Goal: Task Accomplishment & Management: Manage account settings

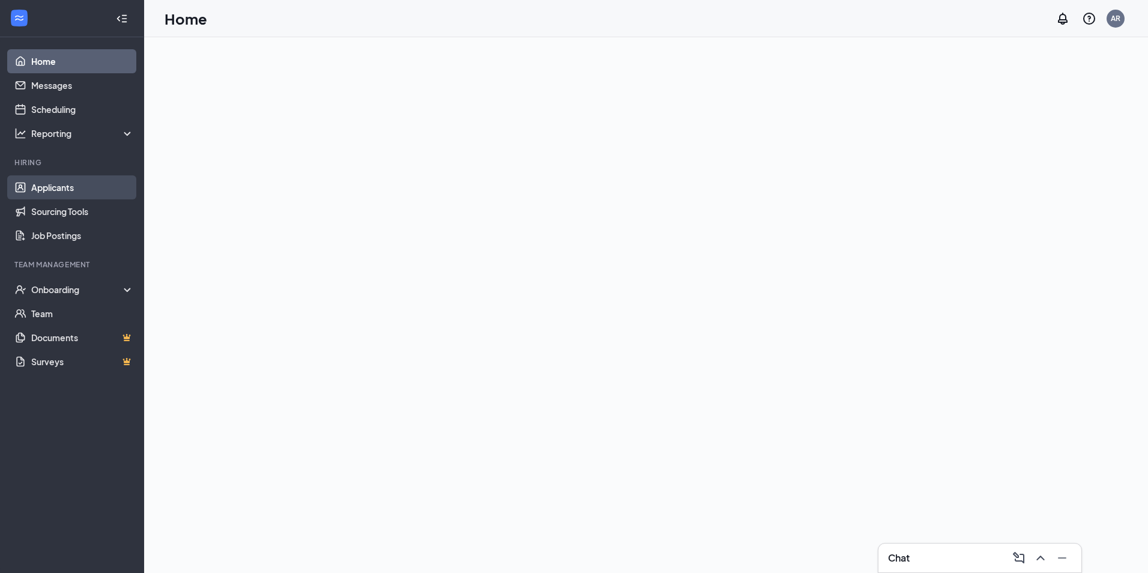
click at [33, 181] on link "Applicants" at bounding box center [82, 187] width 103 height 24
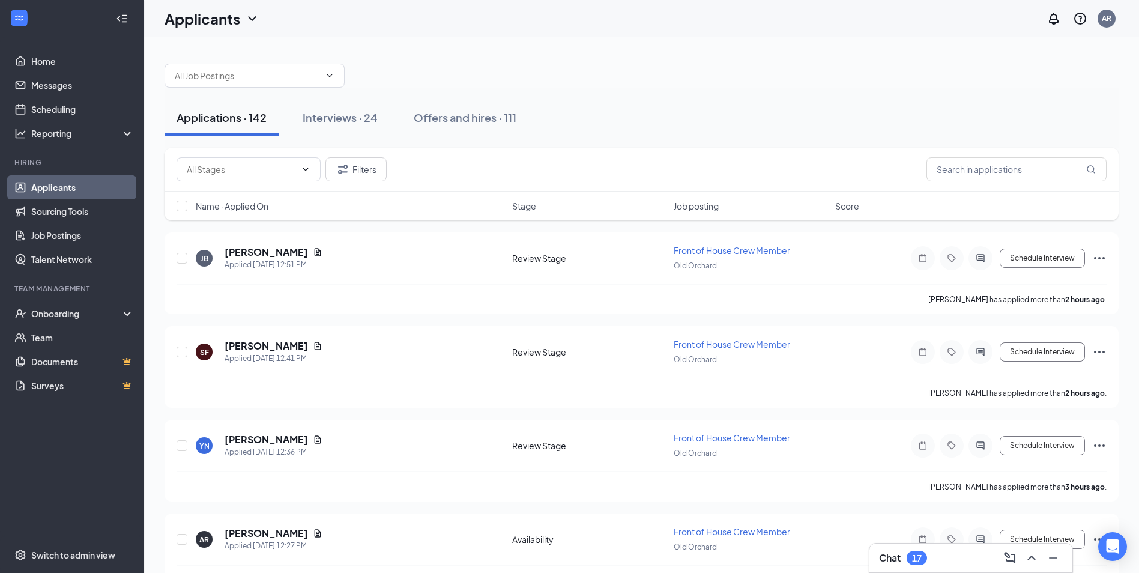
click at [252, 208] on span "Name · Applied On" at bounding box center [232, 206] width 73 height 12
click at [245, 213] on div "Name · Applied On Stage Job posting Score" at bounding box center [642, 206] width 954 height 29
drag, startPoint x: 245, startPoint y: 213, endPoint x: 240, endPoint y: 207, distance: 8.1
click at [240, 207] on span "Name · Applied On" at bounding box center [232, 206] width 73 height 12
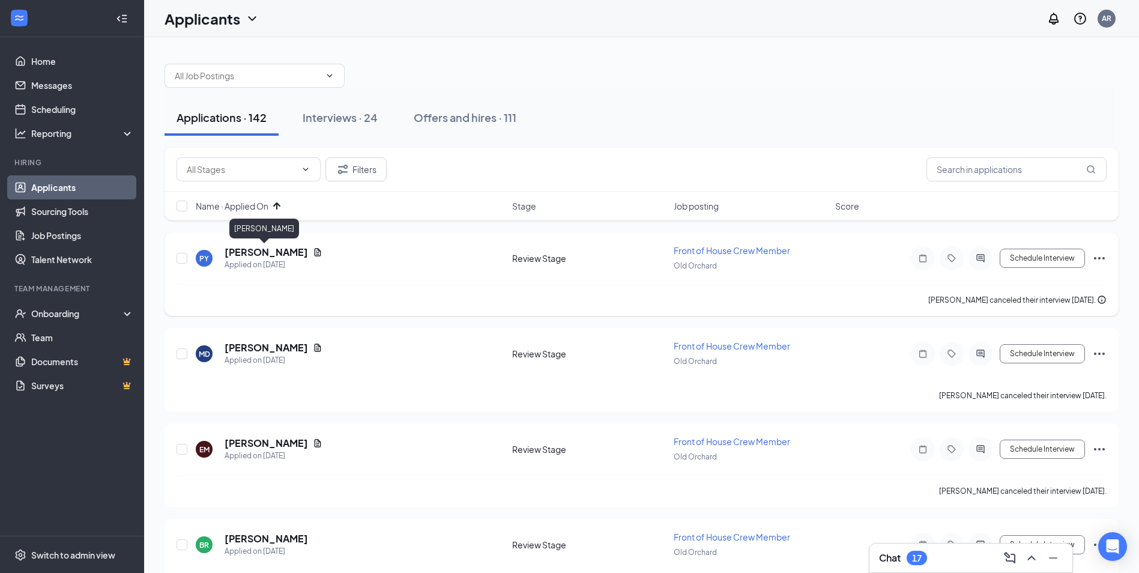
click at [259, 251] on h5 "[PERSON_NAME]" at bounding box center [266, 252] width 83 height 13
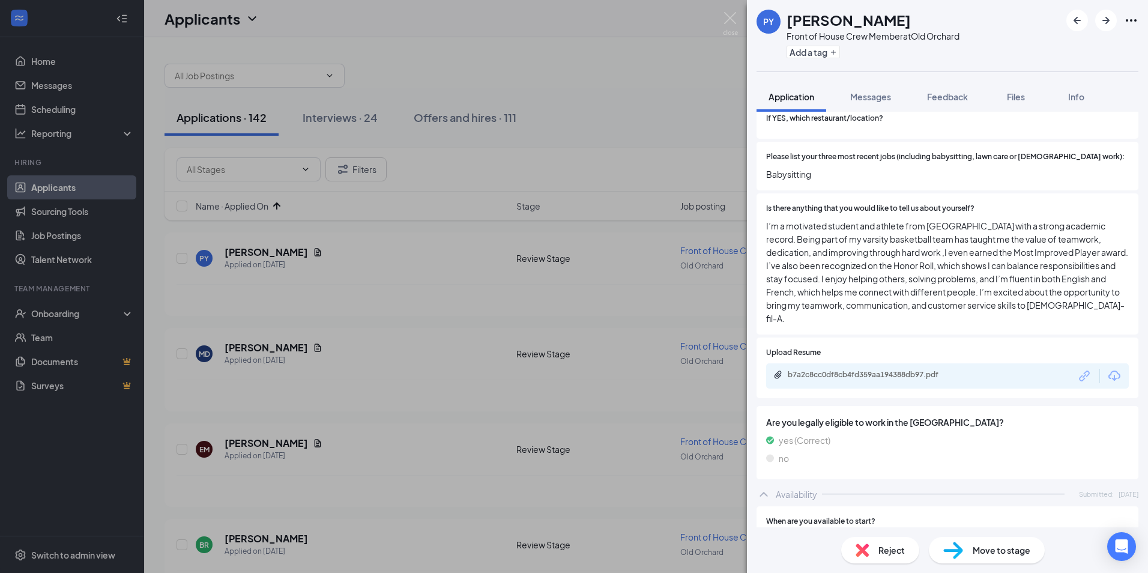
scroll to position [541, 0]
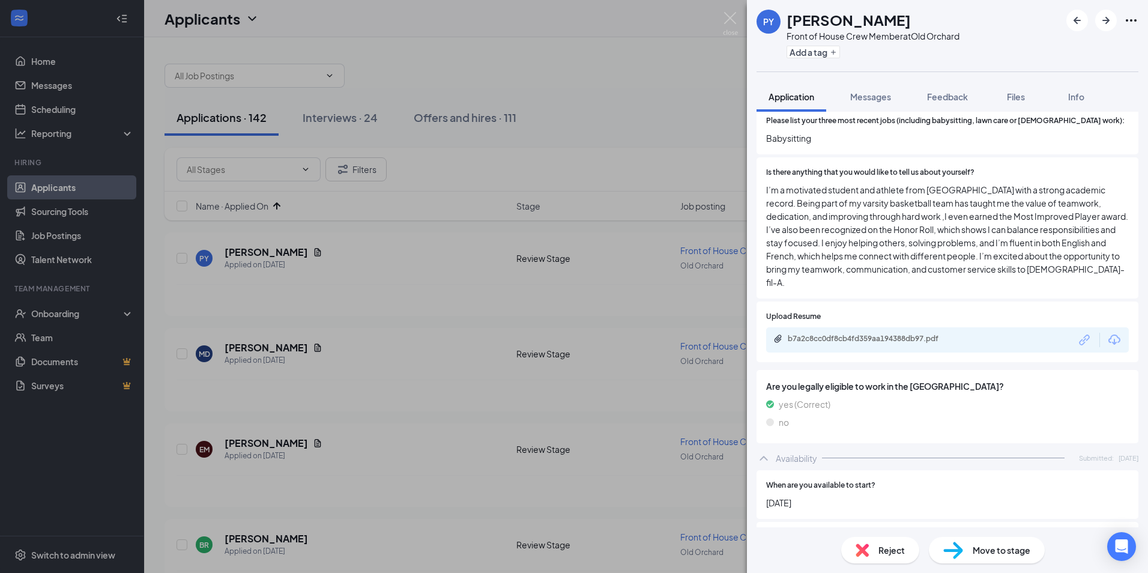
click at [870, 551] on div "Reject" at bounding box center [881, 550] width 78 height 26
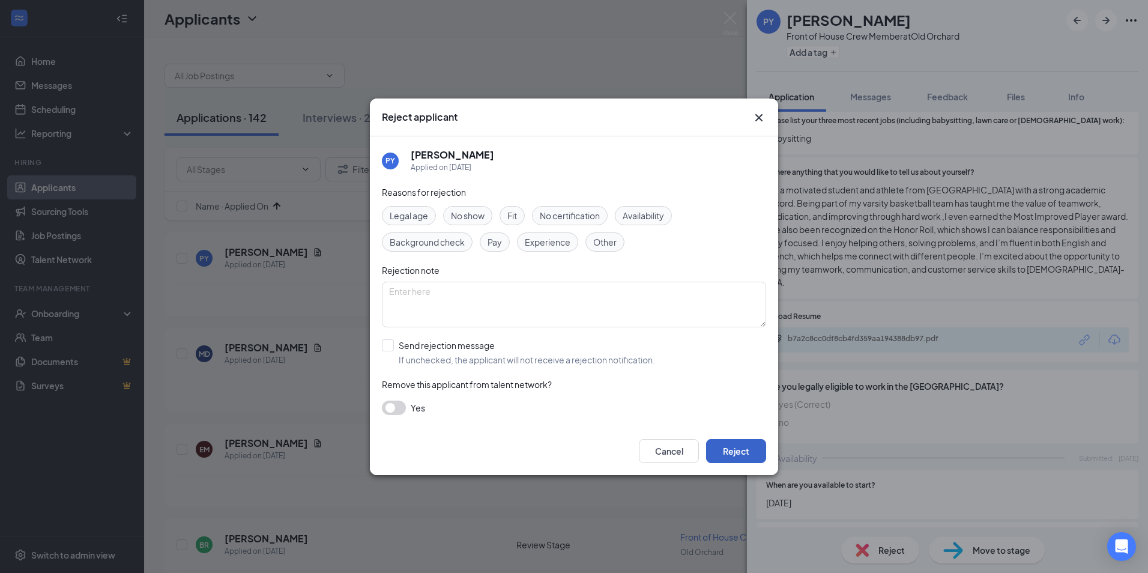
click at [727, 440] on button "Reject" at bounding box center [736, 451] width 60 height 24
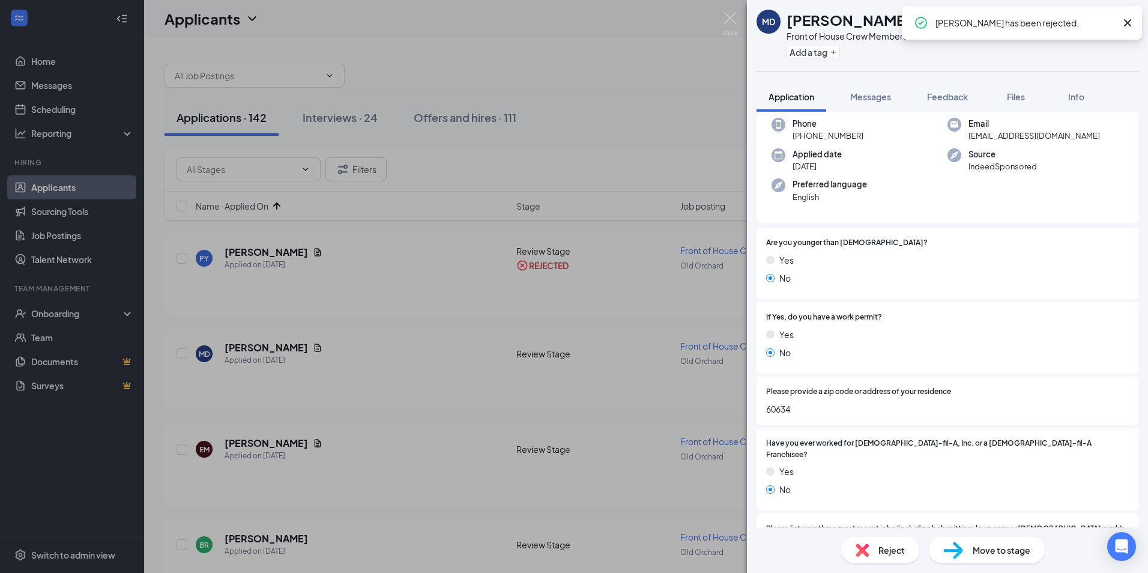
scroll to position [300, 0]
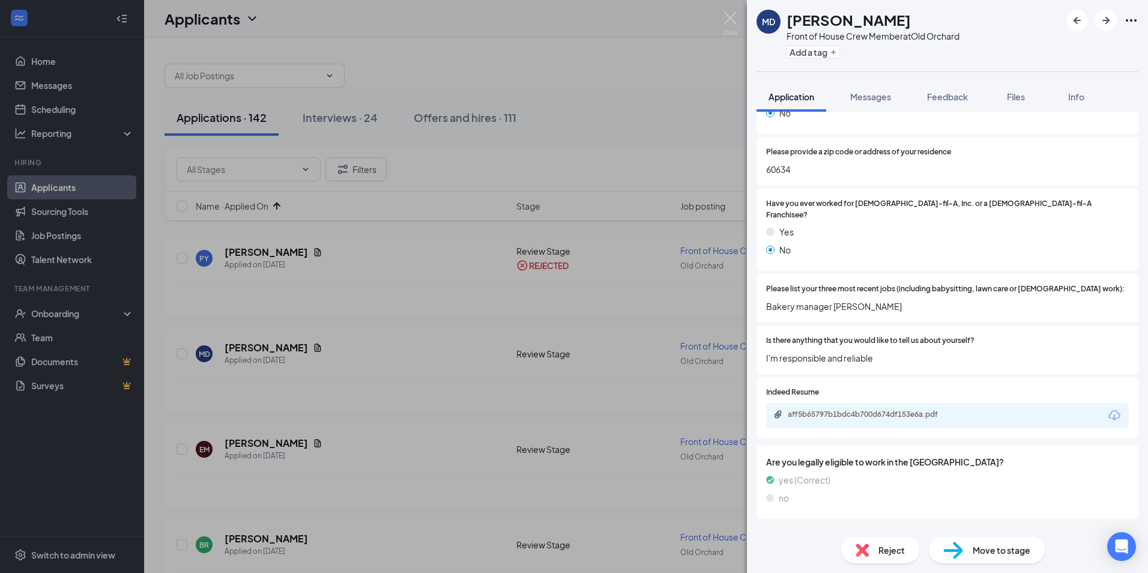
click at [875, 545] on div "Reject" at bounding box center [881, 550] width 78 height 26
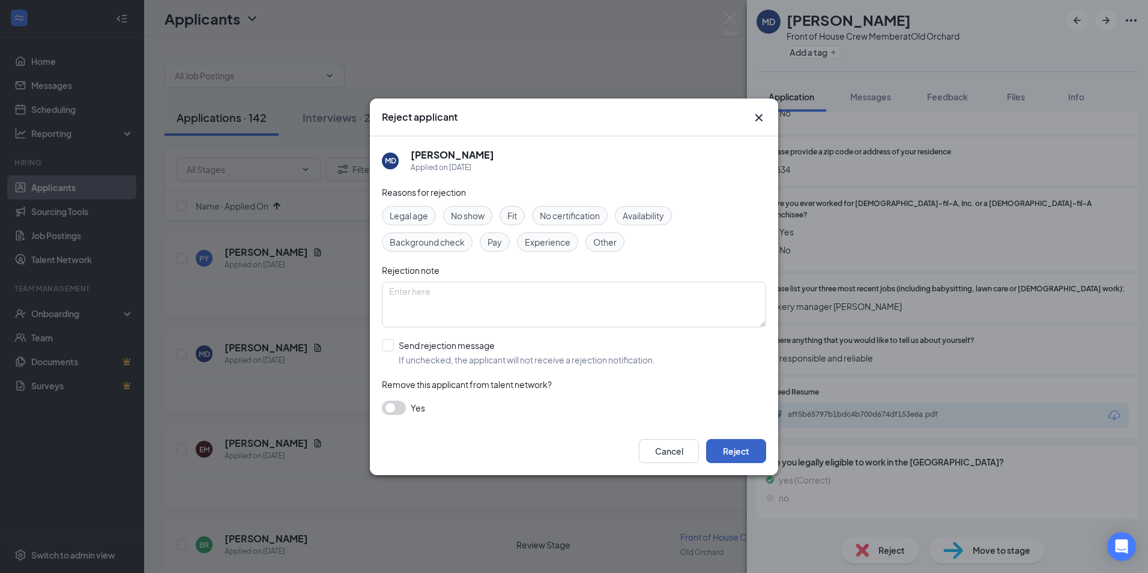
click at [756, 444] on button "Reject" at bounding box center [736, 451] width 60 height 24
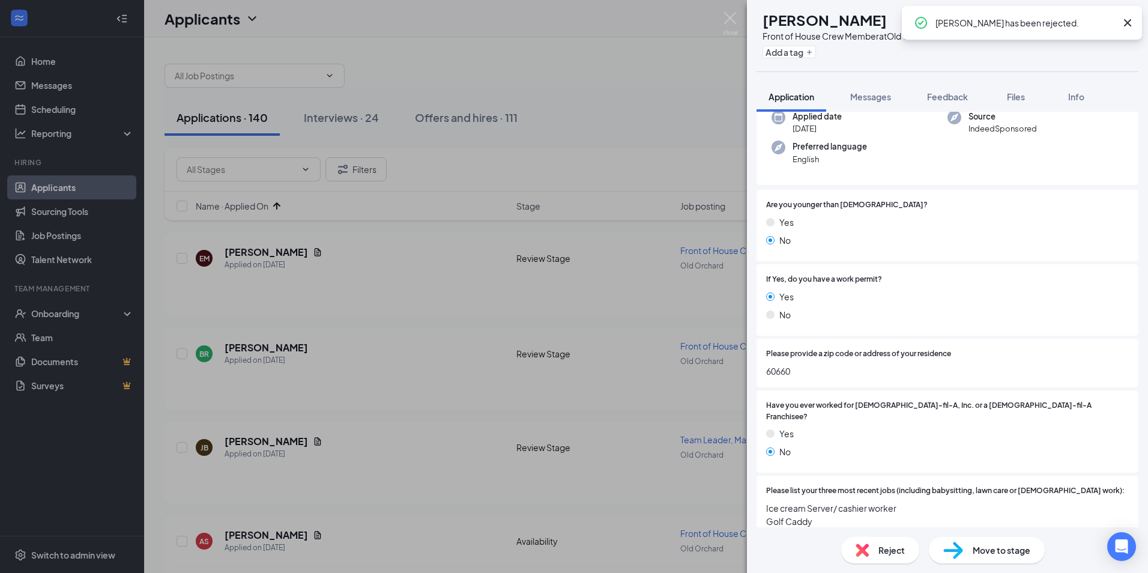
scroll to position [120, 0]
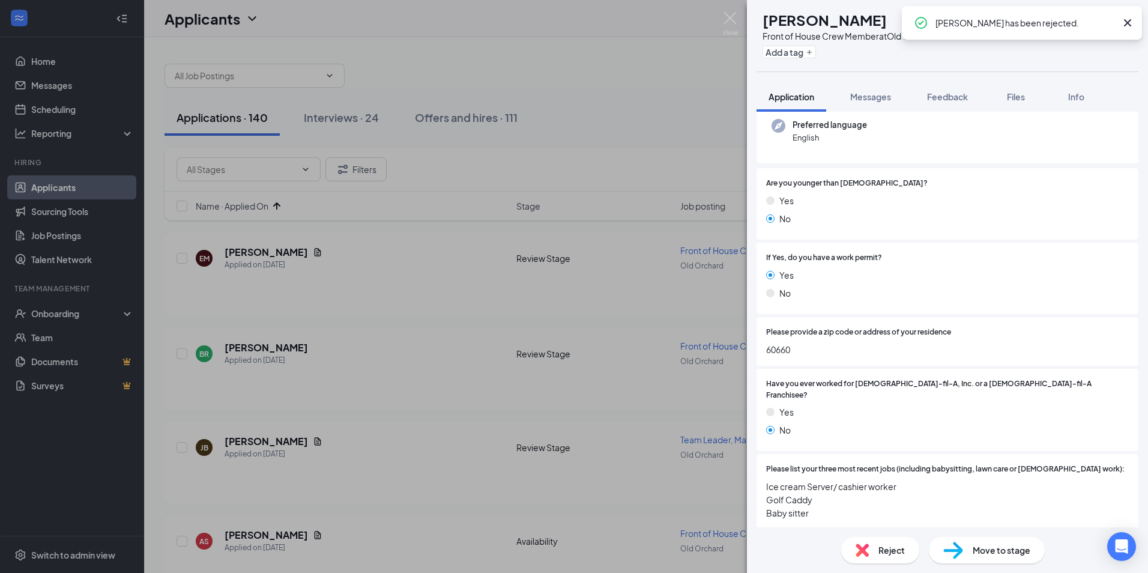
click at [881, 549] on span "Reject" at bounding box center [892, 550] width 26 height 13
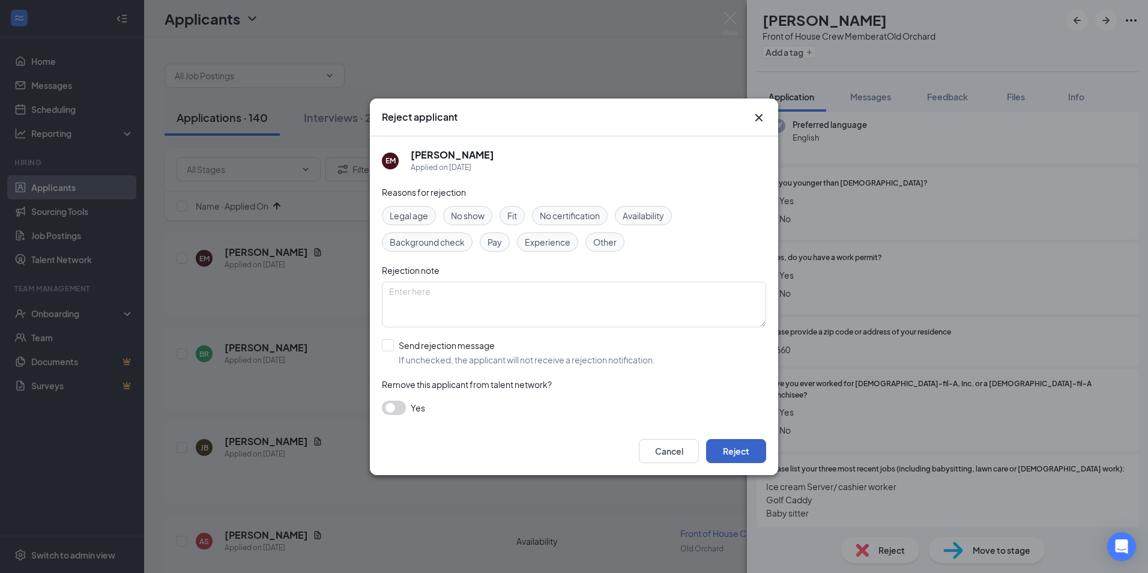
click at [713, 454] on button "Reject" at bounding box center [736, 451] width 60 height 24
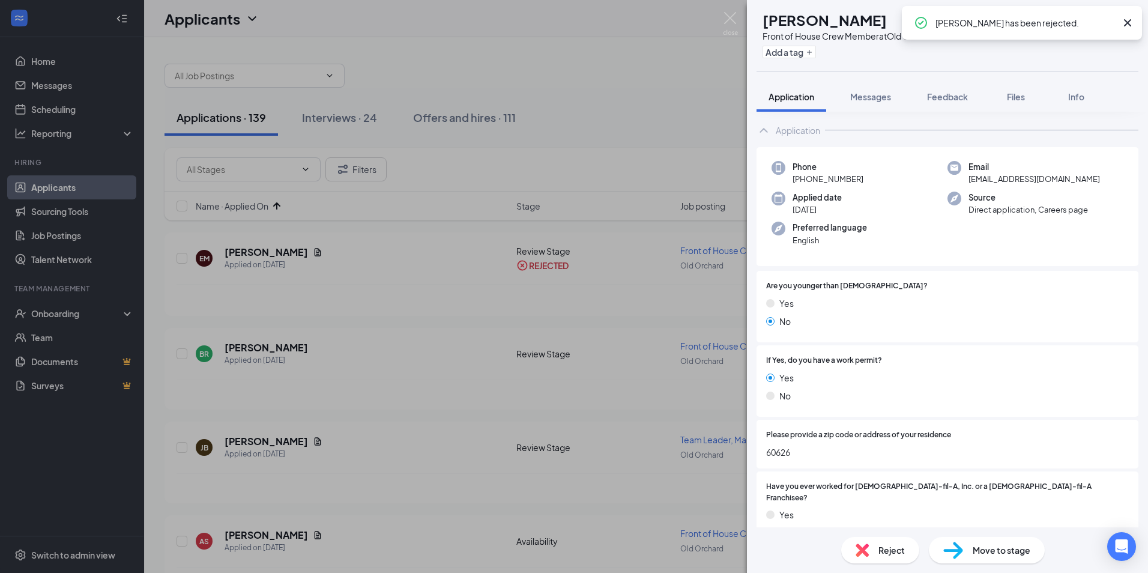
scroll to position [120, 0]
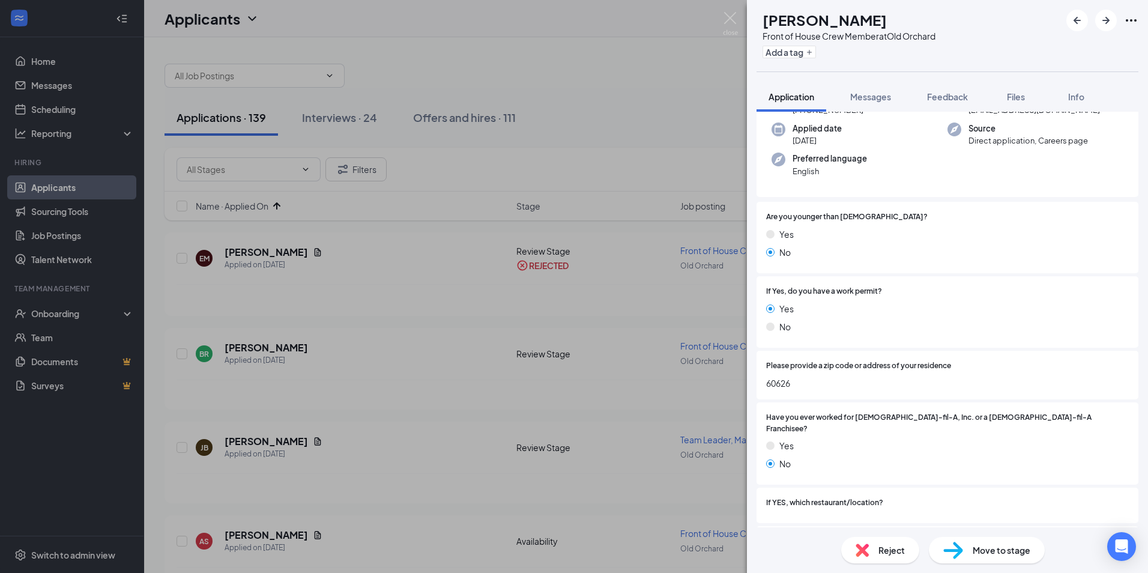
click at [270, 367] on div "BR [PERSON_NAME] Front of House Crew Member at [GEOGRAPHIC_DATA] Add a tag Appl…" at bounding box center [574, 286] width 1148 height 573
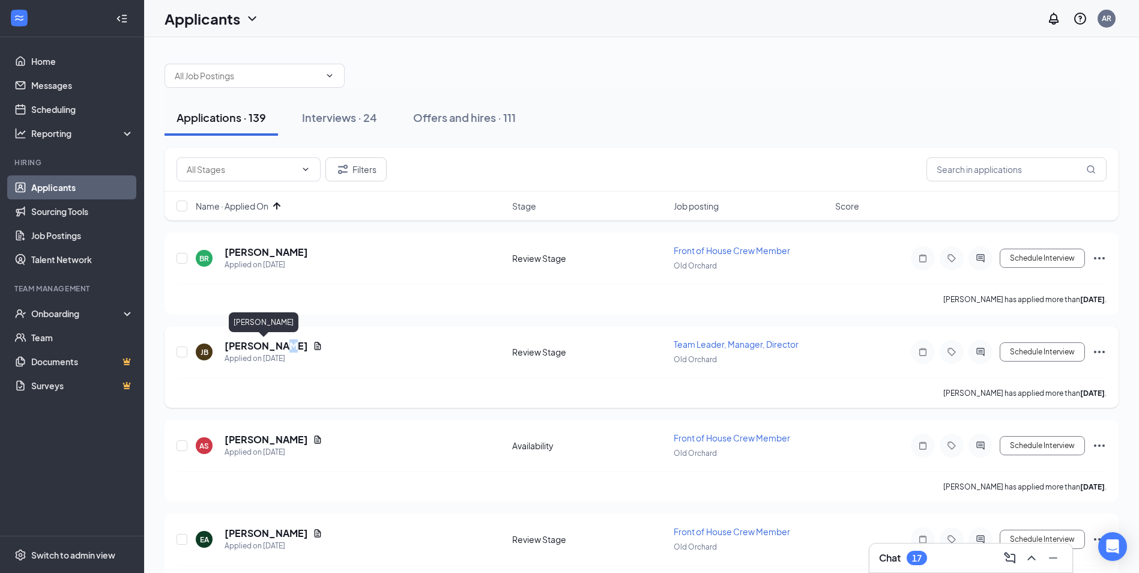
click at [278, 345] on h5 "[PERSON_NAME]" at bounding box center [266, 345] width 83 height 13
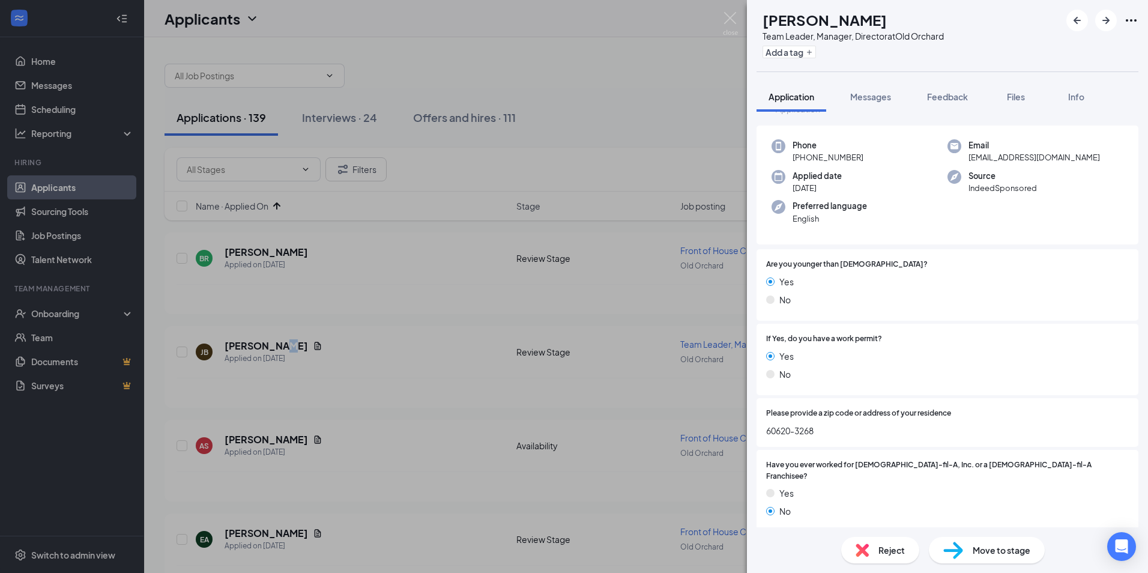
scroll to position [60, 0]
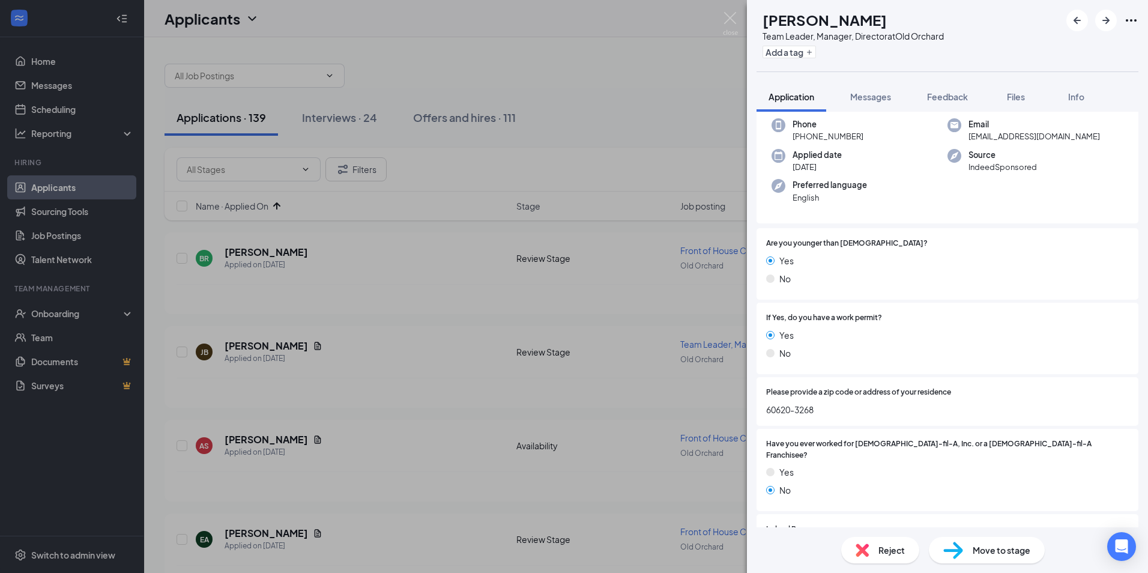
click at [876, 544] on div "Reject" at bounding box center [881, 550] width 78 height 26
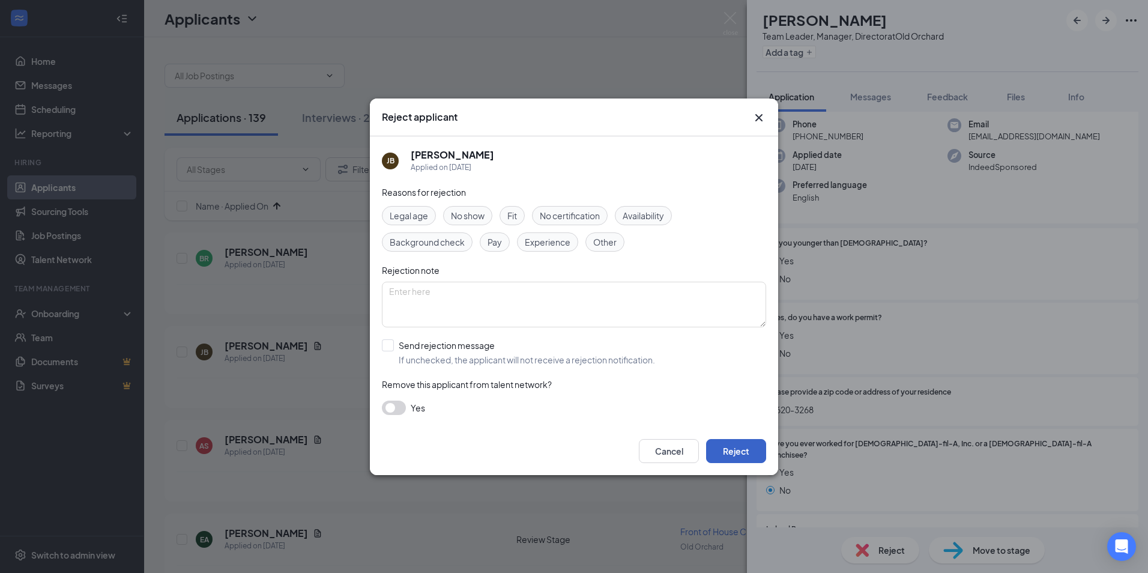
click at [752, 453] on button "Reject" at bounding box center [736, 451] width 60 height 24
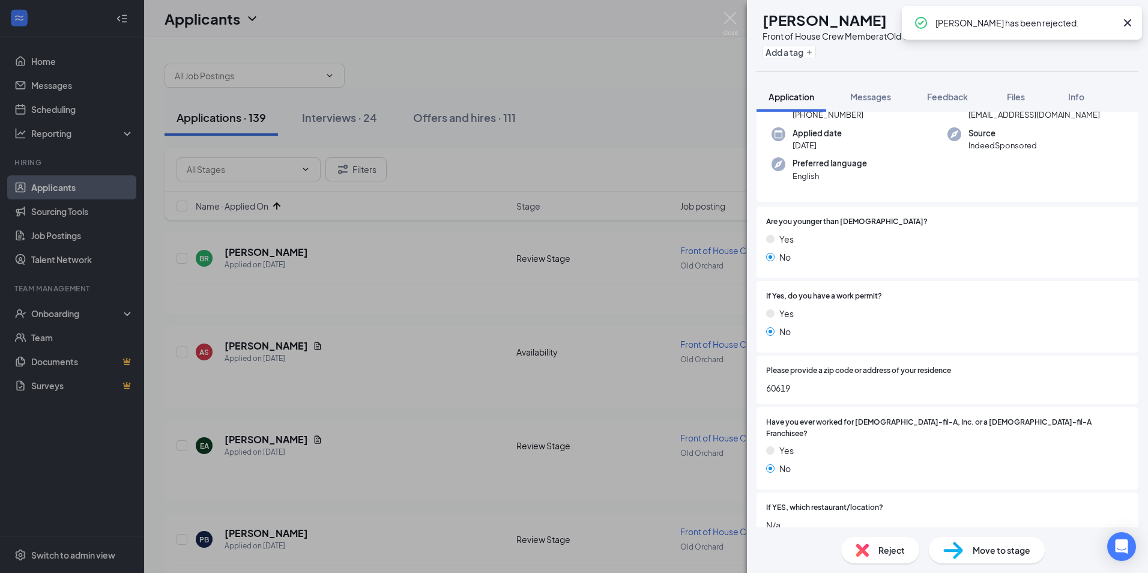
scroll to position [120, 0]
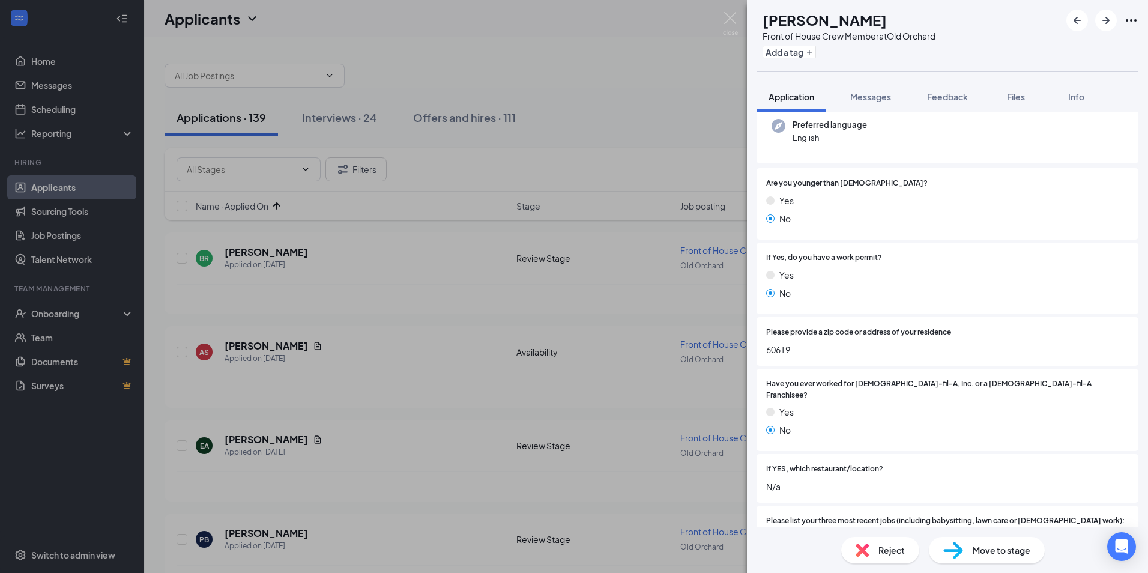
click at [878, 539] on div "Reject" at bounding box center [881, 550] width 78 height 26
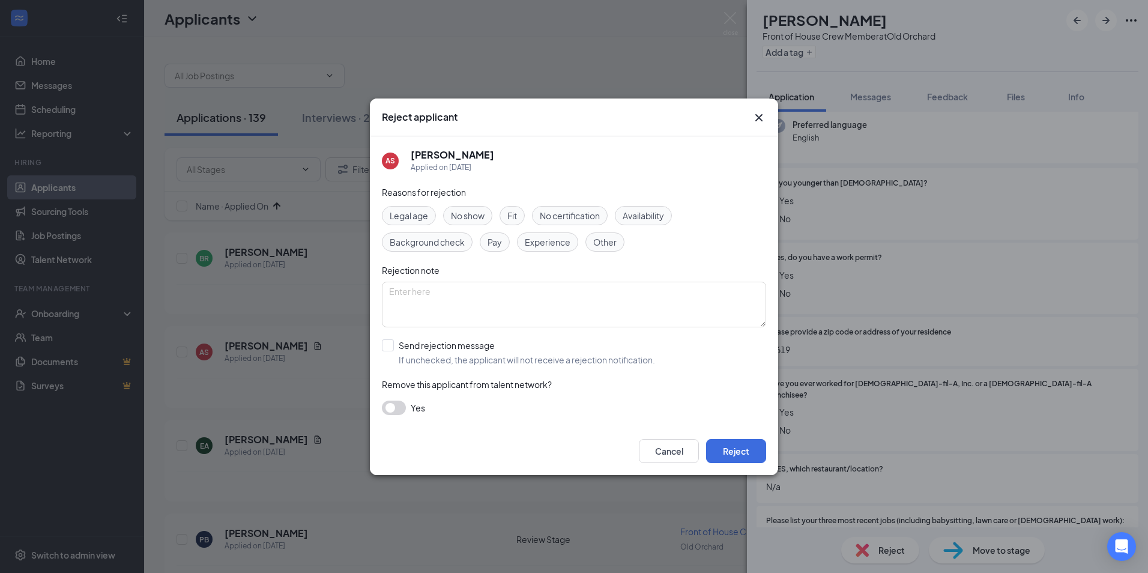
click at [771, 453] on div "Cancel Reject" at bounding box center [574, 451] width 408 height 48
click at [750, 442] on button "Reject" at bounding box center [736, 451] width 60 height 24
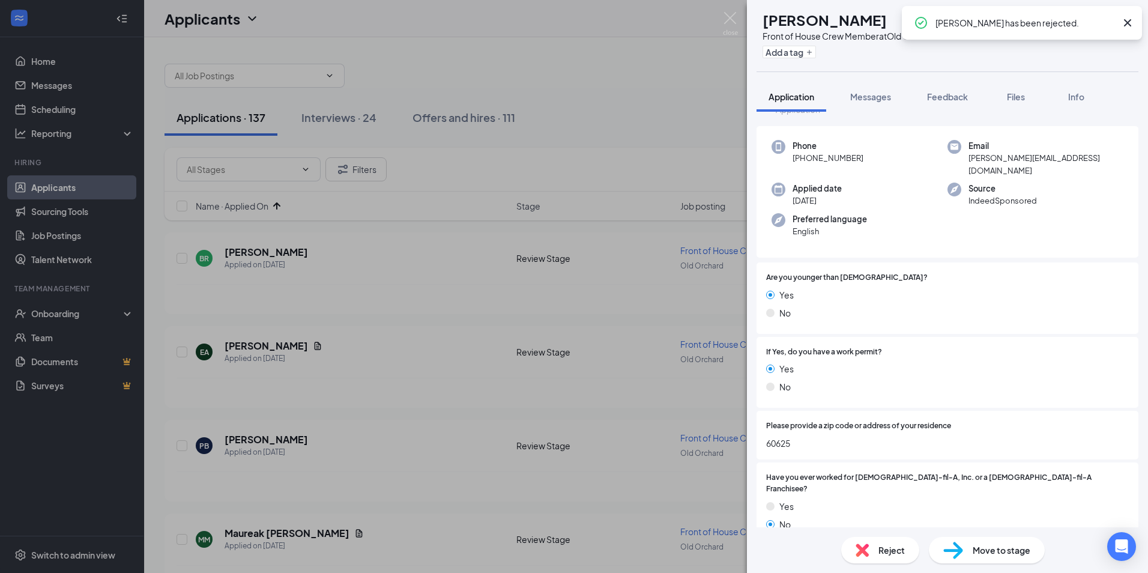
scroll to position [60, 0]
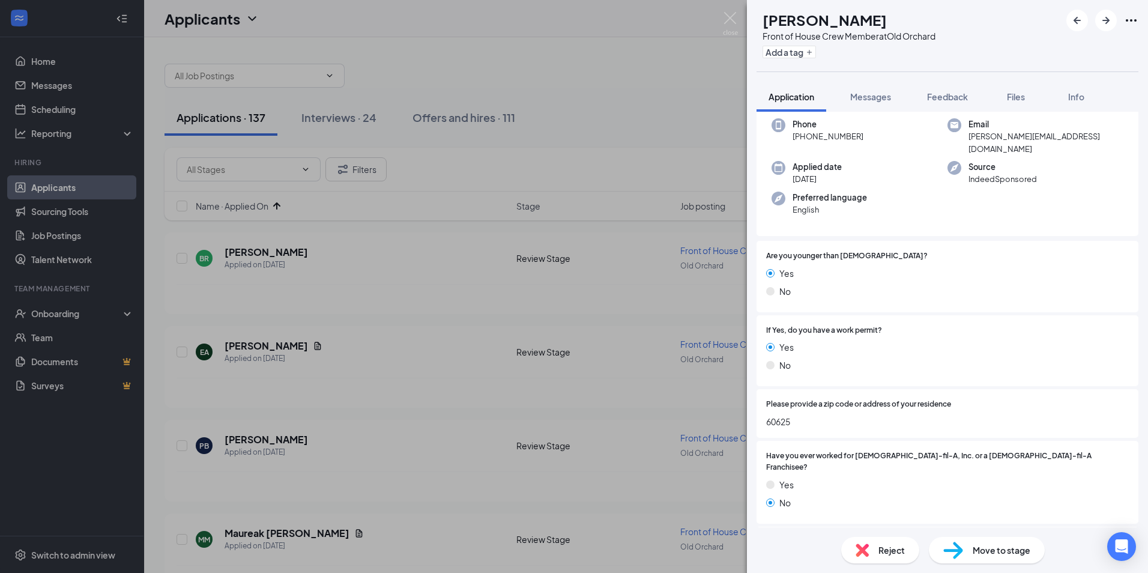
click at [252, 434] on div "EA [PERSON_NAME] Front of House Crew Member at [GEOGRAPHIC_DATA] Add a tag Appl…" at bounding box center [574, 286] width 1148 height 573
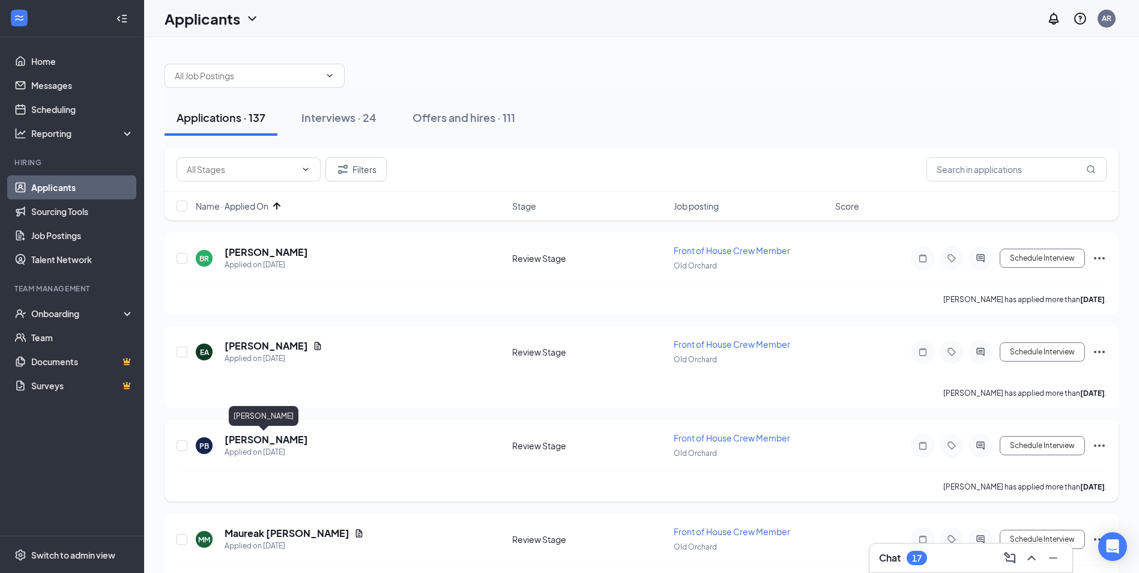
click at [253, 440] on h5 "[PERSON_NAME]" at bounding box center [266, 439] width 83 height 13
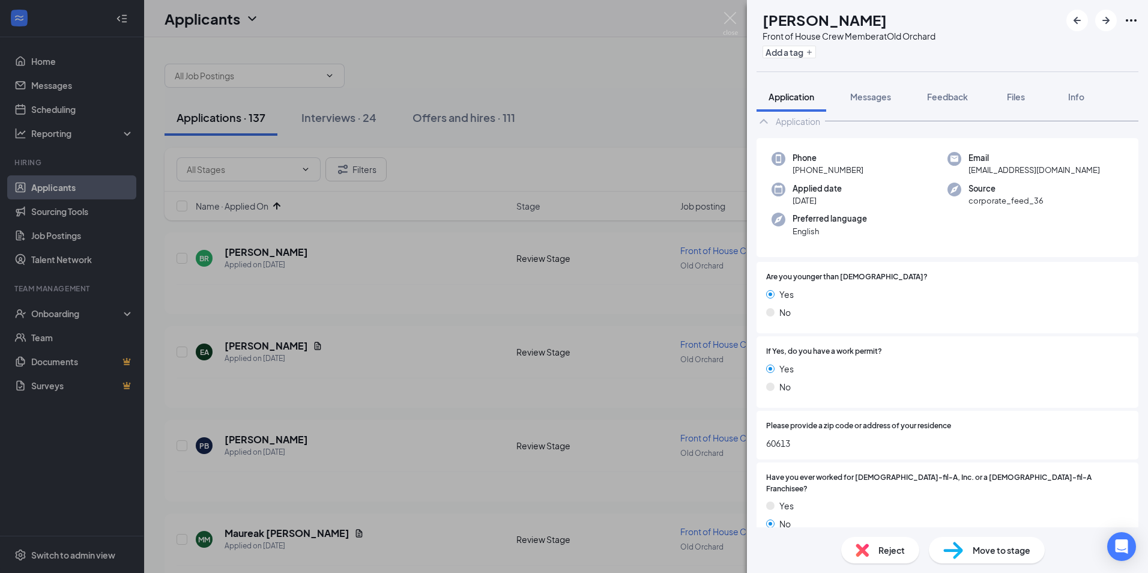
scroll to position [120, 0]
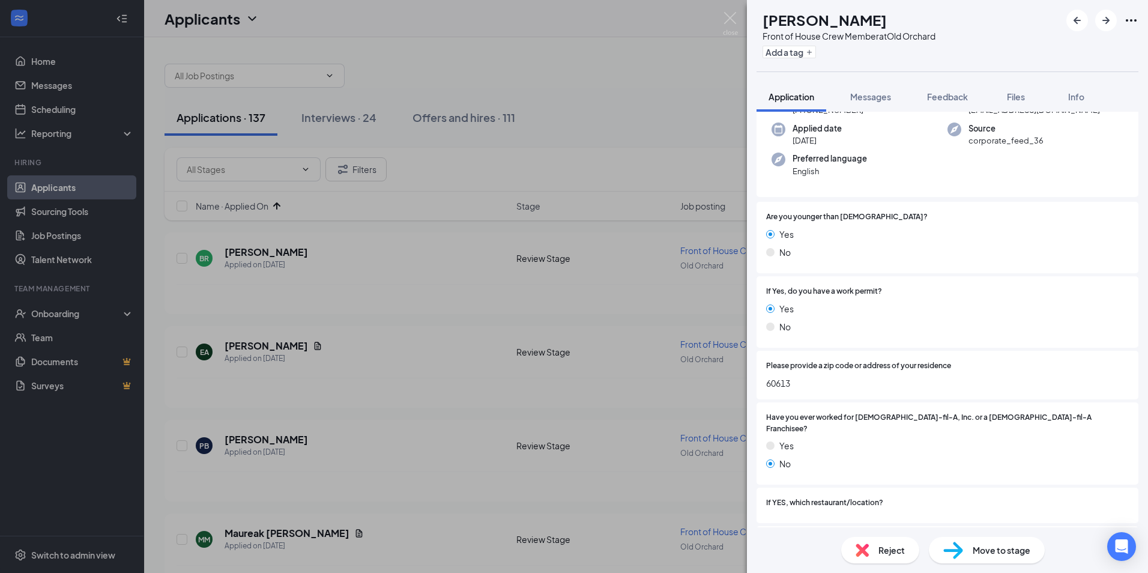
click at [878, 550] on div "Reject" at bounding box center [881, 550] width 78 height 26
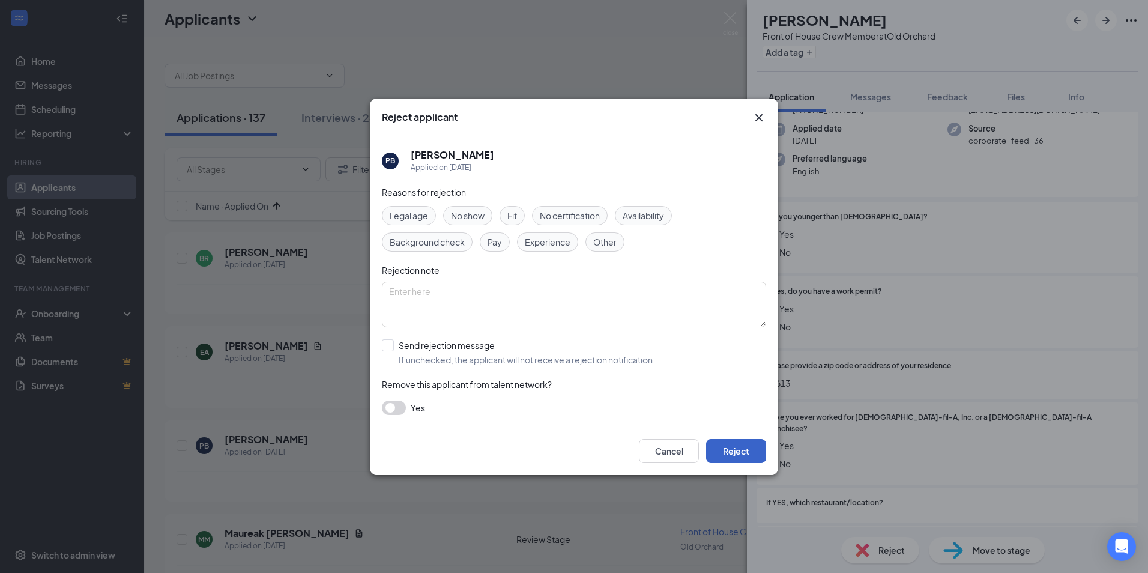
click at [737, 456] on button "Reject" at bounding box center [736, 451] width 60 height 24
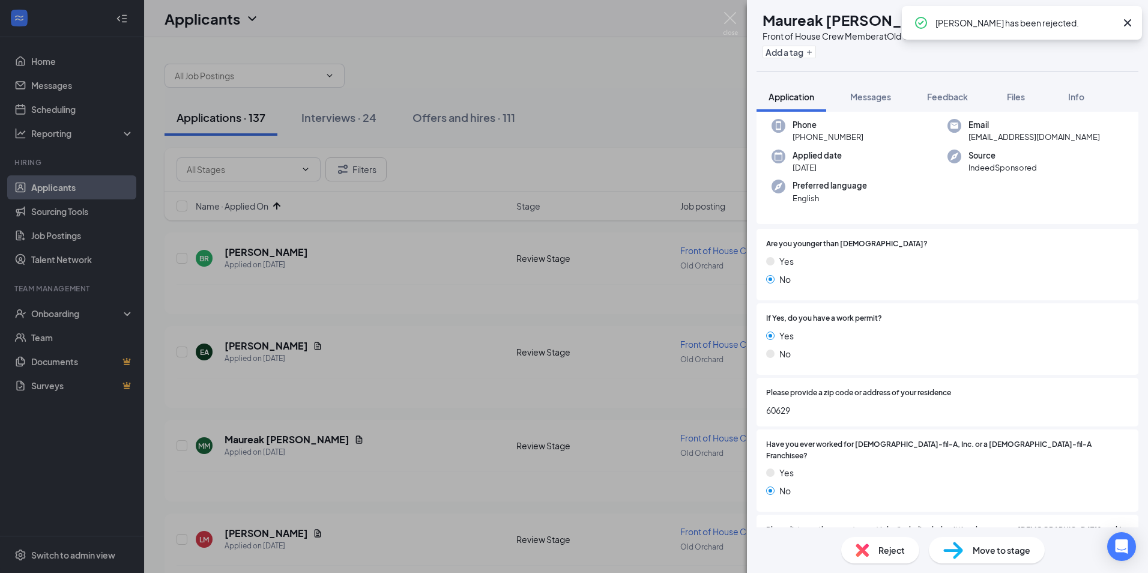
scroll to position [60, 0]
click at [869, 545] on img at bounding box center [862, 550] width 13 height 13
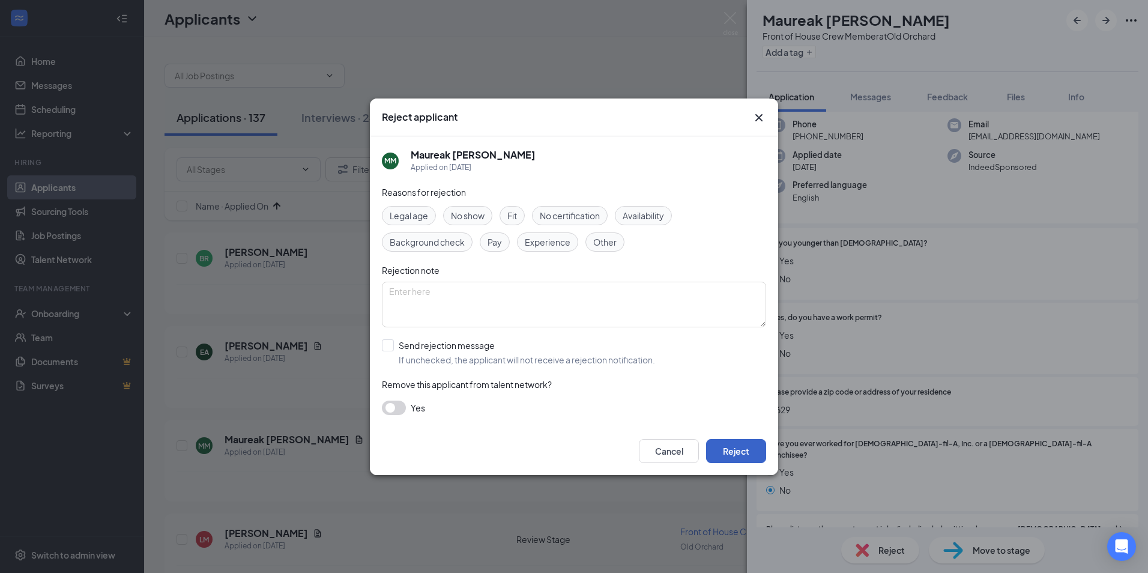
click at [740, 450] on button "Reject" at bounding box center [736, 451] width 60 height 24
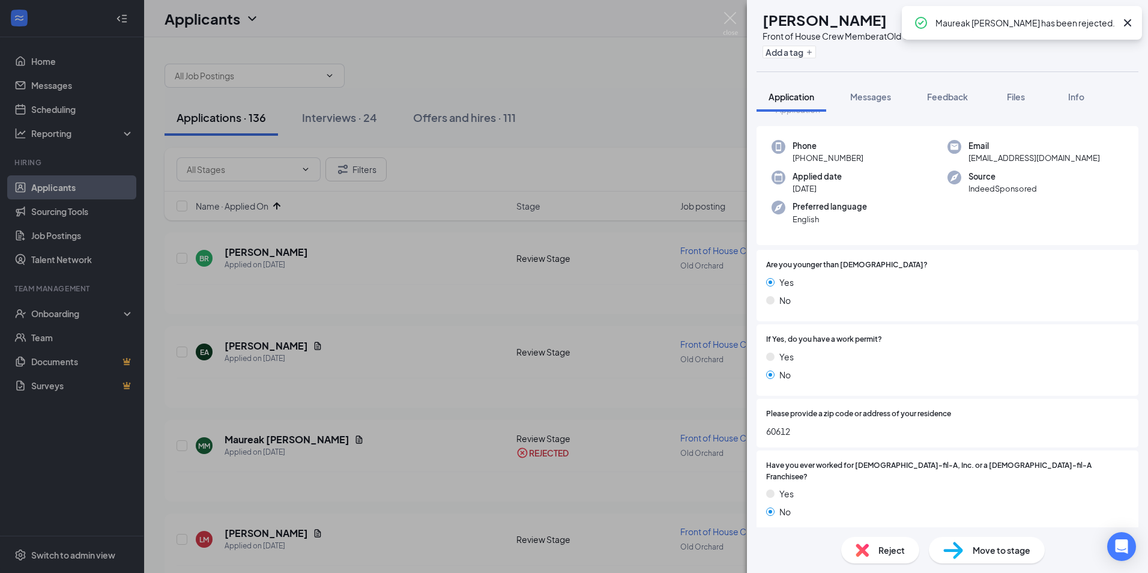
scroll to position [60, 0]
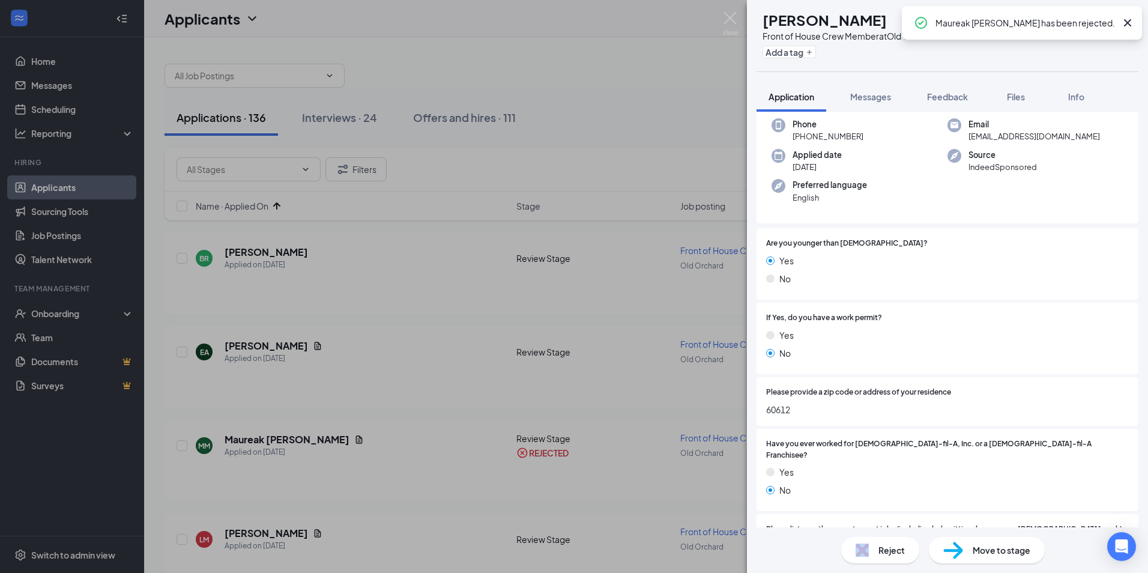
click at [874, 550] on div "Reject" at bounding box center [881, 550] width 78 height 26
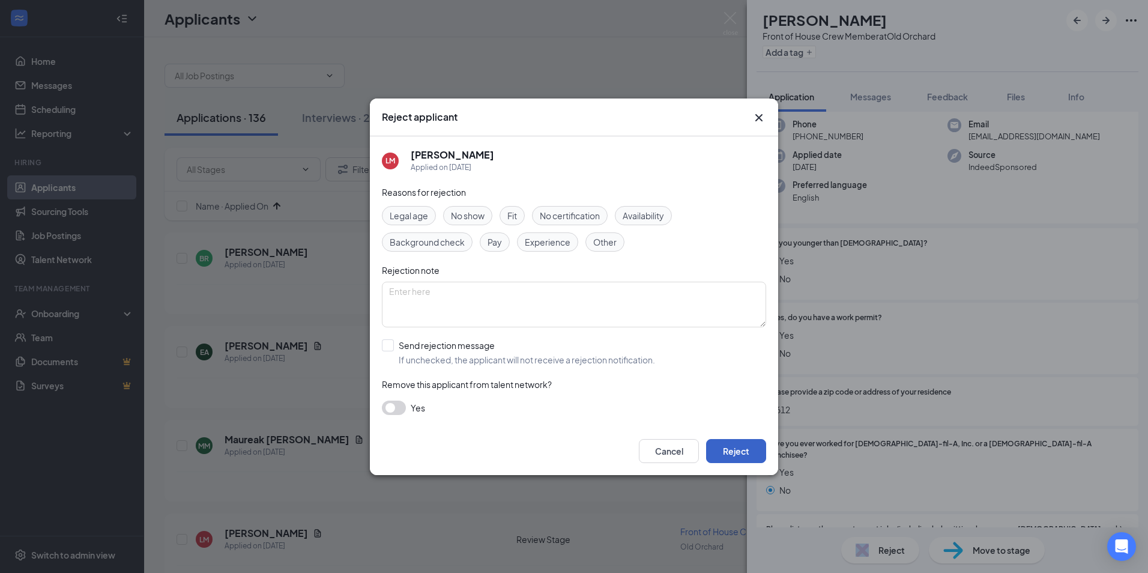
click at [747, 443] on button "Reject" at bounding box center [736, 451] width 60 height 24
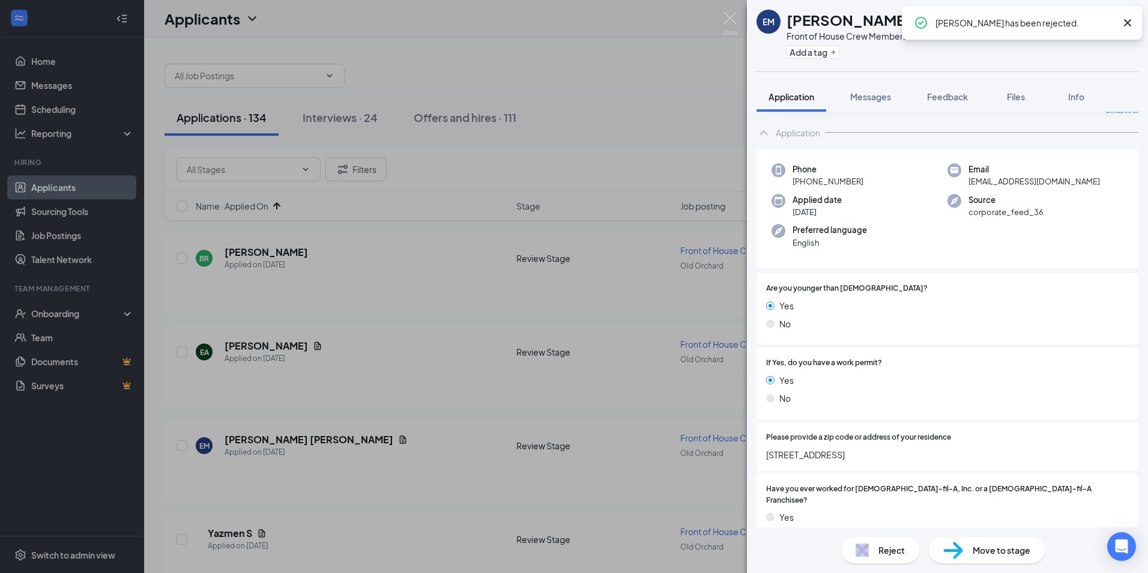
scroll to position [60, 0]
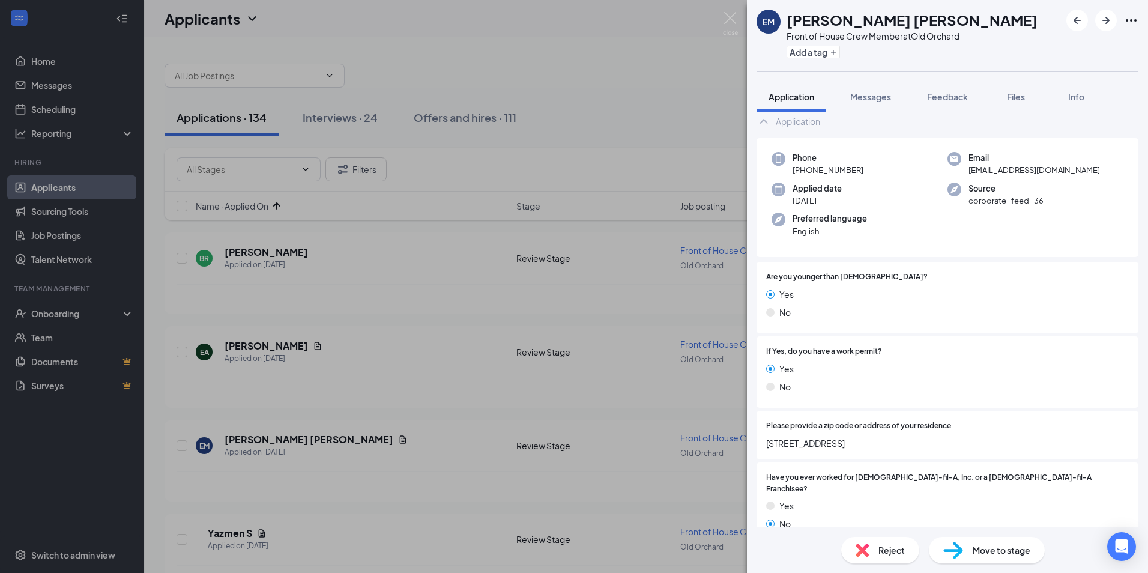
click at [291, 511] on div "EM [PERSON_NAME] [PERSON_NAME] Front of House Crew Member at [GEOGRAPHIC_DATA] …" at bounding box center [574, 286] width 1148 height 573
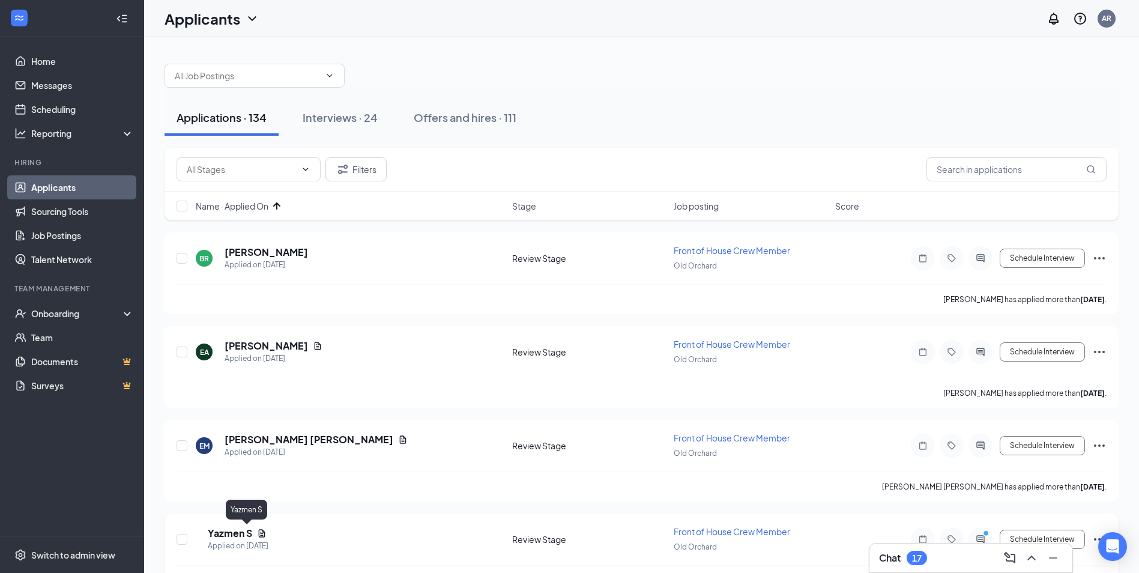
click at [249, 534] on h5 "Yazmen S" at bounding box center [230, 533] width 44 height 13
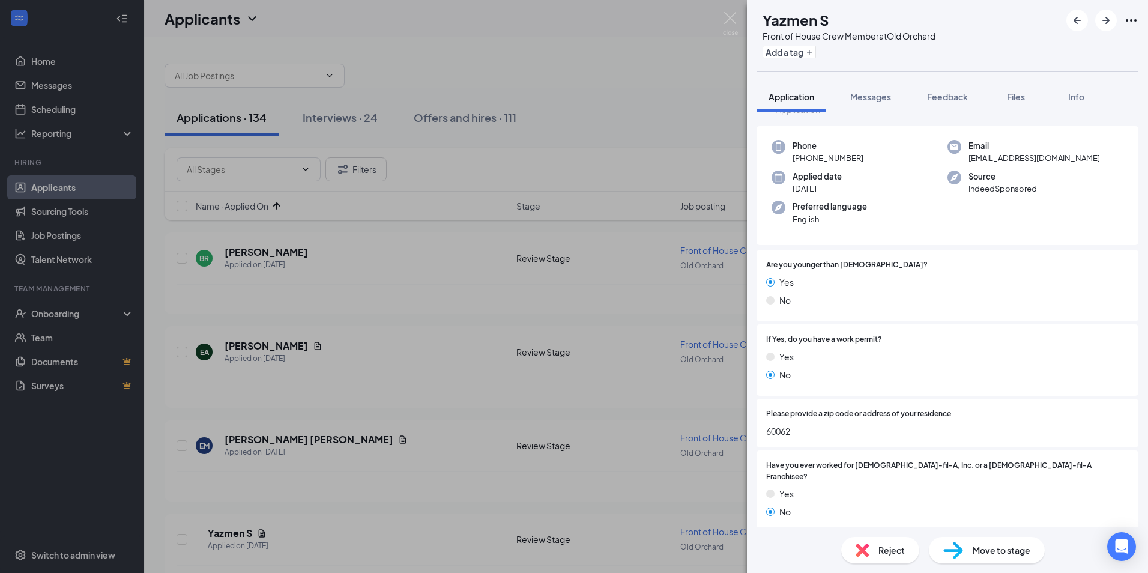
scroll to position [60, 0]
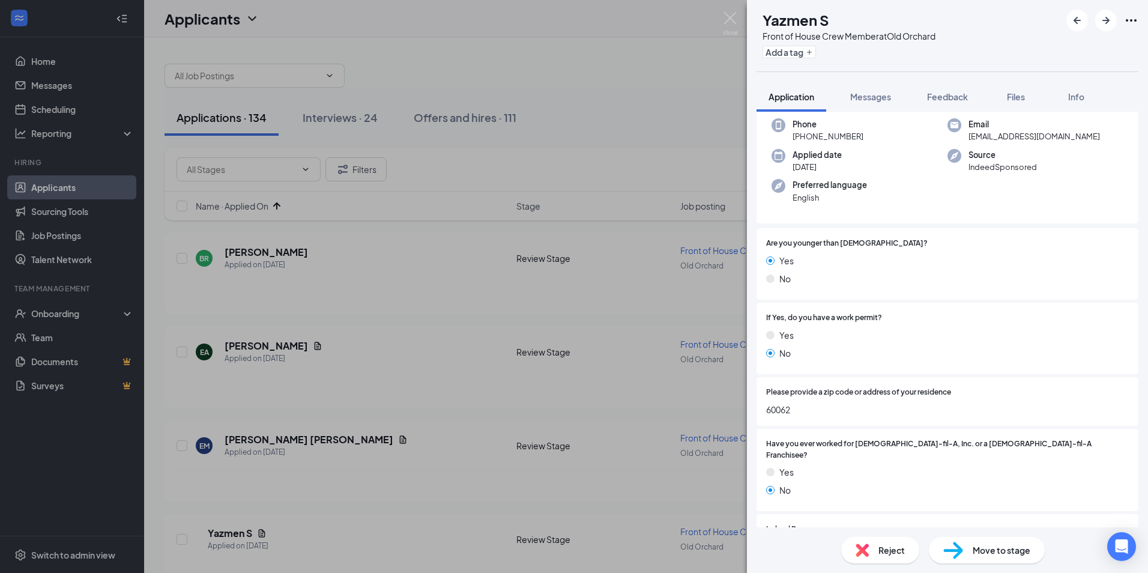
click at [885, 544] on span "Reject" at bounding box center [892, 550] width 26 height 13
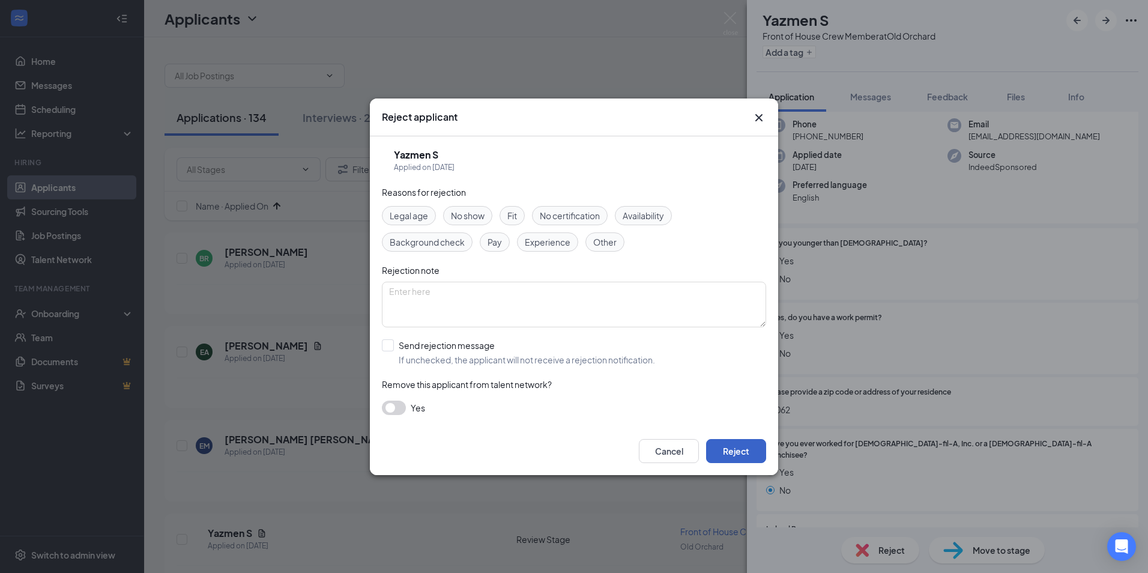
click at [727, 451] on button "Reject" at bounding box center [736, 451] width 60 height 24
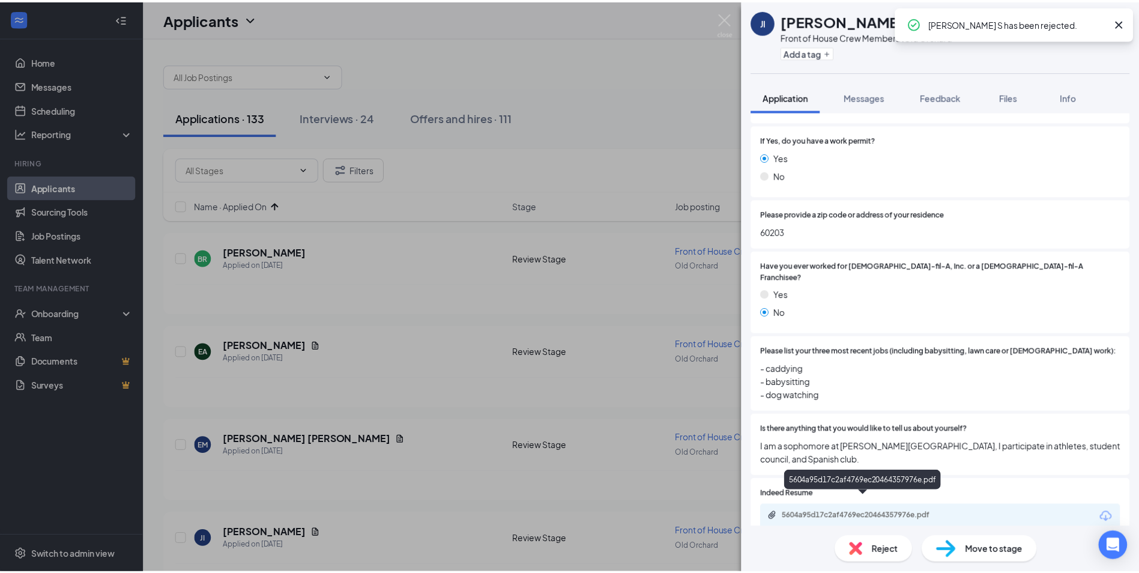
scroll to position [240, 0]
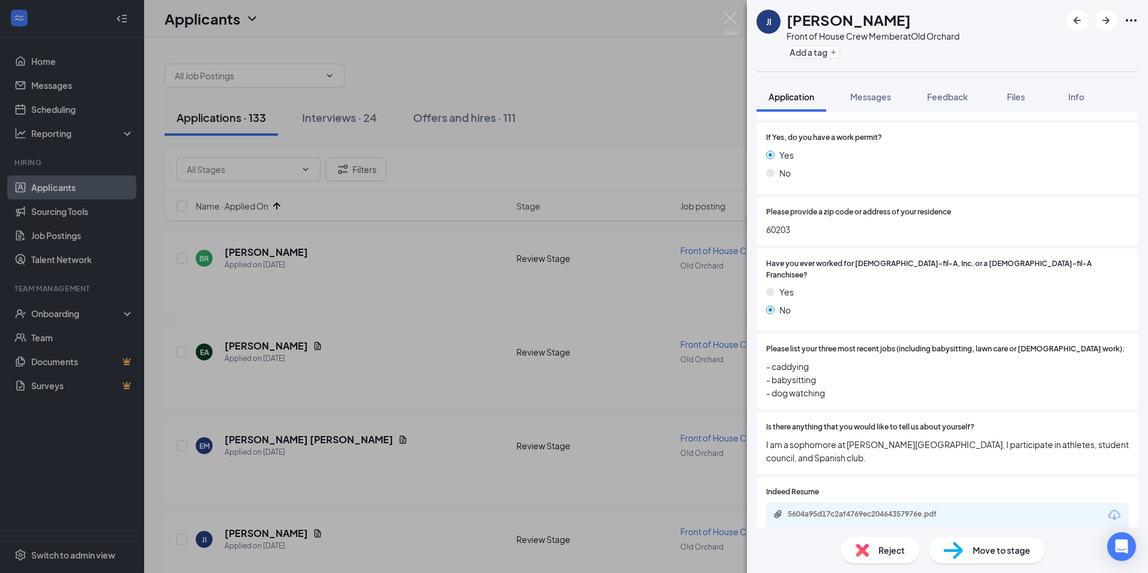
drag, startPoint x: 474, startPoint y: 499, endPoint x: 447, endPoint y: 507, distance: 28.1
click at [474, 499] on div "JI [PERSON_NAME] Front of House Crew Member at [GEOGRAPHIC_DATA] Add a tag Appl…" at bounding box center [574, 286] width 1148 height 573
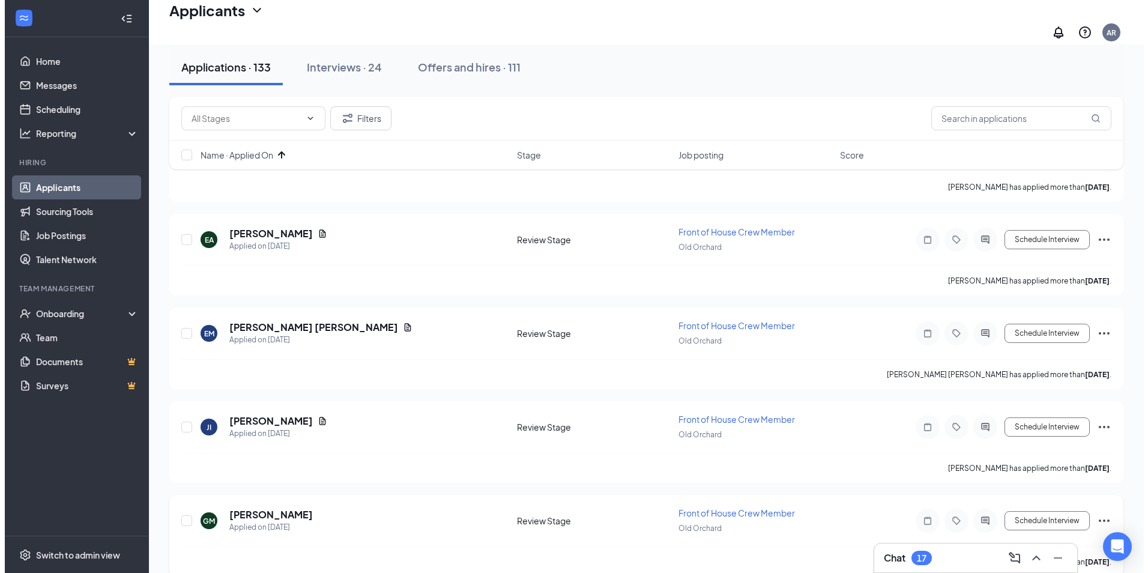
scroll to position [120, 0]
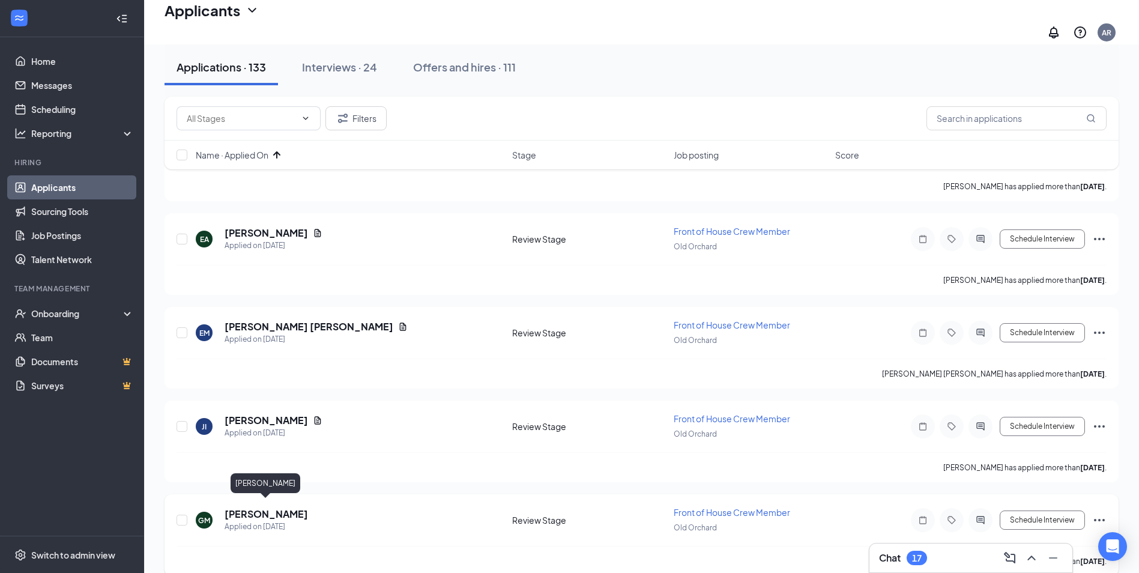
click at [276, 508] on h5 "[PERSON_NAME]" at bounding box center [266, 514] width 83 height 13
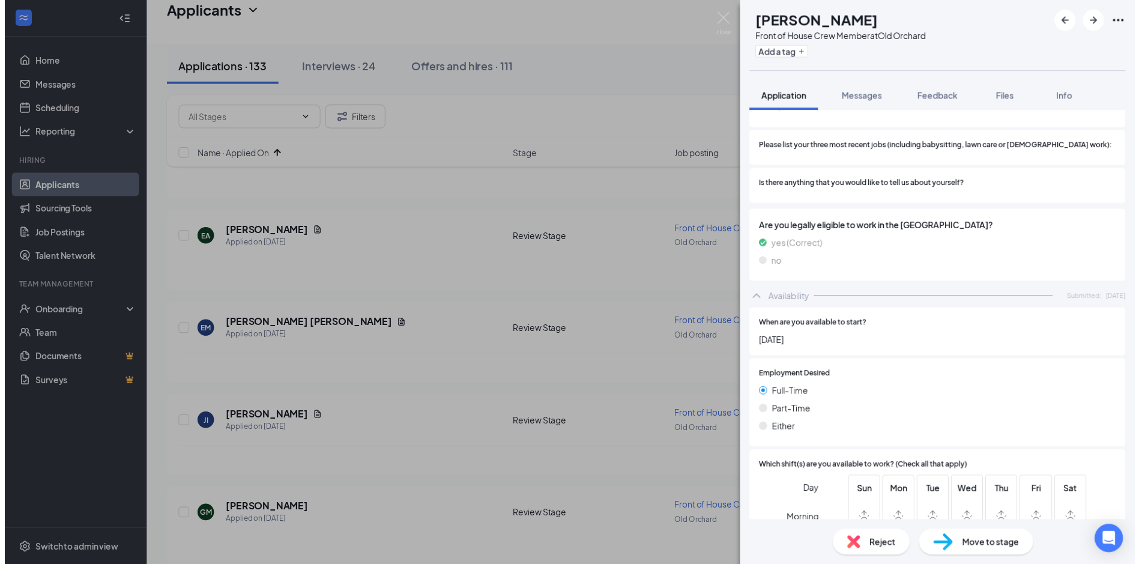
scroll to position [541, 0]
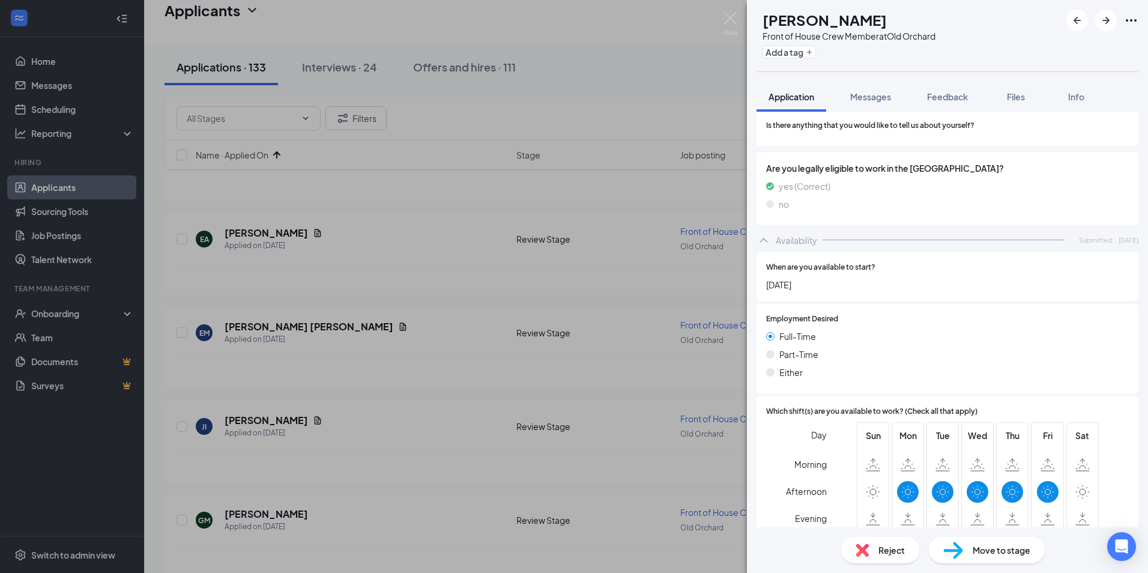
click at [566, 412] on div "GM [PERSON_NAME] Front of House Crew Member at [GEOGRAPHIC_DATA] Add a tag Appl…" at bounding box center [574, 286] width 1148 height 573
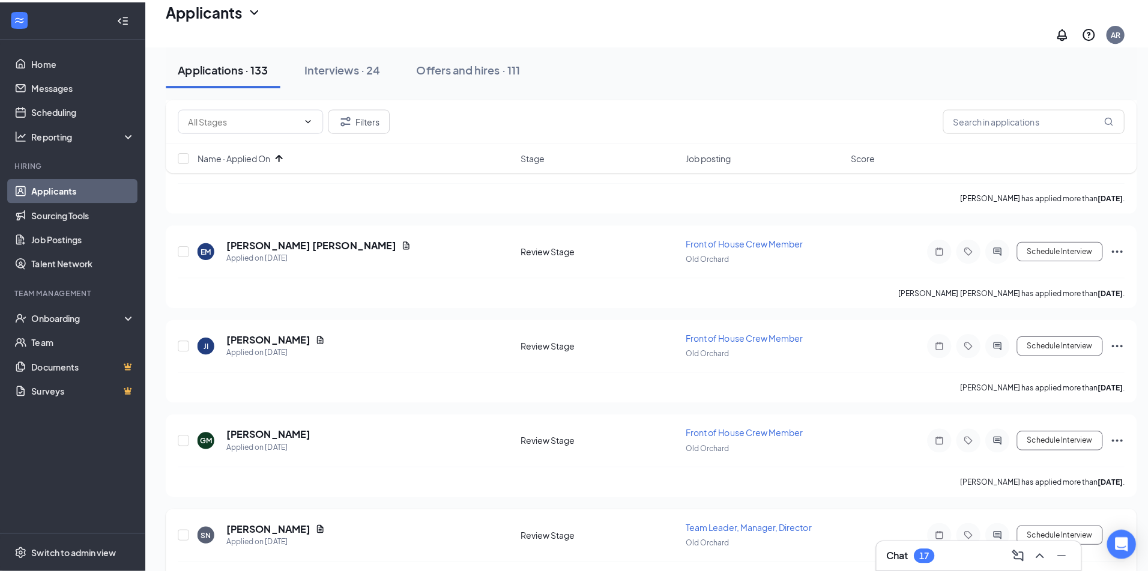
scroll to position [240, 0]
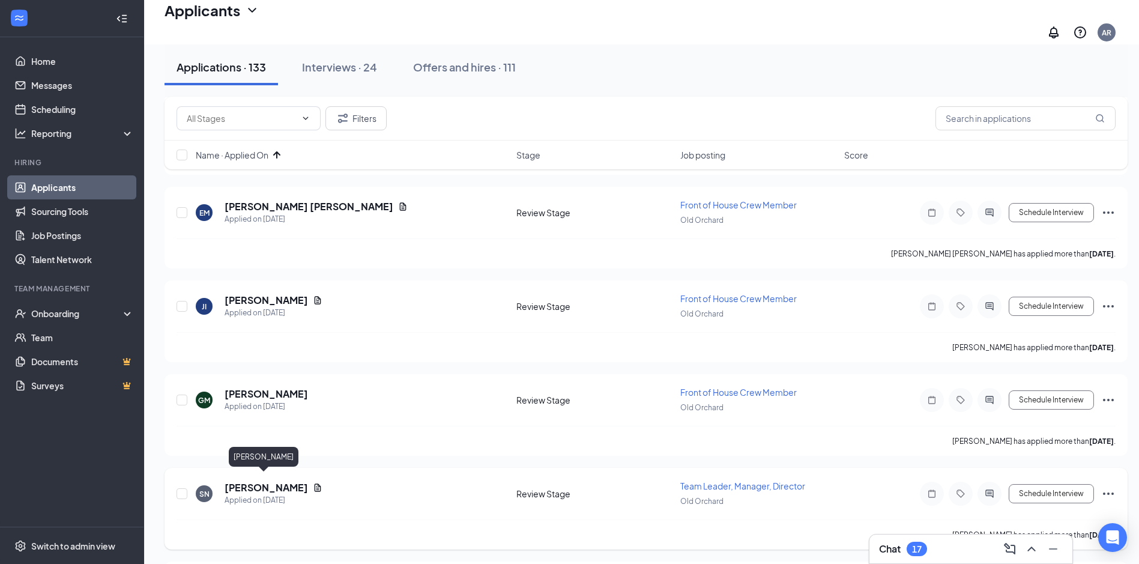
click at [255, 482] on h5 "[PERSON_NAME]" at bounding box center [266, 487] width 83 height 13
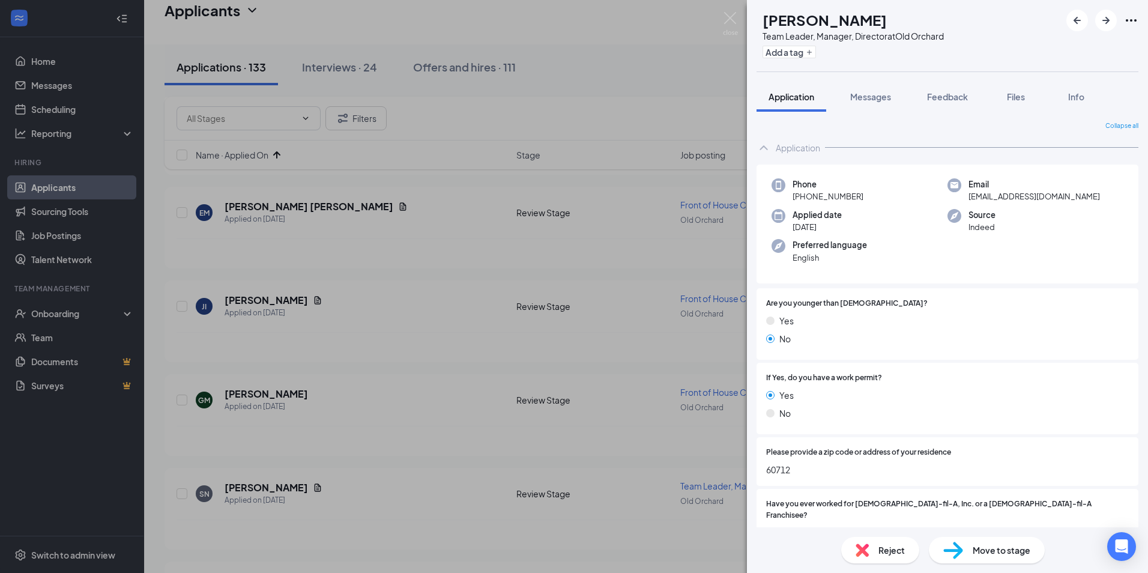
click at [323, 432] on div "SN [PERSON_NAME] Team Leader, Manager, Director at [GEOGRAPHIC_DATA] Add a tag …" at bounding box center [574, 286] width 1148 height 573
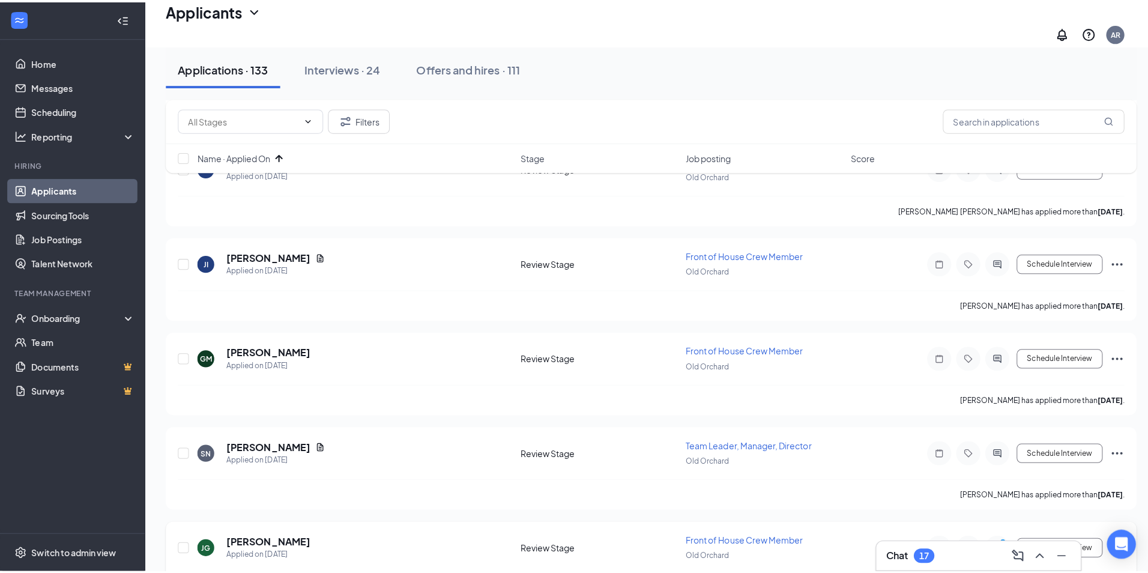
scroll to position [360, 0]
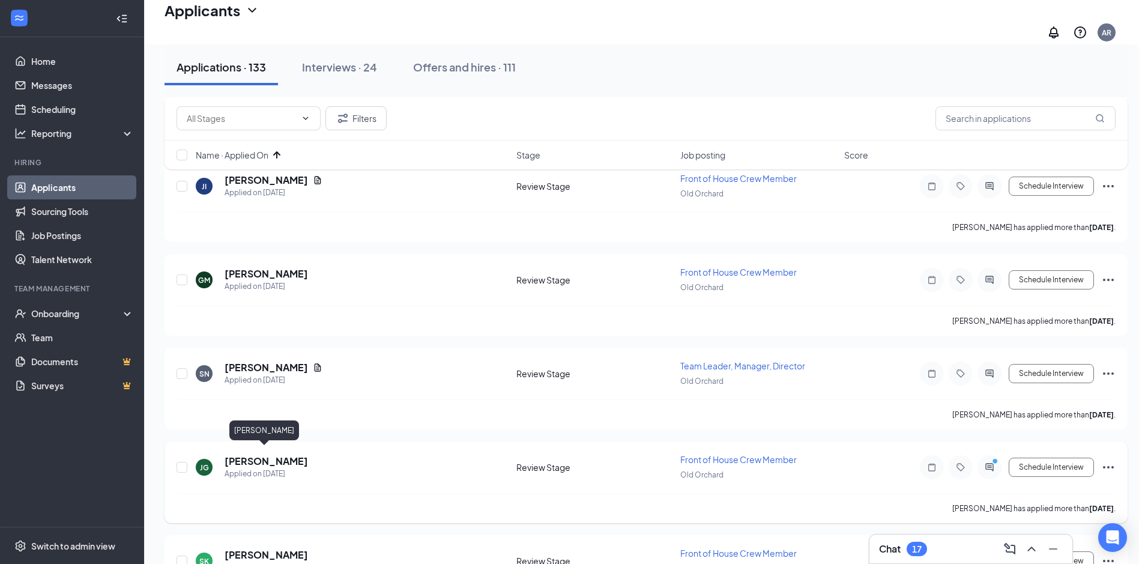
click at [240, 455] on h5 "[PERSON_NAME]" at bounding box center [266, 461] width 83 height 13
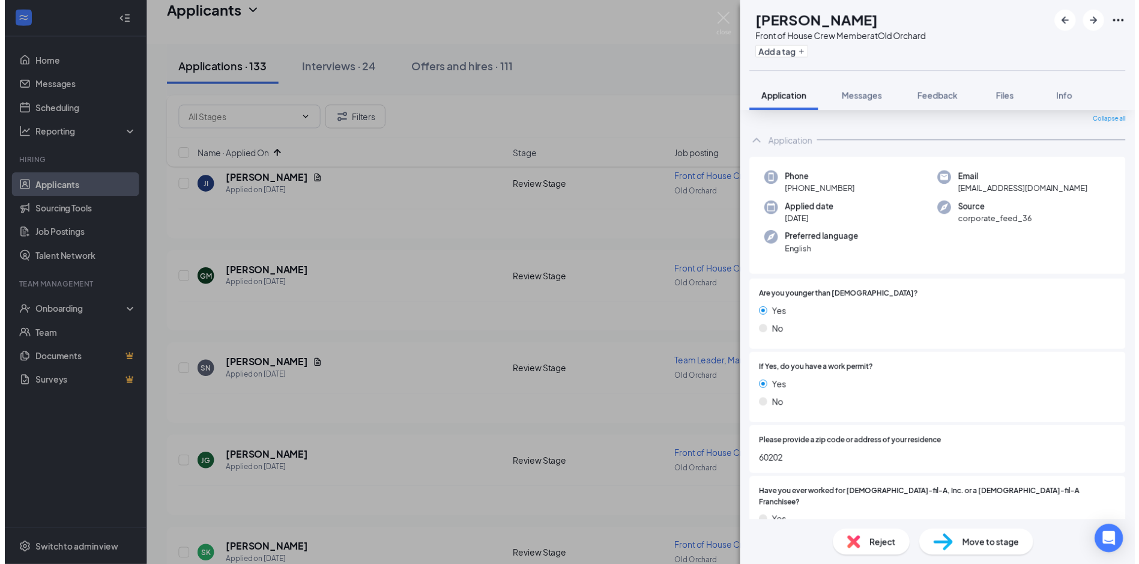
scroll to position [60, 0]
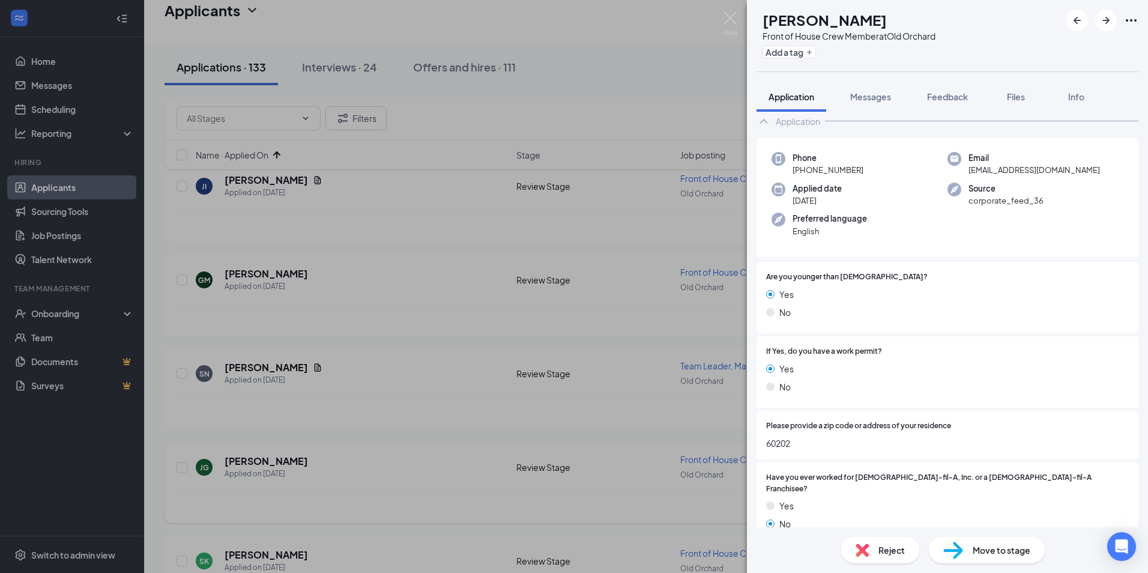
drag, startPoint x: 513, startPoint y: 466, endPoint x: 261, endPoint y: 503, distance: 254.5
click at [513, 466] on div "[PERSON_NAME] [PERSON_NAME] Front of House Crew Member at [GEOGRAPHIC_DATA] Add…" at bounding box center [574, 286] width 1148 height 573
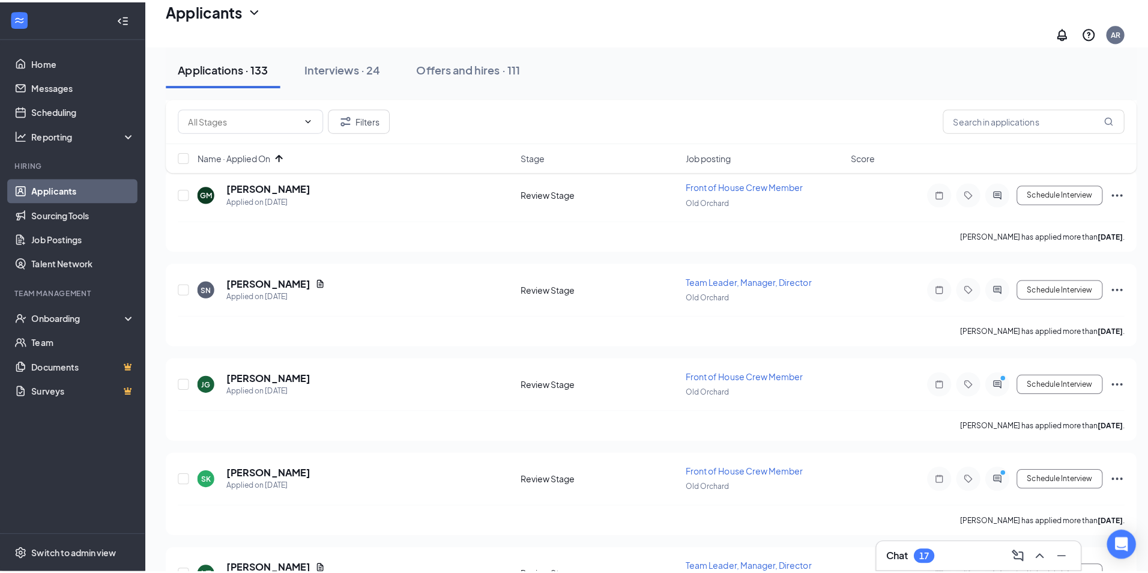
scroll to position [481, 0]
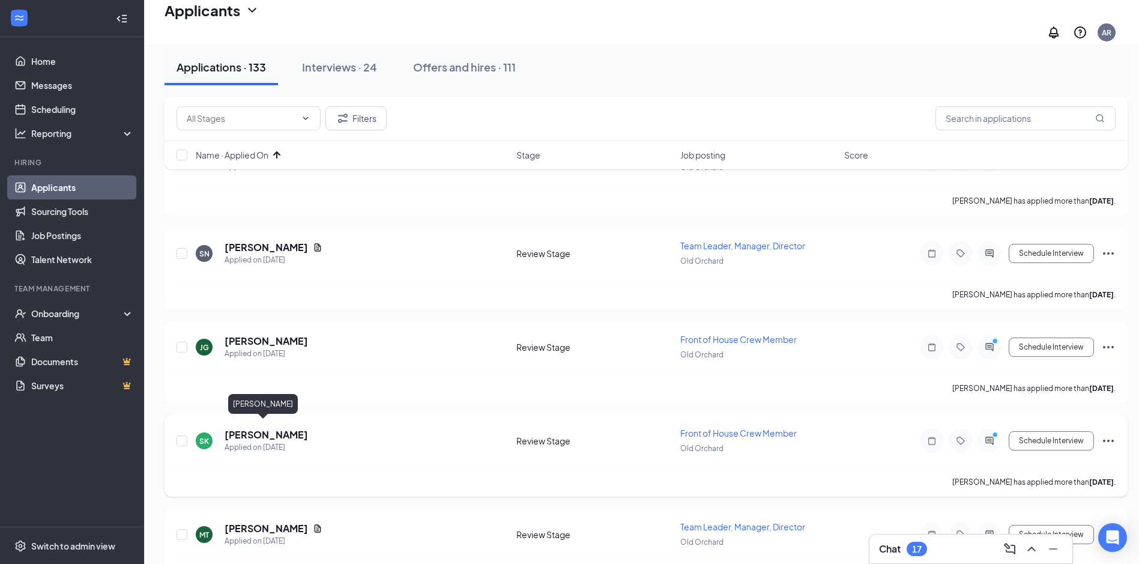
click at [256, 428] on h5 "[PERSON_NAME]" at bounding box center [266, 434] width 83 height 13
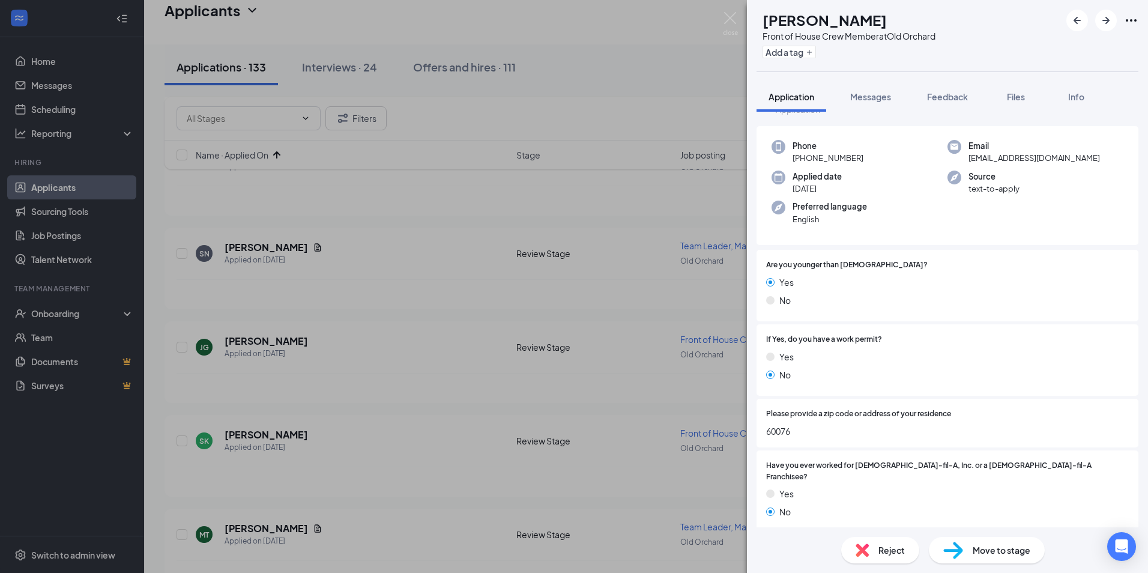
scroll to position [60, 0]
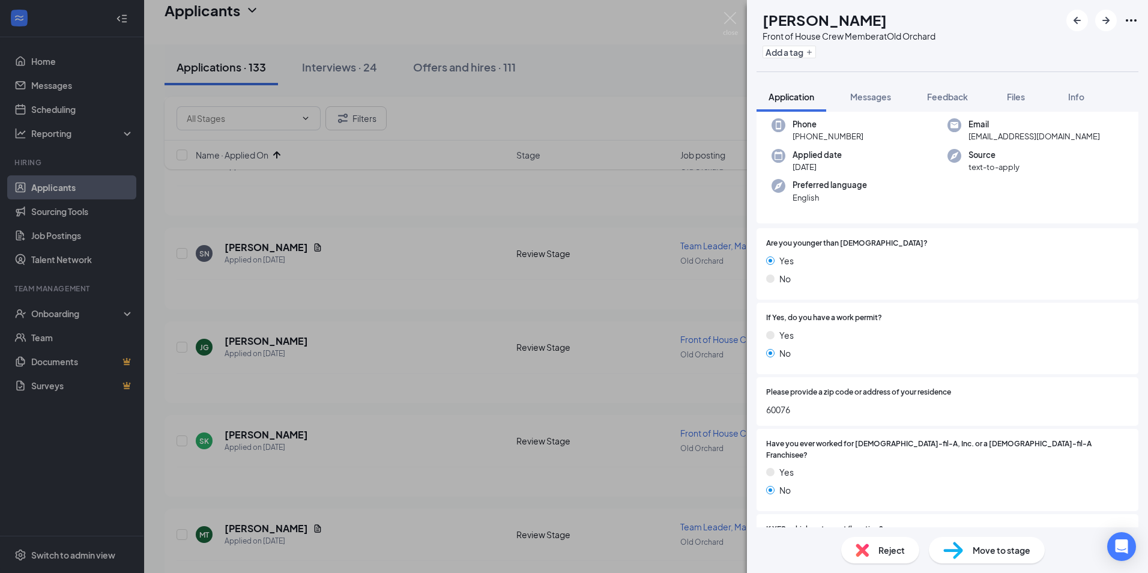
click at [433, 480] on div "[PERSON_NAME] Front of House Crew Member at [GEOGRAPHIC_DATA] Add a tag Applica…" at bounding box center [574, 286] width 1148 height 573
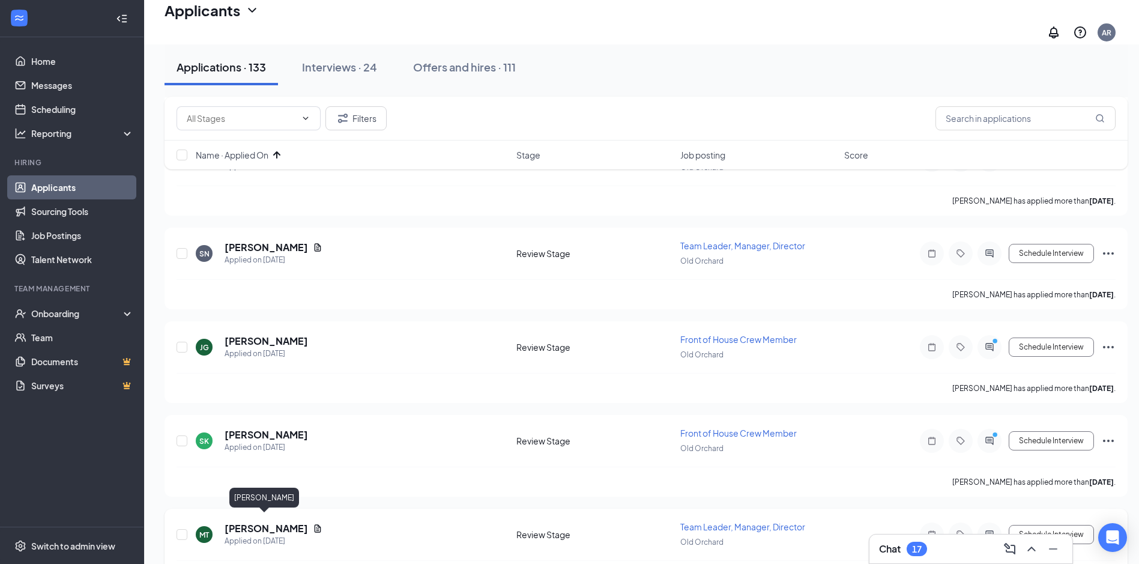
click at [258, 522] on h5 "[PERSON_NAME]" at bounding box center [266, 528] width 83 height 13
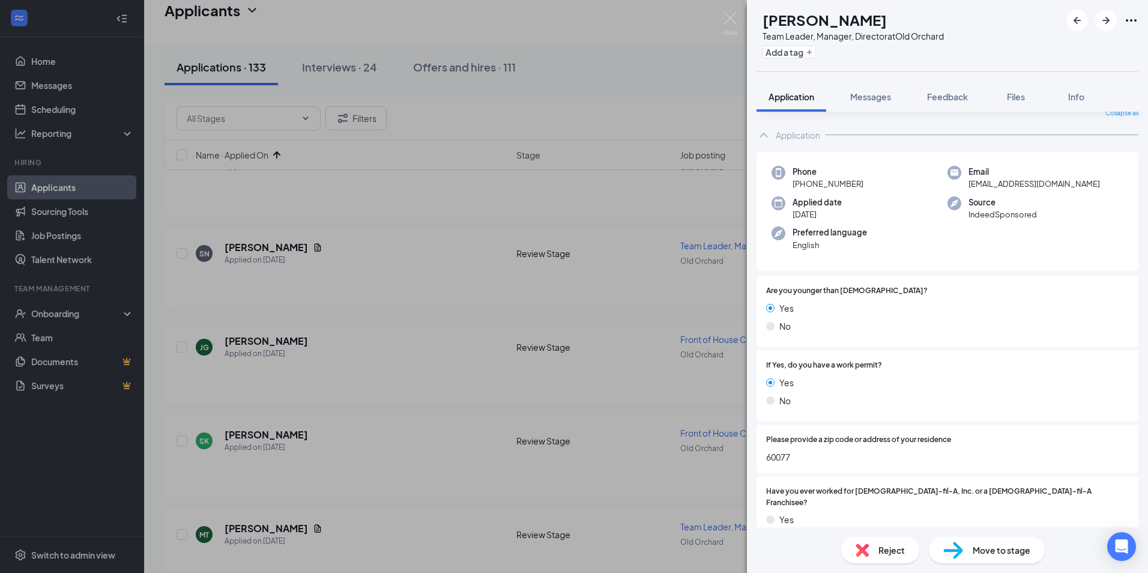
scroll to position [60, 0]
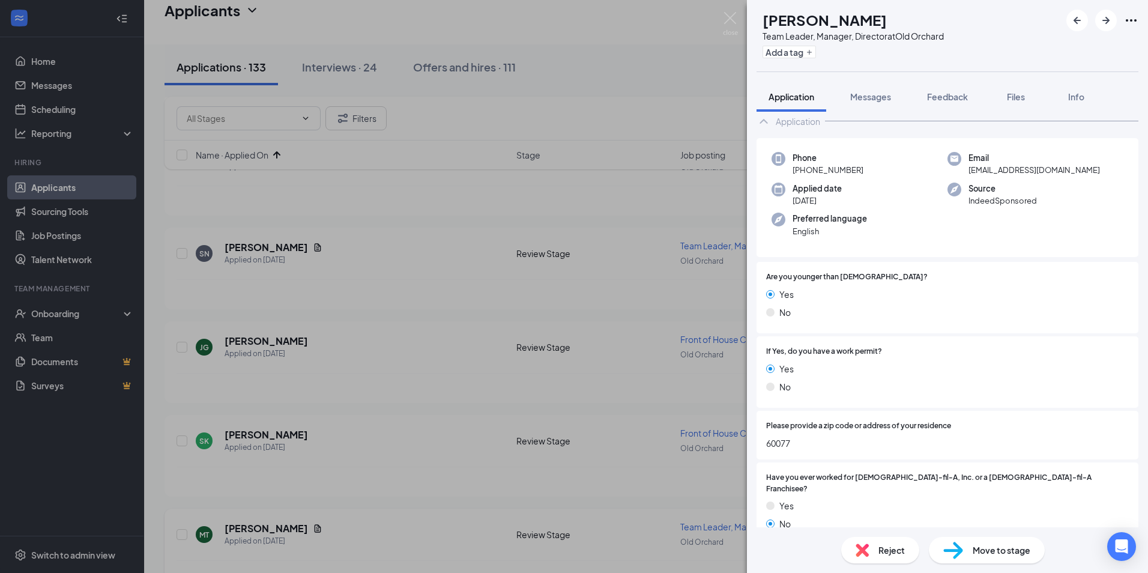
click at [410, 516] on div "MT [PERSON_NAME] Team Leader, Manager, Director at [GEOGRAPHIC_DATA] Add a tag …" at bounding box center [574, 286] width 1148 height 573
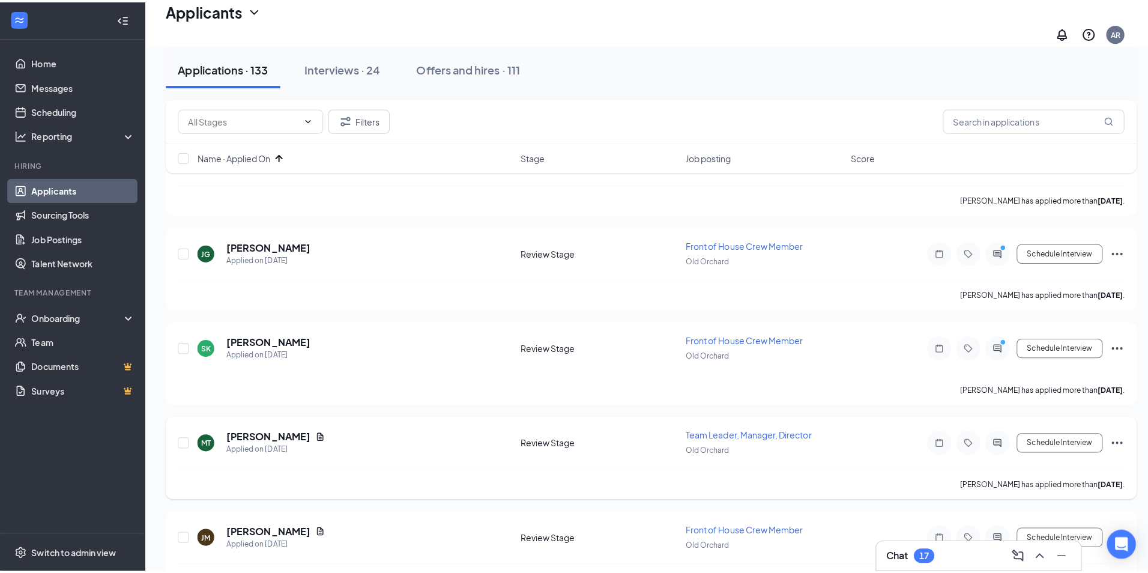
scroll to position [601, 0]
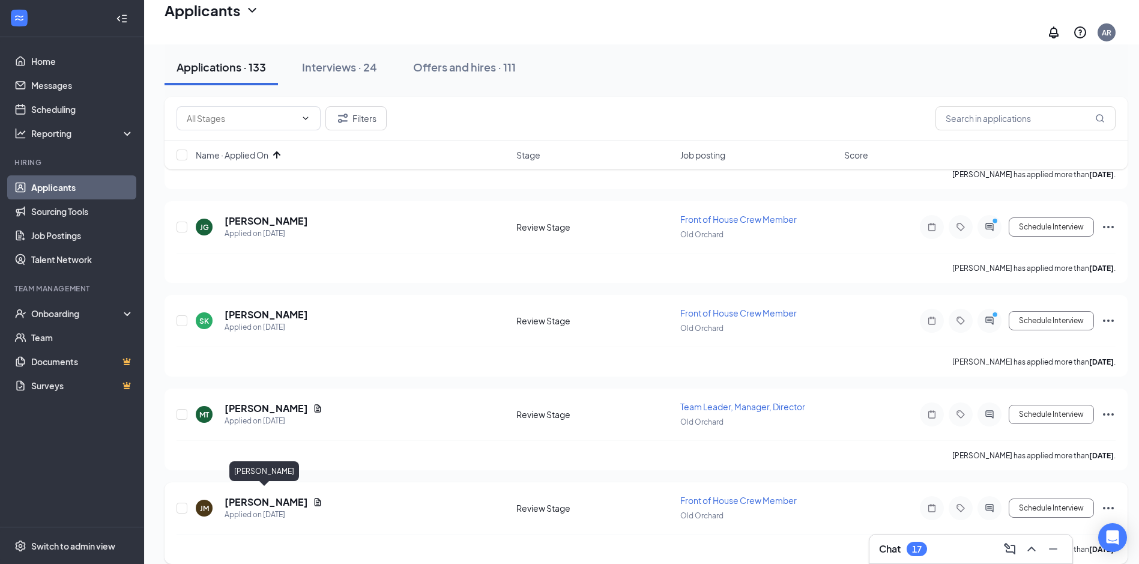
click at [247, 496] on h5 "[PERSON_NAME]" at bounding box center [266, 502] width 83 height 13
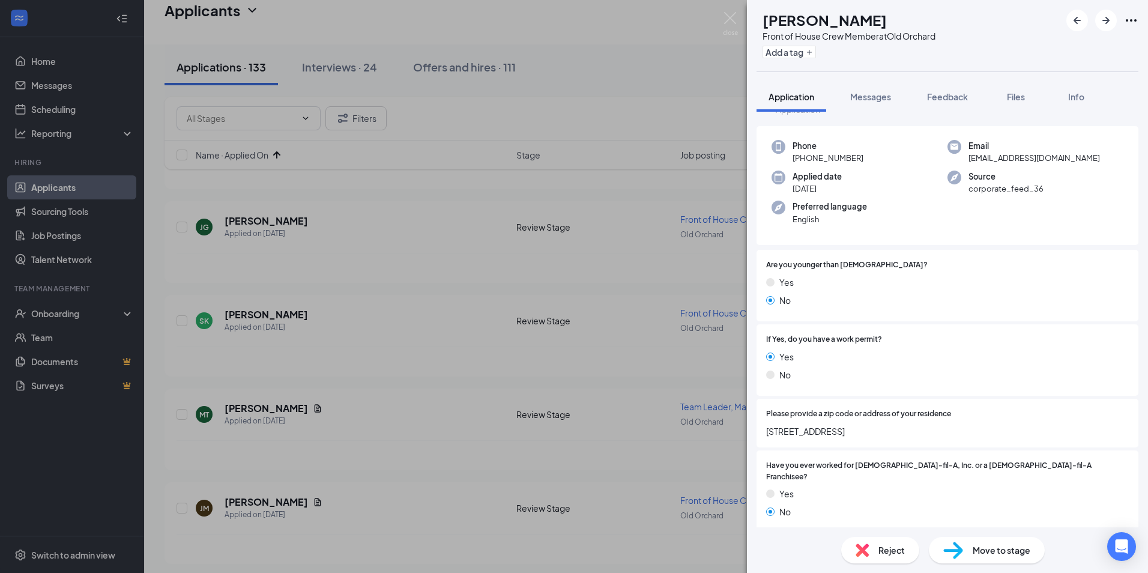
scroll to position [60, 0]
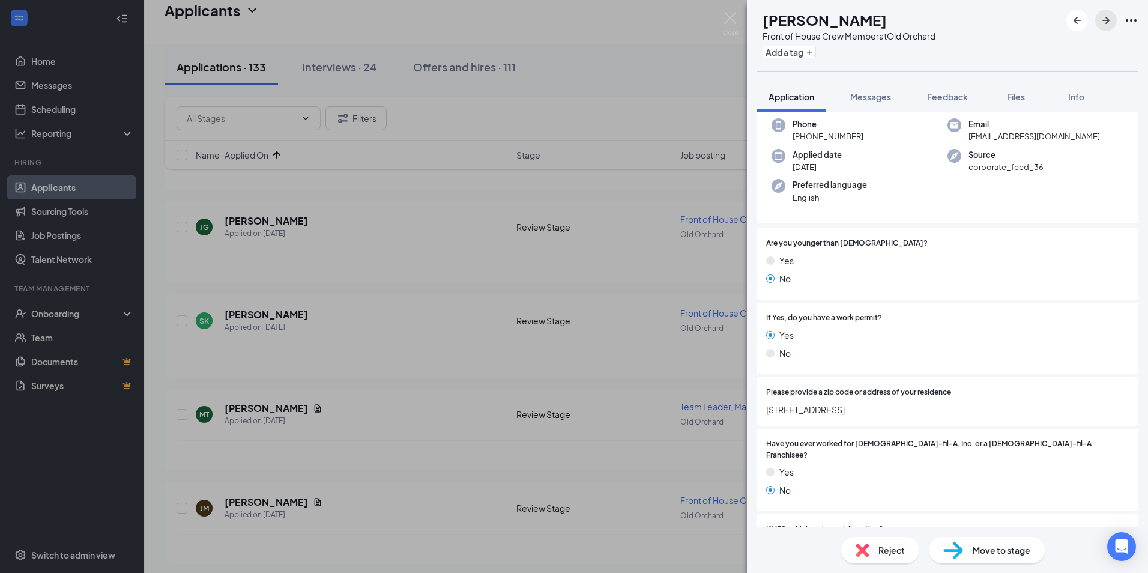
click at [1103, 22] on icon "ArrowRight" at bounding box center [1106, 20] width 14 height 14
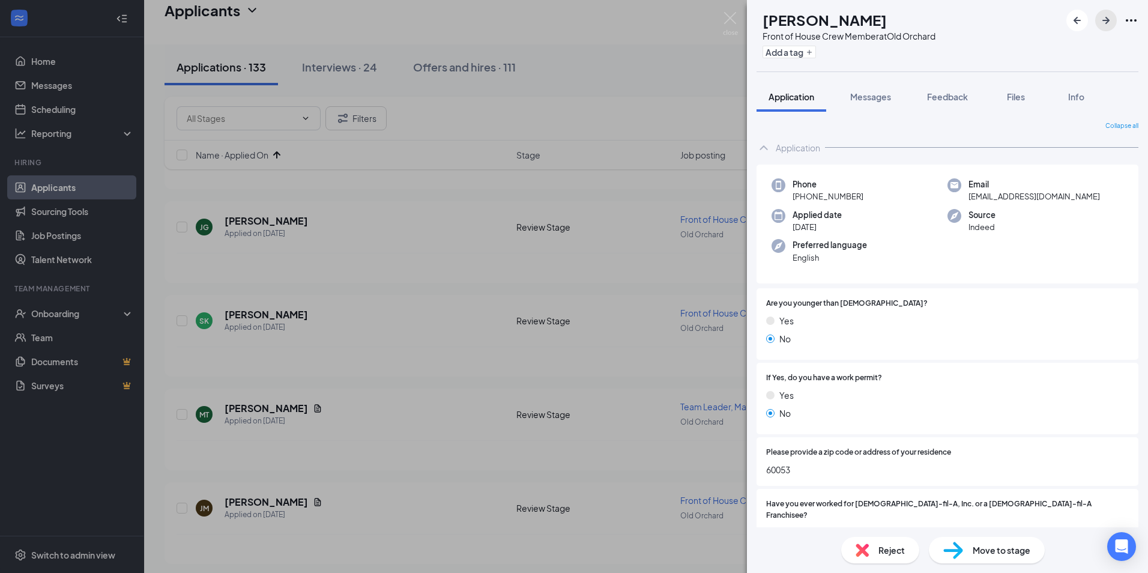
click at [1104, 20] on icon "ArrowRight" at bounding box center [1106, 20] width 7 height 7
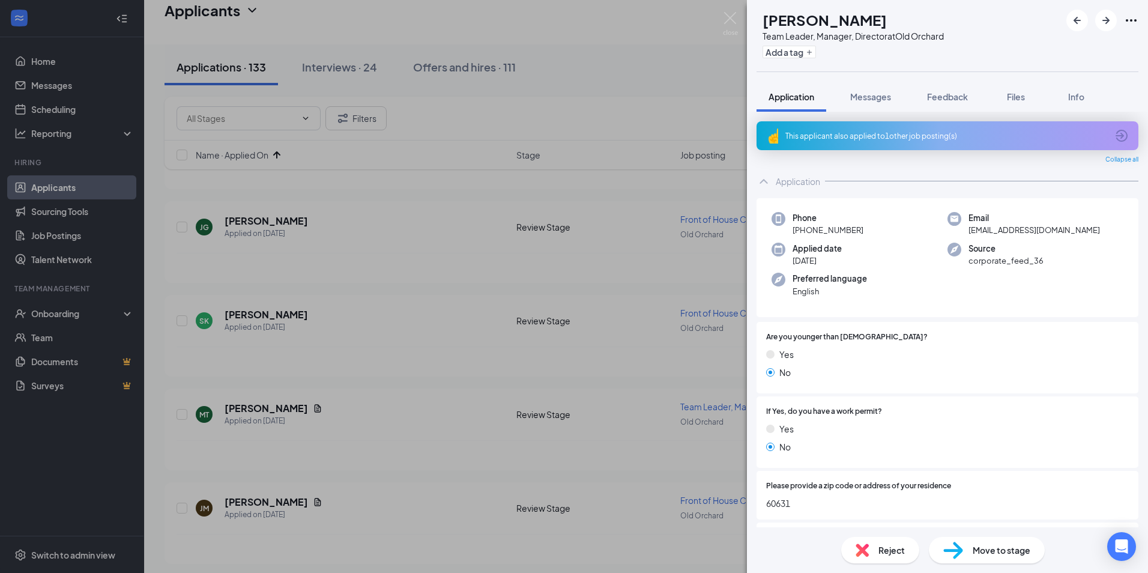
click at [888, 563] on div "Reject Move to stage" at bounding box center [947, 550] width 401 height 46
click at [882, 551] on span "Reject" at bounding box center [892, 550] width 26 height 13
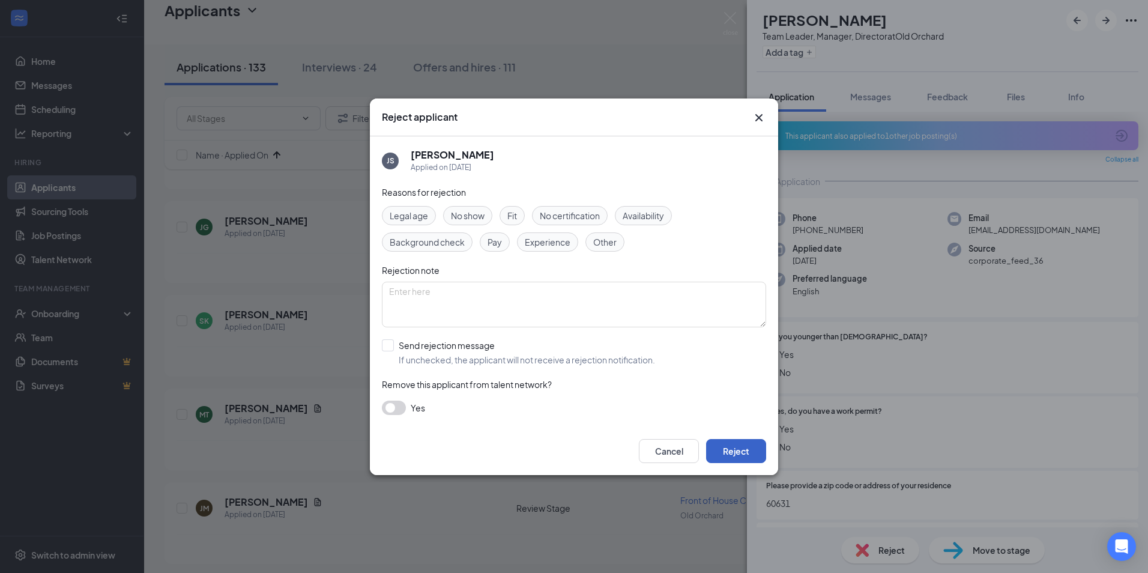
click at [732, 449] on button "Reject" at bounding box center [736, 451] width 60 height 24
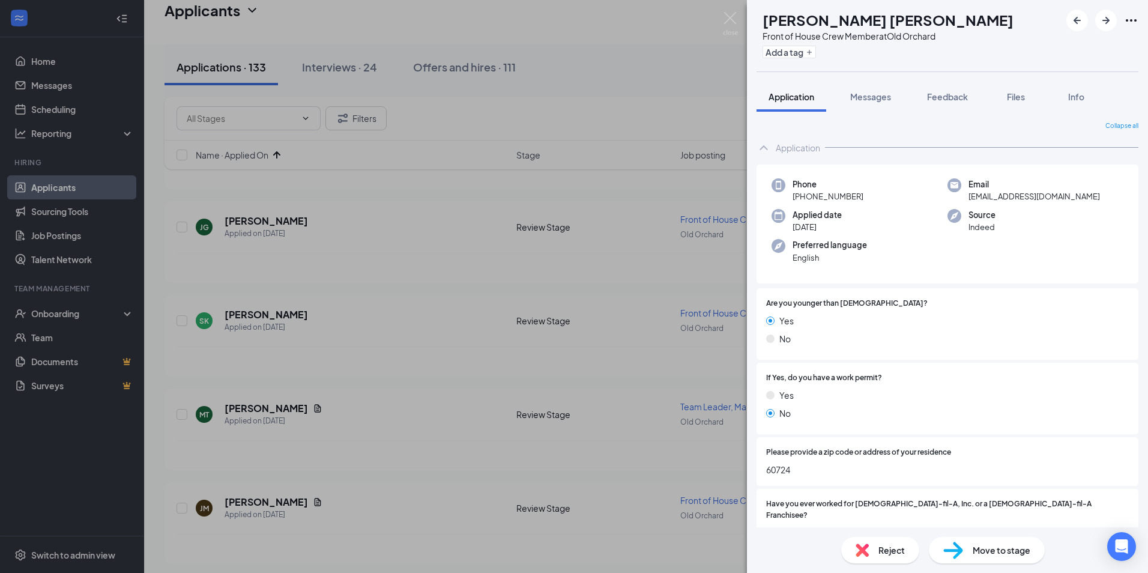
click at [870, 548] on div "Reject" at bounding box center [881, 550] width 78 height 26
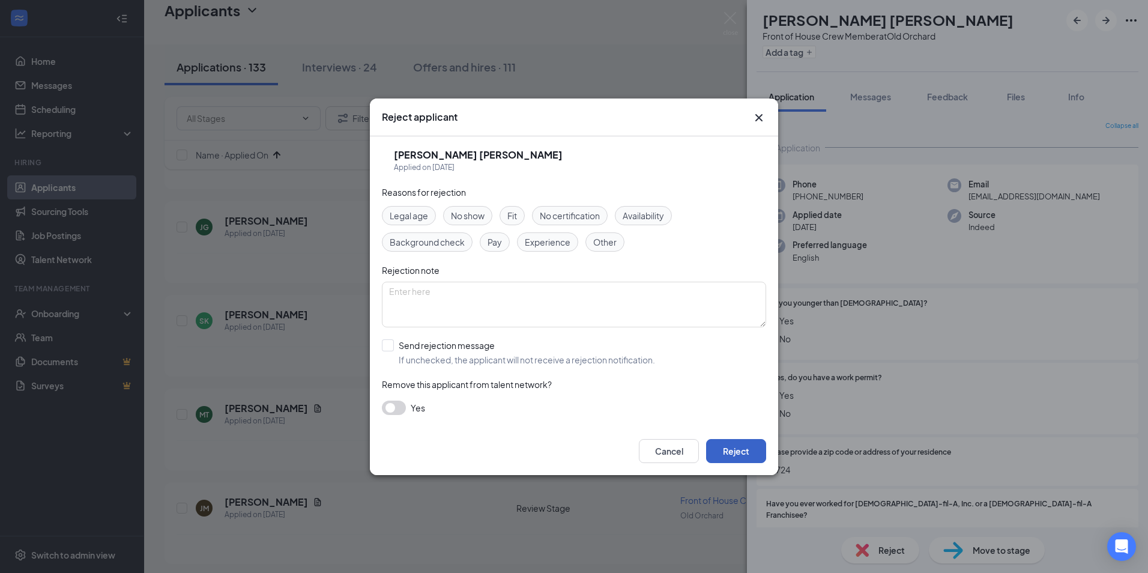
click at [743, 443] on button "Reject" at bounding box center [736, 451] width 60 height 24
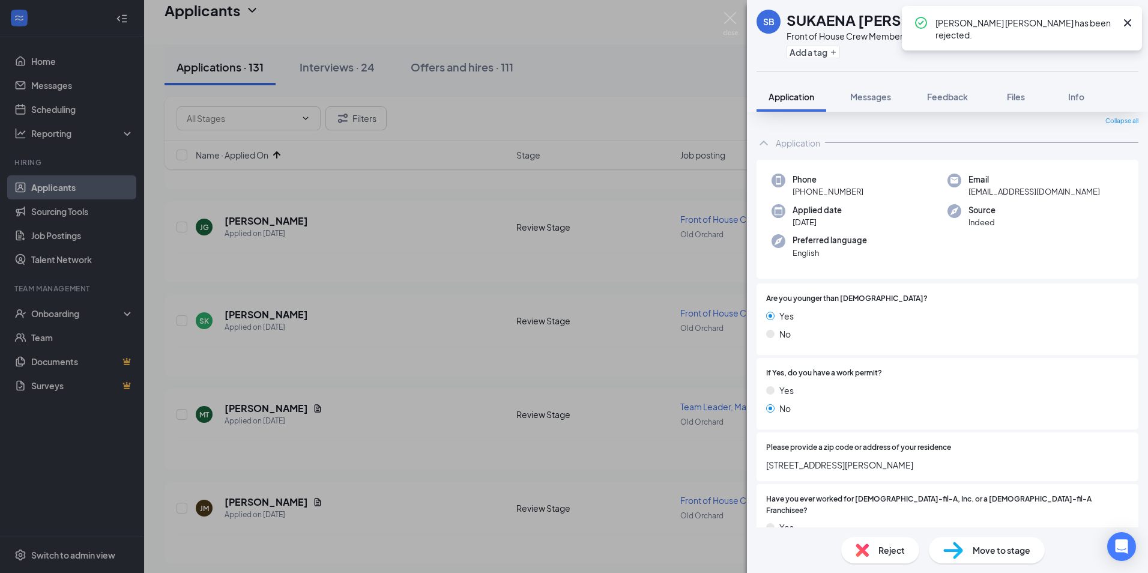
scroll to position [60, 0]
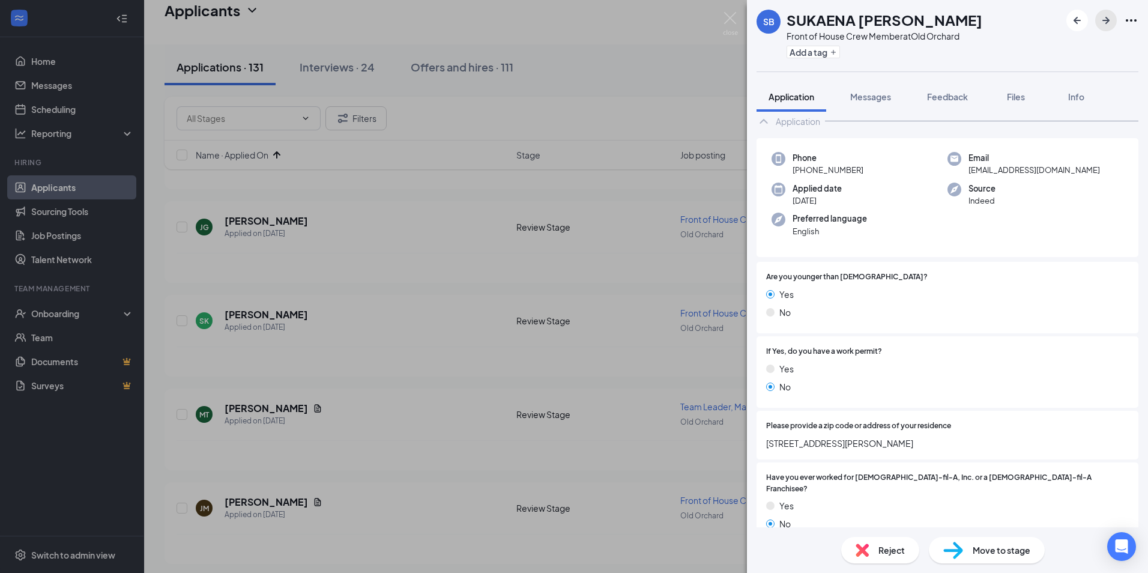
click at [1108, 16] on icon "ArrowRight" at bounding box center [1106, 20] width 14 height 14
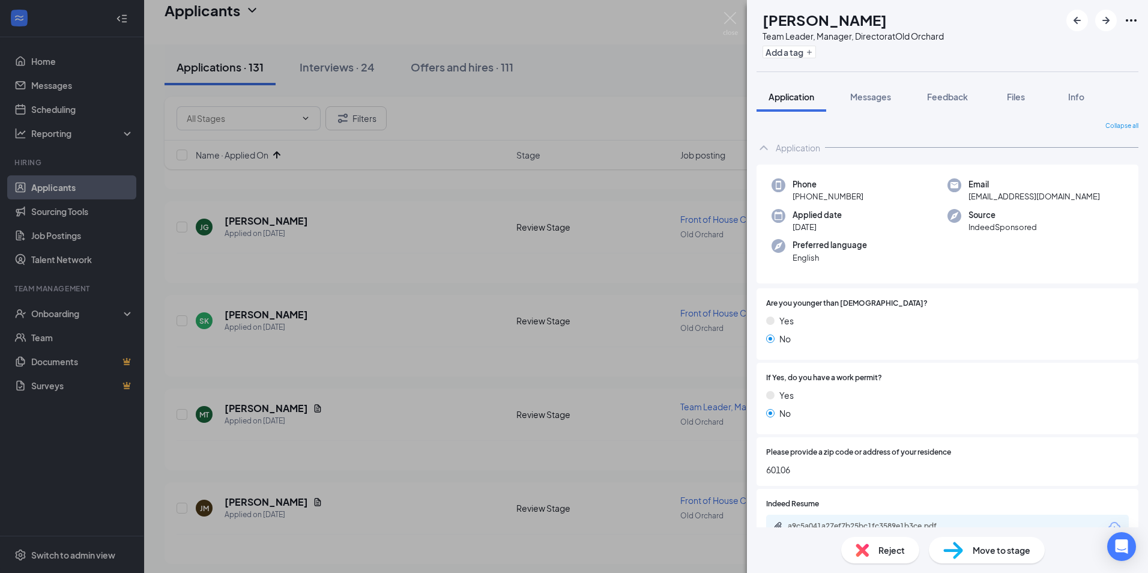
click at [902, 553] on span "Reject" at bounding box center [892, 550] width 26 height 13
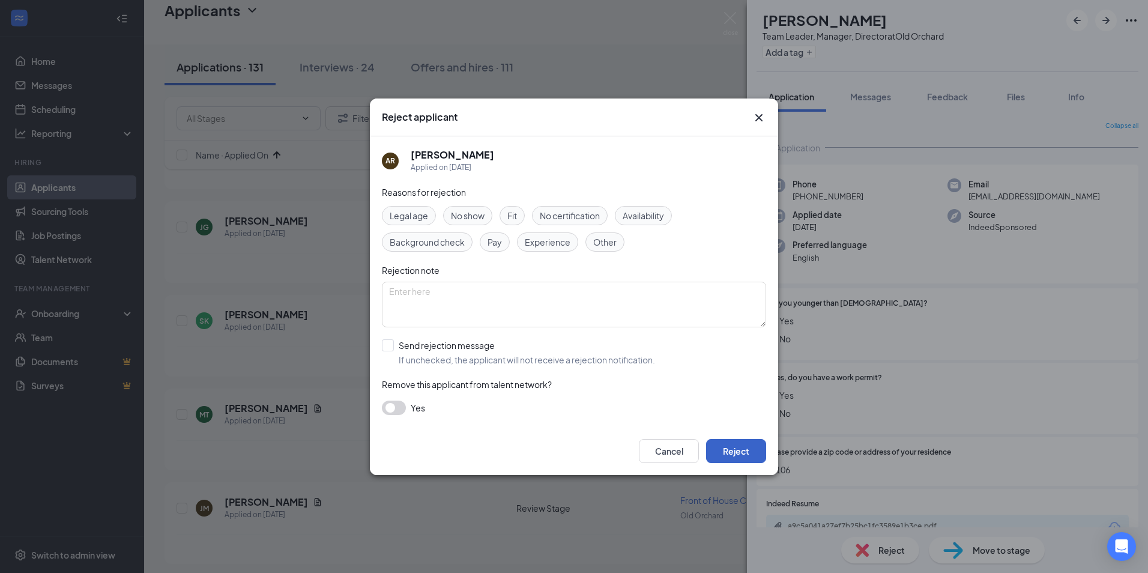
click at [718, 446] on button "Reject" at bounding box center [736, 451] width 60 height 24
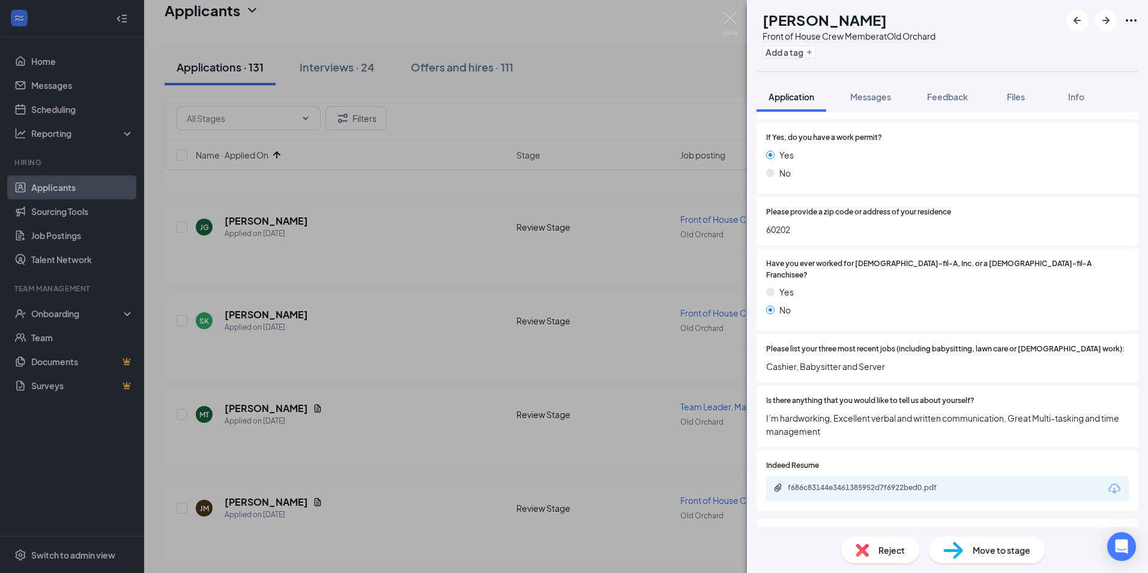
scroll to position [300, 0]
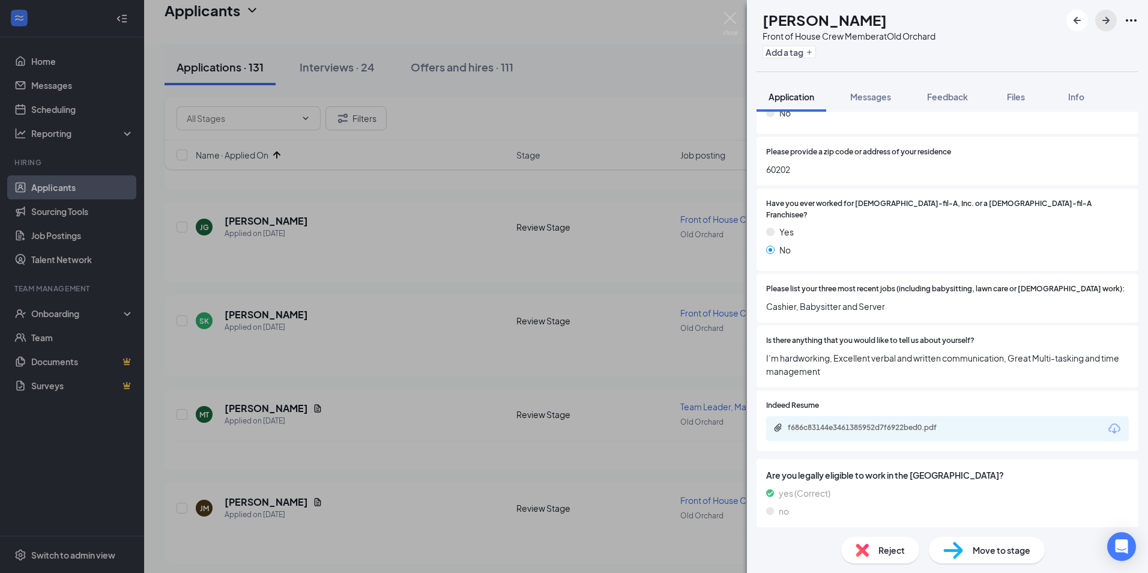
click at [1106, 23] on icon "ArrowRight" at bounding box center [1106, 20] width 7 height 7
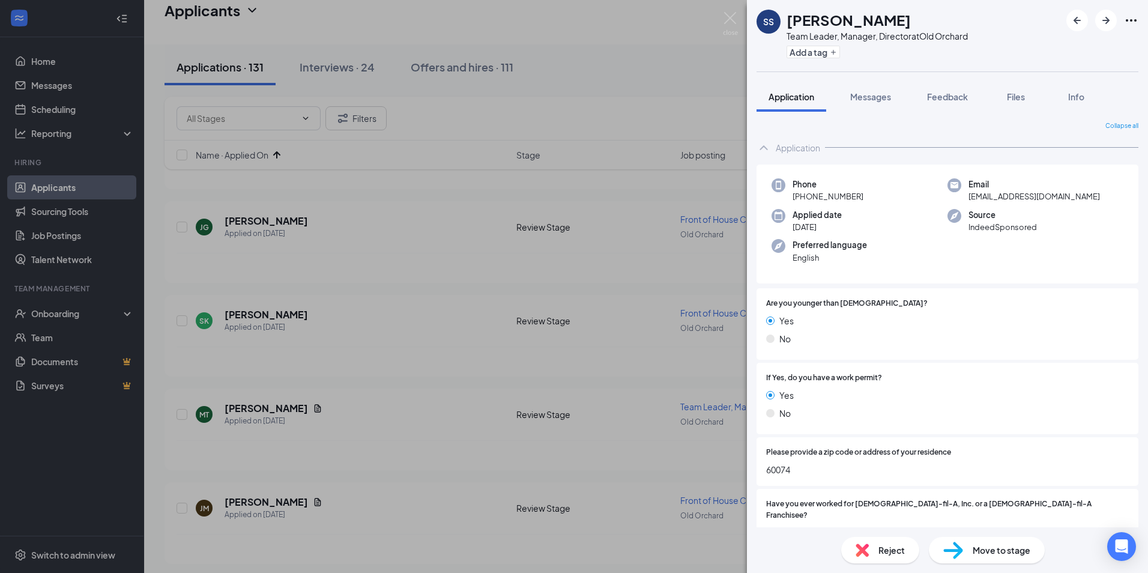
click at [881, 547] on span "Reject" at bounding box center [892, 550] width 26 height 13
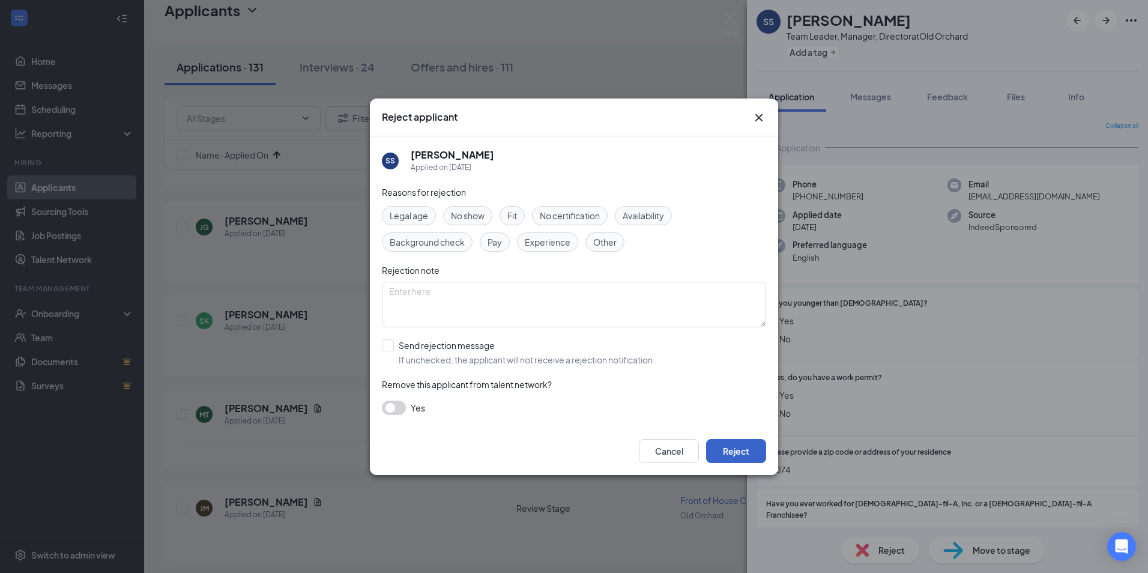
click at [759, 452] on button "Reject" at bounding box center [736, 451] width 60 height 24
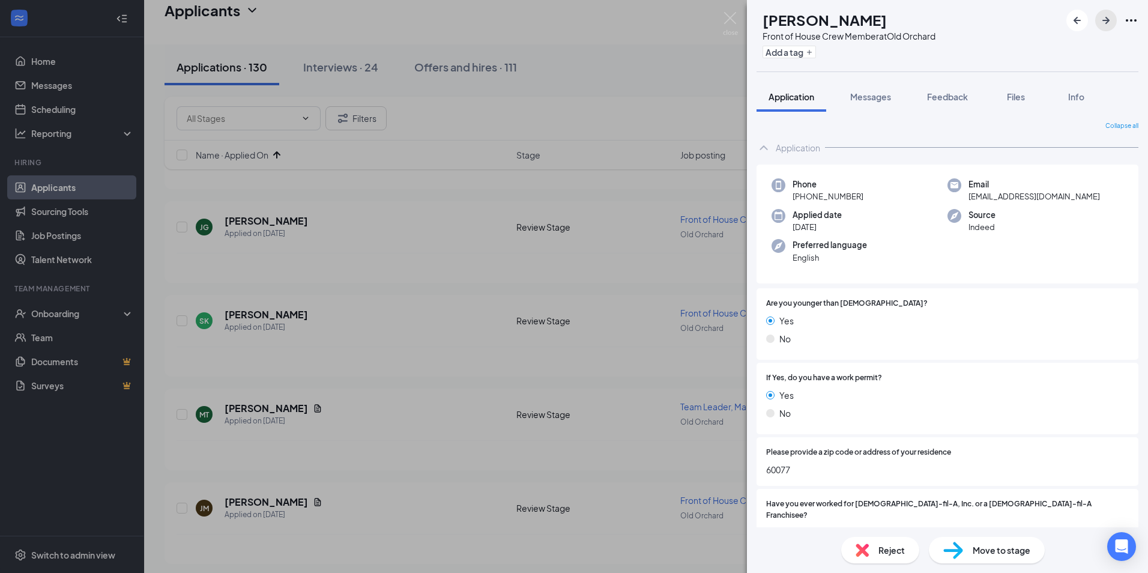
click at [1105, 21] on icon "ArrowRight" at bounding box center [1106, 20] width 7 height 7
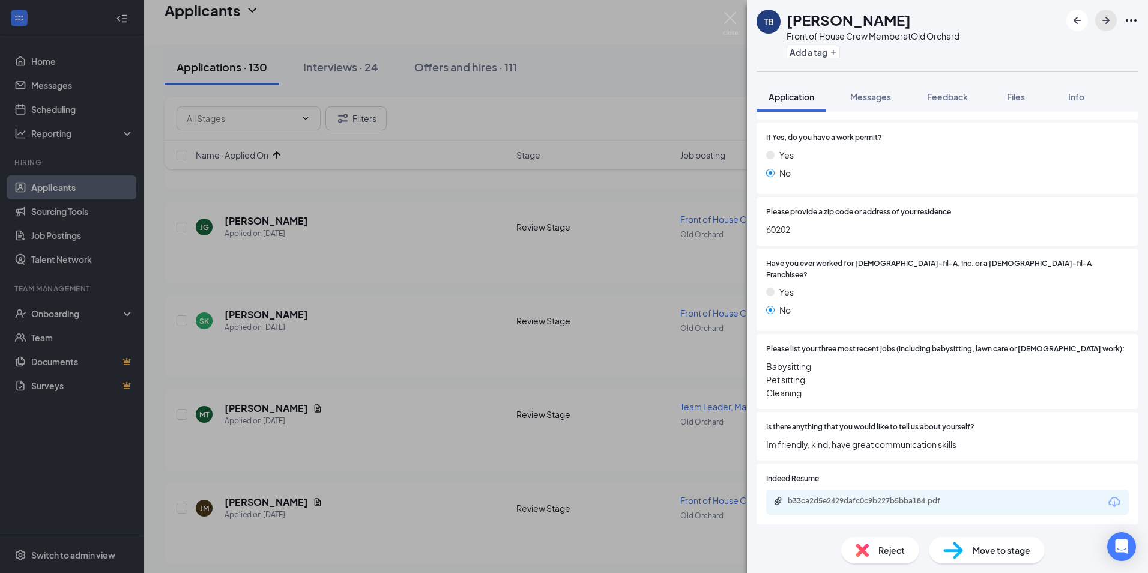
scroll to position [300, 0]
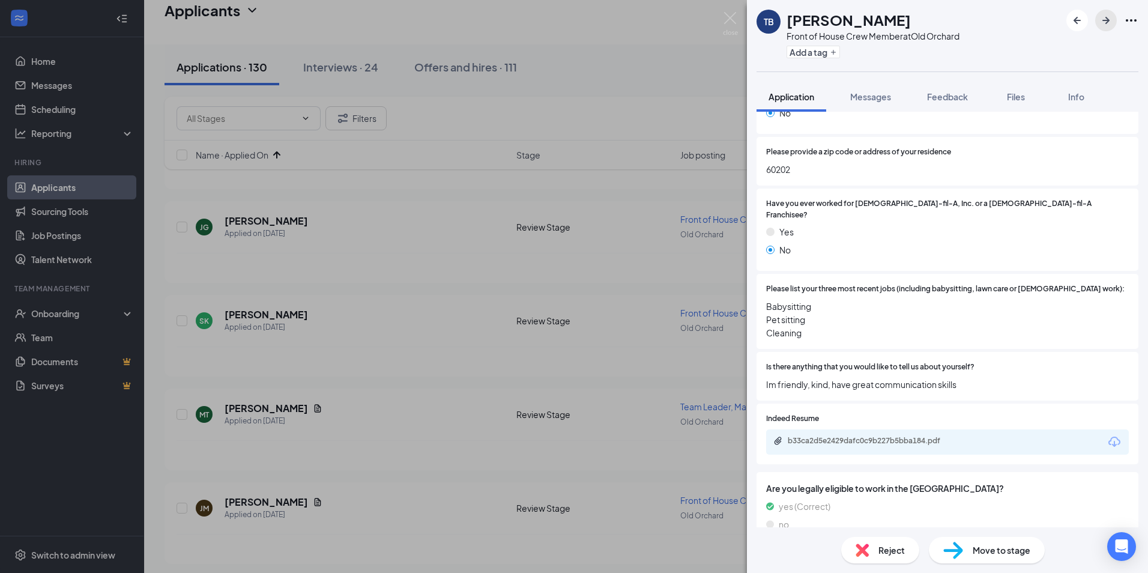
click at [1106, 14] on icon "ArrowRight" at bounding box center [1106, 20] width 14 height 14
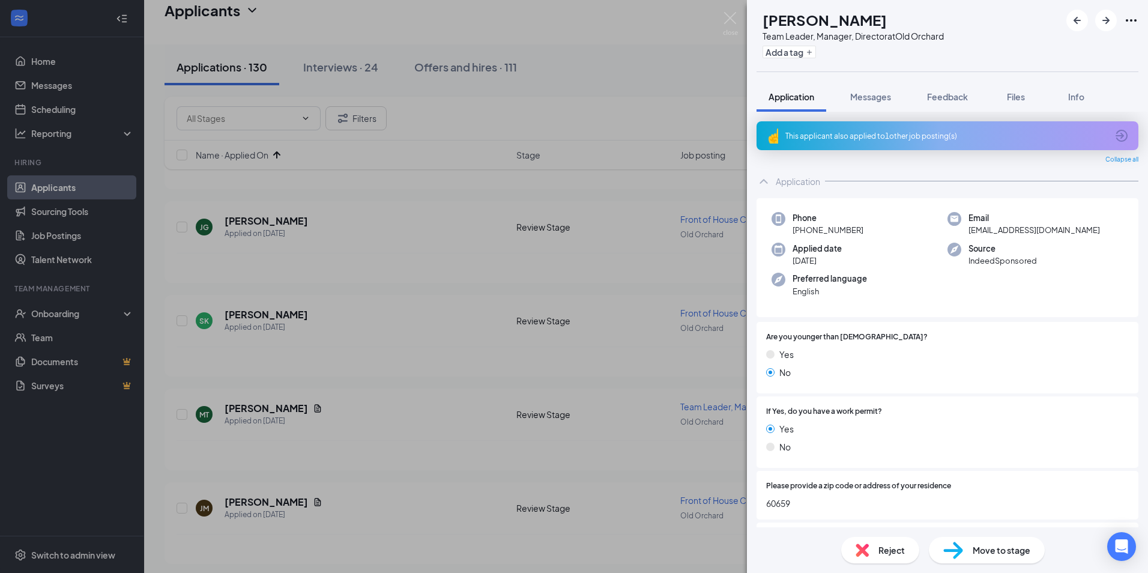
click at [866, 553] on img at bounding box center [862, 550] width 13 height 13
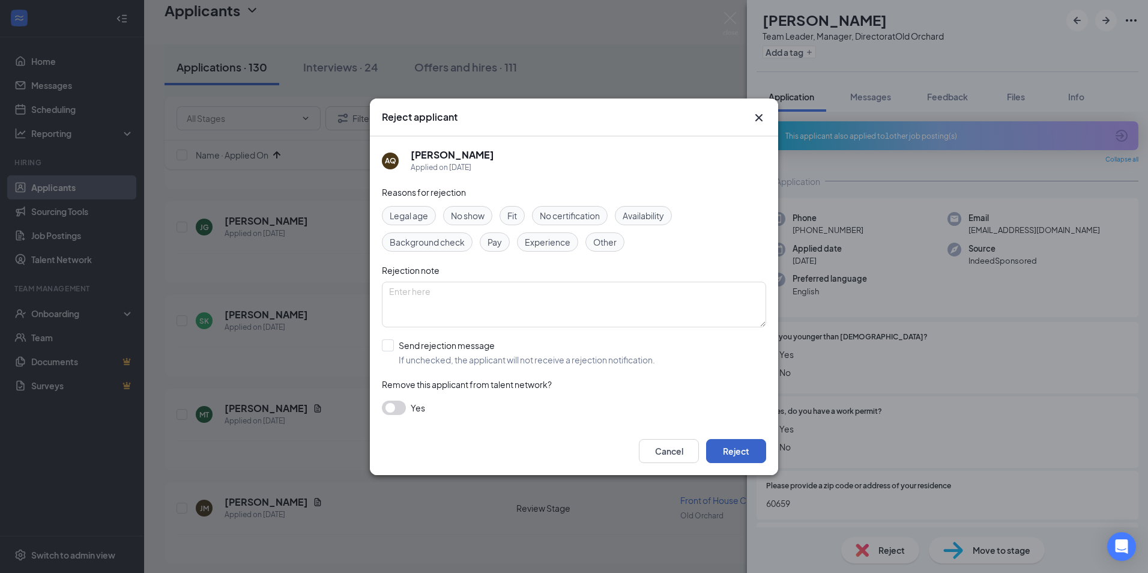
click at [728, 451] on button "Reject" at bounding box center [736, 451] width 60 height 24
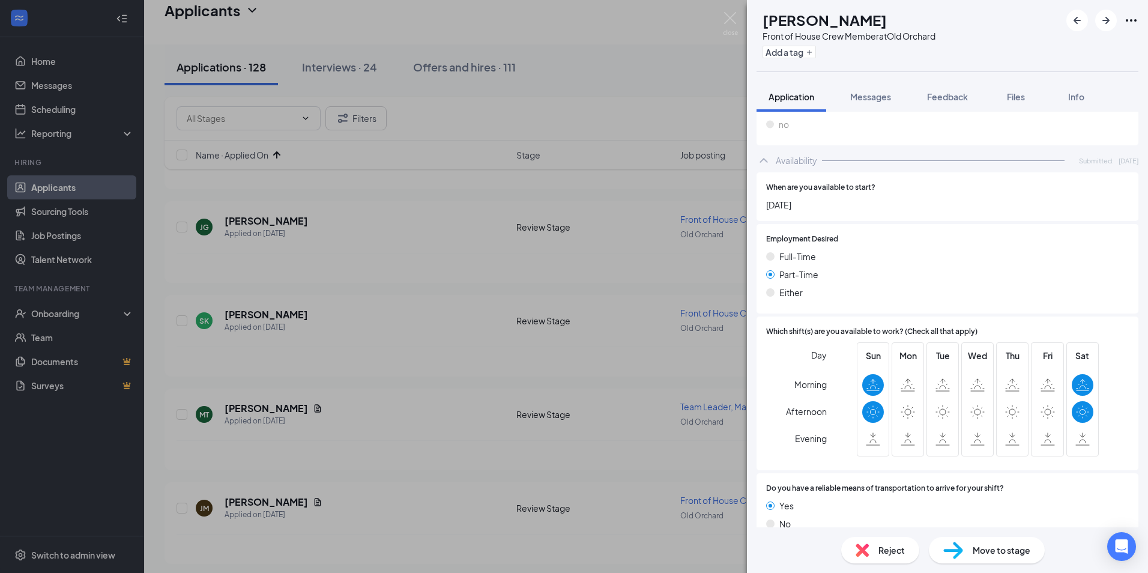
scroll to position [631, 0]
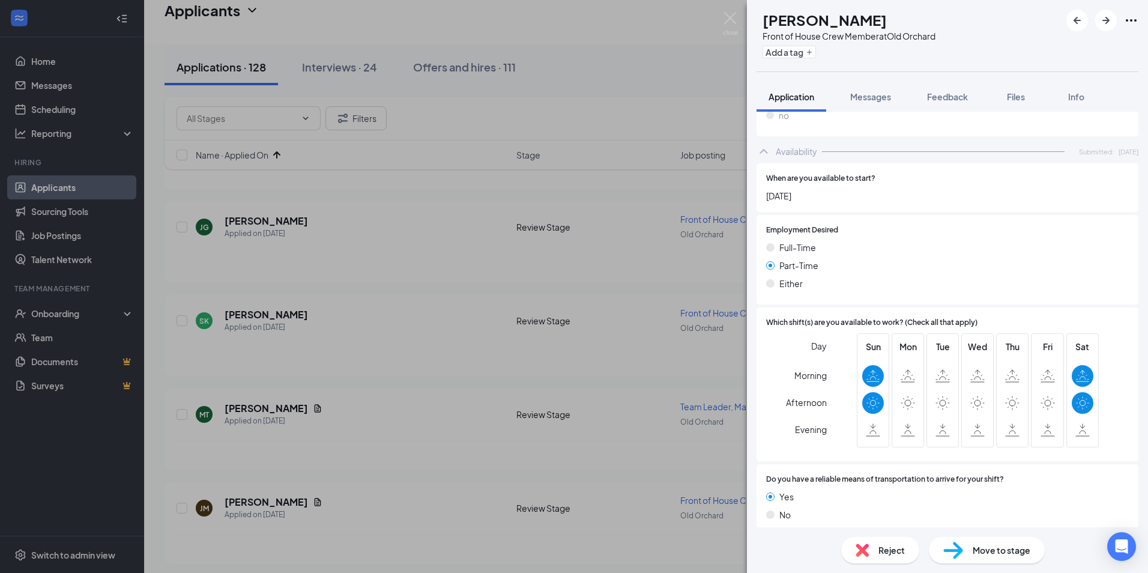
click at [871, 535] on div "Reject Move to stage" at bounding box center [947, 550] width 401 height 46
click at [873, 553] on div "Reject" at bounding box center [881, 550] width 78 height 26
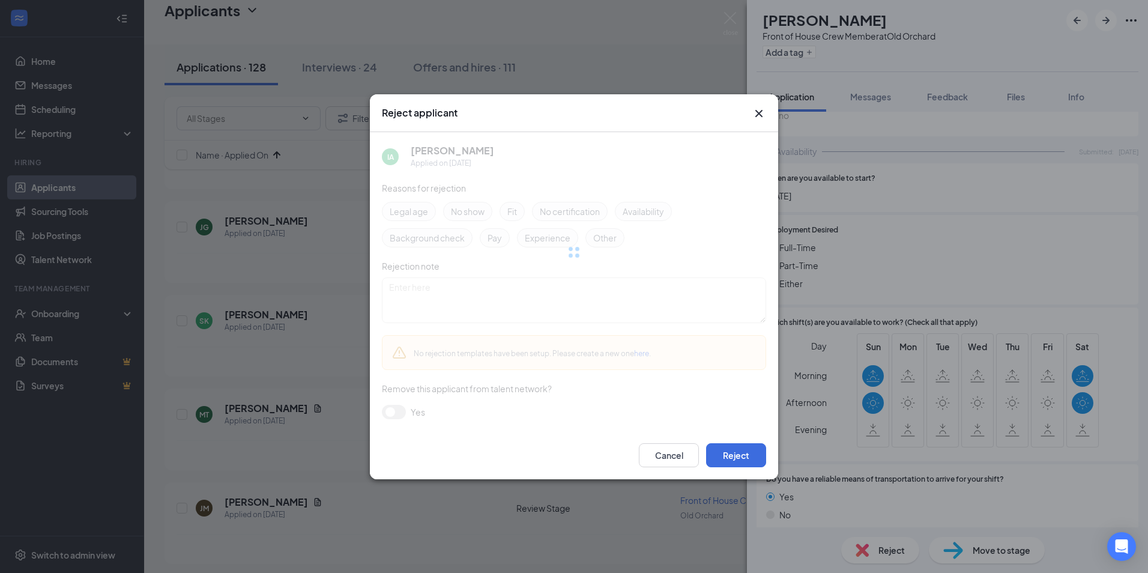
scroll to position [627, 0]
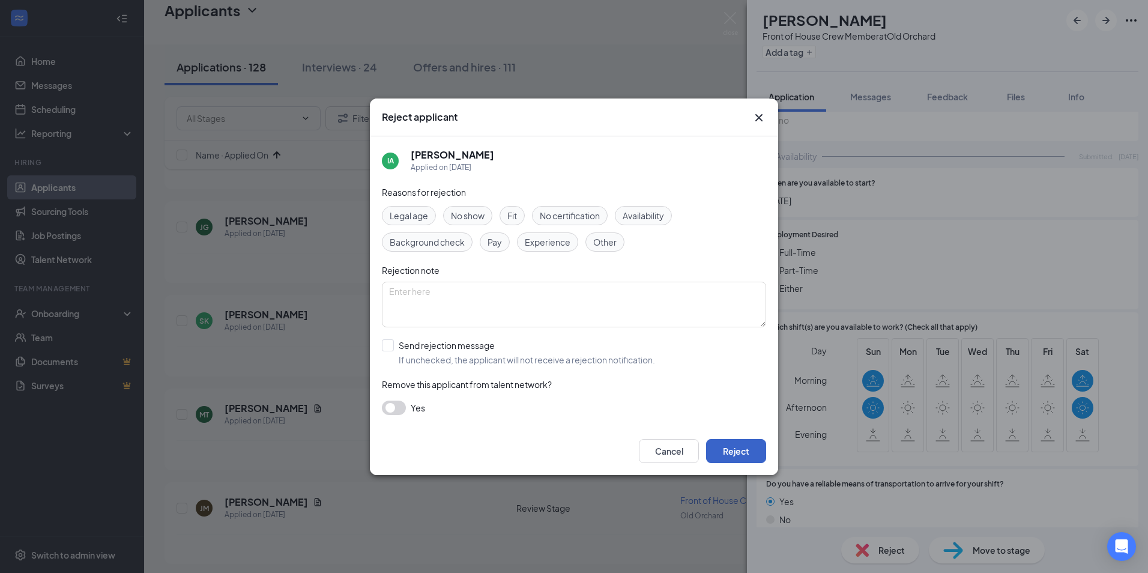
click at [751, 452] on button "Reject" at bounding box center [736, 451] width 60 height 24
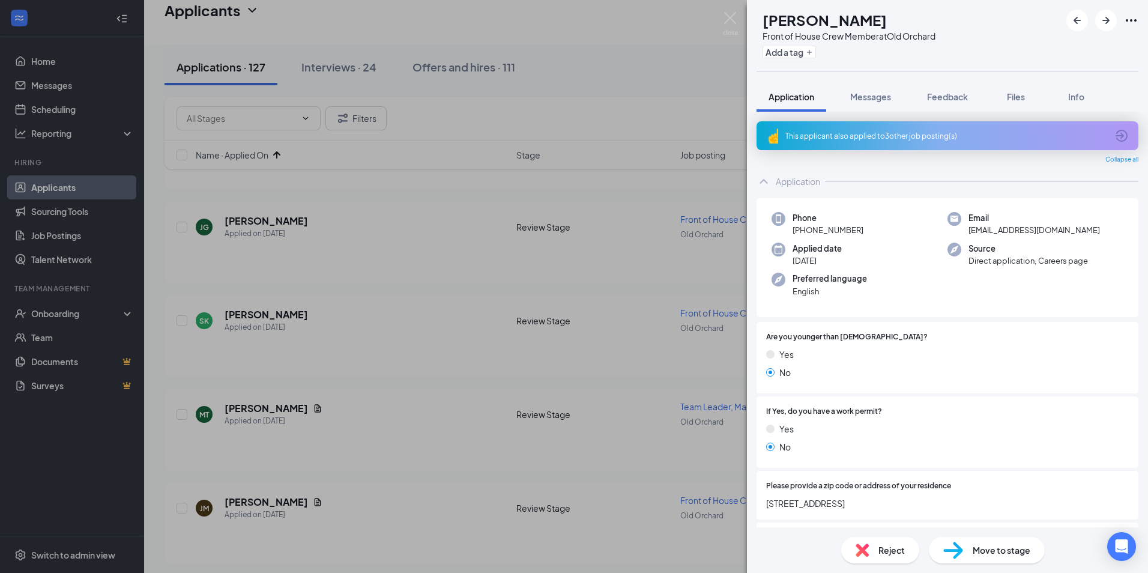
click at [899, 550] on span "Reject" at bounding box center [892, 550] width 26 height 13
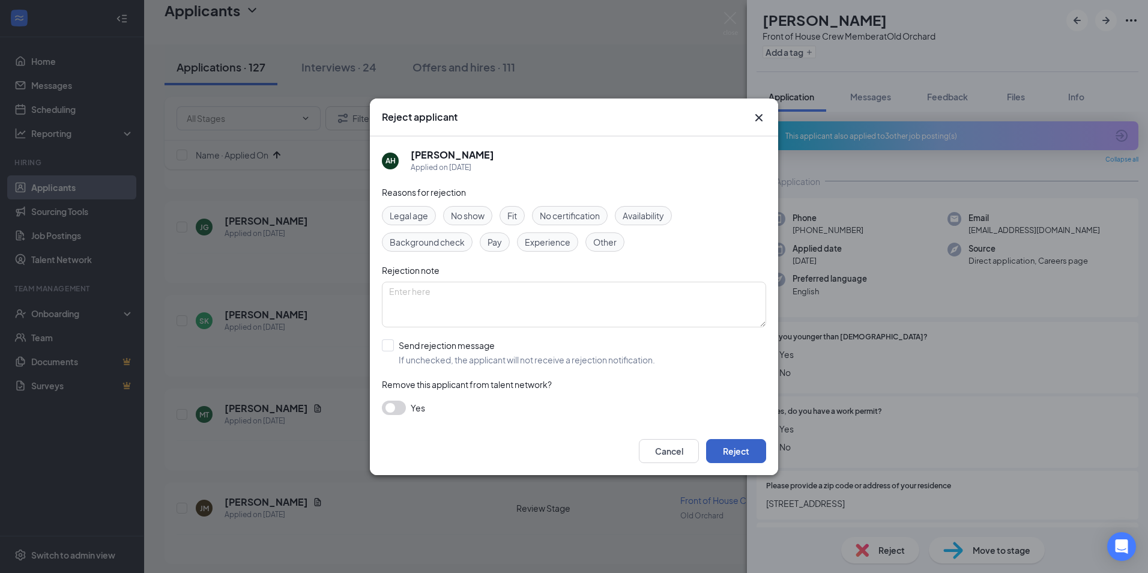
click at [757, 452] on button "Reject" at bounding box center [736, 451] width 60 height 24
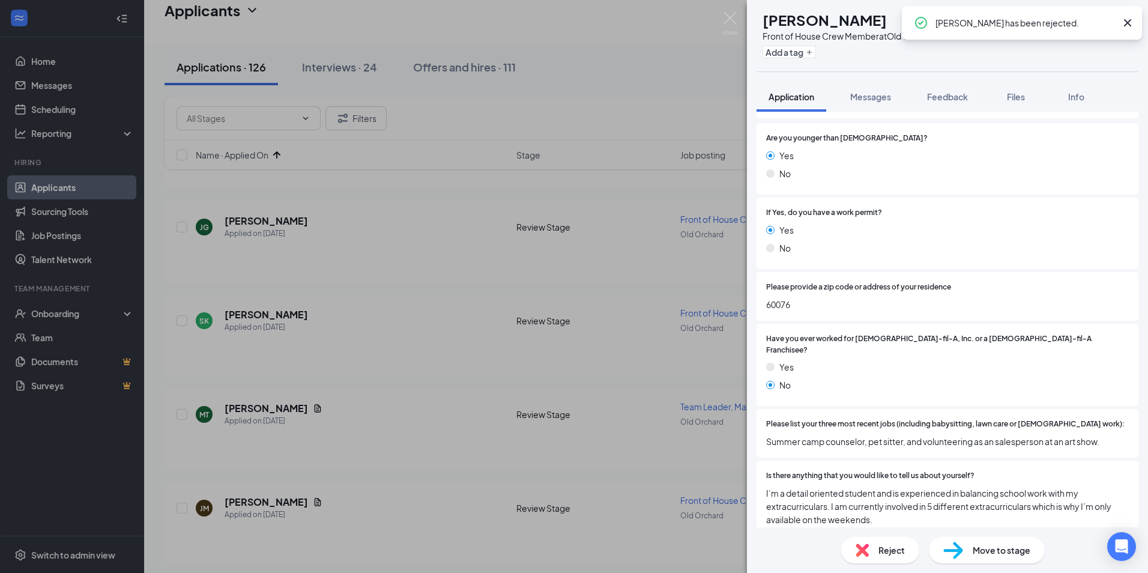
scroll to position [180, 0]
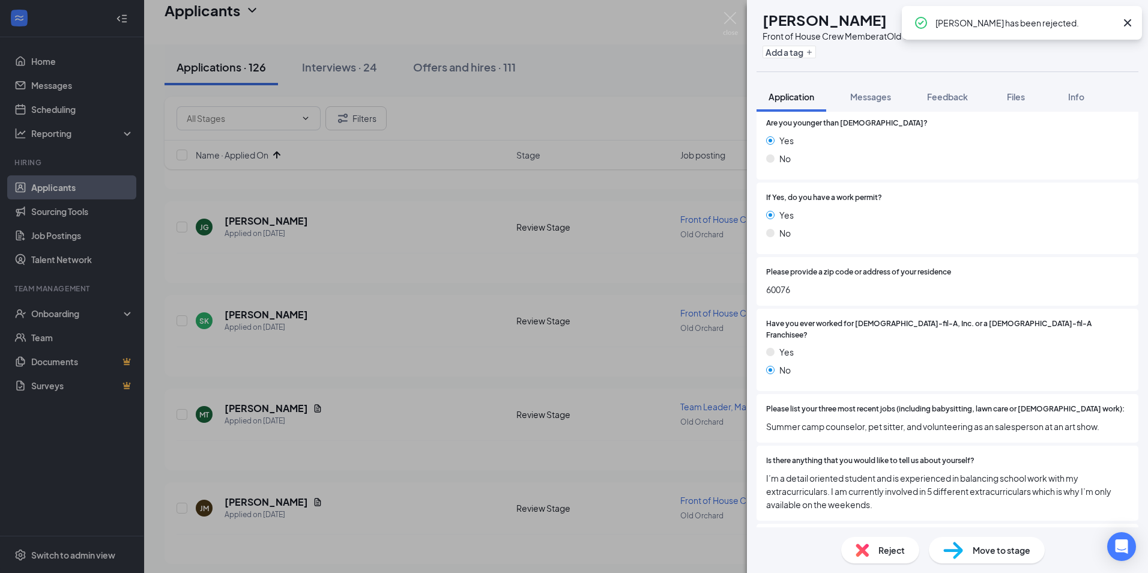
click at [1127, 25] on icon "Cross" at bounding box center [1128, 23] width 14 height 14
click at [1110, 26] on icon "ArrowRight" at bounding box center [1106, 20] width 14 height 14
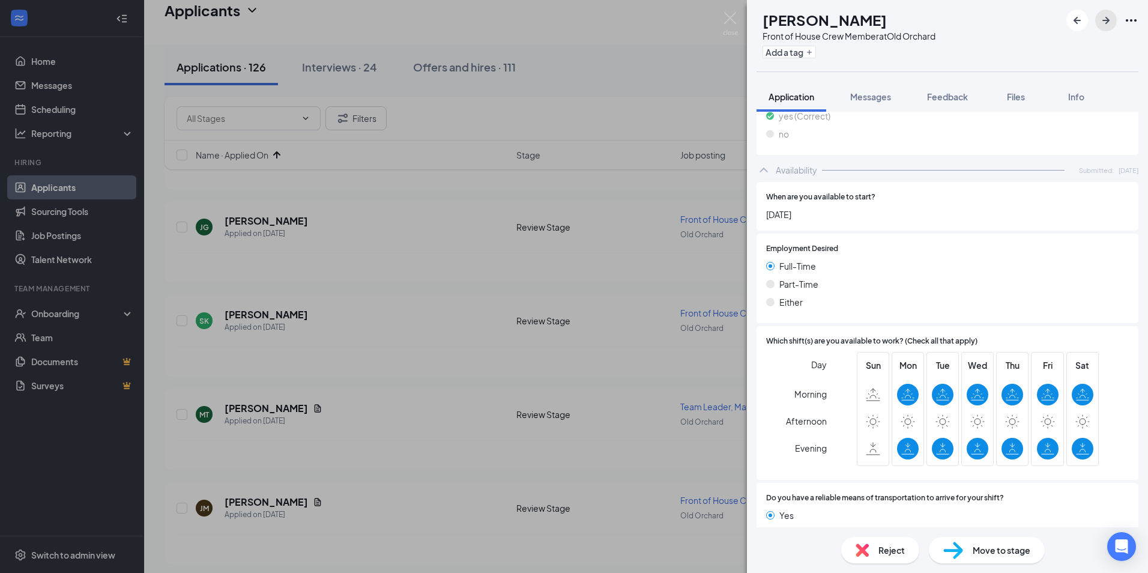
scroll to position [617, 0]
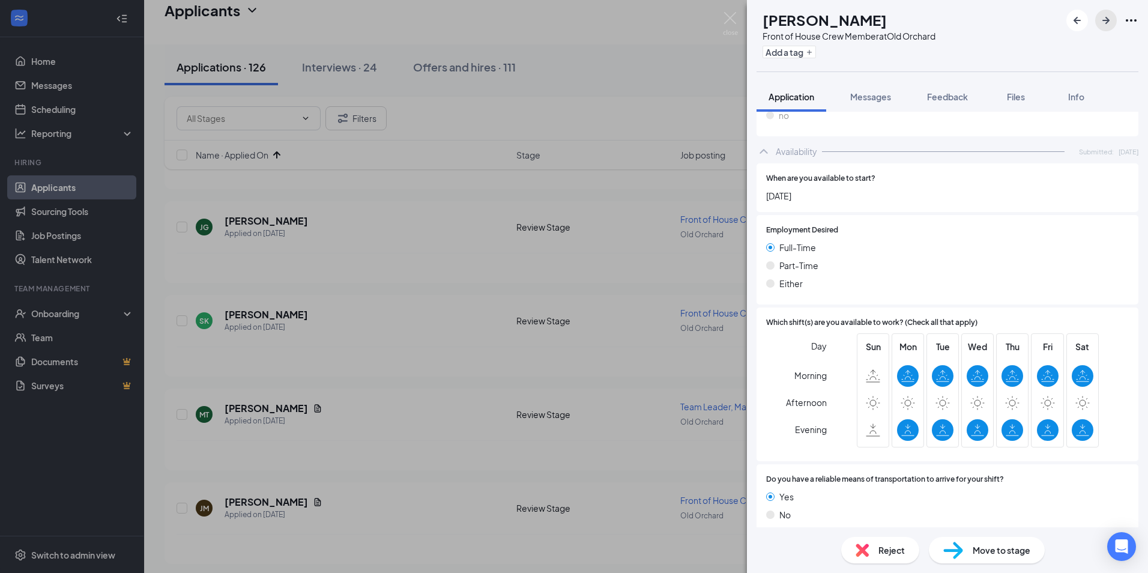
click at [1111, 14] on icon "ArrowRight" at bounding box center [1106, 20] width 14 height 14
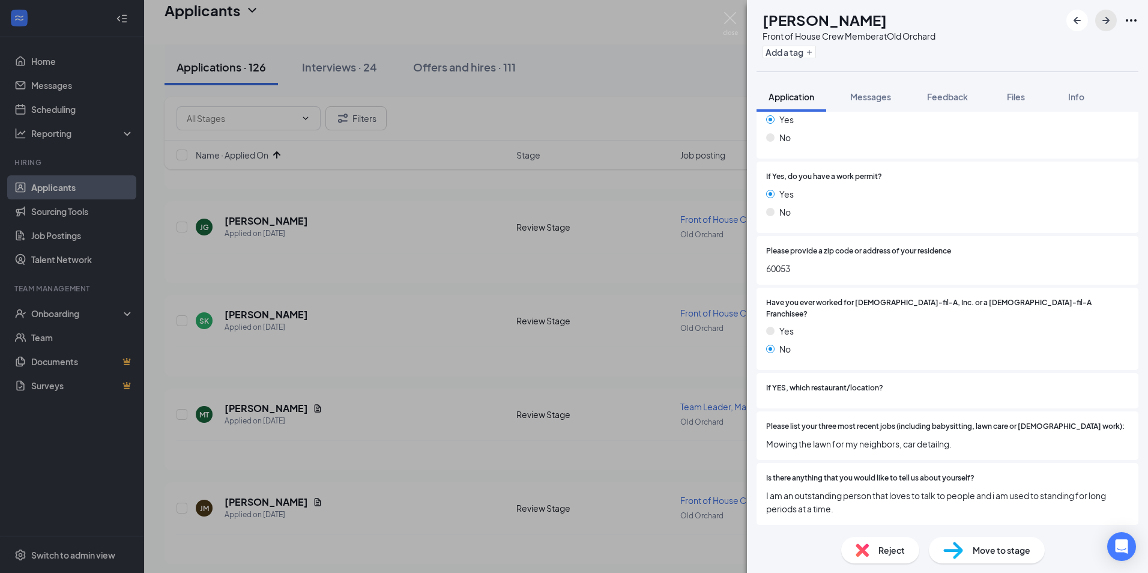
scroll to position [240, 0]
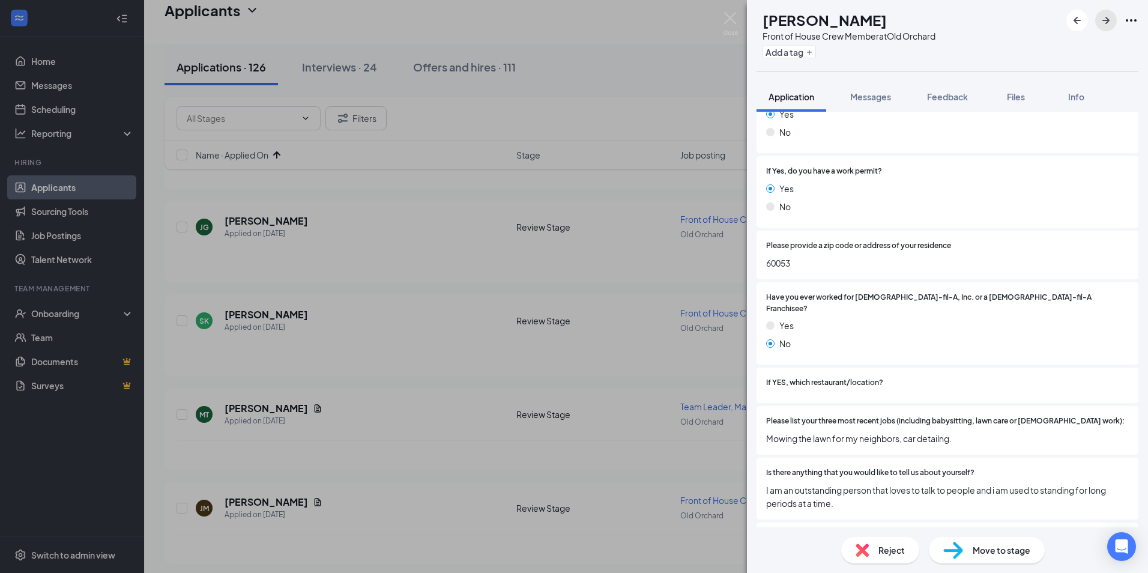
click at [1108, 17] on icon "ArrowRight" at bounding box center [1106, 20] width 14 height 14
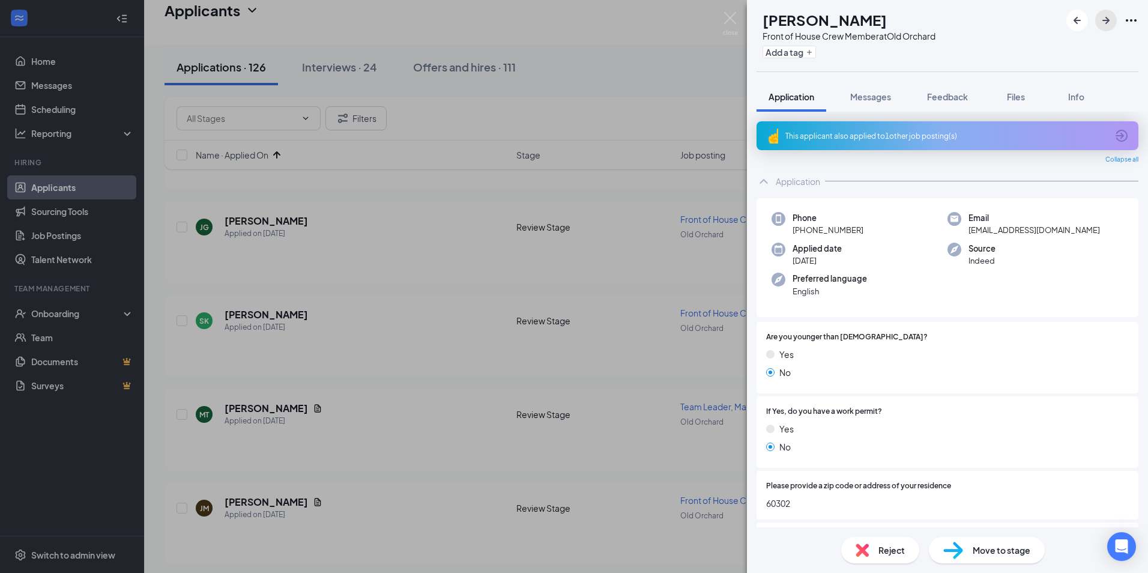
scroll to position [60, 0]
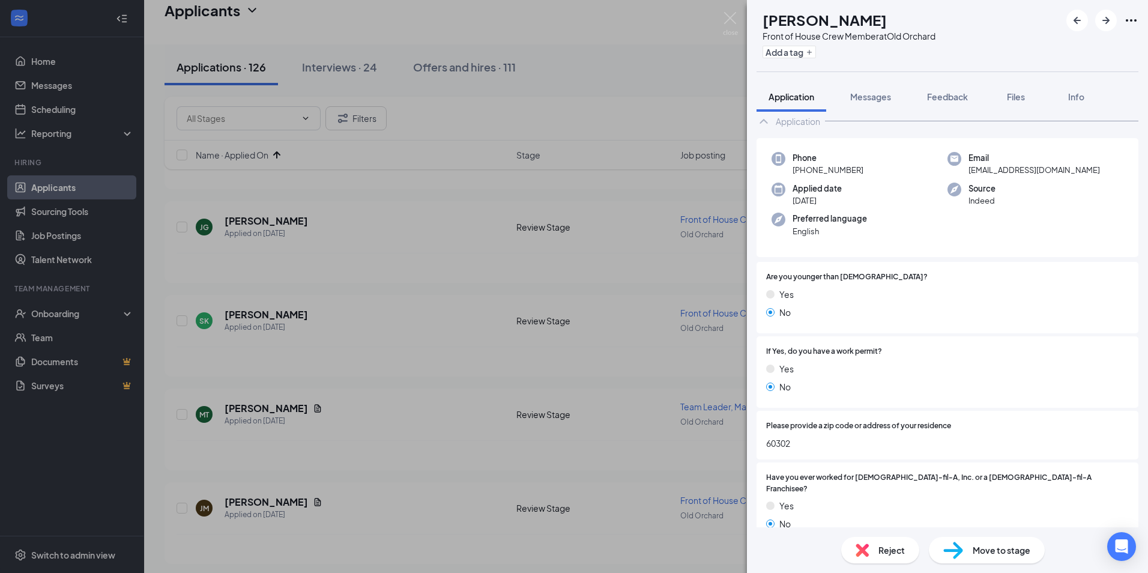
click at [876, 544] on div "Reject" at bounding box center [881, 550] width 78 height 26
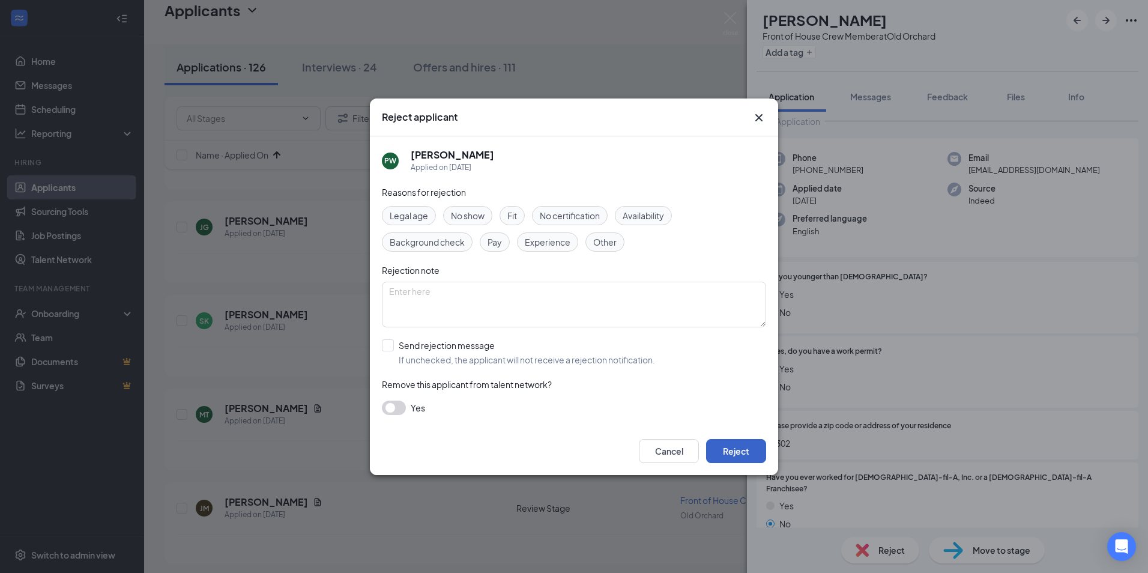
click at [727, 444] on button "Reject" at bounding box center [736, 451] width 60 height 24
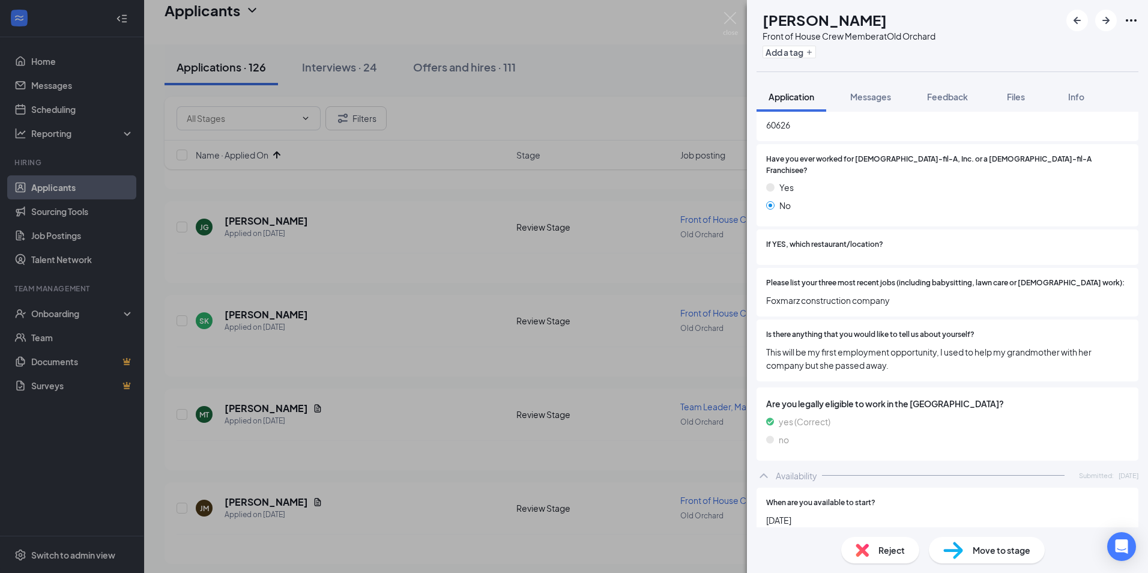
scroll to position [420, 0]
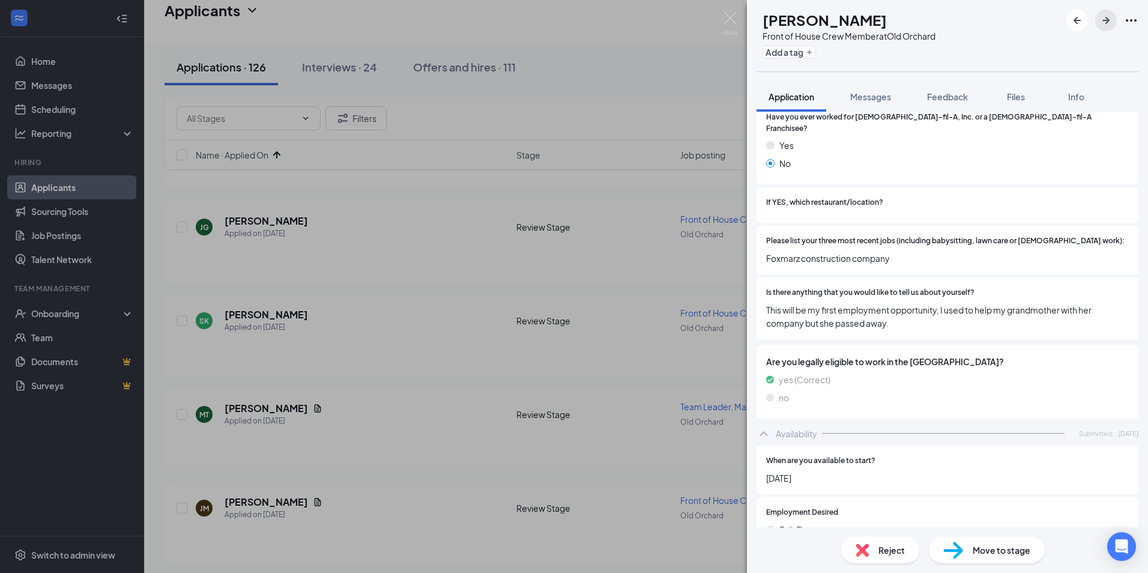
click at [1106, 14] on icon "ArrowRight" at bounding box center [1106, 20] width 14 height 14
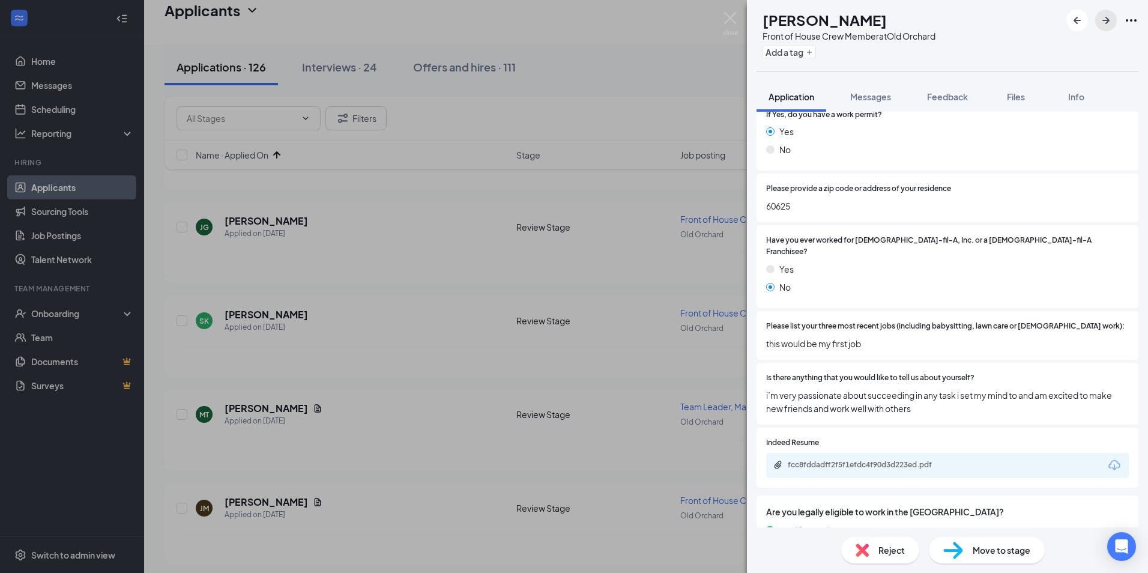
scroll to position [216, 0]
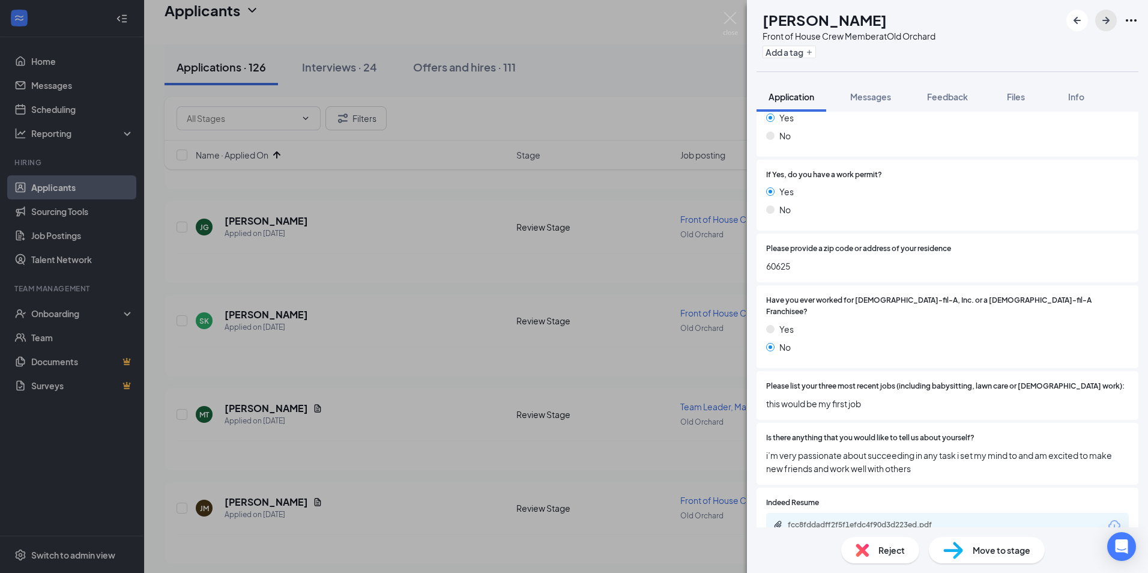
click at [1113, 15] on icon "ArrowRight" at bounding box center [1106, 20] width 14 height 14
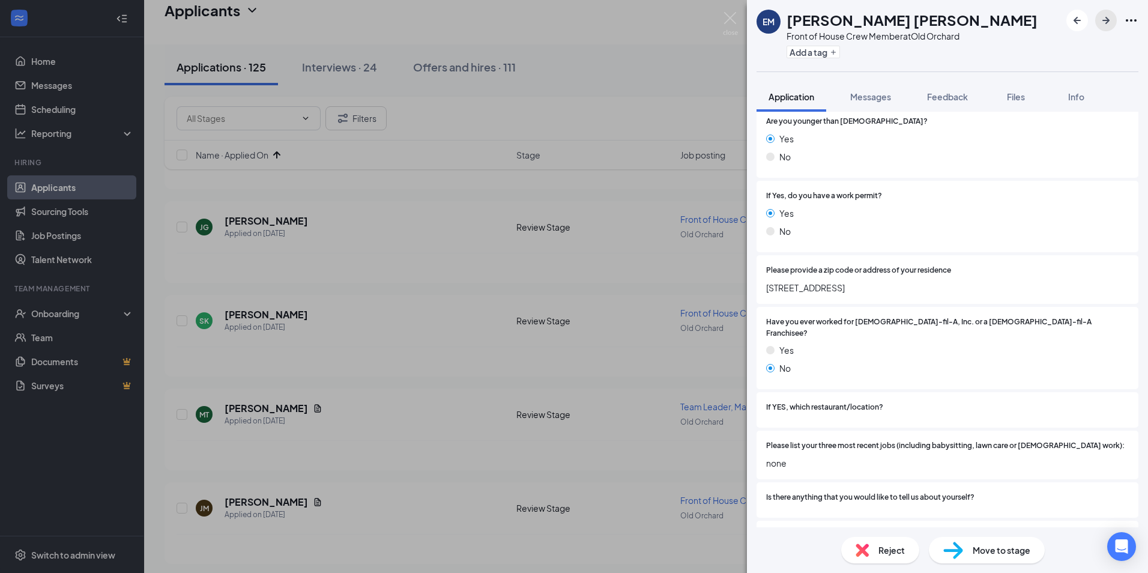
click at [1107, 25] on icon "ArrowRight" at bounding box center [1106, 20] width 14 height 14
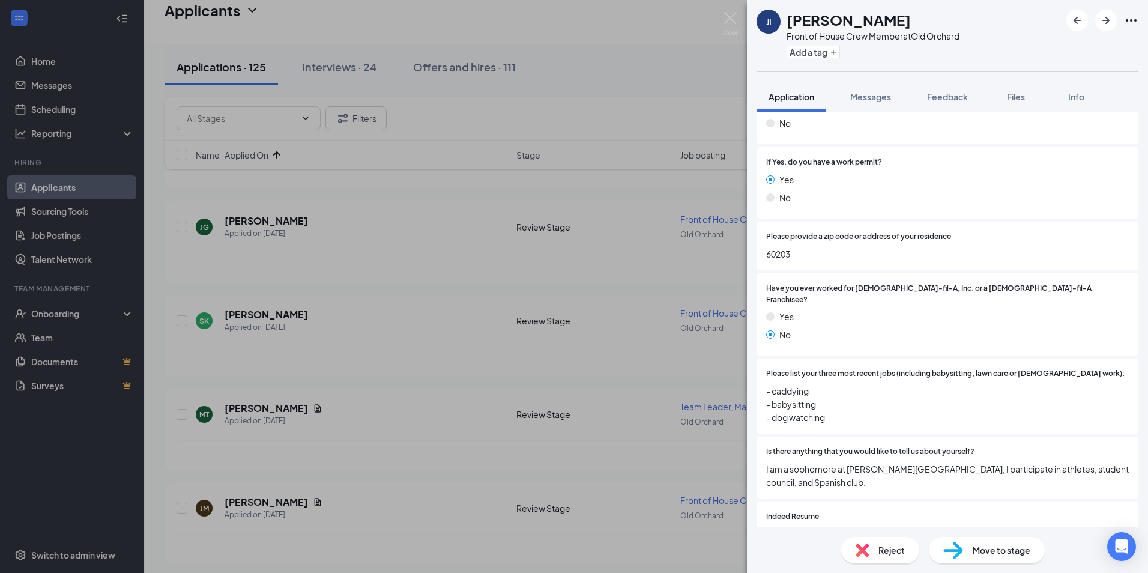
click at [389, 372] on div "JI [PERSON_NAME] Front of House Crew Member at [GEOGRAPHIC_DATA] Add a tag Appl…" at bounding box center [574, 286] width 1148 height 573
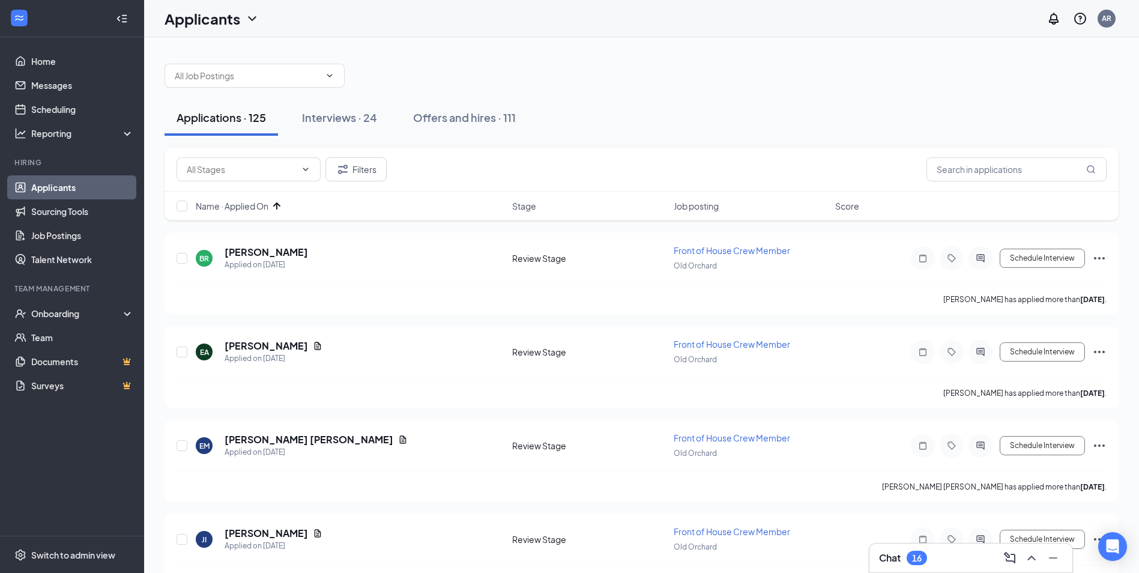
click at [59, 186] on link "Applicants" at bounding box center [82, 187] width 103 height 24
click at [69, 182] on link "Applicants" at bounding box center [82, 187] width 103 height 24
click at [368, 128] on button "Interviews · 24" at bounding box center [339, 118] width 99 height 36
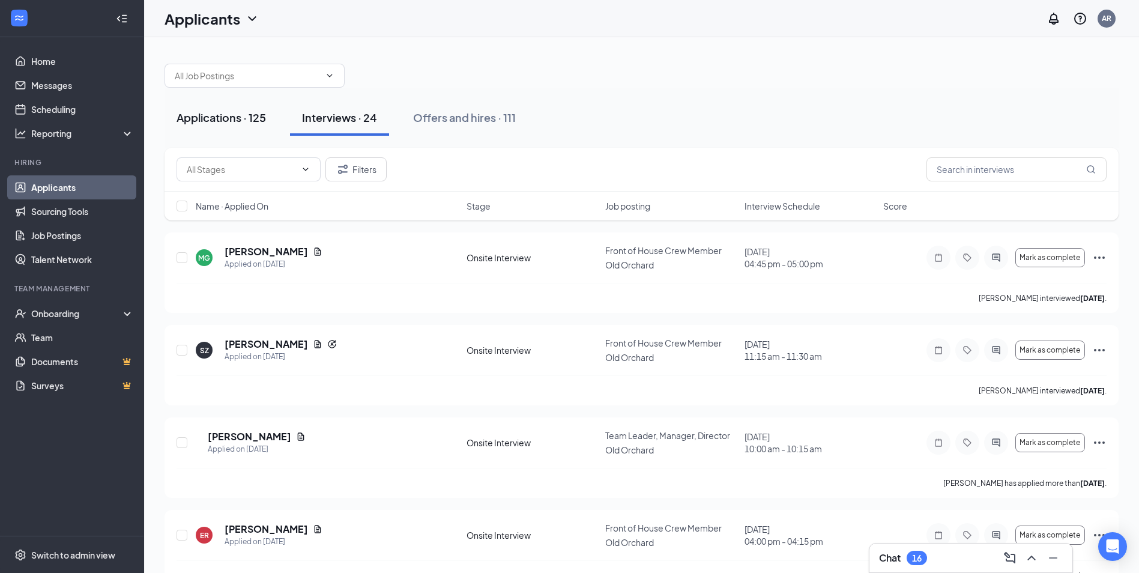
click at [247, 119] on div "Applications · 125" at bounding box center [222, 117] width 90 height 15
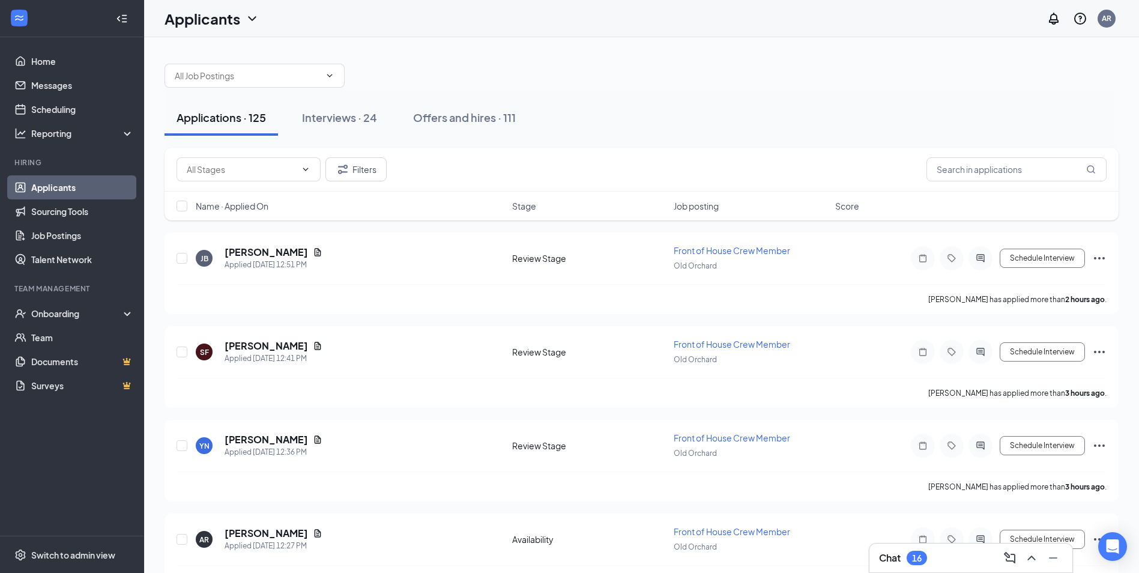
click at [256, 205] on span "Name · Applied On" at bounding box center [232, 206] width 73 height 12
click at [247, 201] on span "Name · Applied On" at bounding box center [232, 206] width 73 height 12
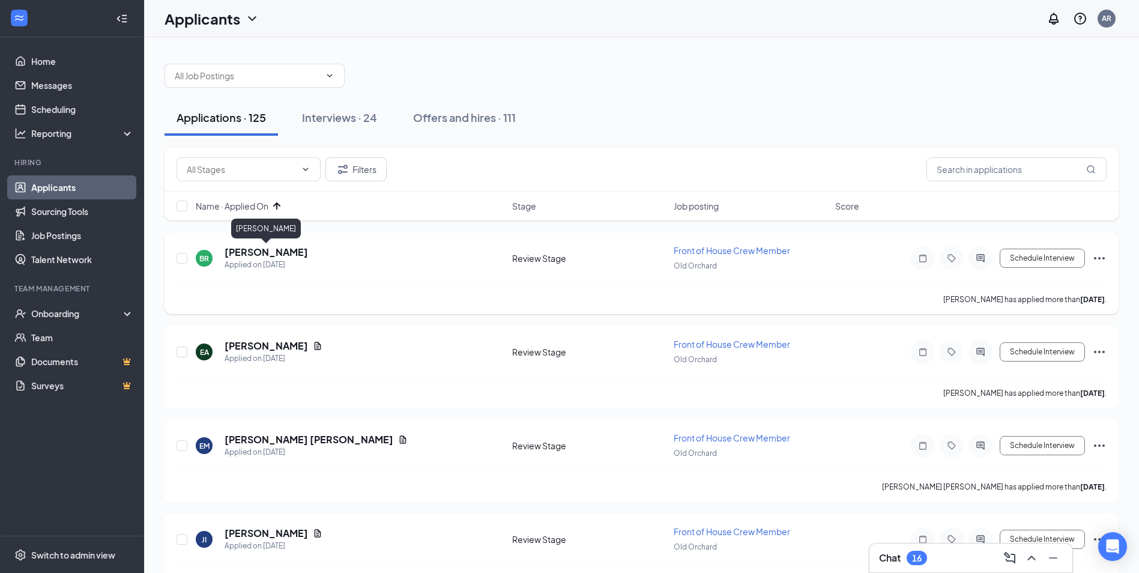
click at [273, 253] on h5 "[PERSON_NAME]" at bounding box center [266, 252] width 83 height 13
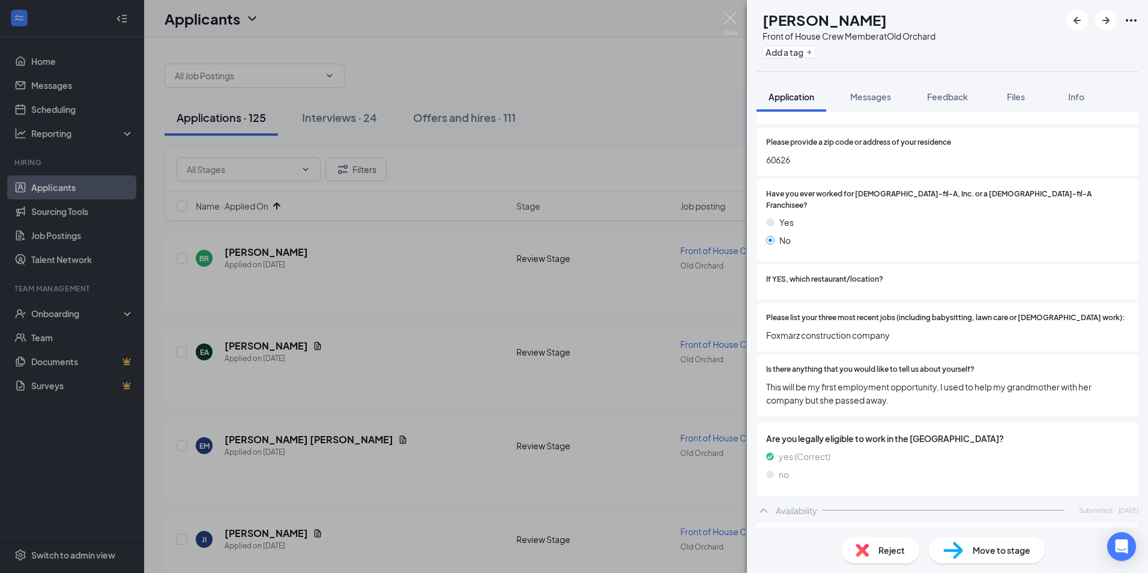
scroll to position [360, 0]
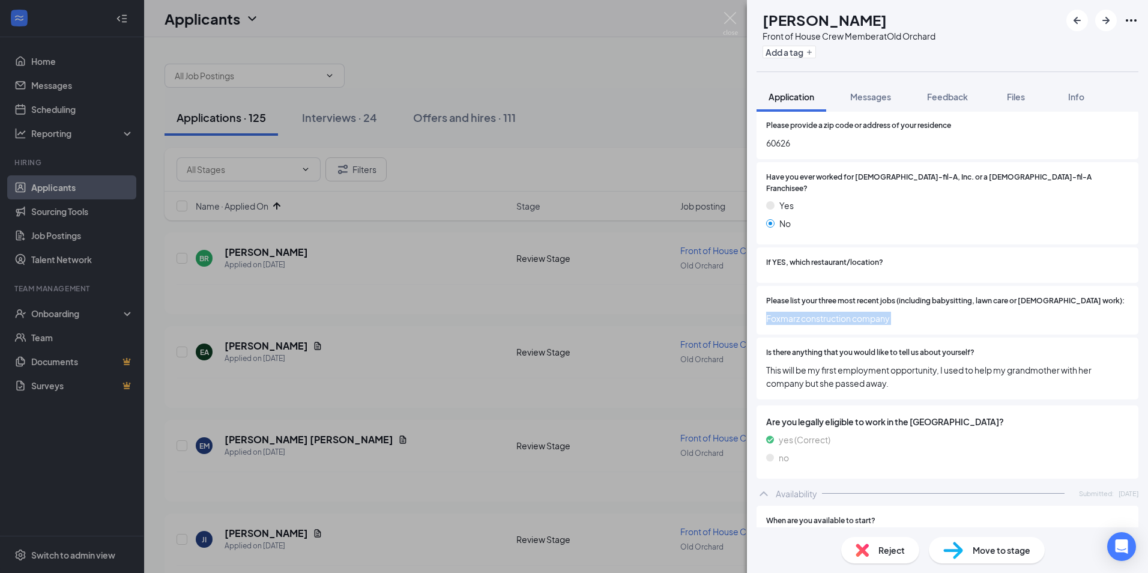
click at [238, 325] on div "BR [PERSON_NAME] Front of House Crew Member at [GEOGRAPHIC_DATA] Add a tag Appl…" at bounding box center [574, 286] width 1148 height 573
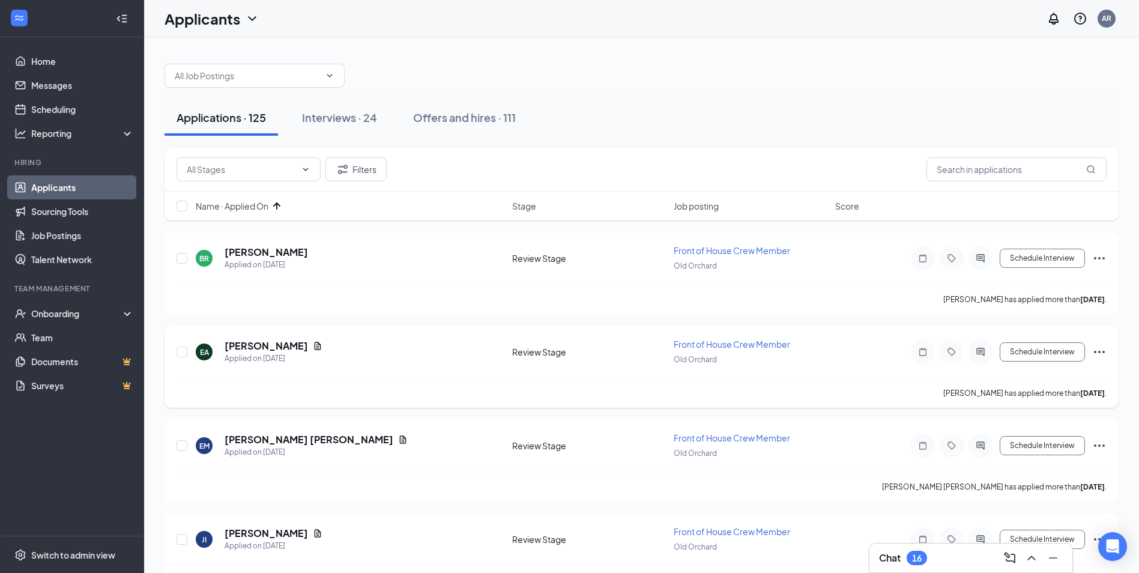
drag, startPoint x: 238, startPoint y: 325, endPoint x: 246, endPoint y: 347, distance: 23.4
click at [246, 347] on h5 "[PERSON_NAME]" at bounding box center [266, 345] width 83 height 13
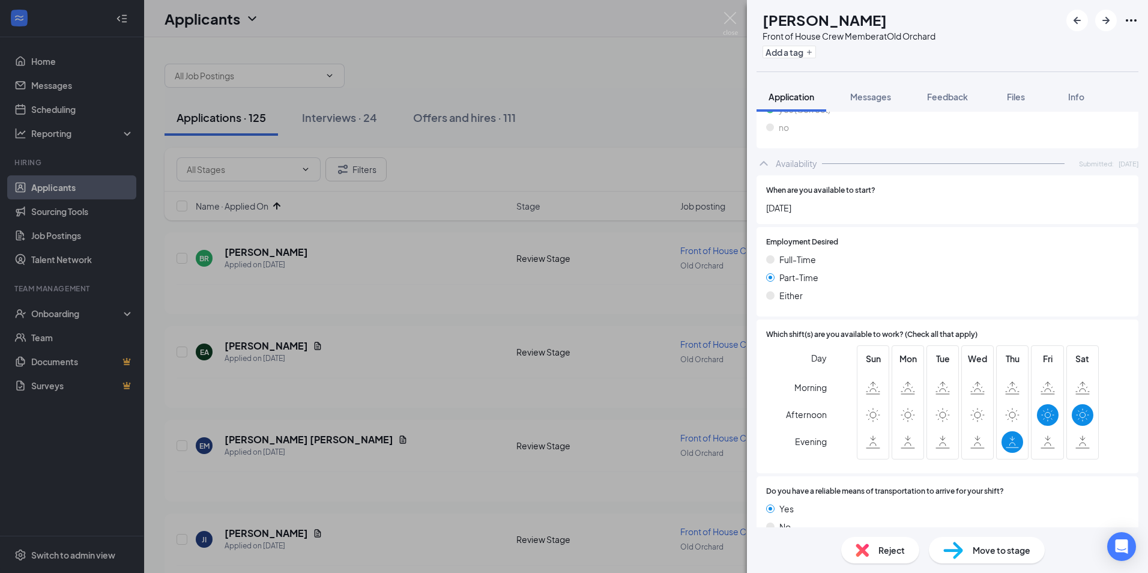
click at [889, 551] on span "Reject" at bounding box center [892, 550] width 26 height 13
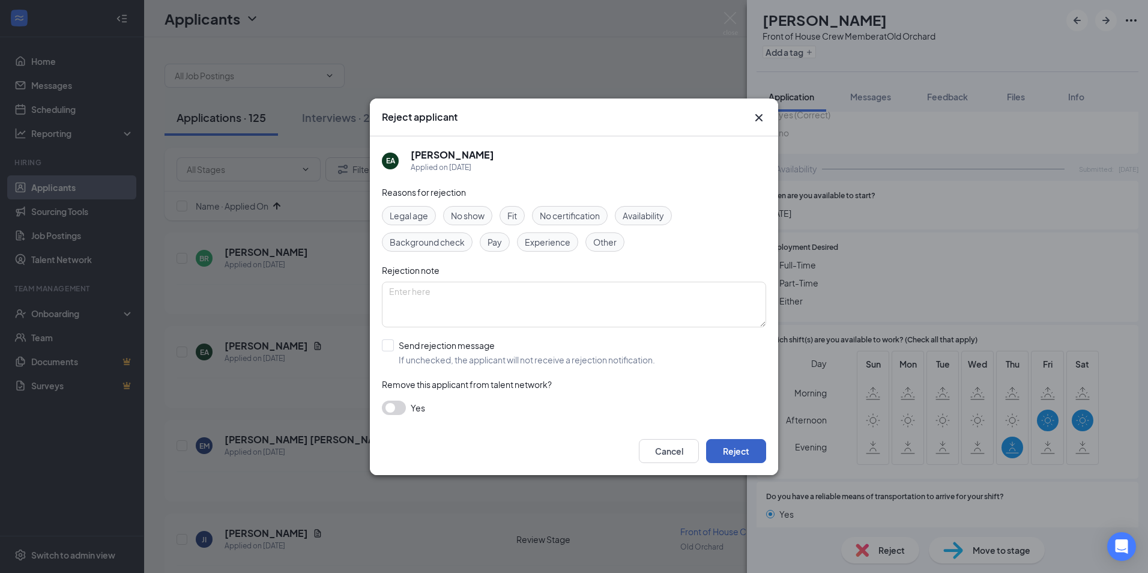
click at [729, 455] on button "Reject" at bounding box center [736, 451] width 60 height 24
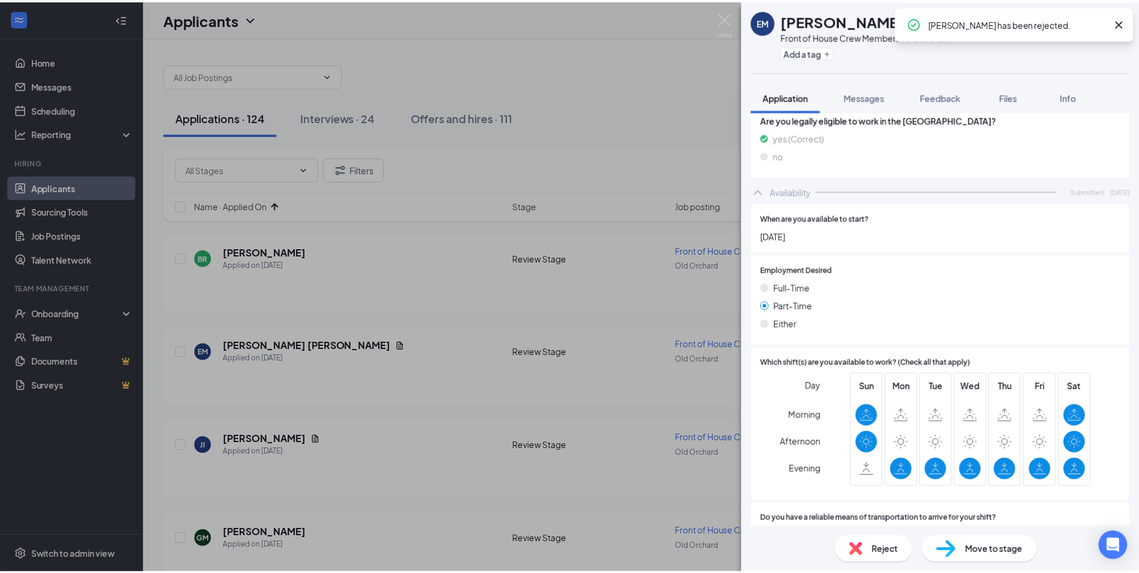
scroll to position [741, 0]
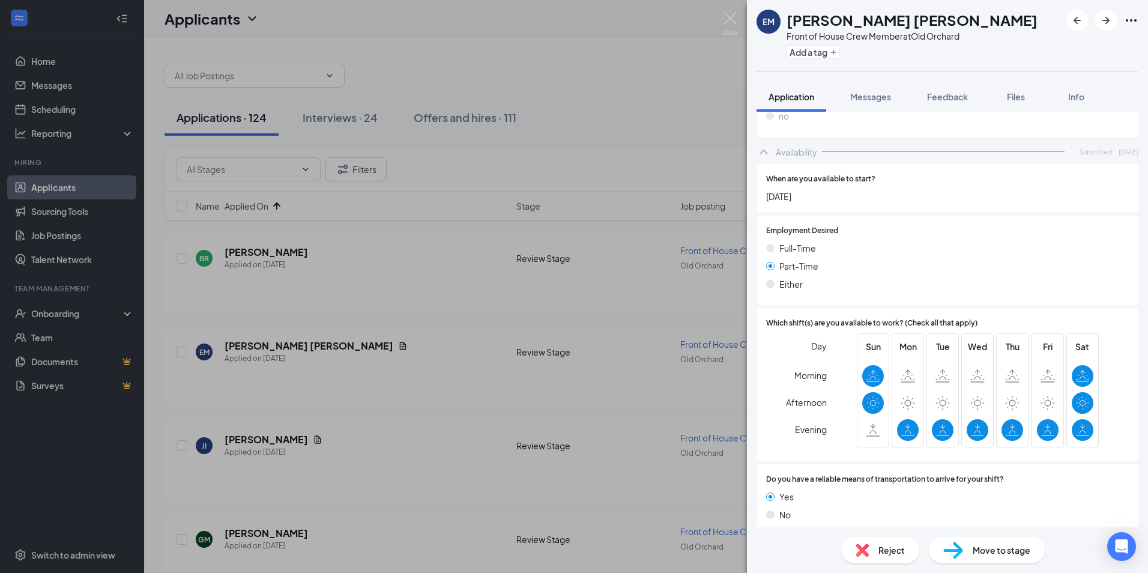
click at [251, 441] on div "EM [PERSON_NAME] [PERSON_NAME] Front of House Crew Member at [GEOGRAPHIC_DATA] …" at bounding box center [574, 286] width 1148 height 573
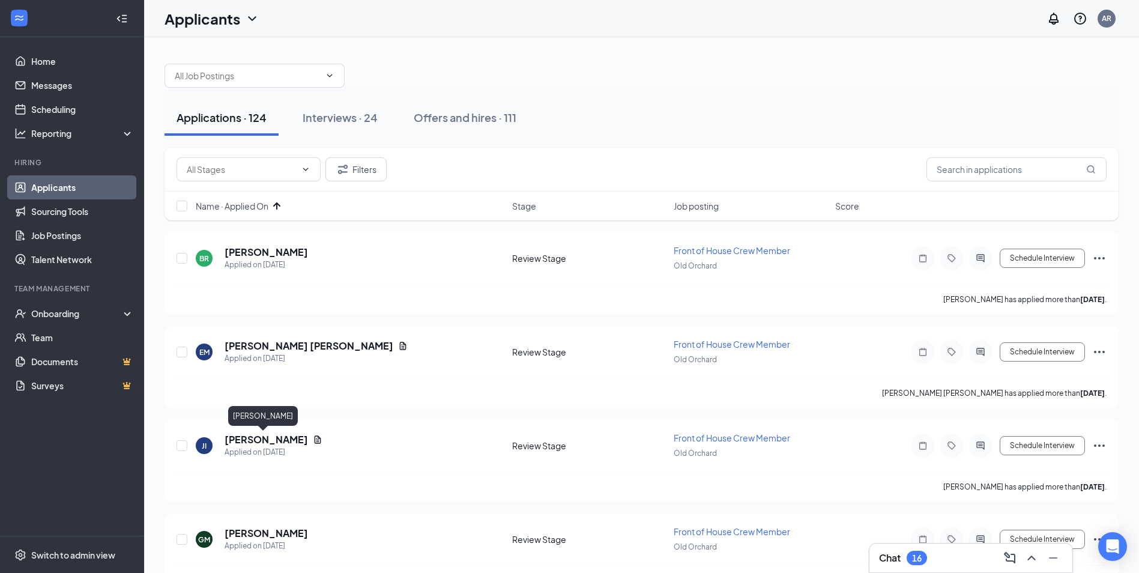
click at [251, 441] on h5 "[PERSON_NAME]" at bounding box center [266, 439] width 83 height 13
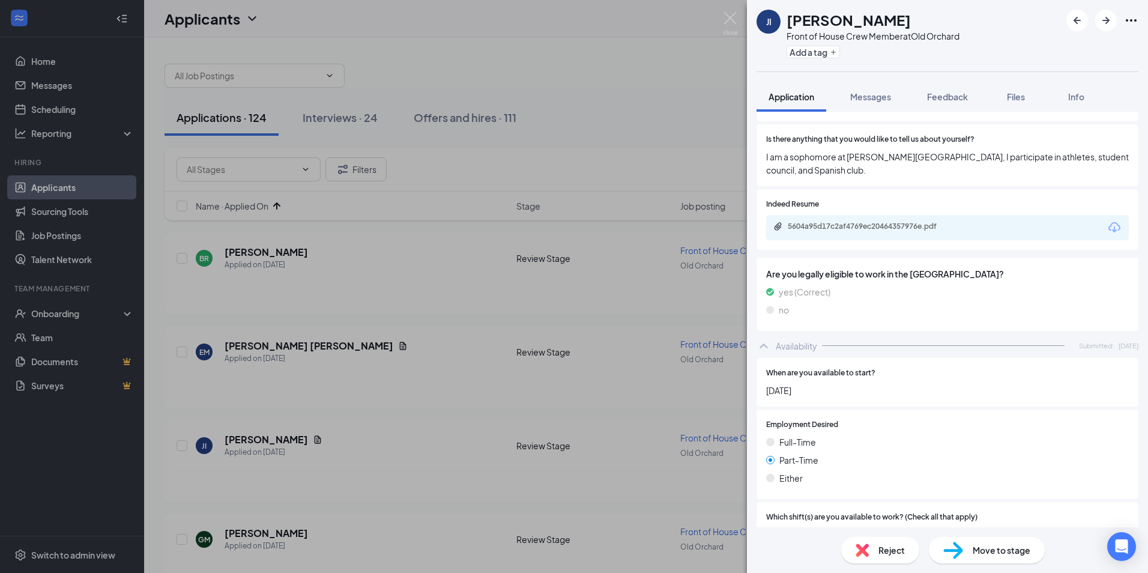
scroll to position [723, 0]
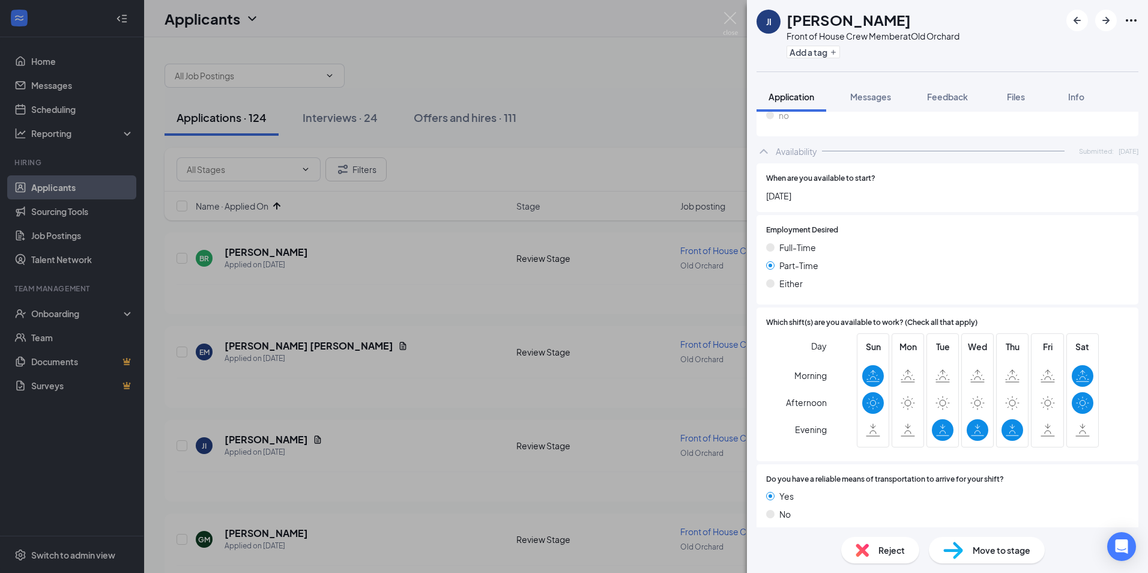
click at [877, 550] on div "Reject" at bounding box center [881, 550] width 78 height 26
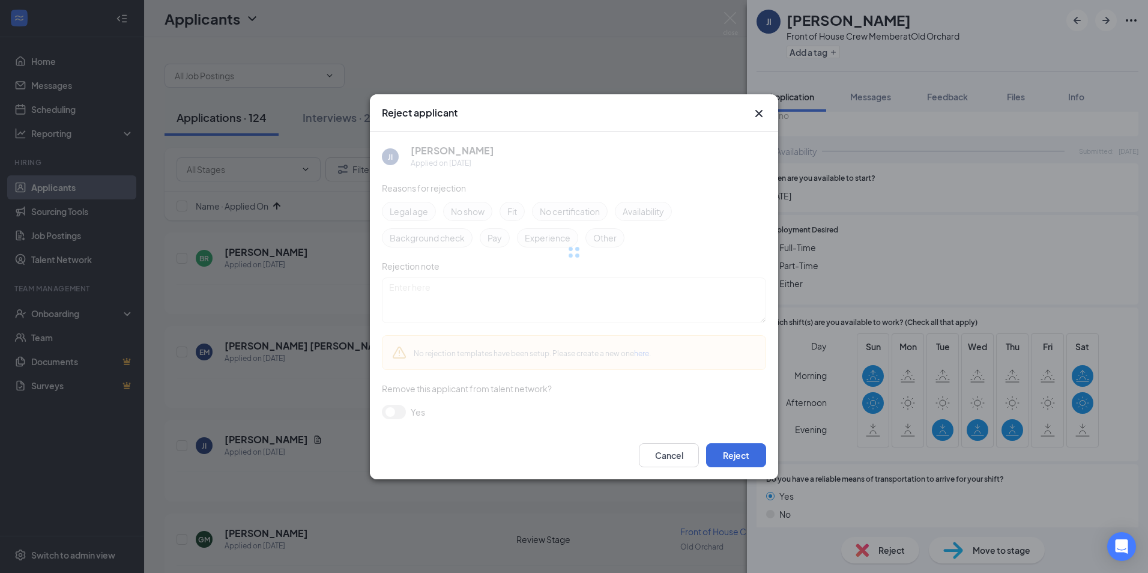
scroll to position [717, 0]
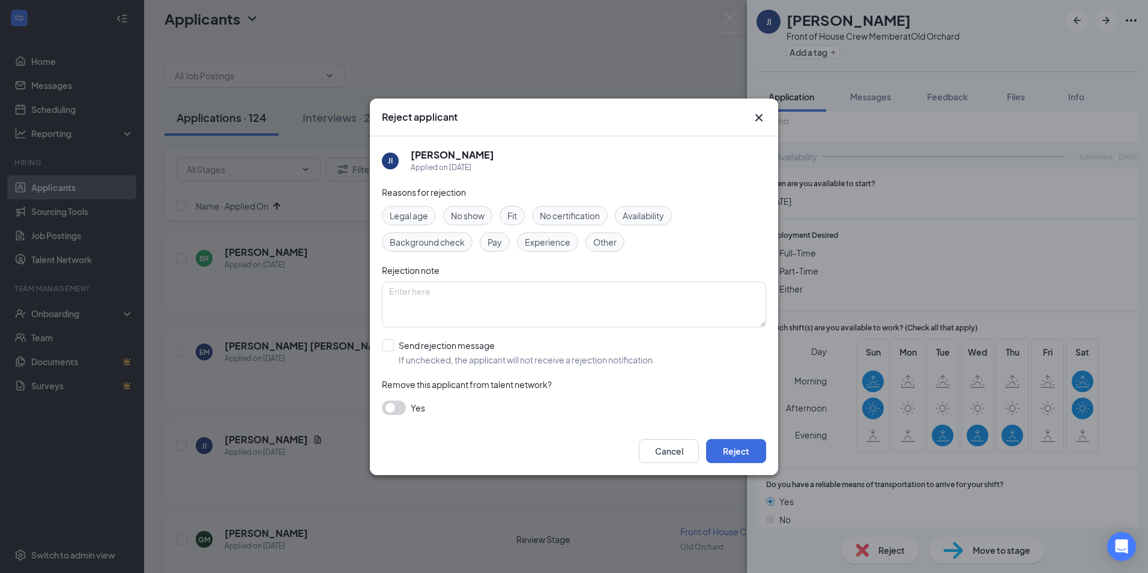
click at [741, 437] on div "Cancel Reject" at bounding box center [574, 451] width 408 height 48
click at [744, 444] on button "Reject" at bounding box center [736, 451] width 60 height 24
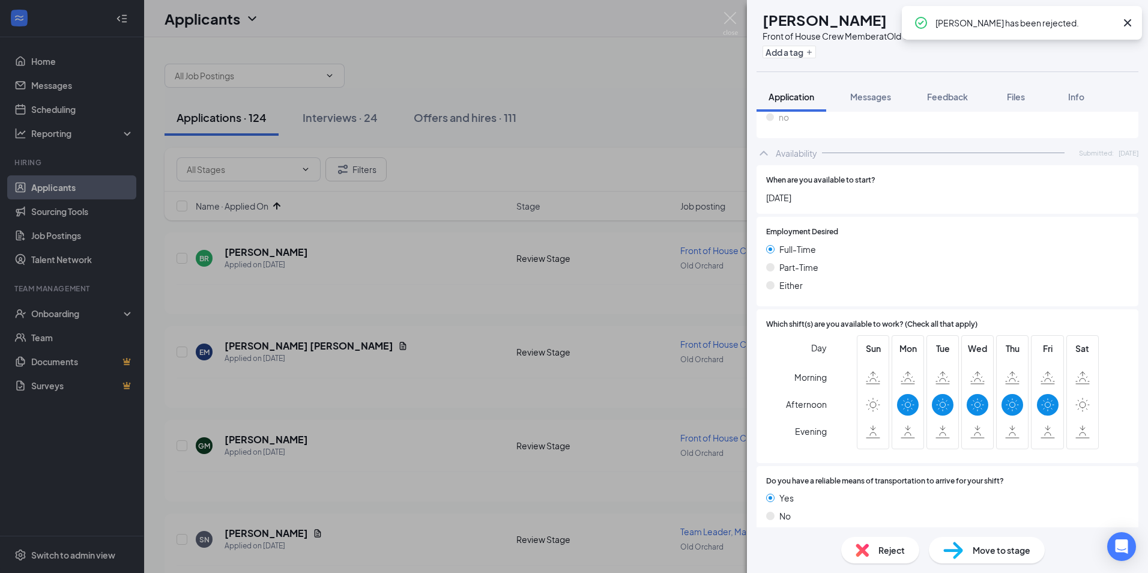
scroll to position [630, 0]
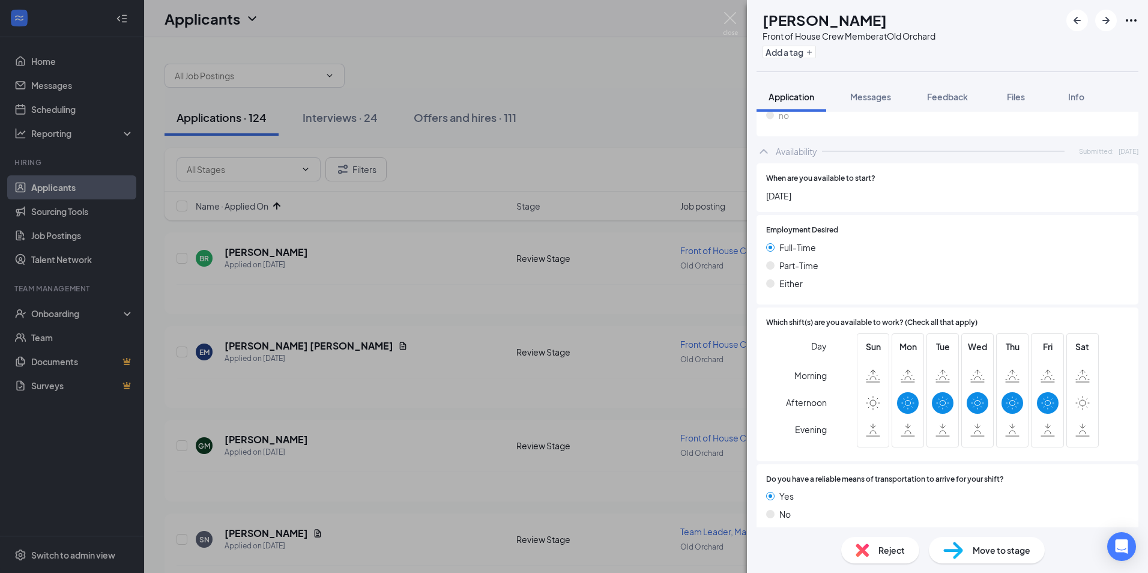
click at [856, 557] on div "Reject" at bounding box center [881, 550] width 78 height 26
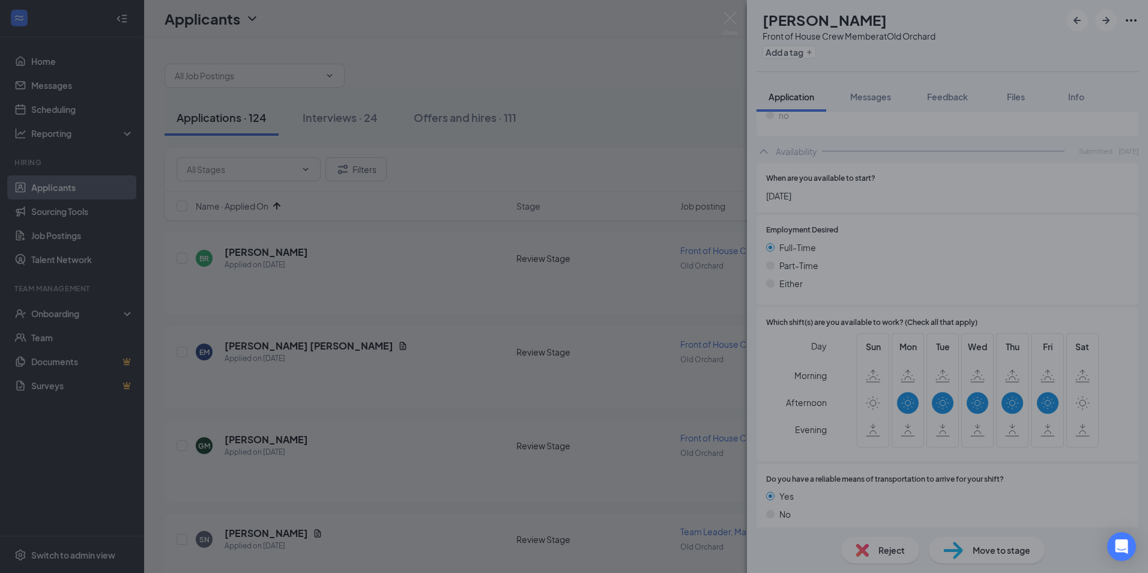
scroll to position [624, 0]
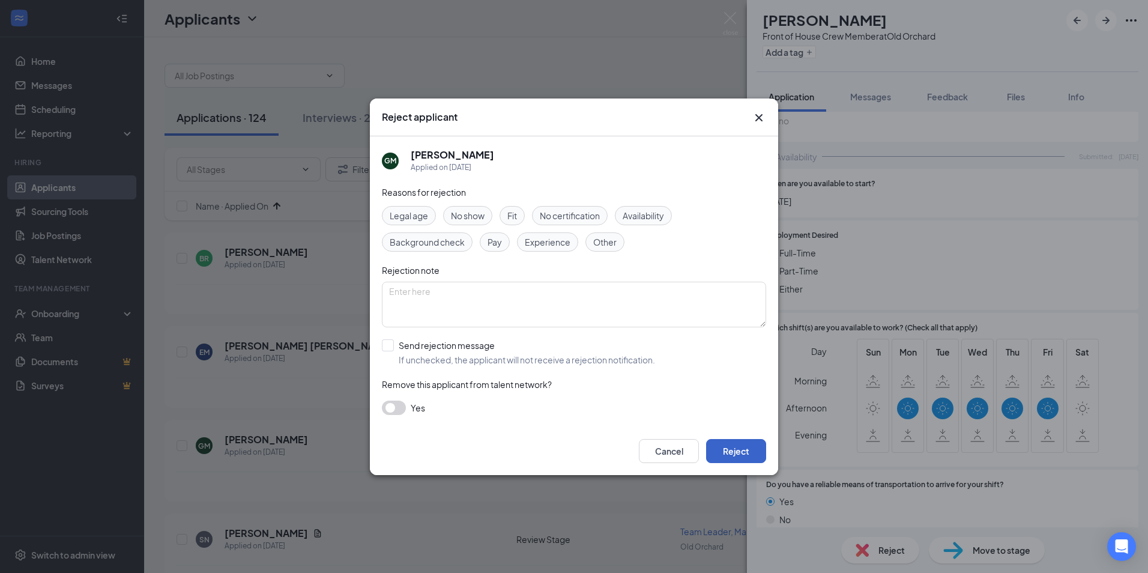
click at [736, 458] on button "Reject" at bounding box center [736, 451] width 60 height 24
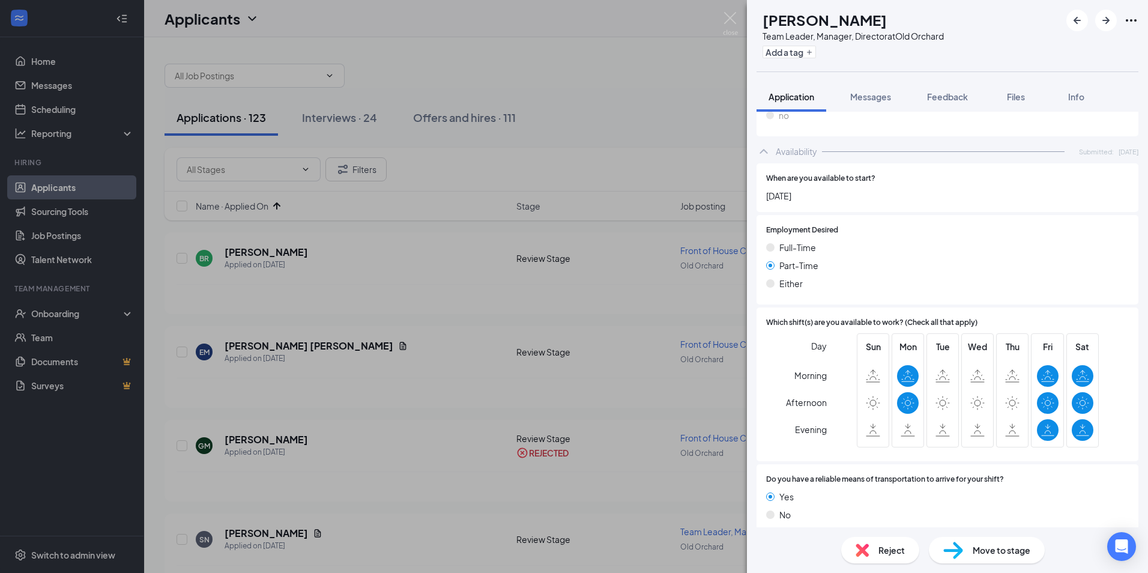
scroll to position [219, 0]
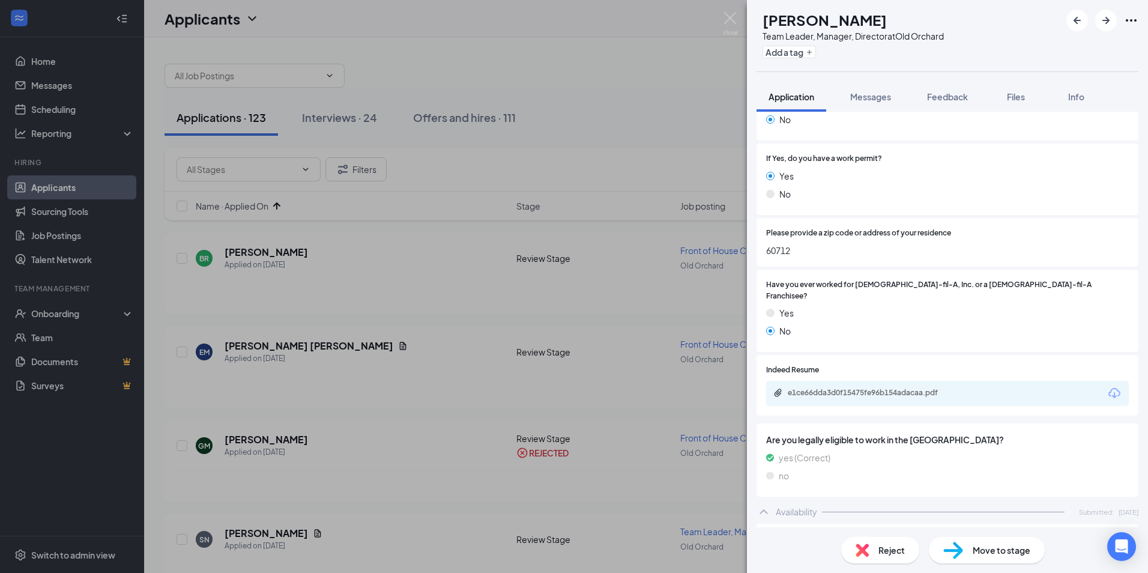
click at [872, 552] on div "Reject" at bounding box center [881, 550] width 78 height 26
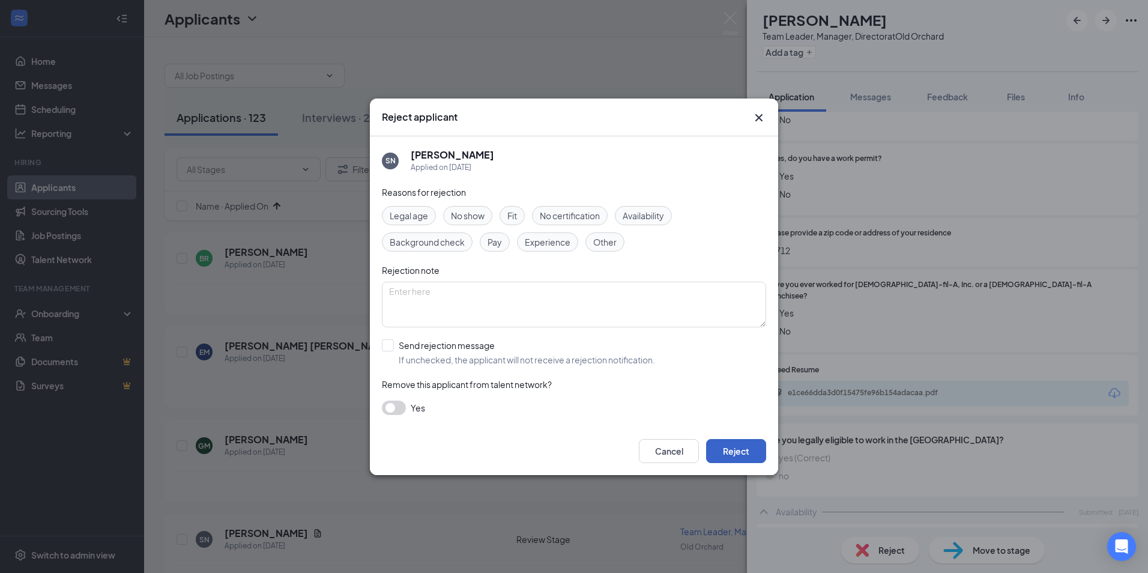
click at [738, 451] on button "Reject" at bounding box center [736, 451] width 60 height 24
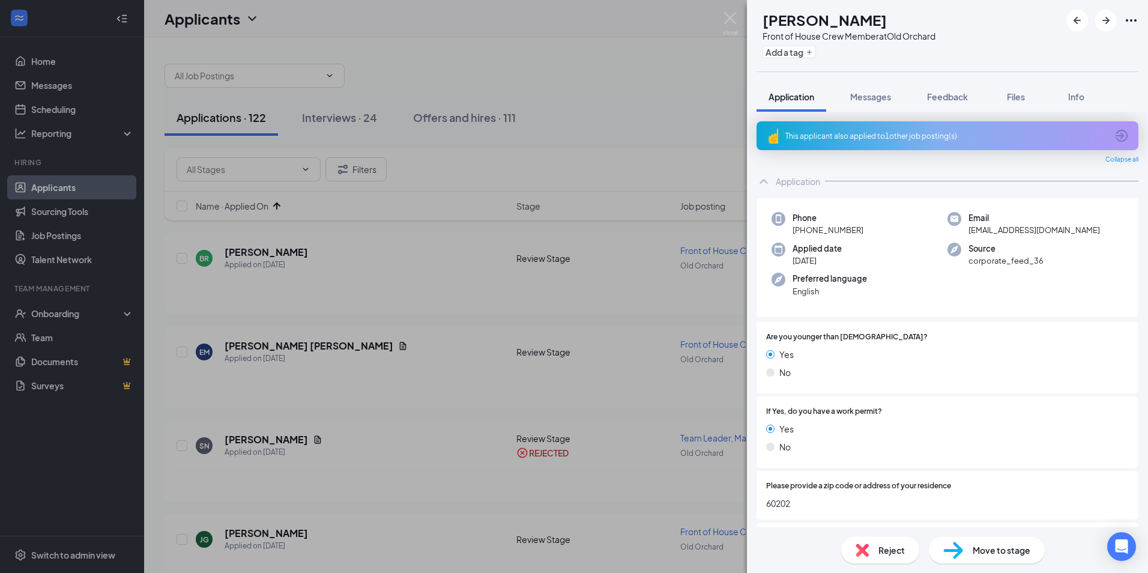
click at [285, 467] on div "[PERSON_NAME] [PERSON_NAME] Front of House Crew Member at [GEOGRAPHIC_DATA] Add…" at bounding box center [574, 286] width 1148 height 573
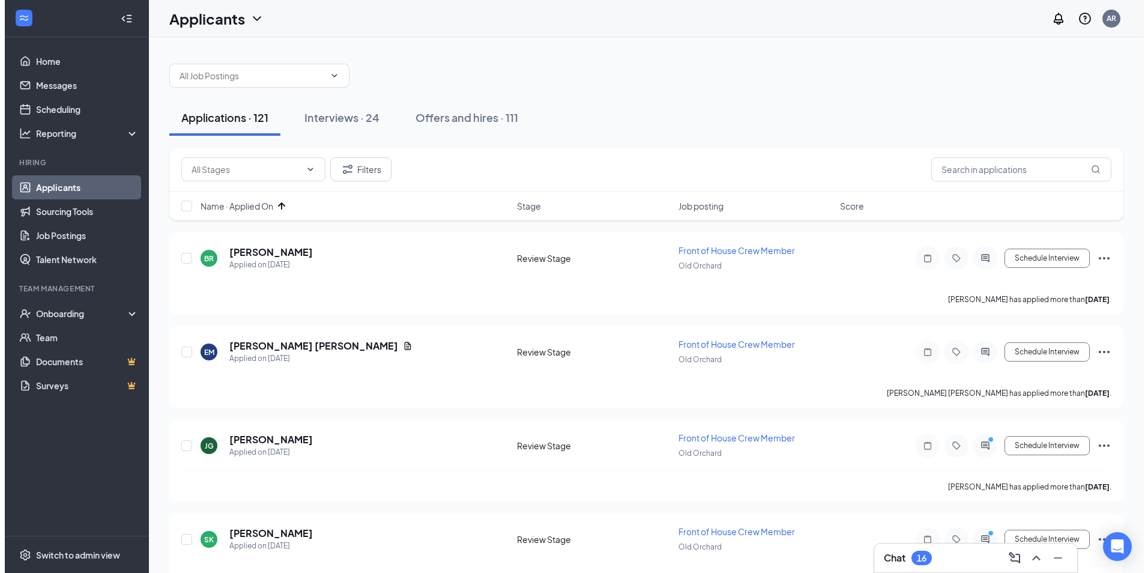
scroll to position [60, 0]
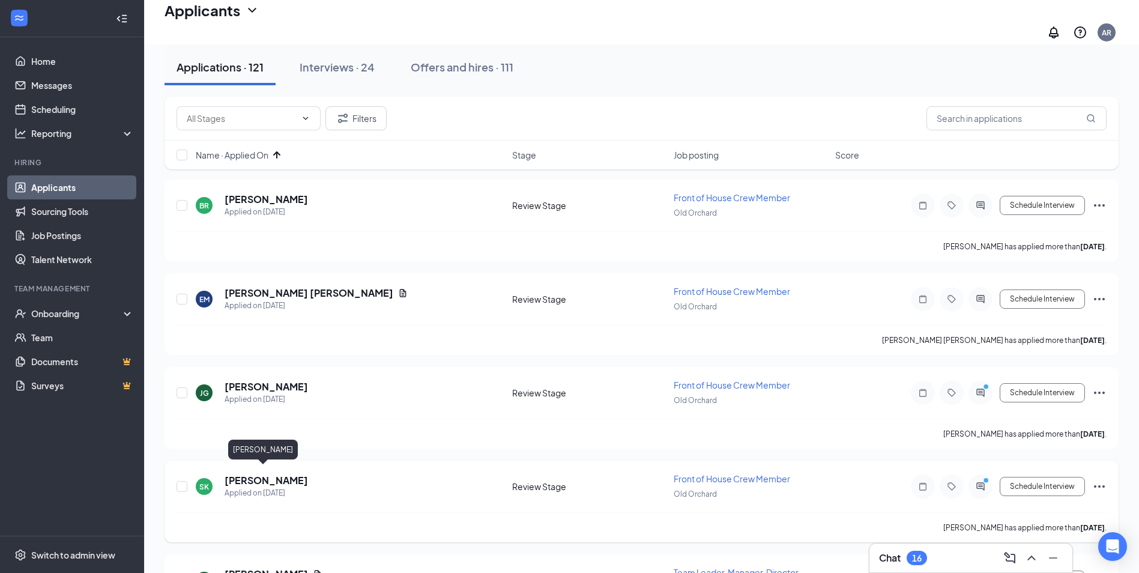
click at [241, 474] on h5 "[PERSON_NAME]" at bounding box center [266, 480] width 83 height 13
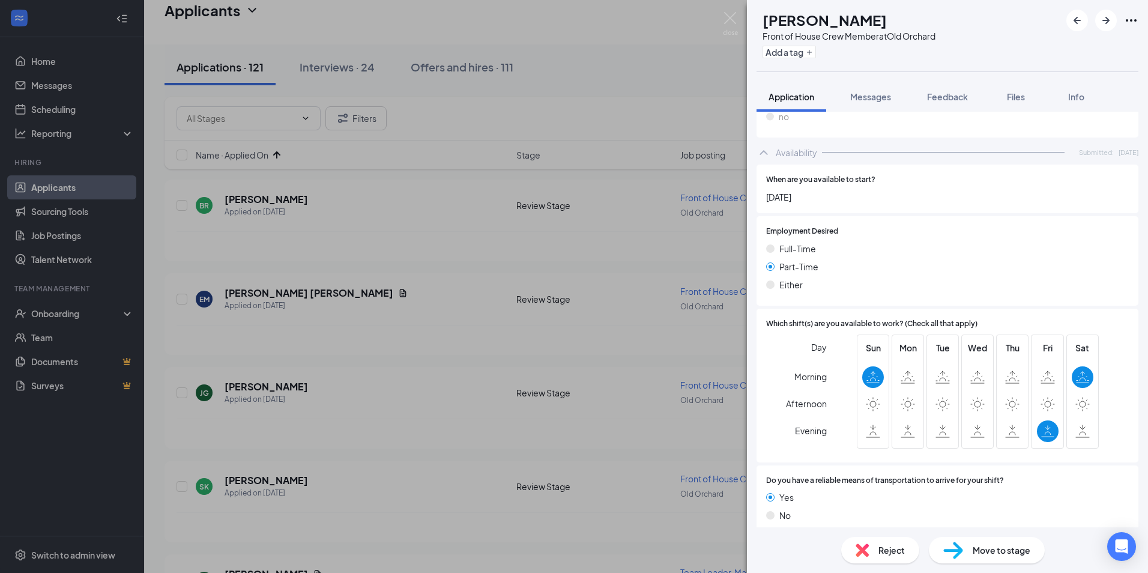
scroll to position [669, 0]
click at [870, 560] on div "Reject" at bounding box center [881, 550] width 78 height 26
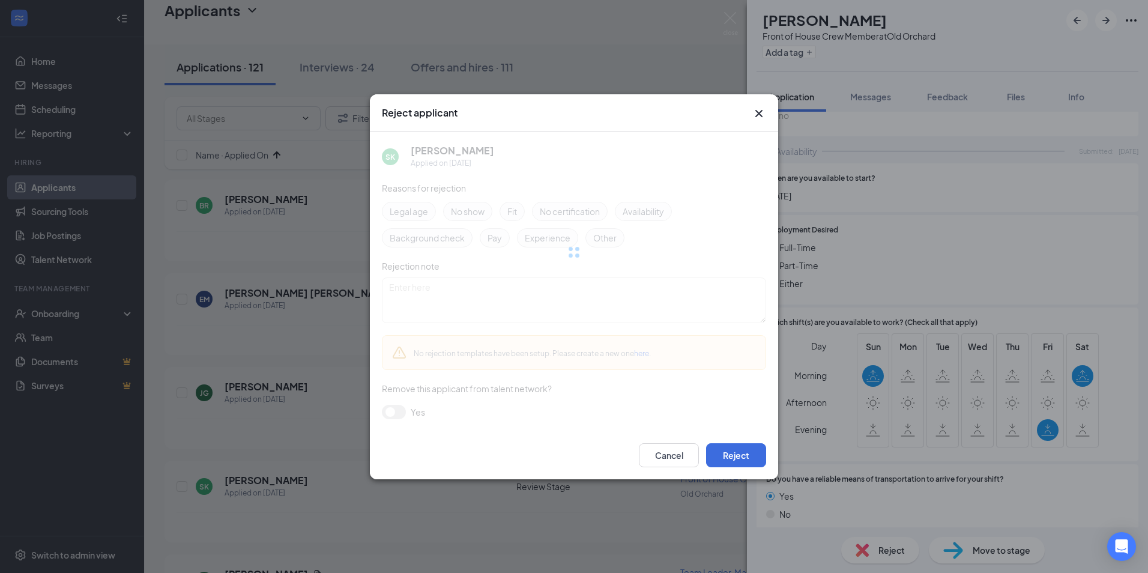
scroll to position [664, 0]
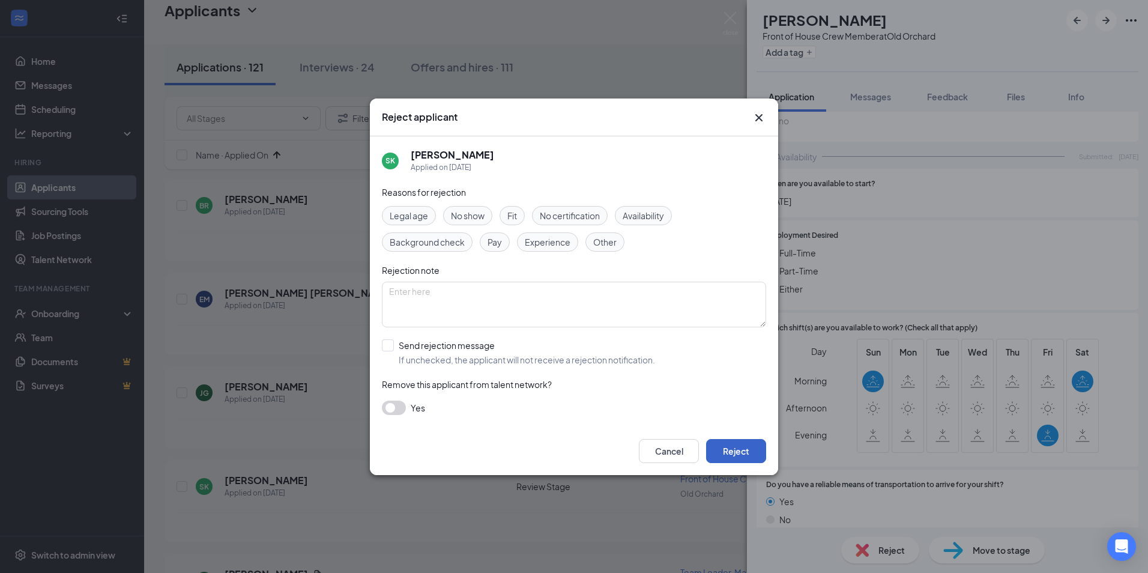
click at [726, 452] on button "Reject" at bounding box center [736, 451] width 60 height 24
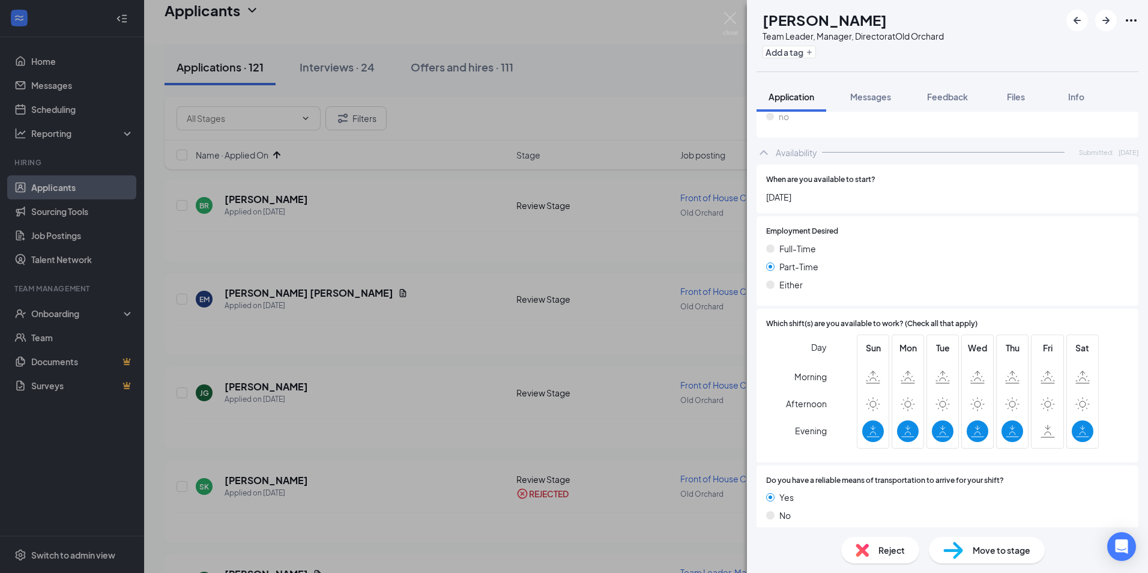
scroll to position [769, 0]
click at [892, 553] on span "Reject" at bounding box center [892, 550] width 26 height 13
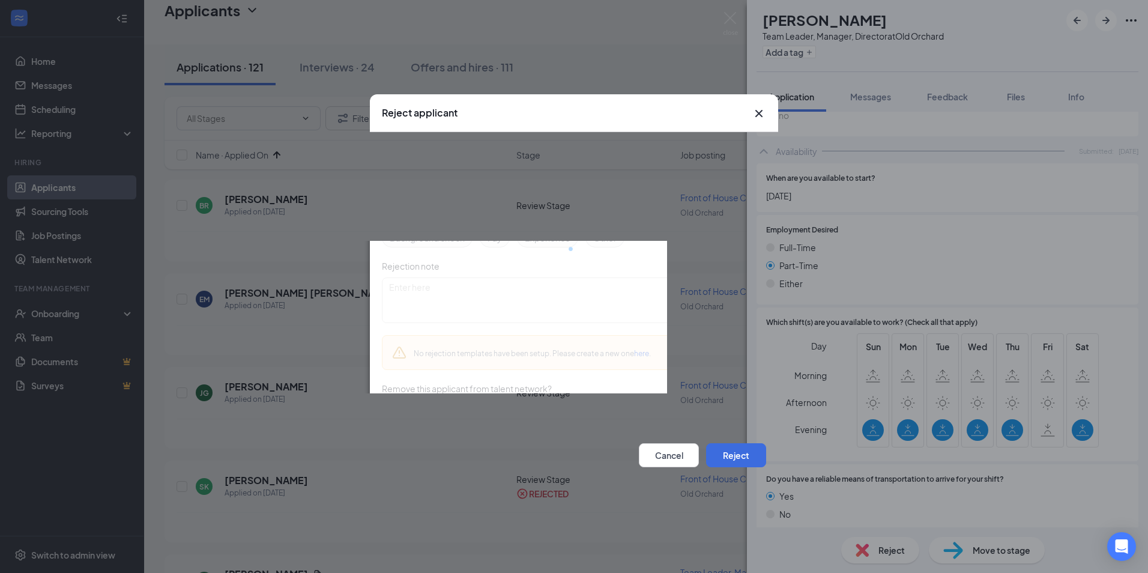
scroll to position [764, 0]
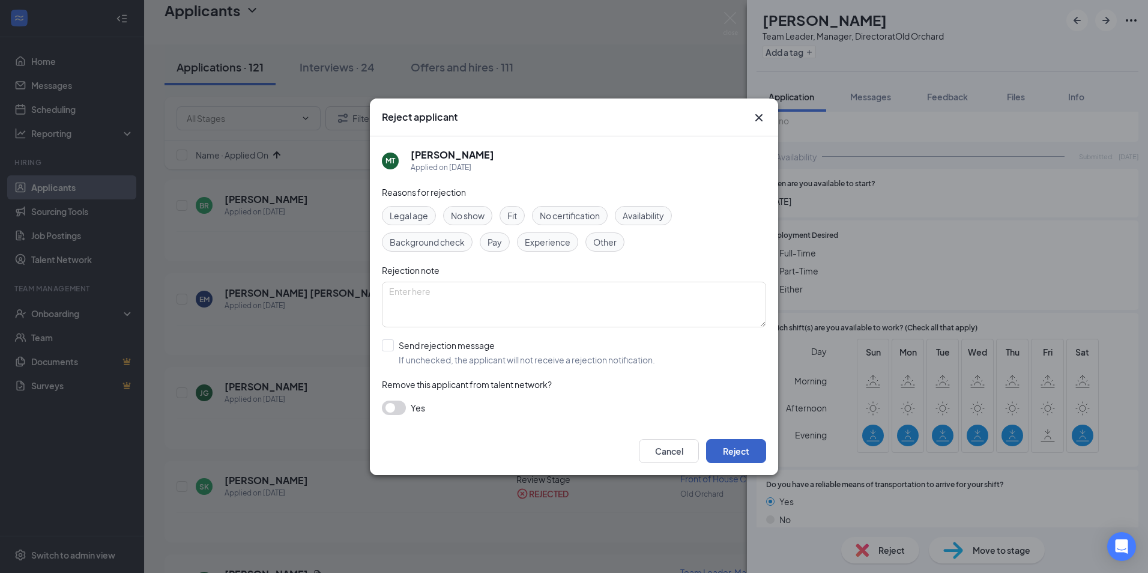
click at [746, 452] on button "Reject" at bounding box center [736, 451] width 60 height 24
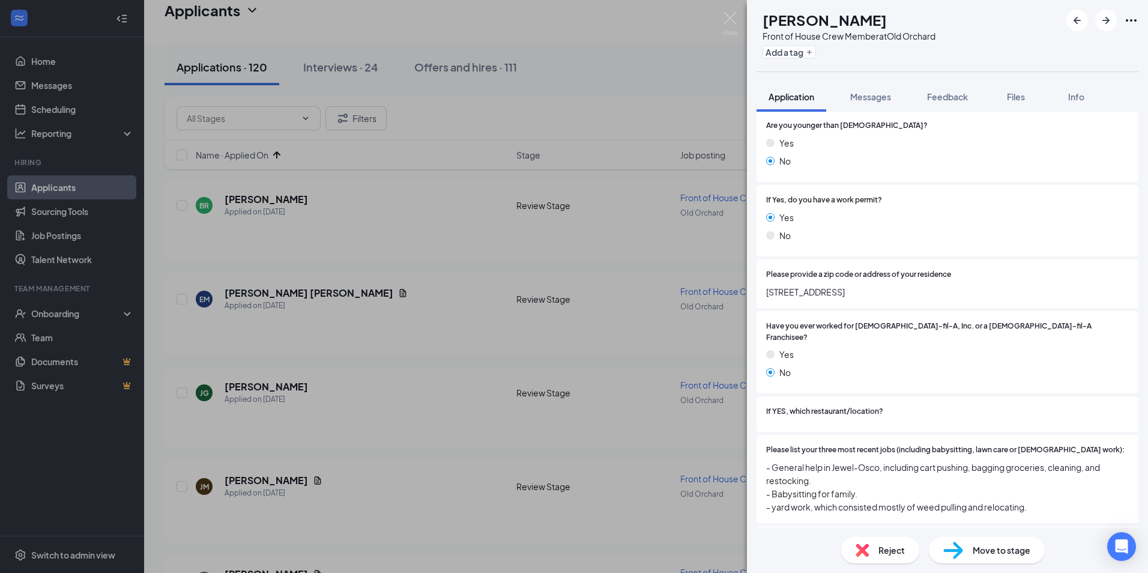
scroll to position [180, 0]
click at [1106, 13] on button "button" at bounding box center [1107, 21] width 22 height 22
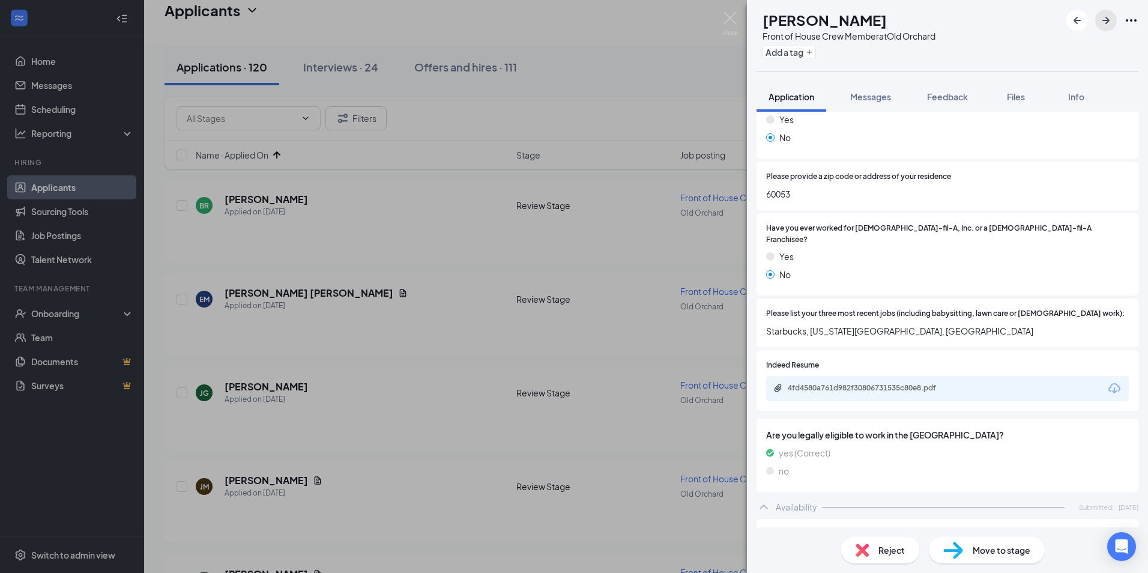
scroll to position [271, 0]
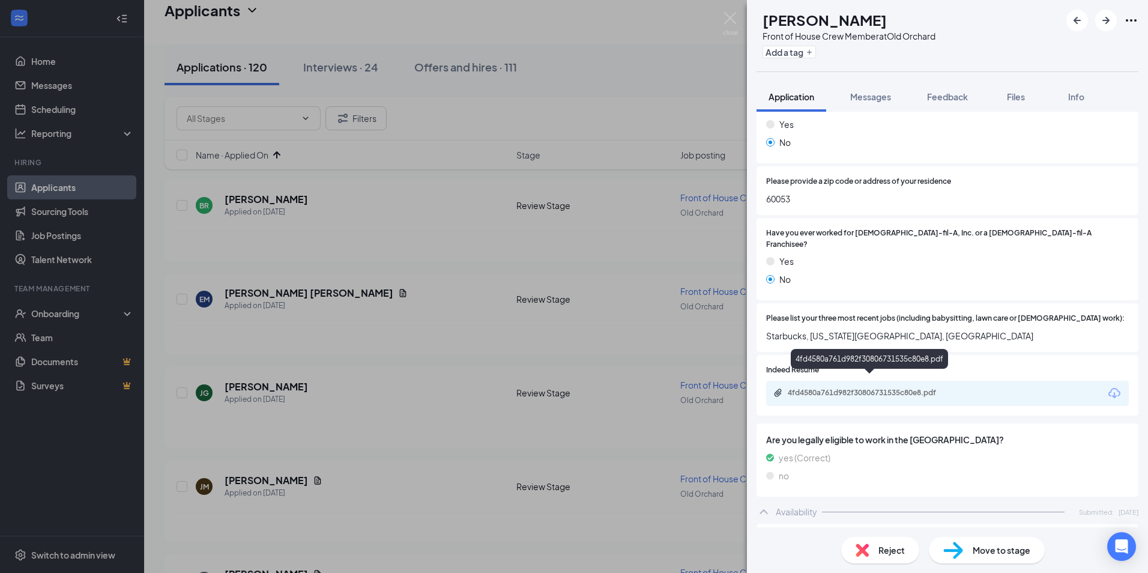
click at [908, 388] on div "4fd4580a761d982f30806731535c80e8.pdf" at bounding box center [872, 393] width 168 height 10
click at [994, 551] on span "Move to stage" at bounding box center [1002, 550] width 58 height 13
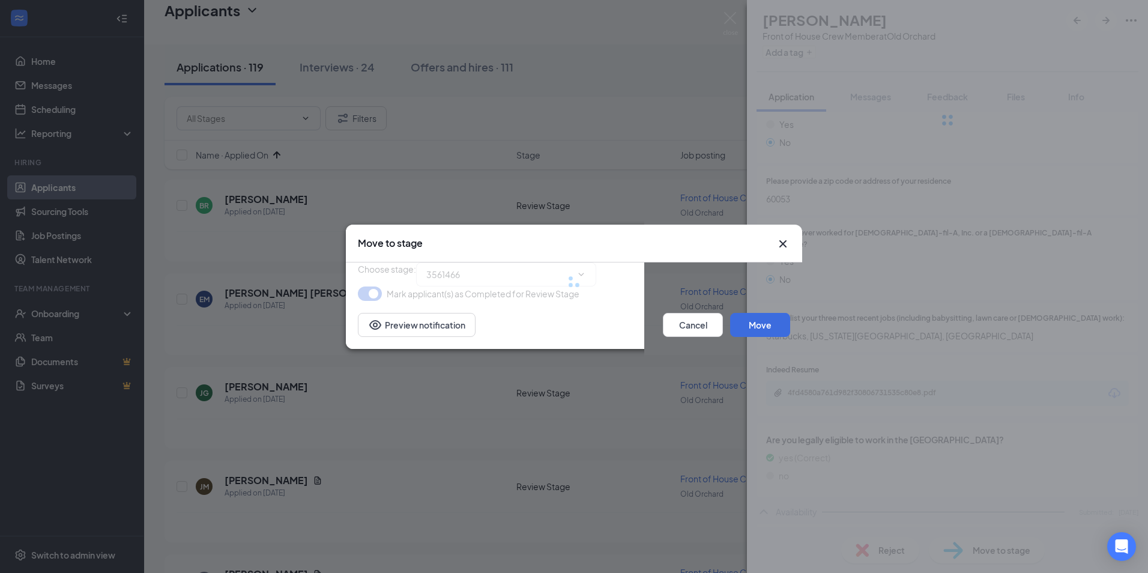
type input "Onsite Interview (next stage)"
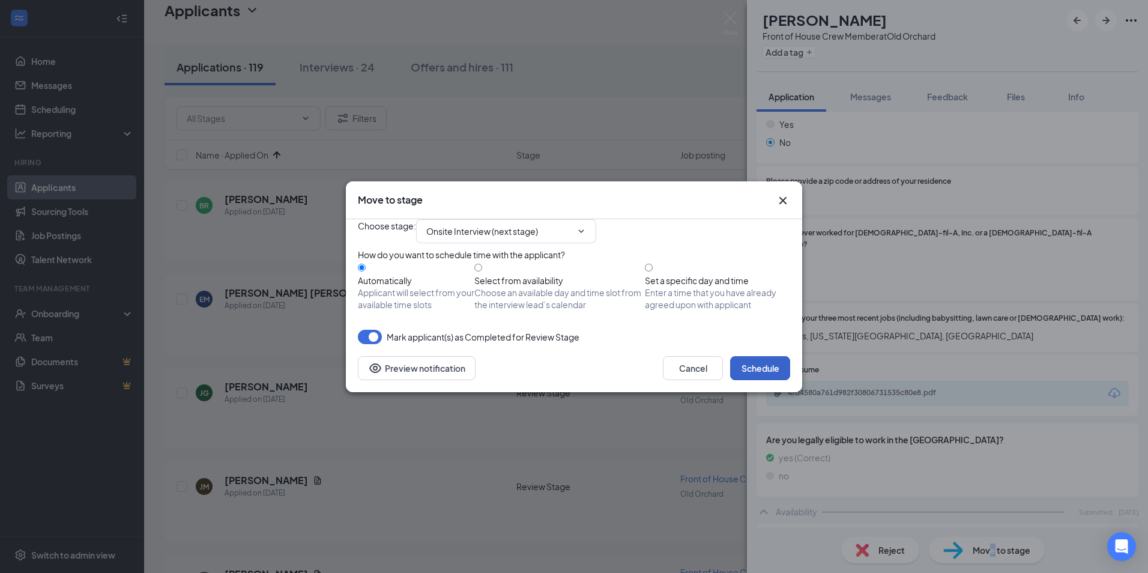
click at [764, 380] on button "Schedule" at bounding box center [760, 368] width 60 height 24
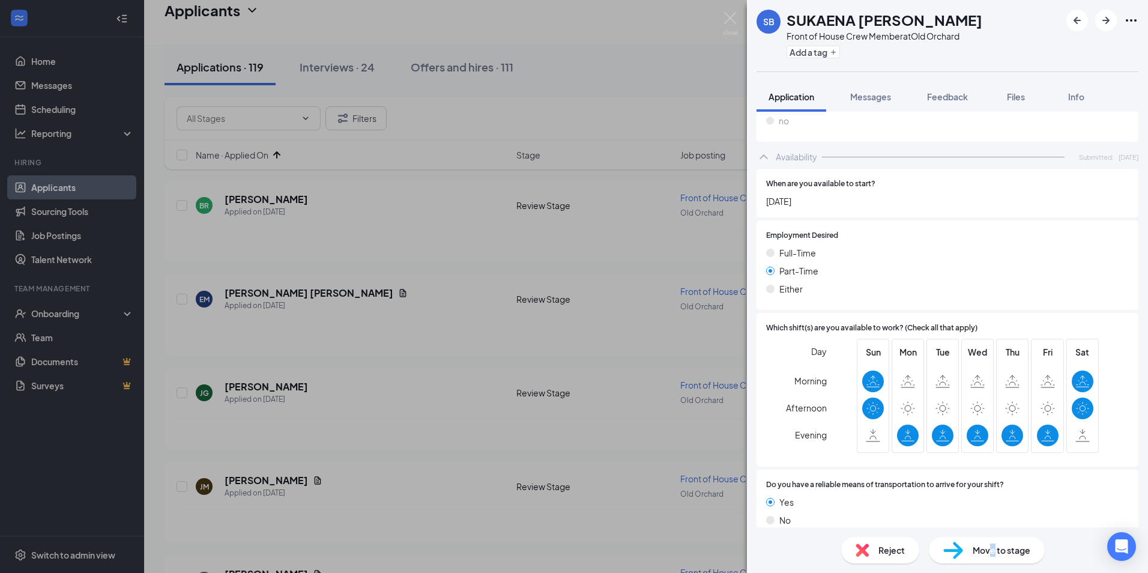
scroll to position [661, 0]
click at [887, 549] on span "Reject" at bounding box center [892, 550] width 26 height 13
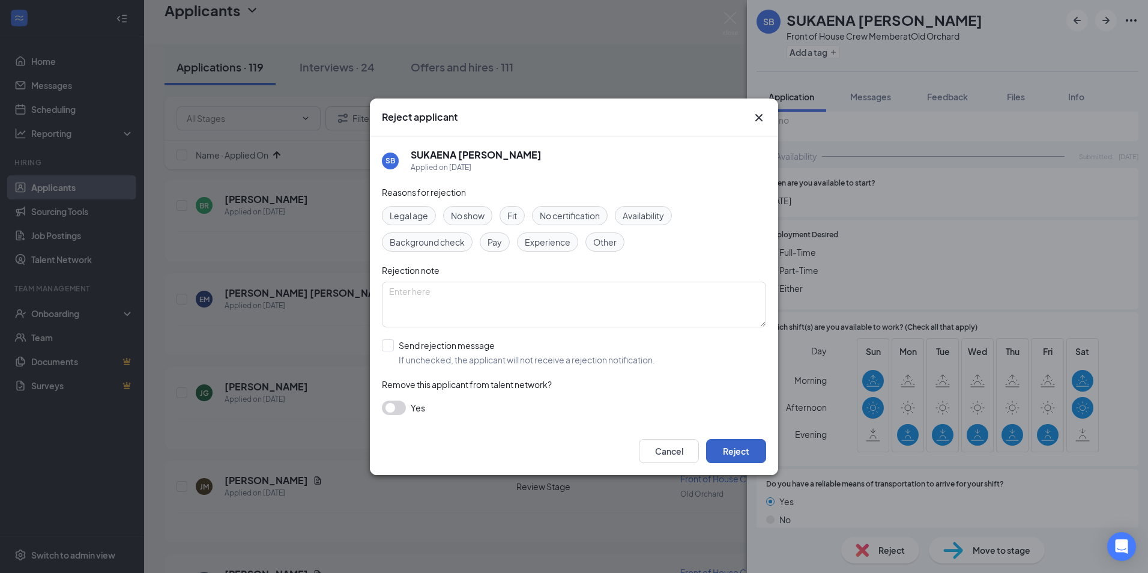
click at [721, 453] on button "Reject" at bounding box center [736, 451] width 60 height 24
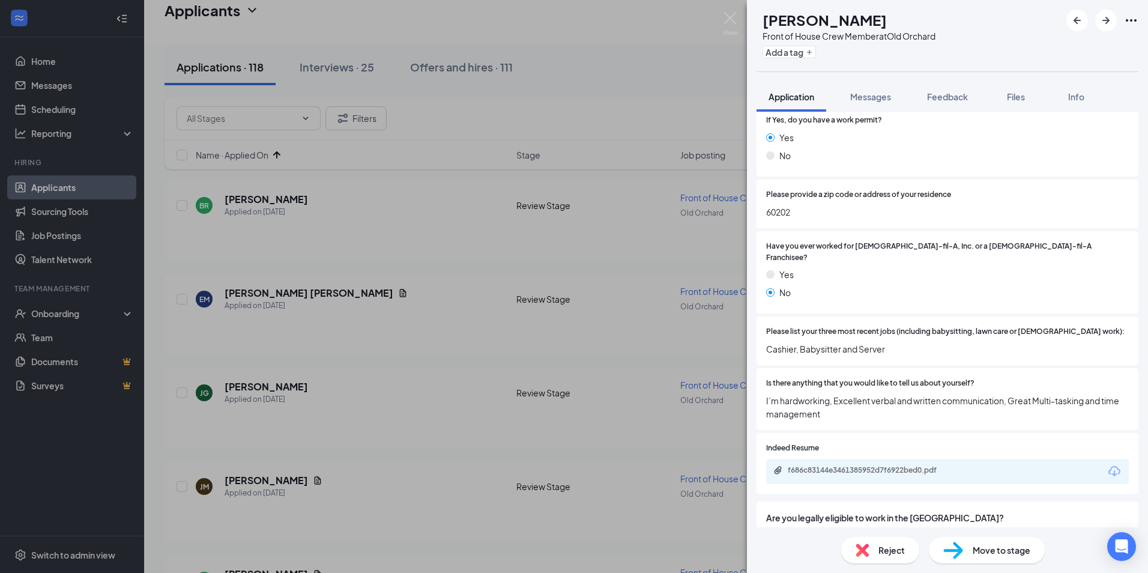
scroll to position [456, 0]
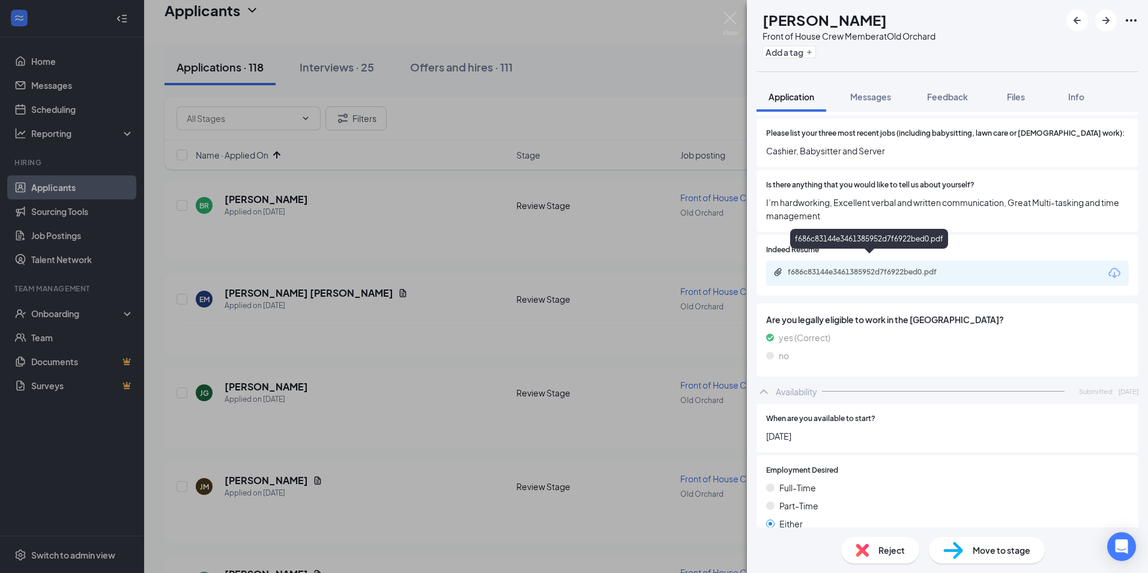
click at [833, 267] on div "f686c83144e3461385952d7f6922bed0.pdf" at bounding box center [871, 272] width 195 height 11
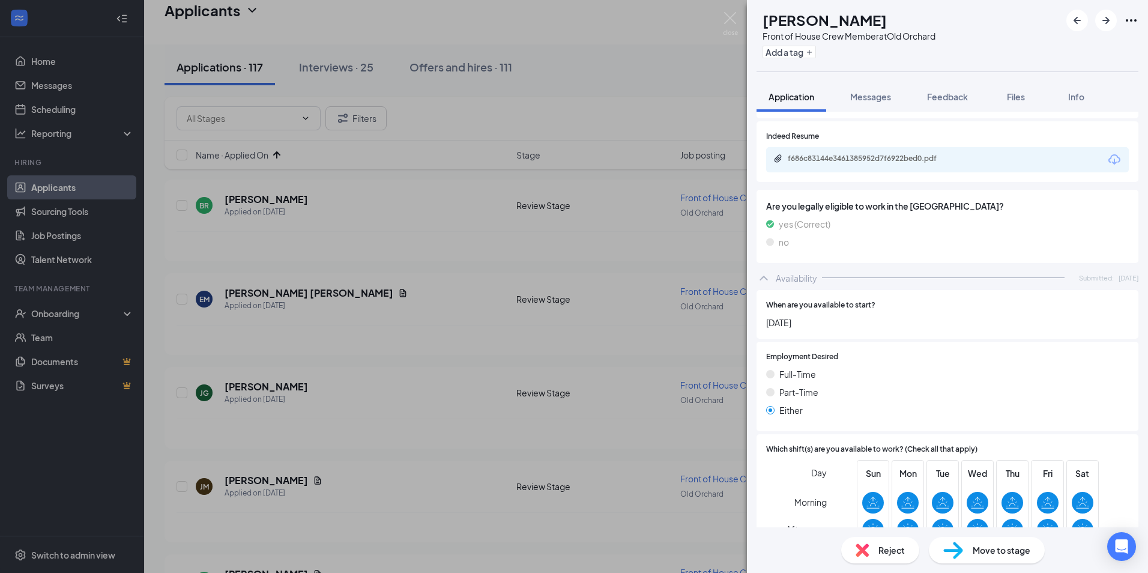
scroll to position [696, 0]
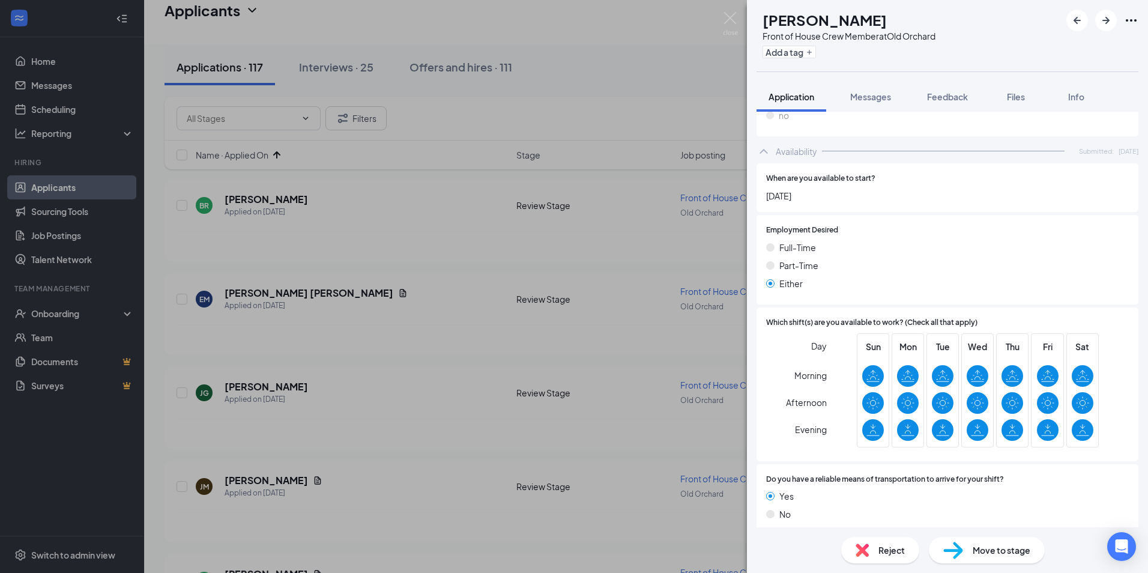
click at [994, 553] on span "Move to stage" at bounding box center [1002, 550] width 58 height 13
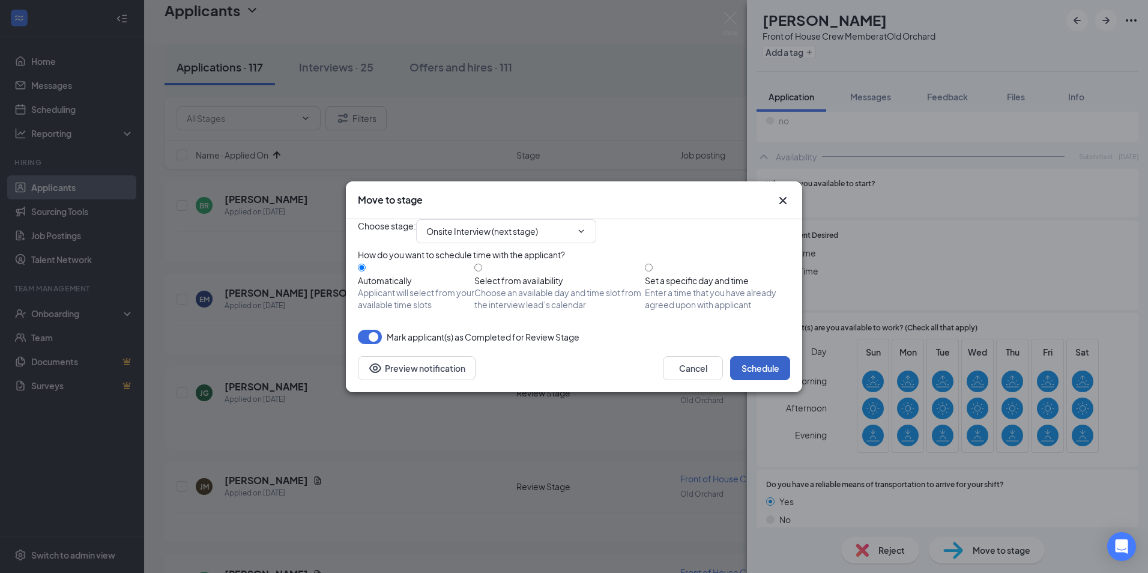
click at [763, 380] on button "Schedule" at bounding box center [760, 368] width 60 height 24
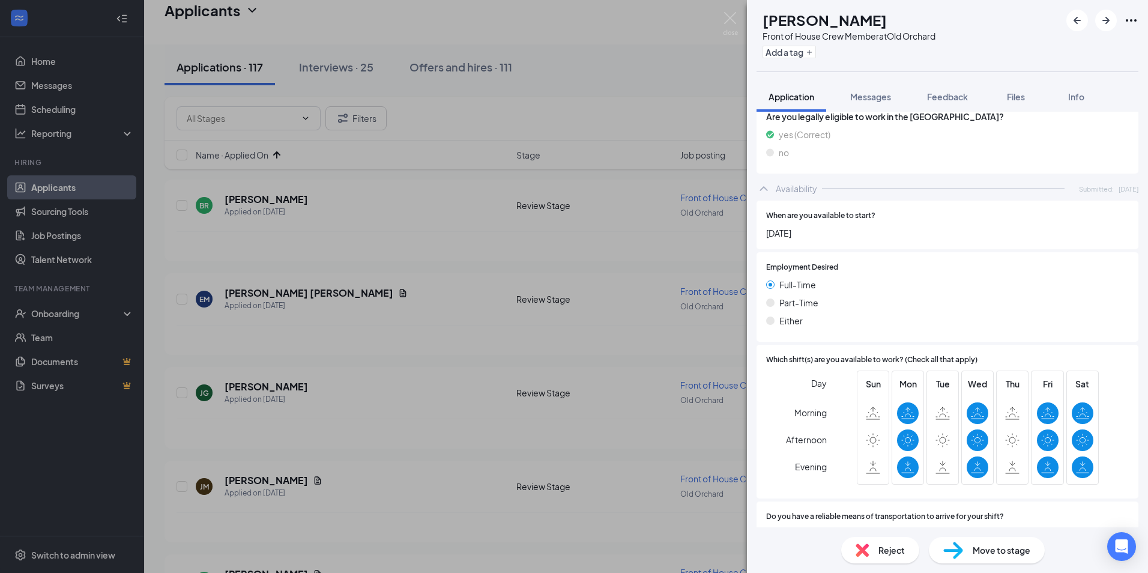
scroll to position [601, 0]
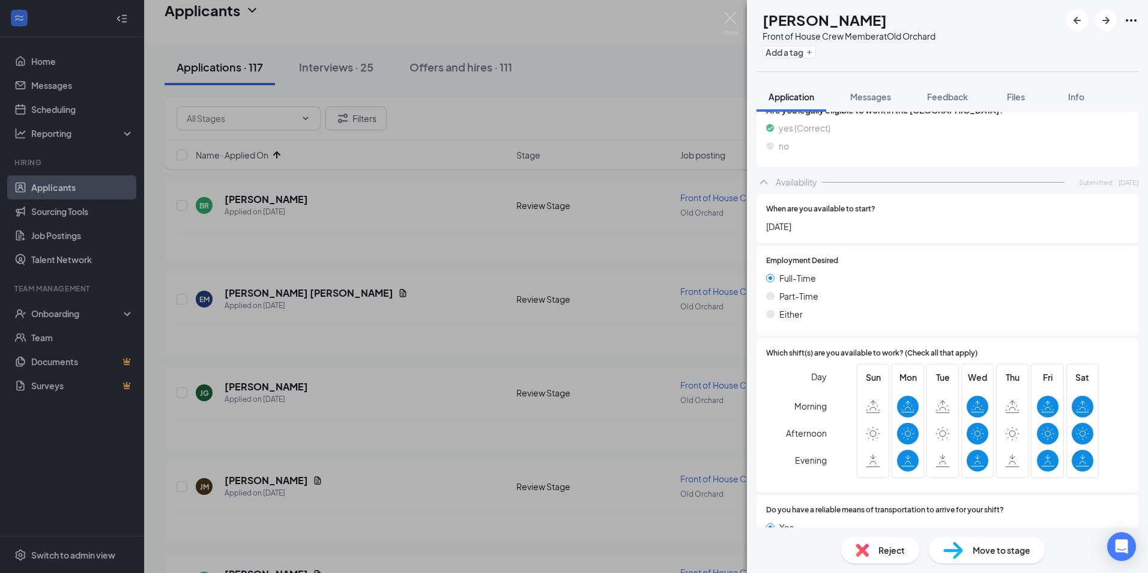
click at [882, 549] on span "Reject" at bounding box center [892, 550] width 26 height 13
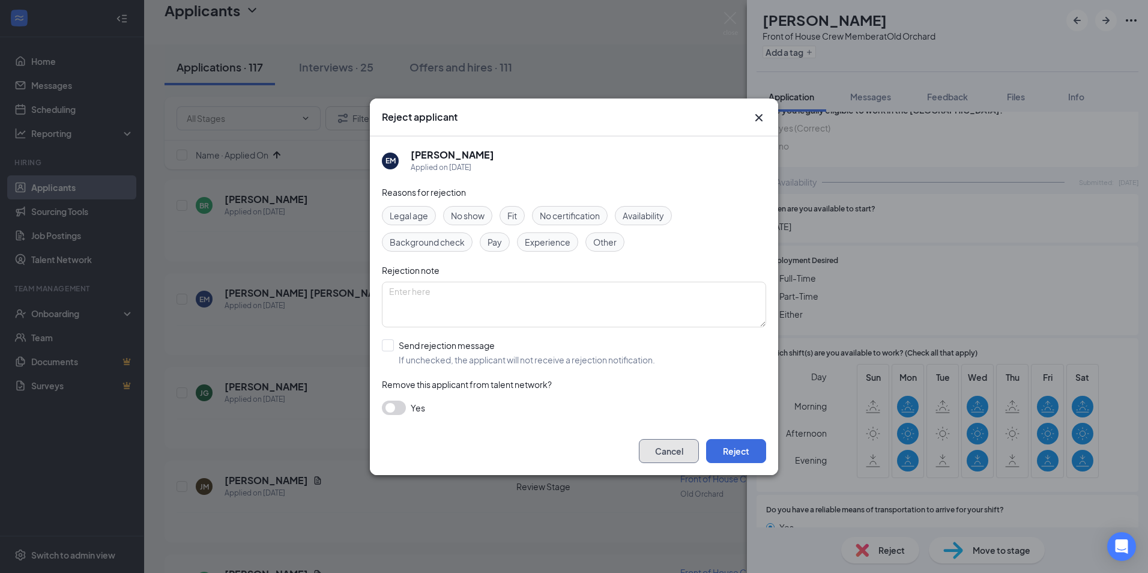
click at [685, 456] on button "Cancel" at bounding box center [669, 451] width 60 height 24
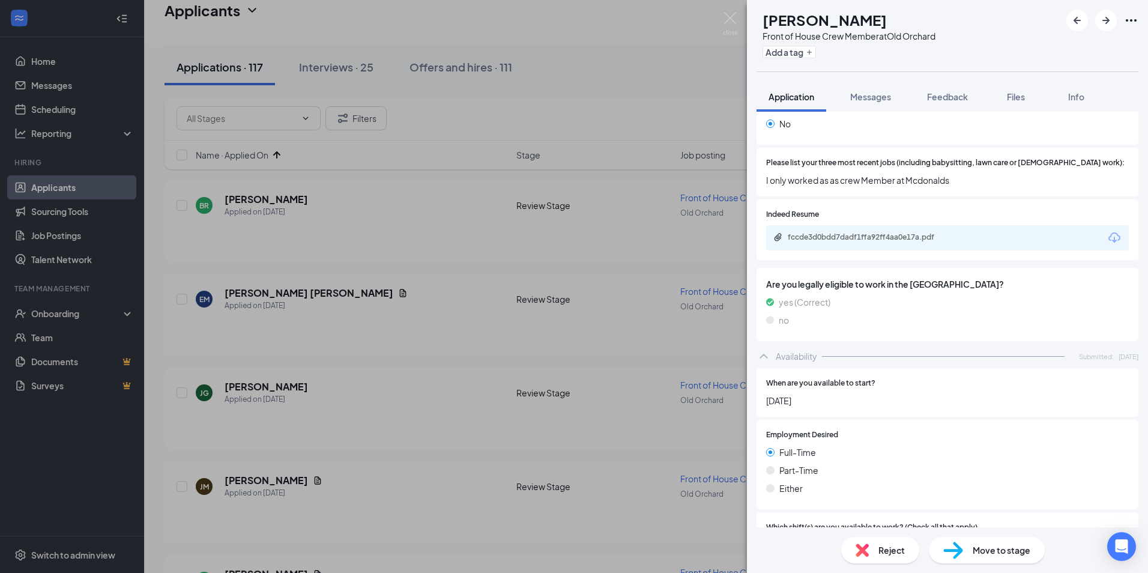
scroll to position [300, 0]
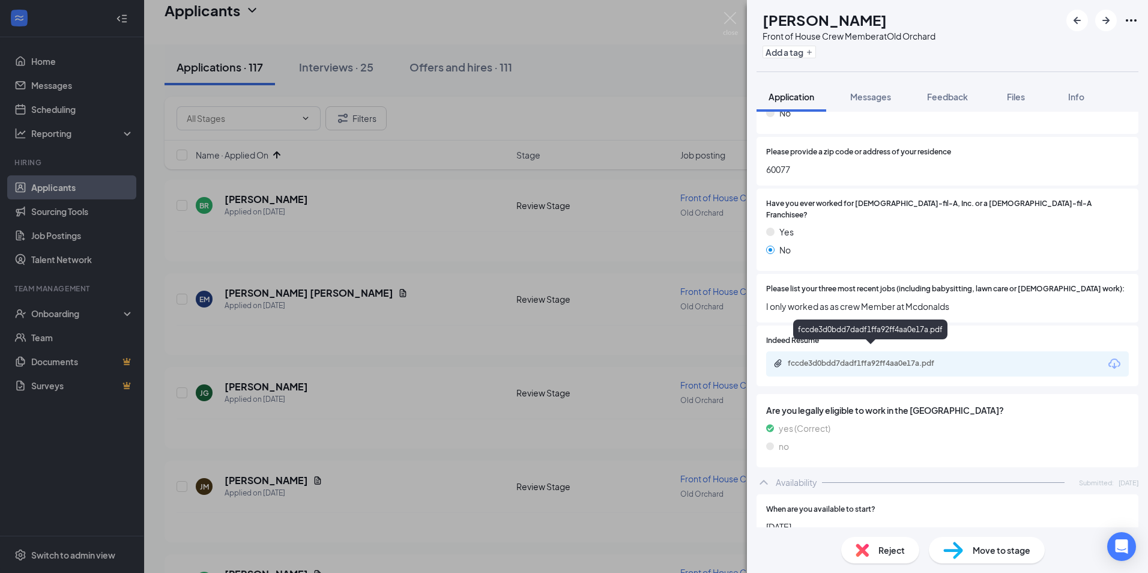
click at [806, 359] on div "fccde3d0bdd7dadf1ffa92ff4aa0e17a.pdf" at bounding box center [872, 364] width 168 height 10
click at [972, 540] on div "Move to stage" at bounding box center [987, 550] width 116 height 26
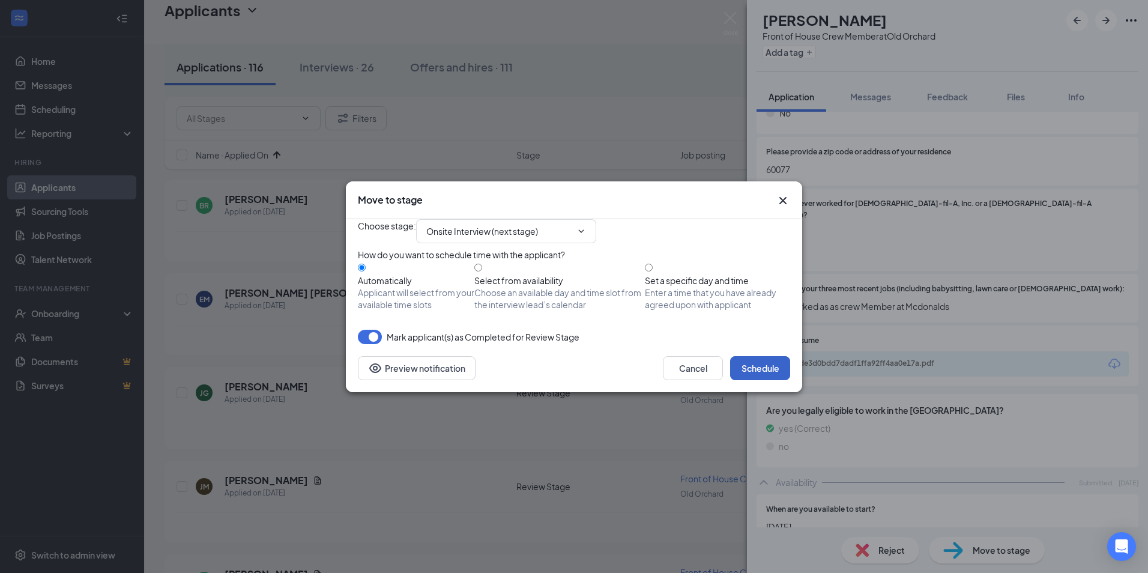
click at [759, 380] on button "Schedule" at bounding box center [760, 368] width 60 height 24
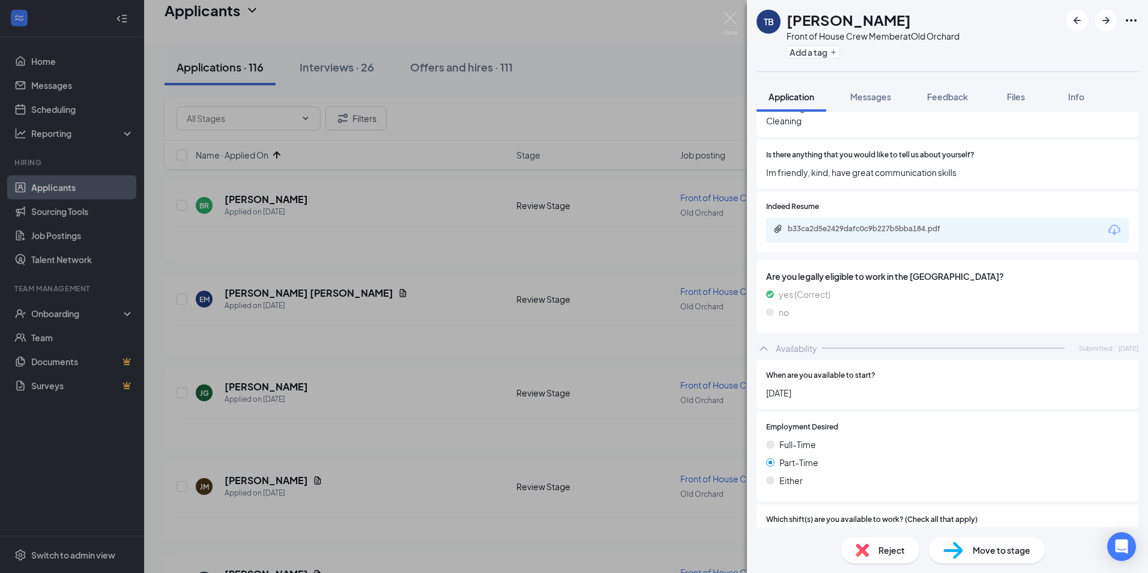
scroll to position [709, 0]
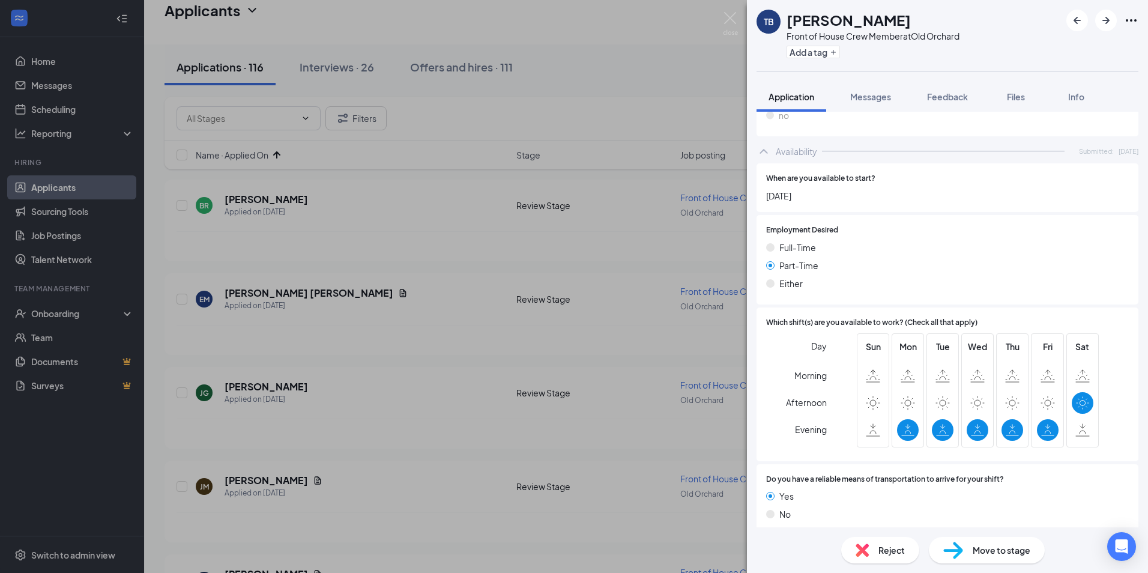
click at [871, 553] on div "Reject" at bounding box center [881, 550] width 78 height 26
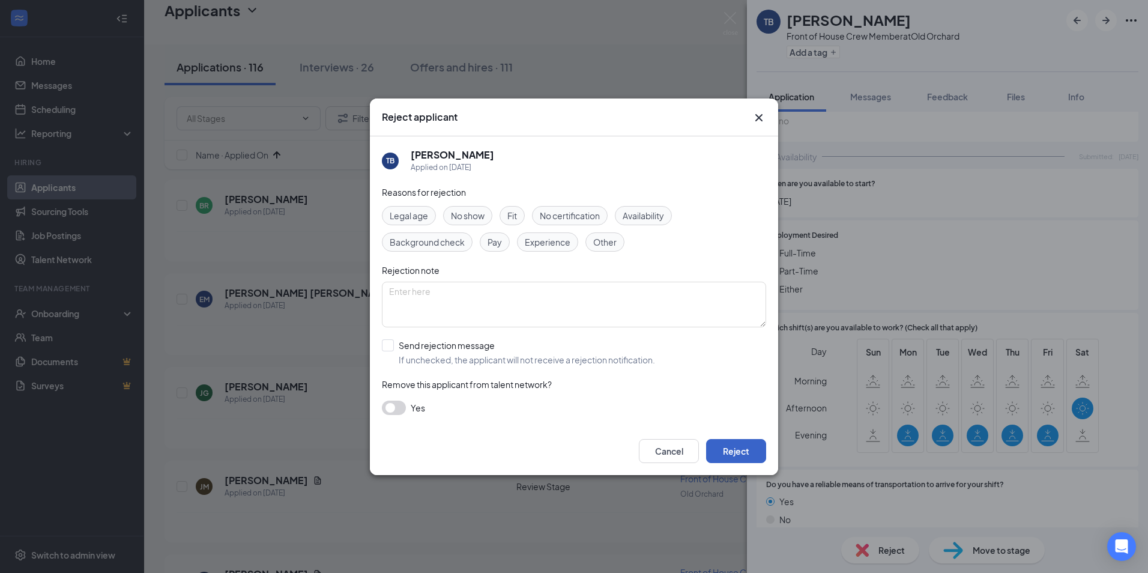
click at [736, 449] on button "Reject" at bounding box center [736, 451] width 60 height 24
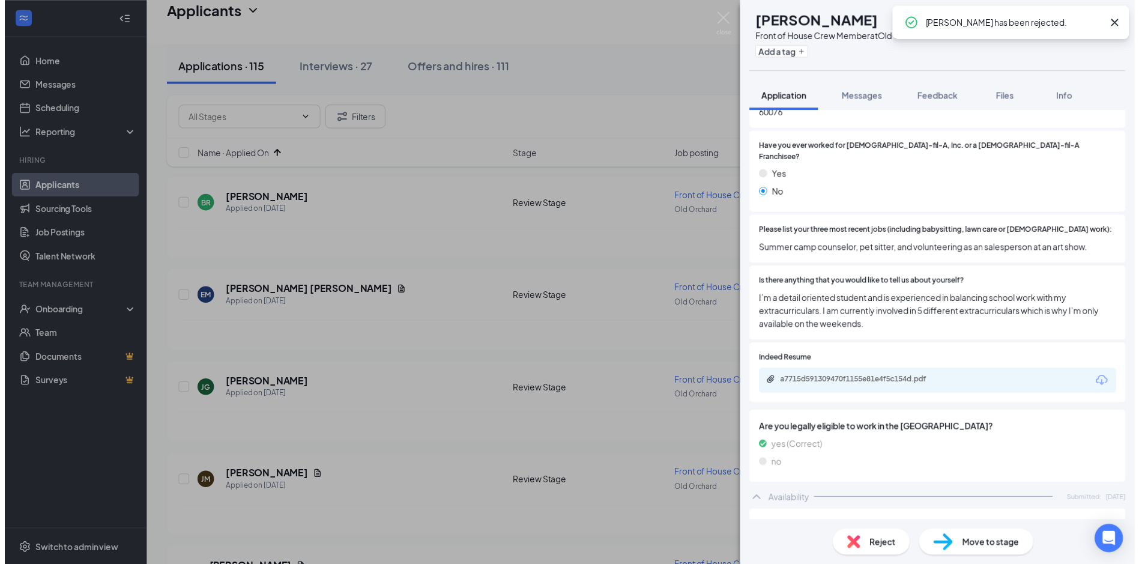
scroll to position [360, 0]
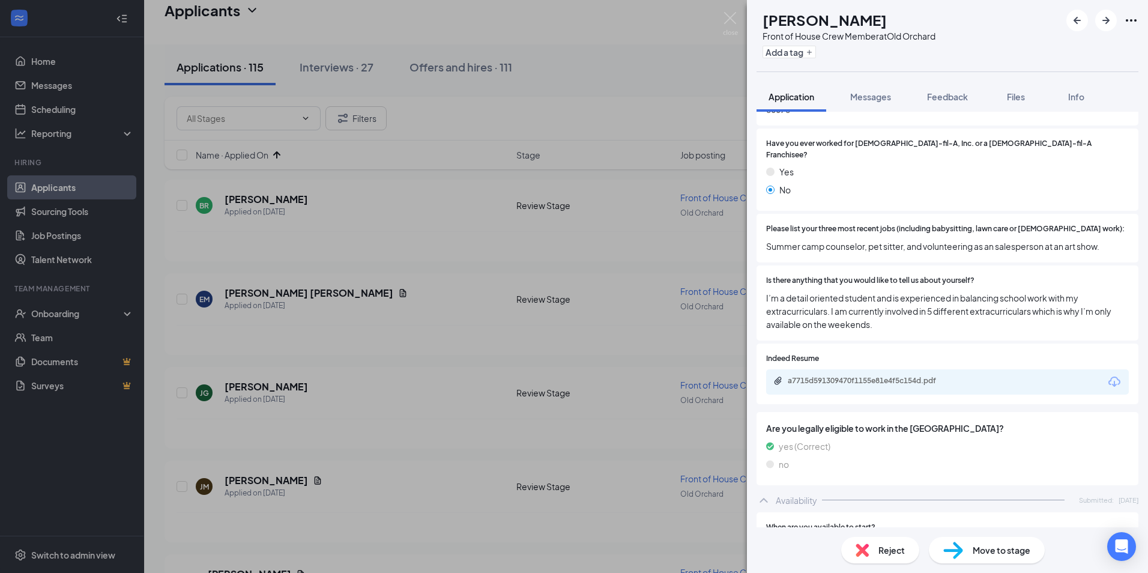
click at [623, 454] on div "KN [PERSON_NAME] Front of House Crew Member at [GEOGRAPHIC_DATA] Add a tag Appl…" at bounding box center [574, 286] width 1148 height 573
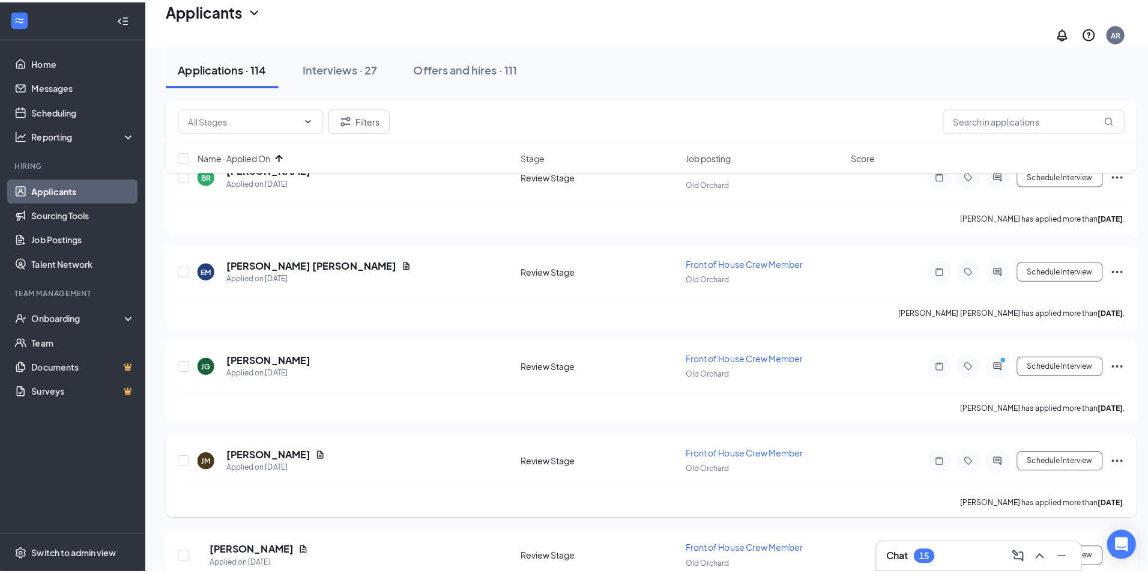
scroll to position [120, 0]
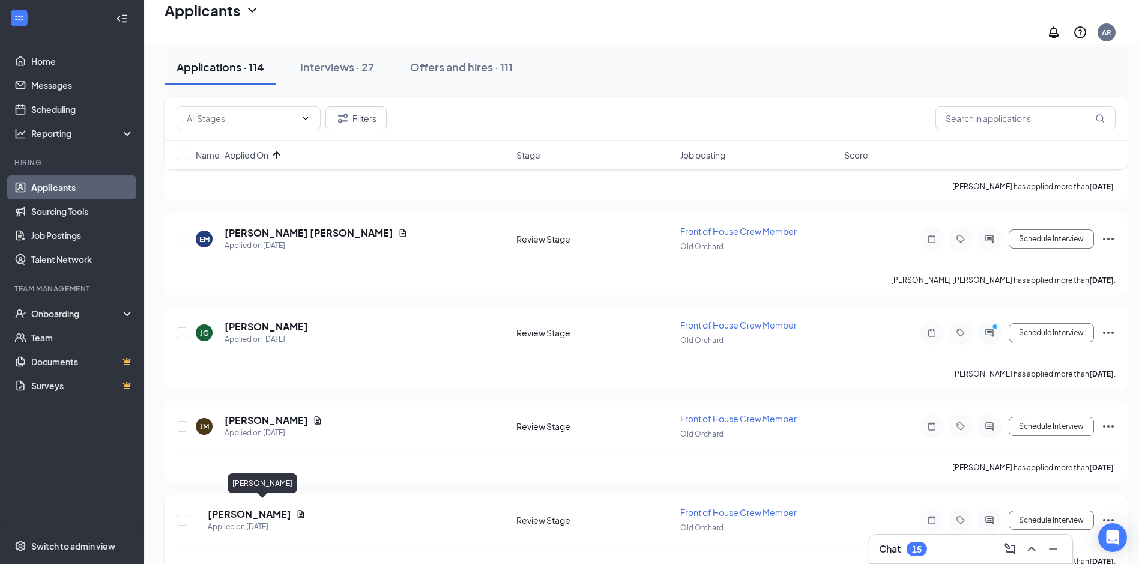
click at [229, 508] on h5 "[PERSON_NAME]" at bounding box center [249, 514] width 83 height 13
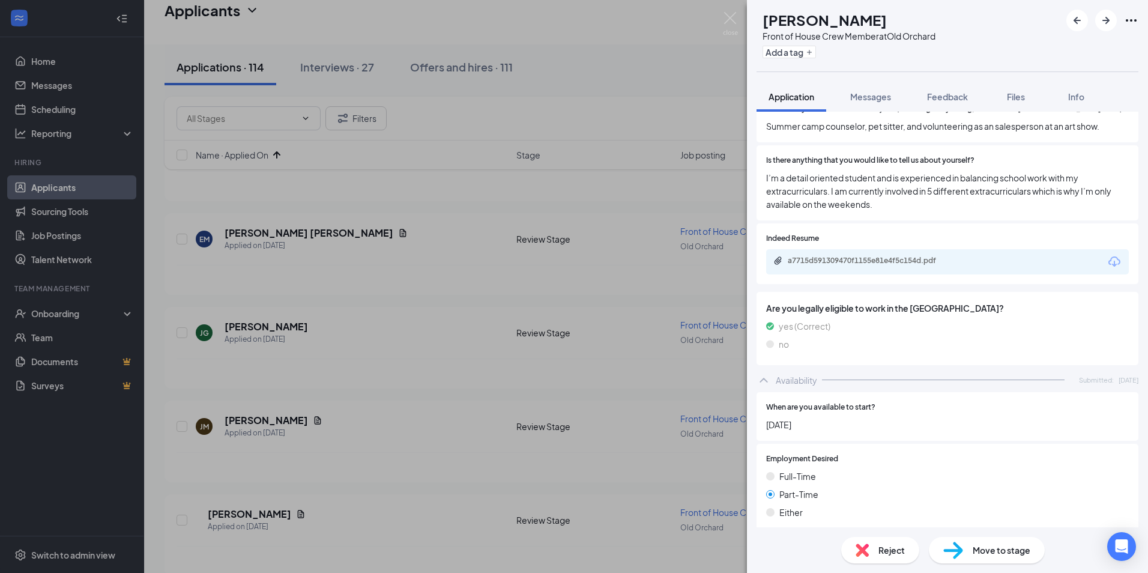
scroll to position [420, 0]
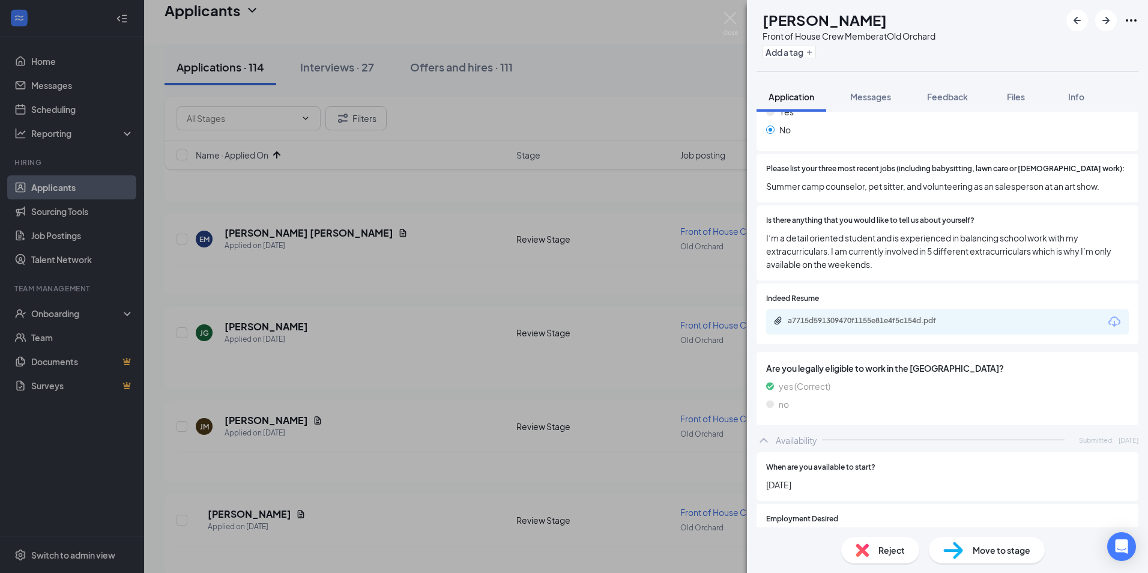
click at [866, 309] on div "a7715d591309470f1155e81e4f5c154d.pdf" at bounding box center [947, 321] width 363 height 25
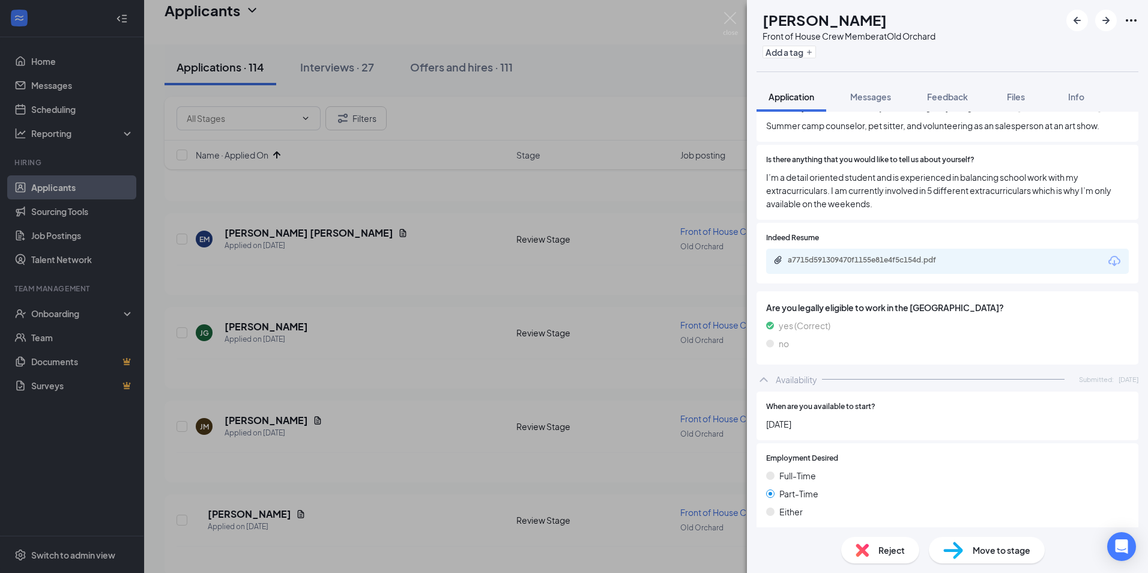
scroll to position [661, 0]
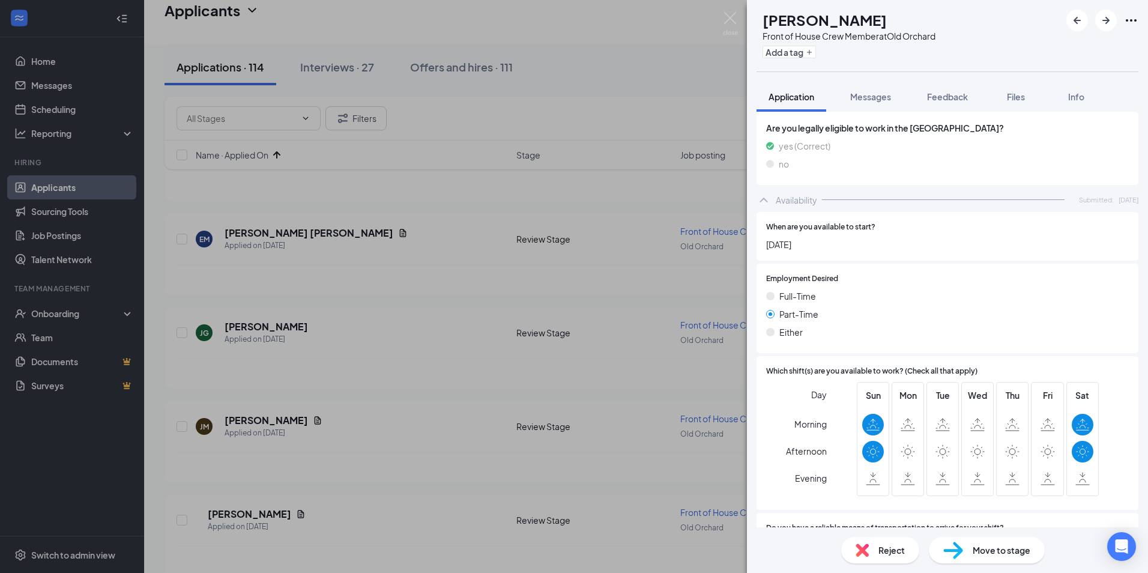
click at [887, 553] on span "Reject" at bounding box center [892, 550] width 26 height 13
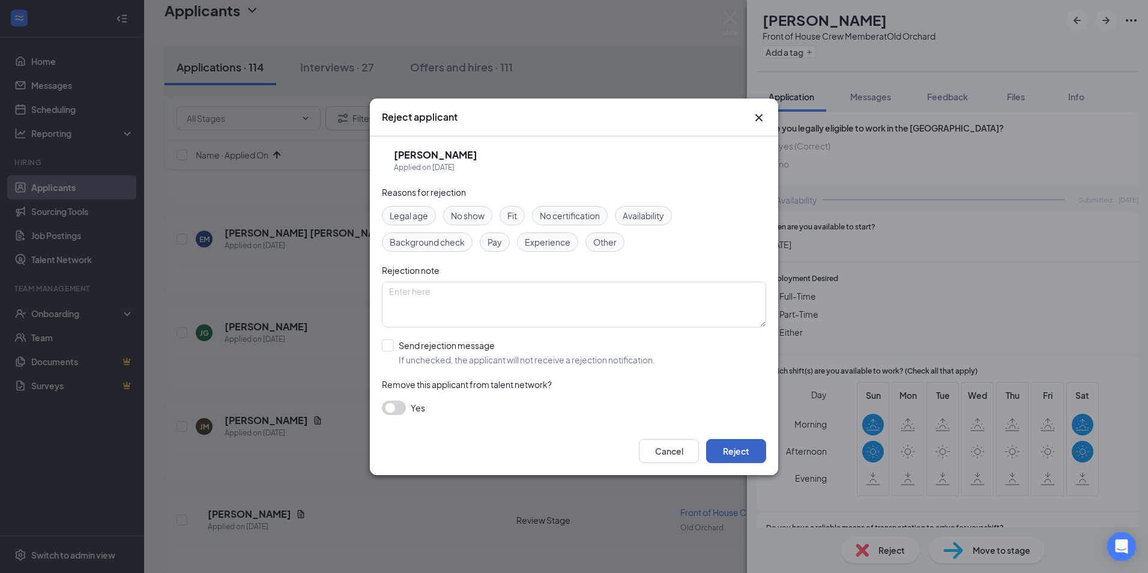
click at [718, 447] on button "Reject" at bounding box center [736, 451] width 60 height 24
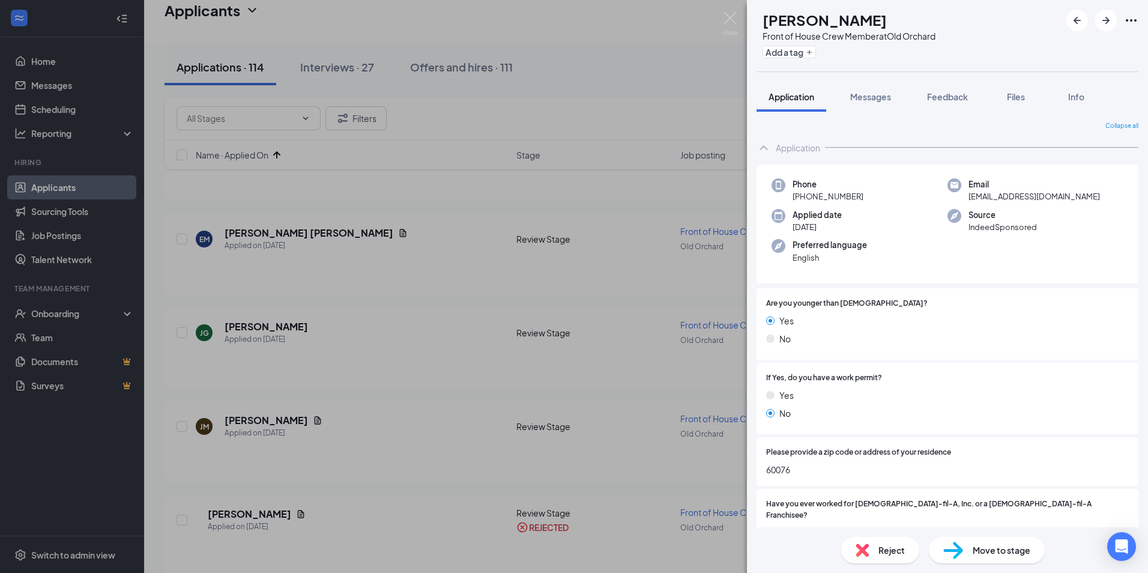
click at [644, 466] on div "JK [PERSON_NAME] Front of House Crew Member at [GEOGRAPHIC_DATA] Add a tag Appl…" at bounding box center [574, 286] width 1148 height 573
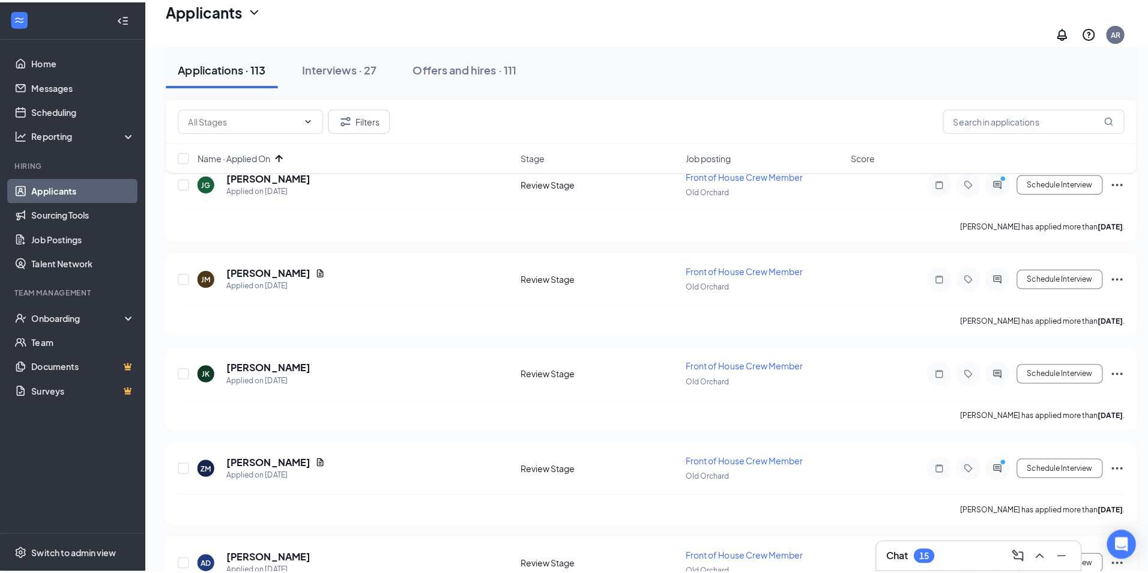
scroll to position [300, 0]
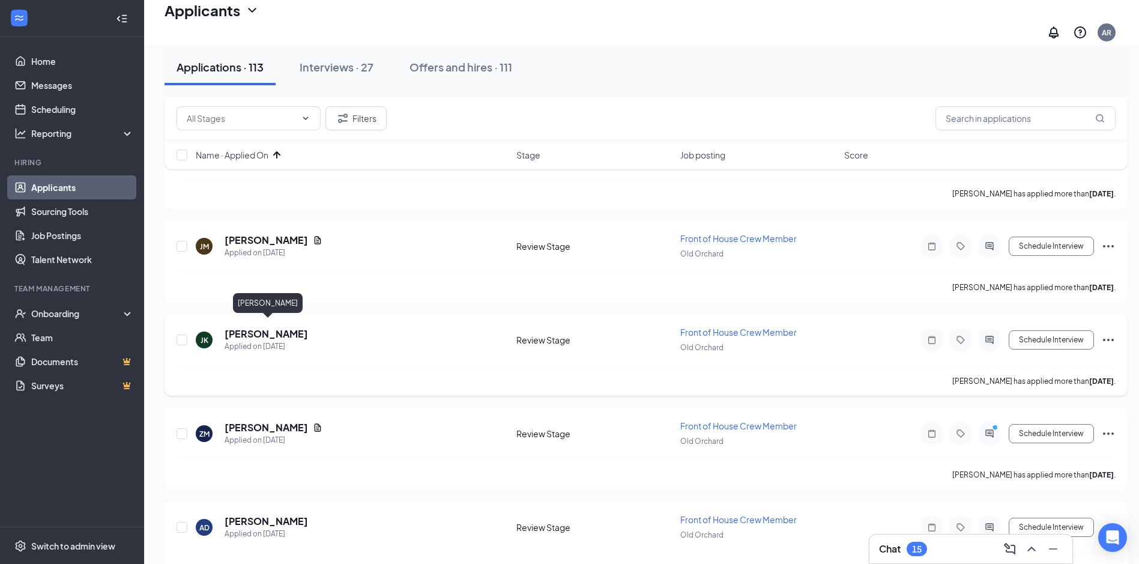
click at [302, 327] on h5 "[PERSON_NAME]" at bounding box center [266, 333] width 83 height 13
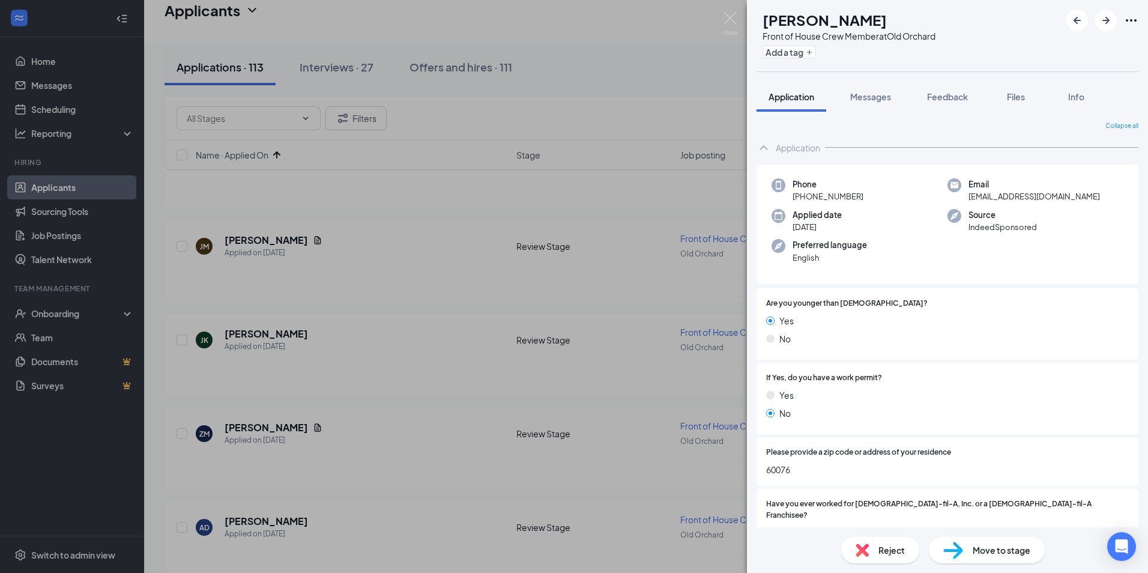
click at [905, 551] on div "Reject" at bounding box center [881, 550] width 78 height 26
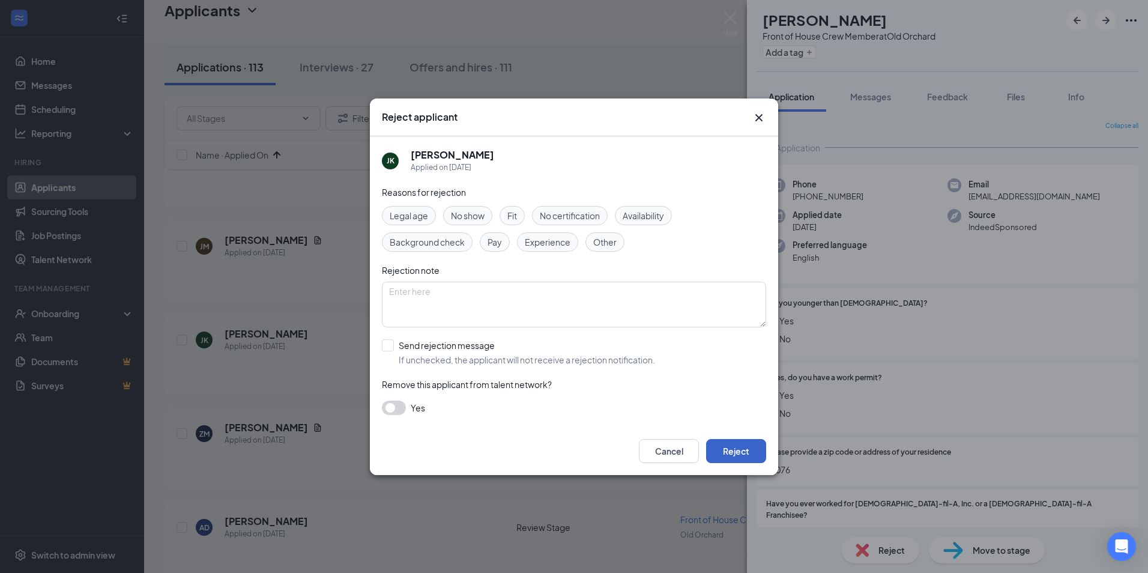
click at [732, 452] on button "Reject" at bounding box center [736, 451] width 60 height 24
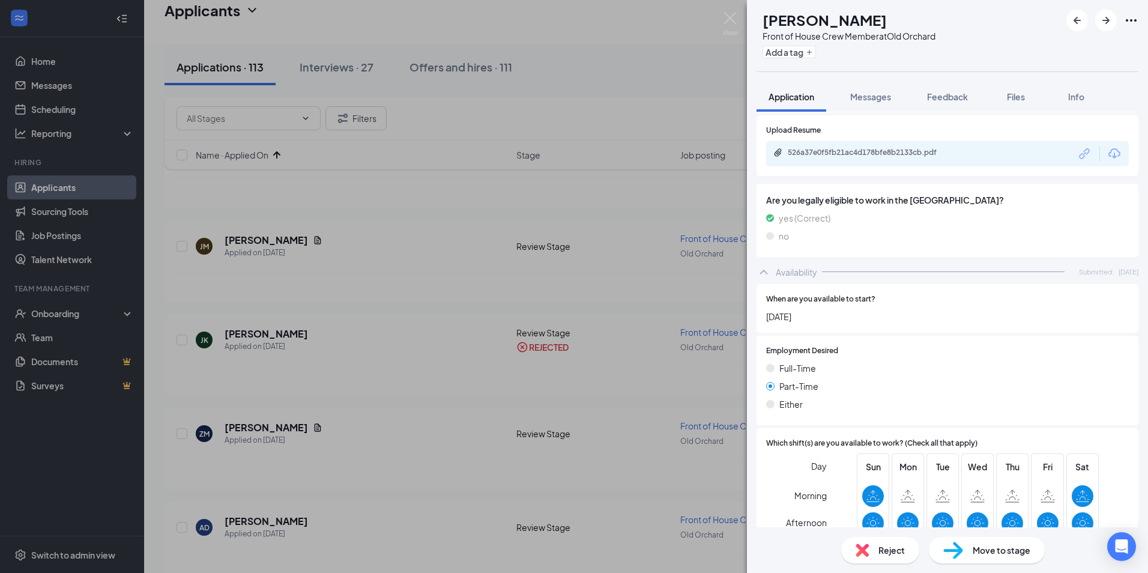
scroll to position [467, 0]
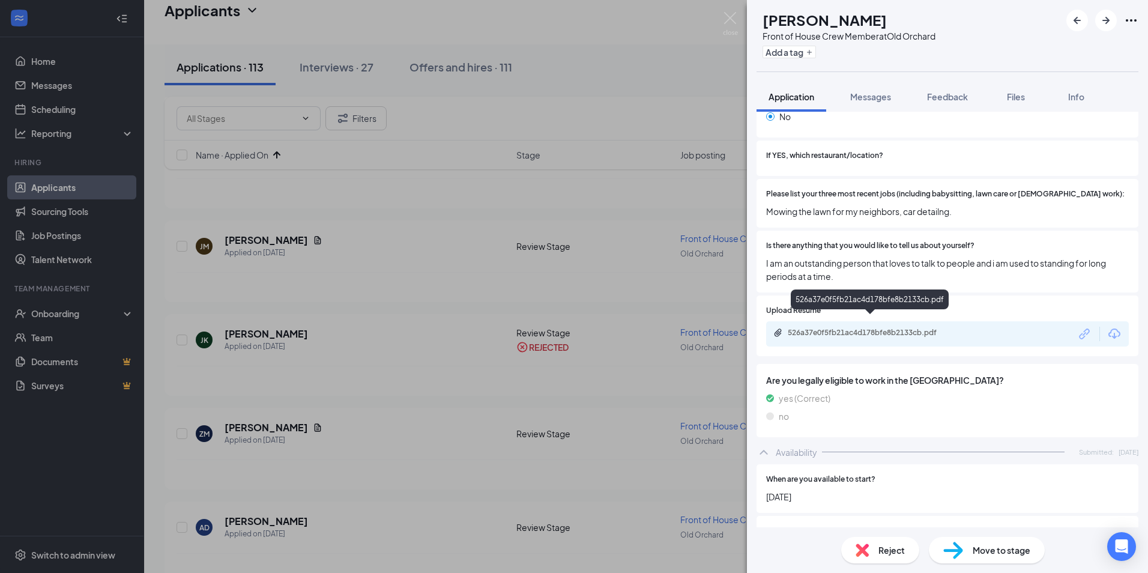
click at [933, 329] on div "526a37e0f5fb21ac4d178bfe8b2133cb.pdf" at bounding box center [947, 333] width 363 height 25
click at [914, 314] on div "526a37e0f5fb21ac4d178bfe8b2133cb.pdf" at bounding box center [870, 302] width 158 height 25
click at [915, 328] on div "526a37e0f5fb21ac4d178bfe8b2133cb.pdf" at bounding box center [872, 333] width 168 height 10
click at [884, 529] on div "Reject Move to stage" at bounding box center [947, 550] width 401 height 46
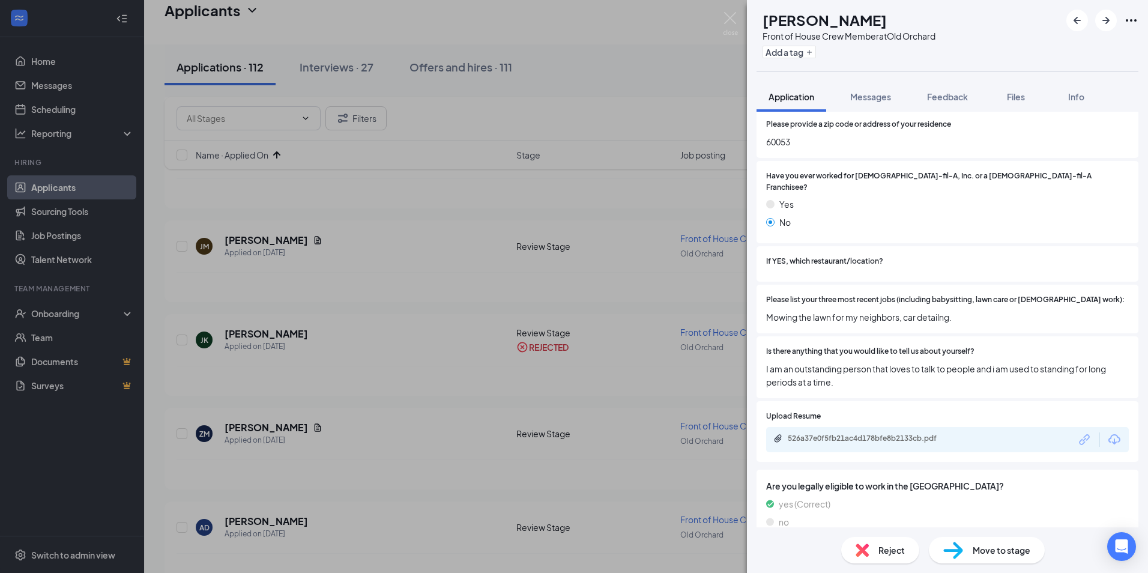
scroll to position [167, 0]
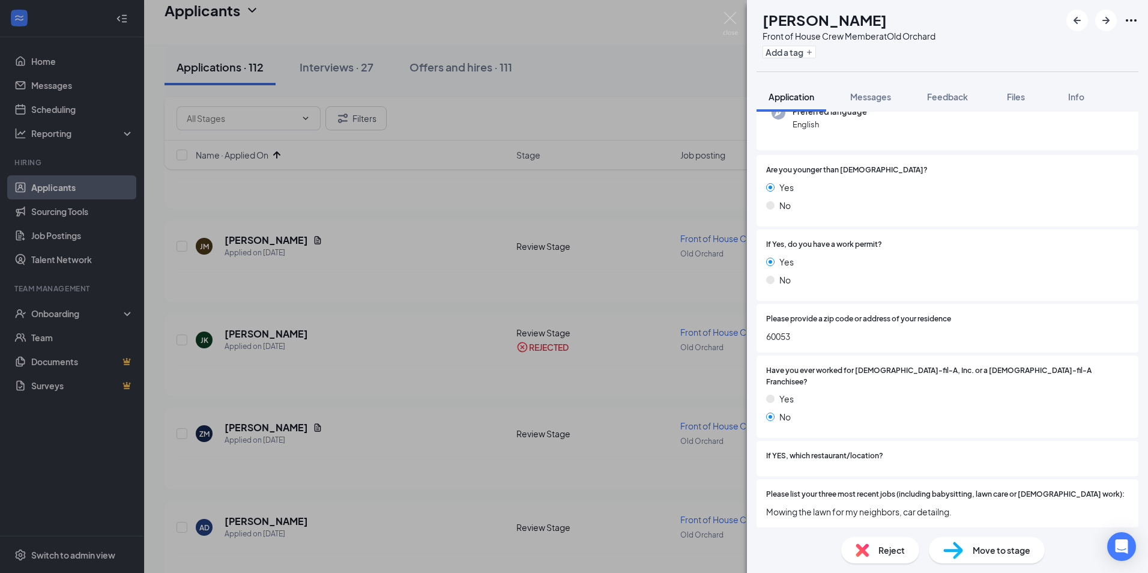
click at [886, 548] on span "Reject" at bounding box center [892, 550] width 26 height 13
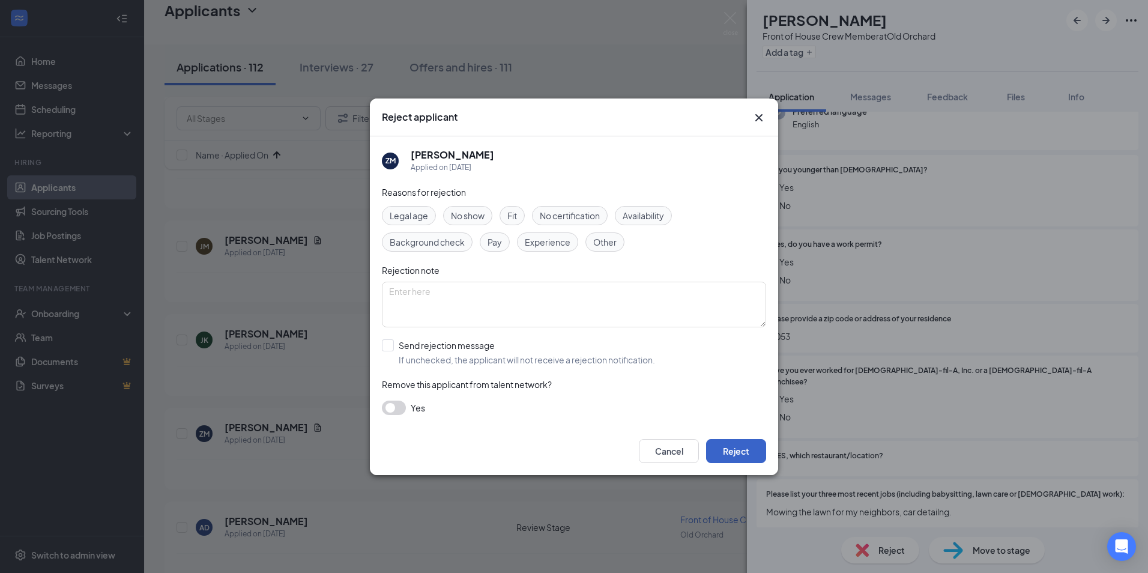
click at [720, 444] on button "Reject" at bounding box center [736, 451] width 60 height 24
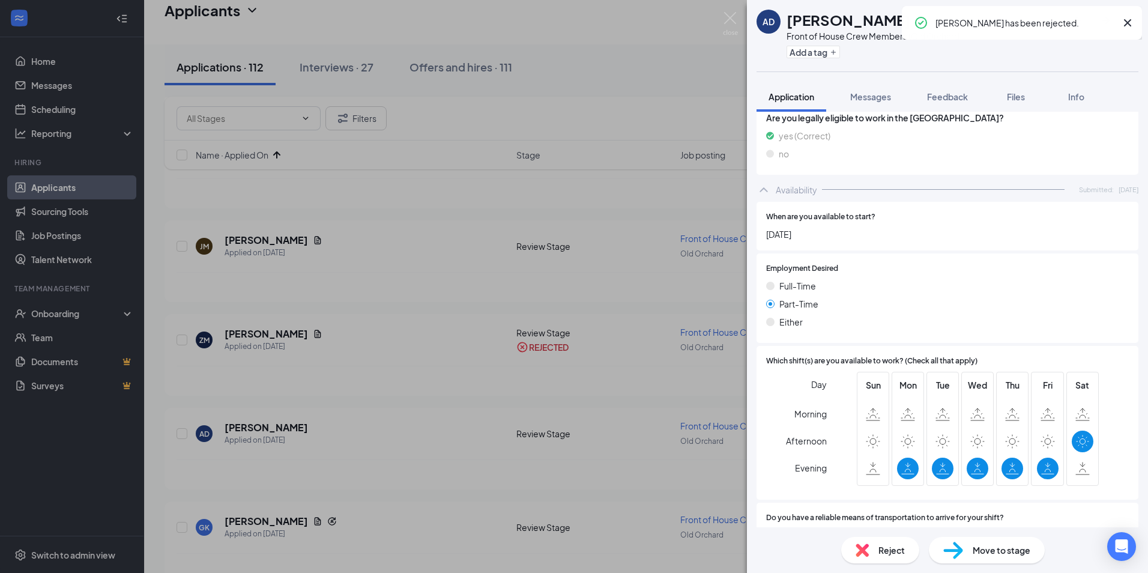
scroll to position [661, 0]
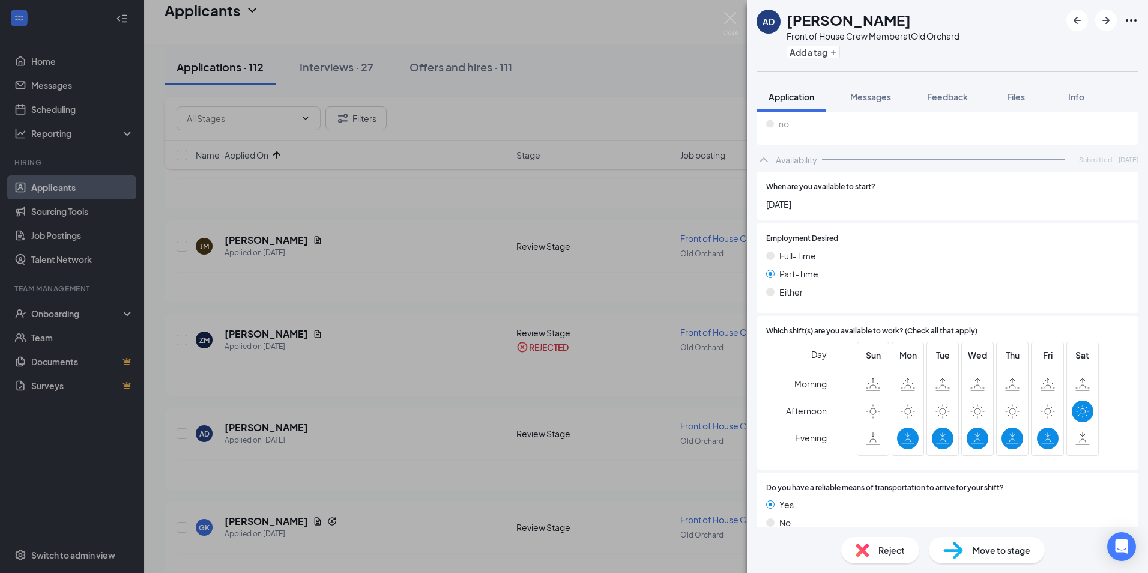
click at [885, 545] on span "Reject" at bounding box center [892, 550] width 26 height 13
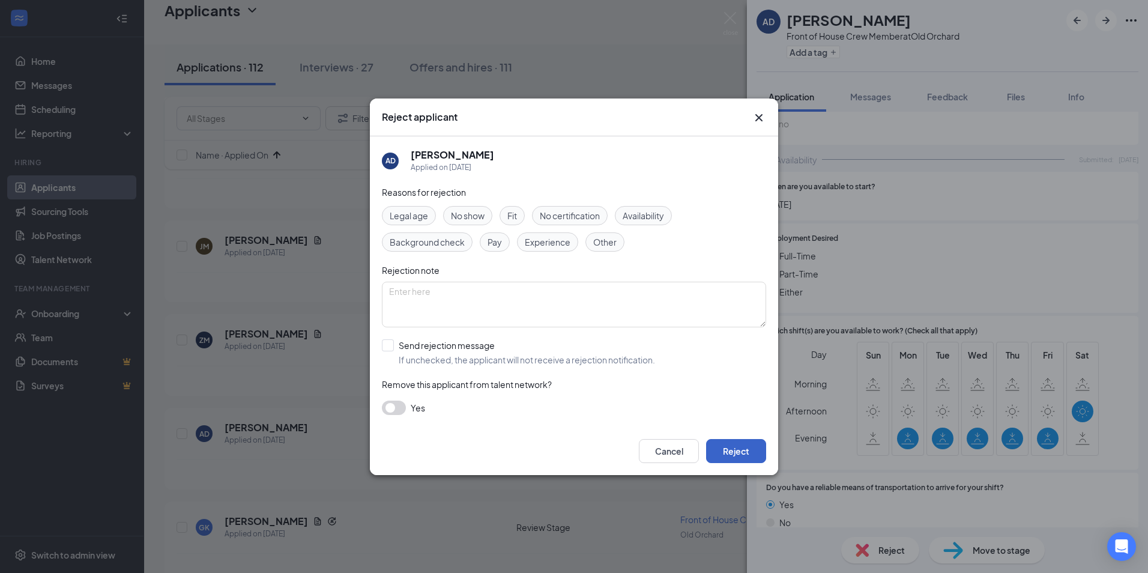
click at [727, 444] on button "Reject" at bounding box center [736, 451] width 60 height 24
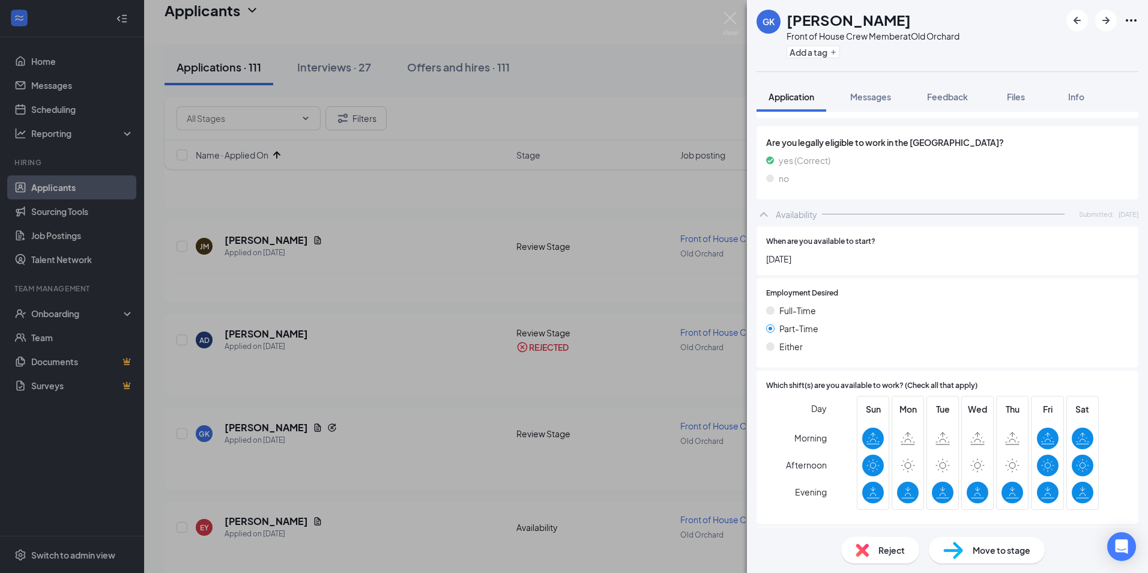
scroll to position [961, 0]
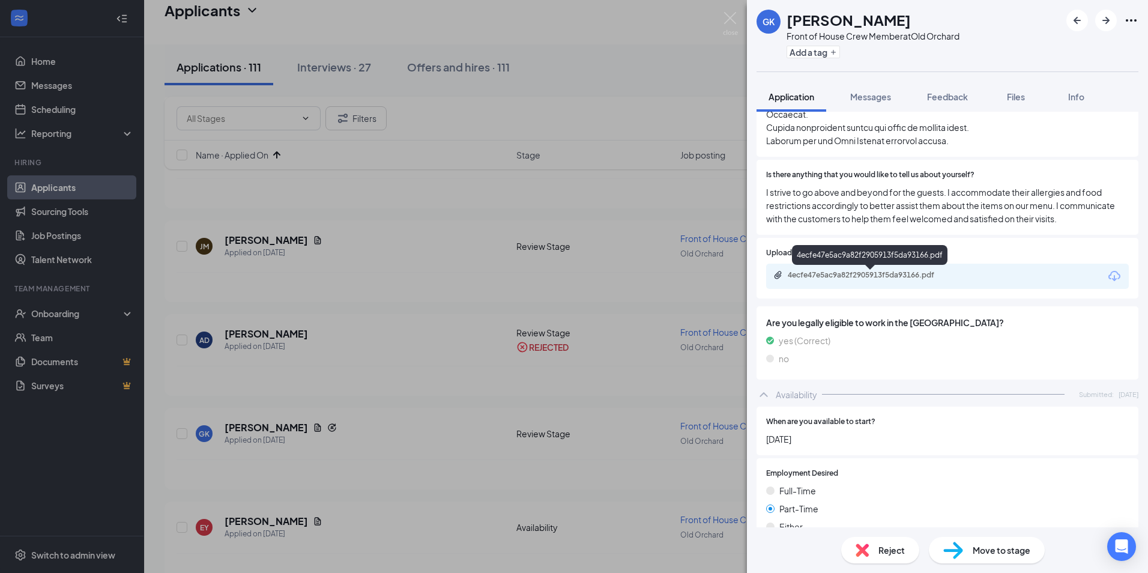
click at [855, 279] on div "4ecfe47e5ac9a82f2905913f5da93166.pdf" at bounding box center [872, 275] width 168 height 10
click at [875, 546] on div "Reject" at bounding box center [881, 550] width 78 height 26
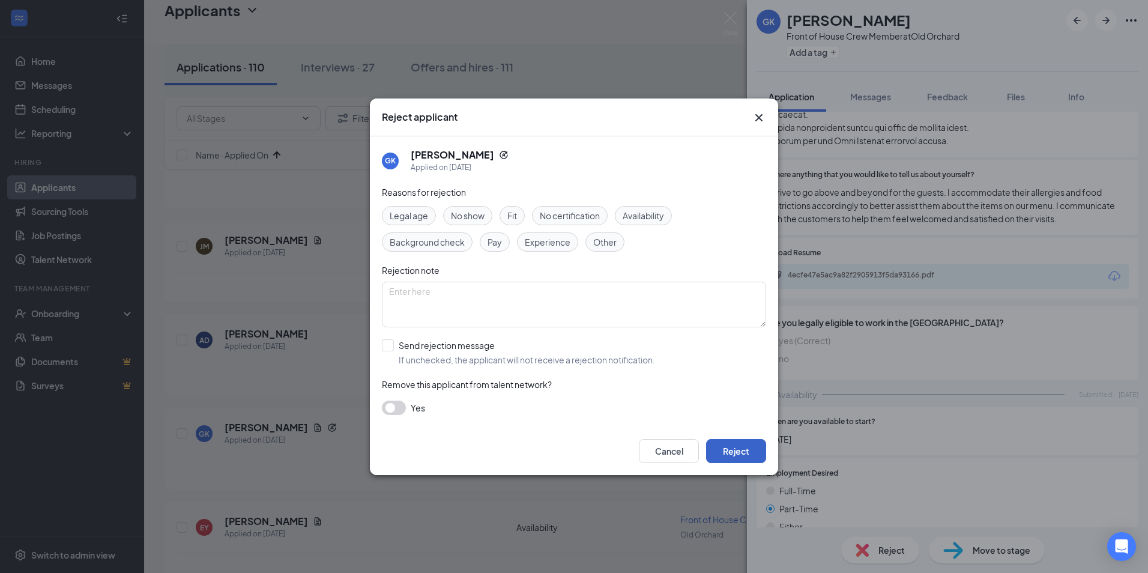
click at [762, 451] on button "Reject" at bounding box center [736, 451] width 60 height 24
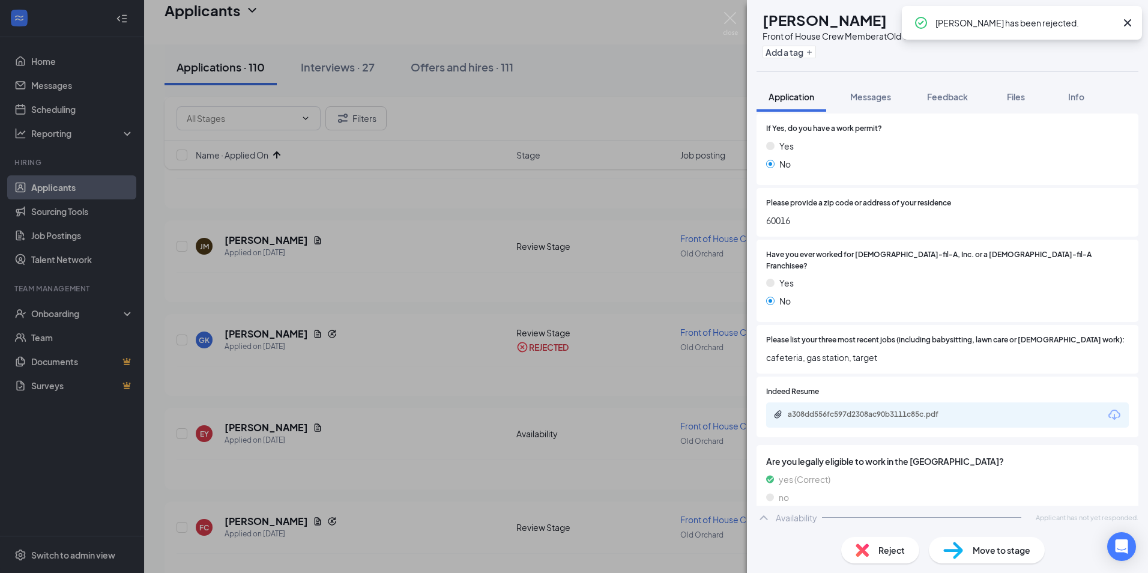
scroll to position [252, 0]
click at [893, 545] on span "Reject" at bounding box center [892, 550] width 26 height 13
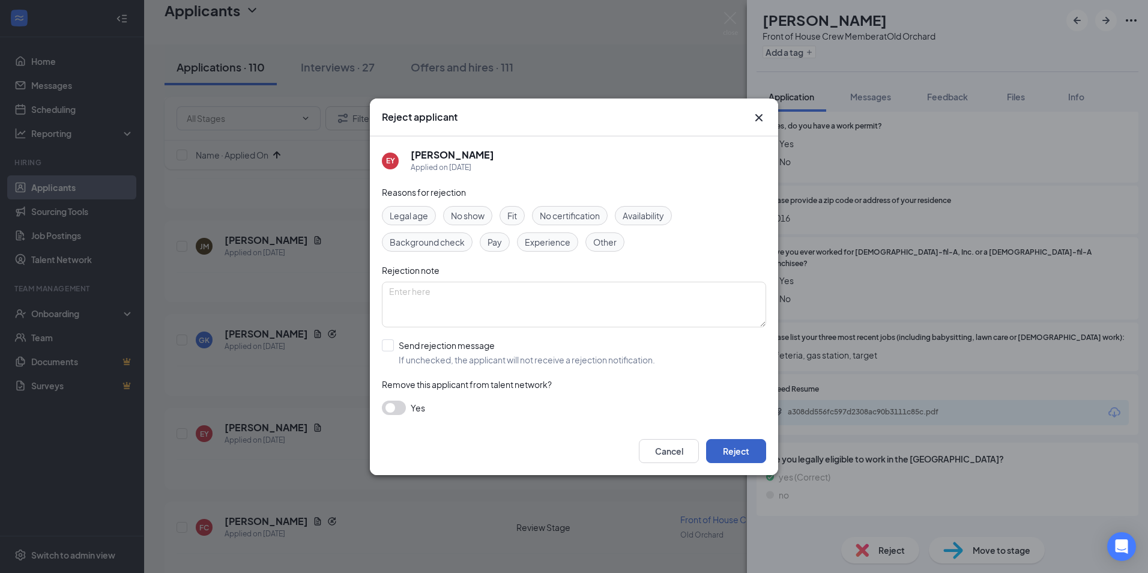
click at [739, 454] on button "Reject" at bounding box center [736, 451] width 60 height 24
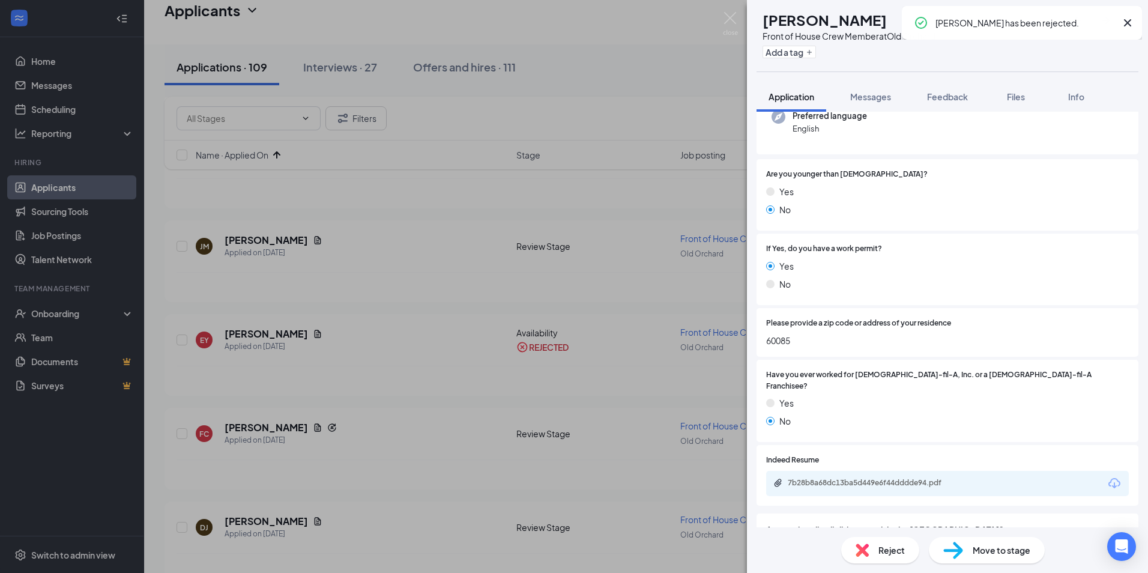
scroll to position [180, 0]
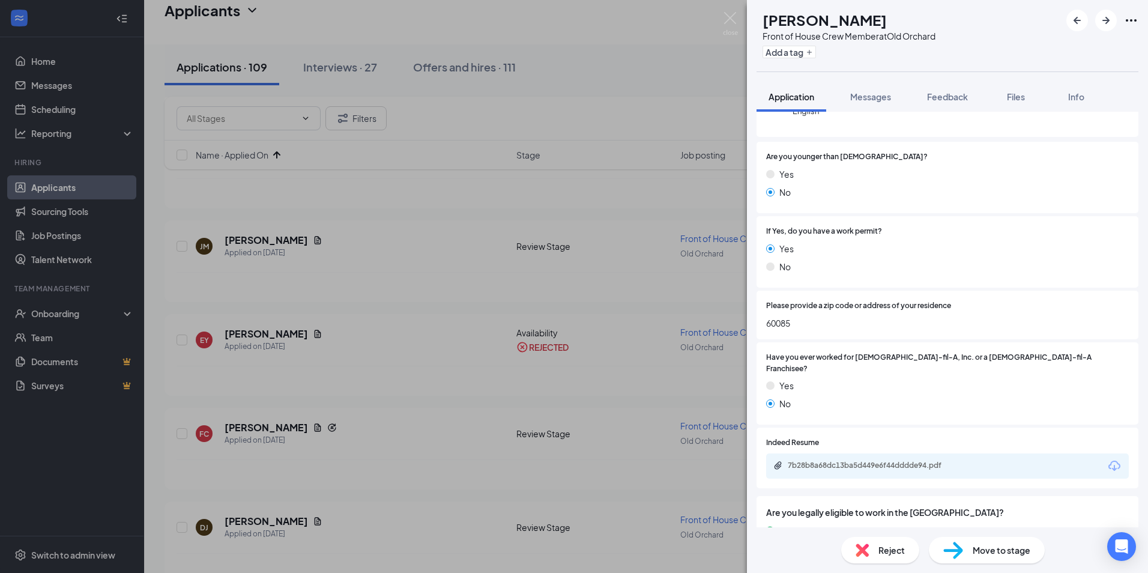
click at [878, 554] on div "Reject" at bounding box center [881, 550] width 78 height 26
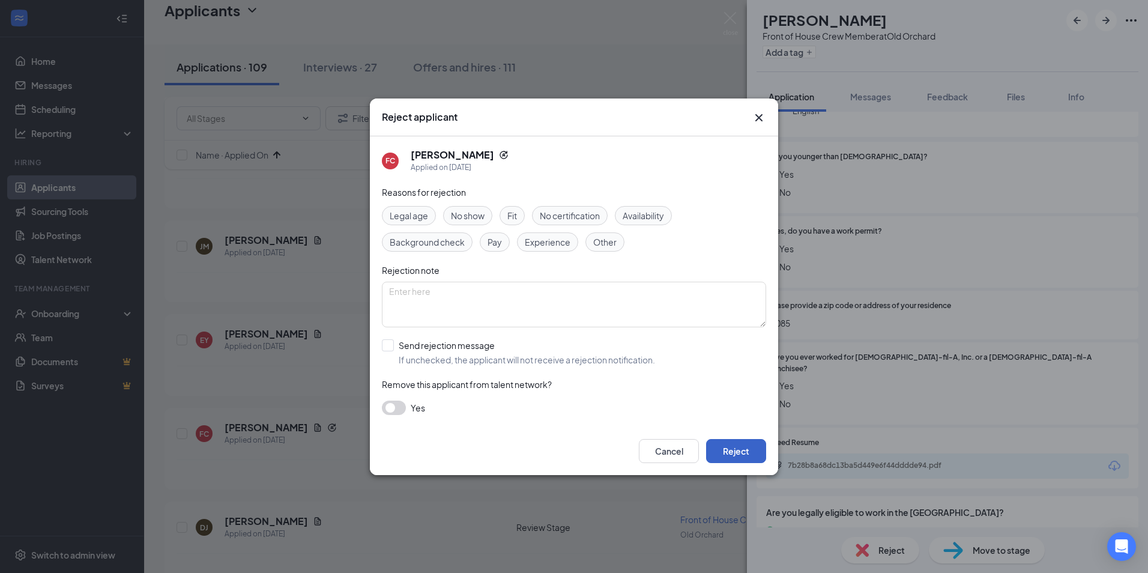
click at [741, 455] on button "Reject" at bounding box center [736, 451] width 60 height 24
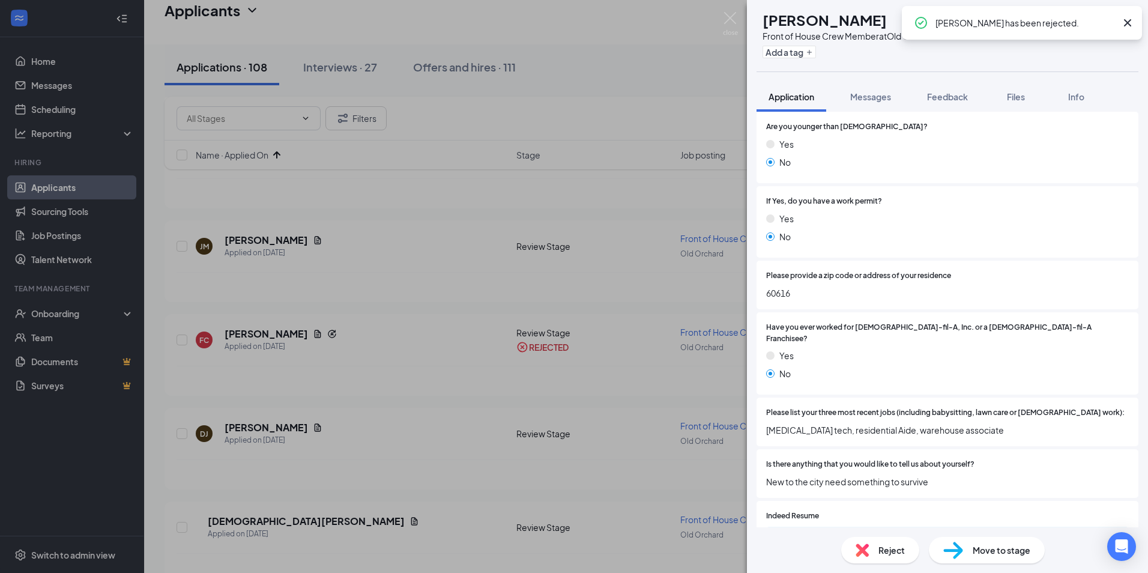
scroll to position [180, 0]
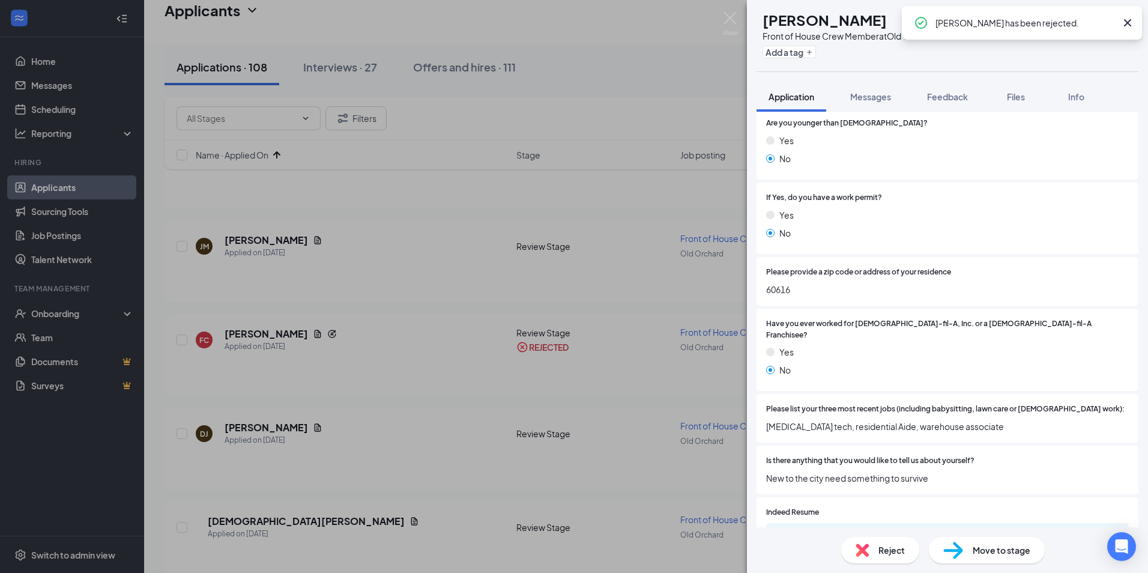
click at [858, 549] on img at bounding box center [862, 550] width 13 height 13
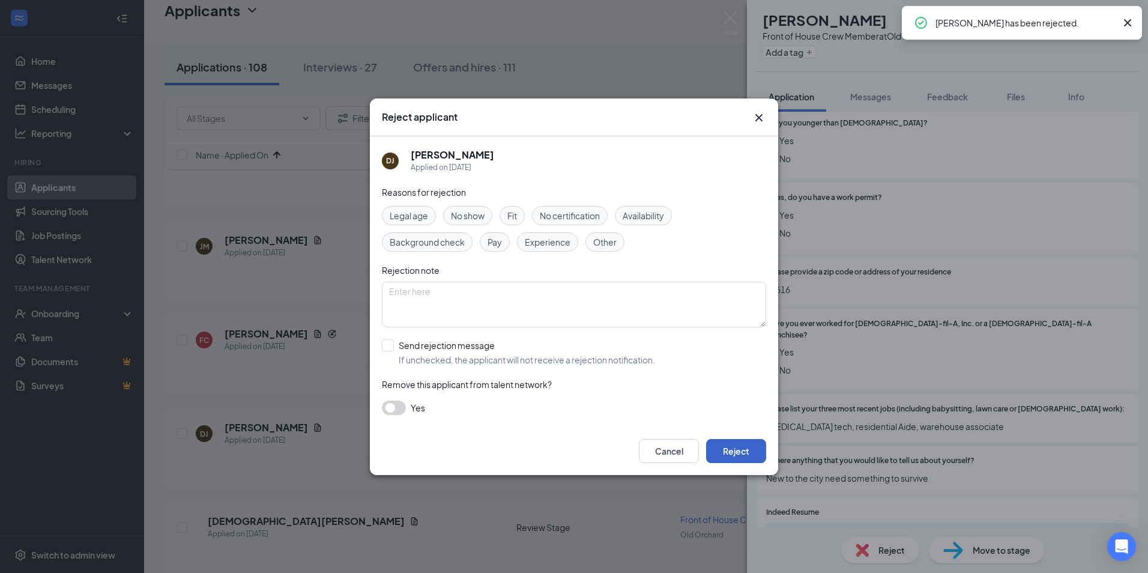
click at [739, 441] on button "Reject" at bounding box center [736, 451] width 60 height 24
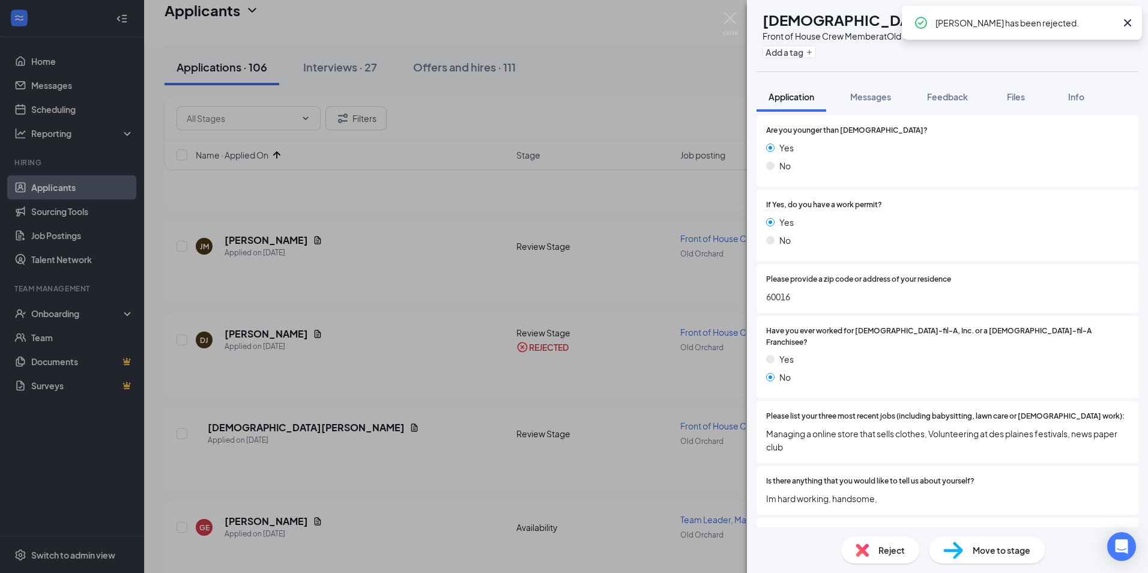
scroll to position [180, 0]
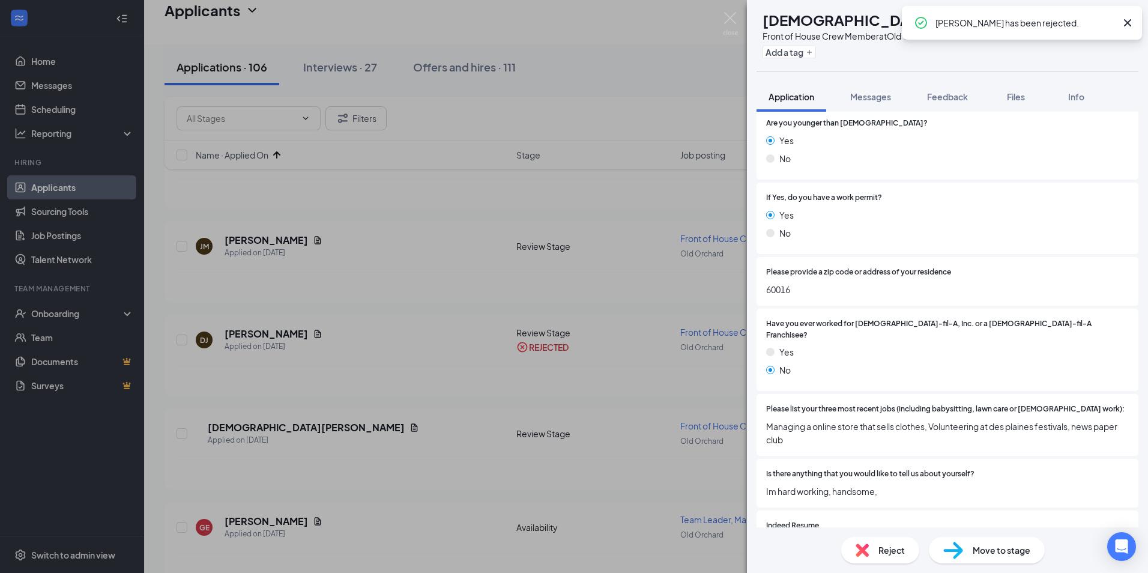
click at [868, 545] on img at bounding box center [862, 550] width 13 height 13
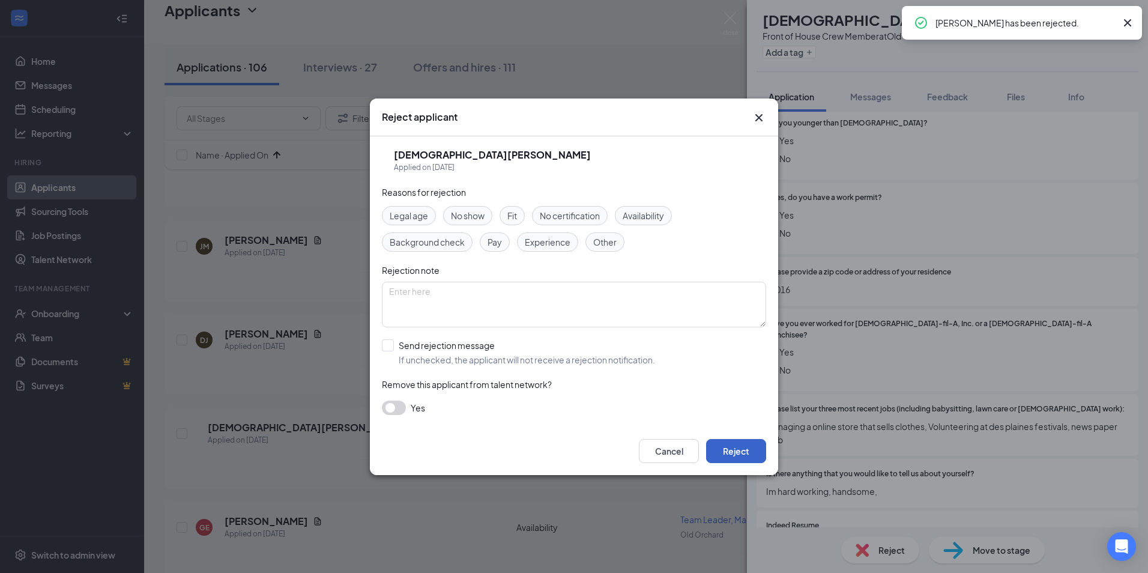
click at [740, 447] on button "Reject" at bounding box center [736, 451] width 60 height 24
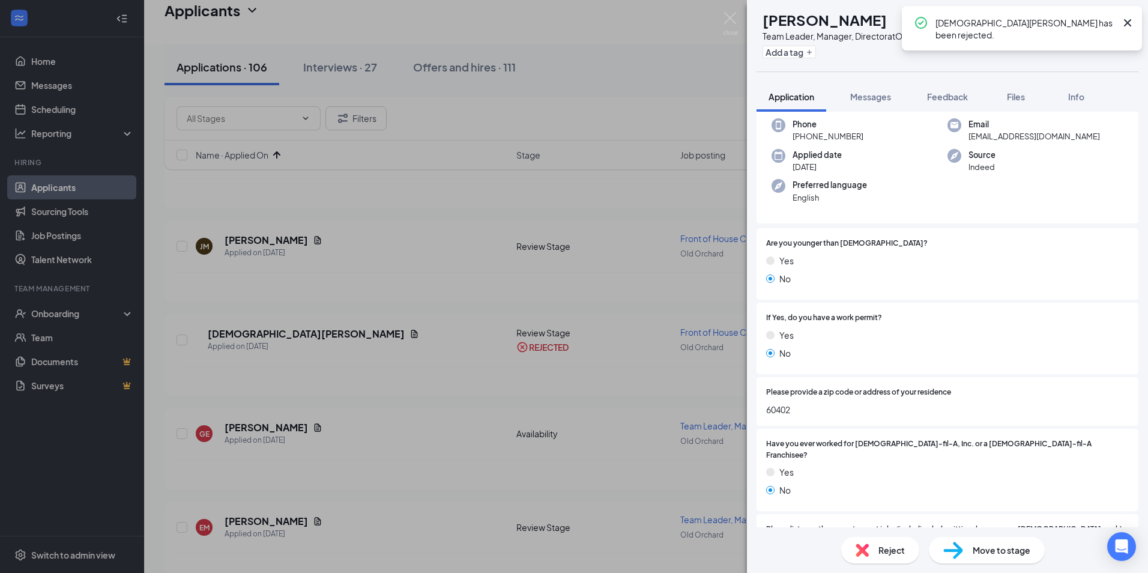
scroll to position [120, 0]
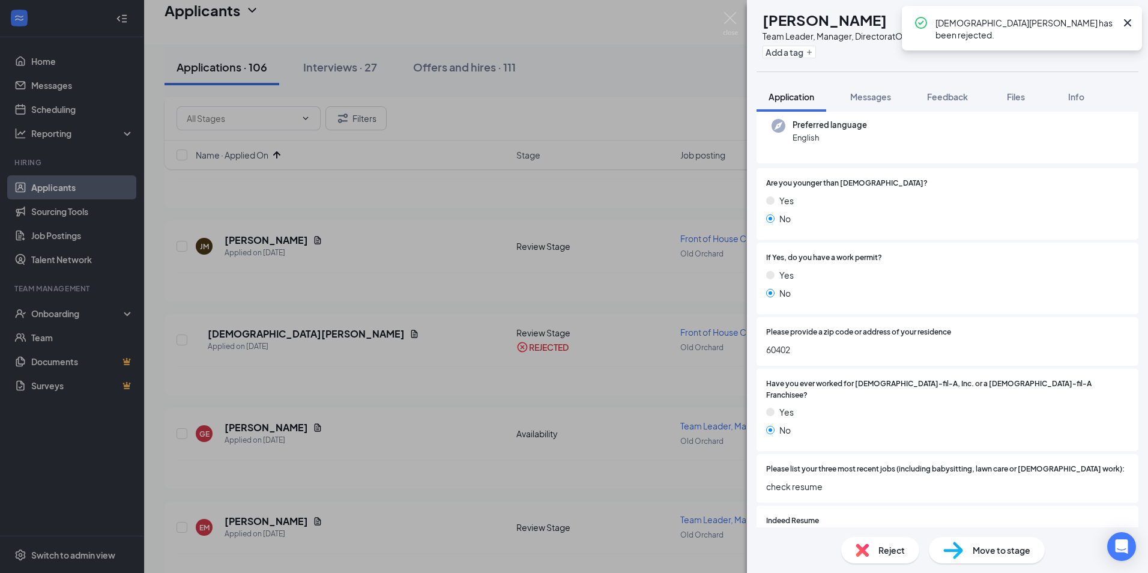
click at [906, 546] on div "Reject" at bounding box center [881, 550] width 78 height 26
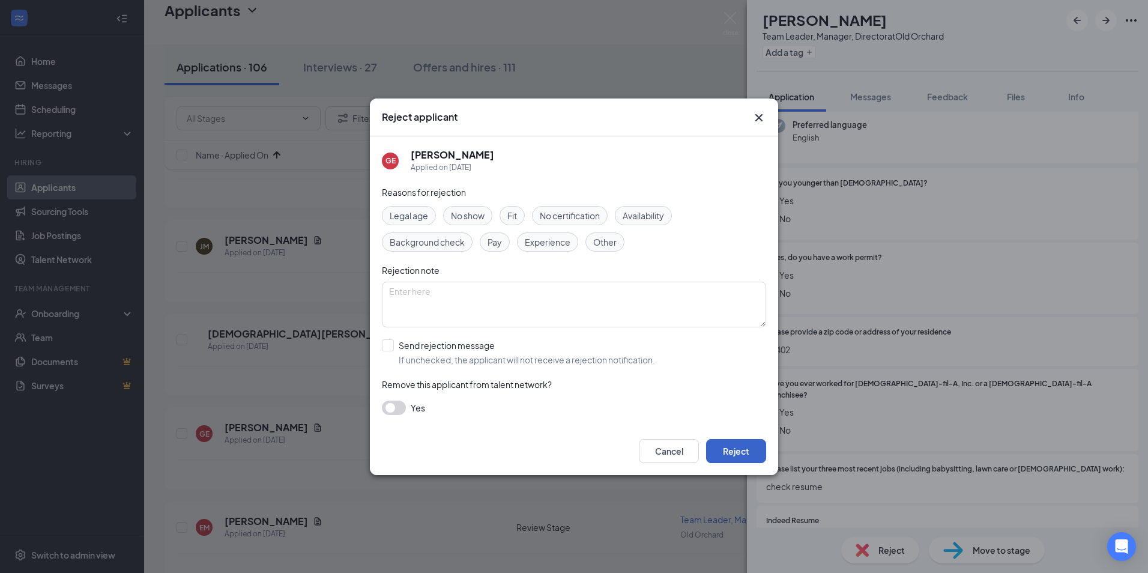
click at [739, 454] on button "Reject" at bounding box center [736, 451] width 60 height 24
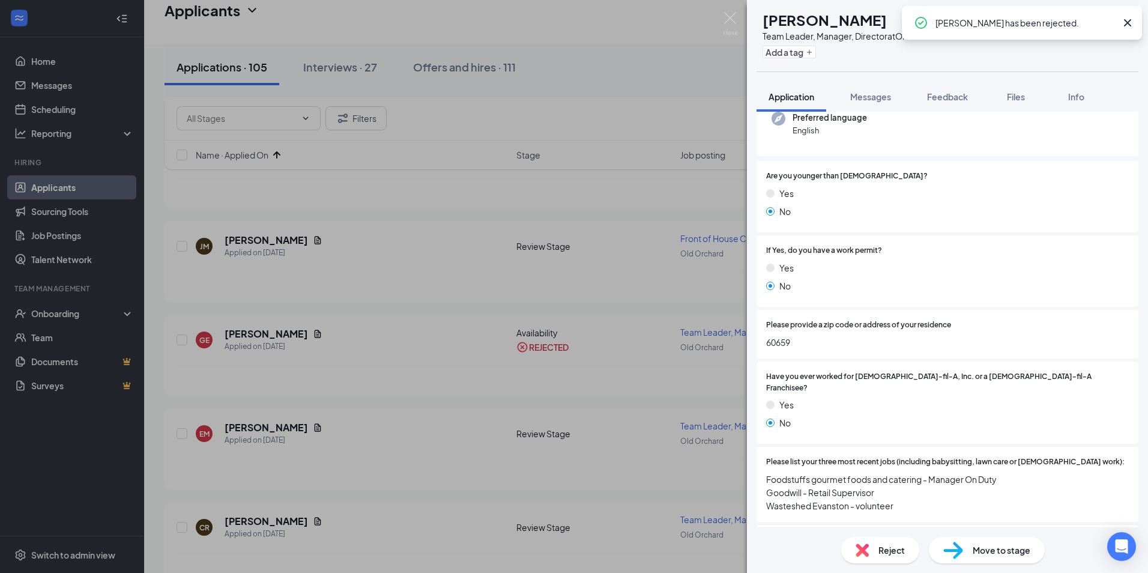
scroll to position [180, 0]
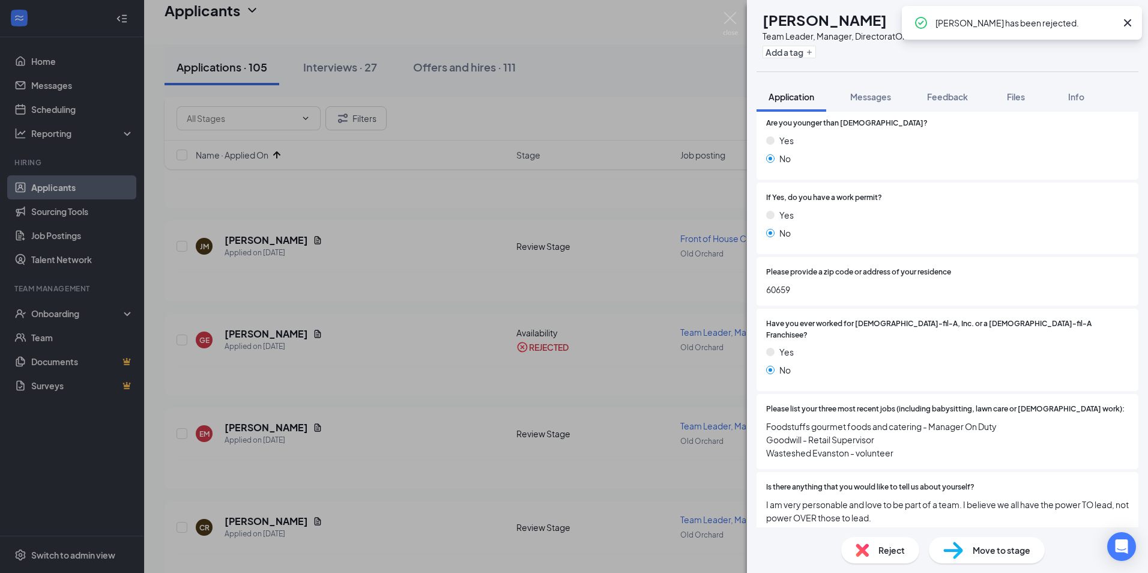
click at [885, 539] on div "Reject" at bounding box center [881, 550] width 78 height 26
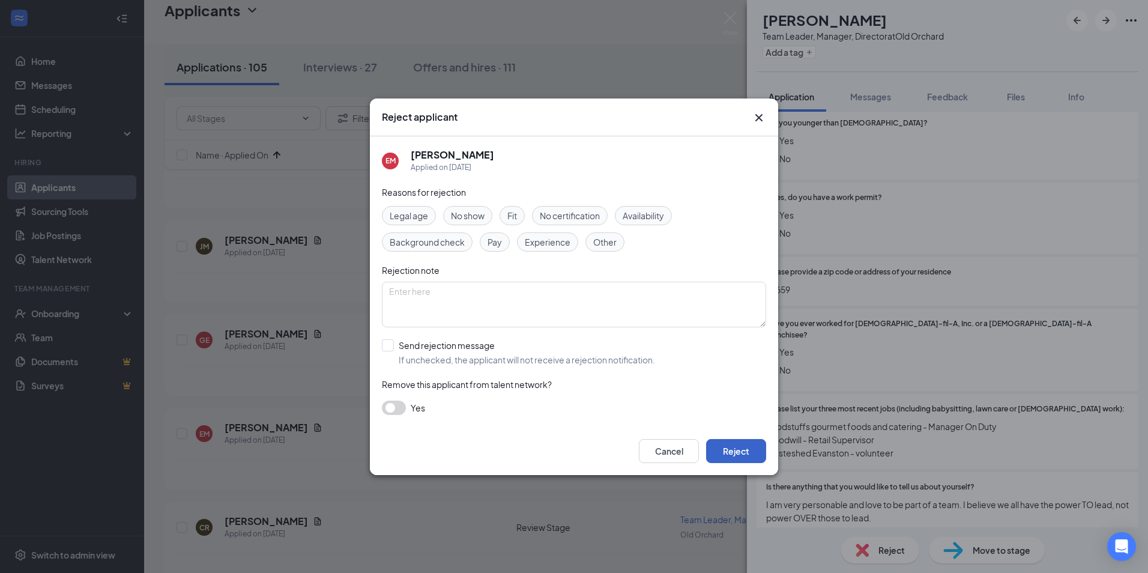
click at [736, 454] on button "Reject" at bounding box center [736, 451] width 60 height 24
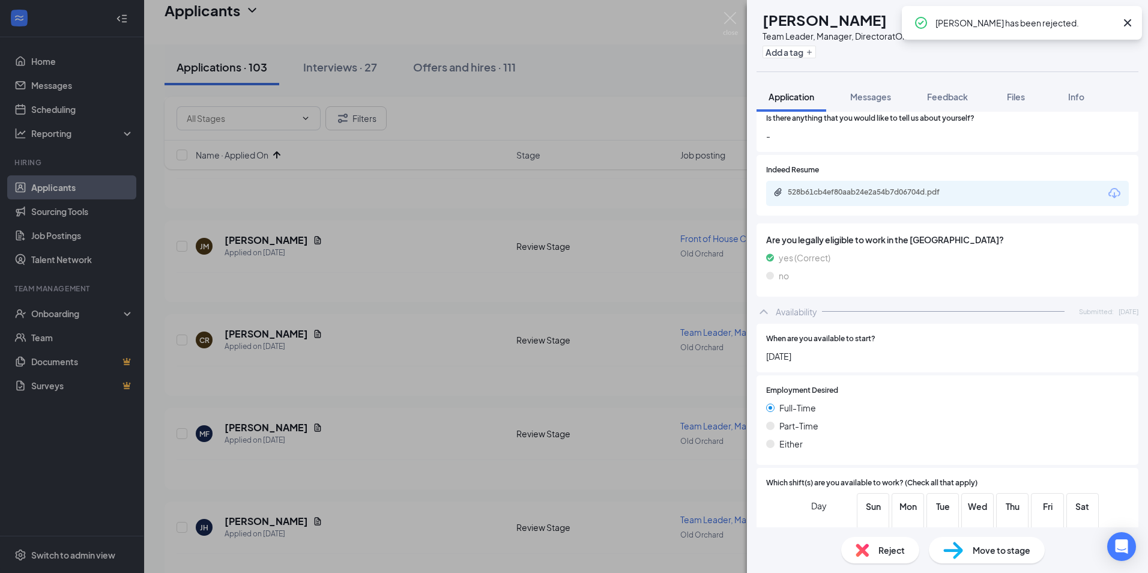
scroll to position [601, 0]
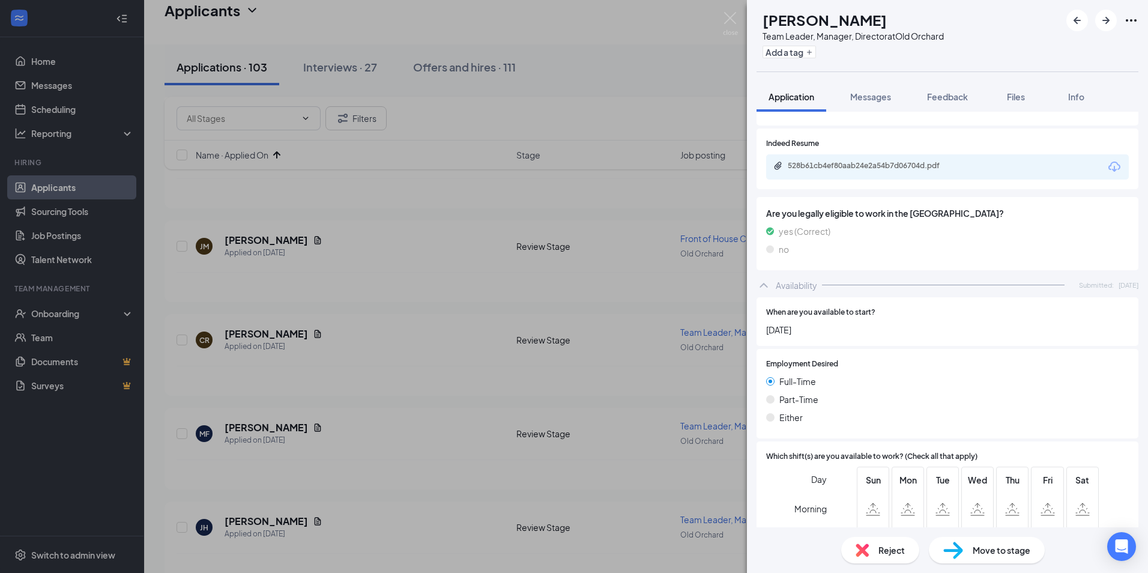
click at [879, 546] on span "Reject" at bounding box center [892, 550] width 26 height 13
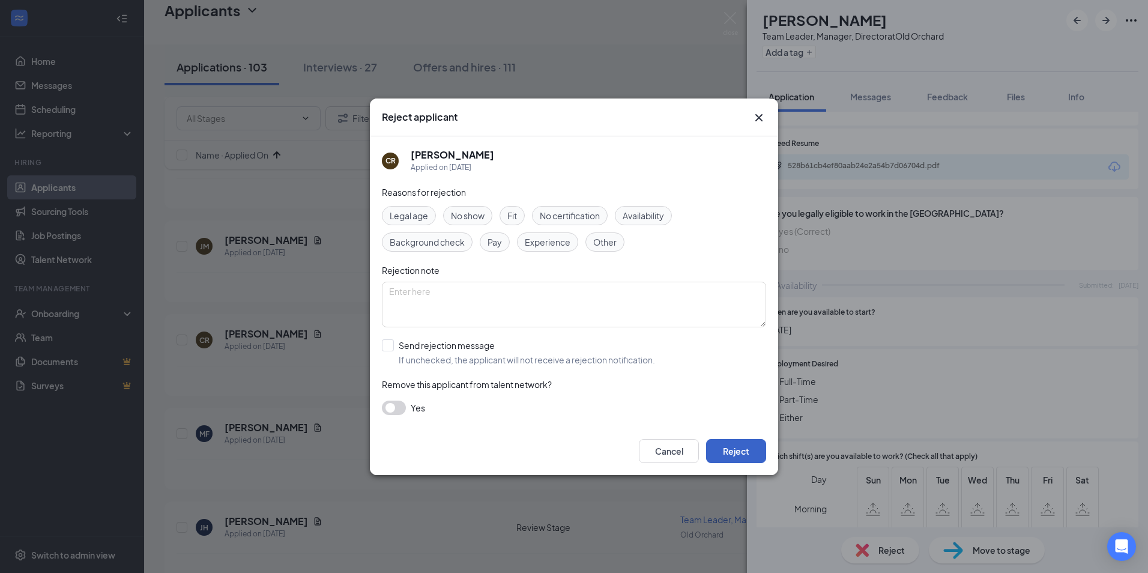
click at [748, 451] on button "Reject" at bounding box center [736, 451] width 60 height 24
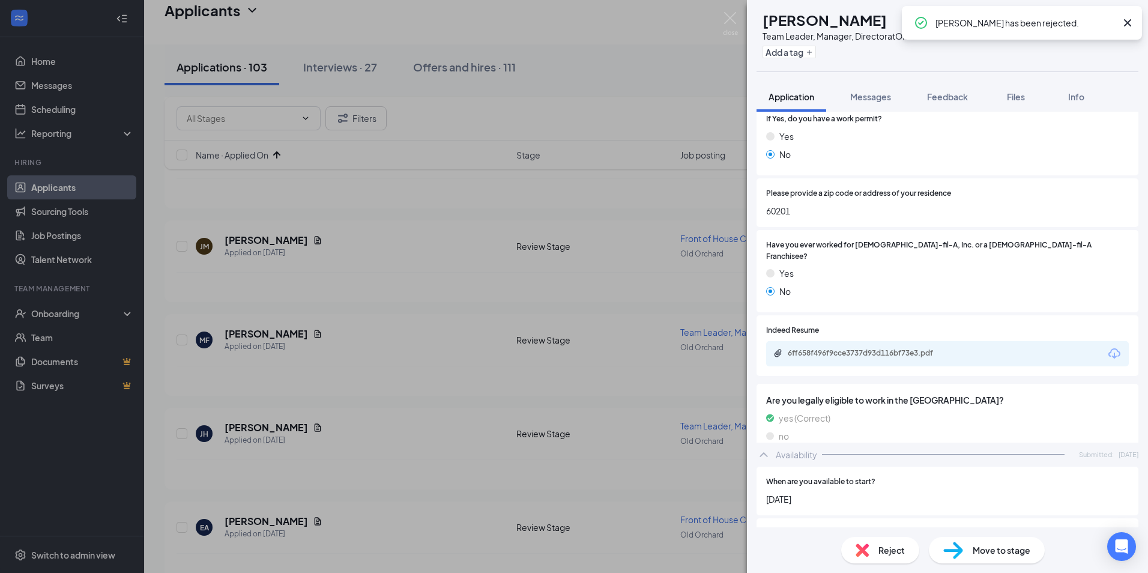
scroll to position [300, 0]
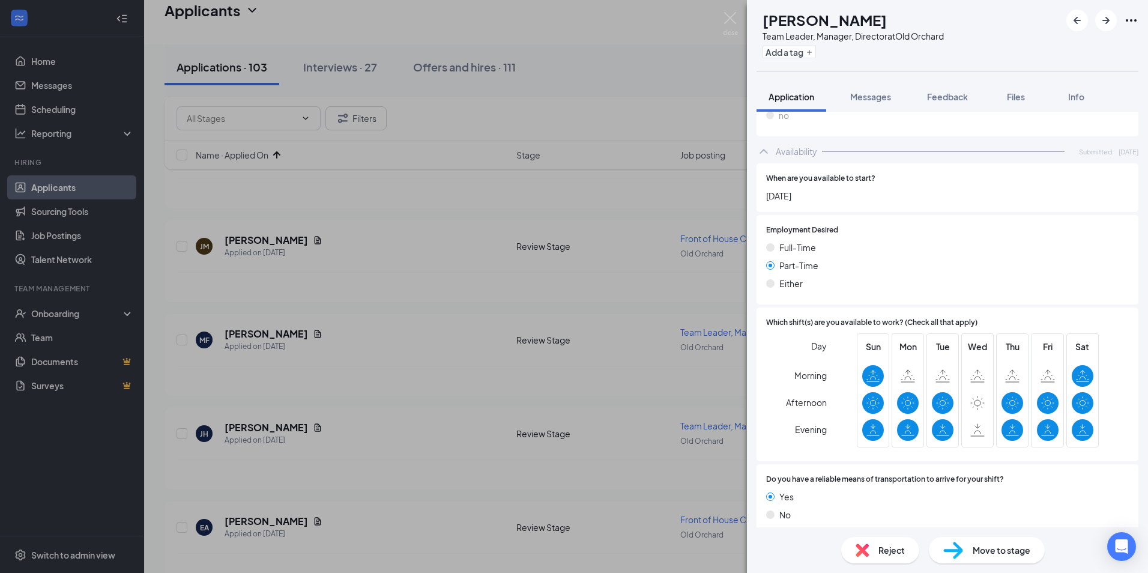
click at [887, 550] on span "Reject" at bounding box center [892, 550] width 26 height 13
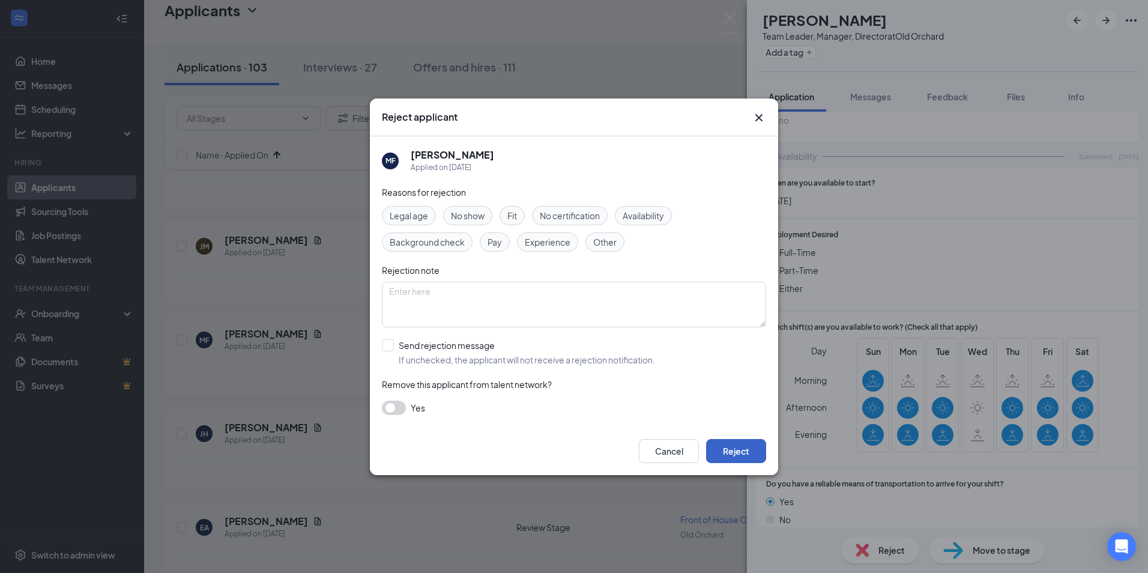
click at [755, 449] on button "Reject" at bounding box center [736, 451] width 60 height 24
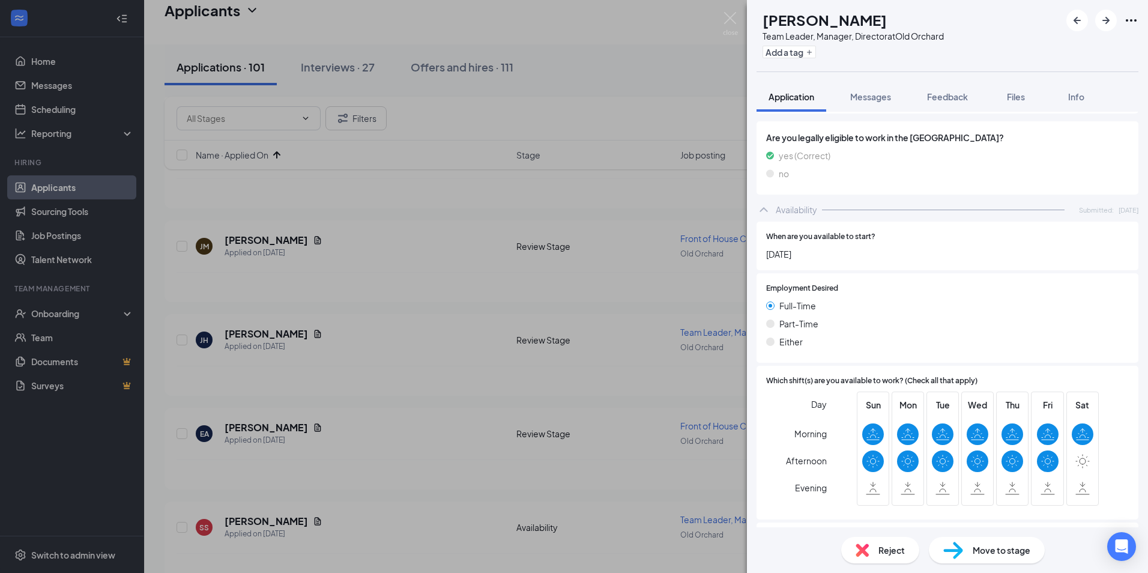
scroll to position [339, 0]
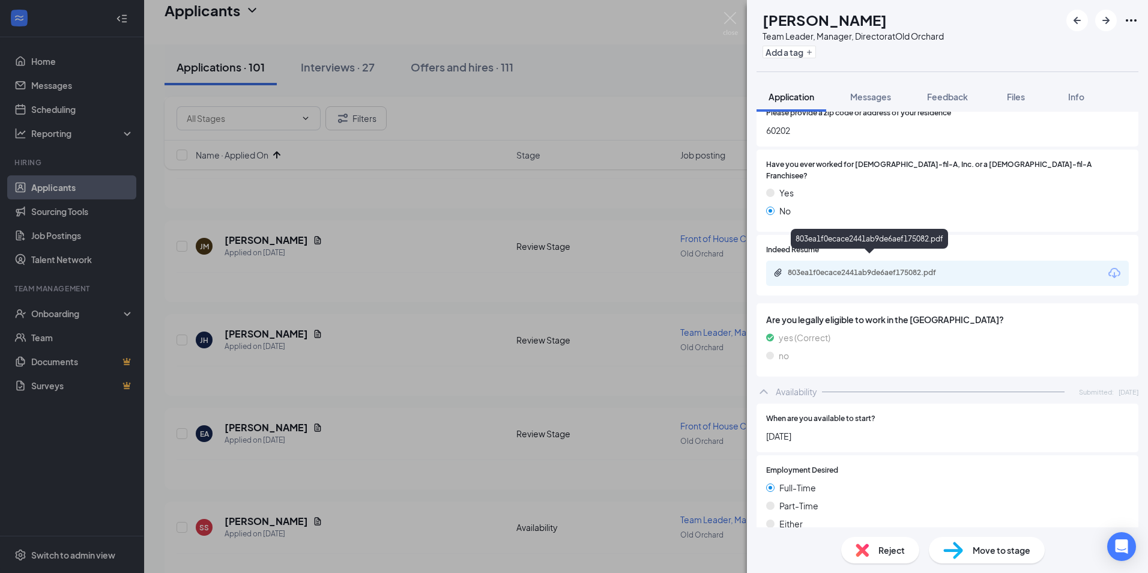
click at [836, 268] on div "803ea1f0ecace2441ab9de6aef175082.pdf" at bounding box center [872, 273] width 168 height 10
click at [887, 542] on div "Reject" at bounding box center [881, 550] width 78 height 26
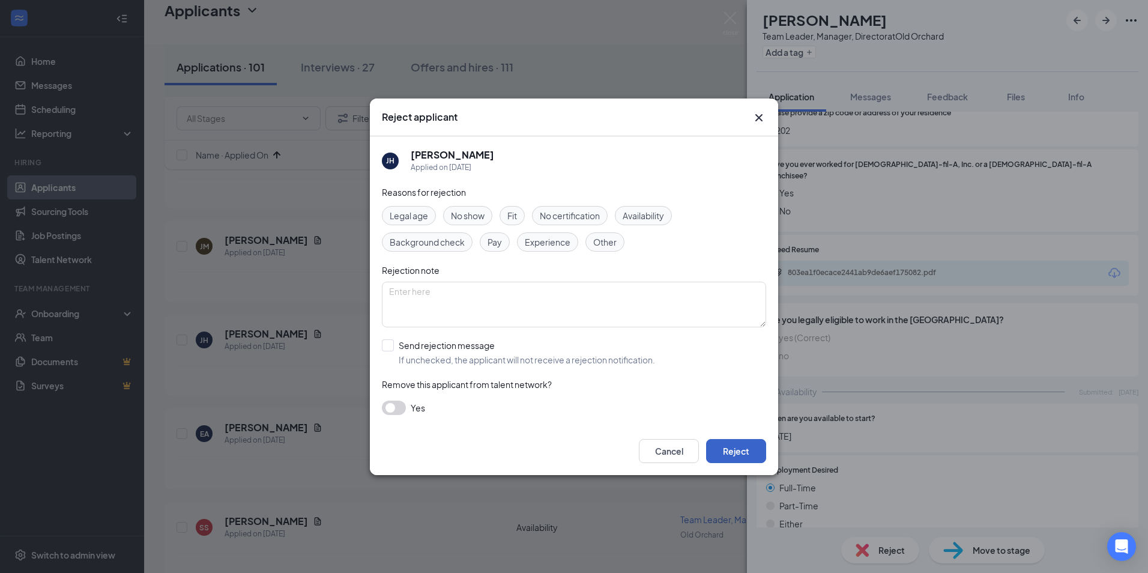
click at [737, 447] on button "Reject" at bounding box center [736, 451] width 60 height 24
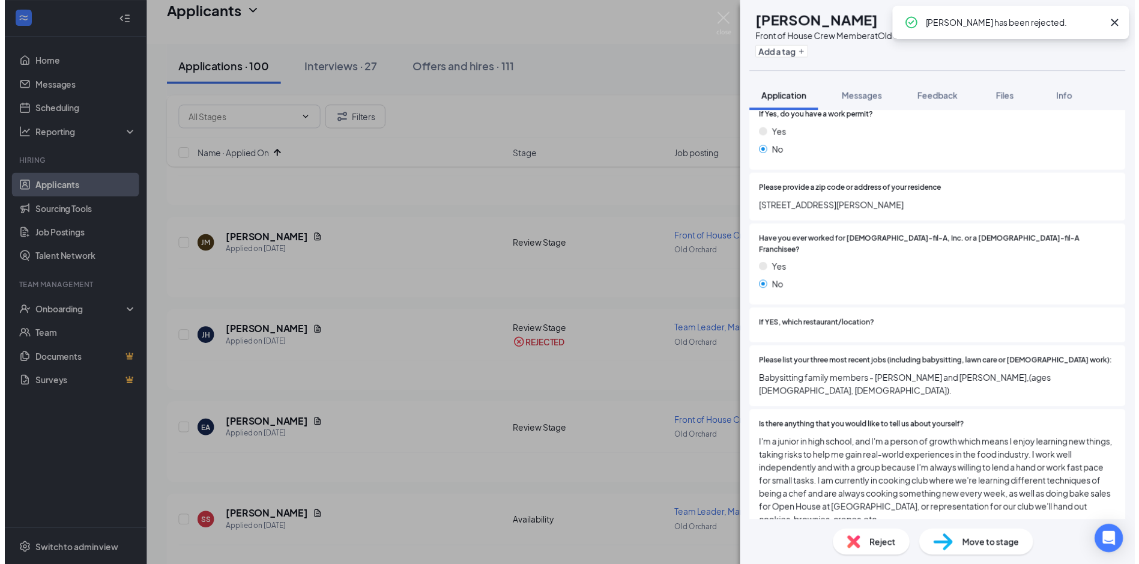
scroll to position [300, 0]
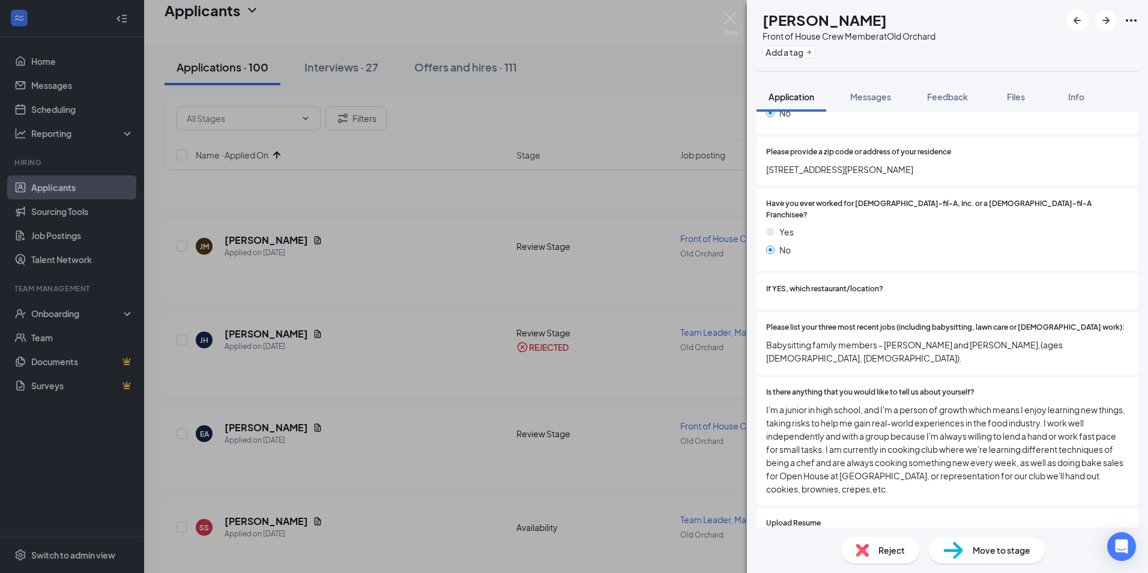
click at [407, 293] on div "EA [PERSON_NAME] Front of House Crew Member at [GEOGRAPHIC_DATA] Add a tag Appl…" at bounding box center [574, 286] width 1148 height 573
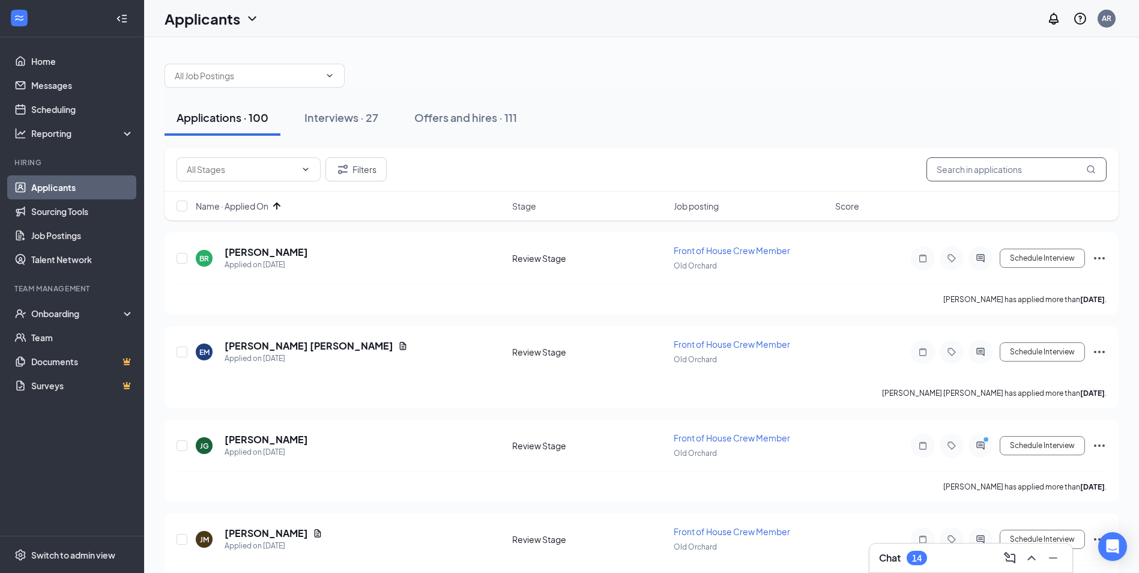
click at [1006, 169] on input "text" at bounding box center [1017, 169] width 180 height 24
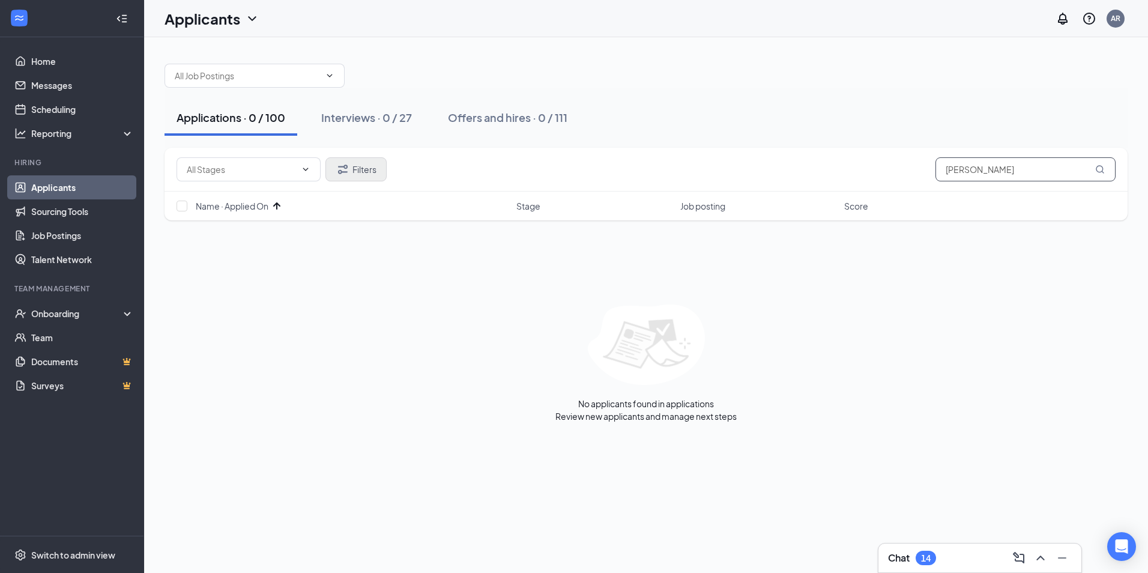
type input "[PERSON_NAME]"
click at [365, 167] on button "Filters" at bounding box center [356, 169] width 61 height 24
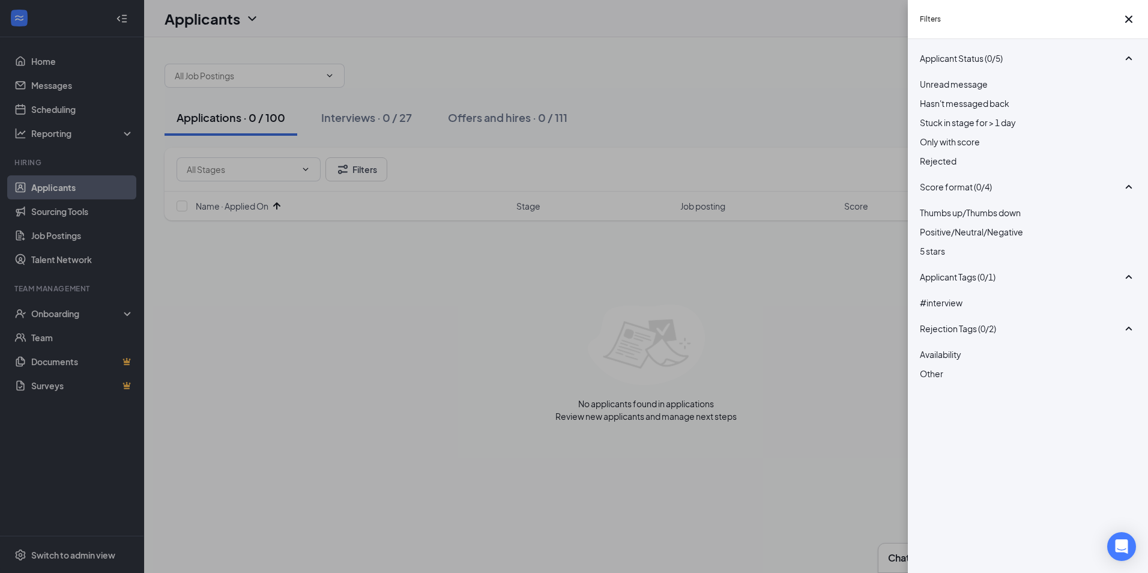
click at [921, 154] on div at bounding box center [1028, 154] width 216 height 0
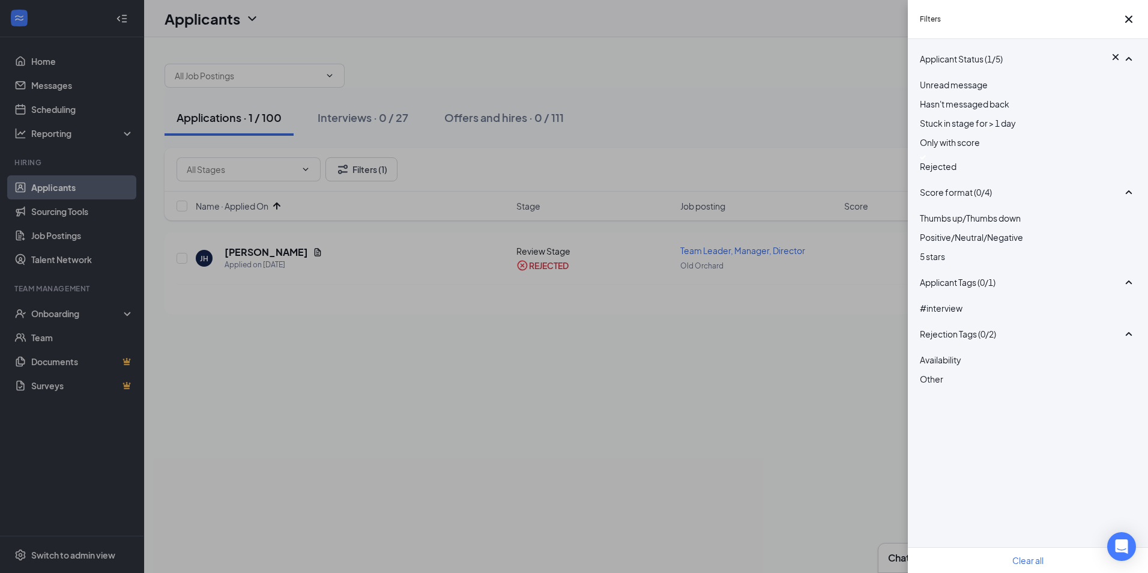
click at [315, 269] on div "Filters Applicant Status (1/5) Unread message Hasn't messaged back Stuck in sta…" at bounding box center [574, 286] width 1148 height 573
click at [290, 252] on div "Filters Applicant Status (1/5) Unread message Hasn't messaged back Stuck in sta…" at bounding box center [574, 286] width 1148 height 573
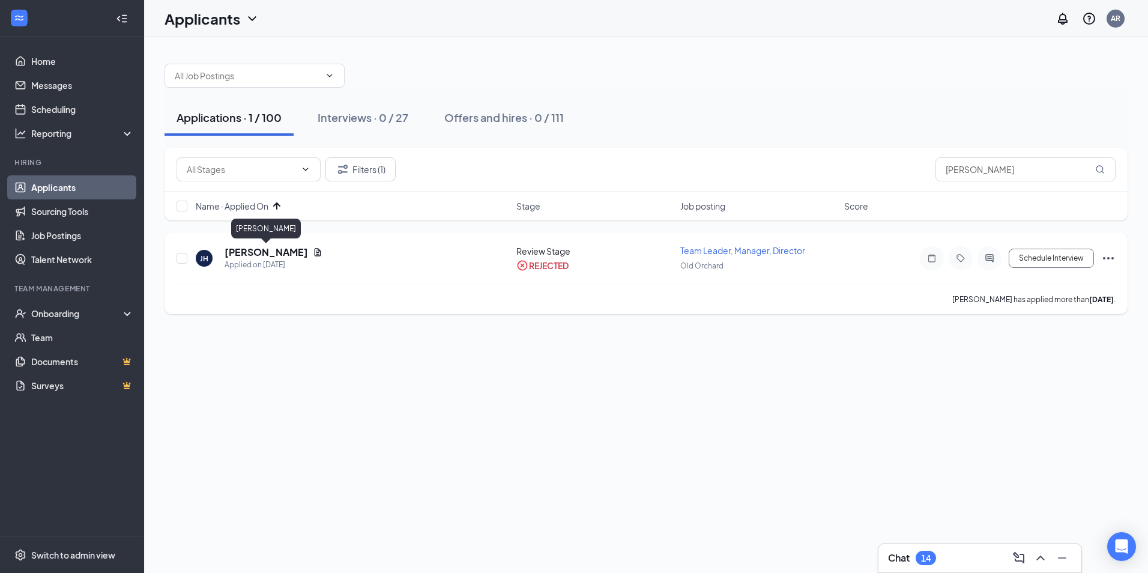
click at [288, 249] on h5 "[PERSON_NAME]" at bounding box center [266, 252] width 83 height 13
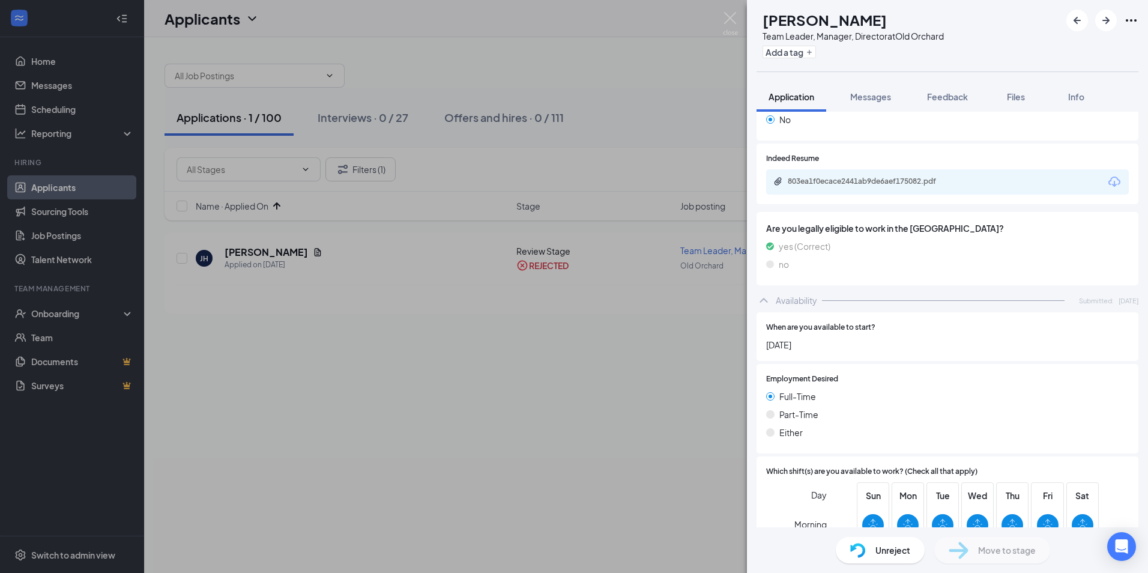
scroll to position [279, 0]
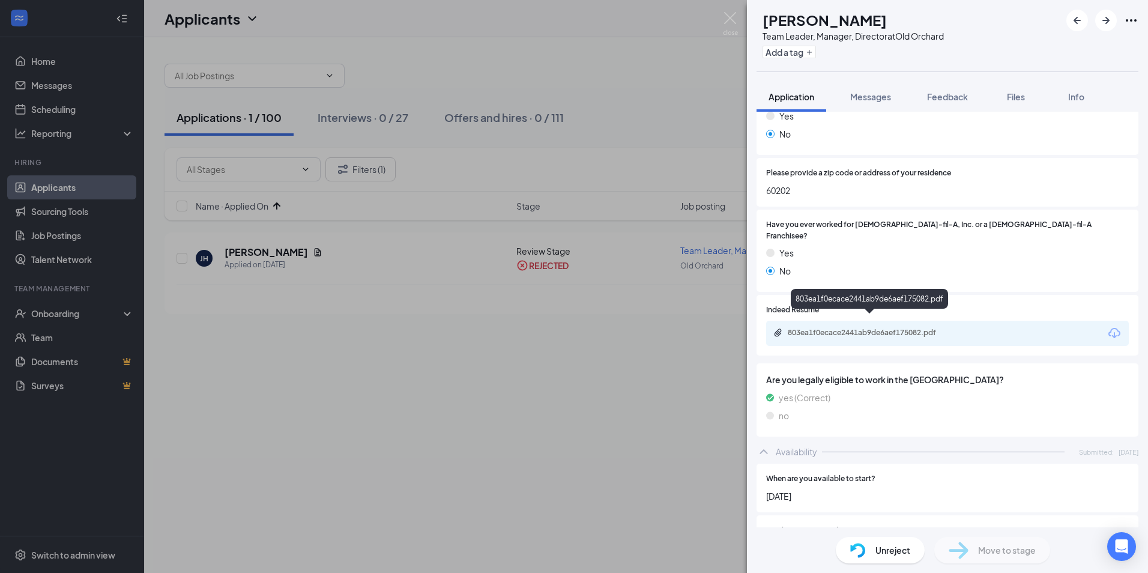
click at [817, 328] on div "803ea1f0ecace2441ab9de6aef175082.pdf" at bounding box center [947, 333] width 363 height 25
click at [816, 328] on div "803ea1f0ecace2441ab9de6aef175082.pdf" at bounding box center [872, 333] width 168 height 10
click at [425, 324] on div "[PERSON_NAME] Team Leader, Manager, Director at [GEOGRAPHIC_DATA] Add a tag App…" at bounding box center [574, 286] width 1148 height 573
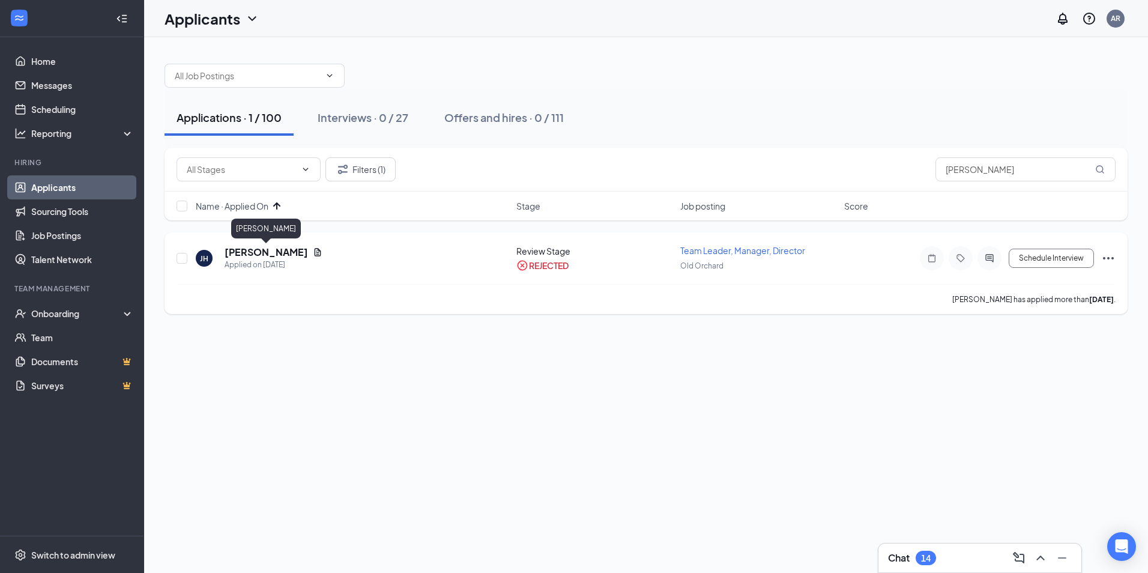
click at [245, 249] on h5 "[PERSON_NAME]" at bounding box center [266, 252] width 83 height 13
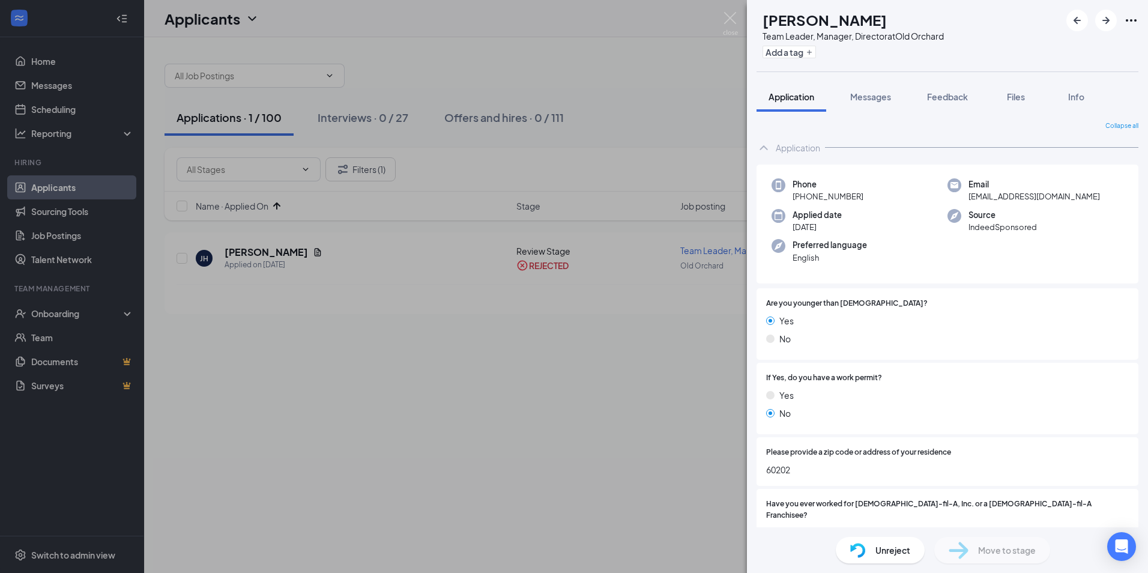
click at [369, 162] on div "[PERSON_NAME] Team Leader, Manager, Director at [GEOGRAPHIC_DATA] Add a tag App…" at bounding box center [574, 286] width 1148 height 573
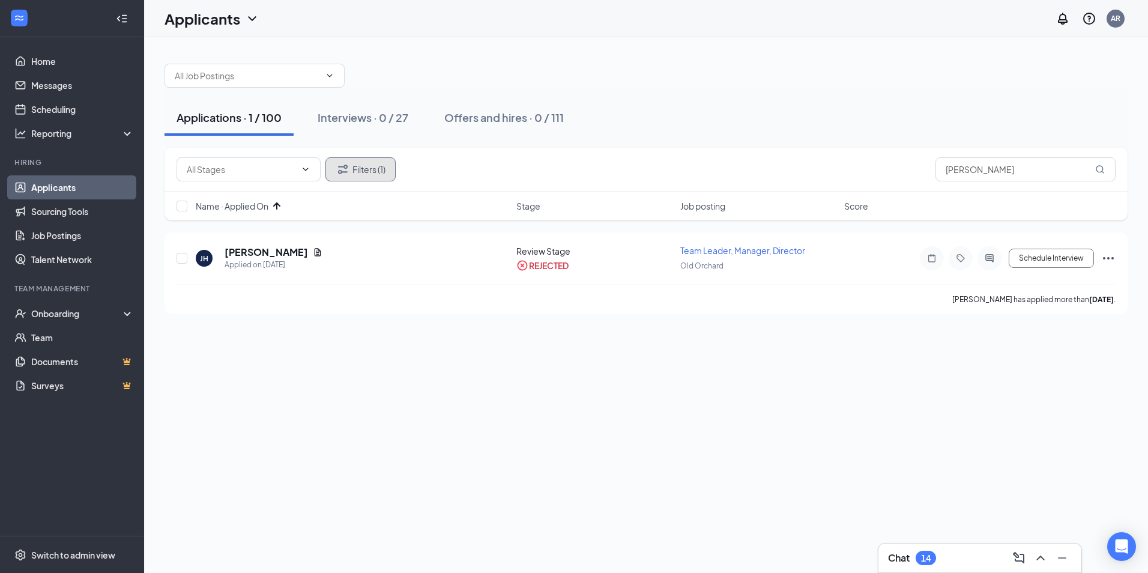
click at [369, 166] on button "Filters (1)" at bounding box center [361, 169] width 70 height 24
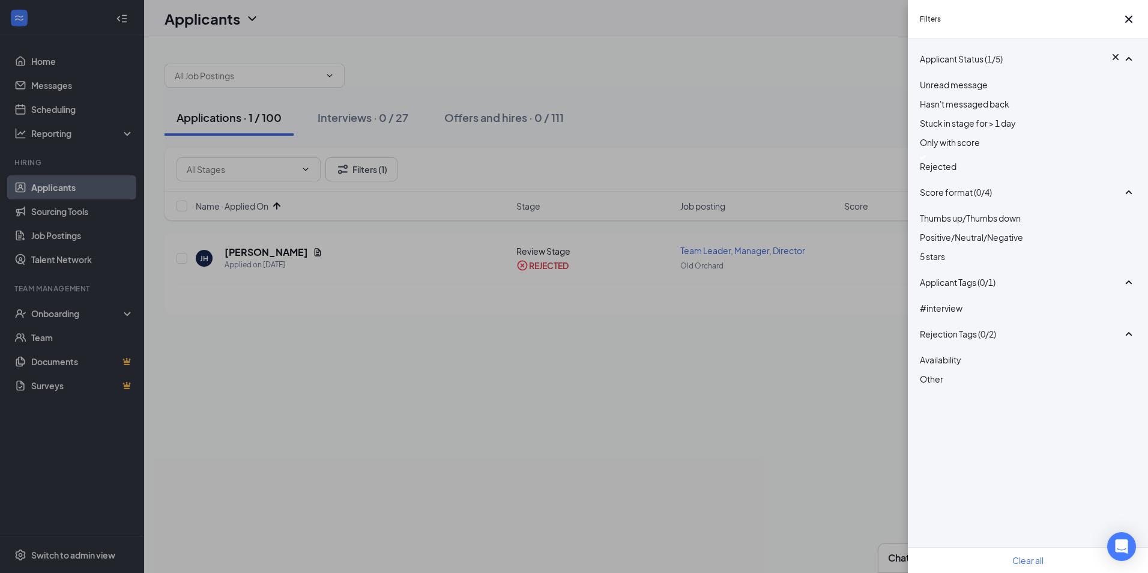
drag, startPoint x: 926, startPoint y: 174, endPoint x: 921, endPoint y: 185, distance: 12.4
click at [926, 160] on div at bounding box center [1028, 157] width 216 height 5
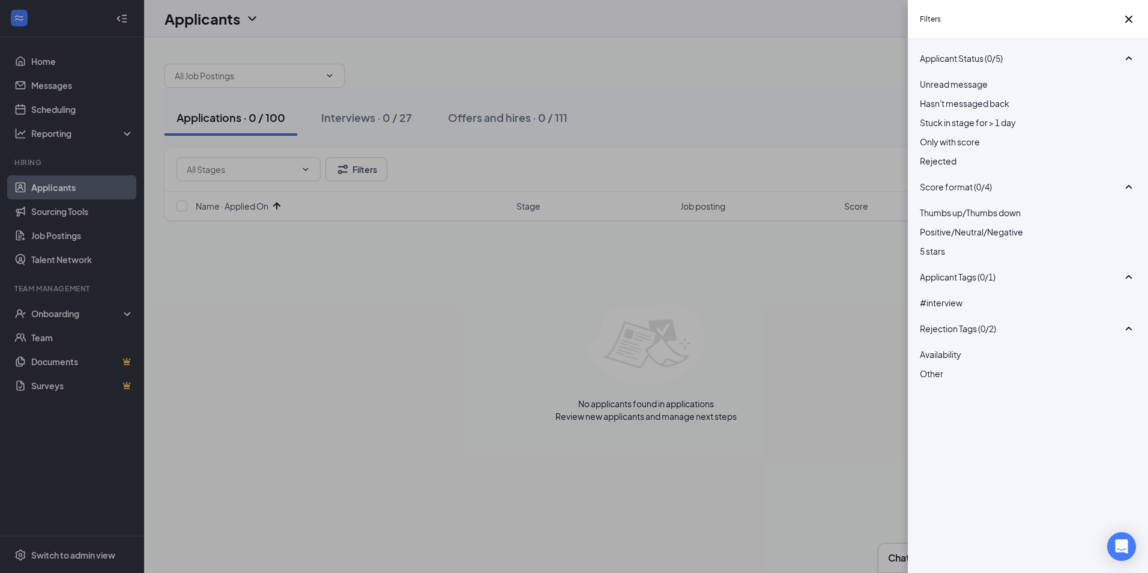
click at [820, 299] on div "Filters Applicant Status (0/5) Unread message Hasn't messaged back Stuck in sta…" at bounding box center [574, 286] width 1148 height 573
drag, startPoint x: 1129, startPoint y: 25, endPoint x: 1127, endPoint y: 33, distance: 7.9
click at [1129, 26] on icon "Cross" at bounding box center [1129, 19] width 14 height 14
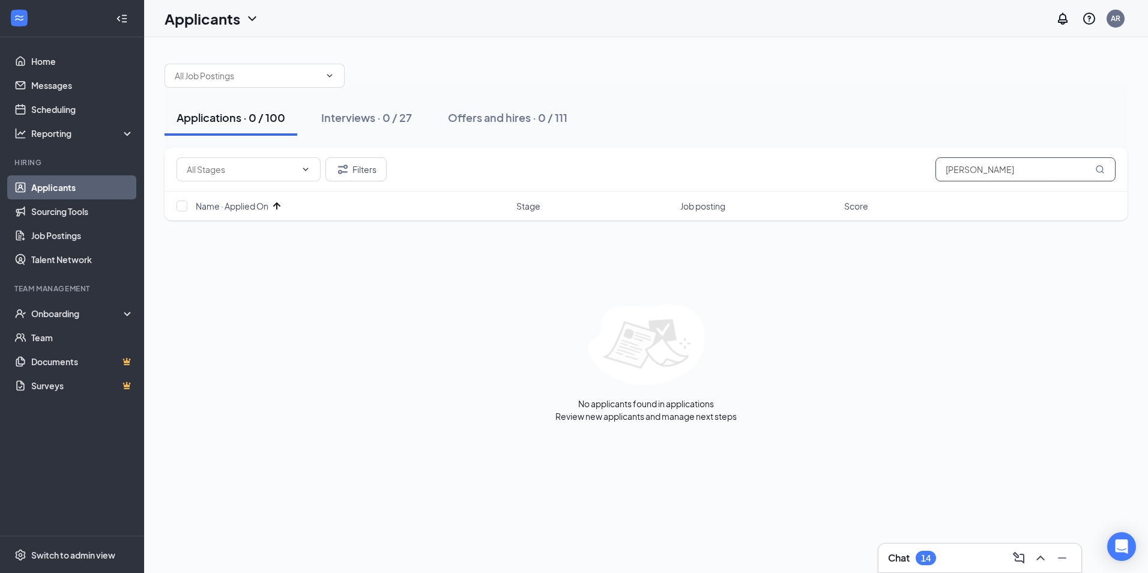
click at [971, 166] on input "[PERSON_NAME]" at bounding box center [1026, 169] width 180 height 24
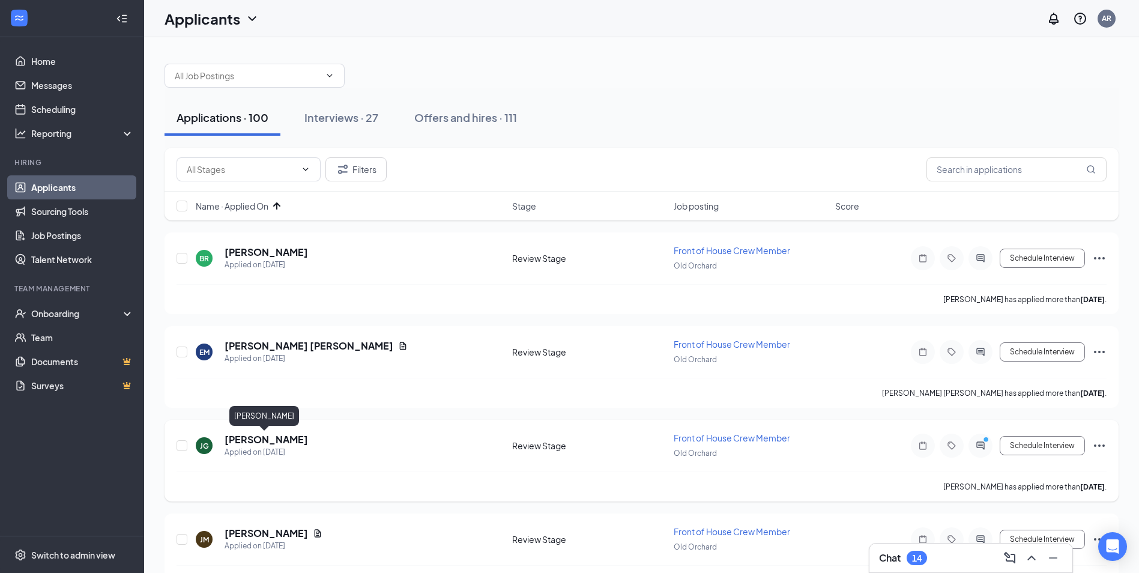
click at [280, 441] on h5 "[PERSON_NAME]" at bounding box center [266, 439] width 83 height 13
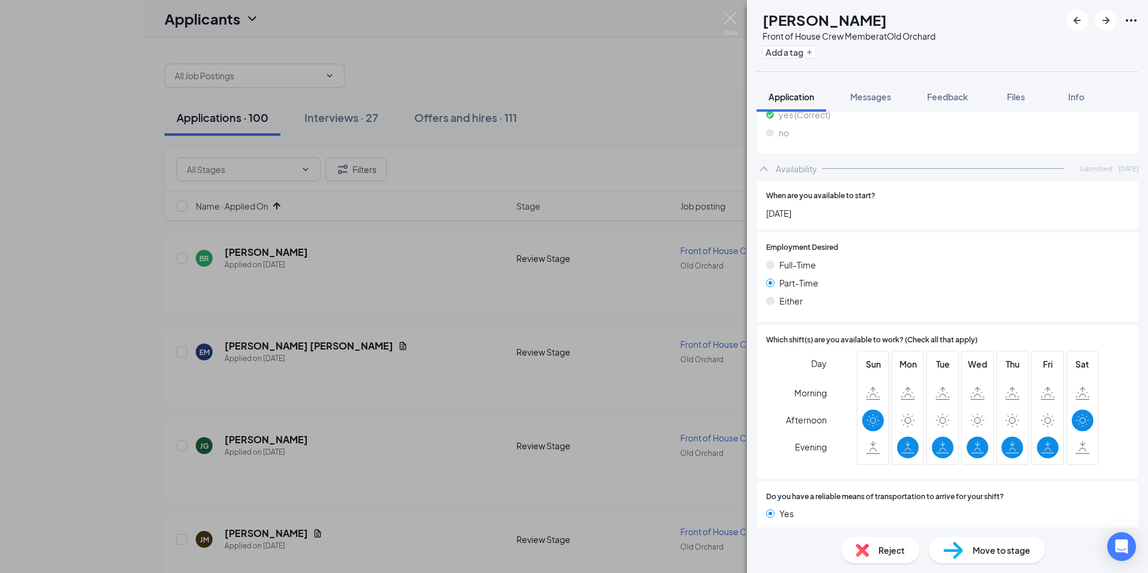
scroll to position [690, 0]
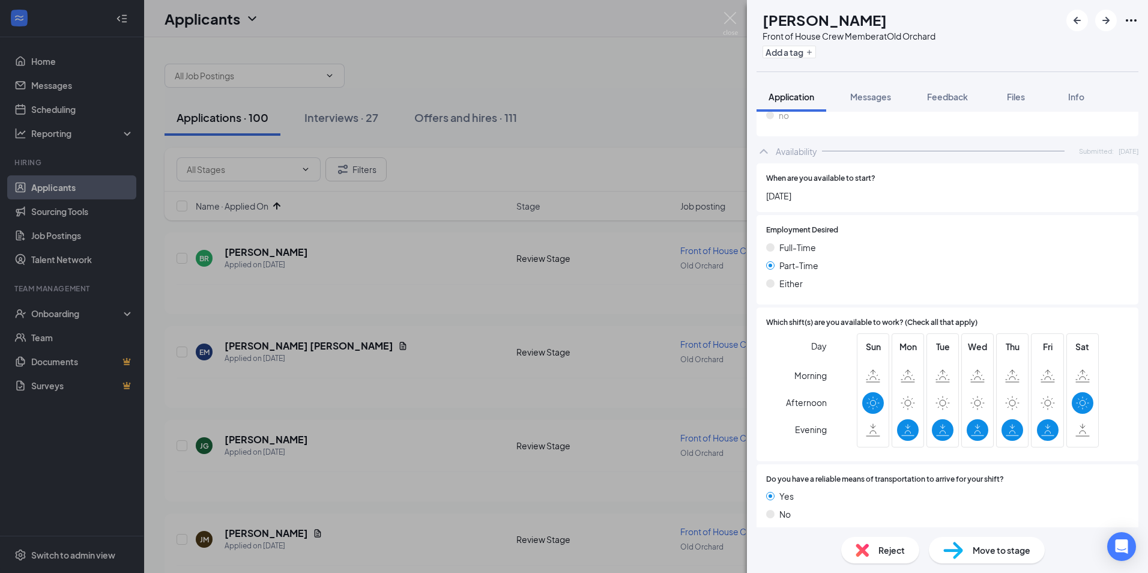
click at [877, 557] on div "Reject" at bounding box center [881, 550] width 78 height 26
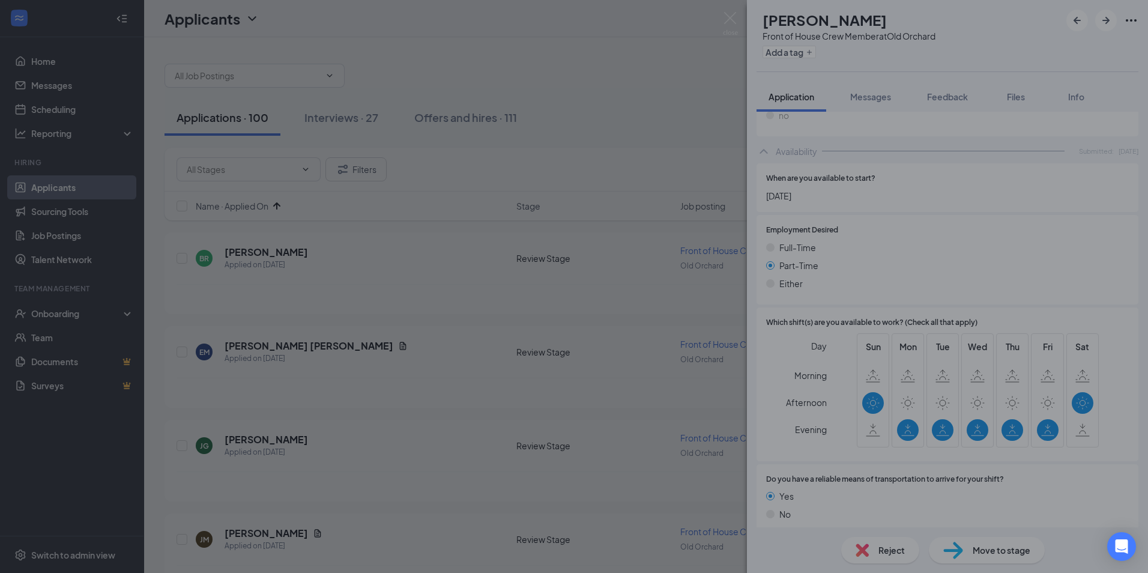
scroll to position [684, 0]
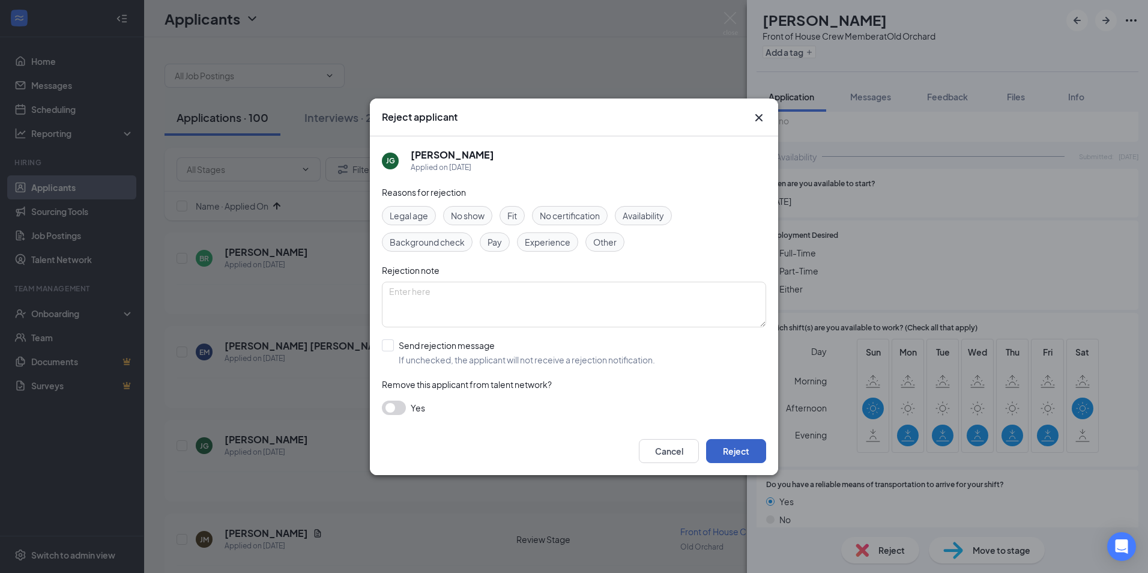
click at [723, 440] on button "Reject" at bounding box center [736, 451] width 60 height 24
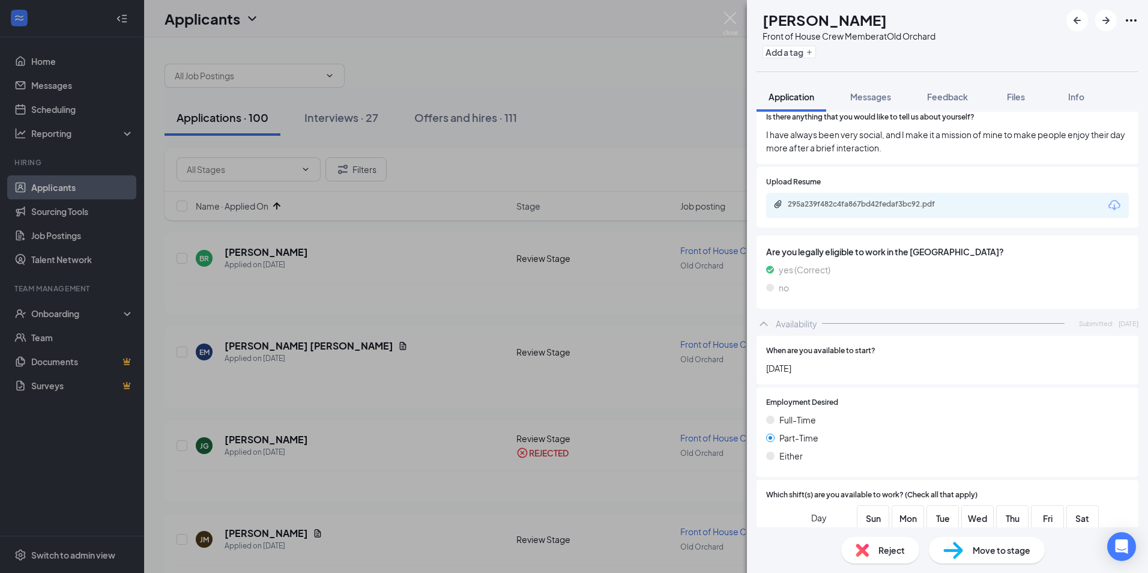
scroll to position [413, 0]
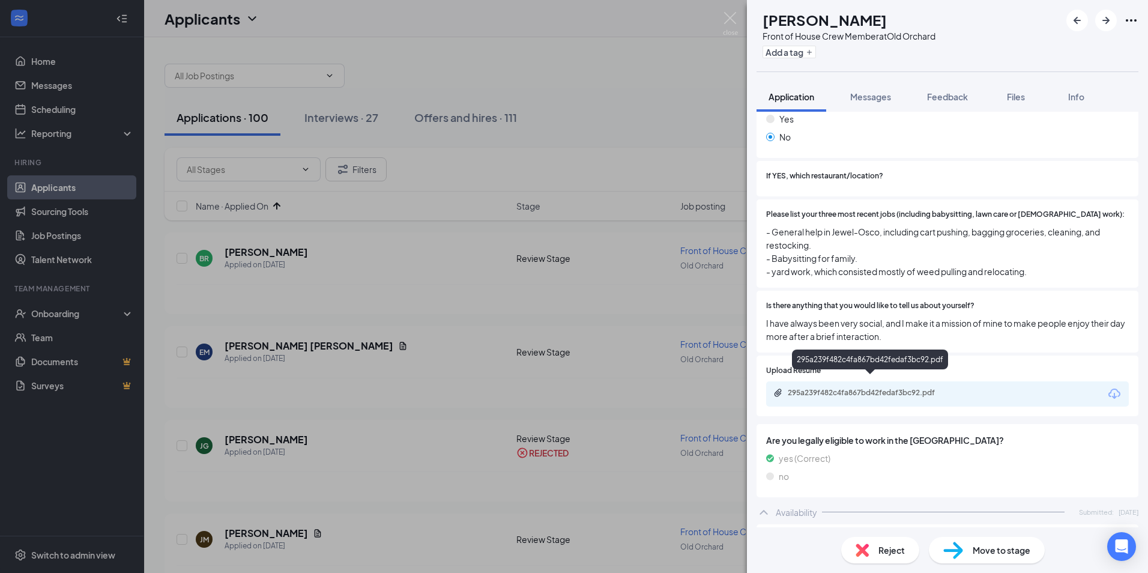
click at [839, 388] on div "295a239f482c4fa867bd42fedaf3bc92.pdf" at bounding box center [872, 393] width 168 height 10
click at [860, 541] on div "Reject" at bounding box center [881, 550] width 78 height 26
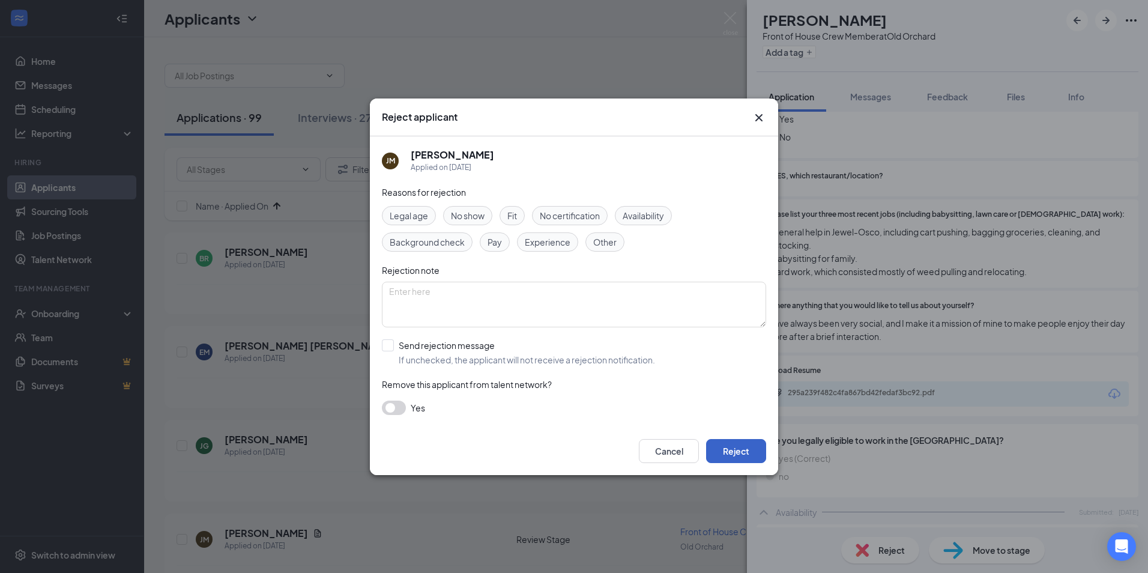
click at [712, 443] on button "Reject" at bounding box center [736, 451] width 60 height 24
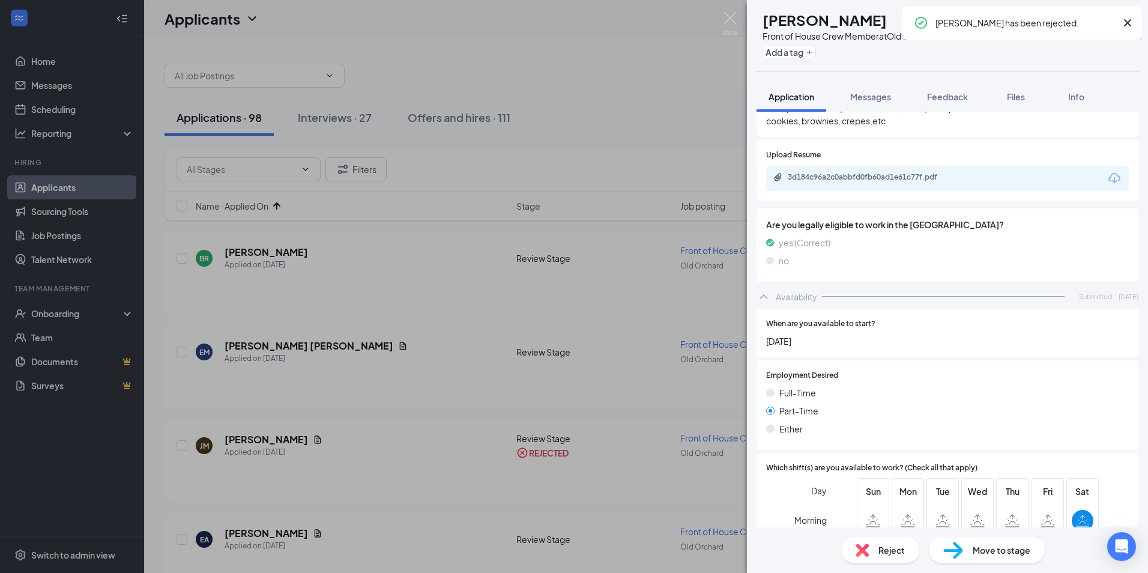
scroll to position [774, 0]
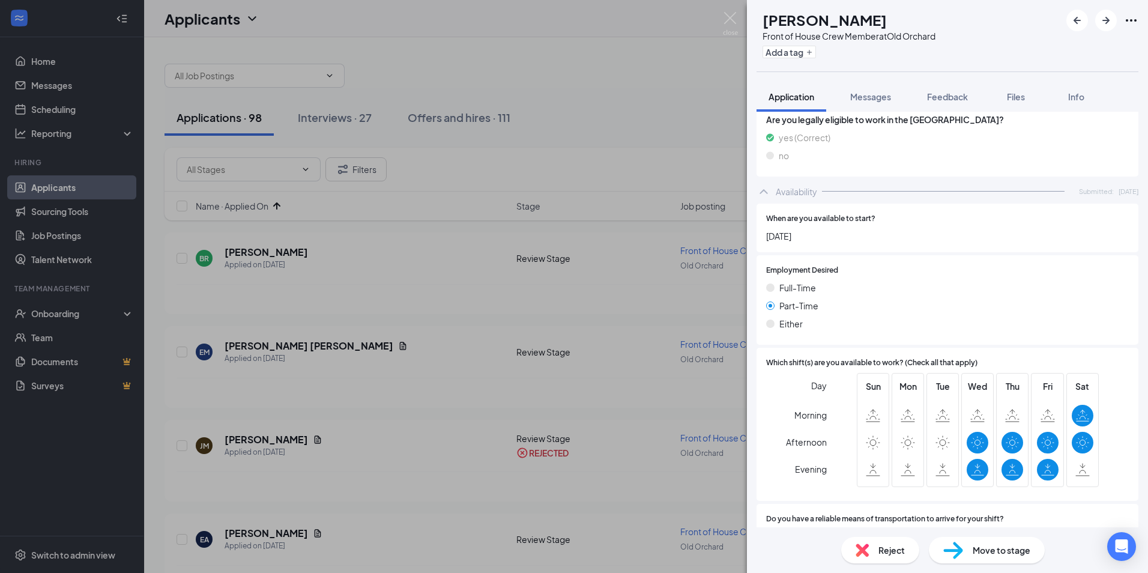
click at [876, 544] on div "Reject" at bounding box center [881, 550] width 78 height 26
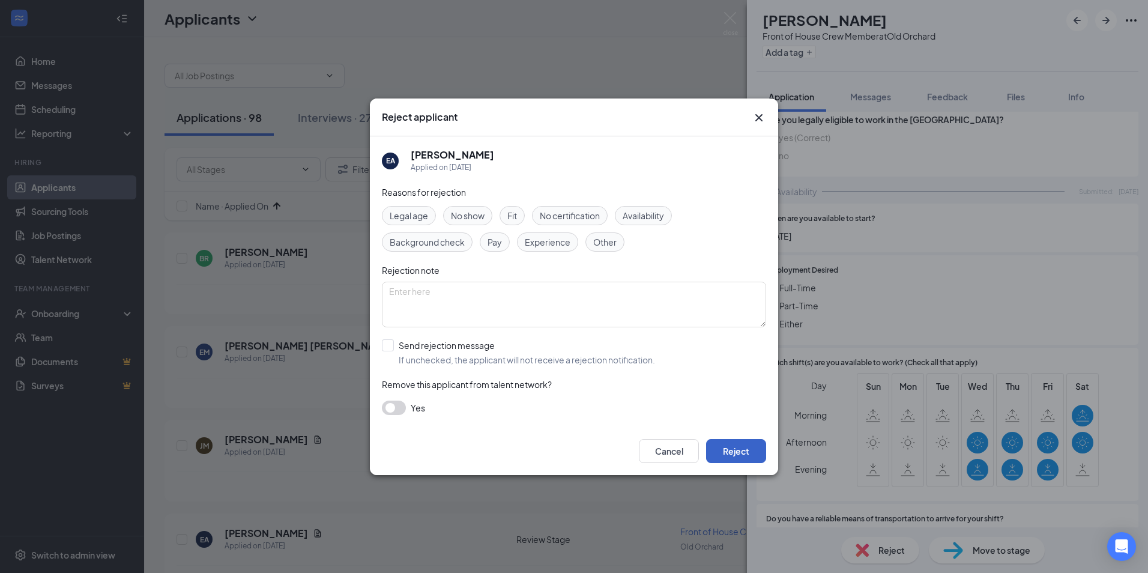
click at [731, 444] on button "Reject" at bounding box center [736, 451] width 60 height 24
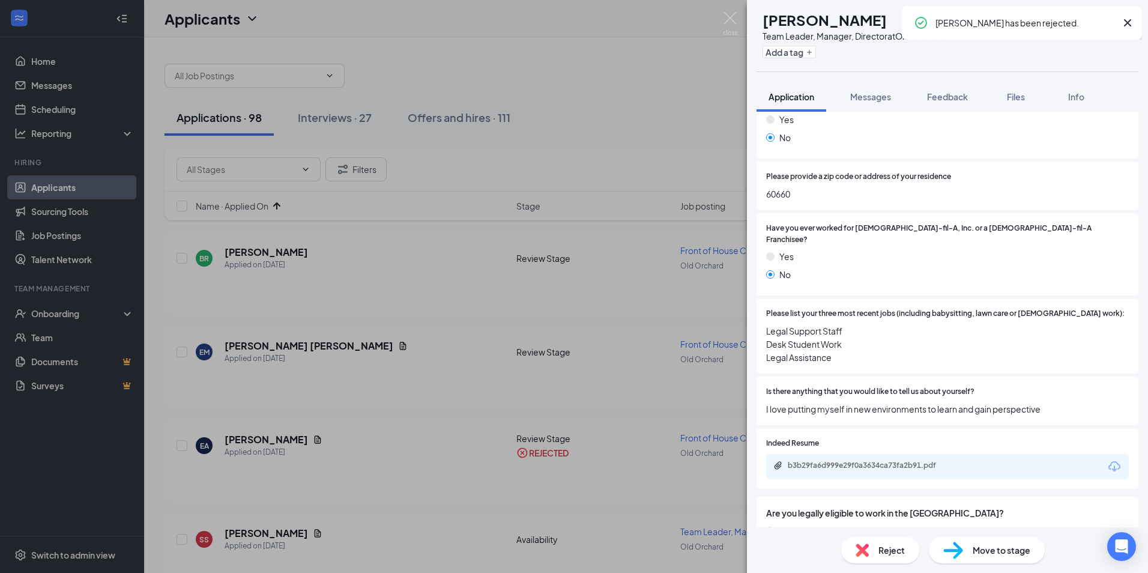
scroll to position [300, 0]
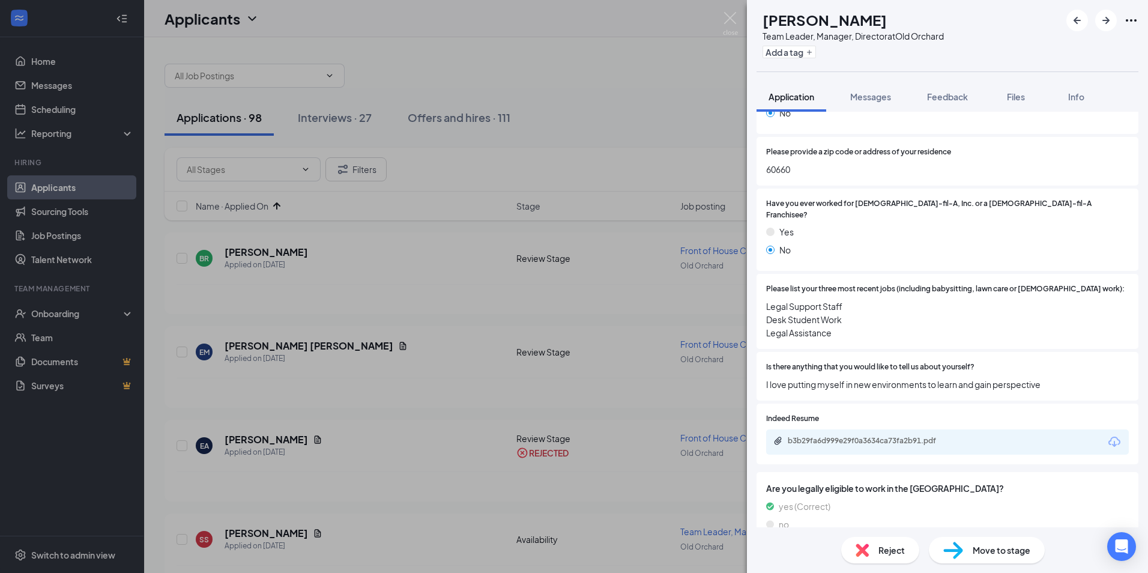
click at [885, 560] on div "Reject" at bounding box center [881, 550] width 78 height 26
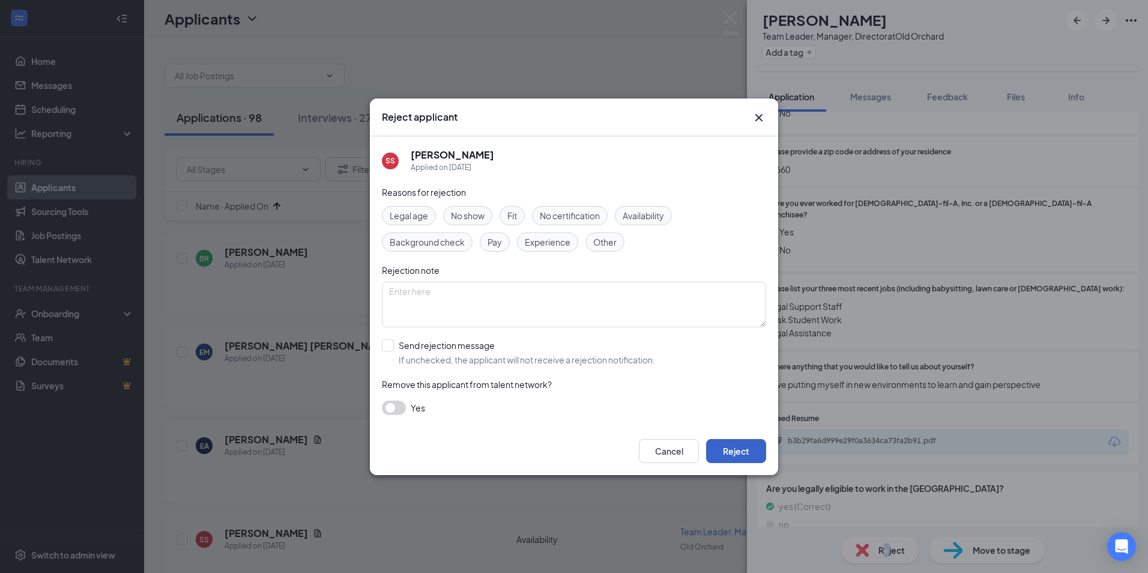
click at [736, 453] on button "Reject" at bounding box center [736, 451] width 60 height 24
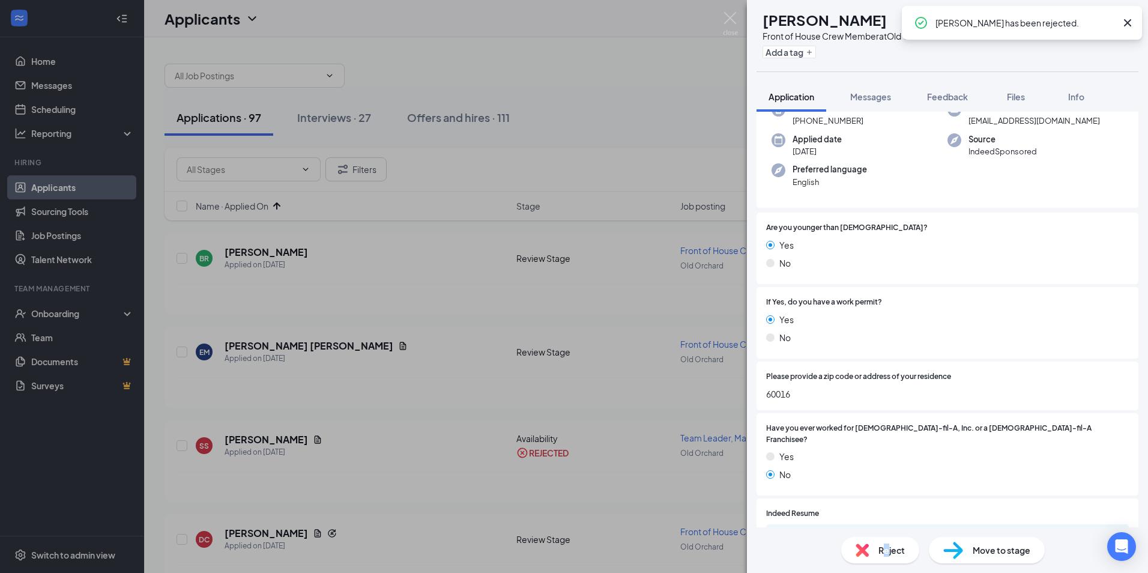
scroll to position [120, 0]
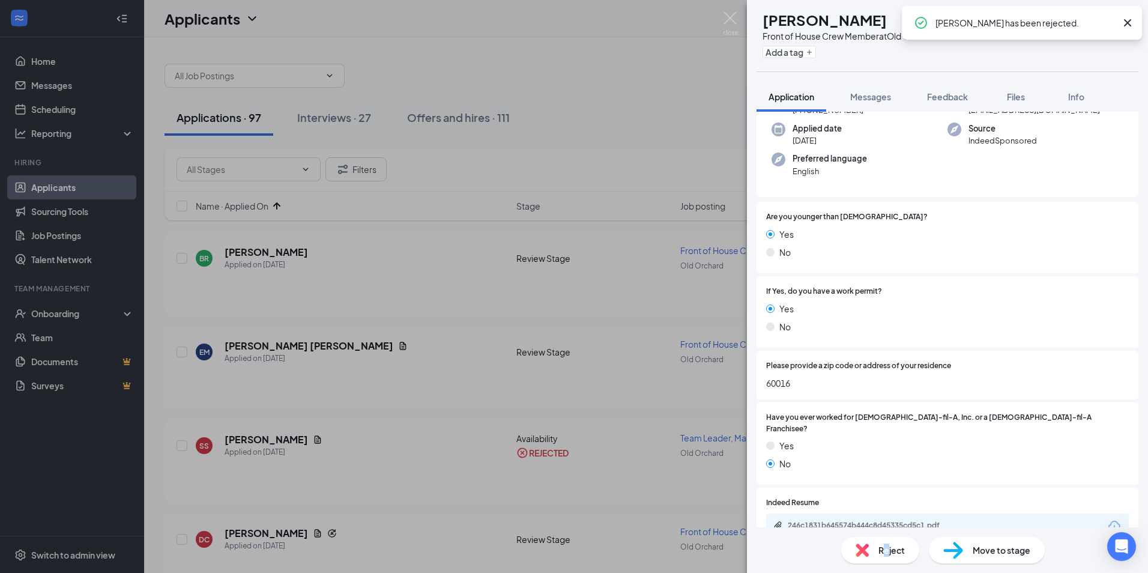
click at [861, 556] on img at bounding box center [862, 550] width 13 height 13
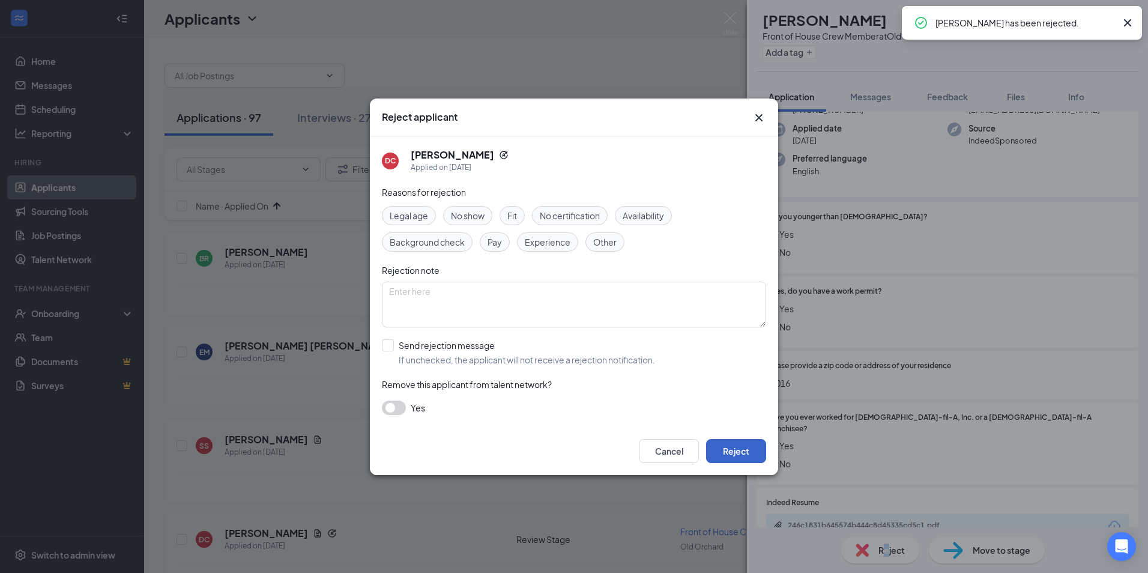
click at [729, 447] on button "Reject" at bounding box center [736, 451] width 60 height 24
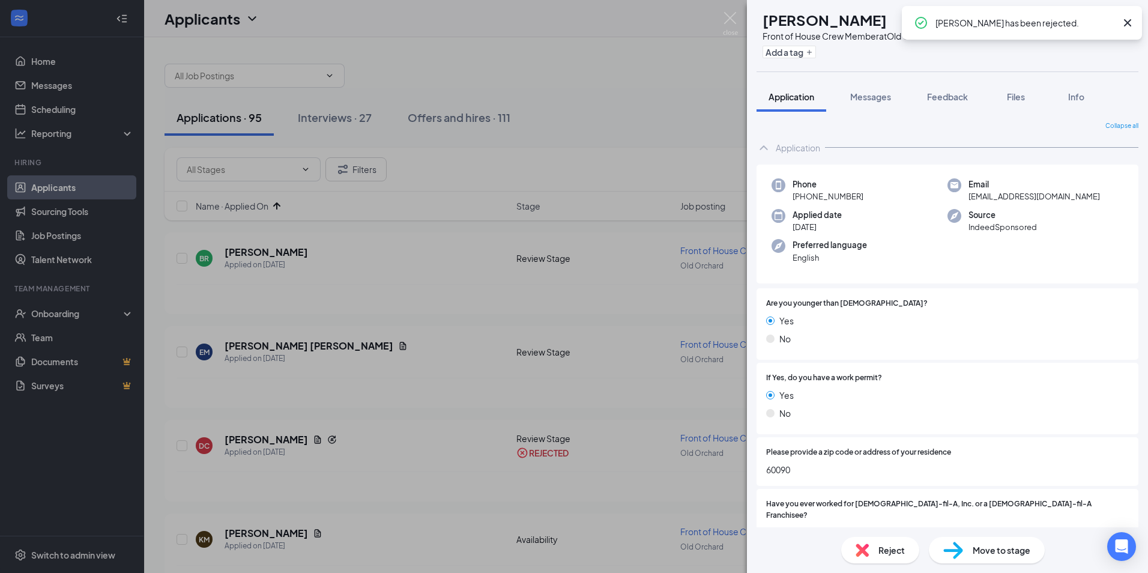
click at [878, 537] on div "Reject Move to stage" at bounding box center [947, 550] width 401 height 46
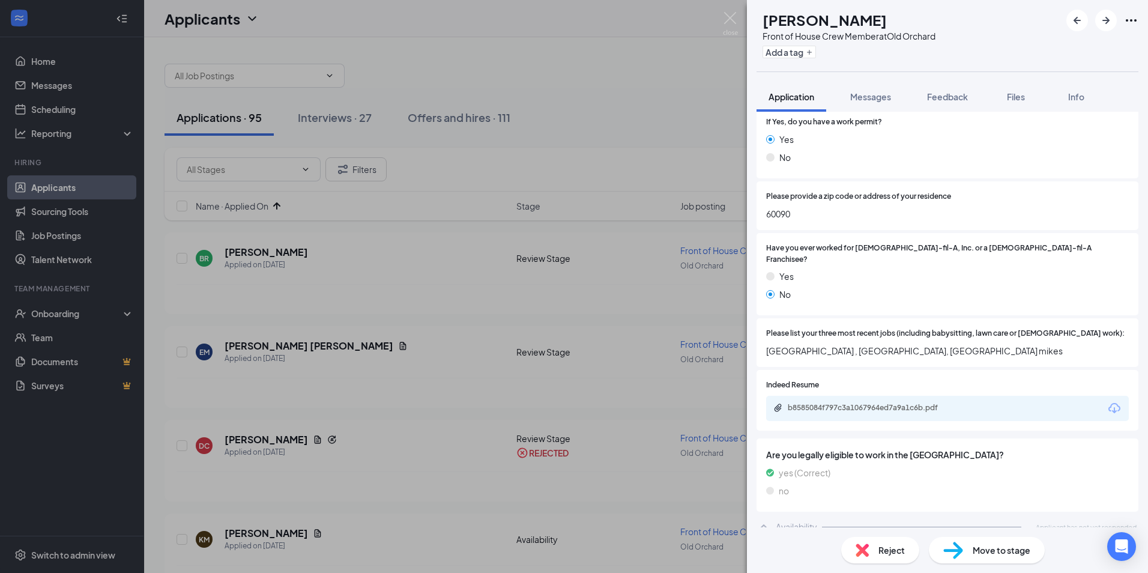
click at [873, 548] on div "Reject" at bounding box center [881, 550] width 78 height 26
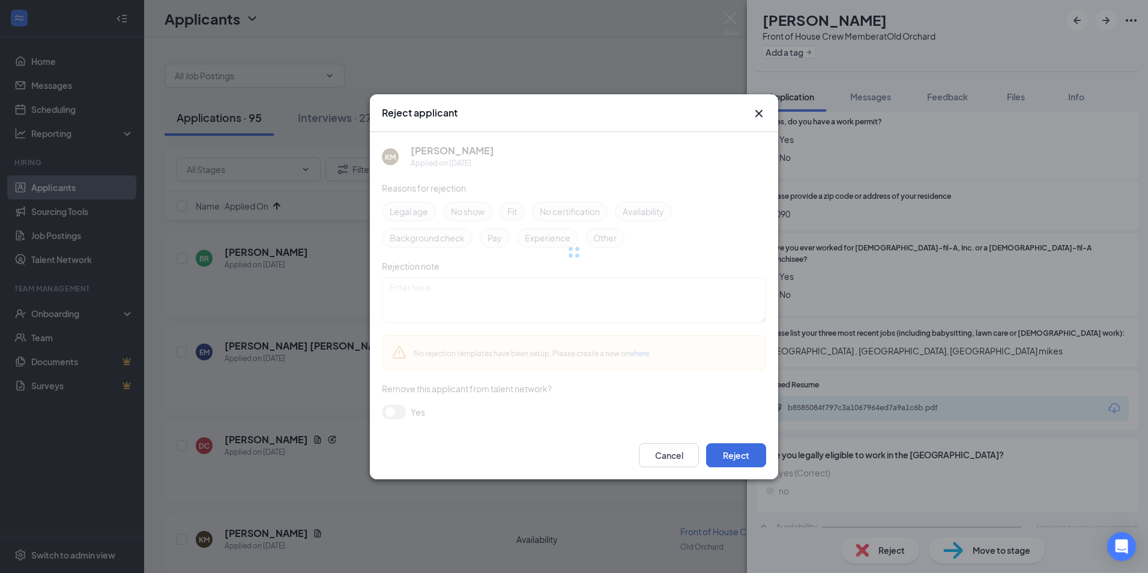
scroll to position [252, 0]
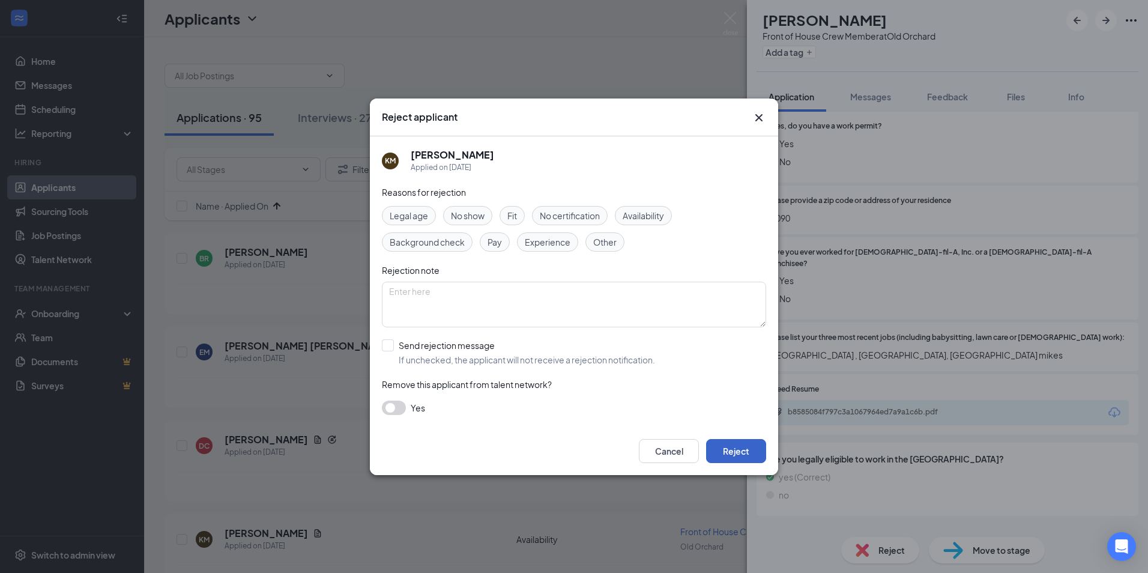
click at [747, 447] on button "Reject" at bounding box center [736, 451] width 60 height 24
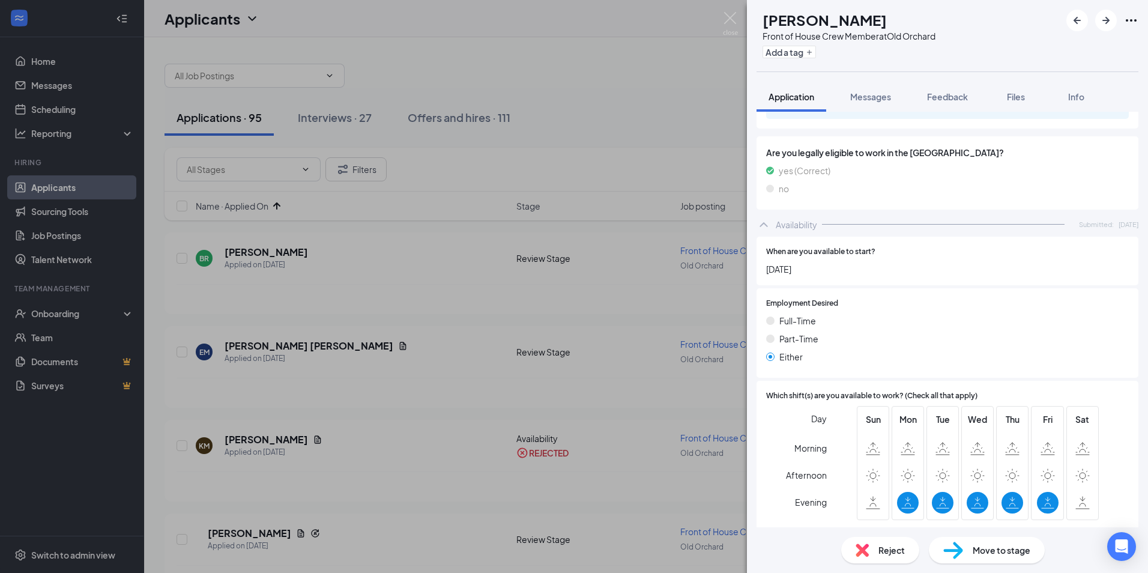
scroll to position [807, 0]
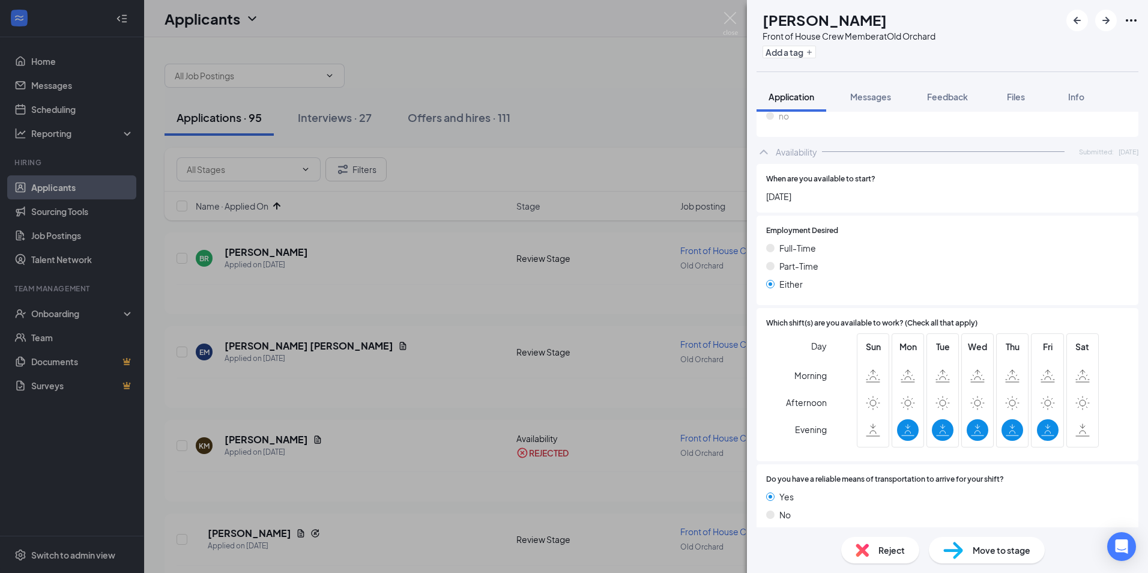
click at [882, 551] on span "Reject" at bounding box center [892, 550] width 26 height 13
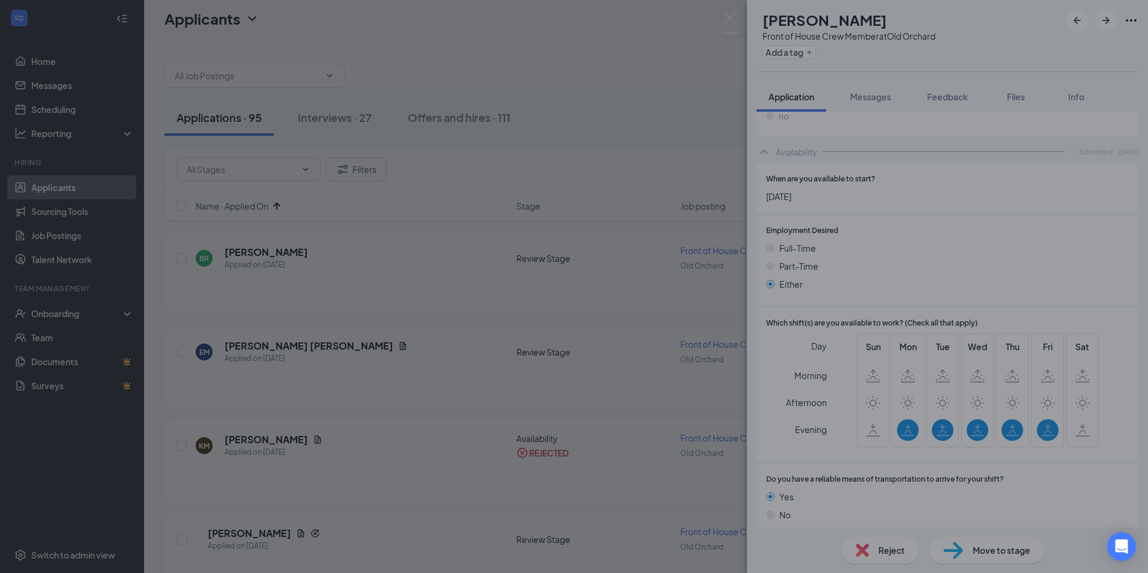
scroll to position [803, 0]
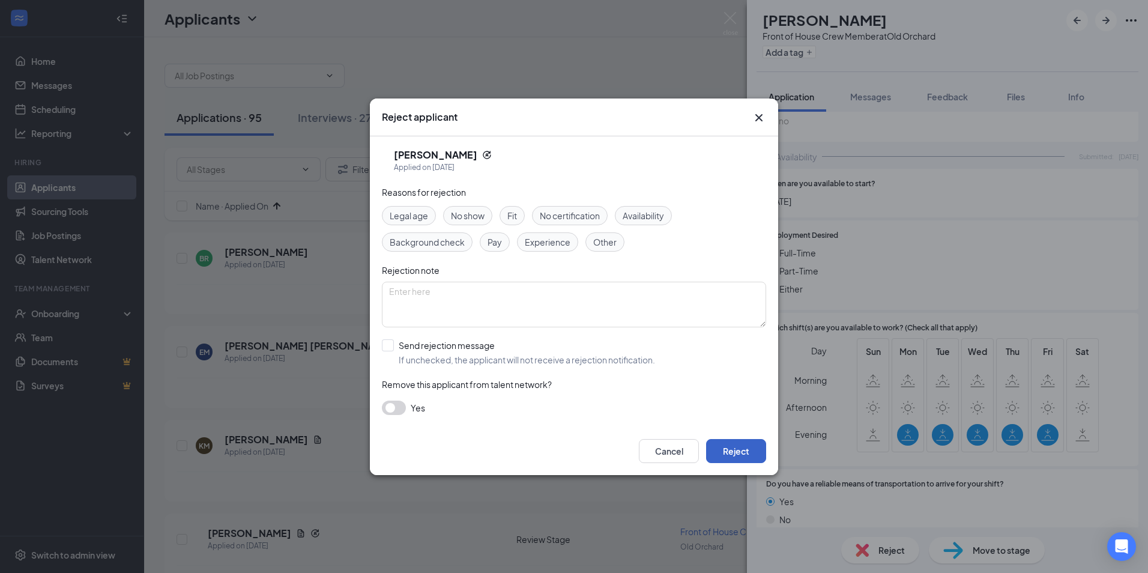
click at [747, 461] on button "Reject" at bounding box center [736, 451] width 60 height 24
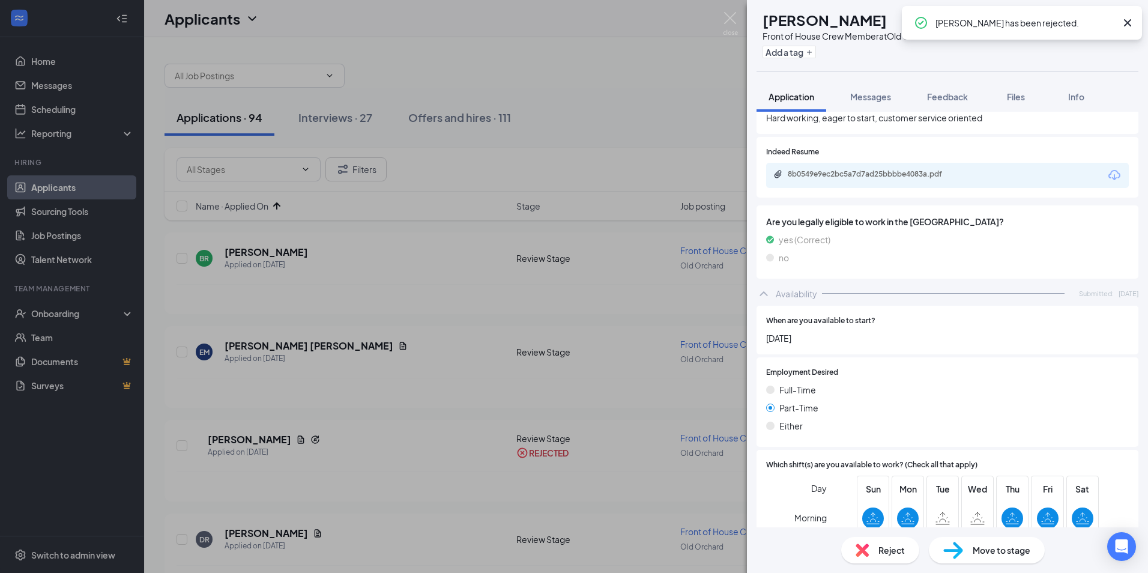
scroll to position [683, 0]
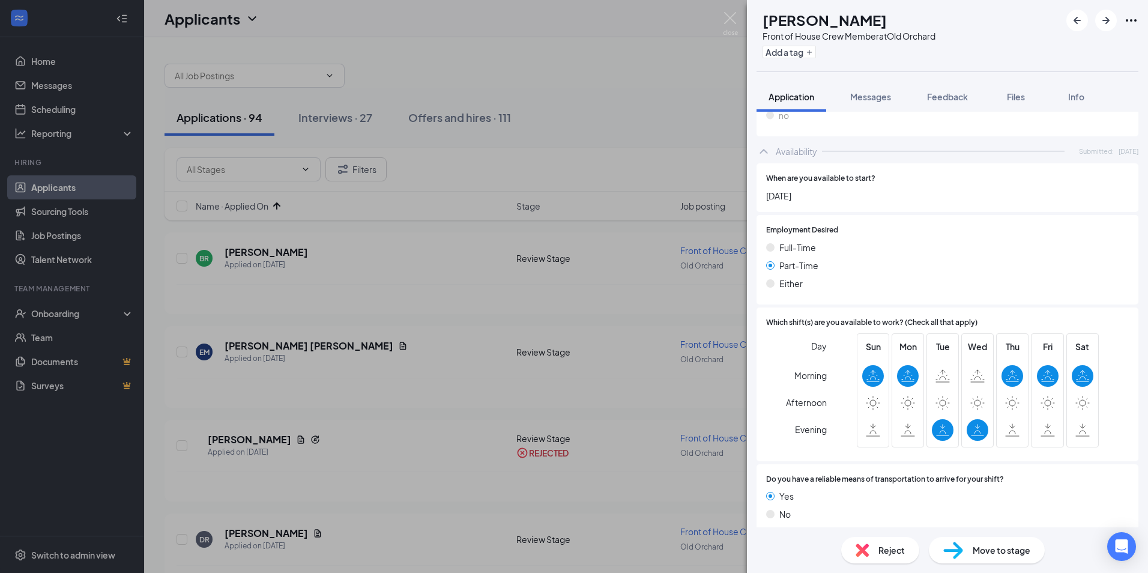
click at [896, 553] on span "Reject" at bounding box center [892, 550] width 26 height 13
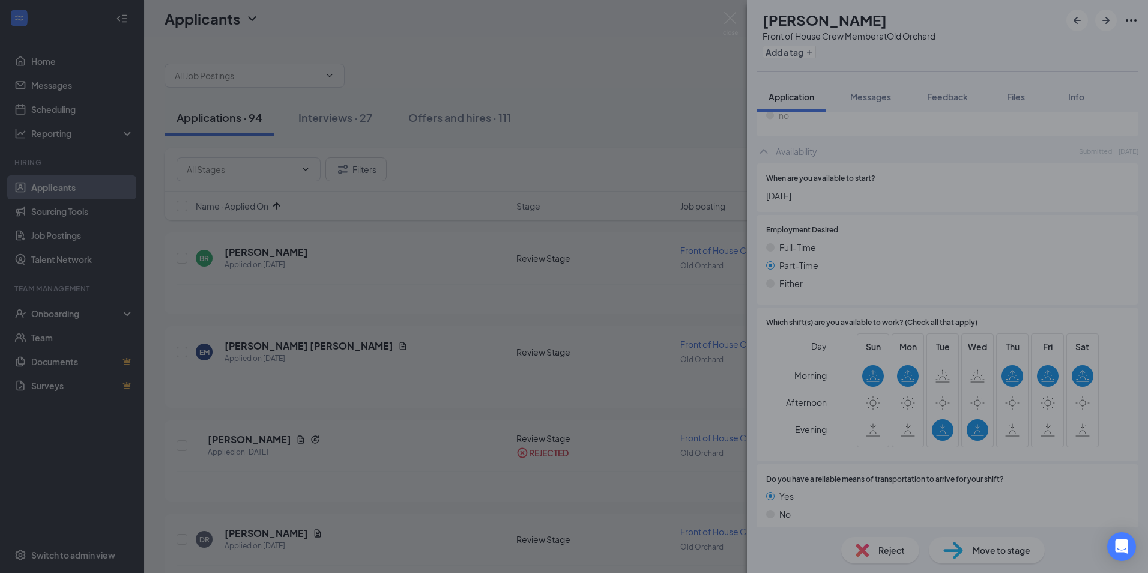
scroll to position [678, 0]
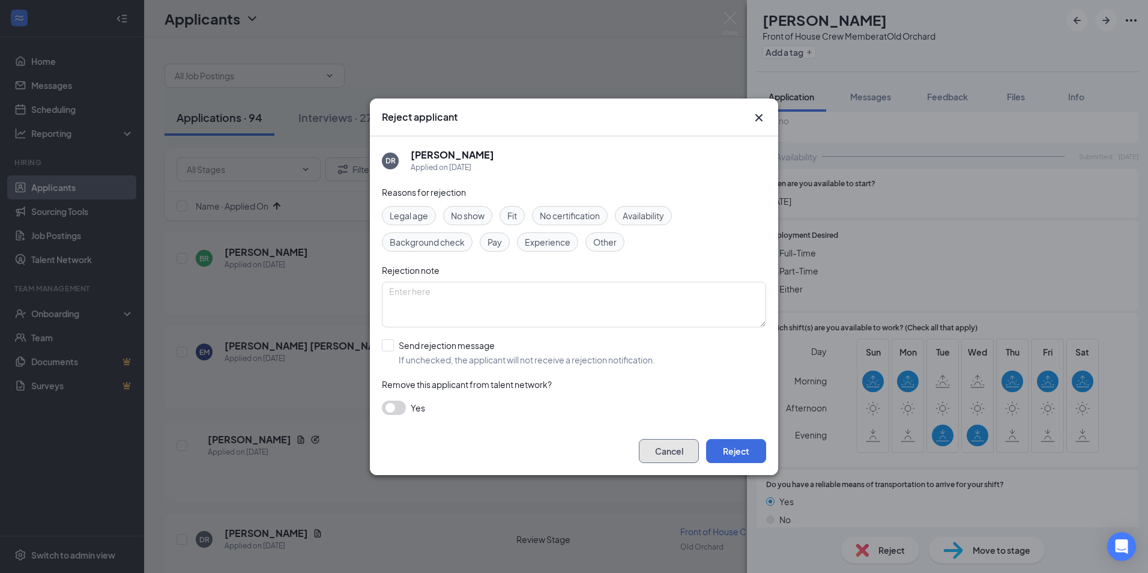
click at [666, 448] on button "Cancel" at bounding box center [669, 451] width 60 height 24
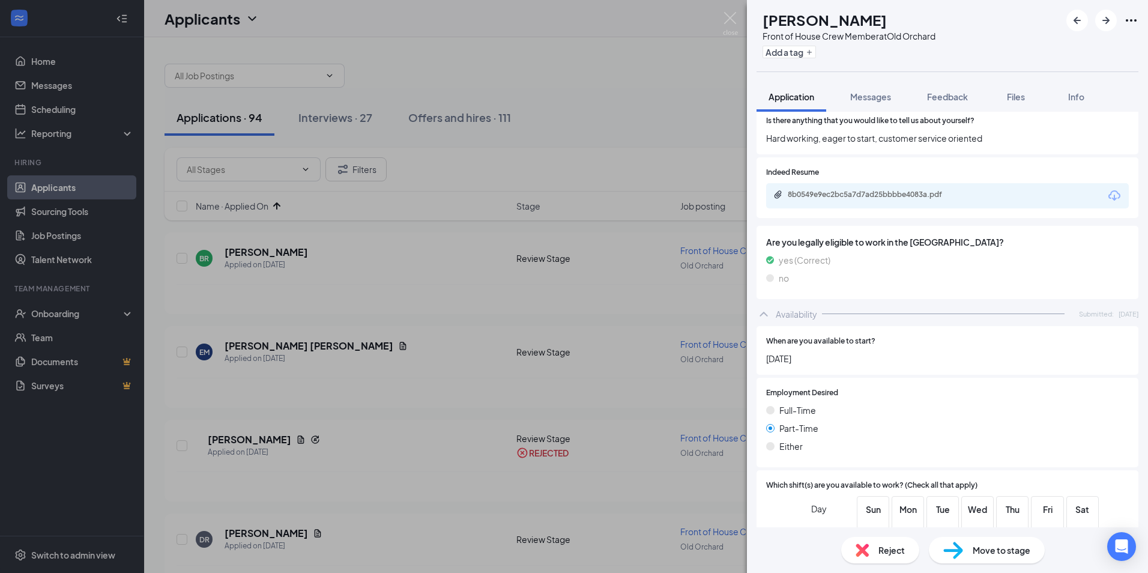
scroll to position [317, 0]
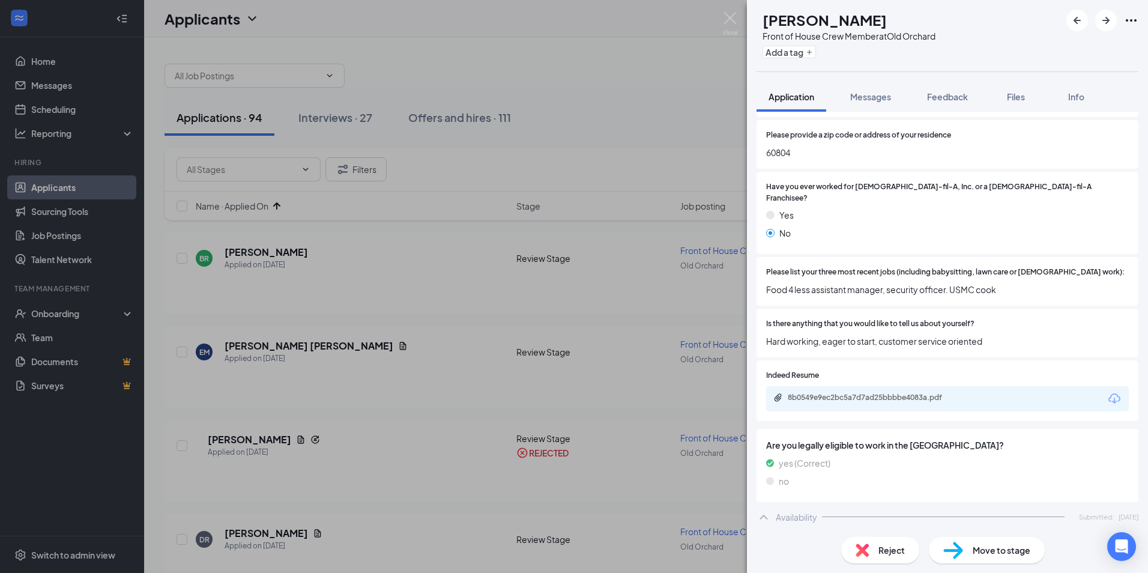
click at [880, 532] on div "Reject Move to stage" at bounding box center [947, 550] width 401 height 46
click at [884, 553] on span "Reject" at bounding box center [892, 550] width 26 height 13
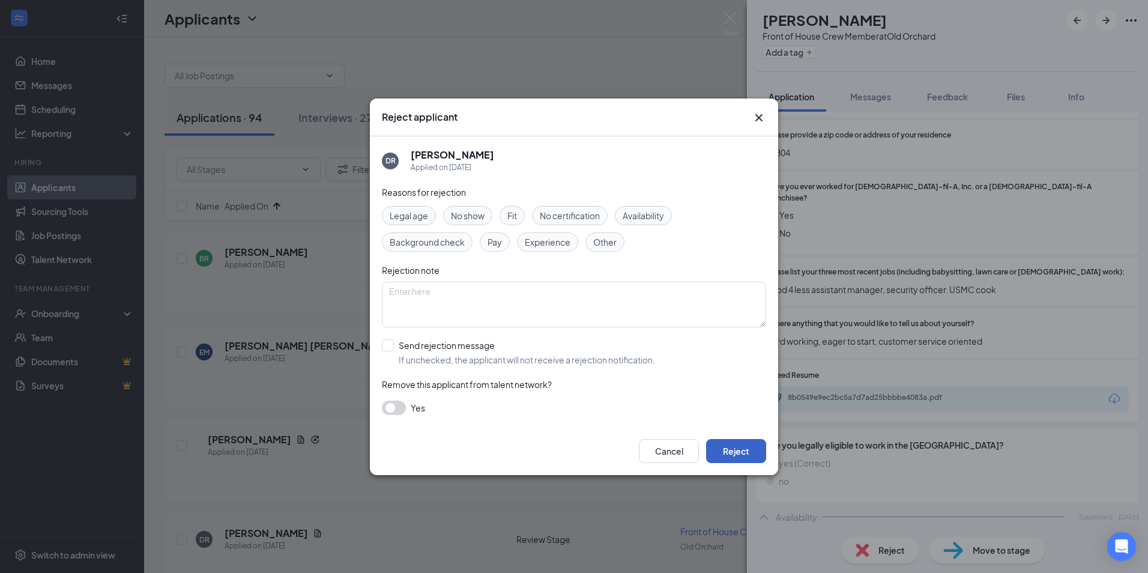
click at [745, 455] on button "Reject" at bounding box center [736, 451] width 60 height 24
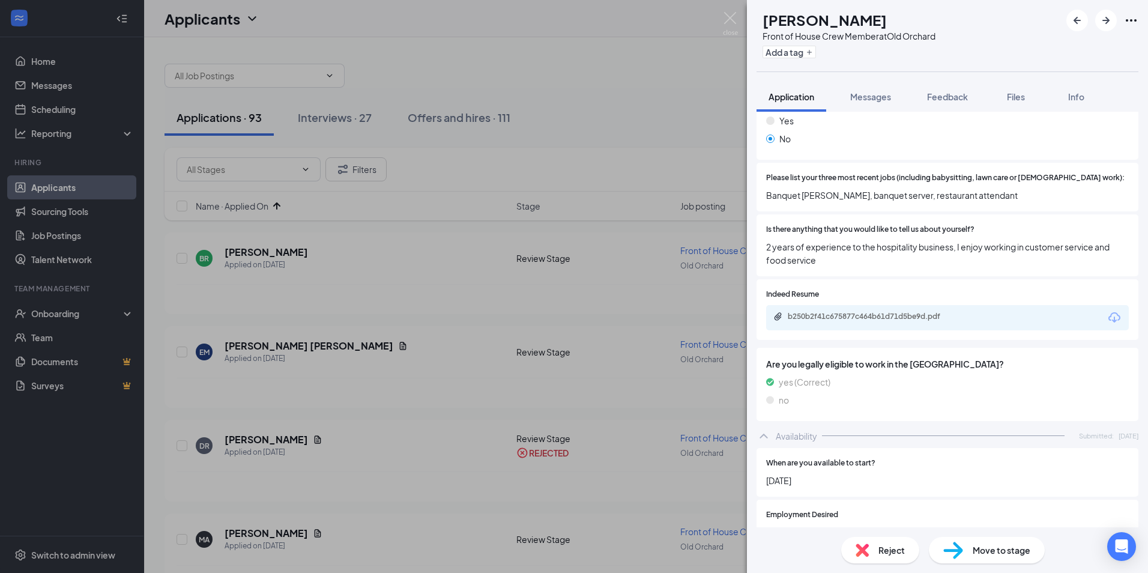
scroll to position [396, 0]
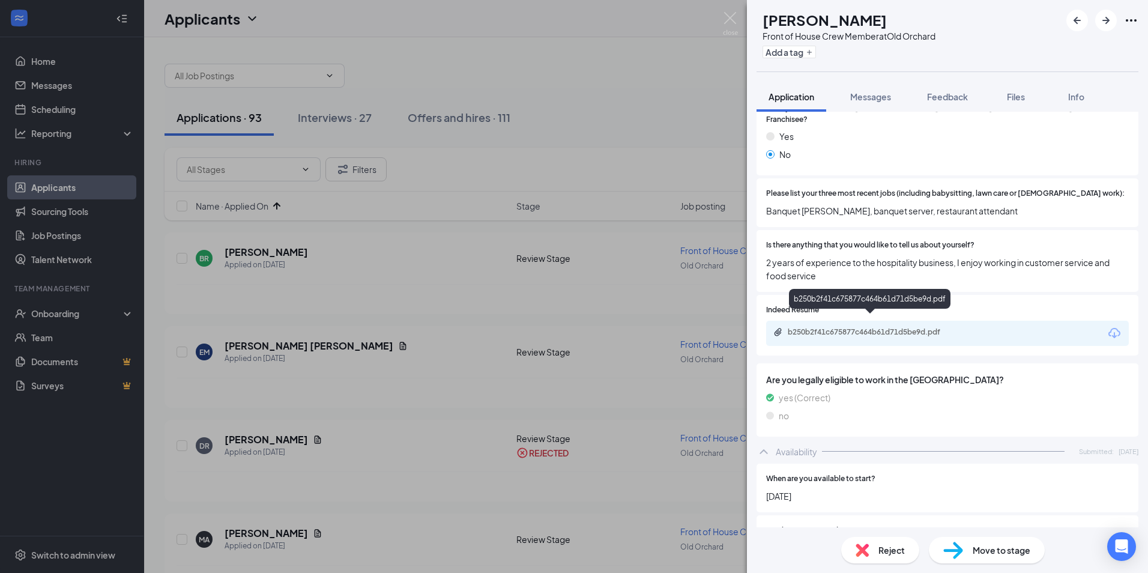
click at [876, 327] on div "b250b2f41c675877c464b61d71d5be9d.pdf" at bounding box center [872, 332] width 168 height 10
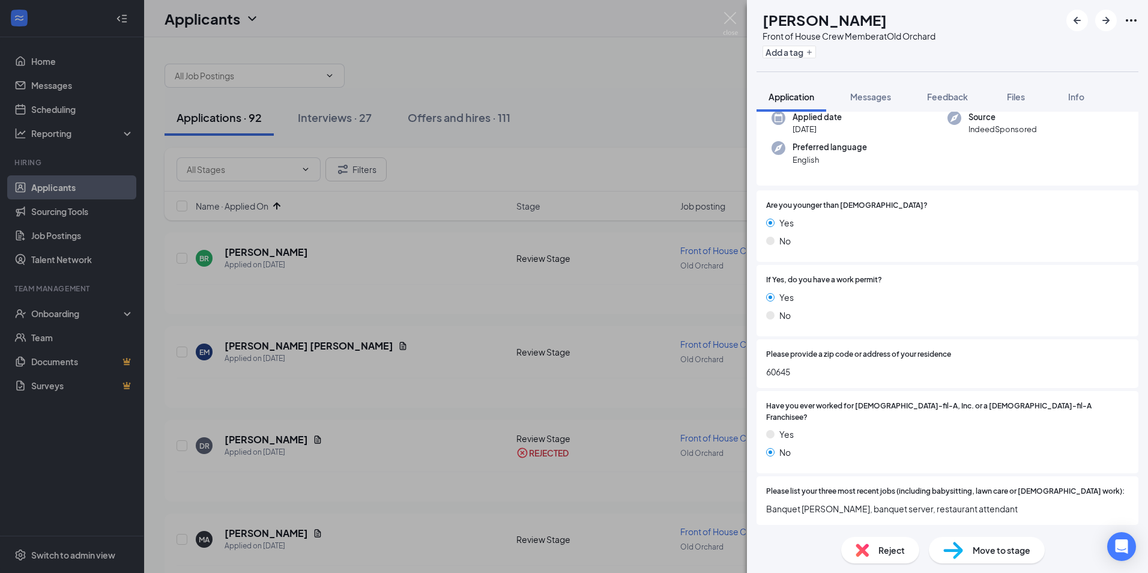
scroll to position [96, 0]
click at [877, 545] on div "Reject" at bounding box center [881, 550] width 78 height 26
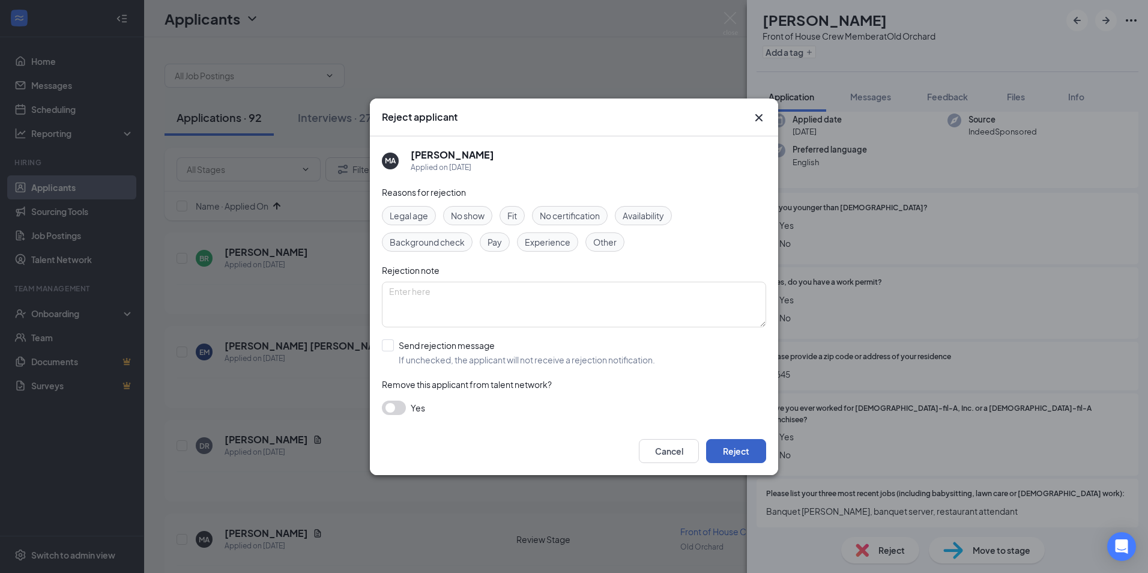
click at [735, 453] on button "Reject" at bounding box center [736, 451] width 60 height 24
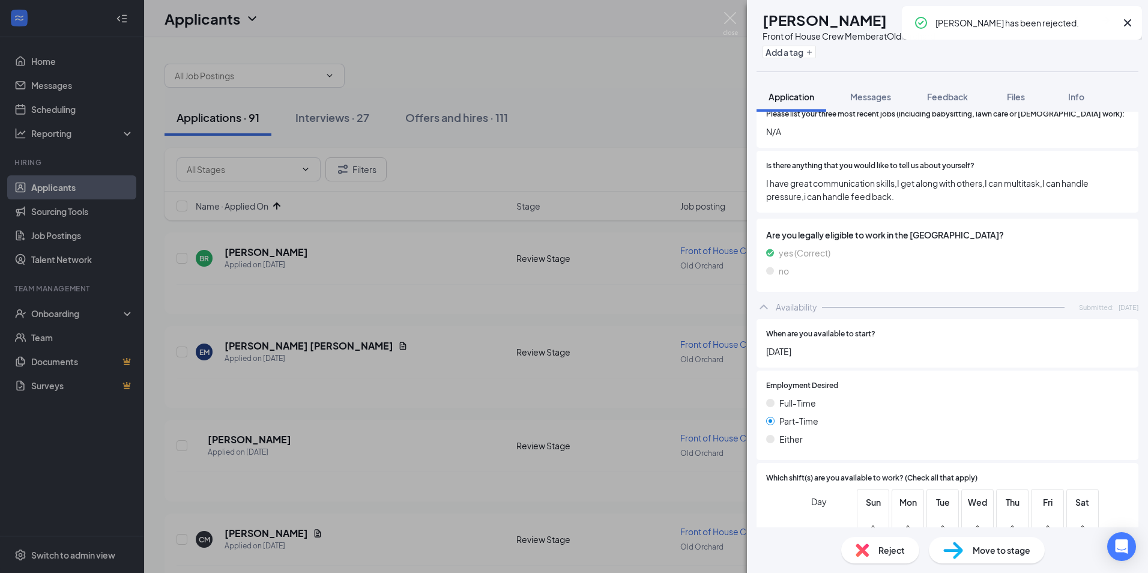
scroll to position [601, 0]
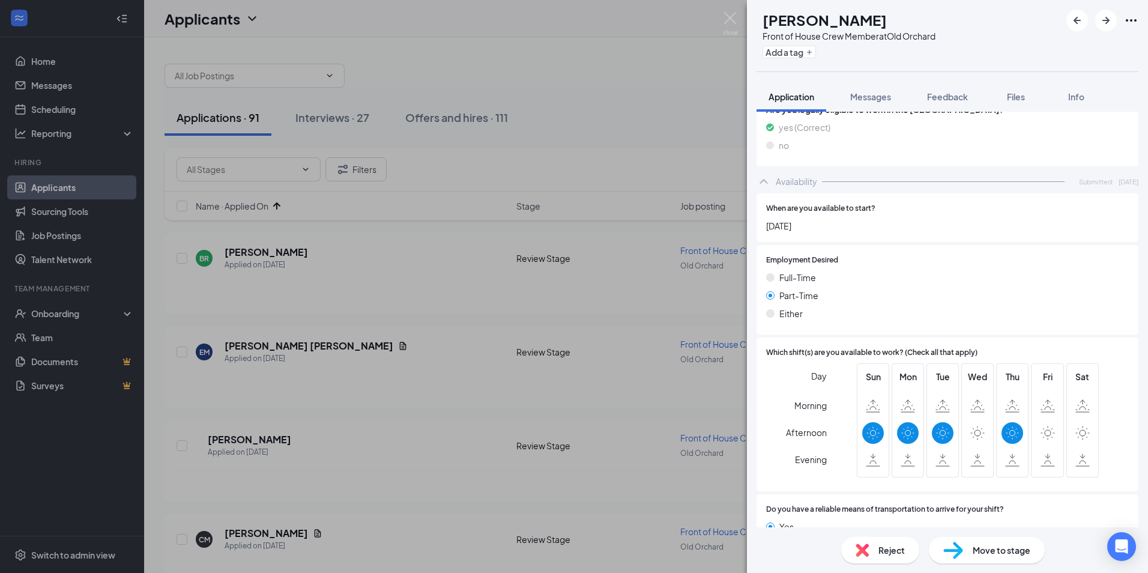
click at [884, 545] on span "Reject" at bounding box center [892, 550] width 26 height 13
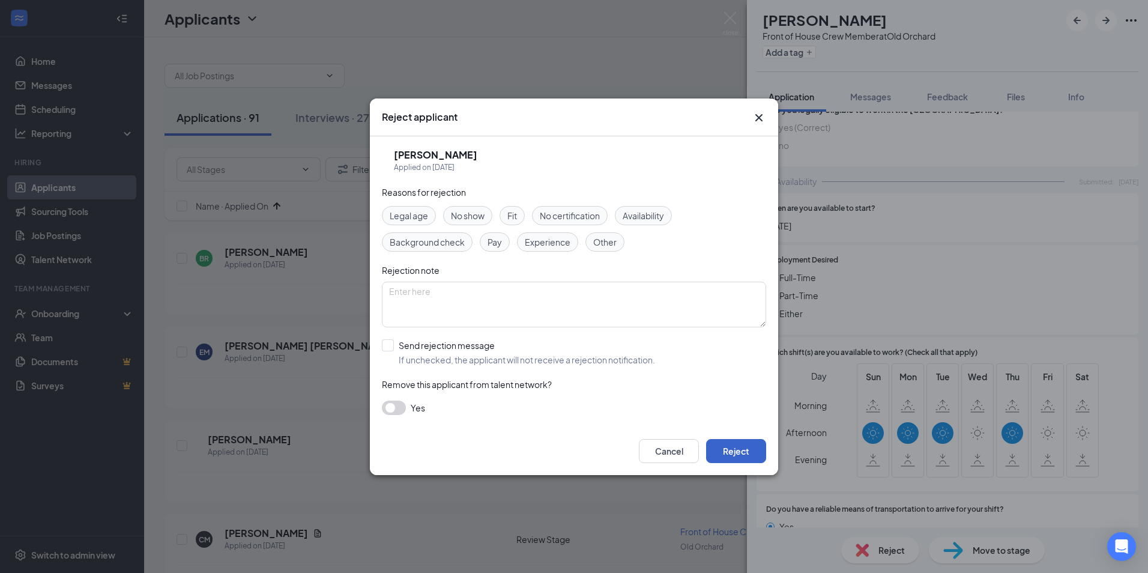
click at [724, 453] on button "Reject" at bounding box center [736, 451] width 60 height 24
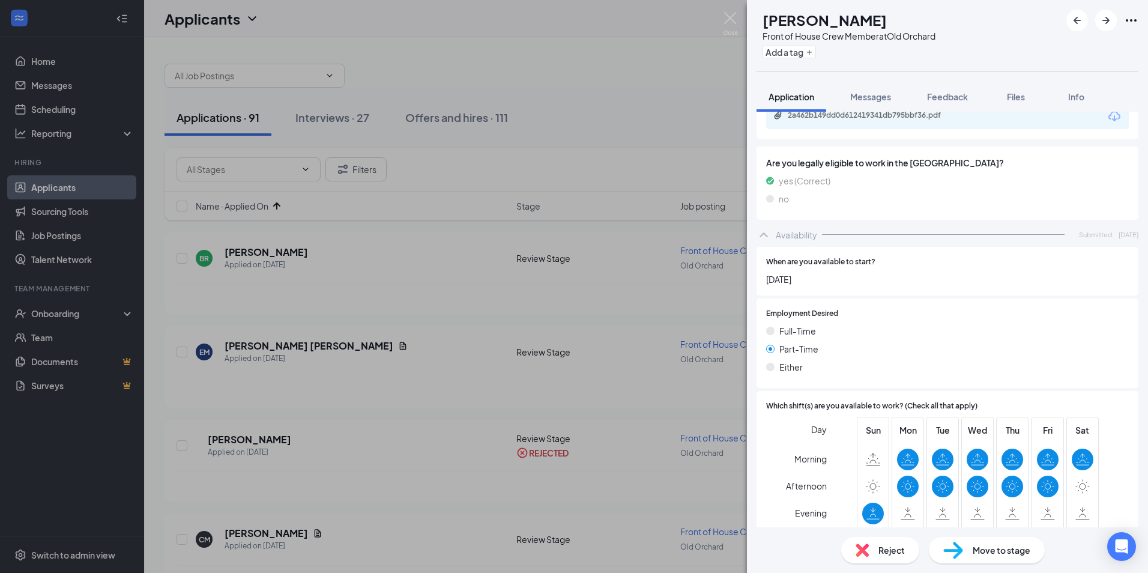
scroll to position [349, 0]
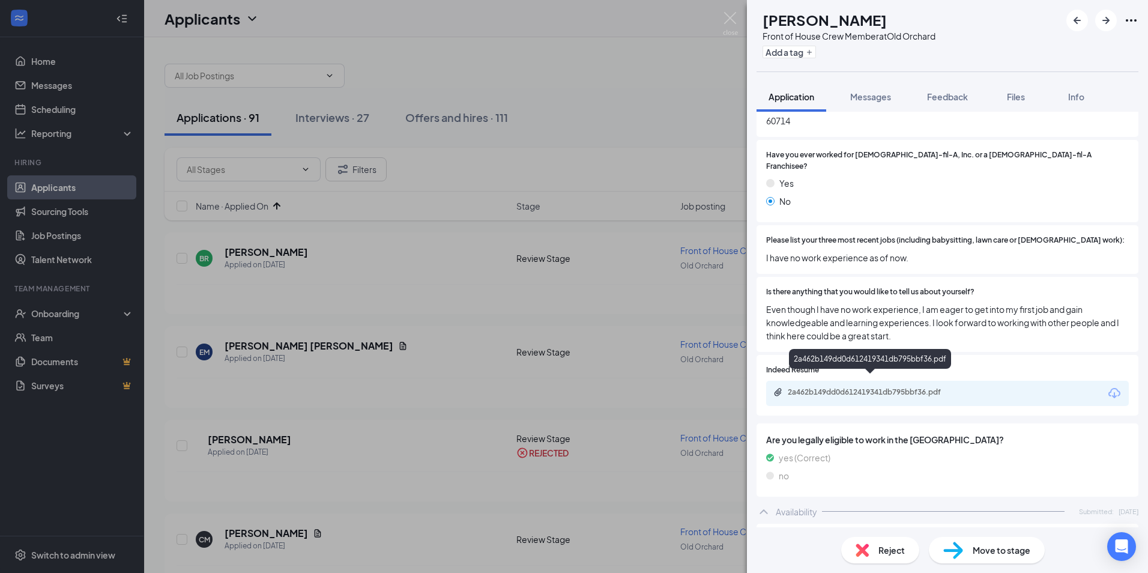
click at [906, 387] on div "2a462b149dd0d612419341db795bbf36.pdf" at bounding box center [872, 392] width 168 height 10
click at [860, 540] on div "Reject" at bounding box center [881, 550] width 78 height 26
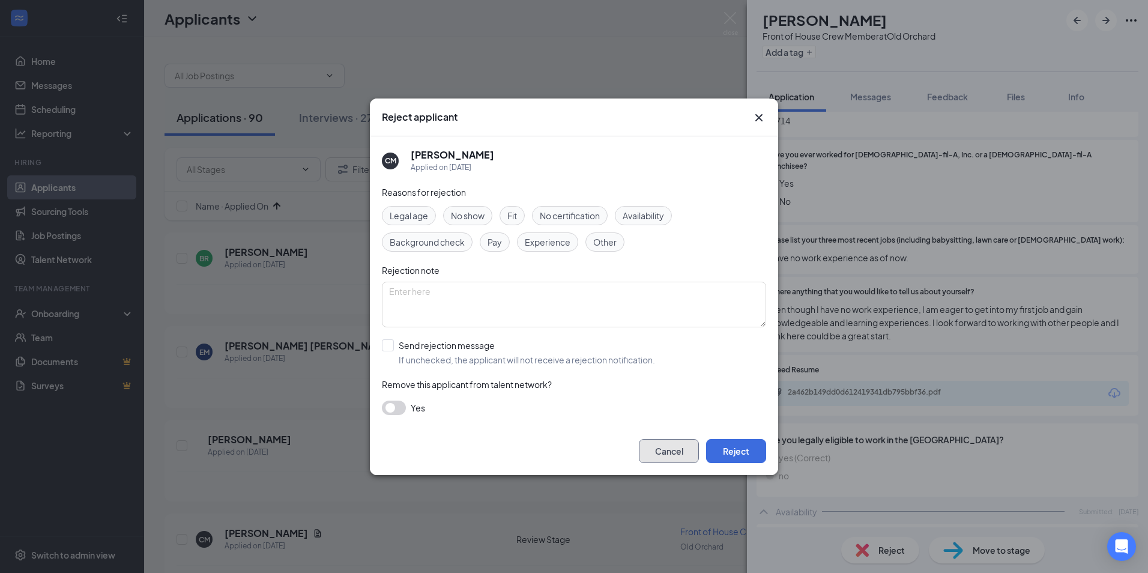
click at [678, 446] on button "Cancel" at bounding box center [669, 451] width 60 height 24
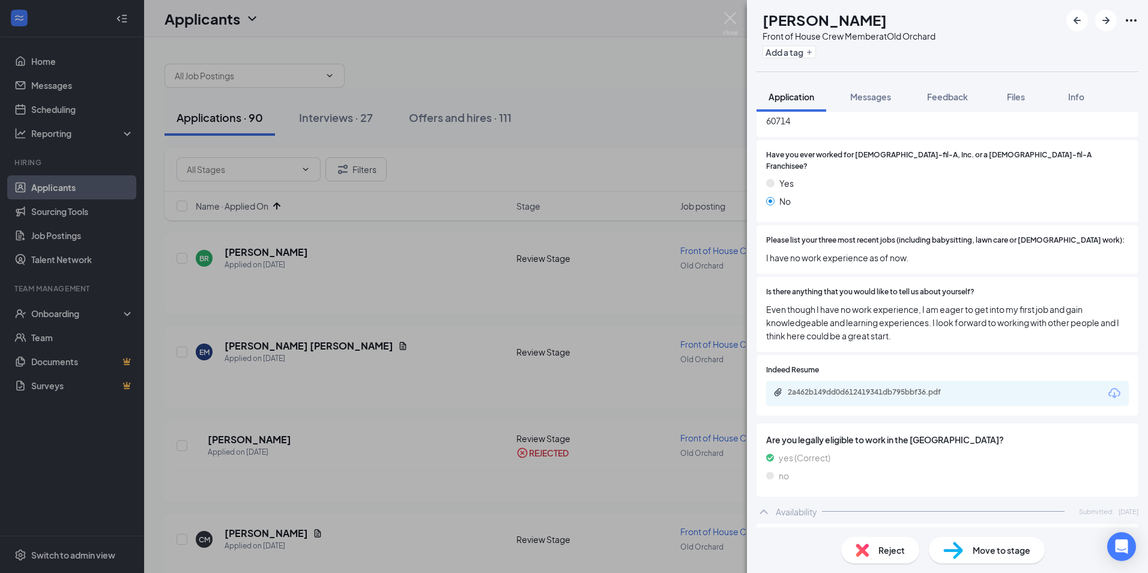
click at [968, 533] on div "Reject Move to stage" at bounding box center [947, 550] width 401 height 46
click at [953, 564] on div "Reject Move to stage" at bounding box center [947, 550] width 401 height 46
click at [985, 542] on div "Move to stage" at bounding box center [987, 550] width 116 height 26
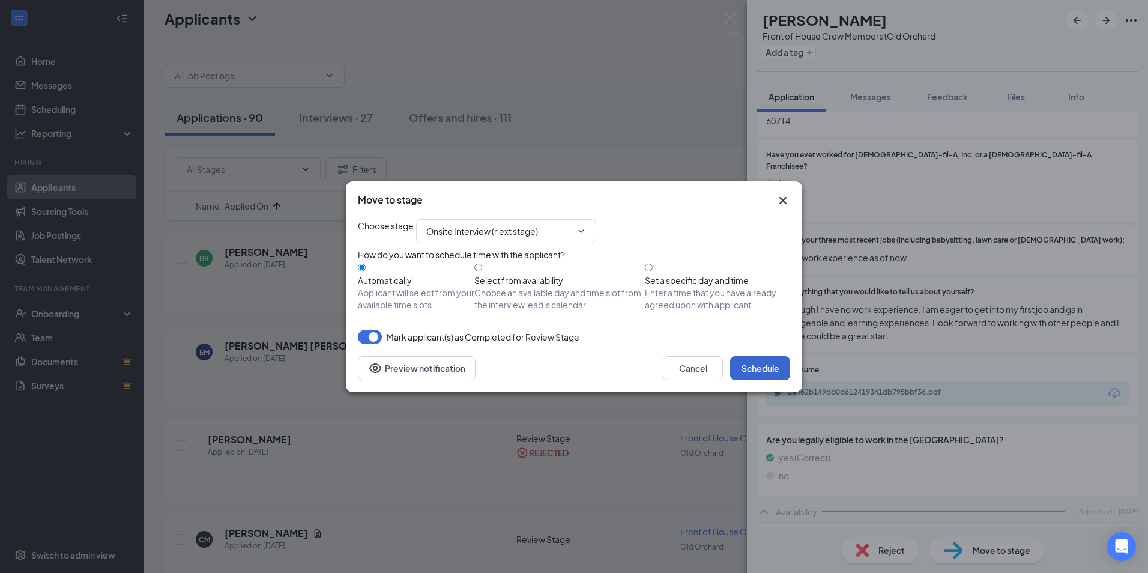
click at [753, 380] on div "Cancel Schedule Preview notification" at bounding box center [574, 368] width 457 height 48
click at [752, 380] on button "Schedule" at bounding box center [760, 368] width 60 height 24
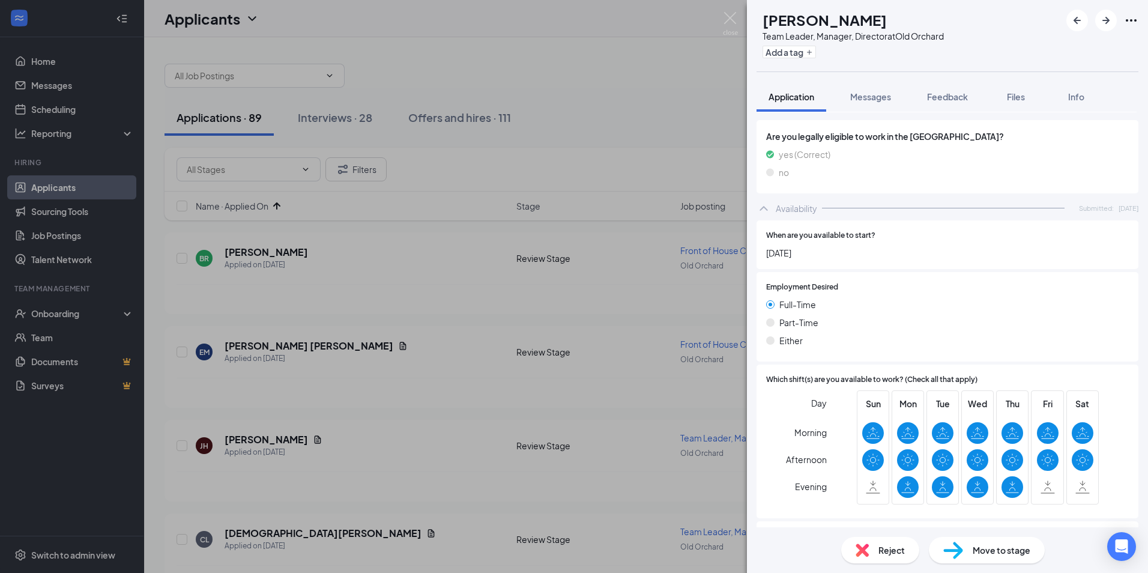
scroll to position [661, 0]
click at [864, 550] on img at bounding box center [862, 550] width 13 height 13
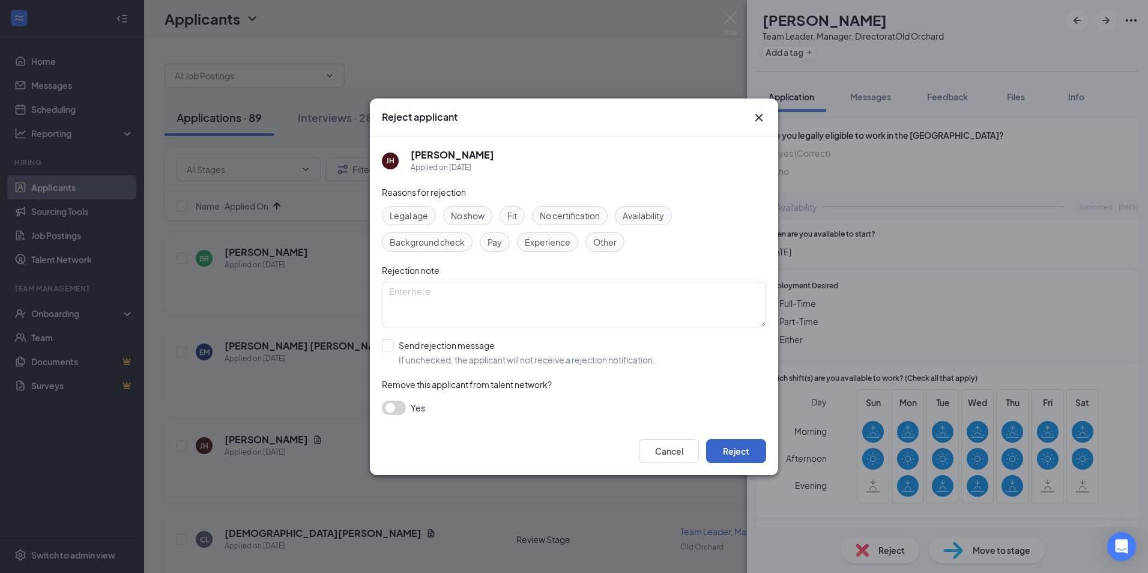
click at [721, 443] on button "Reject" at bounding box center [736, 451] width 60 height 24
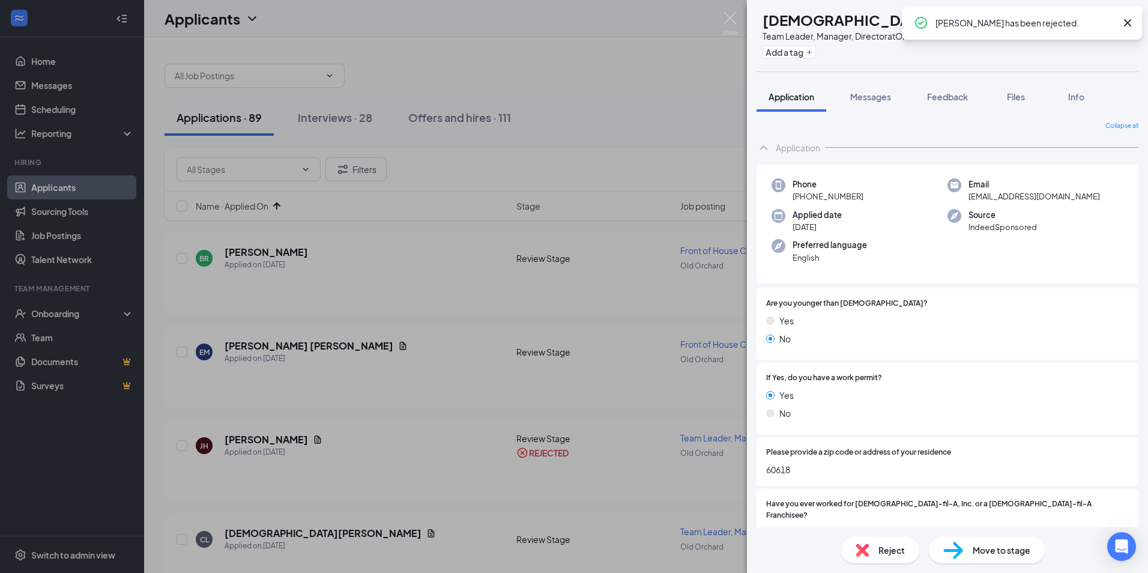
click at [895, 546] on span "Reject" at bounding box center [892, 550] width 26 height 13
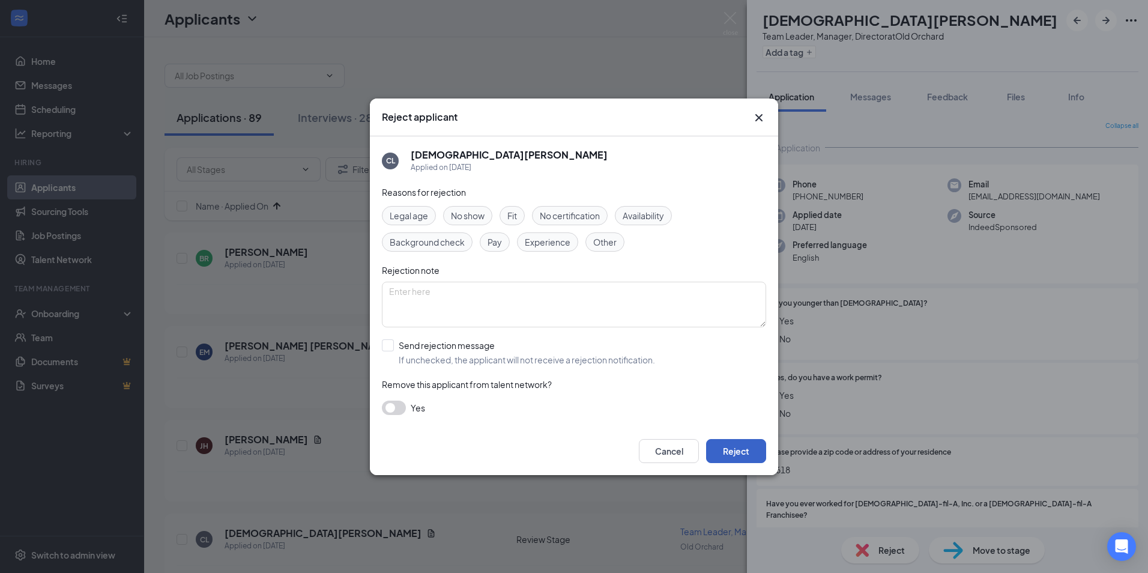
click at [736, 455] on button "Reject" at bounding box center [736, 451] width 60 height 24
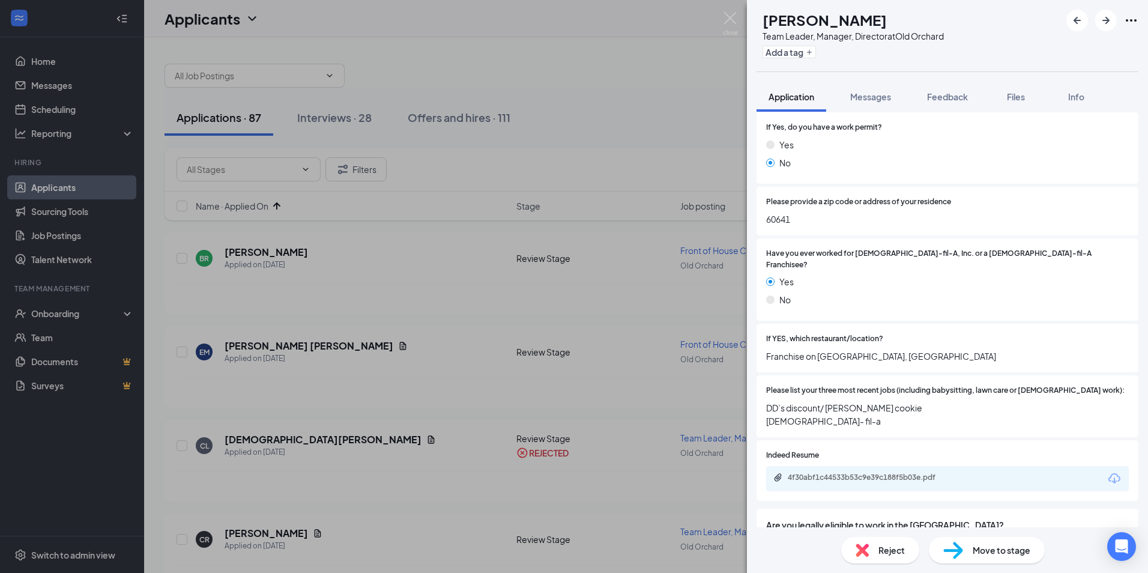
scroll to position [240, 0]
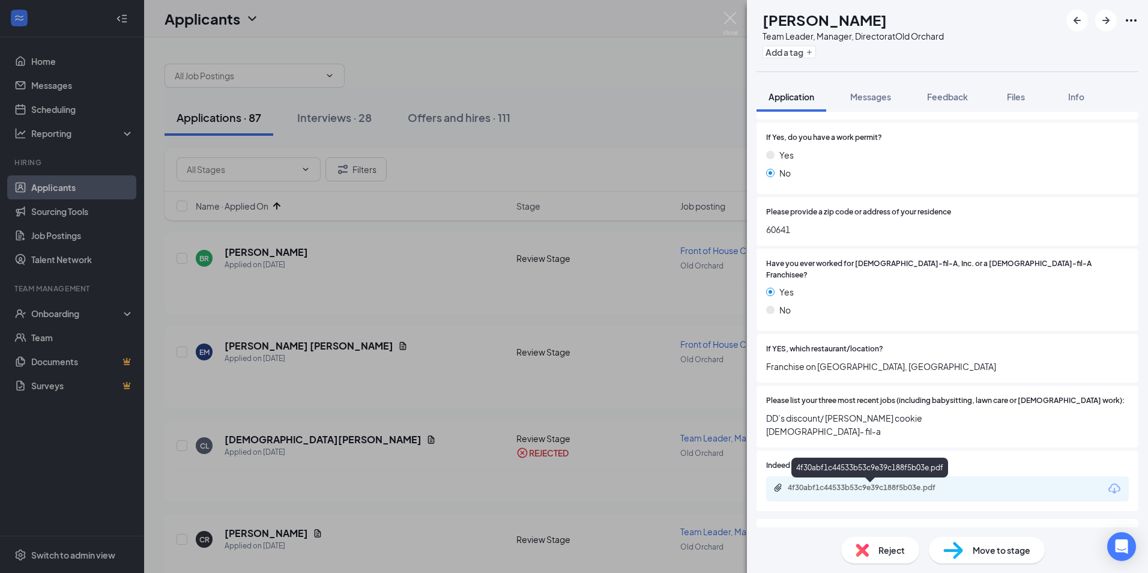
click at [843, 488] on div "4f30abf1c44533b53c9e39c188f5b03e.pdf" at bounding box center [872, 488] width 168 height 10
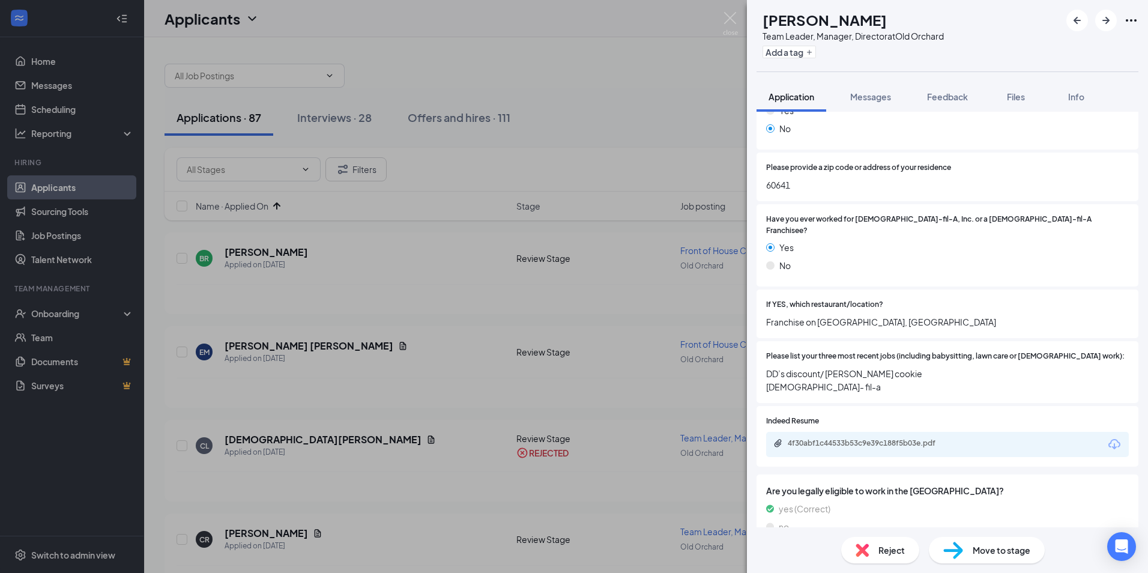
scroll to position [120, 0]
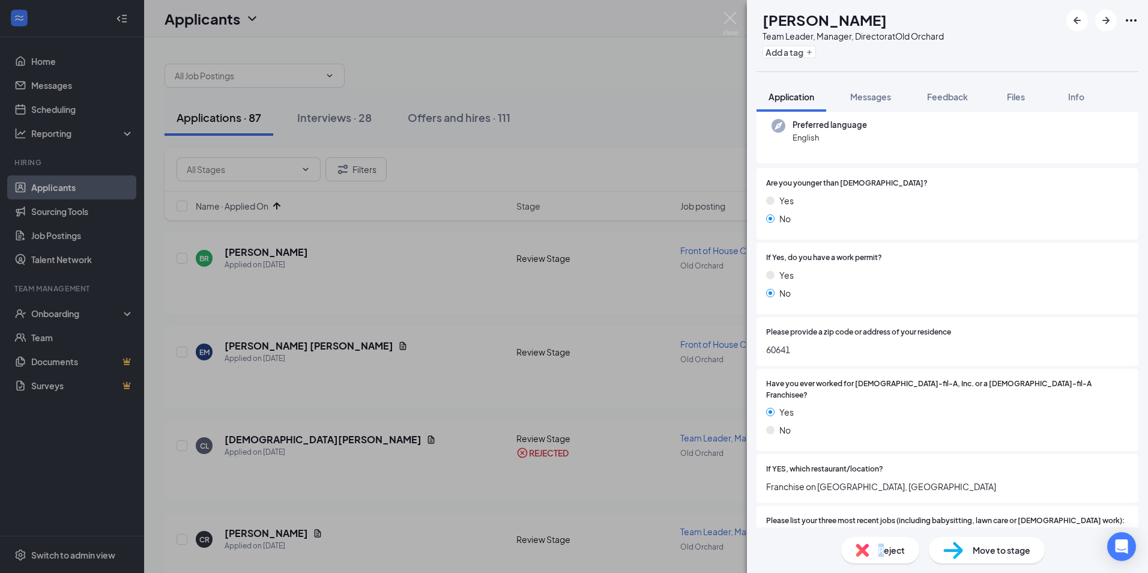
click at [883, 548] on span "Reject" at bounding box center [892, 550] width 26 height 13
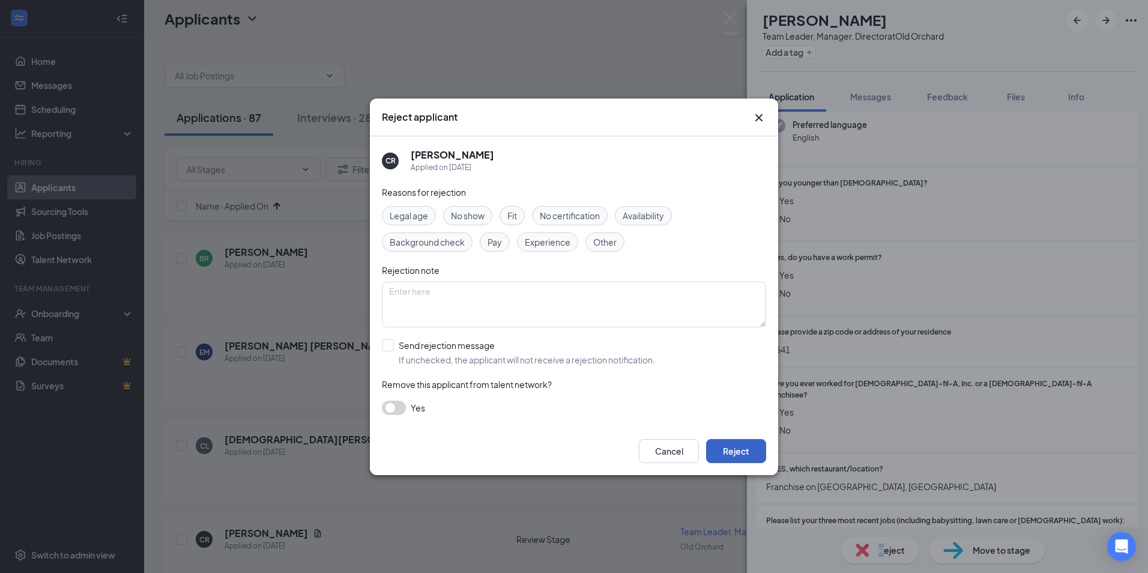
click at [715, 446] on button "Reject" at bounding box center [736, 451] width 60 height 24
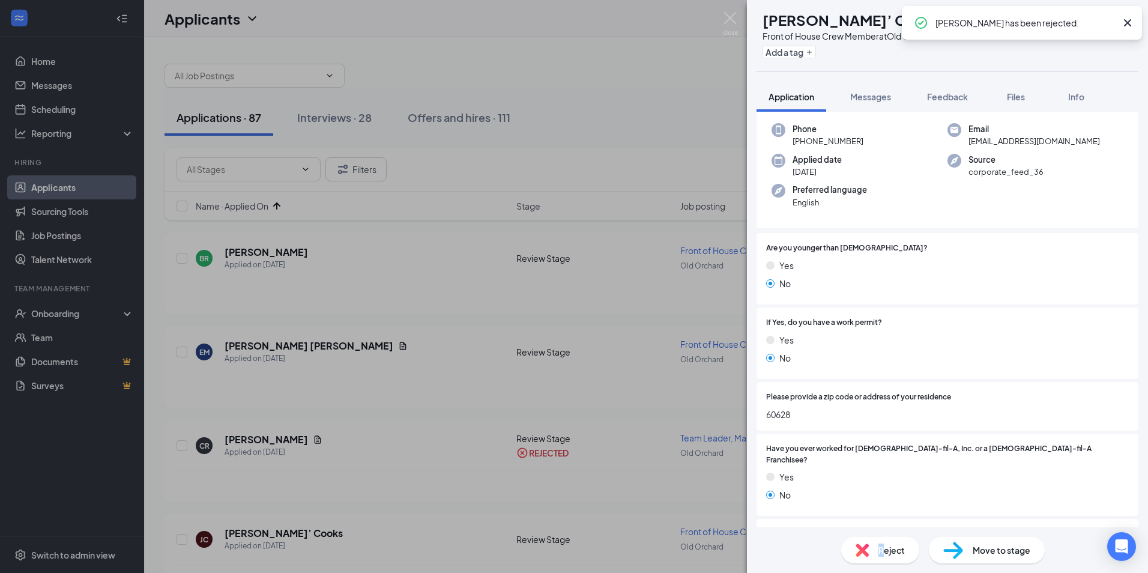
scroll to position [300, 0]
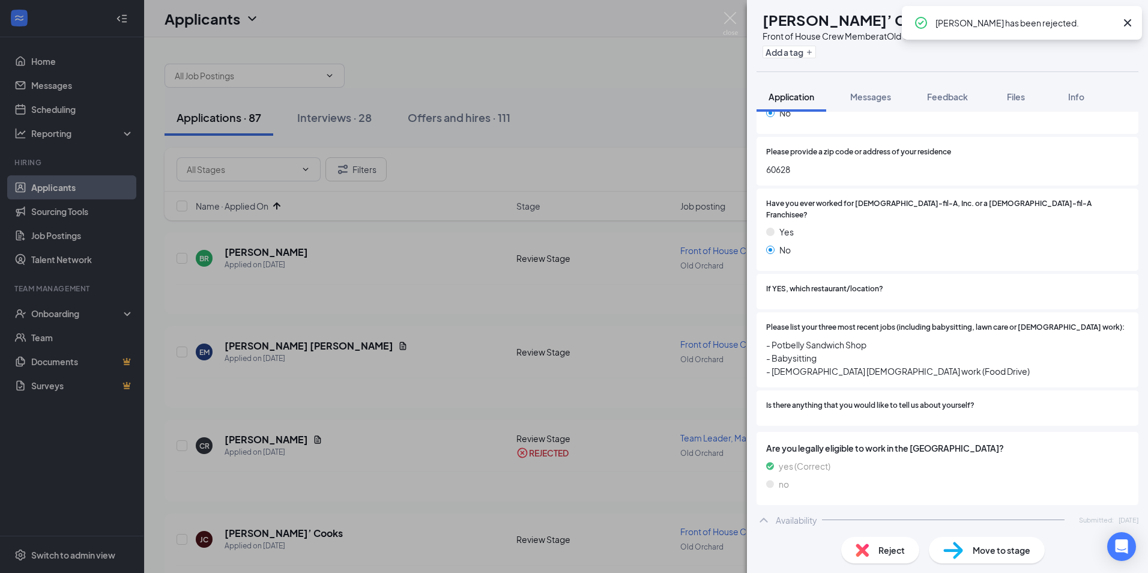
click at [894, 541] on div "Reject" at bounding box center [881, 550] width 78 height 26
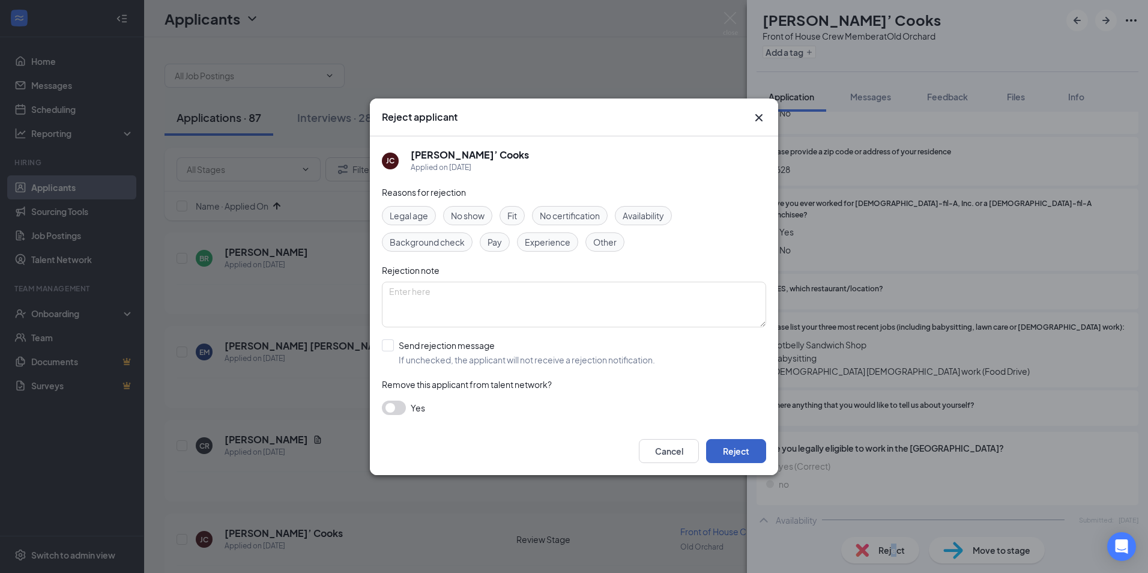
click at [748, 448] on button "Reject" at bounding box center [736, 451] width 60 height 24
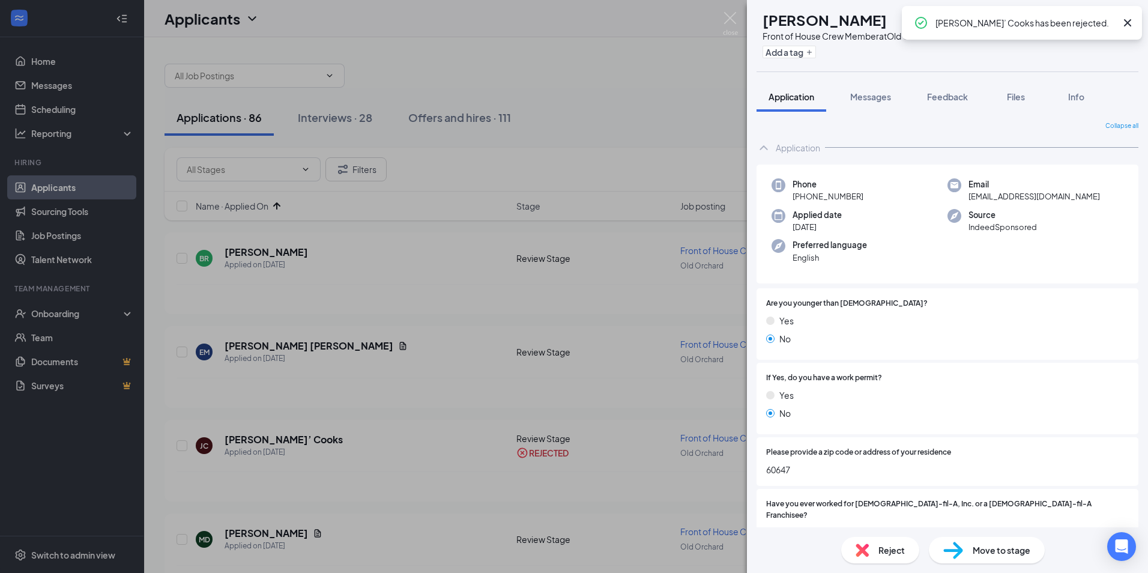
click at [870, 552] on div "Reject" at bounding box center [881, 550] width 78 height 26
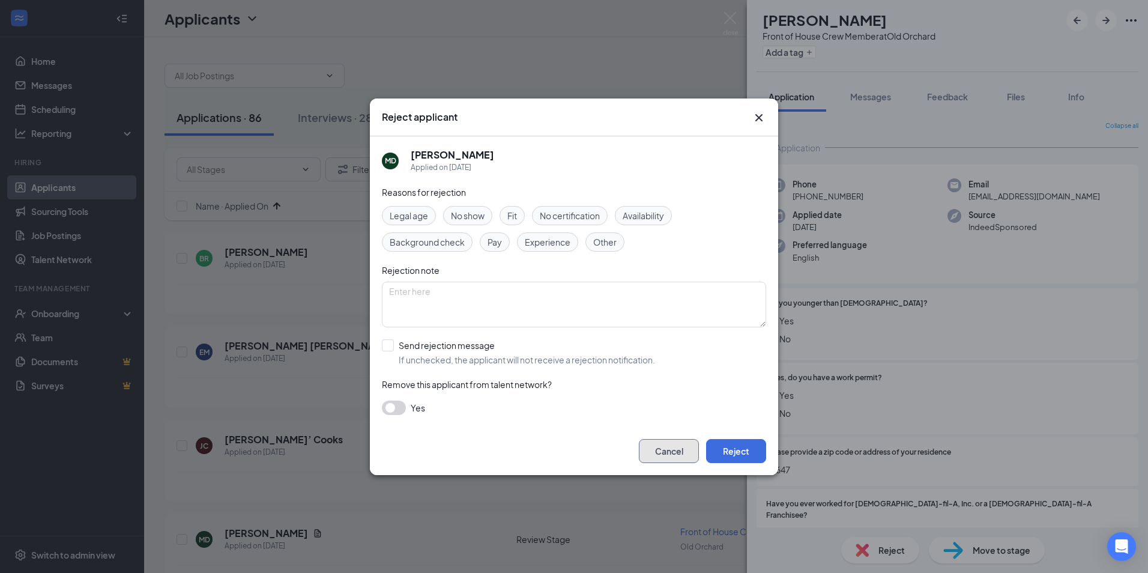
click at [676, 452] on button "Cancel" at bounding box center [669, 451] width 60 height 24
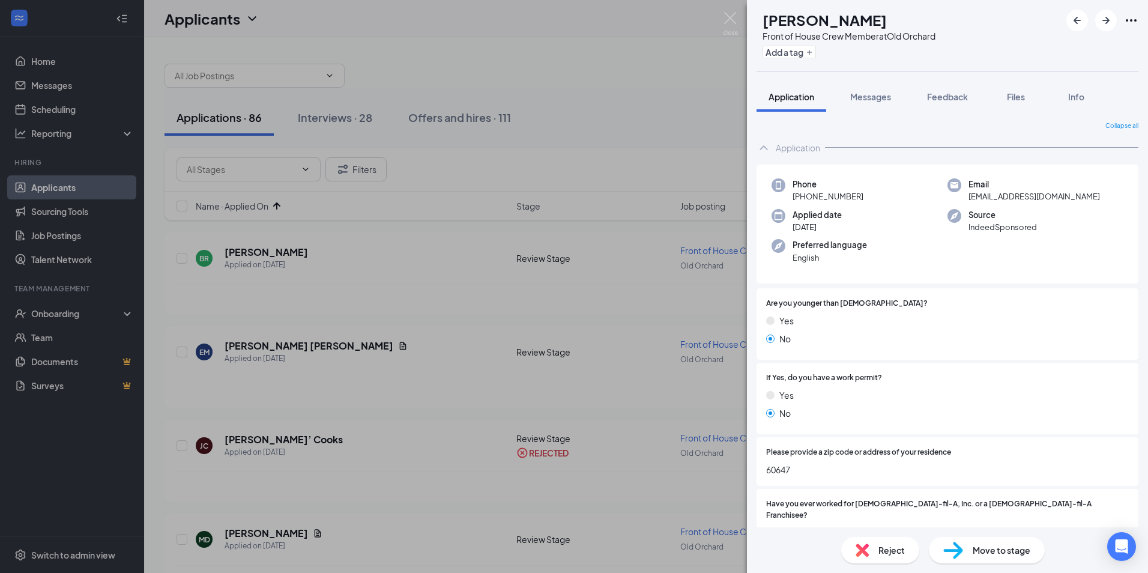
click at [869, 544] on img at bounding box center [862, 550] width 13 height 13
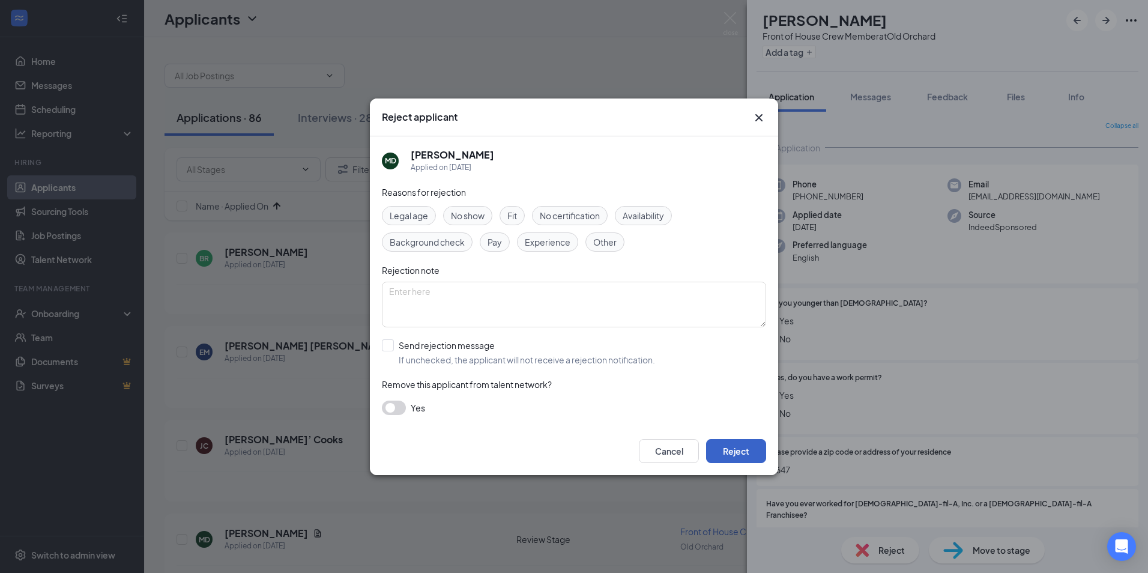
click at [739, 451] on button "Reject" at bounding box center [736, 451] width 60 height 24
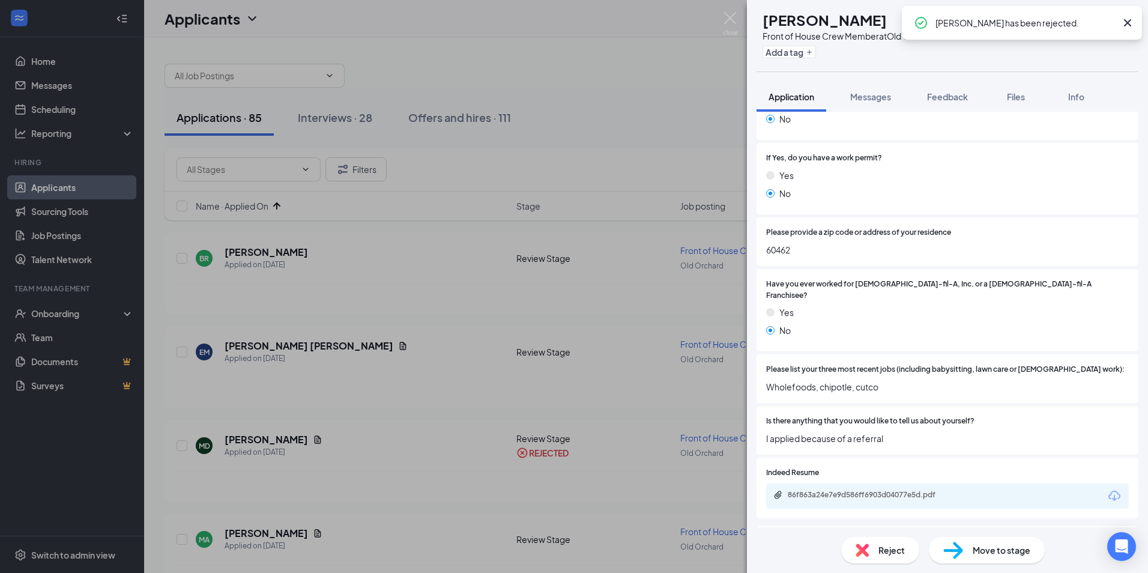
scroll to position [240, 0]
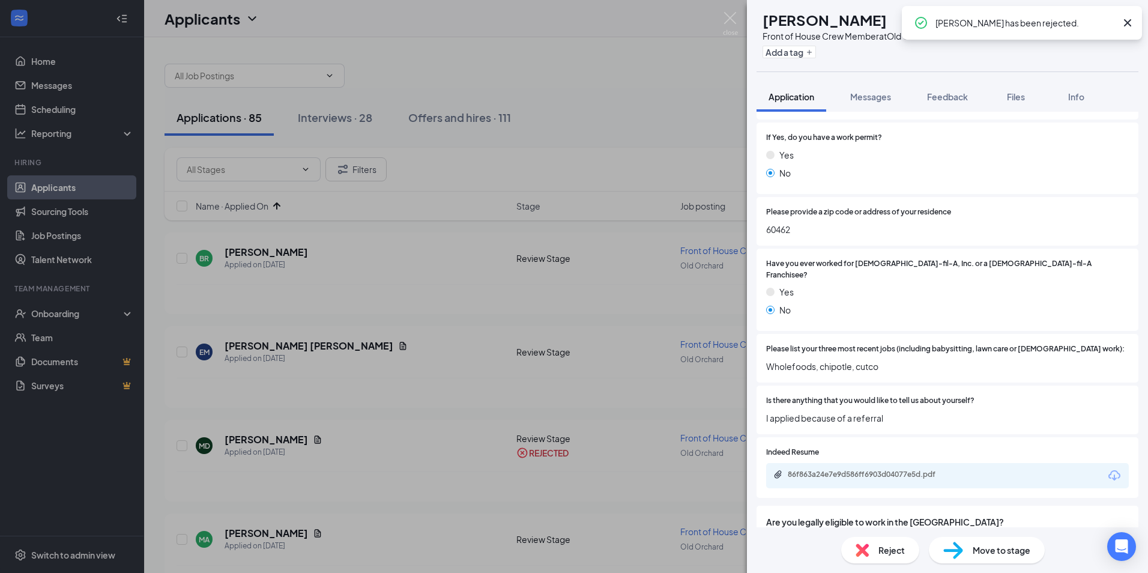
click at [861, 539] on div "Reject" at bounding box center [881, 550] width 78 height 26
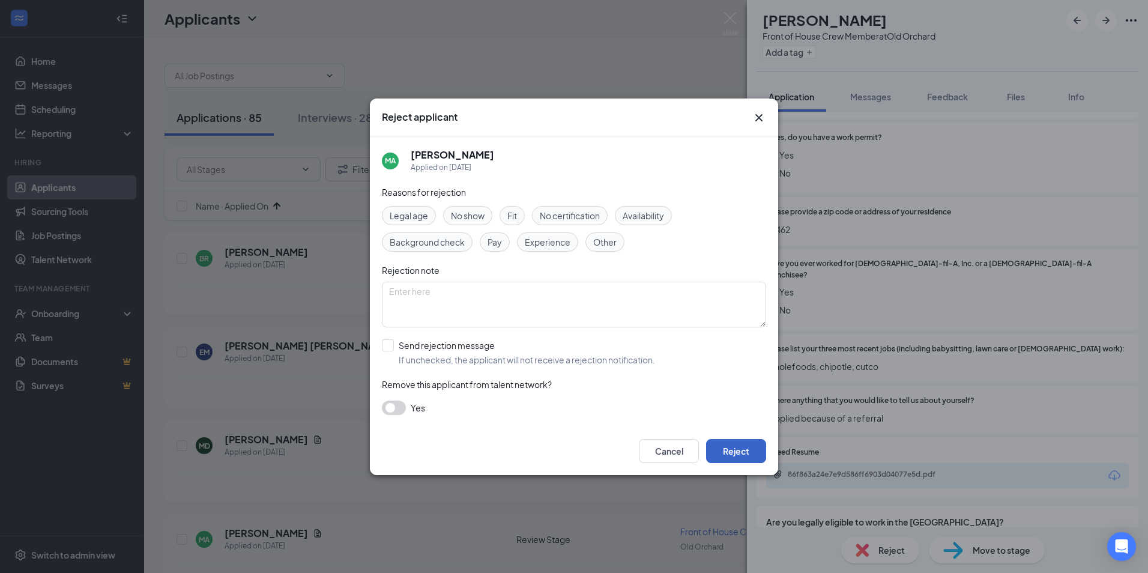
click at [753, 454] on button "Reject" at bounding box center [736, 451] width 60 height 24
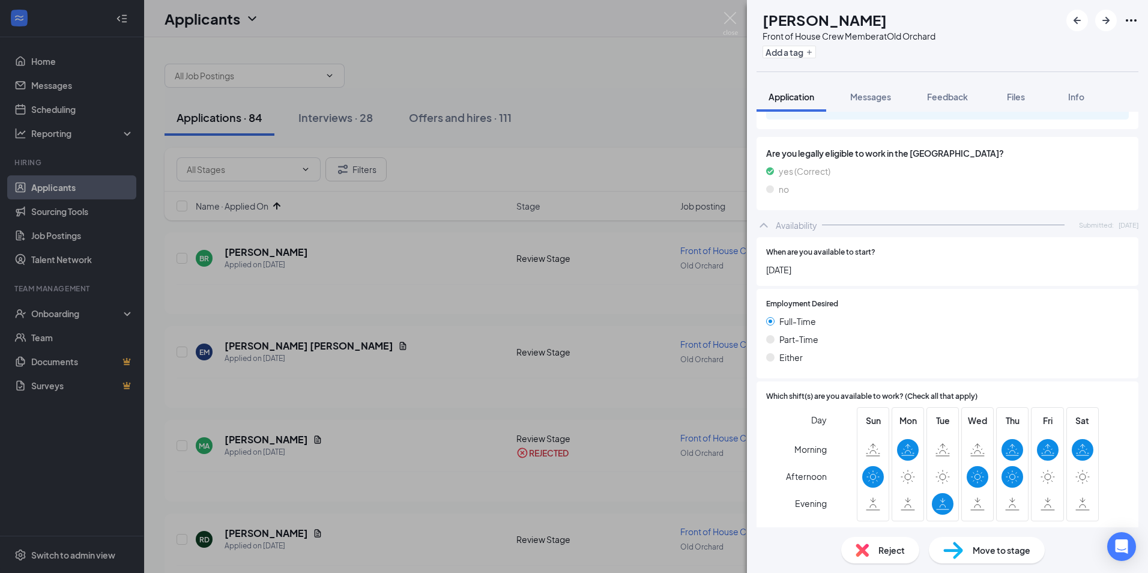
scroll to position [723, 0]
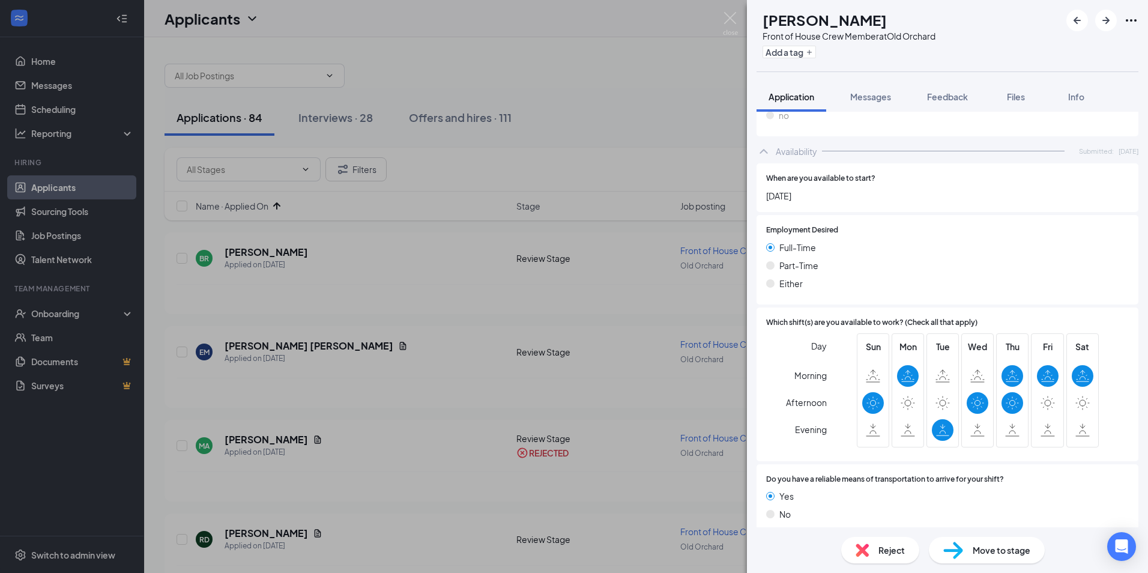
drag, startPoint x: 875, startPoint y: 524, endPoint x: 872, endPoint y: 532, distance: 8.4
click at [873, 530] on div "RD [PERSON_NAME] Front of House Crew Member at [GEOGRAPHIC_DATA] Add a tag Appl…" at bounding box center [947, 286] width 401 height 573
click at [870, 546] on div "Reject" at bounding box center [881, 550] width 78 height 26
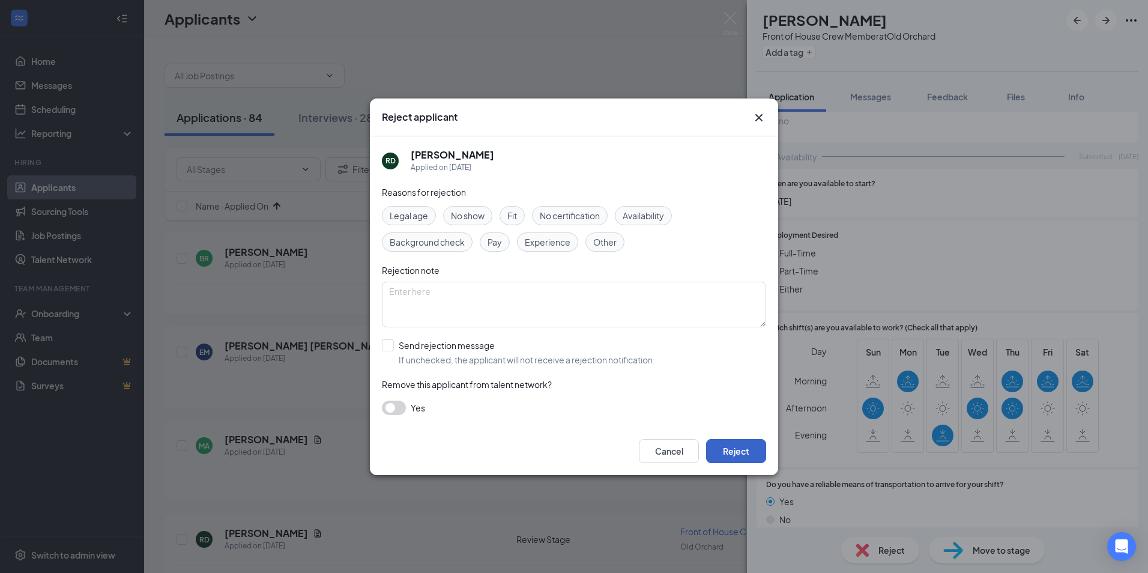
click at [720, 450] on button "Reject" at bounding box center [736, 451] width 60 height 24
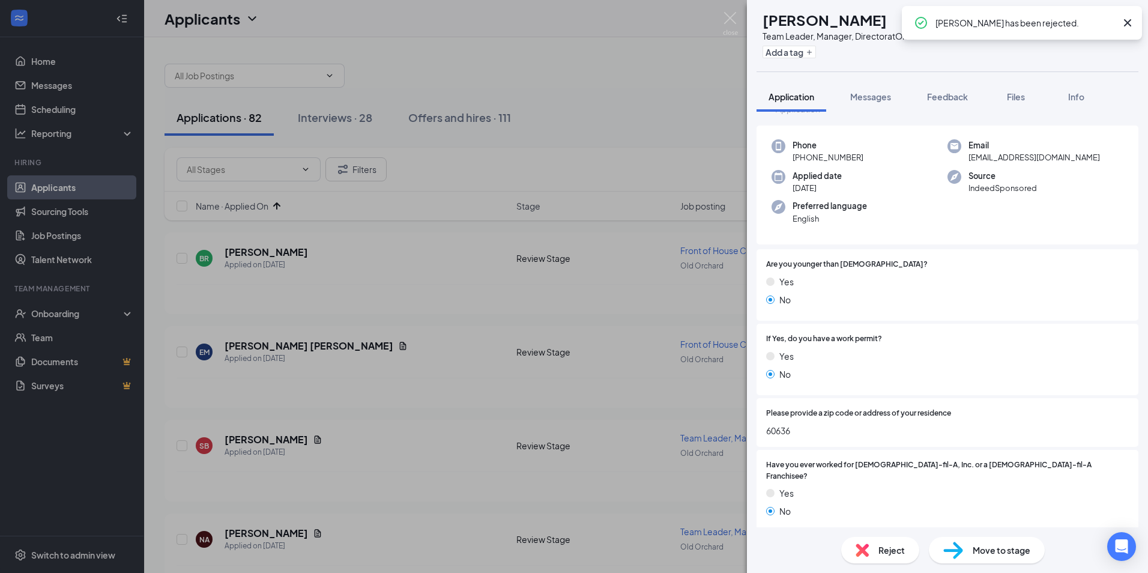
scroll to position [60, 0]
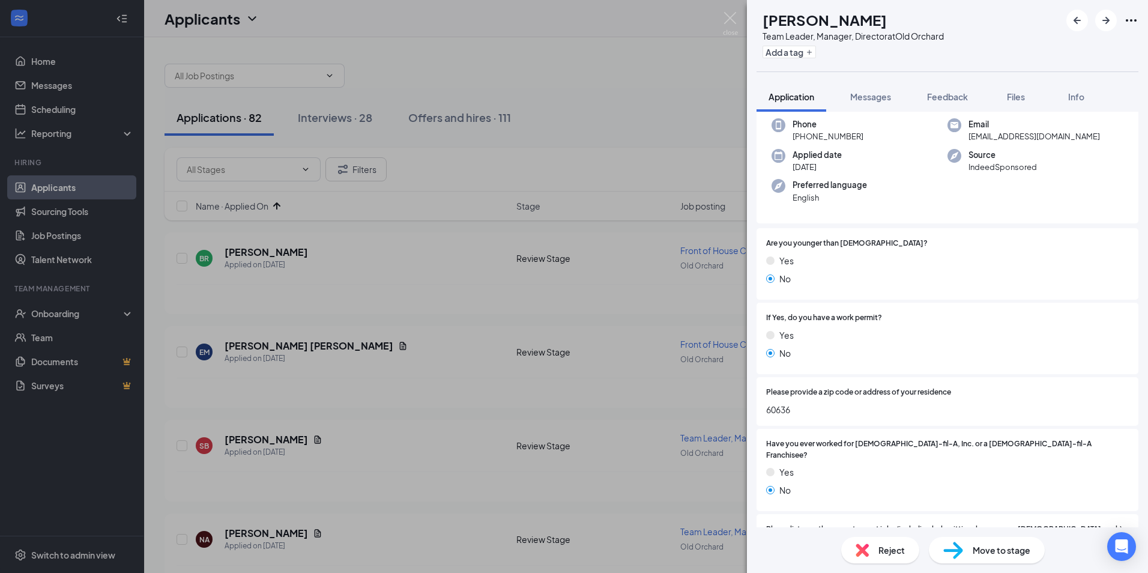
click at [891, 541] on div "Reject" at bounding box center [881, 550] width 78 height 26
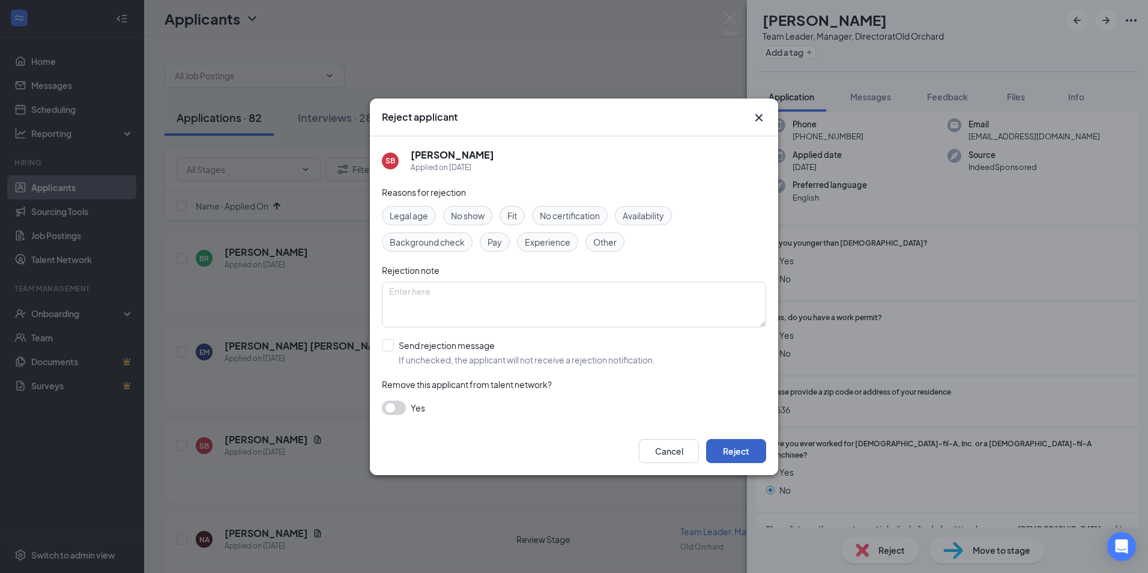
click at [737, 450] on button "Reject" at bounding box center [736, 451] width 60 height 24
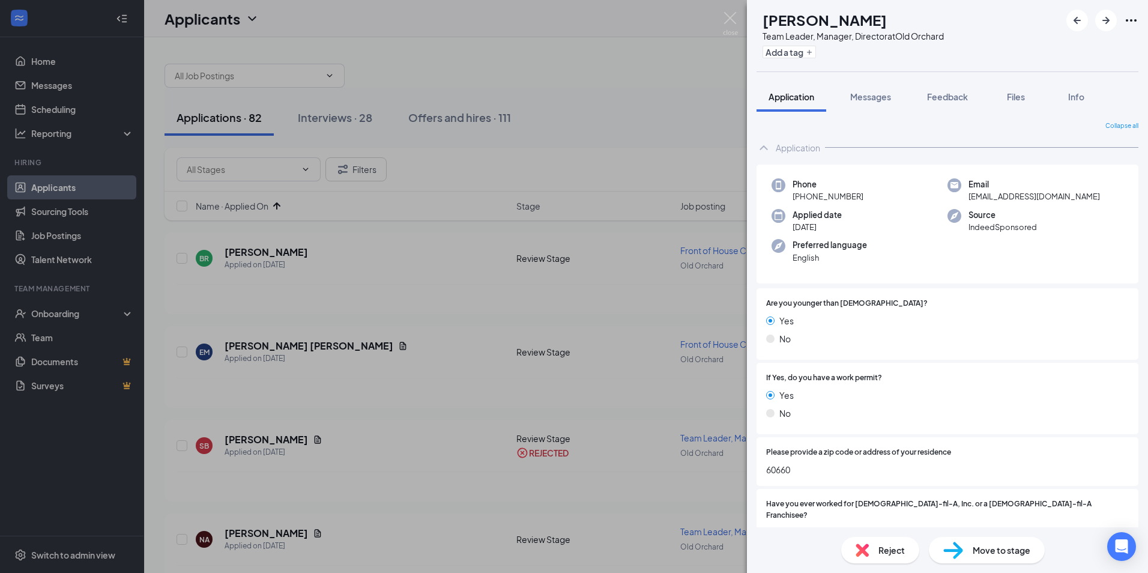
click at [854, 544] on div "Reject" at bounding box center [881, 550] width 78 height 26
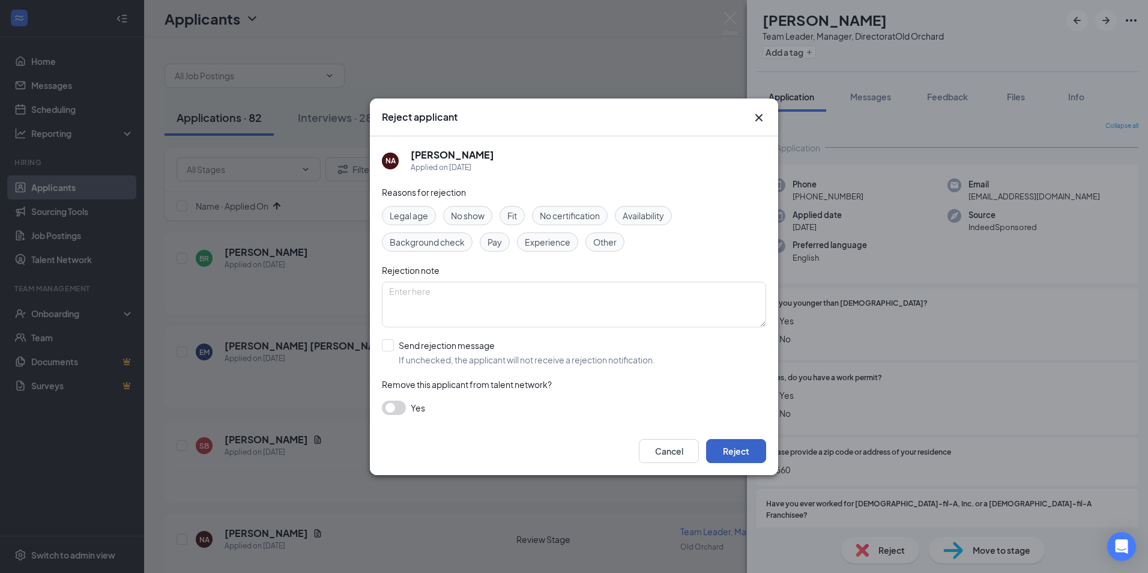
click at [732, 444] on button "Reject" at bounding box center [736, 451] width 60 height 24
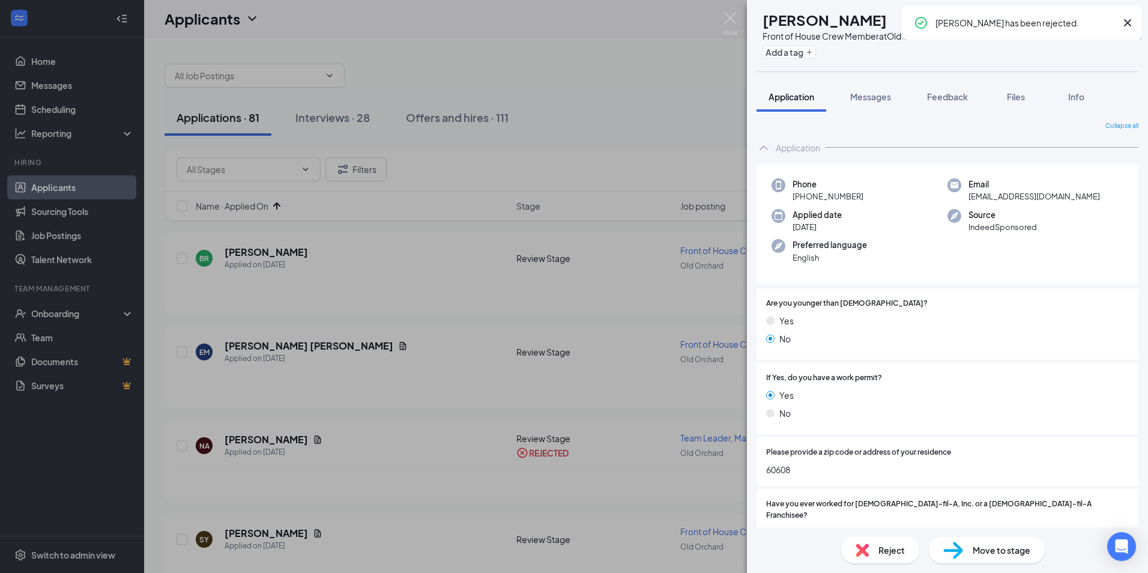
click at [857, 550] on img at bounding box center [862, 550] width 13 height 13
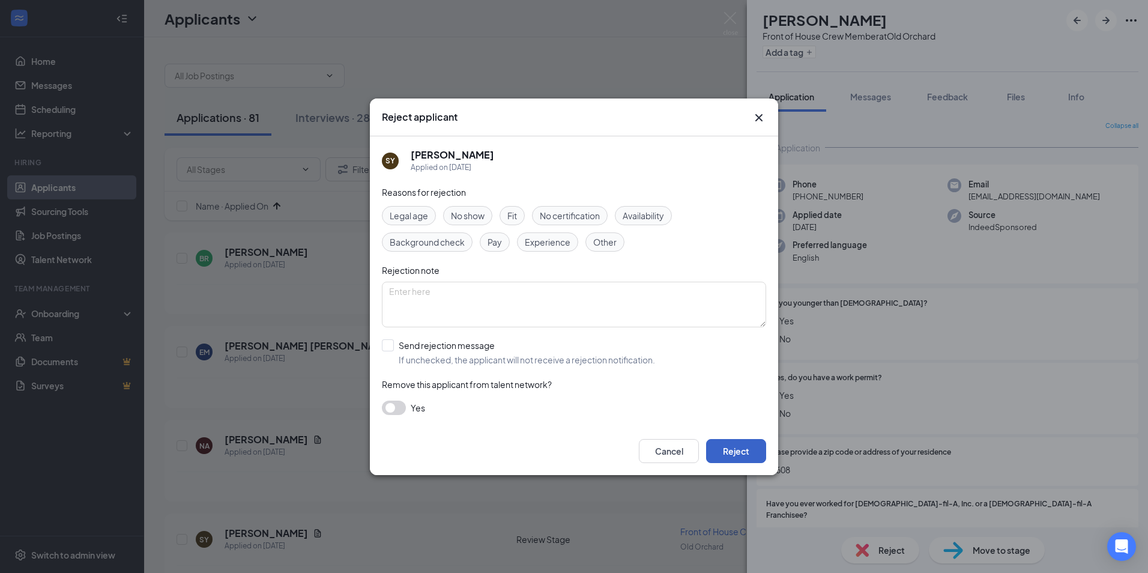
click at [726, 448] on button "Reject" at bounding box center [736, 451] width 60 height 24
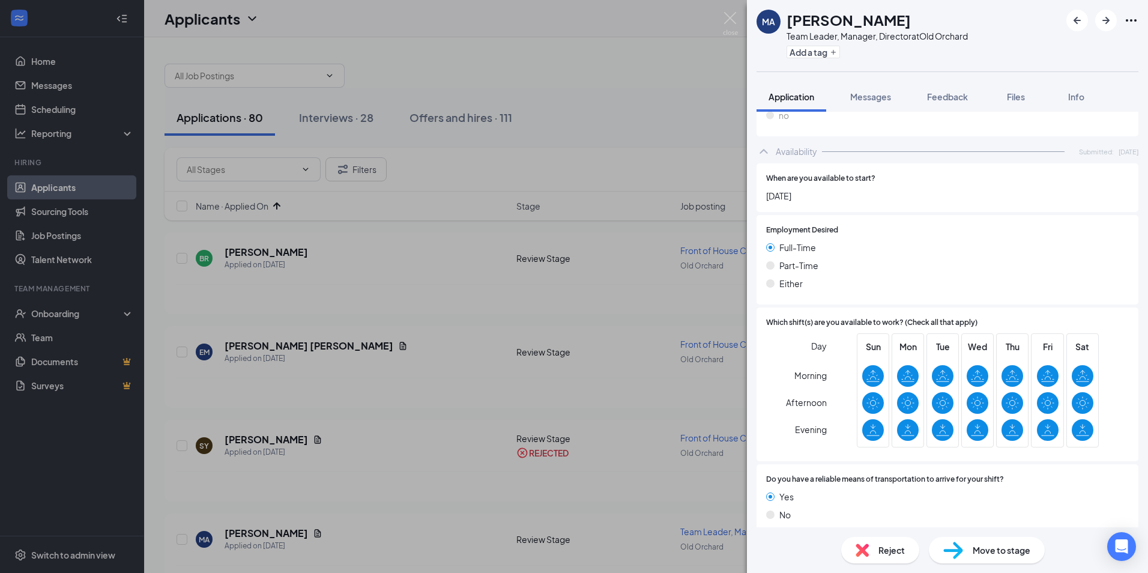
click at [873, 548] on div "Reject" at bounding box center [881, 550] width 78 height 26
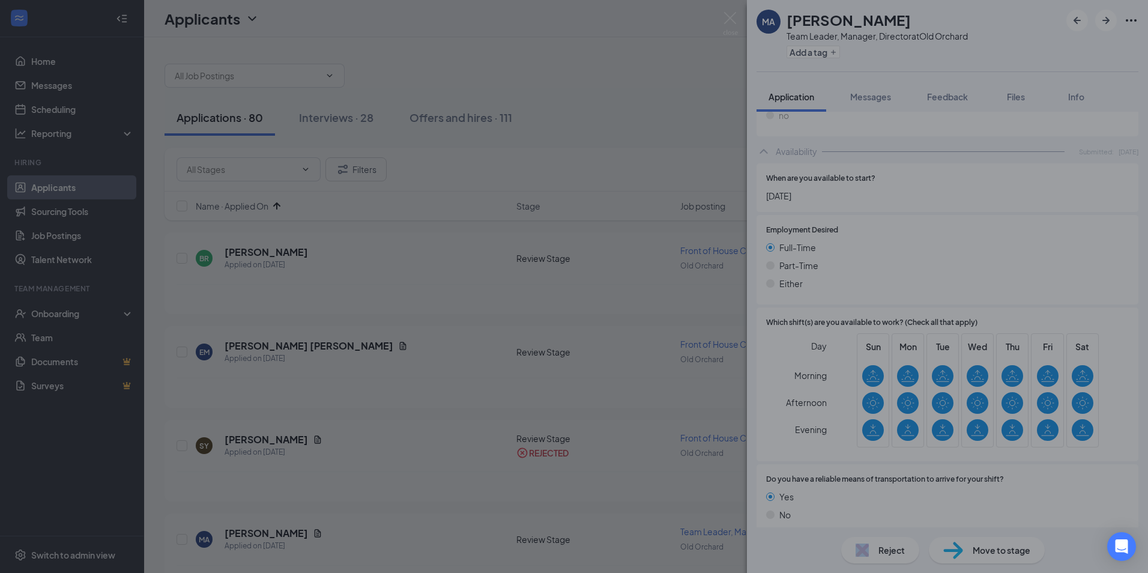
scroll to position [666, 0]
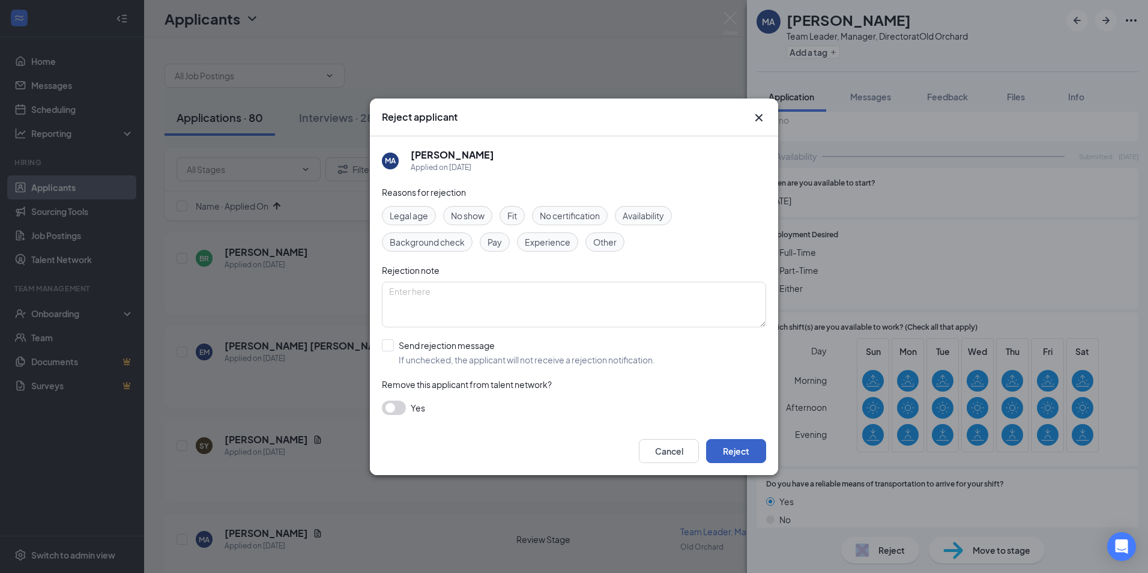
click at [734, 451] on button "Reject" at bounding box center [736, 451] width 60 height 24
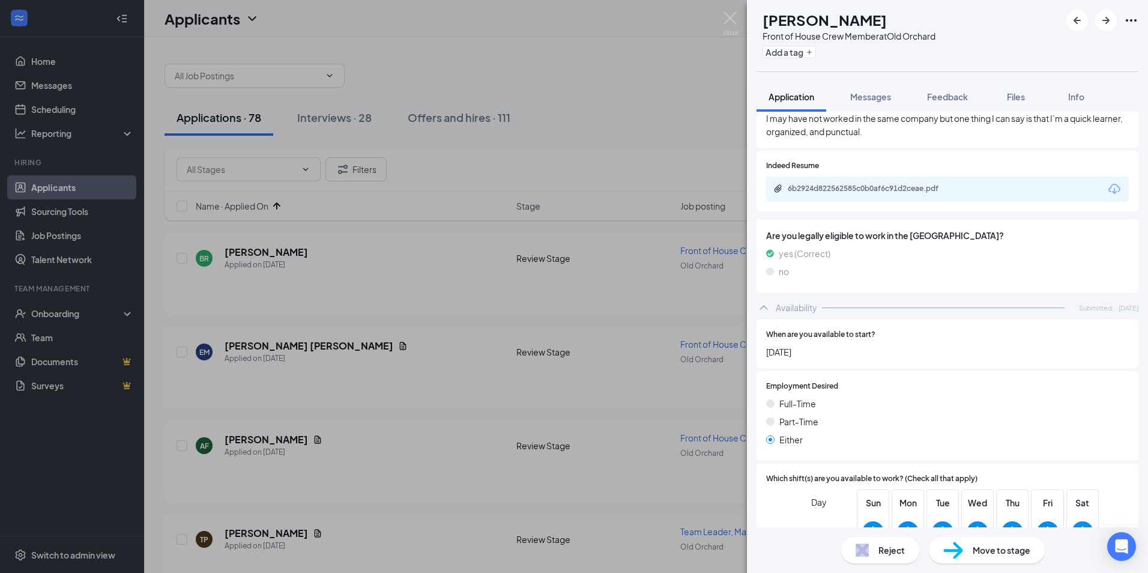
scroll to position [360, 0]
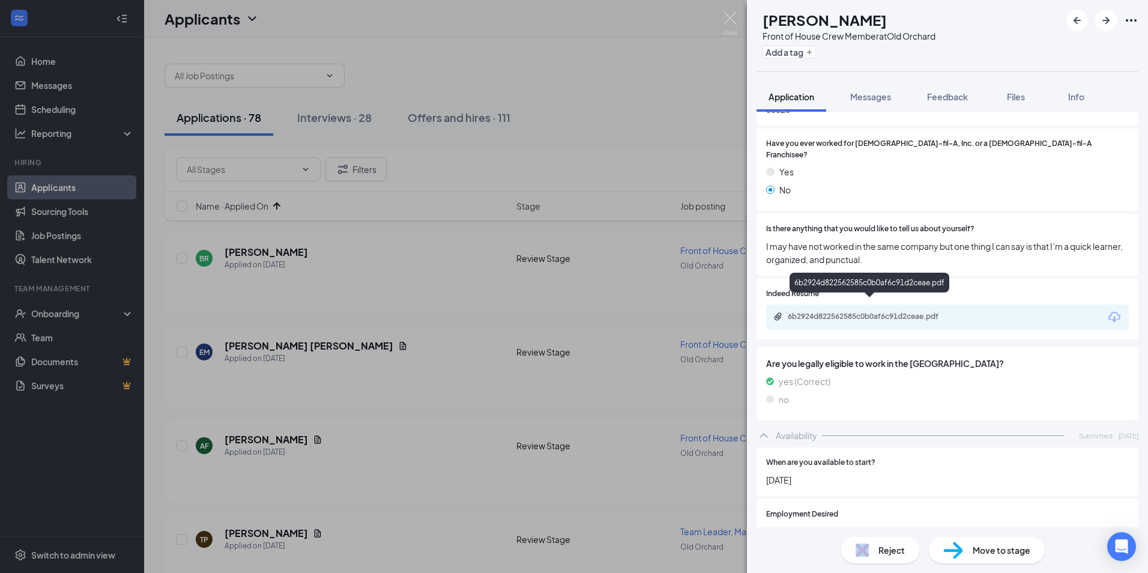
click at [818, 312] on div "6b2924d822562585c0b0af6c91d2ceae.pdf" at bounding box center [872, 317] width 168 height 10
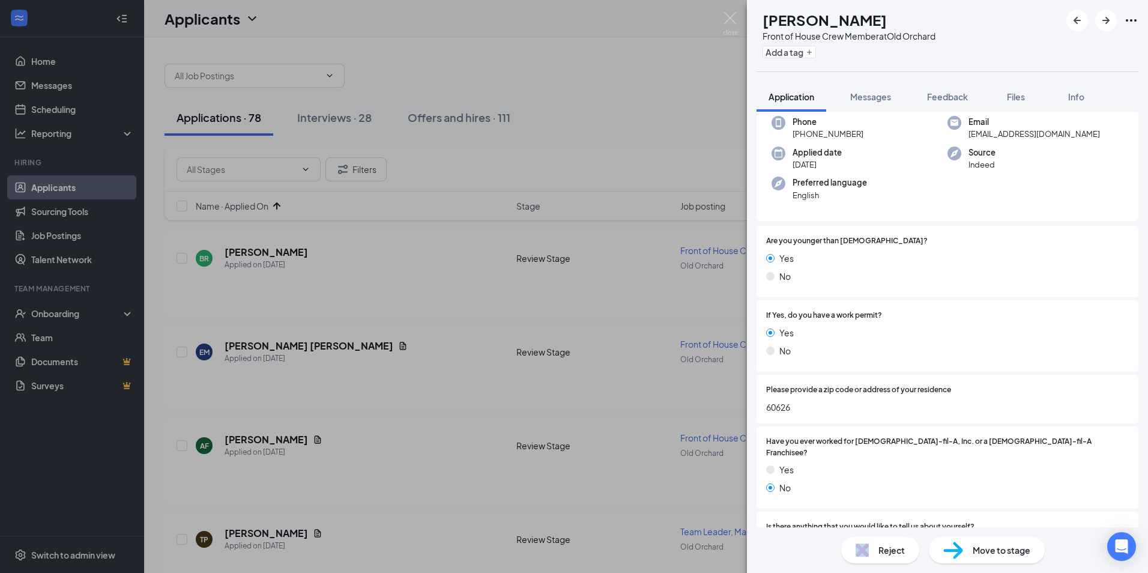
scroll to position [60, 0]
click at [958, 564] on div "Reject Move to stage" at bounding box center [947, 550] width 401 height 46
click at [954, 541] on div "Move to stage" at bounding box center [987, 550] width 116 height 26
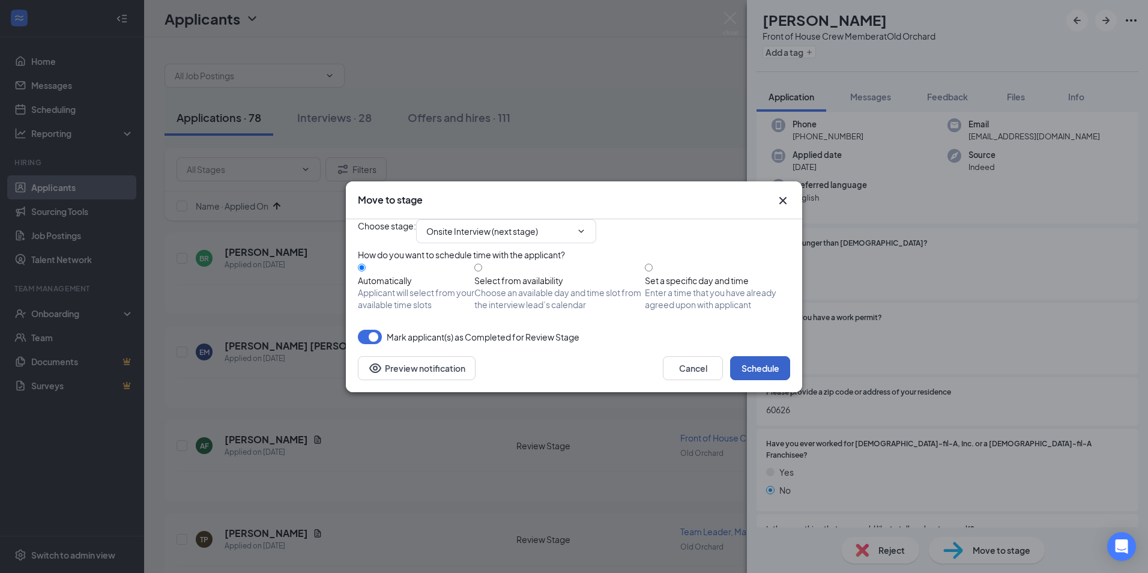
click at [766, 380] on button "Schedule" at bounding box center [760, 368] width 60 height 24
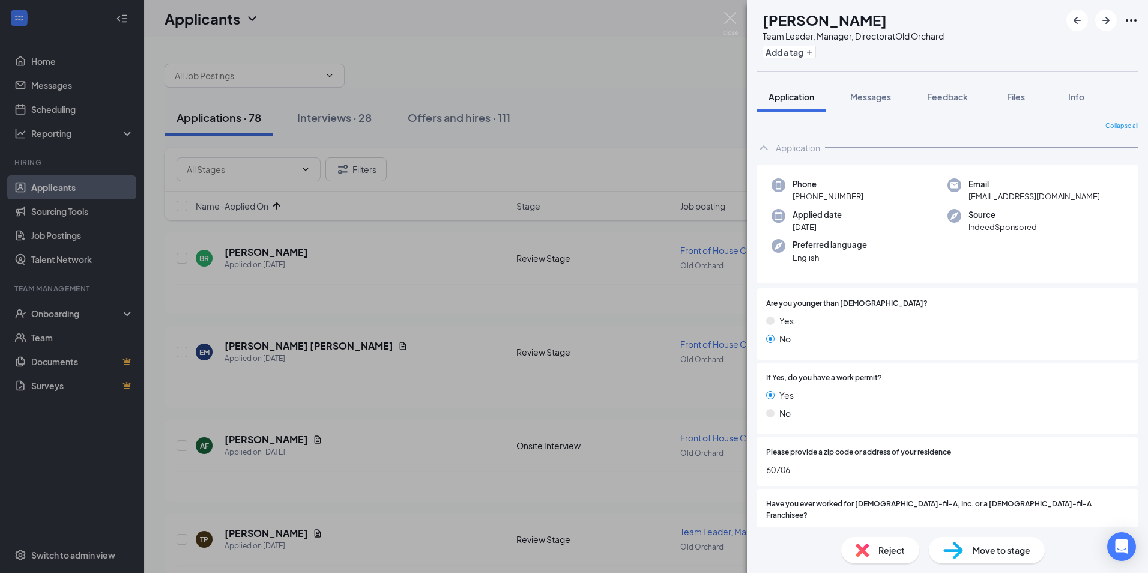
click at [861, 545] on img at bounding box center [862, 550] width 13 height 13
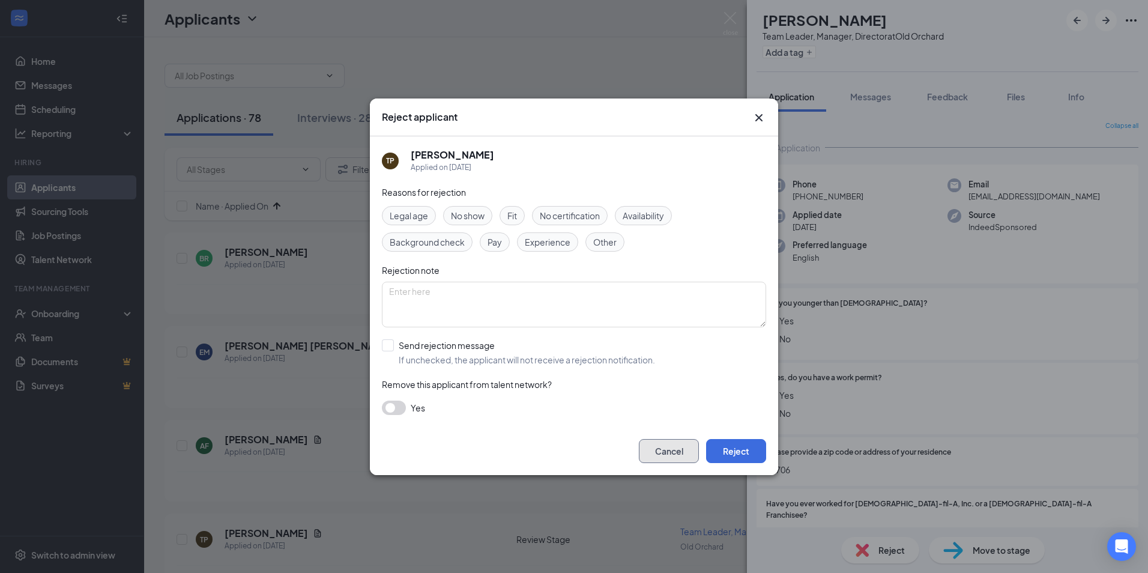
click at [659, 451] on button "Cancel" at bounding box center [669, 451] width 60 height 24
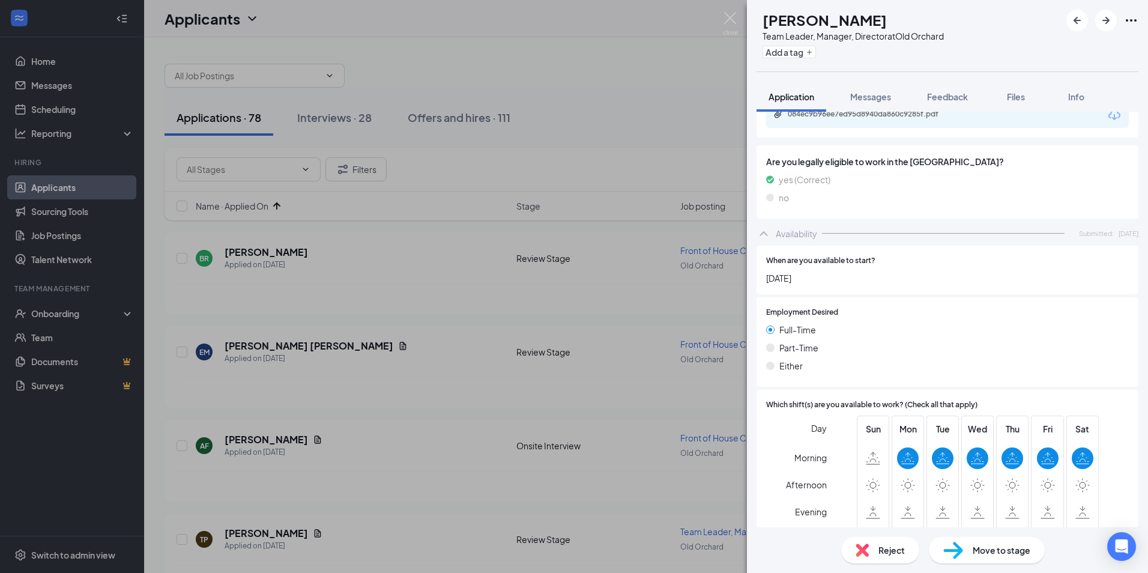
scroll to position [443, 0]
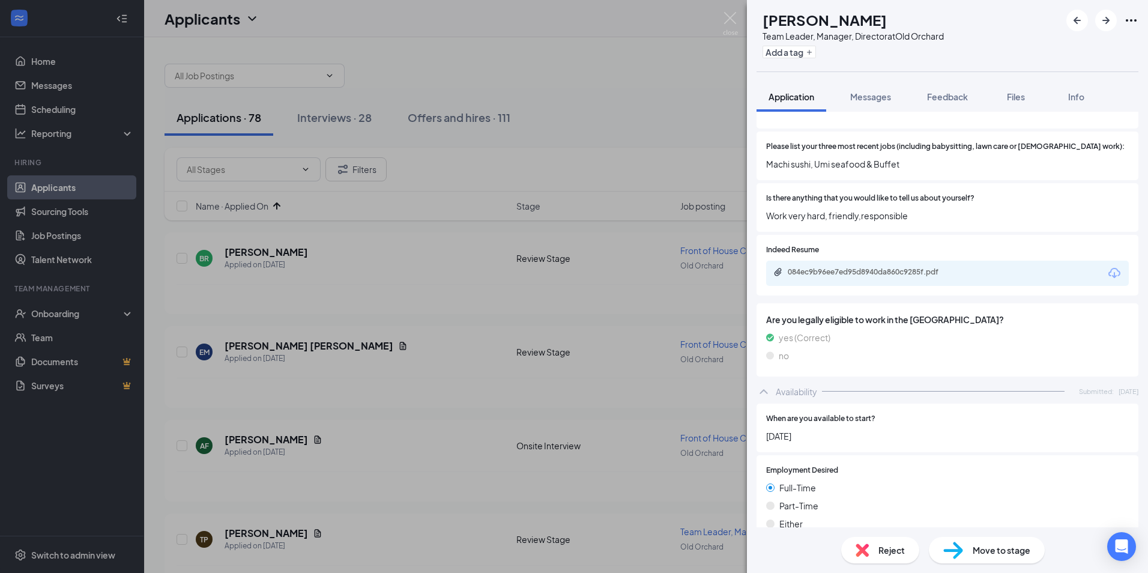
click at [827, 261] on div "084ec9b96ee7ed95d8940da860c9285f.pdf" at bounding box center [947, 273] width 363 height 25
click at [827, 267] on div "084ec9b96ee7ed95d8940da860c9285f.pdf" at bounding box center [872, 272] width 168 height 10
click at [876, 541] on div "Reject" at bounding box center [881, 550] width 78 height 26
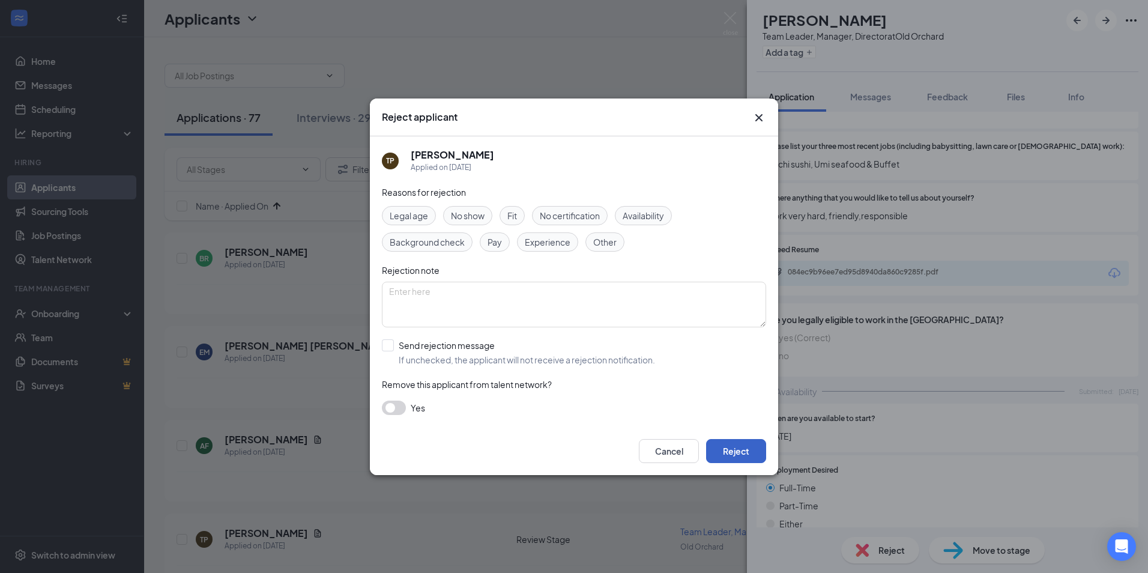
click at [727, 453] on button "Reject" at bounding box center [736, 451] width 60 height 24
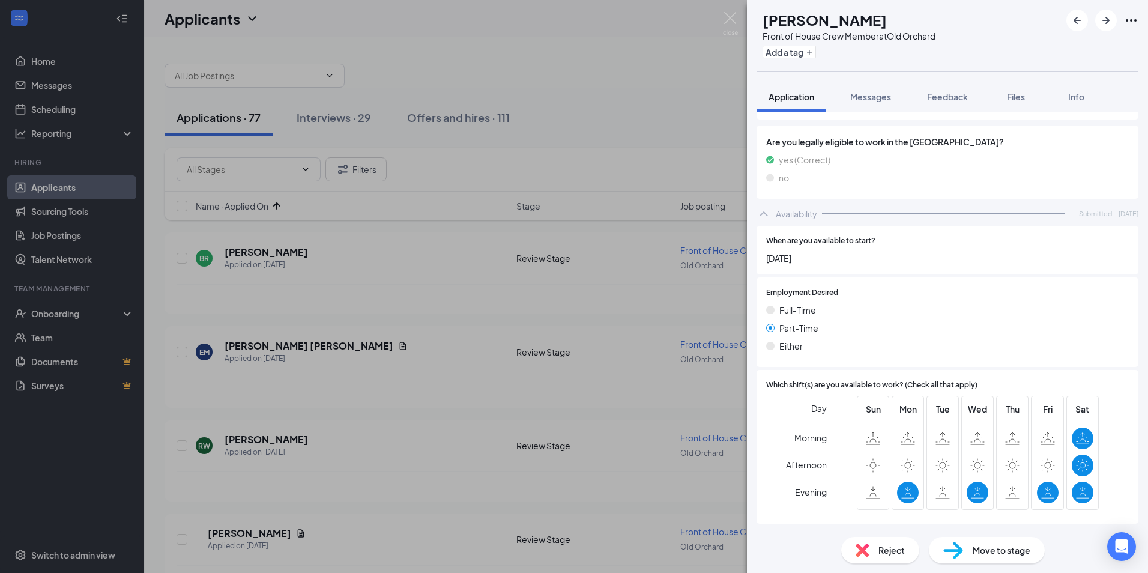
scroll to position [661, 0]
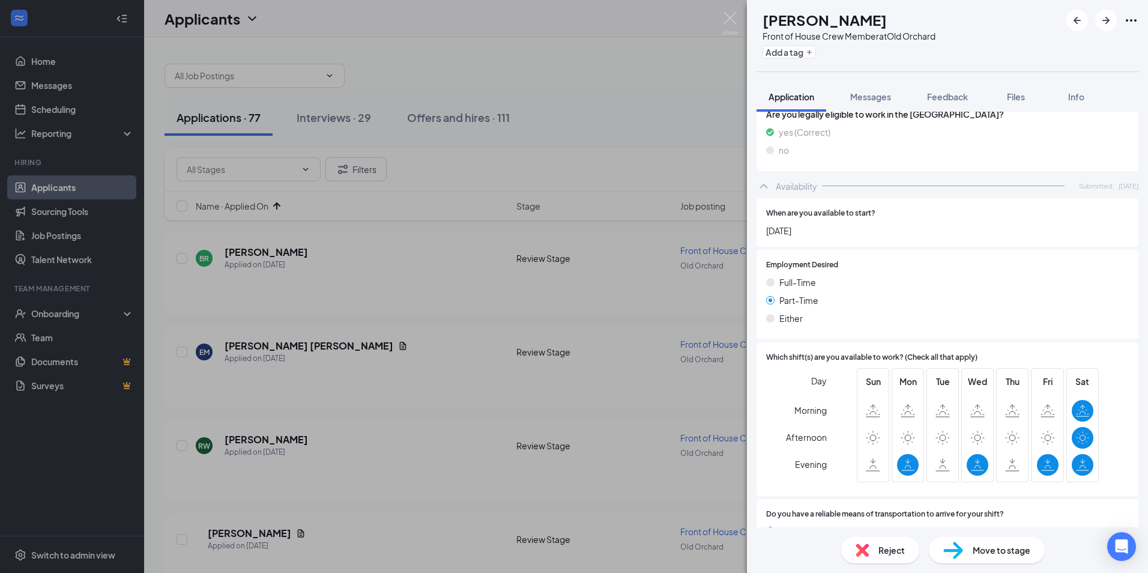
click at [887, 550] on span "Reject" at bounding box center [892, 550] width 26 height 13
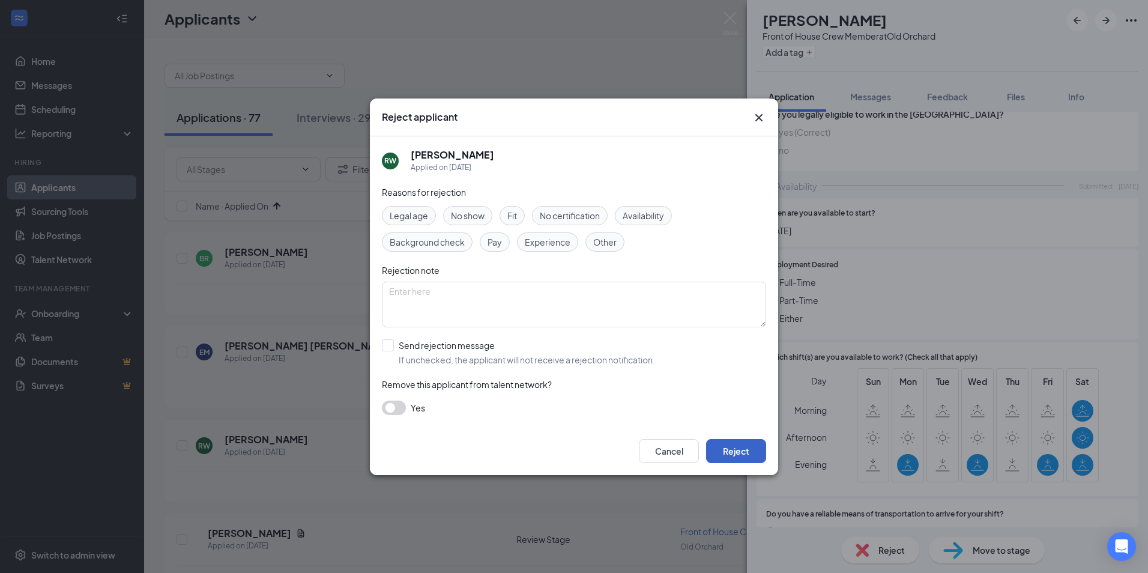
click at [718, 454] on button "Reject" at bounding box center [736, 451] width 60 height 24
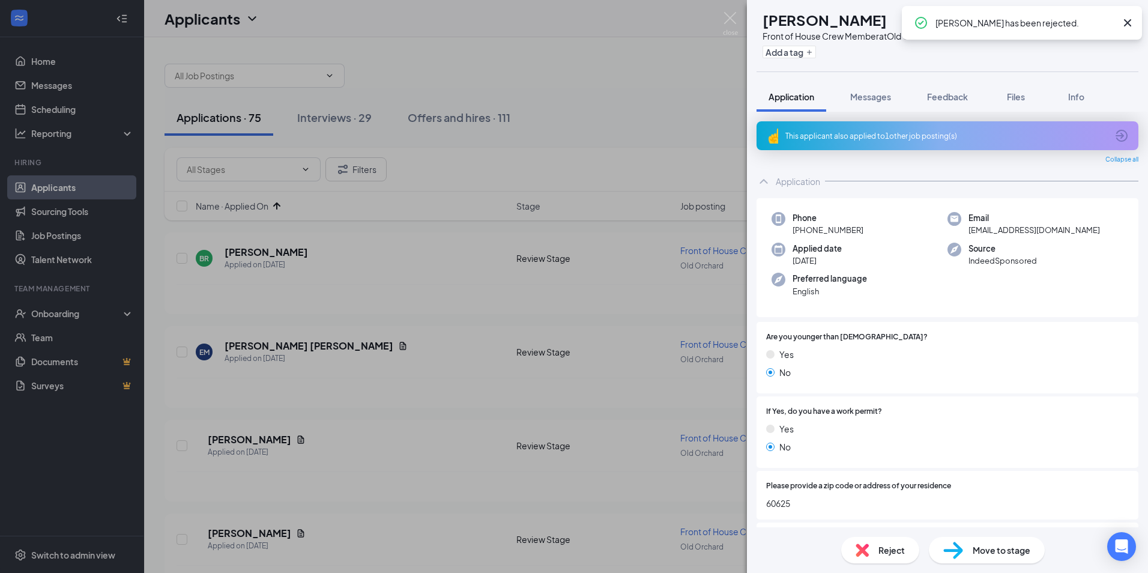
click at [876, 557] on div "Reject" at bounding box center [881, 550] width 78 height 26
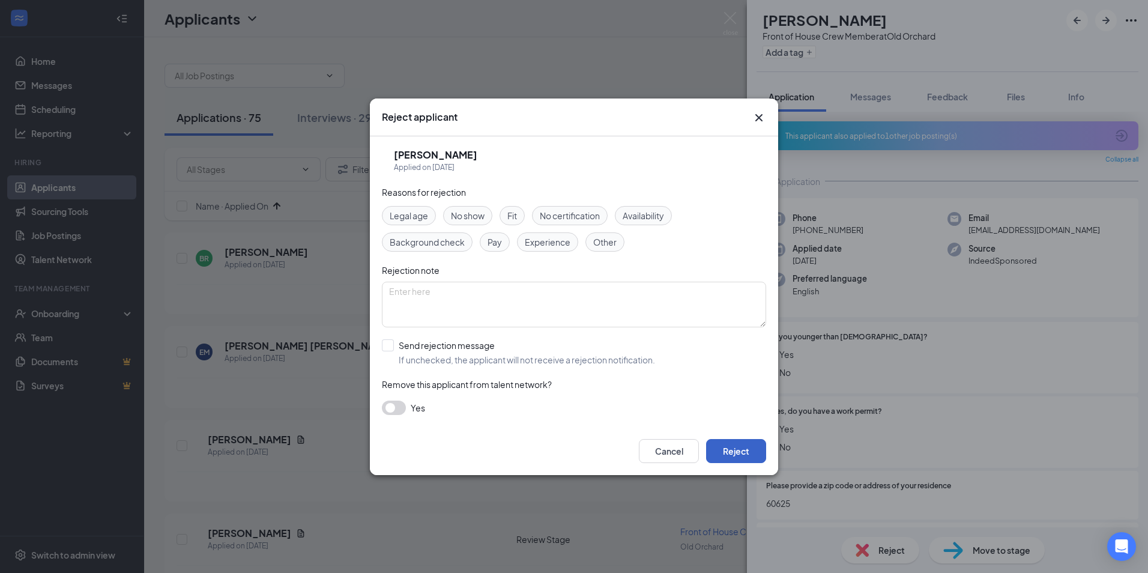
click at [718, 452] on button "Reject" at bounding box center [736, 451] width 60 height 24
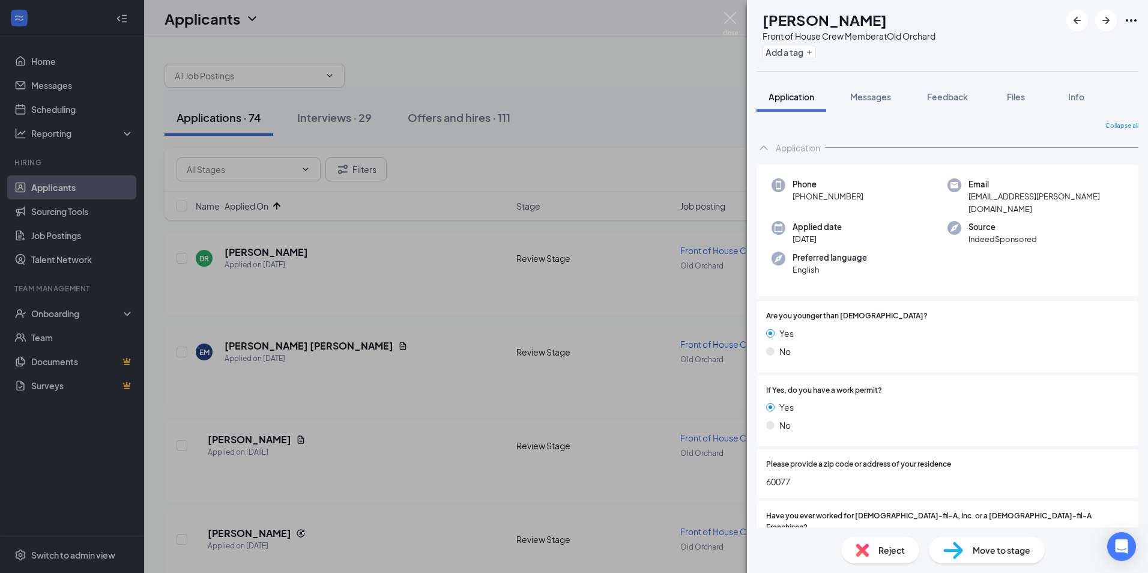
click at [855, 543] on div "Reject" at bounding box center [881, 550] width 78 height 26
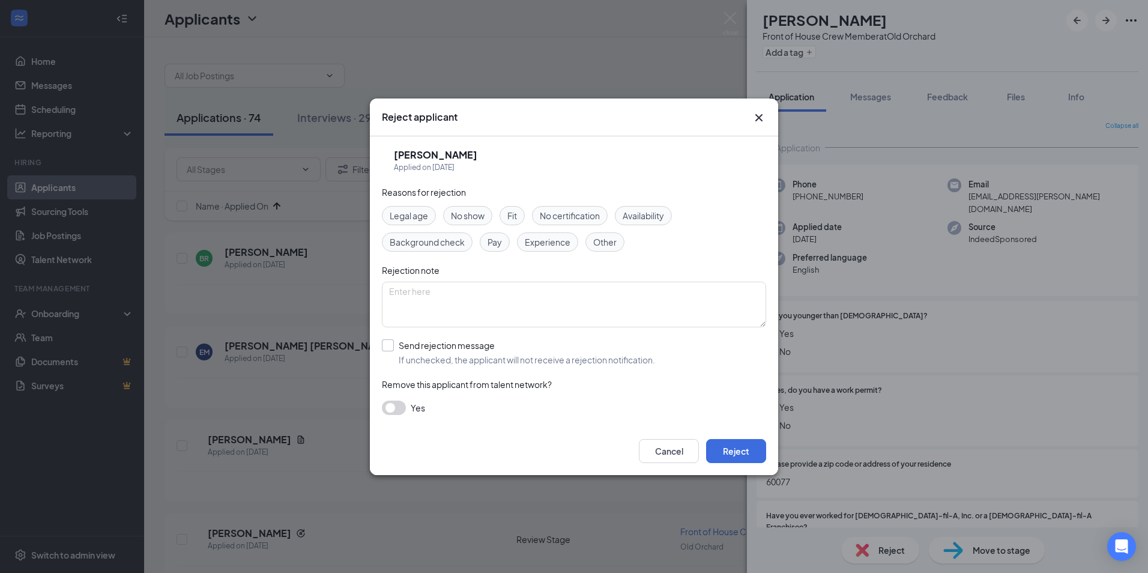
click at [388, 345] on input "Send rejection message If unchecked, the applicant will not receive a rejection…" at bounding box center [518, 352] width 273 height 26
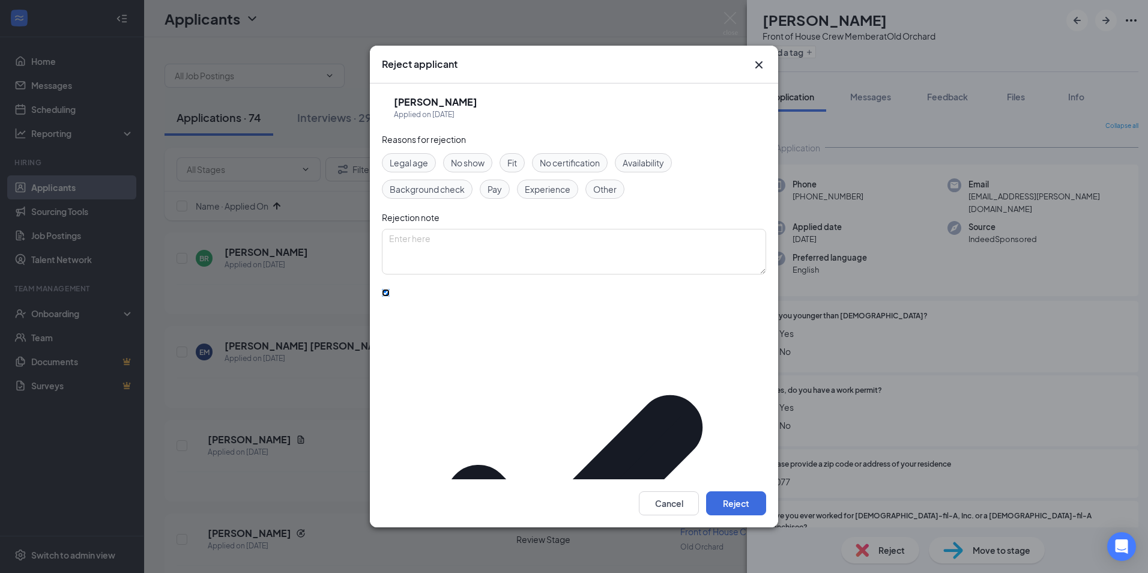
click at [387, 297] on input "Send rejection message If unchecked, the applicant will not receive a rejection…" at bounding box center [386, 293] width 8 height 8
checkbox input "false"
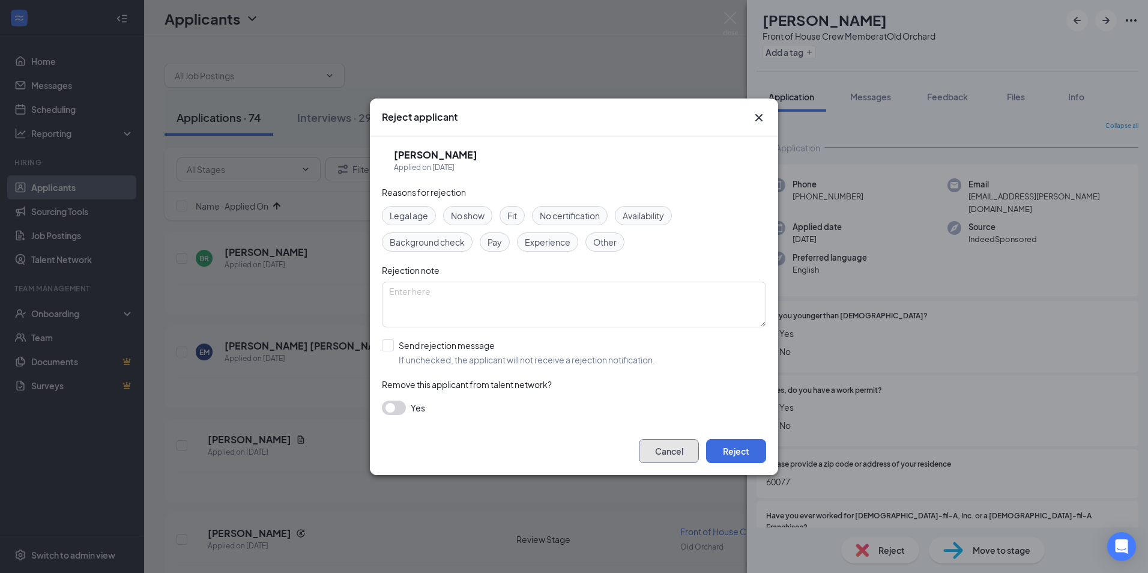
click at [675, 462] on button "Cancel" at bounding box center [669, 451] width 60 height 24
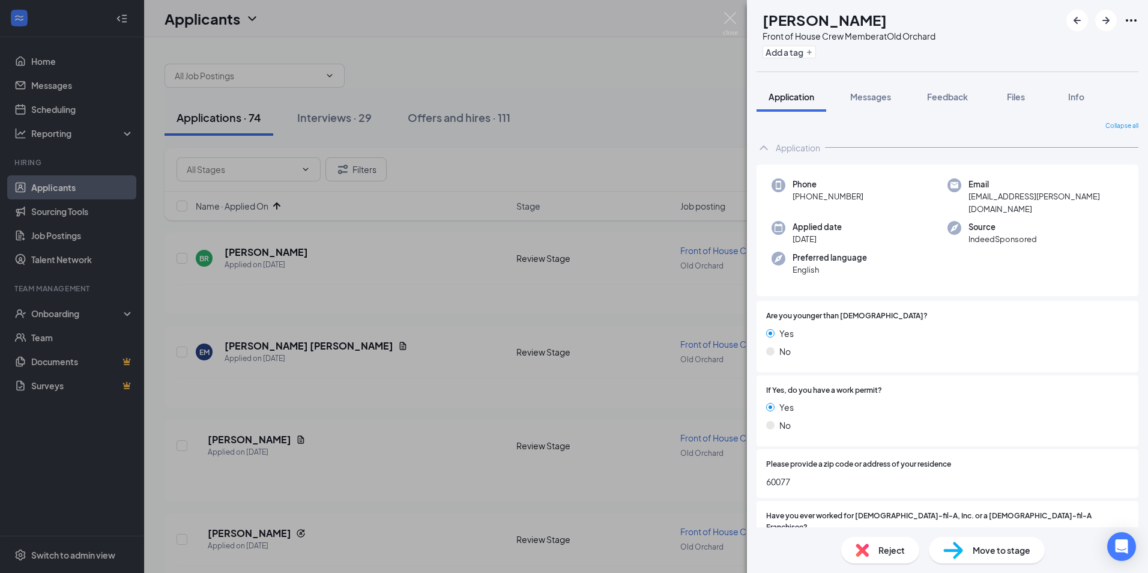
click at [627, 132] on div "TM [PERSON_NAME] Front of House Crew Member at [GEOGRAPHIC_DATA] Add a tag Appl…" at bounding box center [574, 286] width 1148 height 573
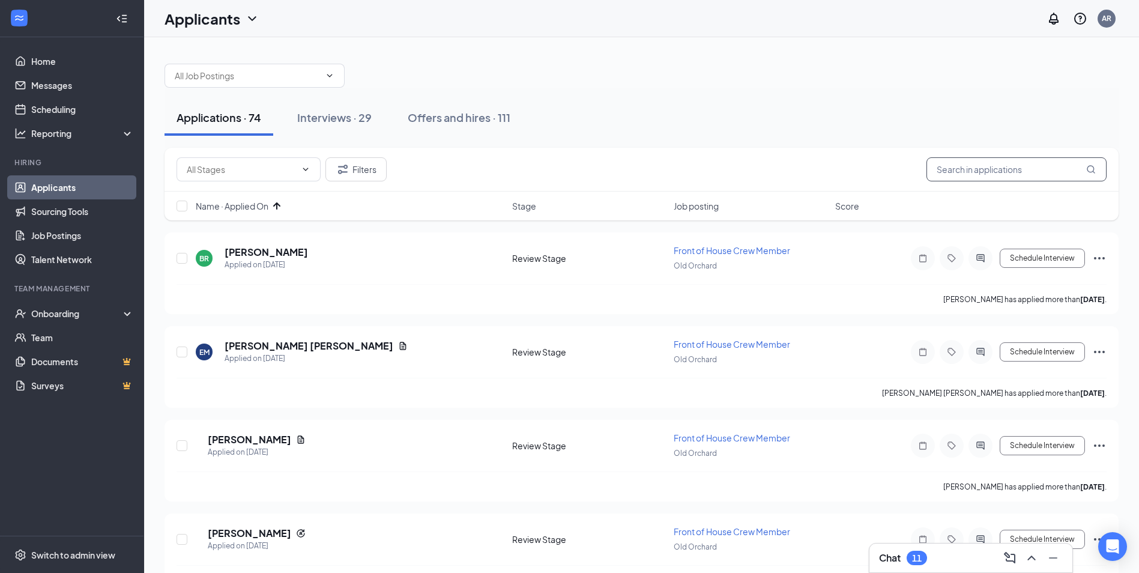
click at [981, 168] on input "text" at bounding box center [1017, 169] width 180 height 24
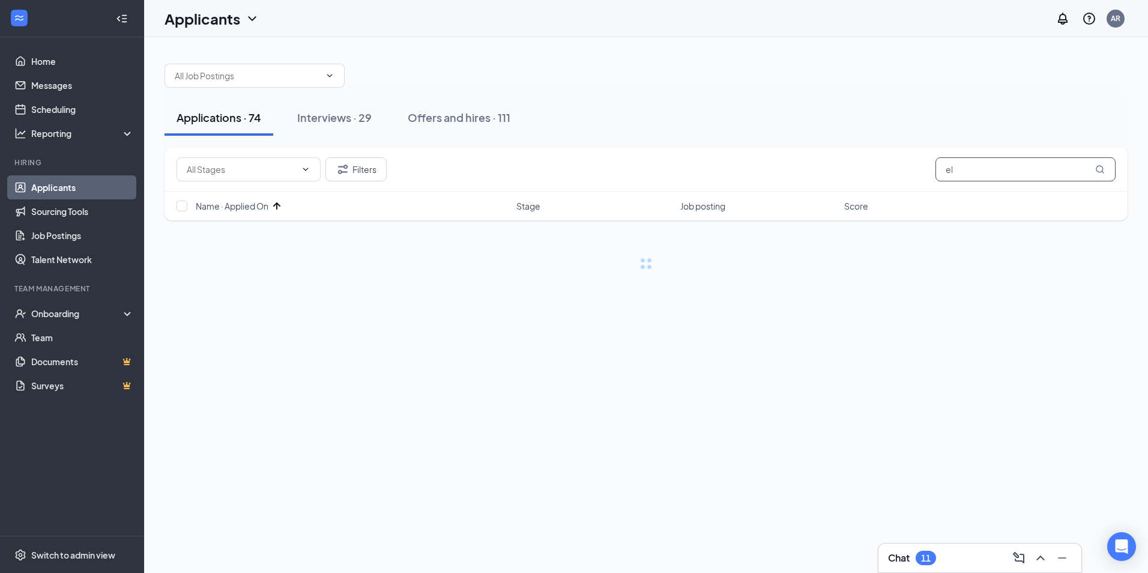
type input "e"
type input "[PERSON_NAME]"
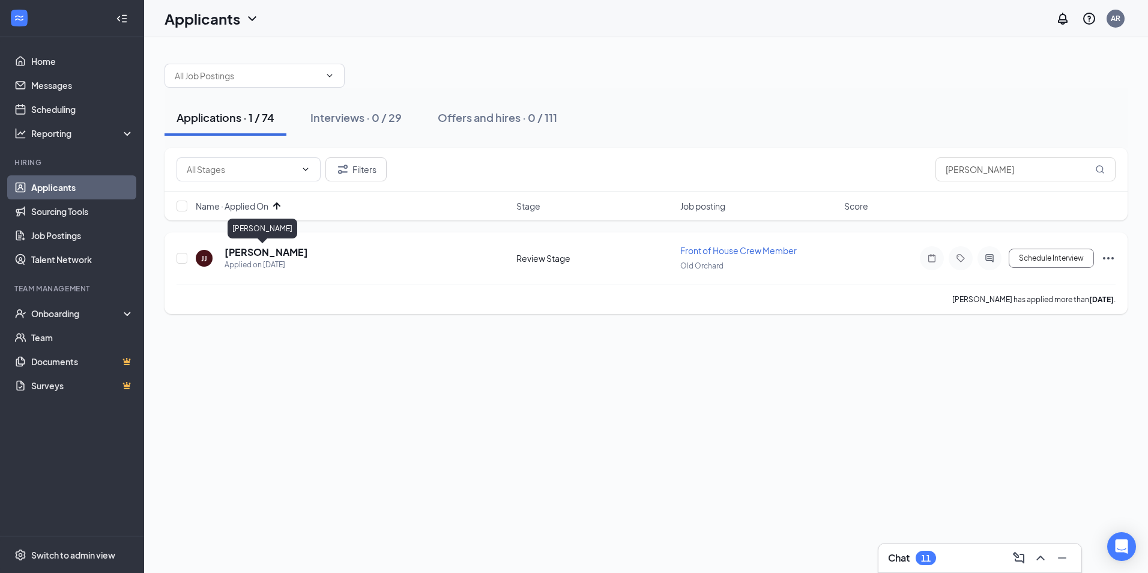
click at [259, 256] on h5 "[PERSON_NAME]" at bounding box center [266, 252] width 83 height 13
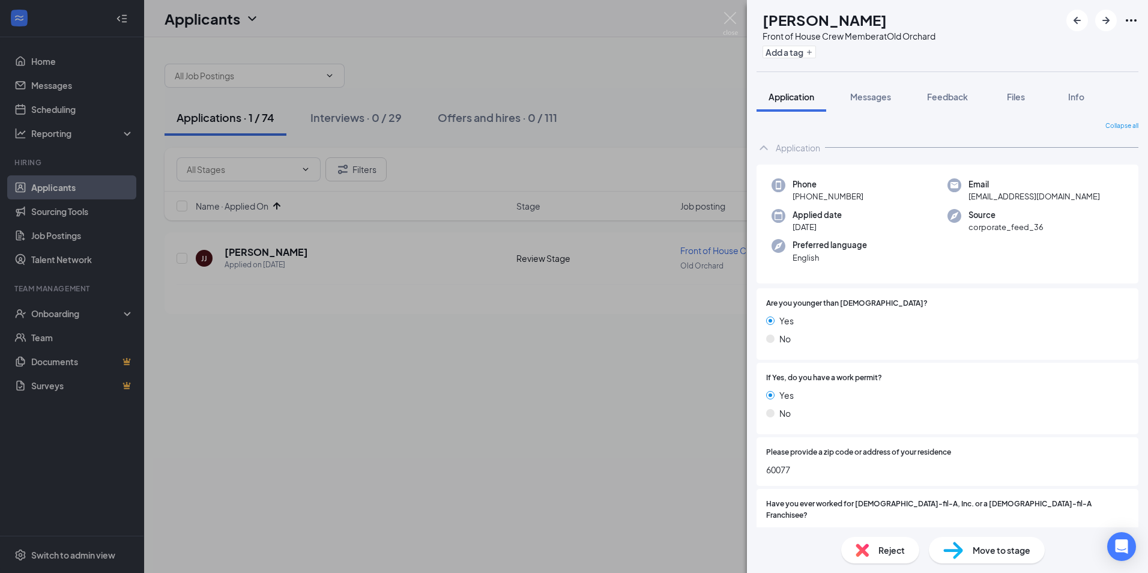
click at [875, 555] on div "Reject" at bounding box center [881, 550] width 78 height 26
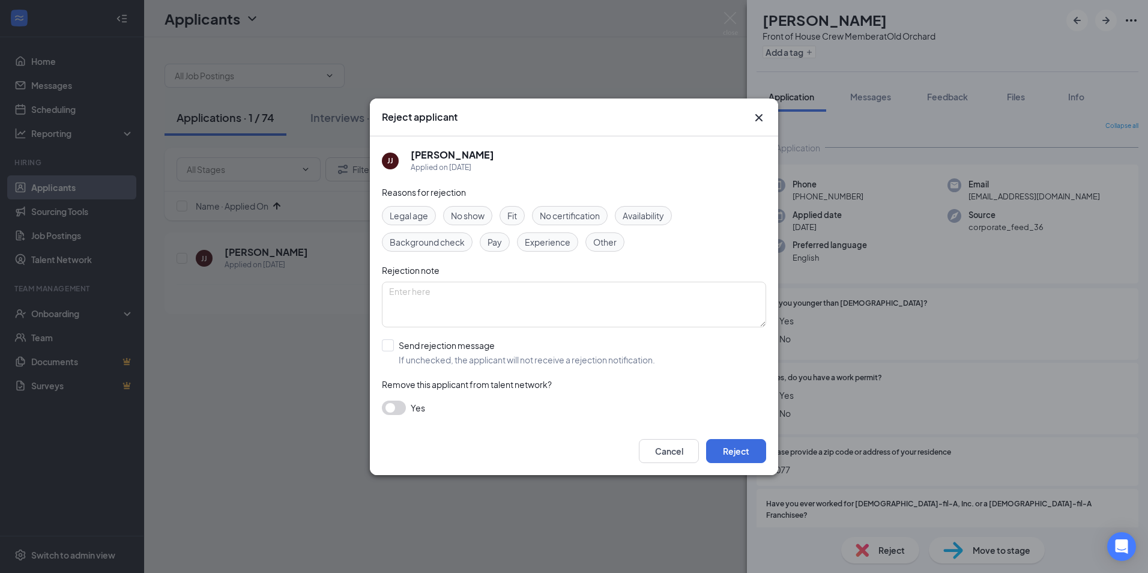
click at [394, 404] on button "button" at bounding box center [394, 408] width 24 height 14
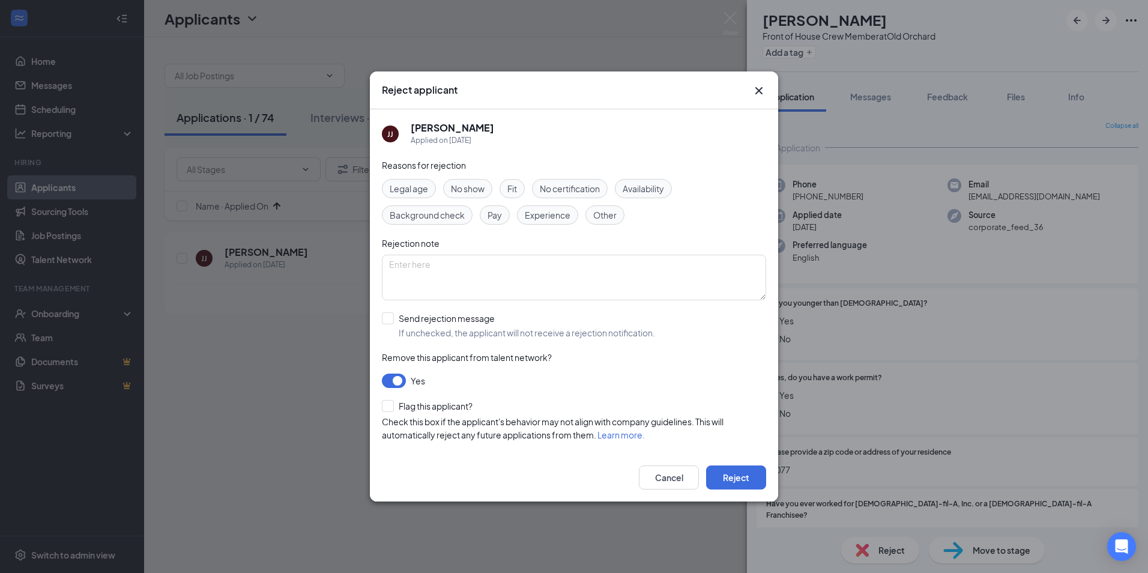
click at [395, 380] on button "button" at bounding box center [394, 381] width 24 height 14
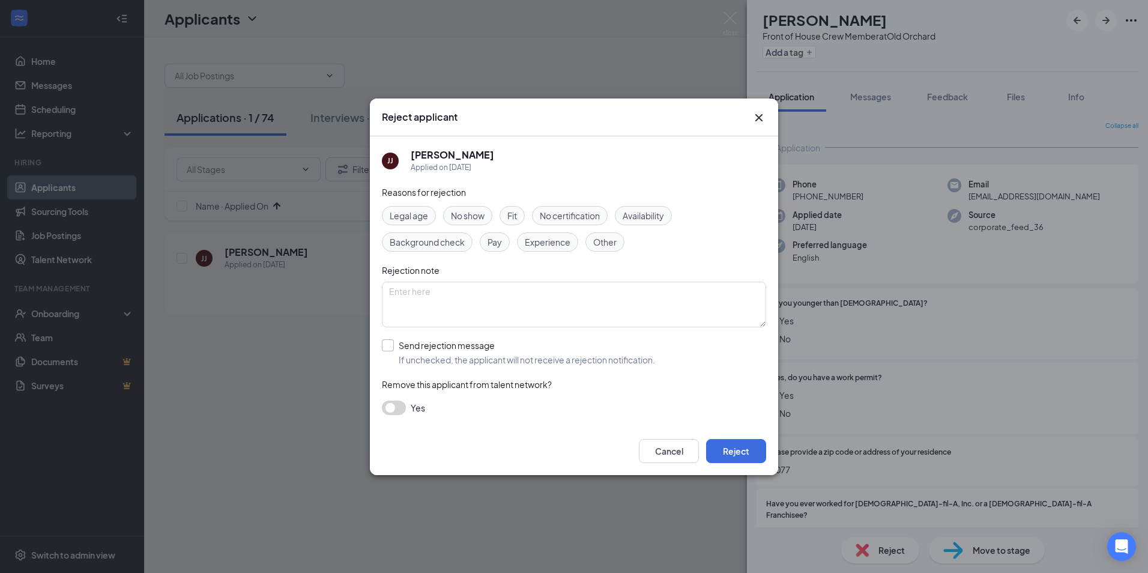
click at [389, 346] on input "Send rejection message If unchecked, the applicant will not receive a rejection…" at bounding box center [518, 352] width 273 height 26
checkbox input "true"
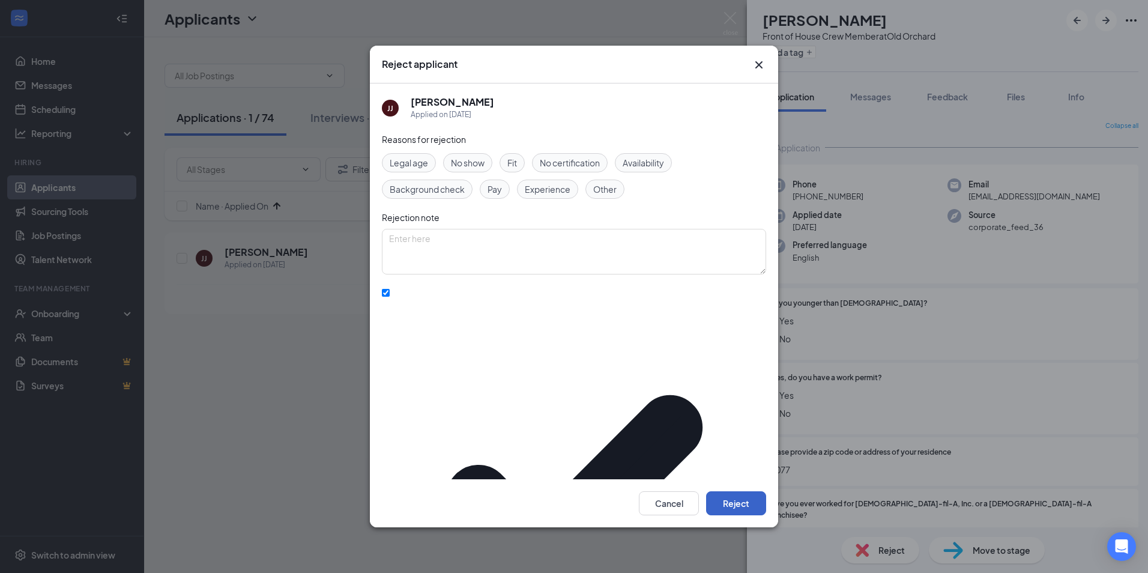
click at [753, 491] on button "Reject" at bounding box center [736, 503] width 60 height 24
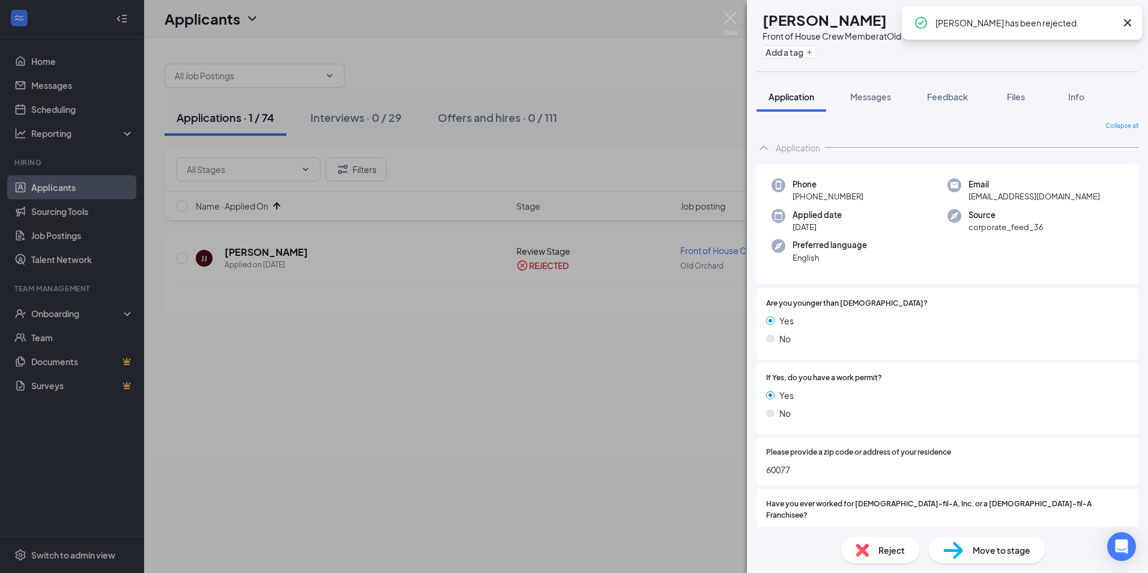
click at [587, 433] on div "[PERSON_NAME] [PERSON_NAME] Front of House Crew Member at [GEOGRAPHIC_DATA] Add…" at bounding box center [574, 286] width 1148 height 573
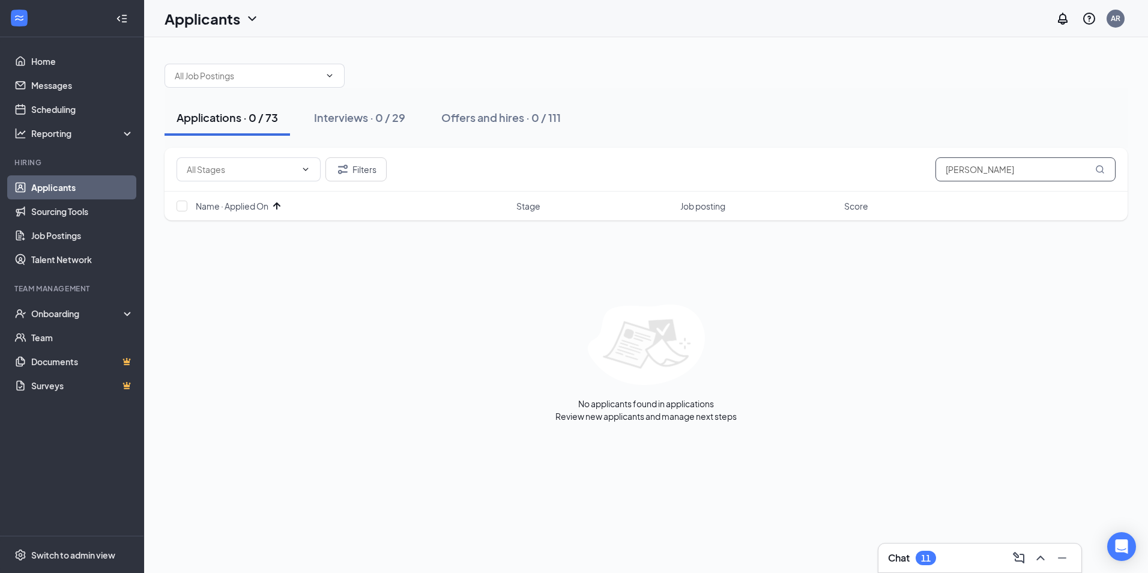
click at [988, 160] on input "[PERSON_NAME]" at bounding box center [1026, 169] width 180 height 24
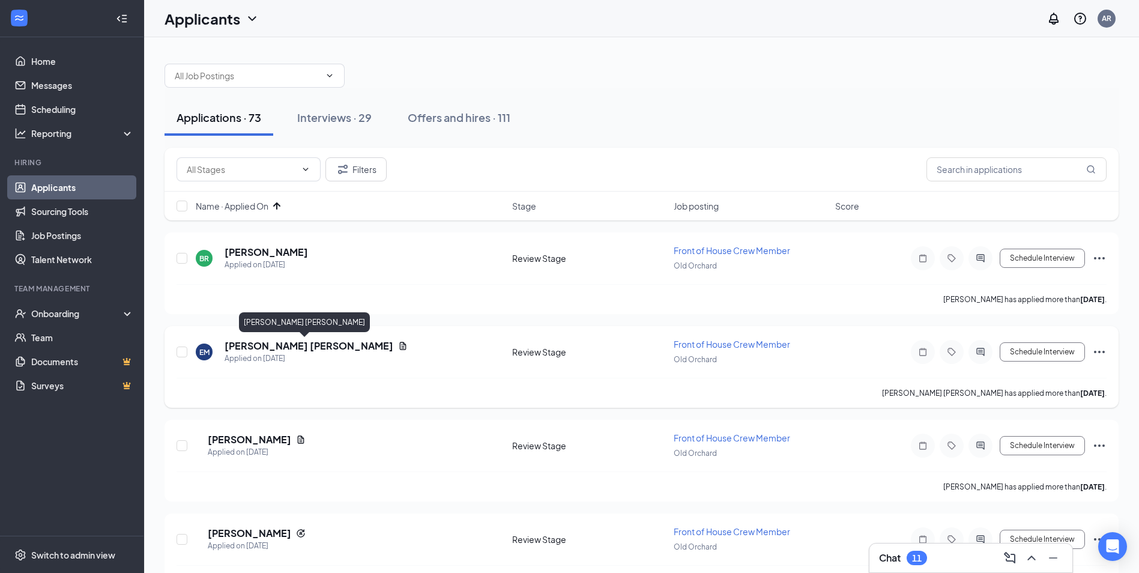
click at [302, 348] on h5 "[PERSON_NAME] [PERSON_NAME]" at bounding box center [309, 345] width 169 height 13
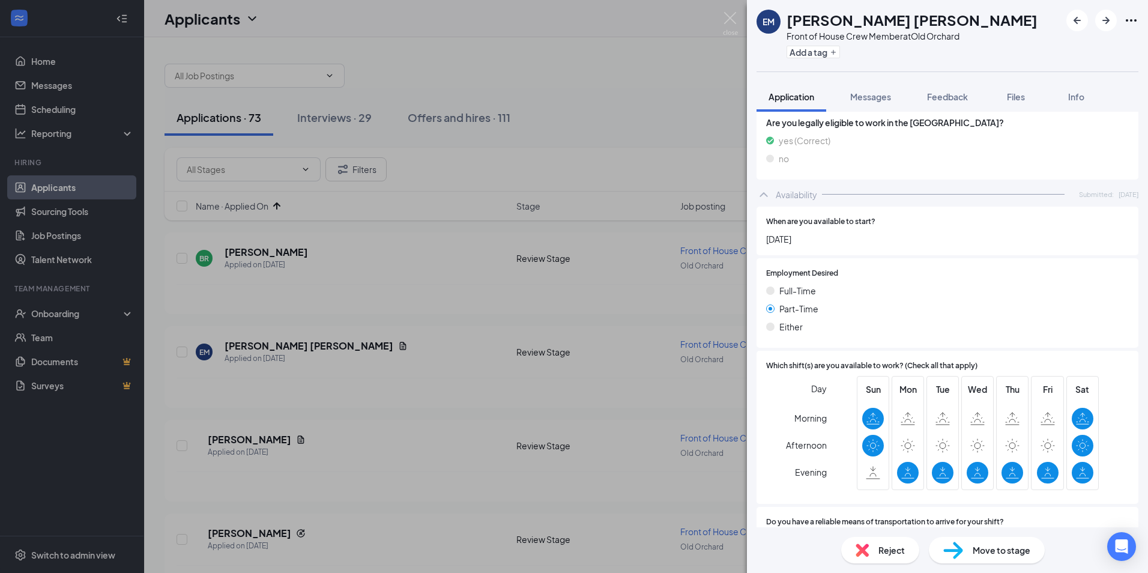
scroll to position [721, 0]
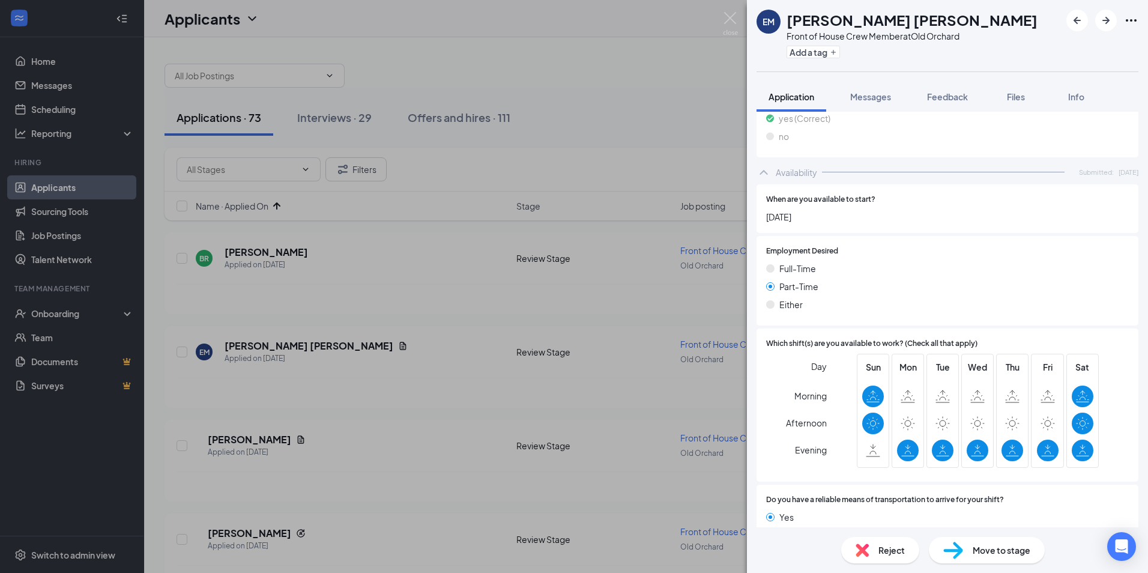
click at [876, 557] on div "Reject" at bounding box center [881, 550] width 78 height 26
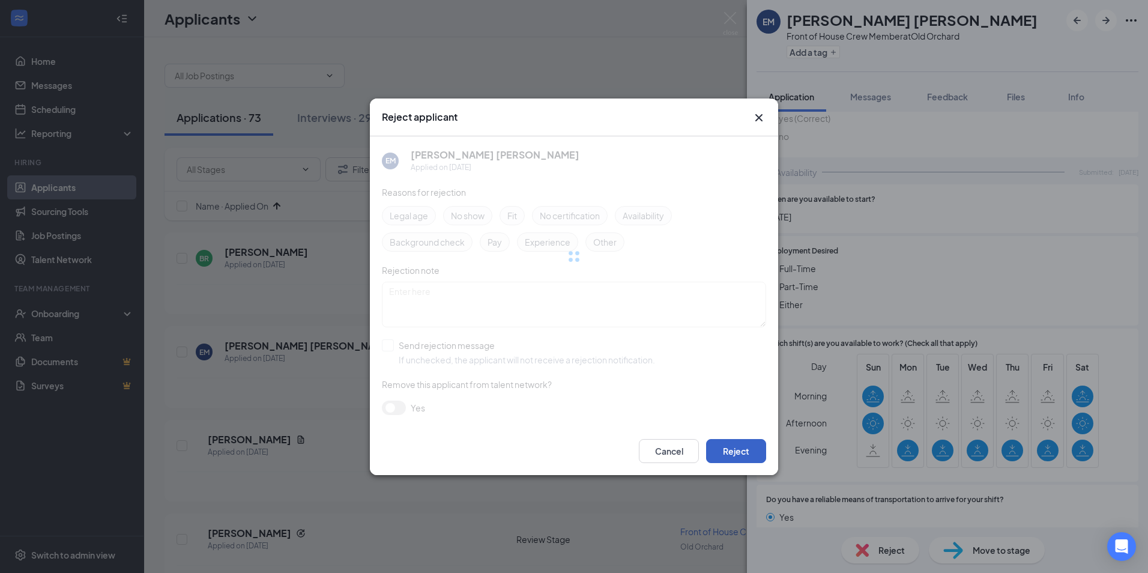
drag, startPoint x: 750, startPoint y: 444, endPoint x: 802, endPoint y: 449, distance: 51.8
click at [750, 445] on button "Reject" at bounding box center [736, 451] width 60 height 24
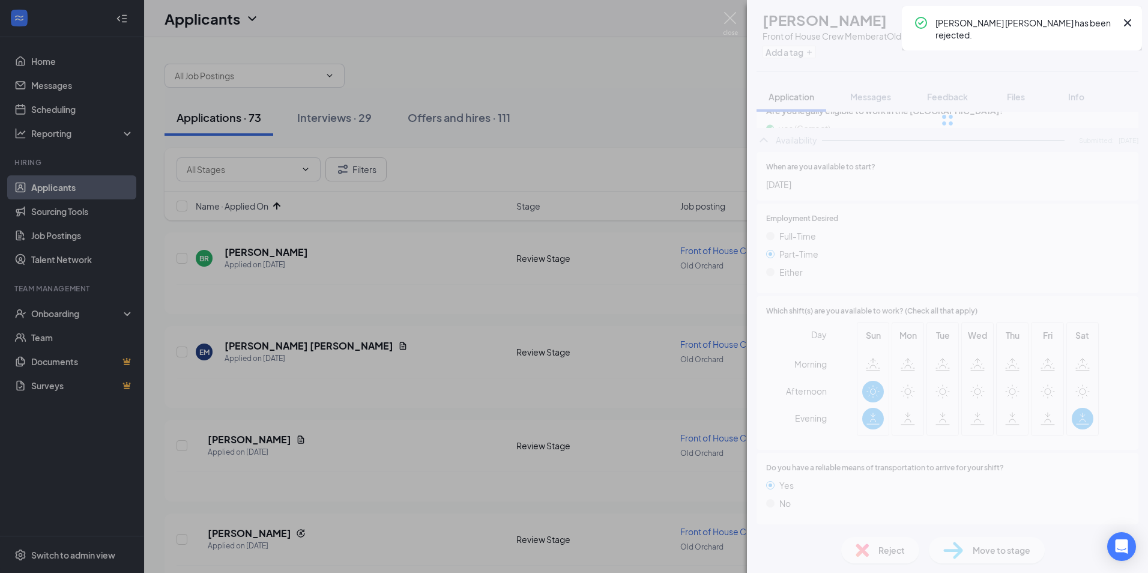
scroll to position [703, 0]
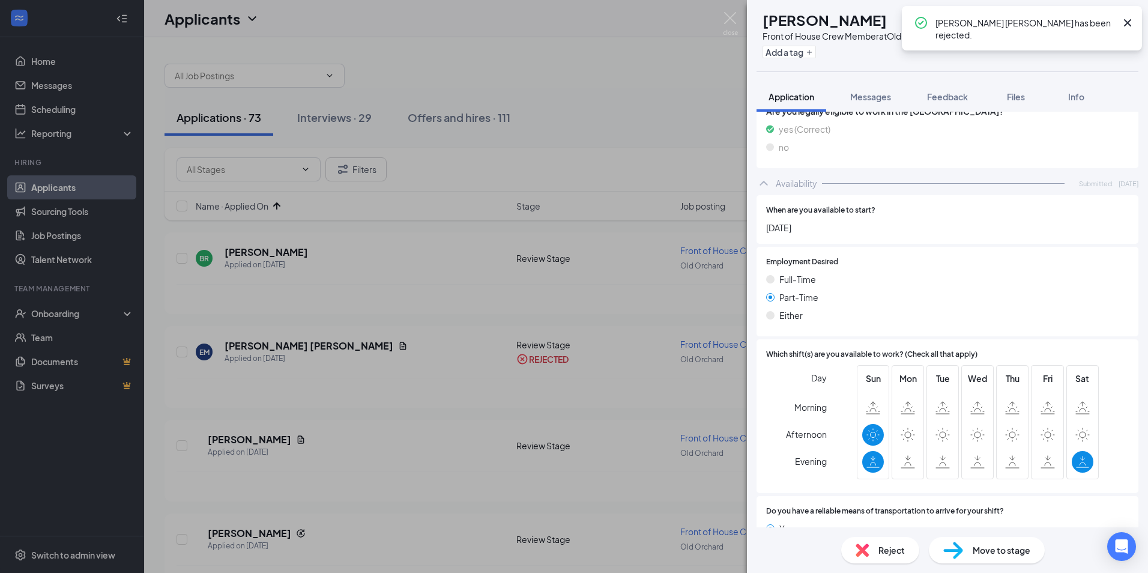
click at [873, 544] on div "Reject" at bounding box center [881, 550] width 78 height 26
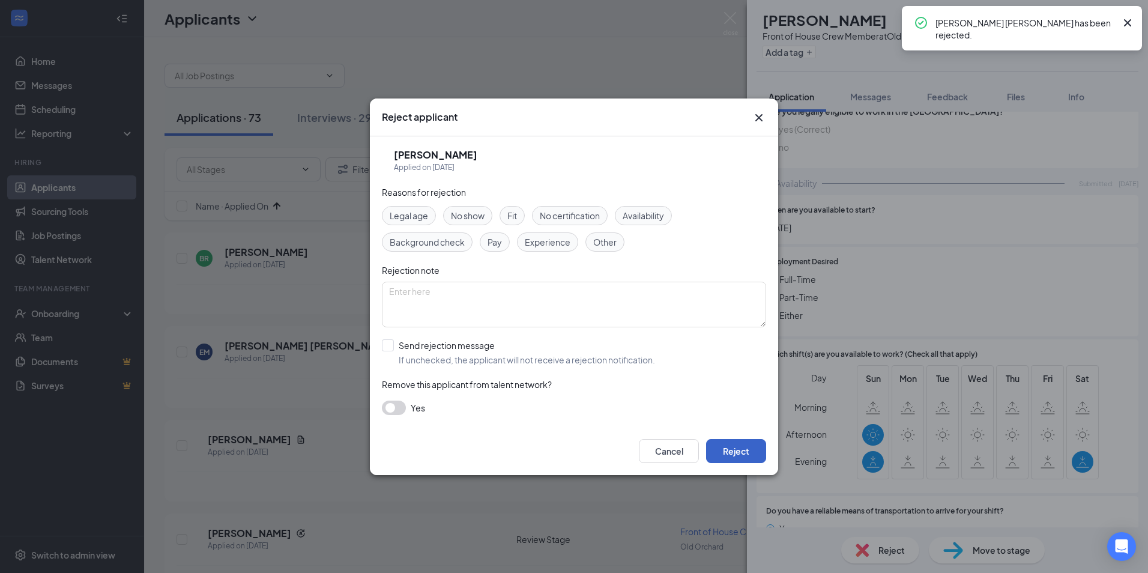
click at [718, 449] on button "Reject" at bounding box center [736, 451] width 60 height 24
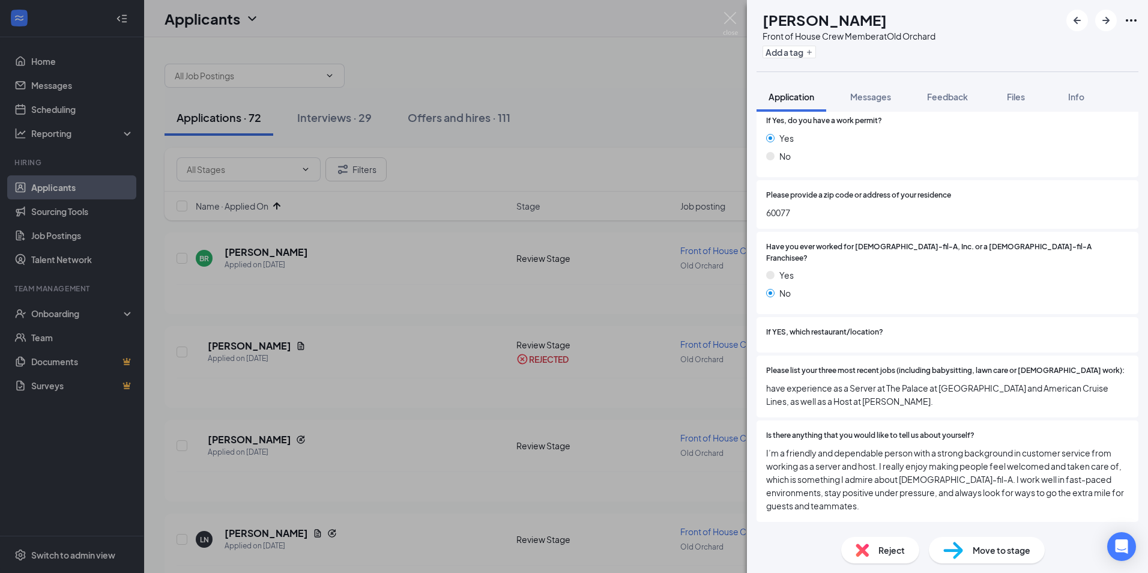
scroll to position [300, 0]
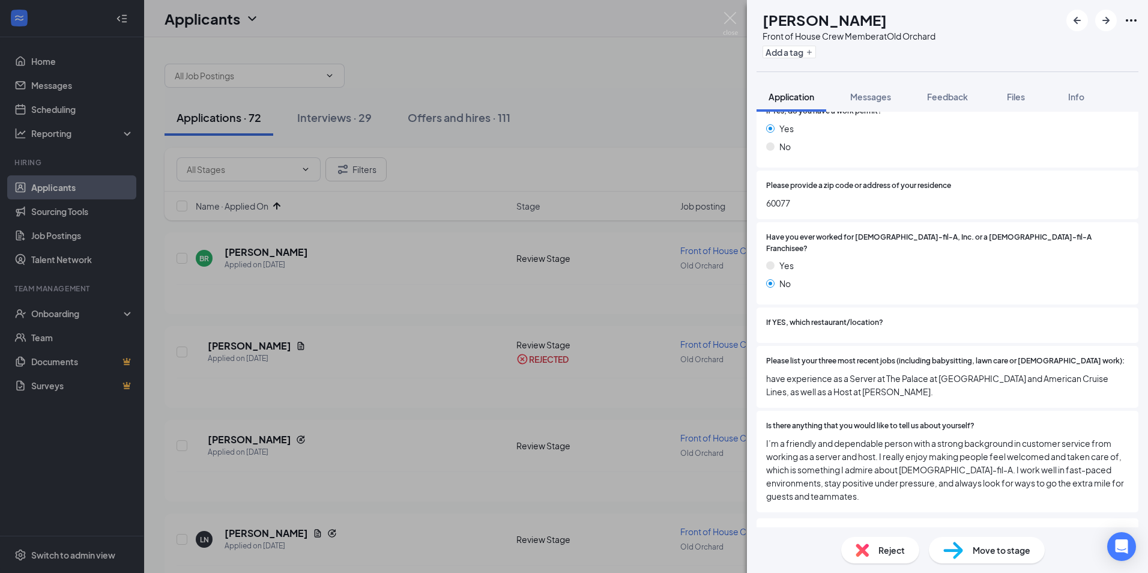
click at [994, 554] on span "Move to stage" at bounding box center [1002, 550] width 58 height 13
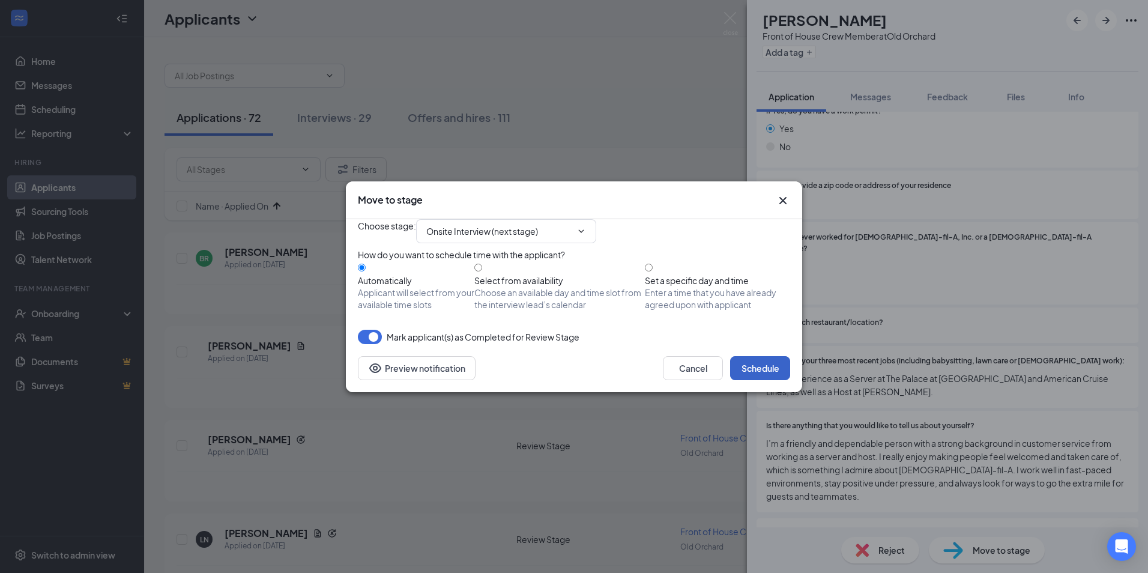
click at [756, 380] on button "Schedule" at bounding box center [760, 368] width 60 height 24
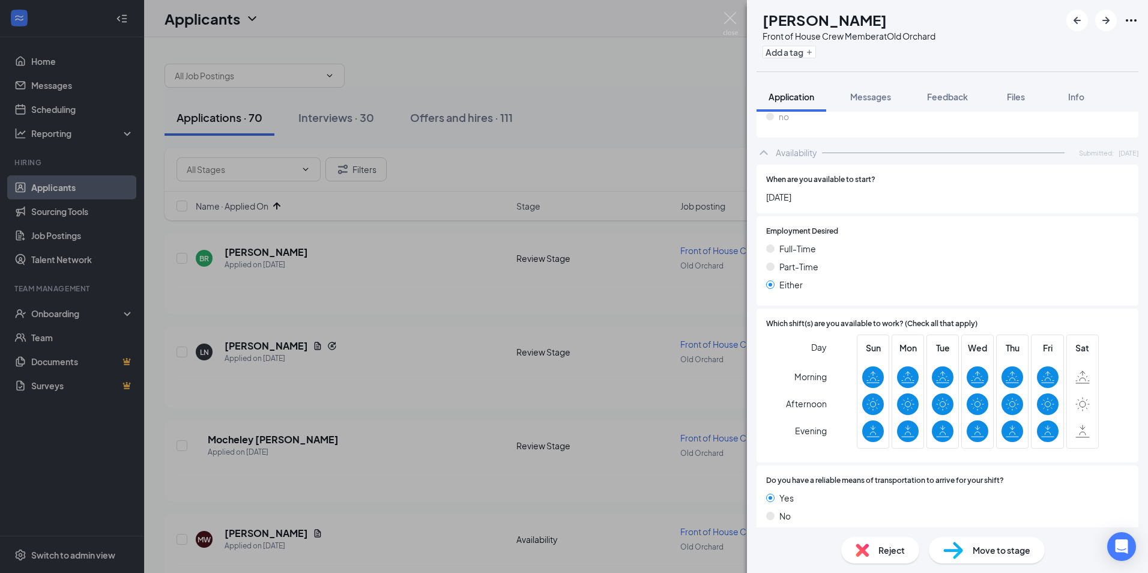
scroll to position [665, 0]
click at [875, 548] on div "Reject" at bounding box center [881, 550] width 78 height 26
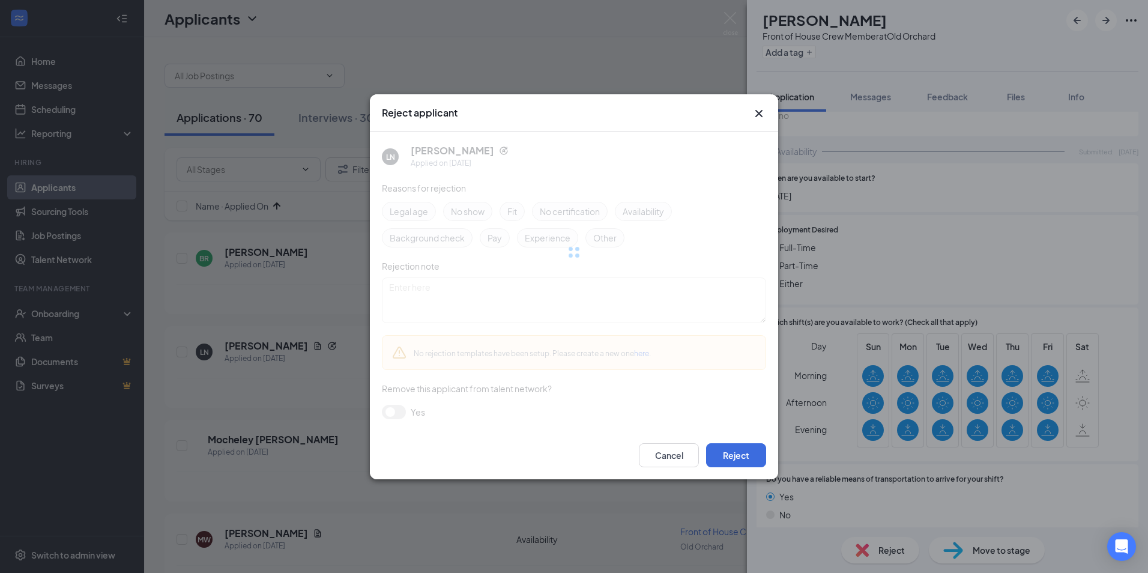
scroll to position [660, 0]
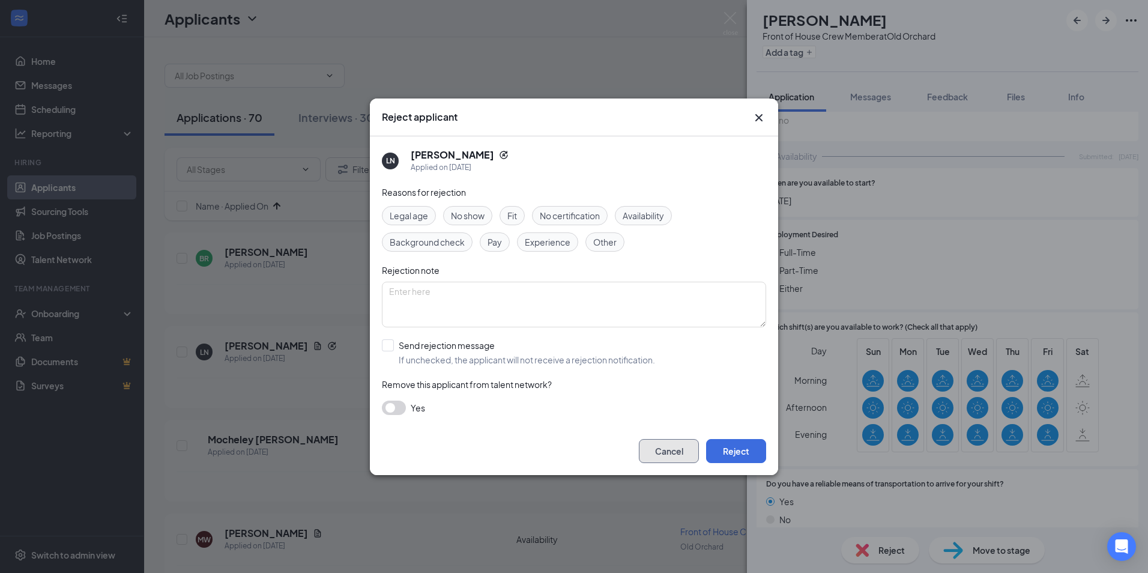
click at [675, 451] on button "Cancel" at bounding box center [669, 451] width 60 height 24
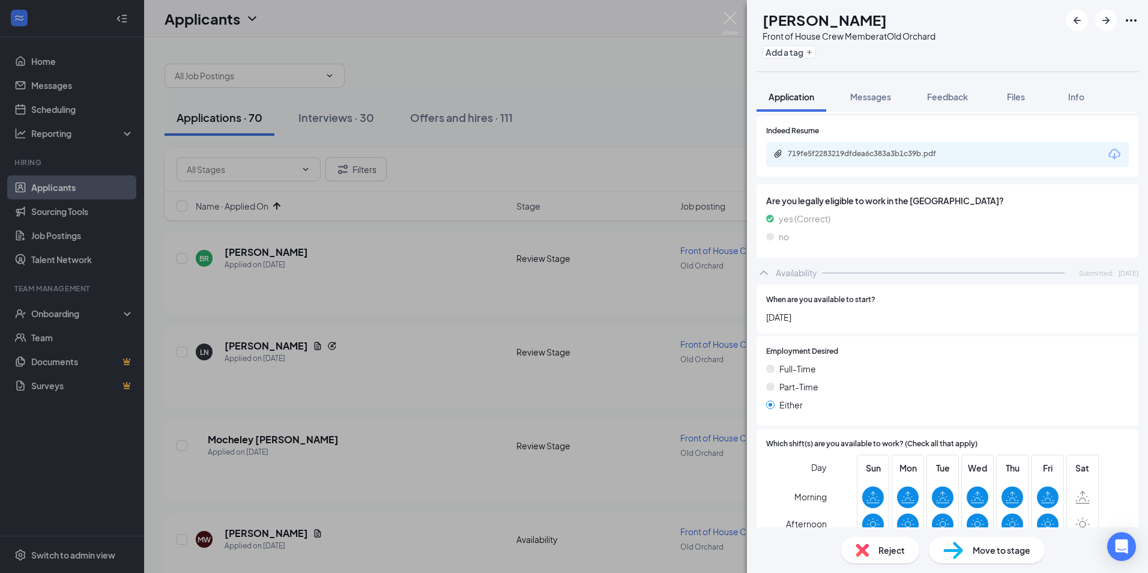
scroll to position [300, 0]
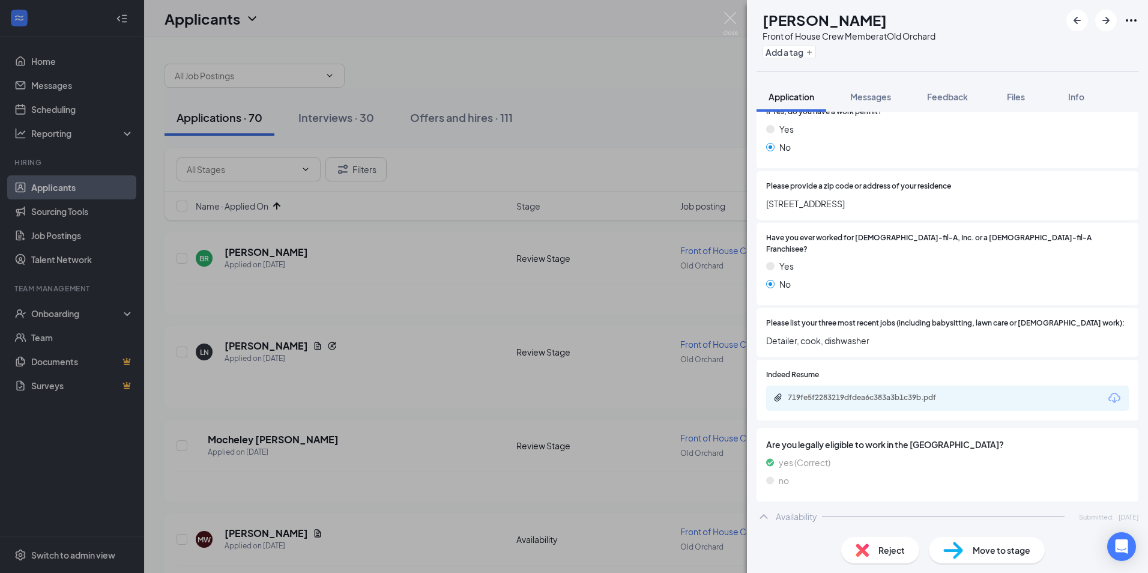
click at [860, 401] on div "Indeed Resume 719fe5f2283219dfdea6c383a3b1c39b.pdf" at bounding box center [948, 390] width 382 height 61
click at [859, 393] on div "719fe5f2283219dfdea6c383a3b1c39b.pdf" at bounding box center [872, 398] width 168 height 10
click at [916, 556] on div "Reject" at bounding box center [881, 550] width 78 height 26
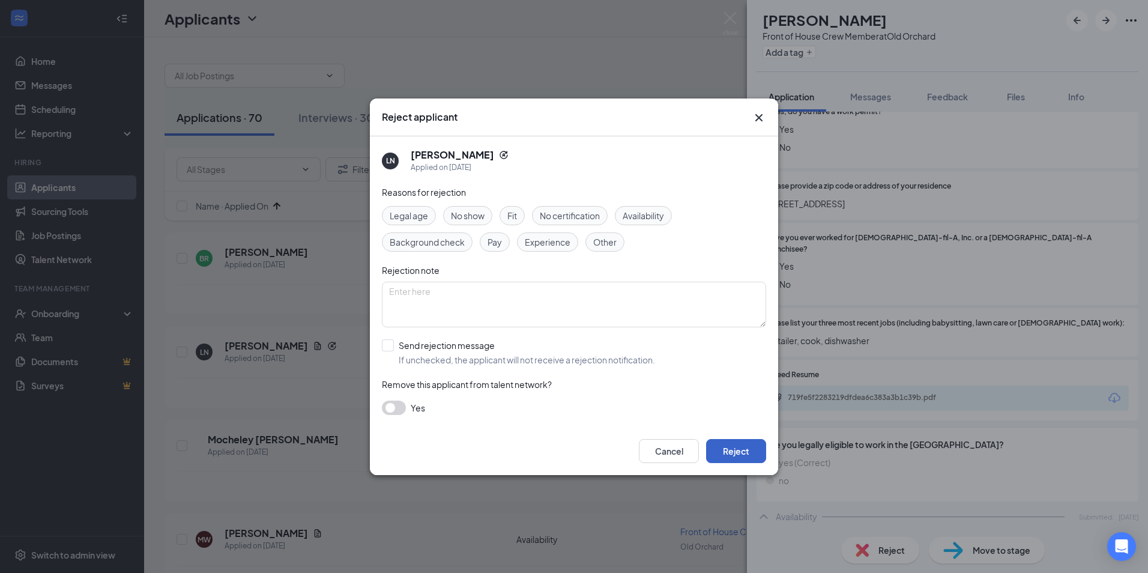
click at [747, 445] on button "Reject" at bounding box center [736, 451] width 60 height 24
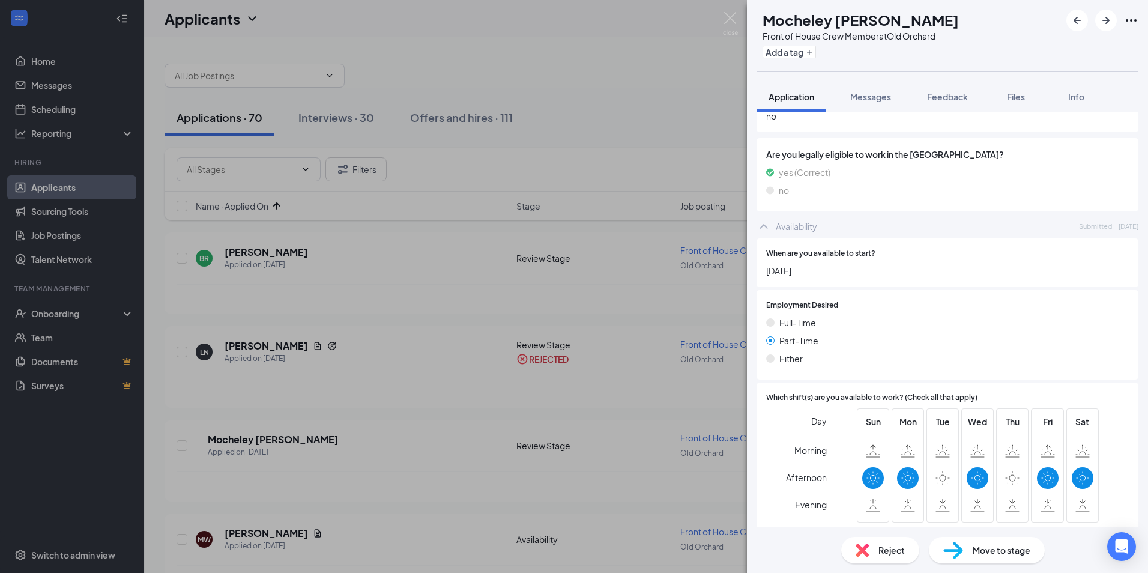
scroll to position [682, 0]
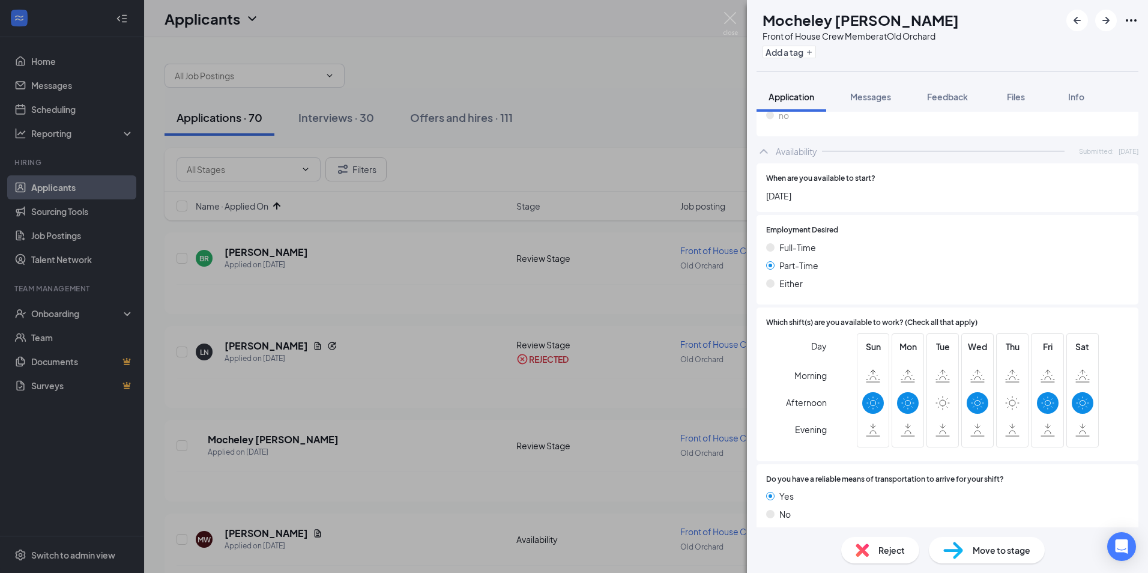
click at [874, 542] on div "Reject" at bounding box center [881, 550] width 78 height 26
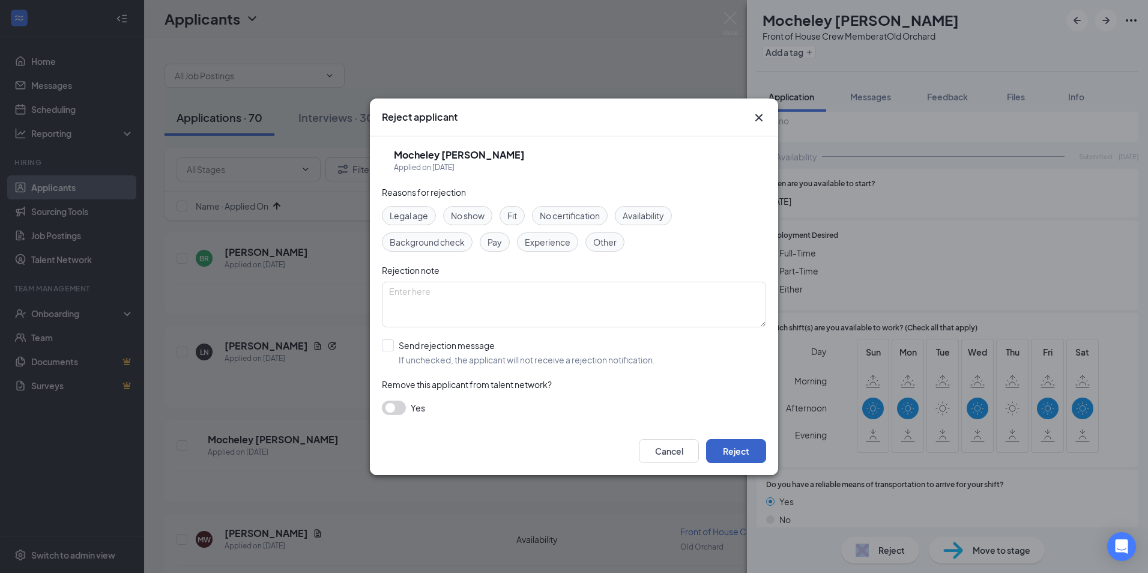
click at [735, 452] on button "Reject" at bounding box center [736, 451] width 60 height 24
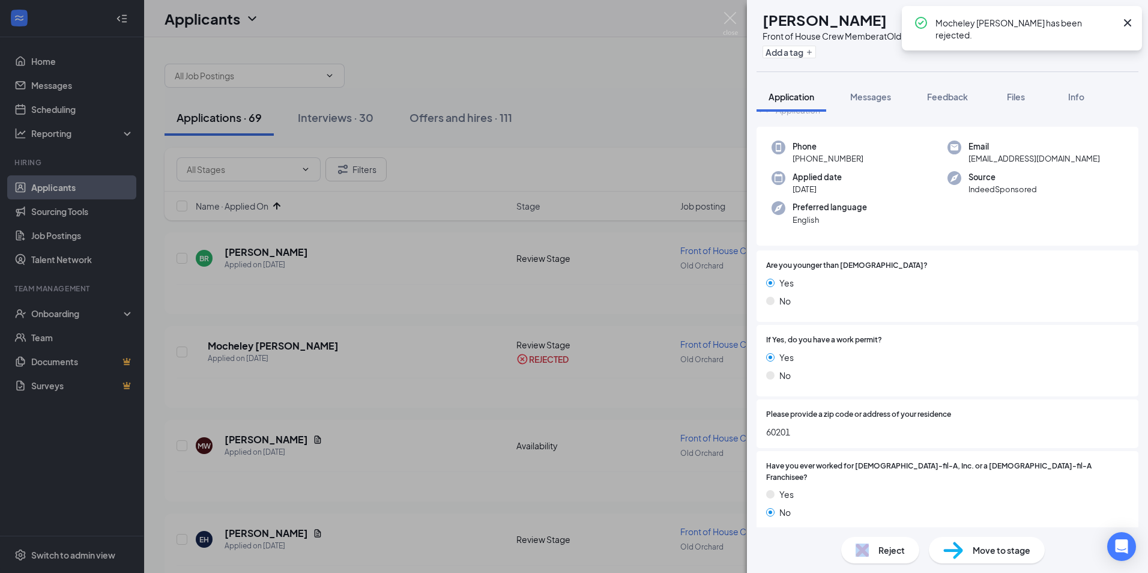
scroll to position [204, 0]
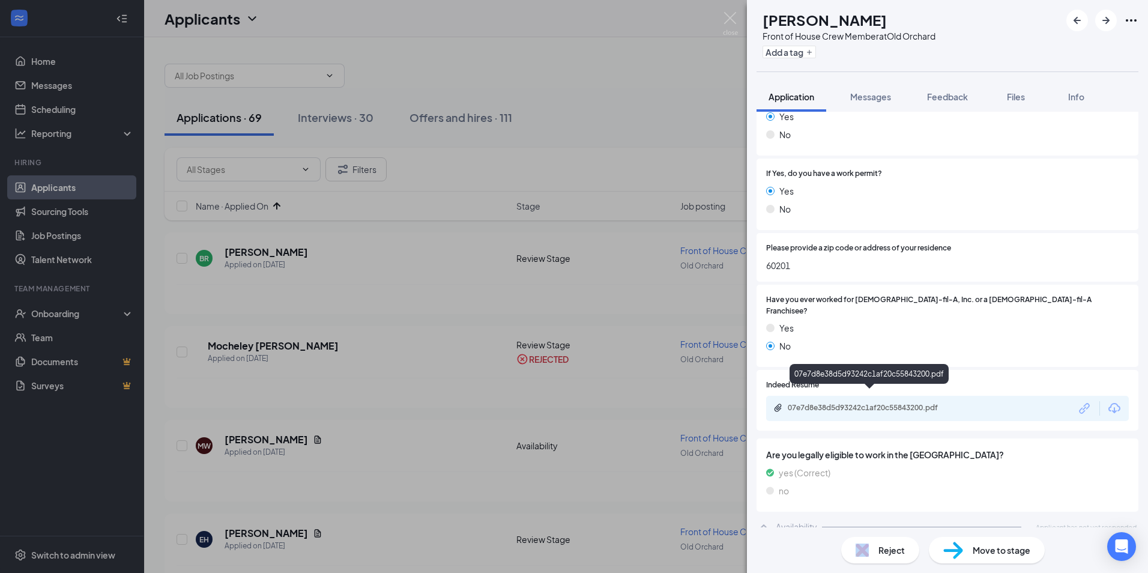
click at [891, 403] on div "07e7d8e38d5d93242c1af20c55843200.pdf" at bounding box center [872, 408] width 168 height 10
click at [892, 499] on div "Are you legally eligible to work in the [GEOGRAPHIC_DATA]? yes (Correct) no" at bounding box center [948, 474] width 382 height 73
click at [885, 548] on span "Reject" at bounding box center [892, 550] width 26 height 13
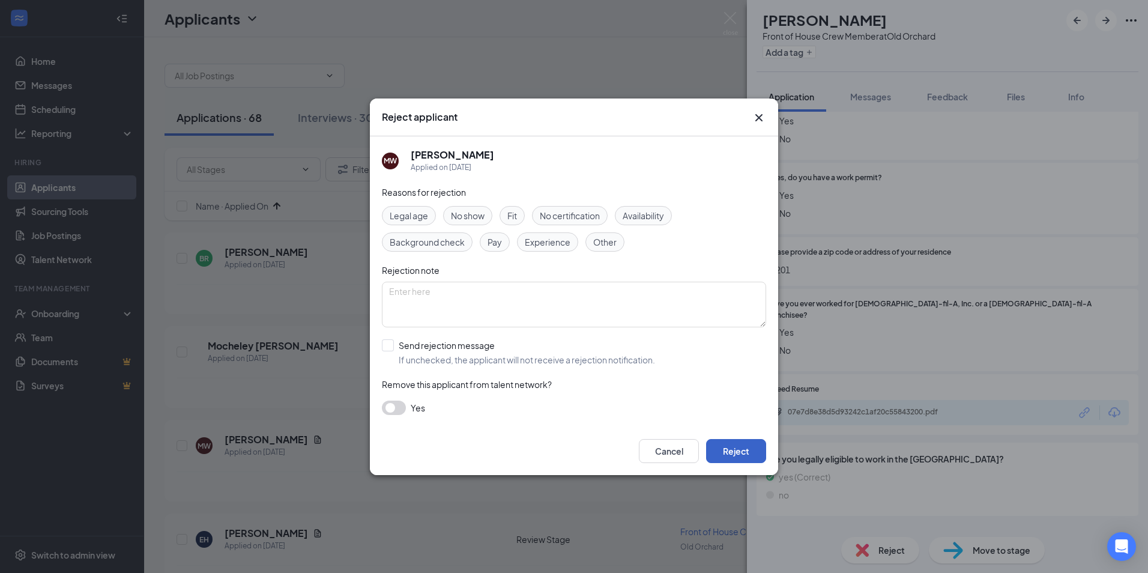
click at [751, 442] on button "Reject" at bounding box center [736, 451] width 60 height 24
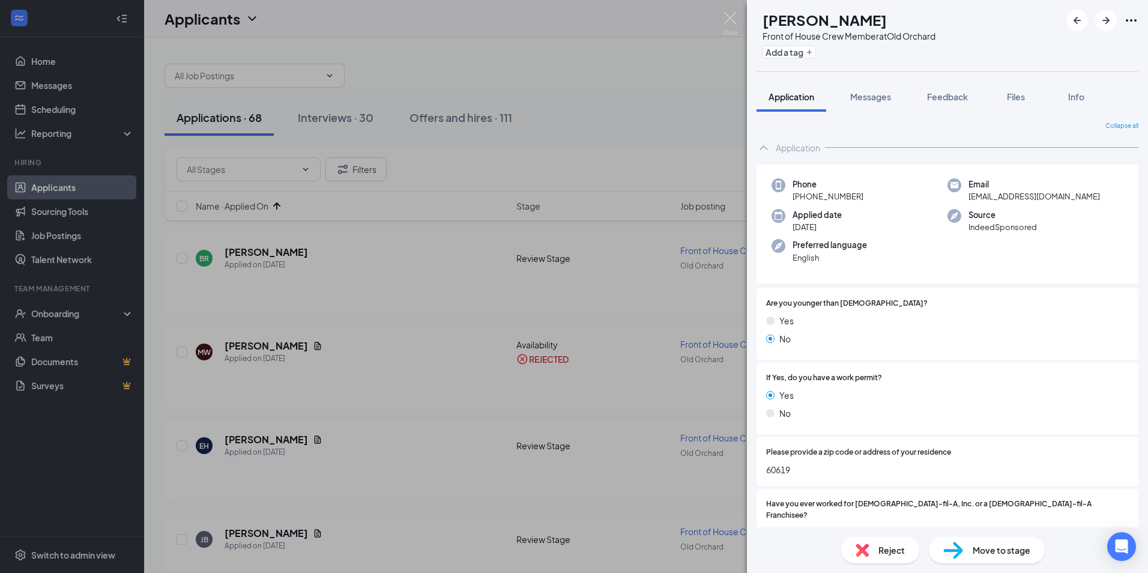
click at [856, 565] on div "Reject Move to stage" at bounding box center [947, 550] width 401 height 46
click at [856, 557] on div "Reject" at bounding box center [881, 550] width 78 height 26
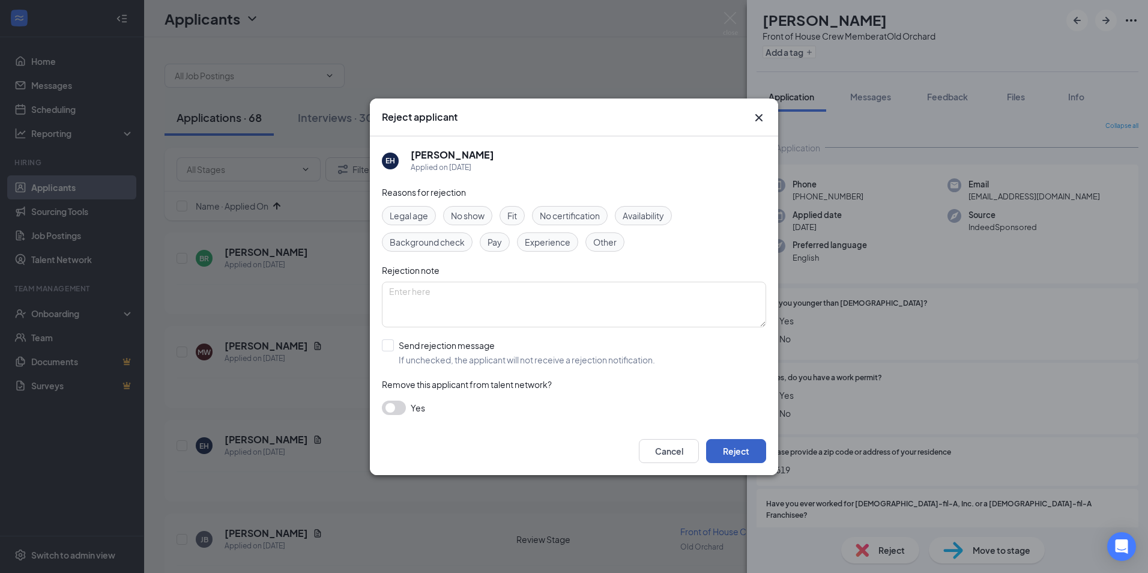
click at [745, 444] on button "Reject" at bounding box center [736, 451] width 60 height 24
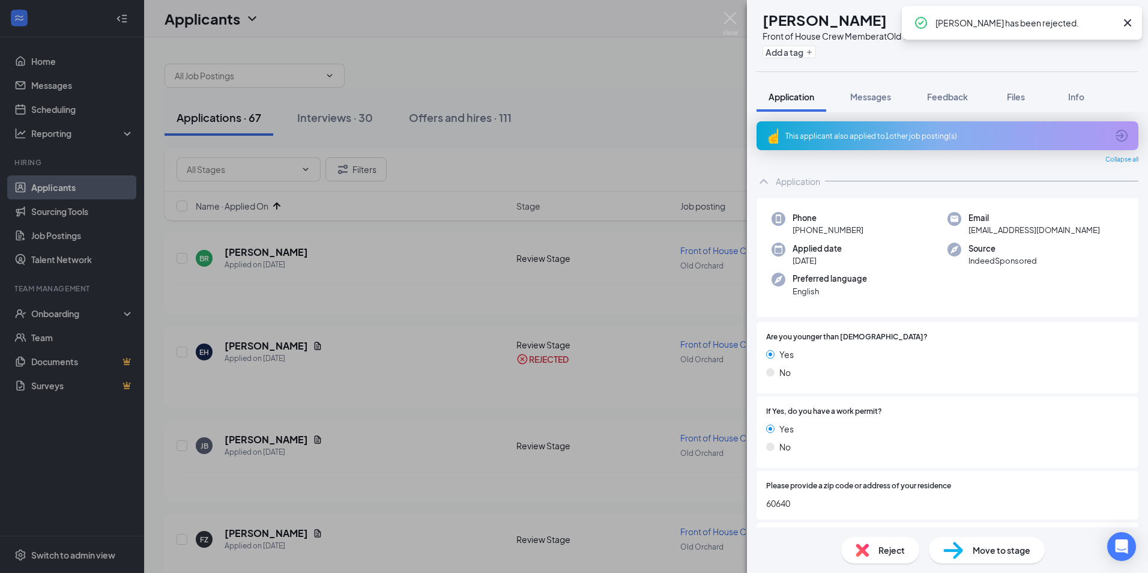
click at [861, 556] on img at bounding box center [862, 550] width 13 height 13
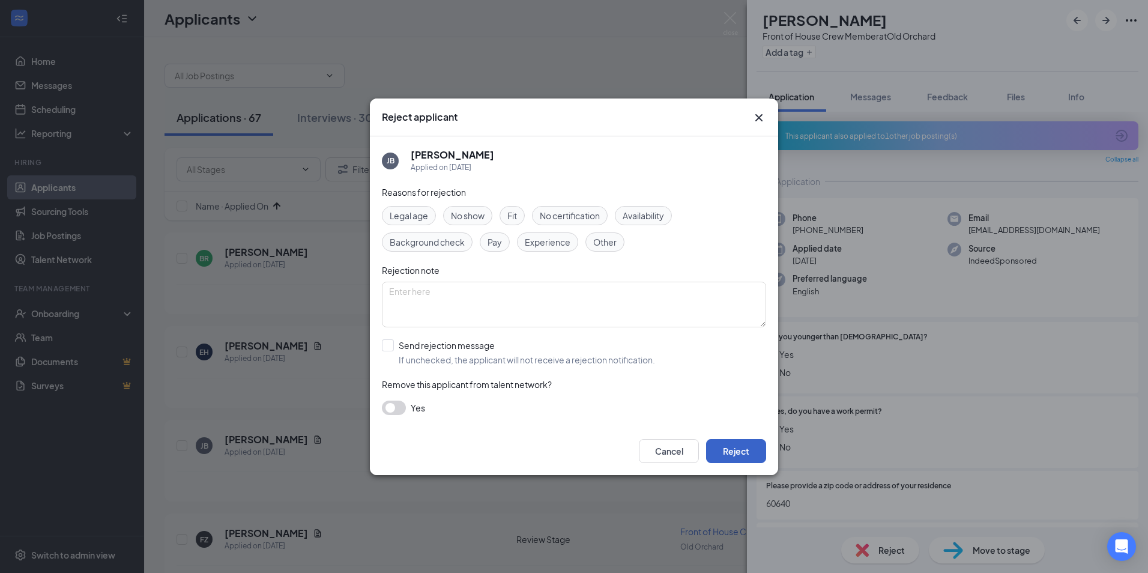
click at [762, 452] on button "Reject" at bounding box center [736, 451] width 60 height 24
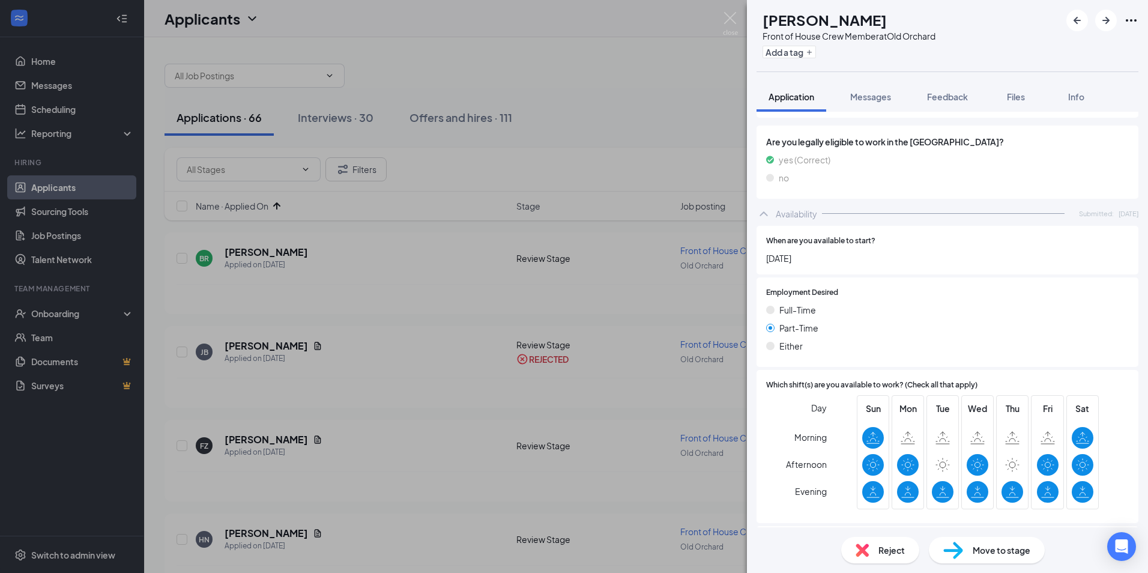
scroll to position [501, 0]
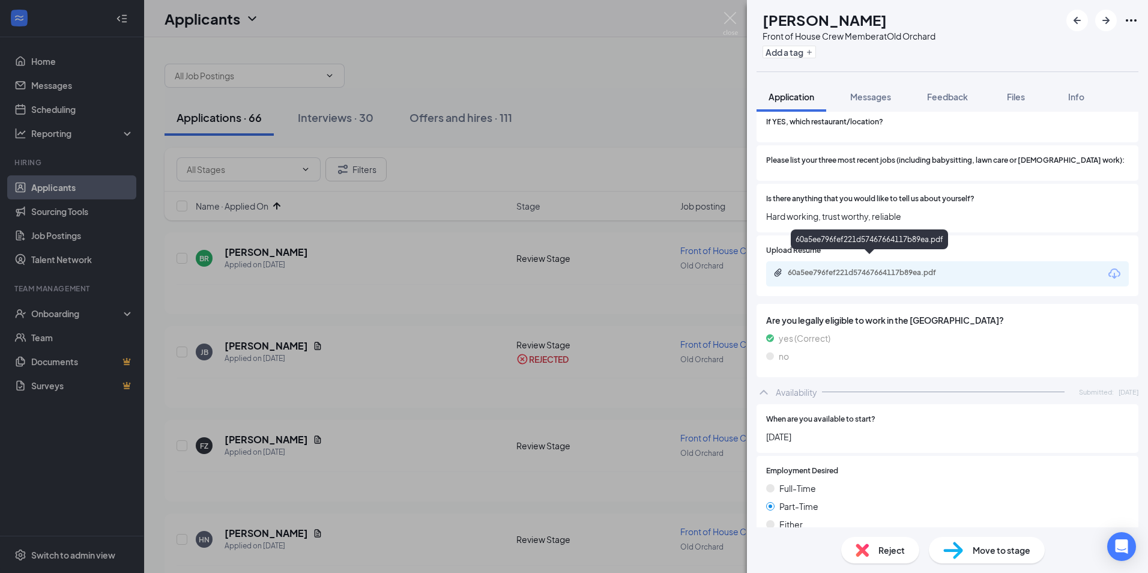
click at [826, 268] on div "60a5ee796fef221d57467664117b89ea.pdf" at bounding box center [872, 273] width 168 height 10
click at [858, 546] on img at bounding box center [862, 550] width 13 height 13
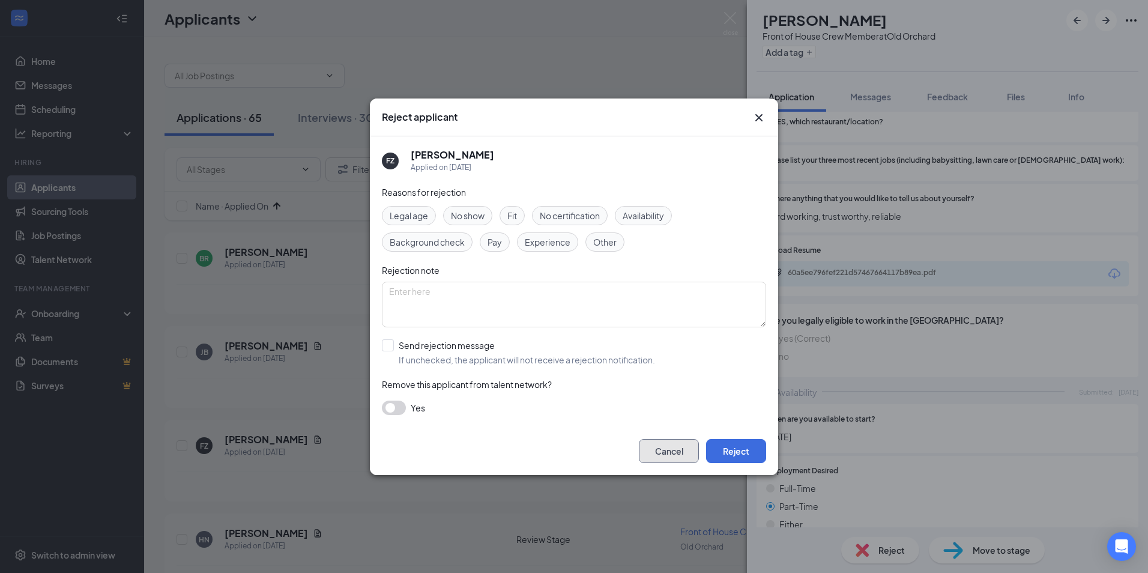
click at [671, 449] on button "Cancel" at bounding box center [669, 451] width 60 height 24
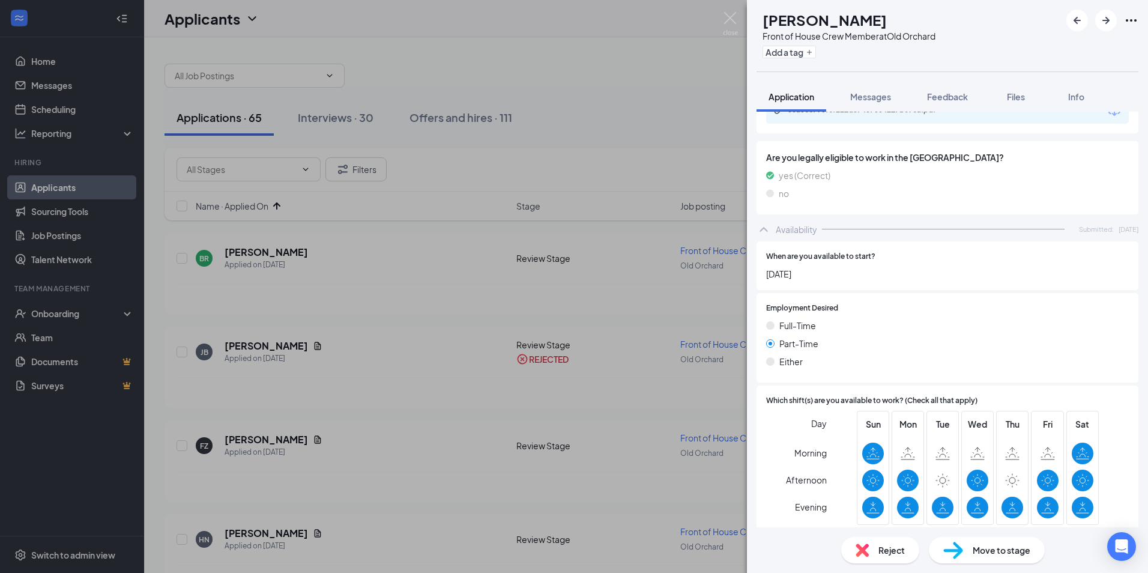
scroll to position [741, 0]
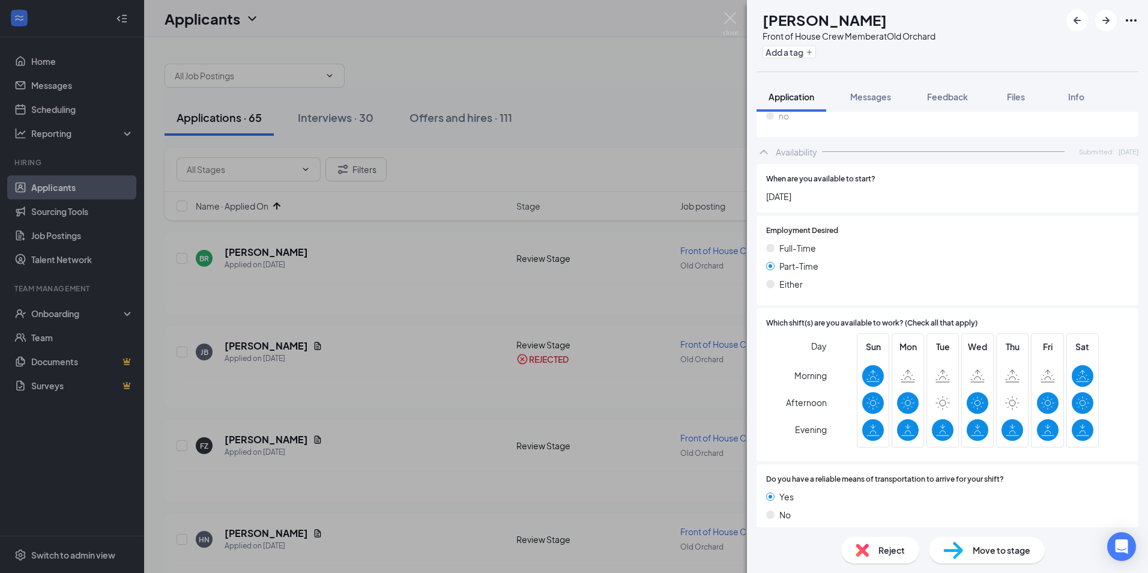
click at [979, 545] on span "Move to stage" at bounding box center [1002, 550] width 58 height 13
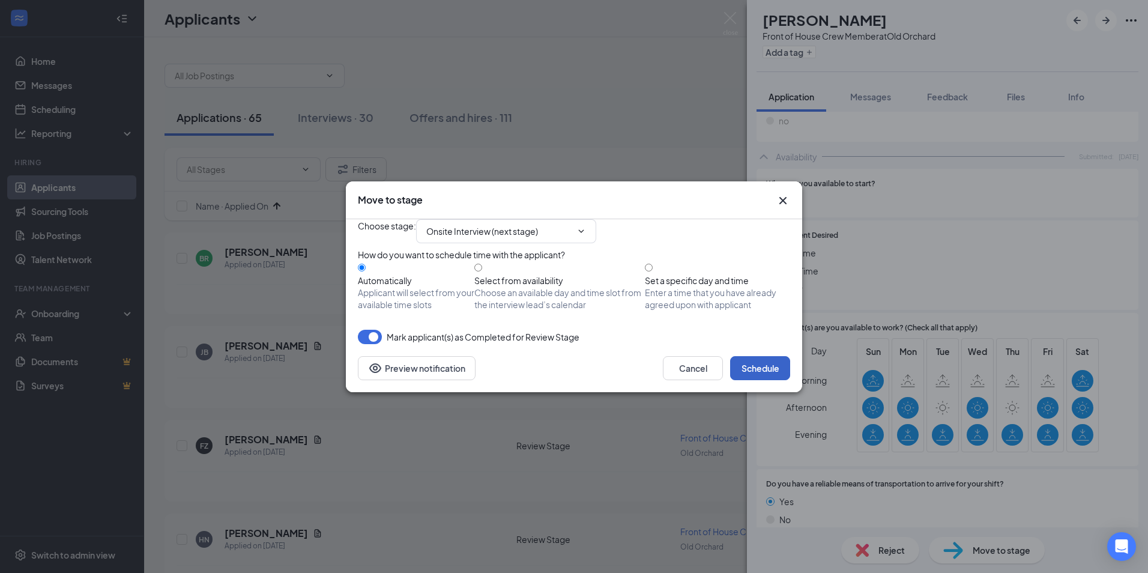
click at [750, 380] on button "Schedule" at bounding box center [760, 368] width 60 height 24
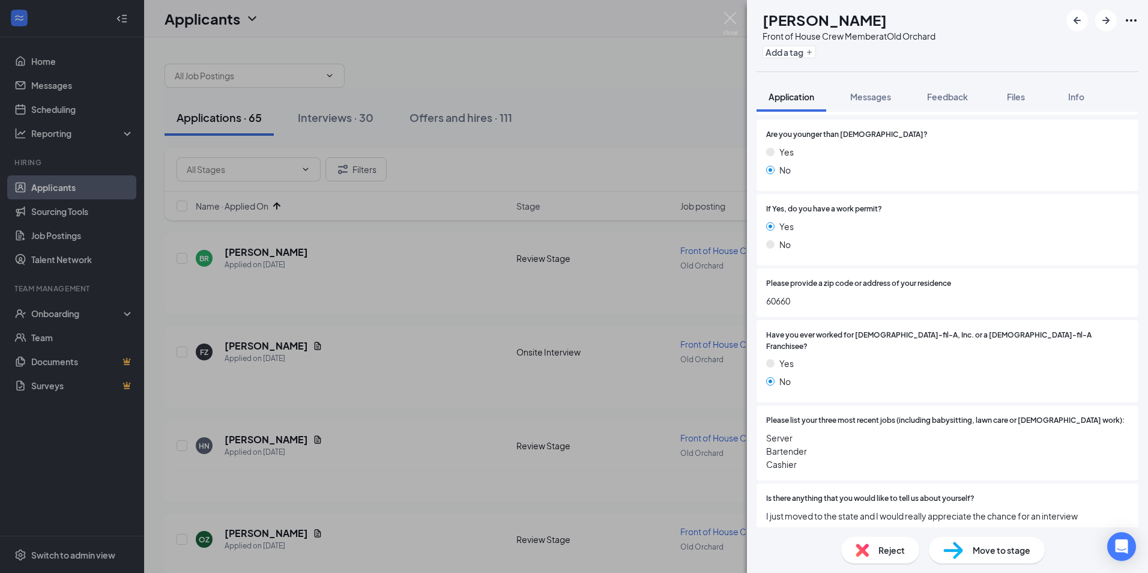
scroll to position [289, 0]
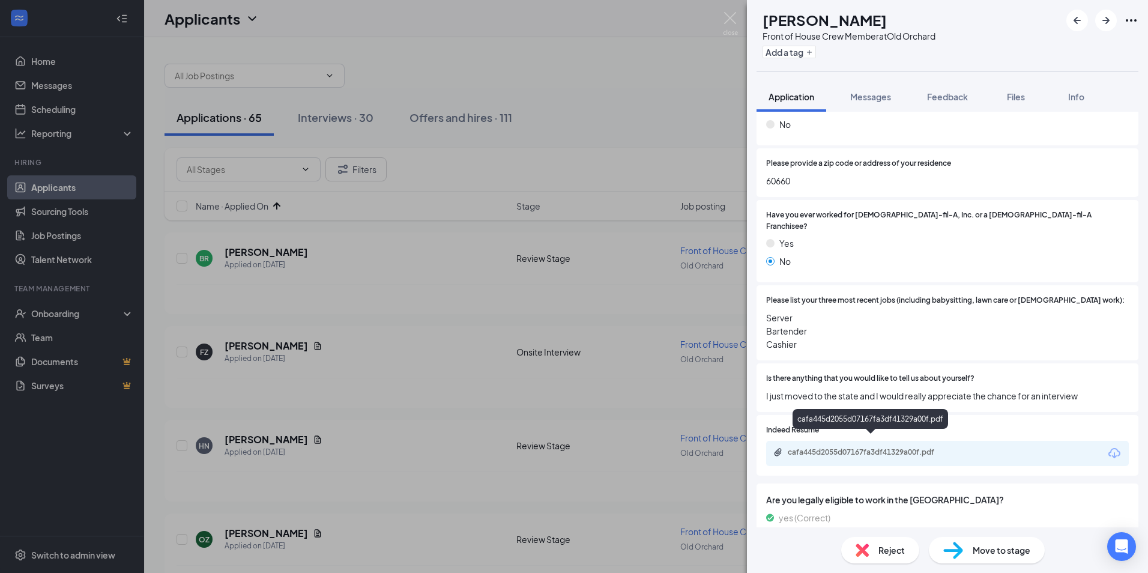
click at [807, 448] on div "cafa445d2055d07167fa3df41329a00f.pdf" at bounding box center [872, 453] width 168 height 10
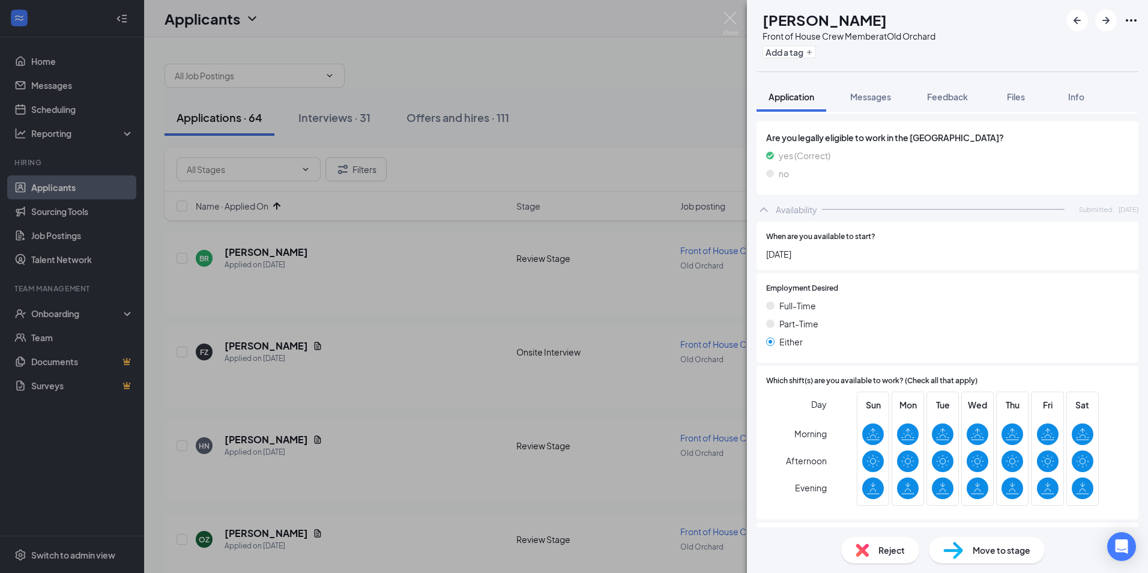
scroll to position [709, 0]
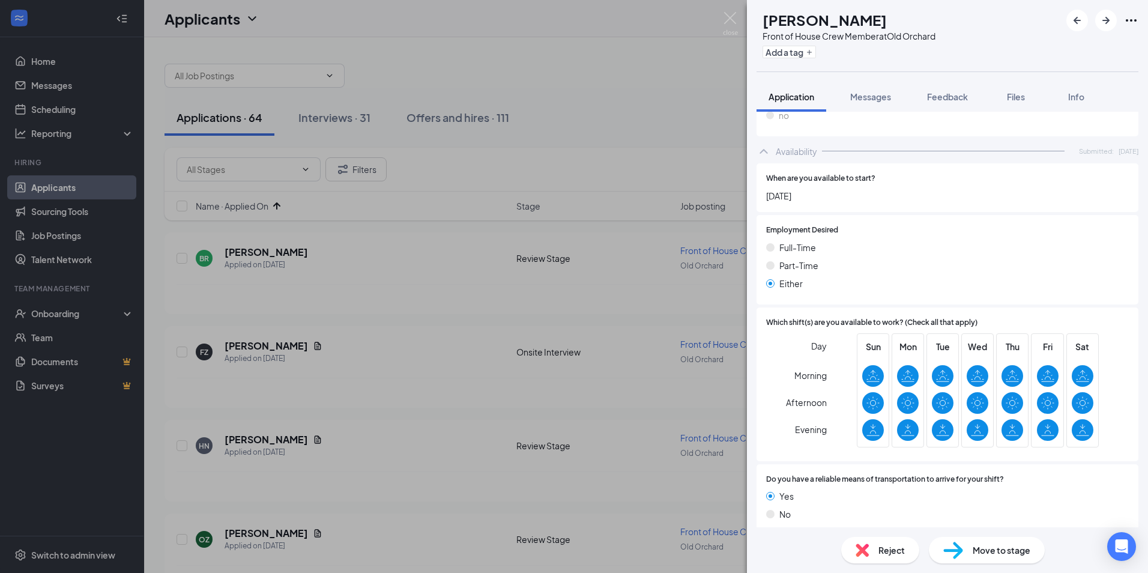
click at [956, 552] on img at bounding box center [954, 550] width 20 height 17
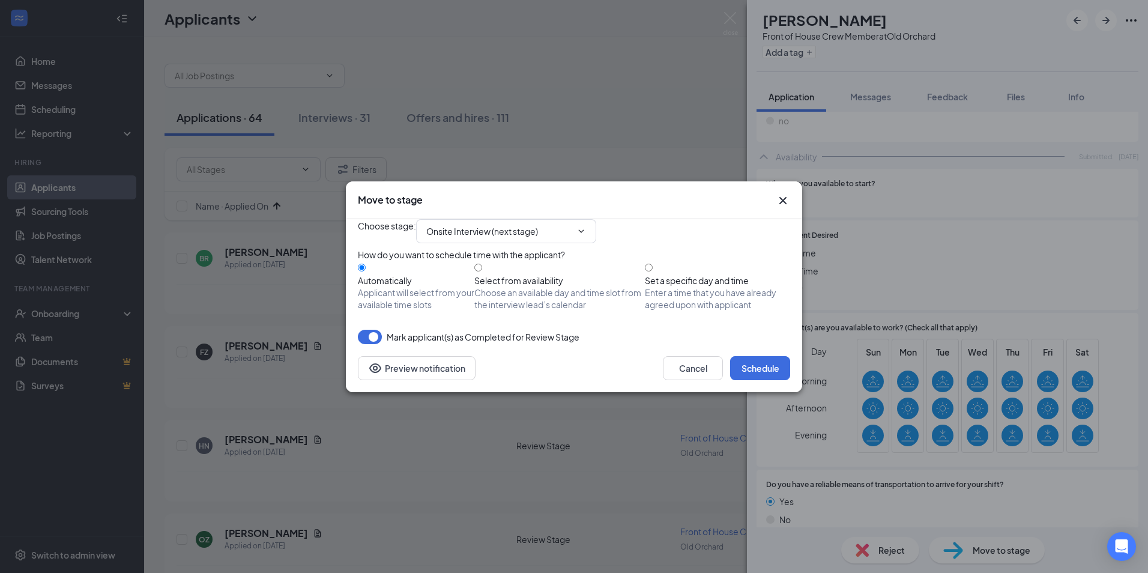
click at [755, 376] on div "Cancel Schedule Preview notification" at bounding box center [574, 368] width 457 height 48
click at [751, 380] on button "Schedule" at bounding box center [760, 368] width 60 height 24
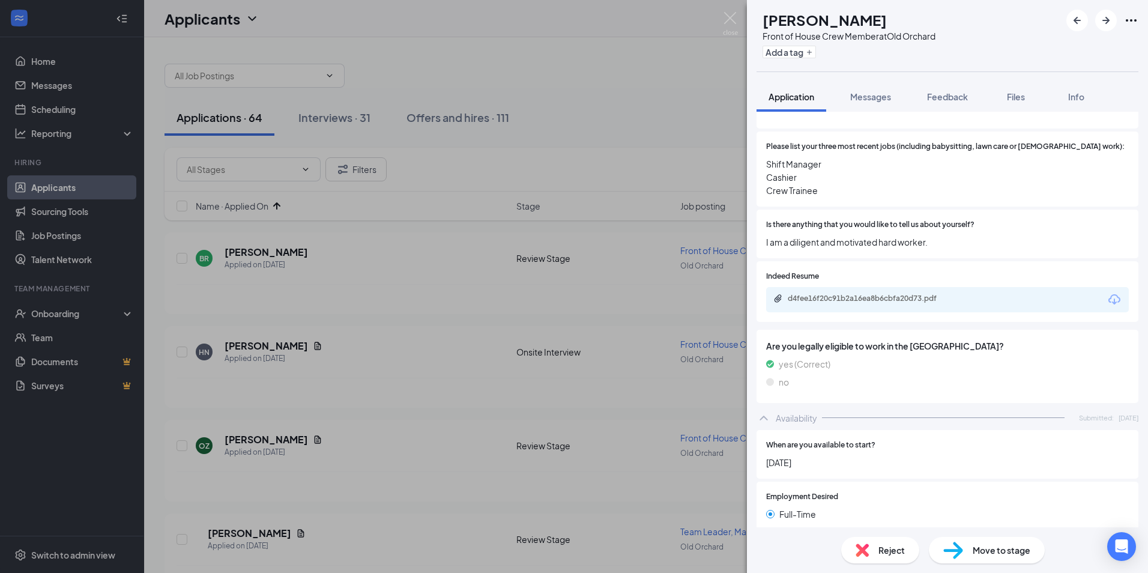
scroll to position [541, 0]
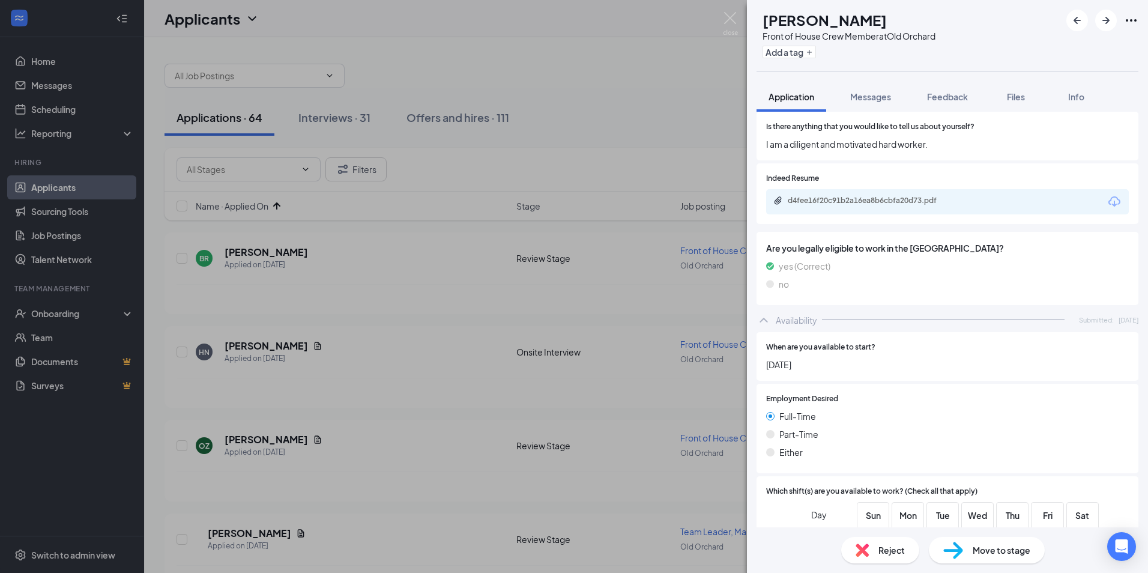
click at [867, 549] on img at bounding box center [862, 550] width 13 height 13
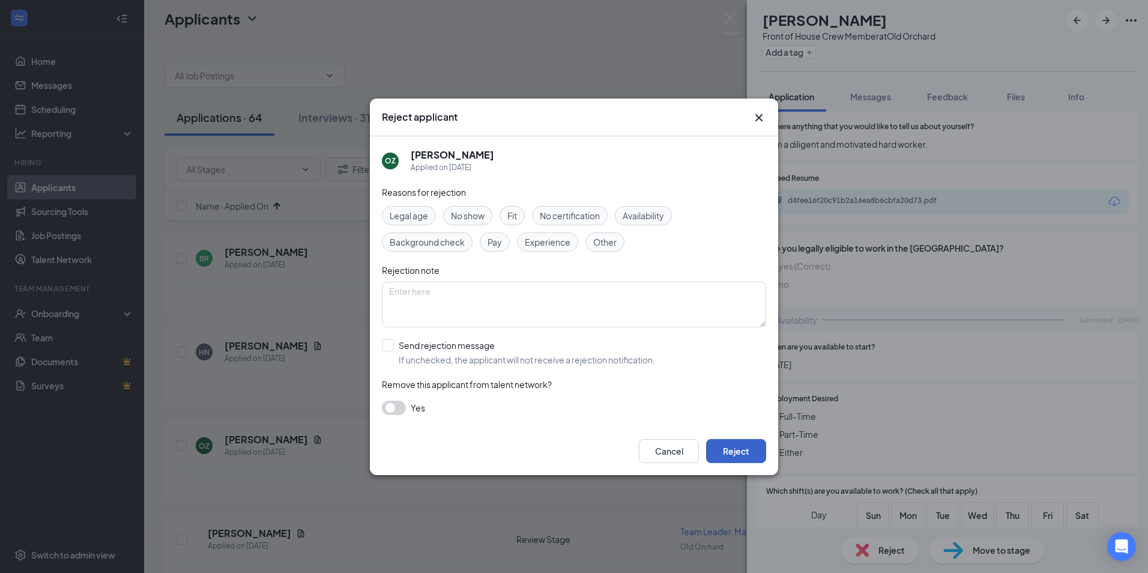
click at [718, 448] on button "Reject" at bounding box center [736, 451] width 60 height 24
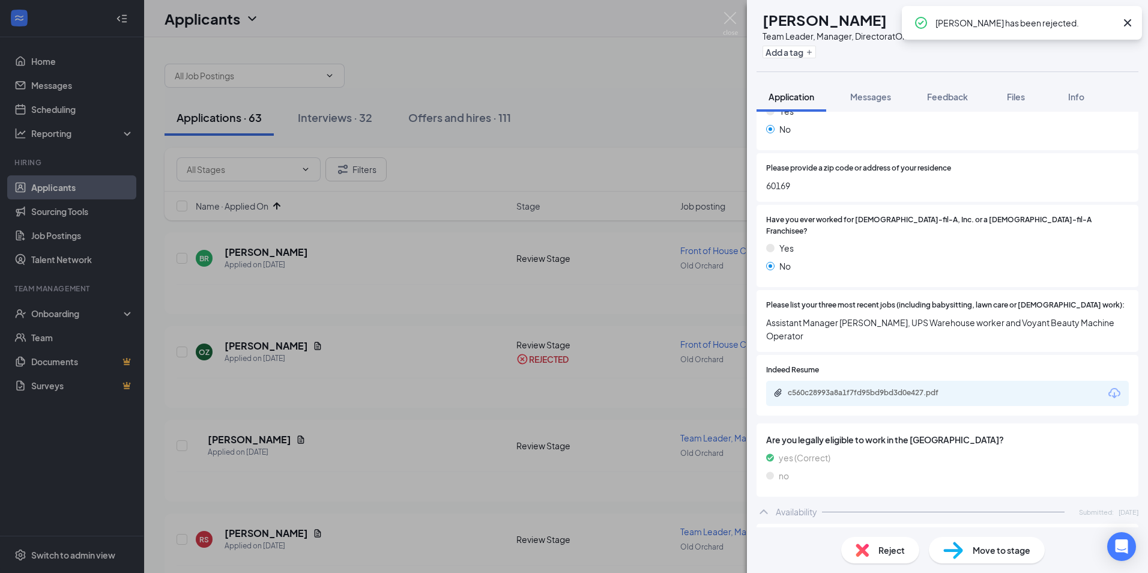
scroll to position [300, 0]
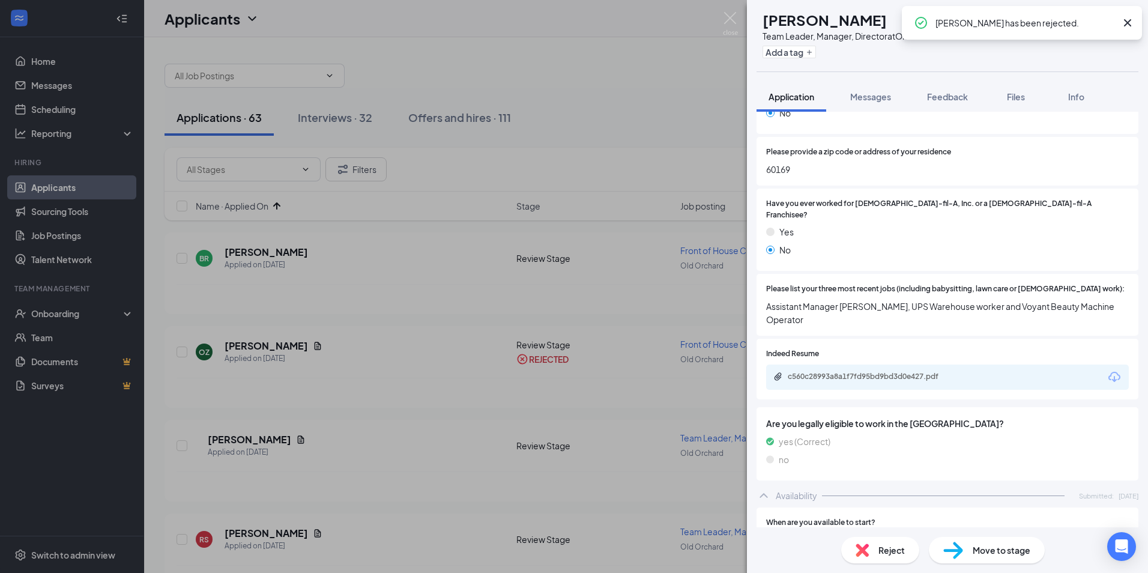
click at [874, 542] on div "Reject" at bounding box center [881, 550] width 78 height 26
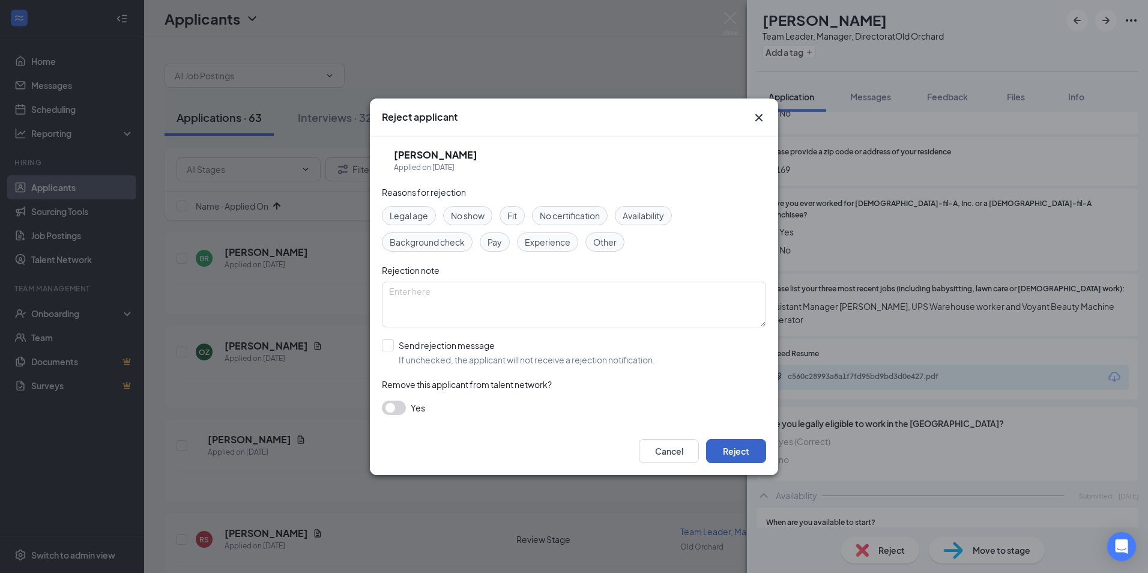
click at [747, 446] on button "Reject" at bounding box center [736, 451] width 60 height 24
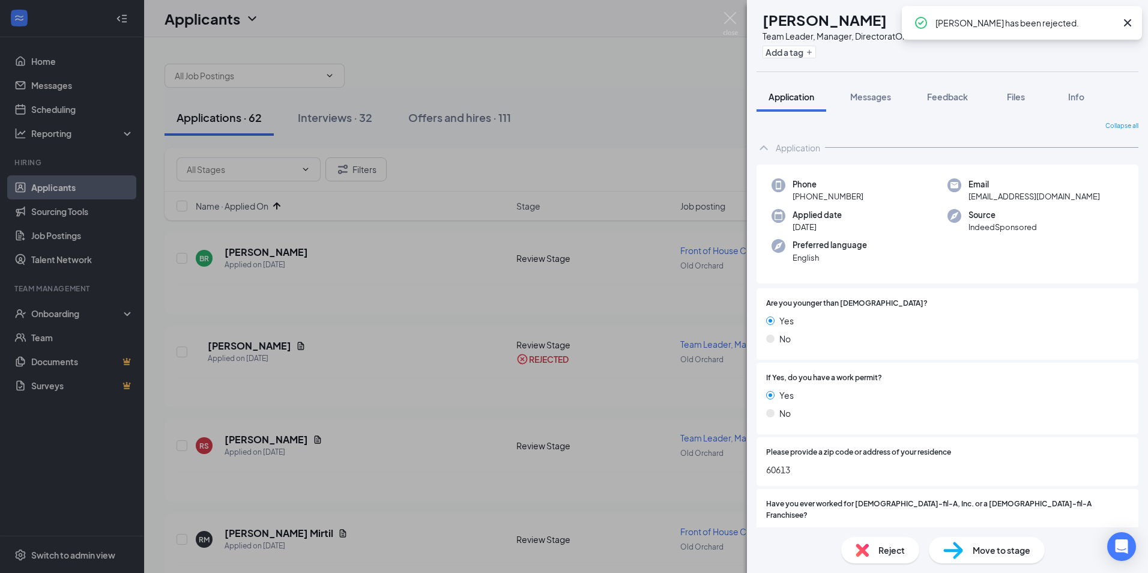
click at [874, 552] on div "Reject" at bounding box center [881, 550] width 78 height 26
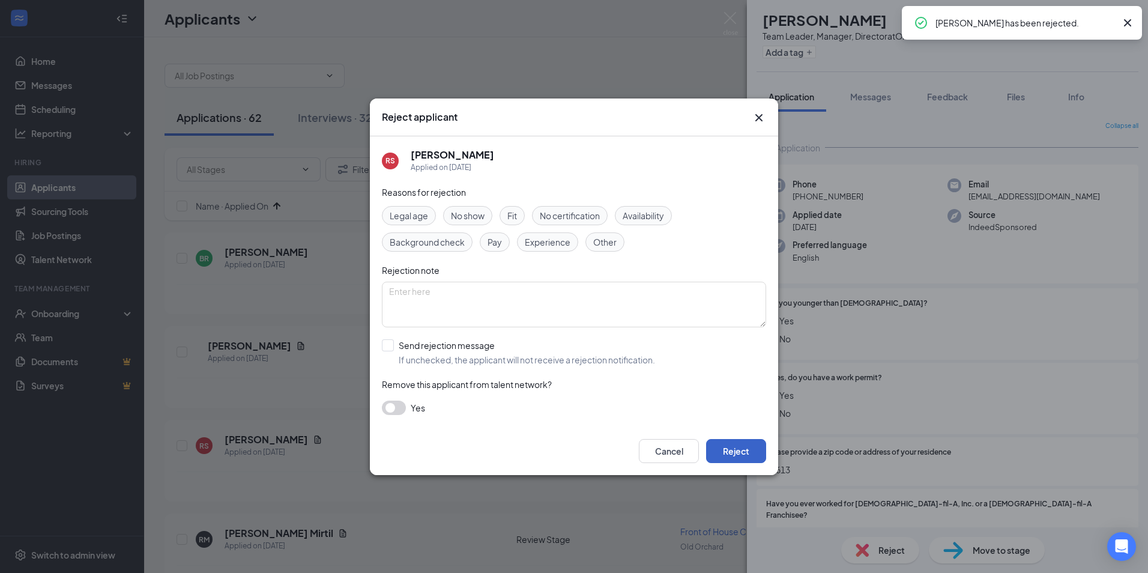
click at [748, 449] on button "Reject" at bounding box center [736, 451] width 60 height 24
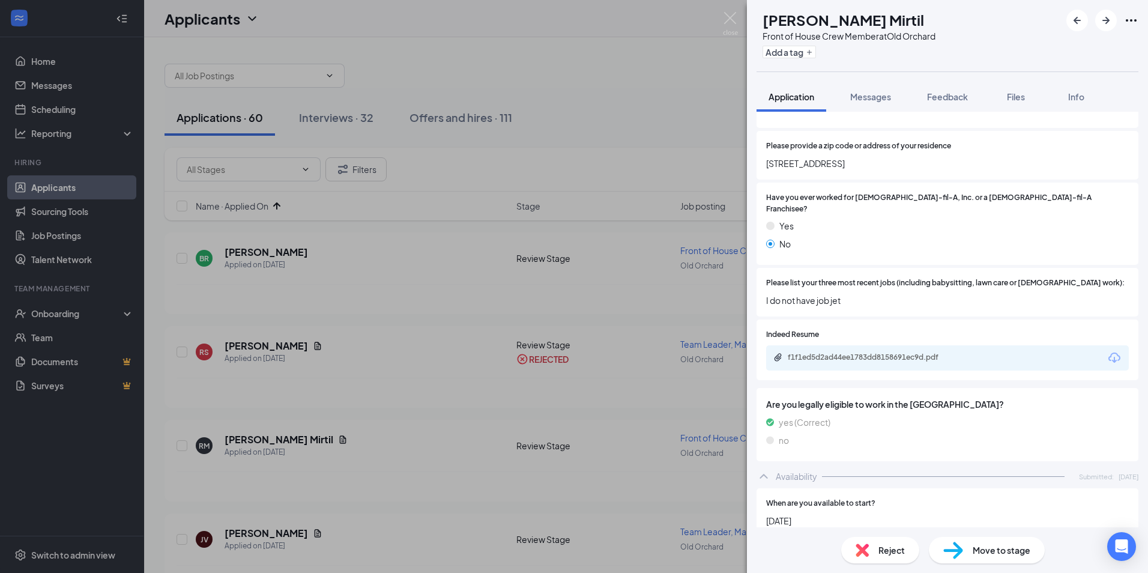
scroll to position [300, 0]
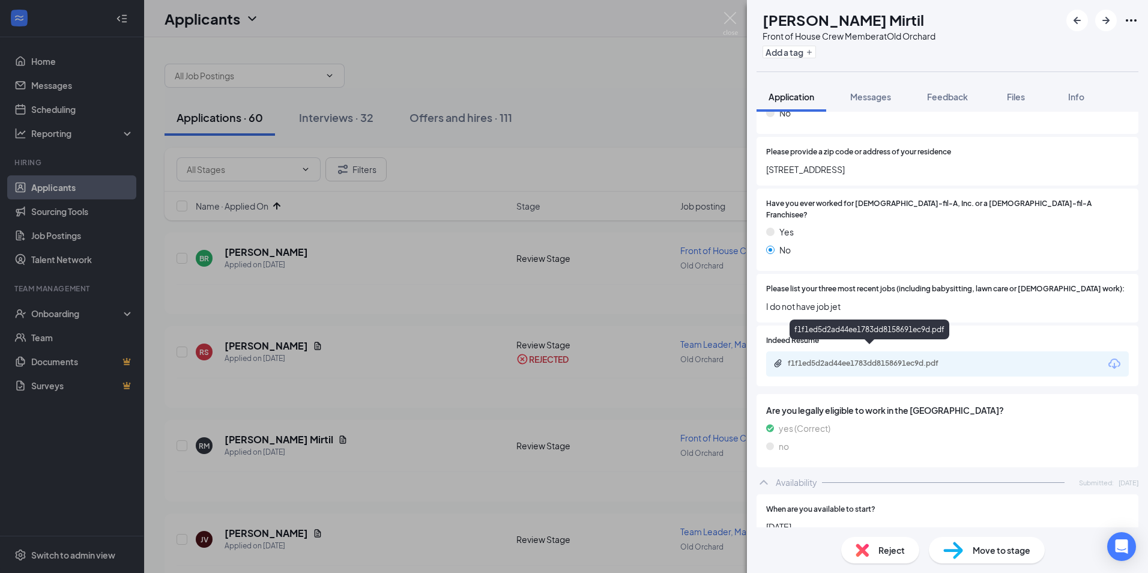
click at [845, 359] on div "f1f1ed5d2ad44ee1783dd8158691ec9d.pdf" at bounding box center [872, 364] width 168 height 10
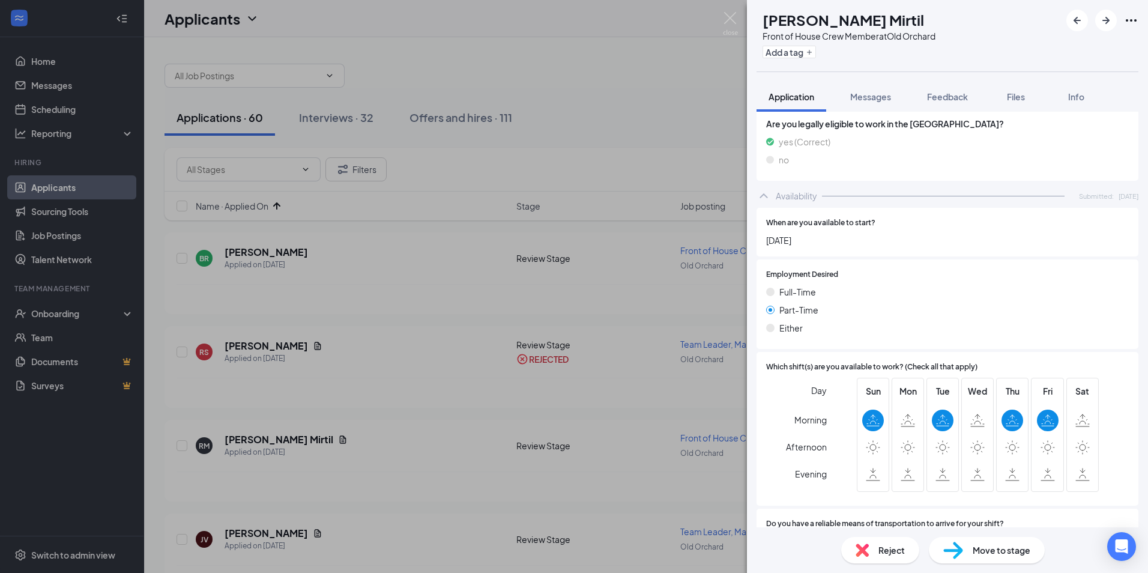
scroll to position [601, 0]
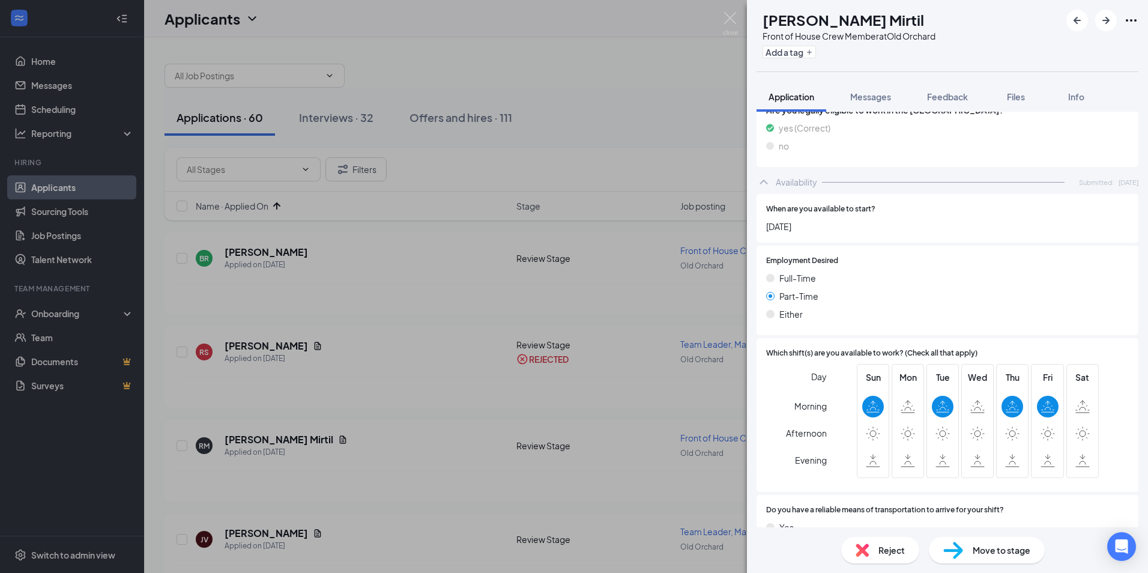
click at [888, 545] on span "Reject" at bounding box center [892, 550] width 26 height 13
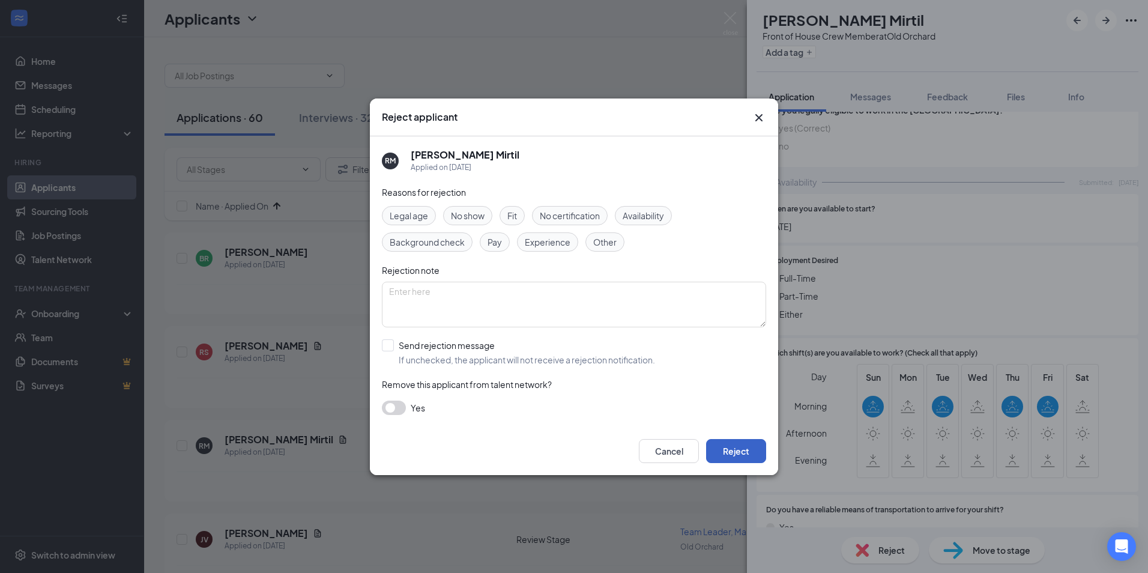
click at [746, 449] on button "Reject" at bounding box center [736, 451] width 60 height 24
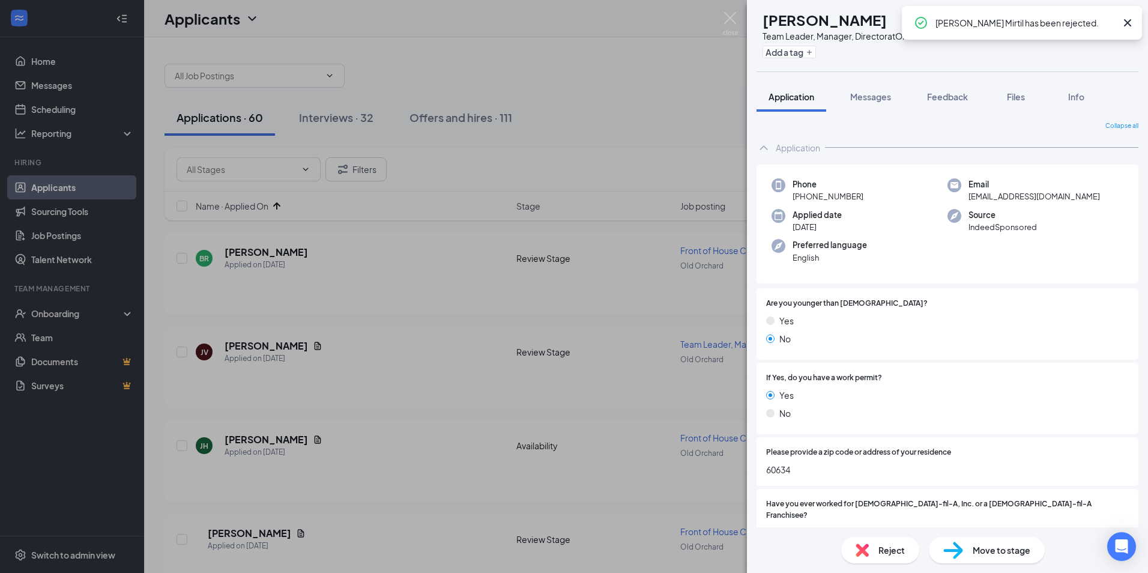
scroll to position [60, 0]
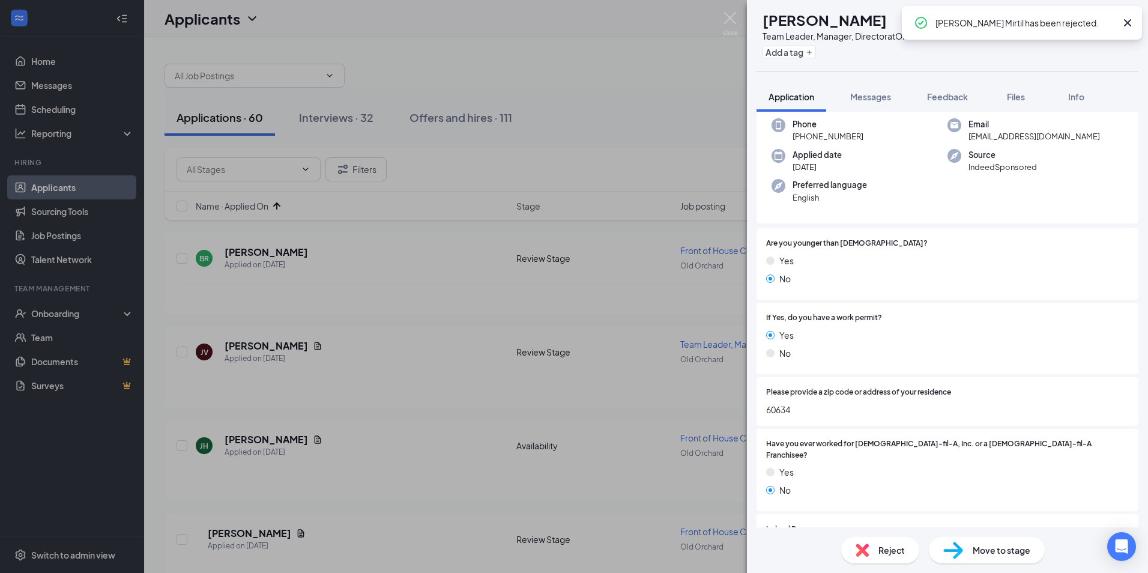
click at [873, 550] on div "Reject" at bounding box center [881, 550] width 78 height 26
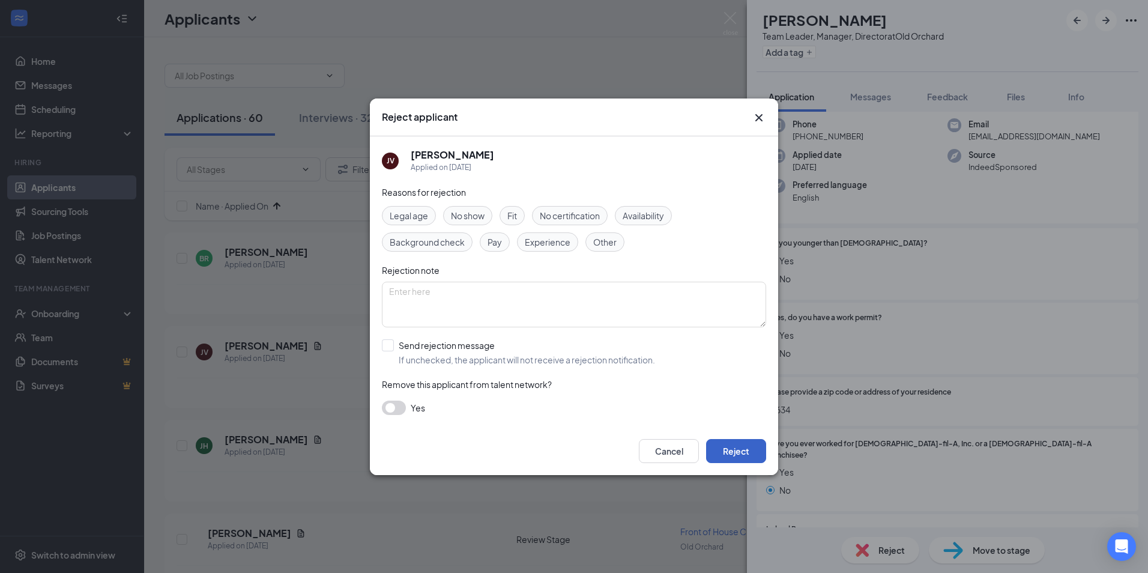
click at [736, 456] on button "Reject" at bounding box center [736, 451] width 60 height 24
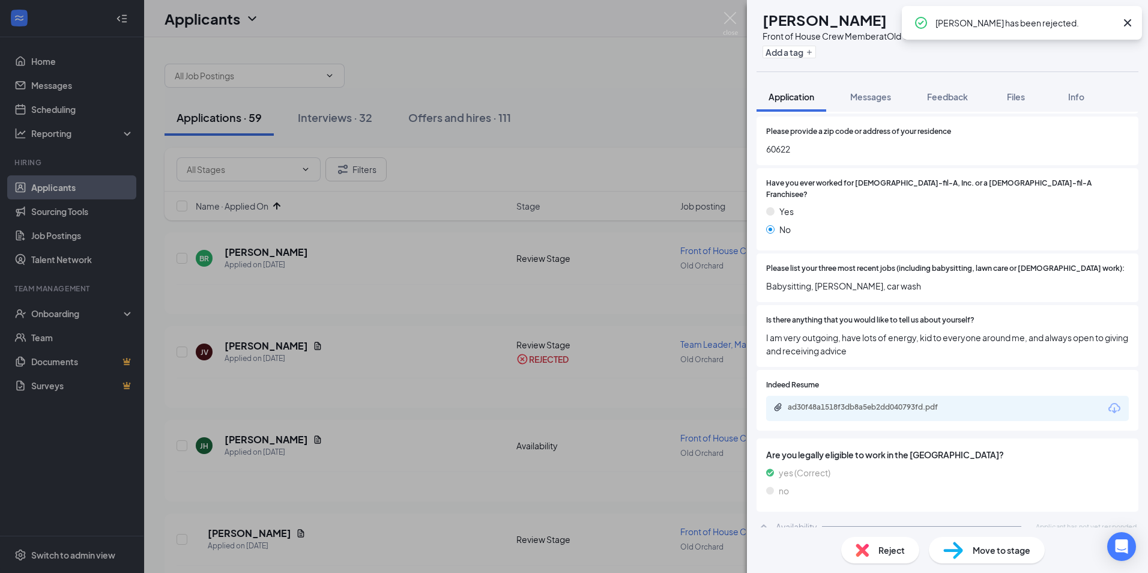
click at [865, 537] on div "Reject" at bounding box center [881, 550] width 78 height 26
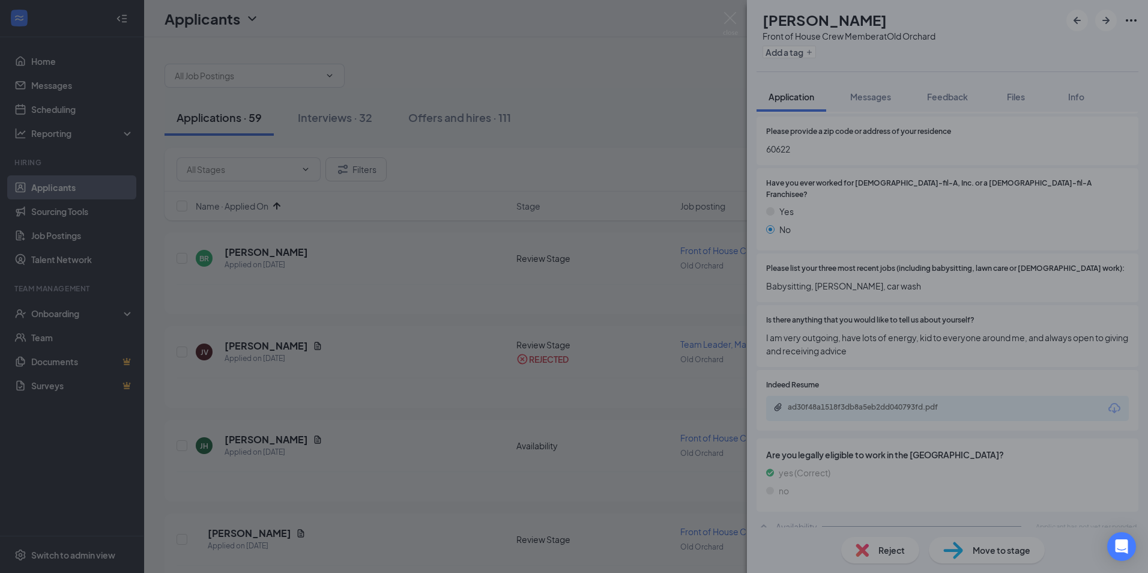
scroll to position [350, 0]
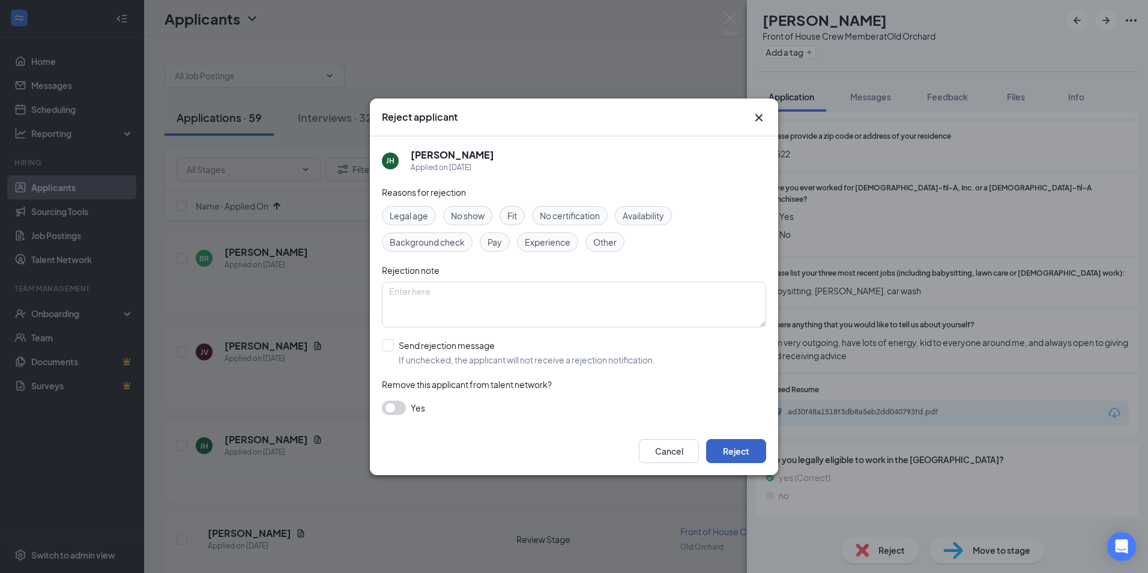
click at [740, 461] on button "Reject" at bounding box center [736, 451] width 60 height 24
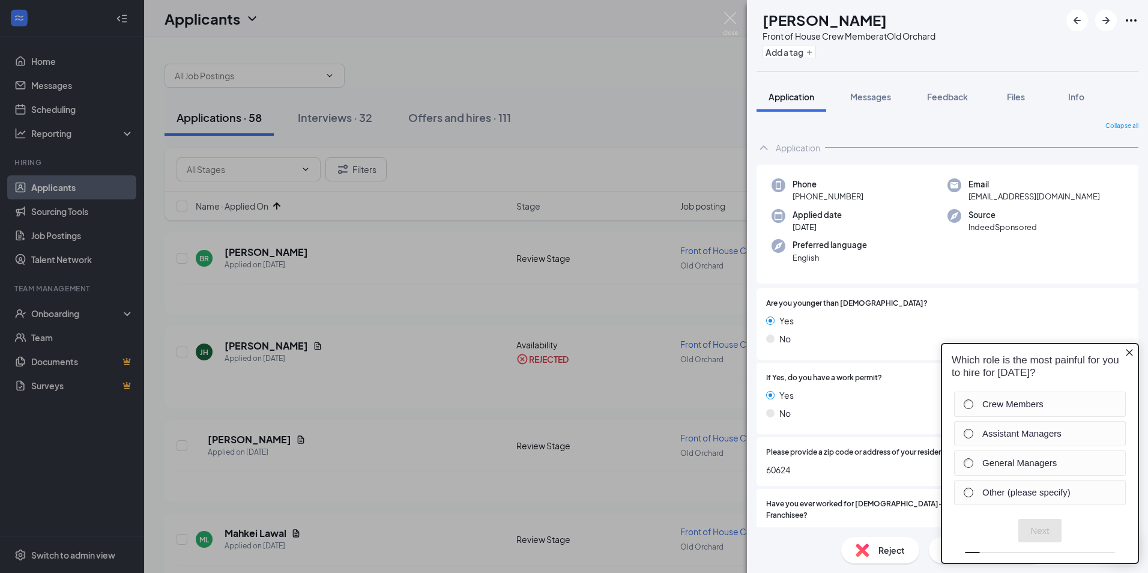
click at [1129, 353] on icon "Close button" at bounding box center [1129, 352] width 7 height 7
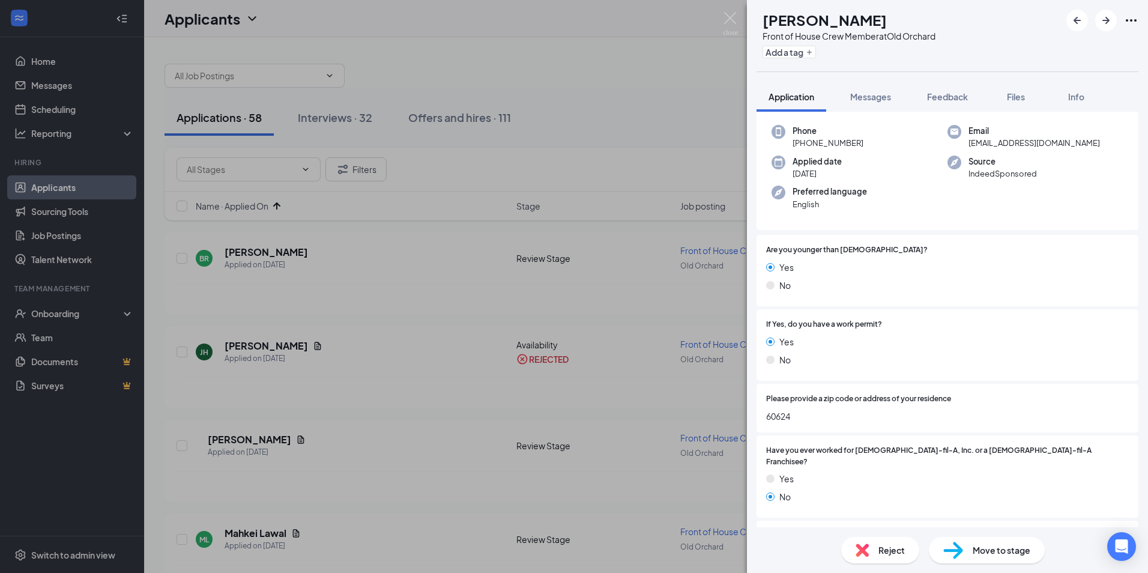
scroll to position [120, 0]
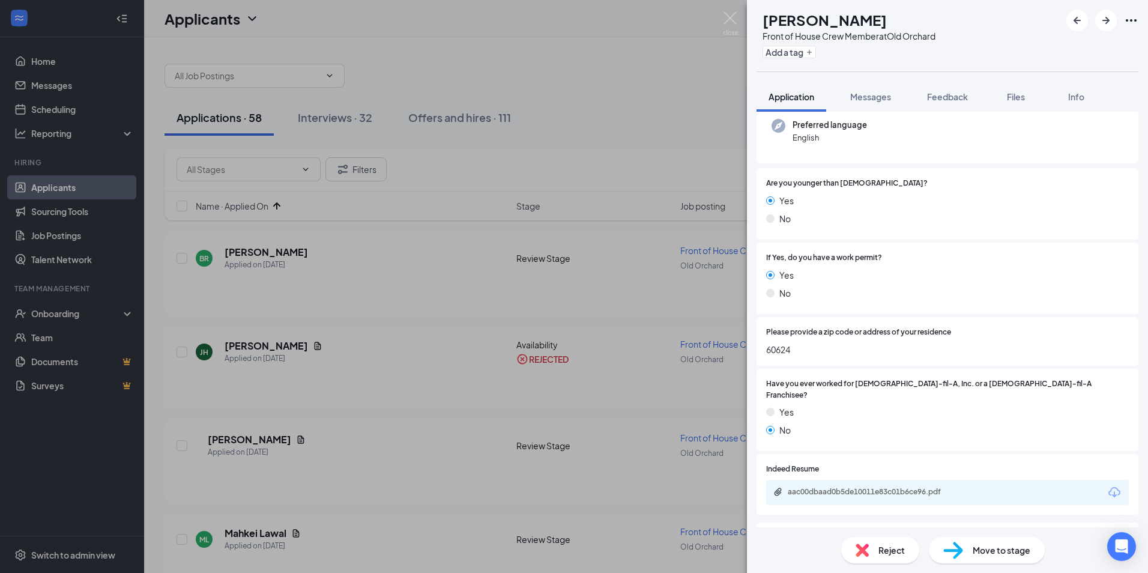
click at [862, 548] on img at bounding box center [862, 550] width 13 height 13
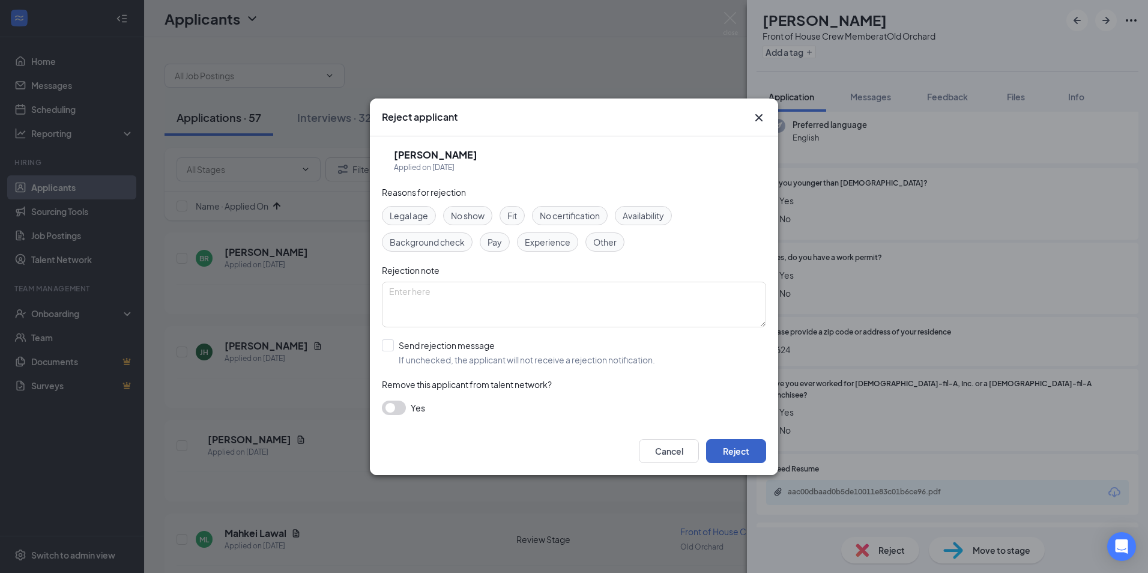
click at [736, 451] on button "Reject" at bounding box center [736, 451] width 60 height 24
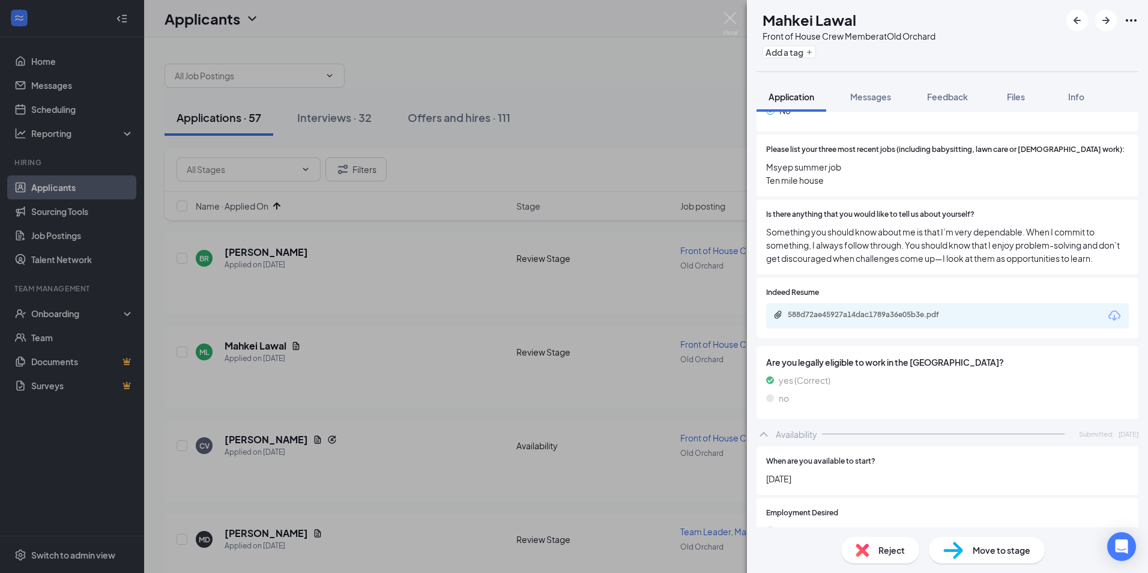
scroll to position [435, 0]
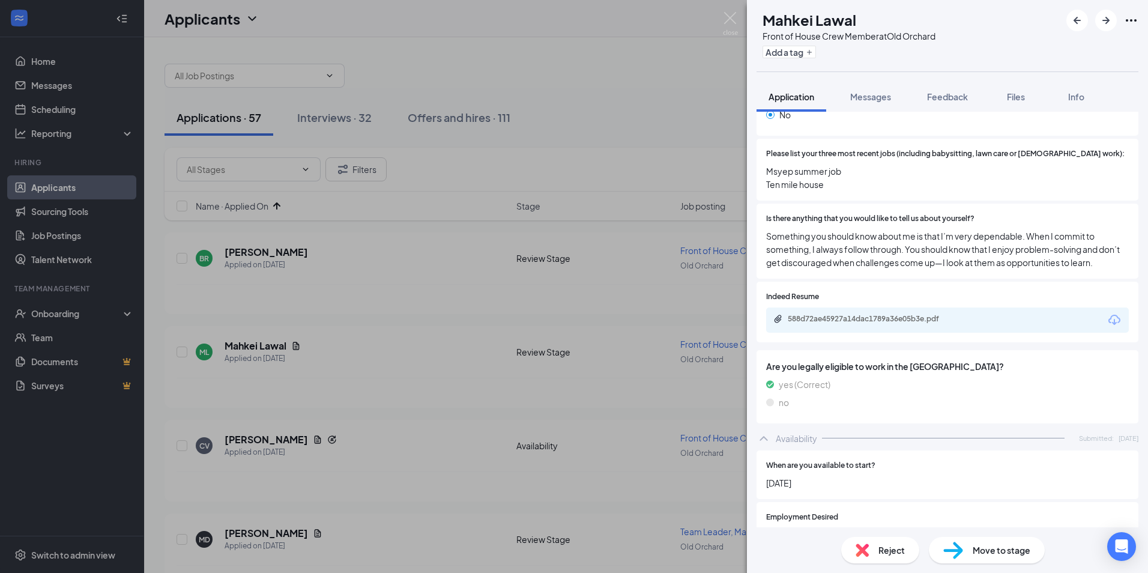
click at [816, 315] on div "588d72ae45927a14dac1789a36e05b3e.pdf" at bounding box center [947, 320] width 363 height 25
click at [813, 324] on div "588d72ae45927a14dac1789a36e05b3e.pdf" at bounding box center [872, 319] width 168 height 10
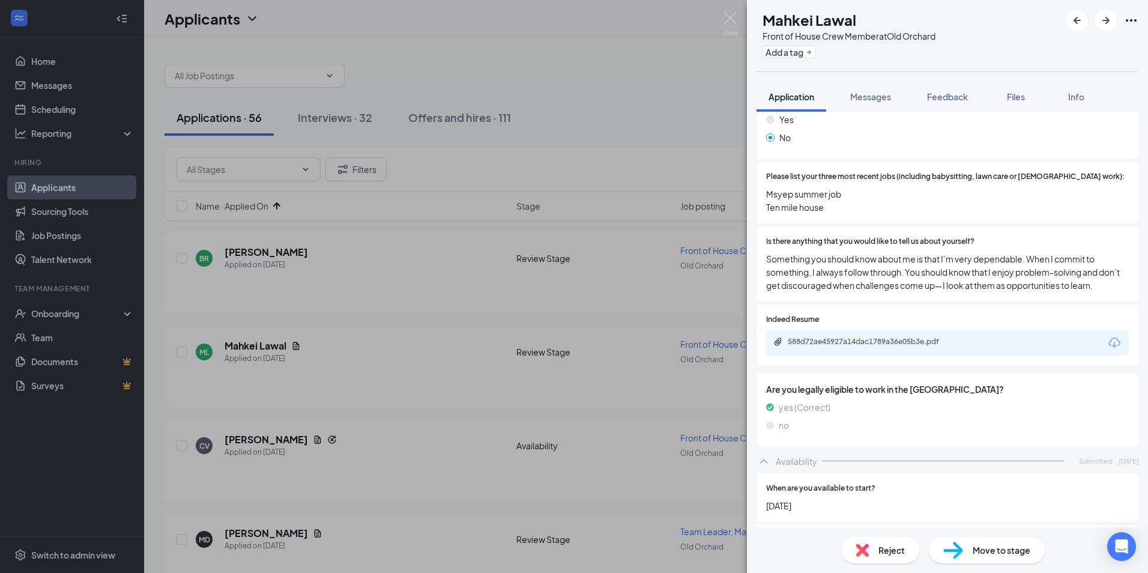
scroll to position [375, 0]
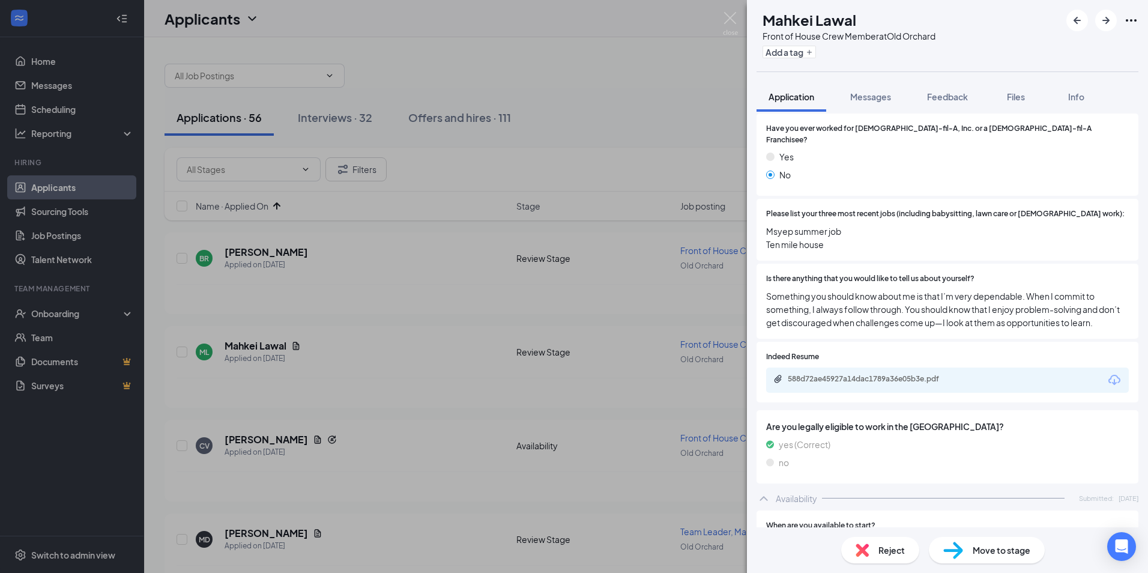
click at [944, 552] on img at bounding box center [954, 550] width 20 height 17
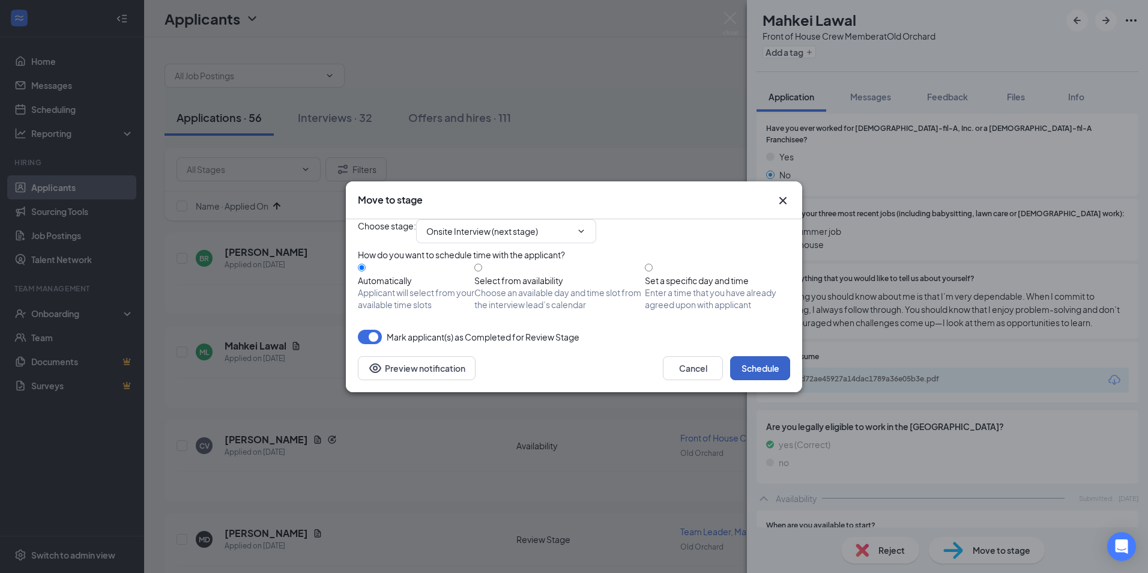
click at [767, 380] on button "Schedule" at bounding box center [760, 368] width 60 height 24
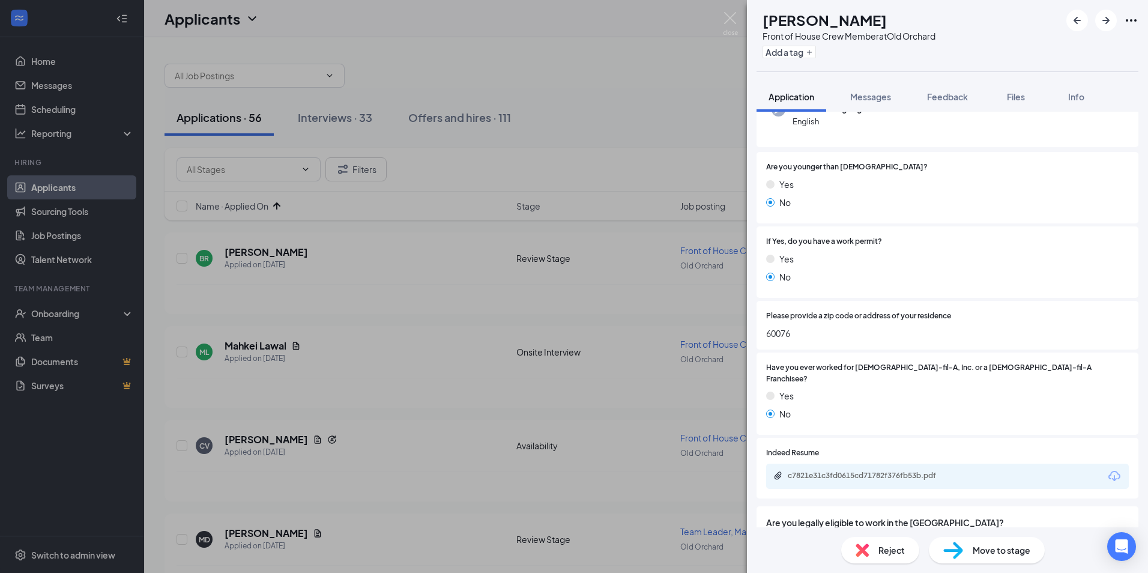
scroll to position [238, 0]
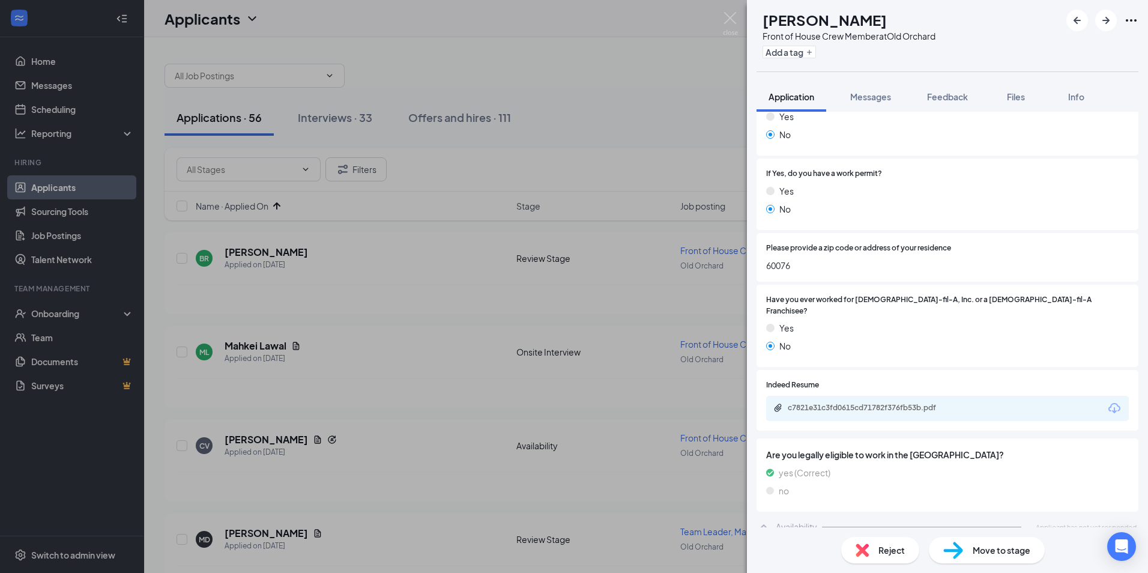
click at [873, 563] on div "Reject Move to stage" at bounding box center [947, 550] width 401 height 46
click at [872, 544] on div "Reject" at bounding box center [881, 550] width 78 height 26
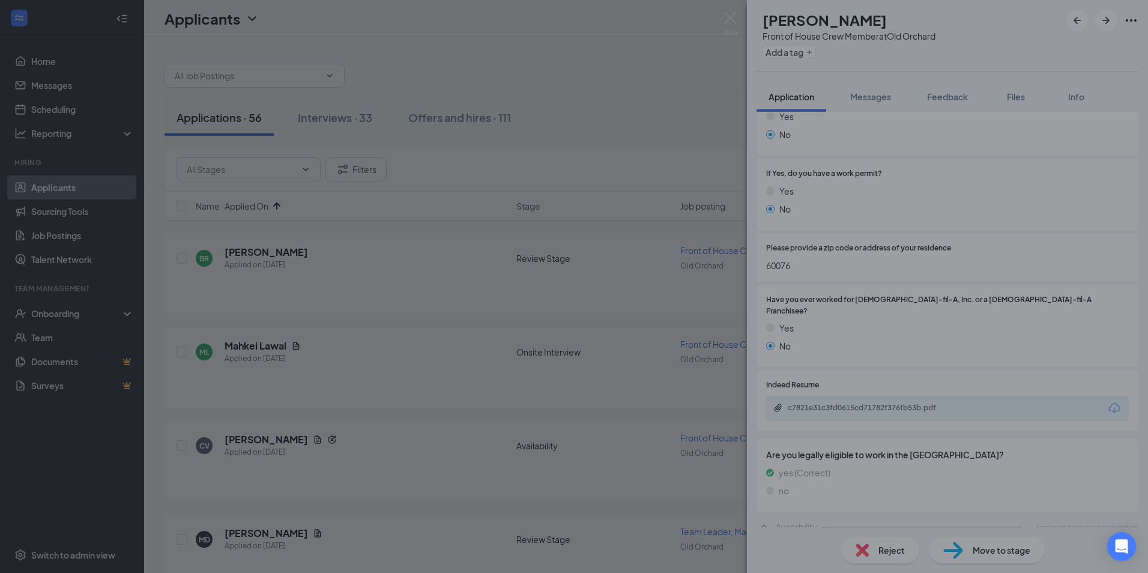
scroll to position [234, 0]
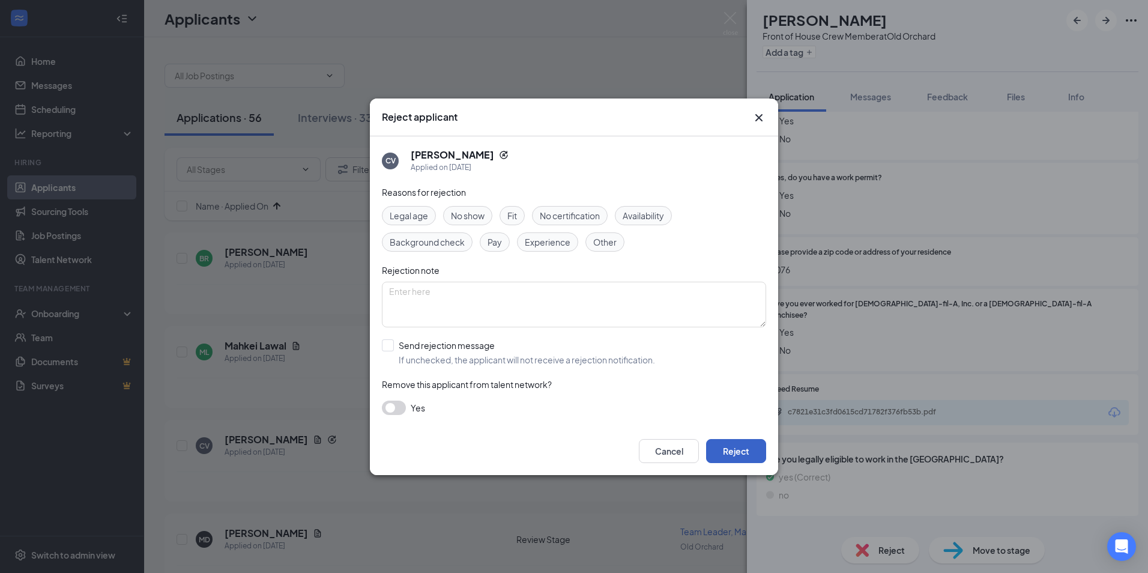
click at [727, 448] on button "Reject" at bounding box center [736, 451] width 60 height 24
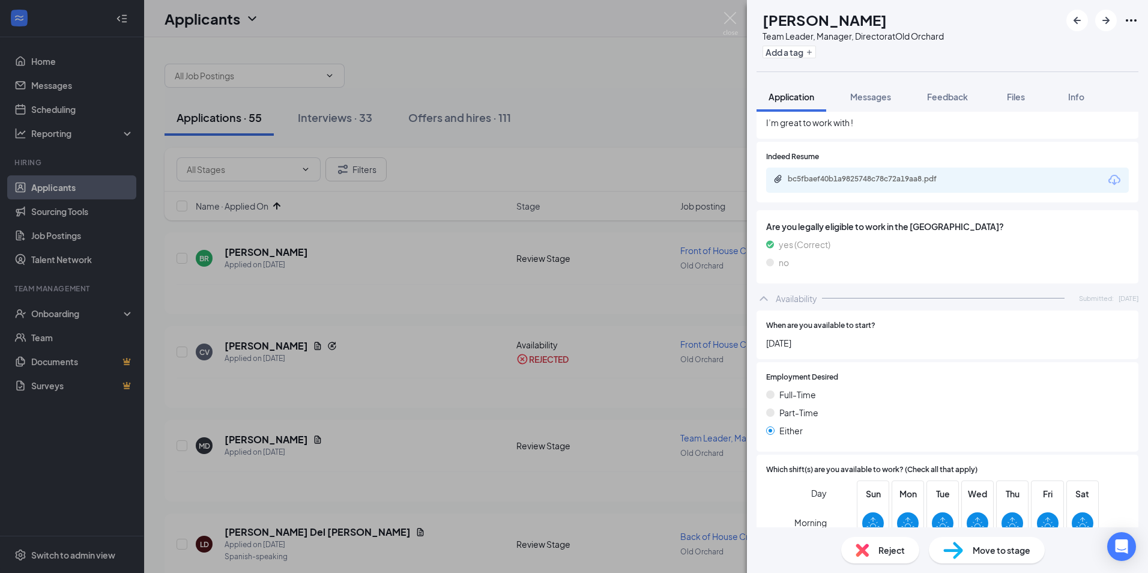
scroll to position [383, 0]
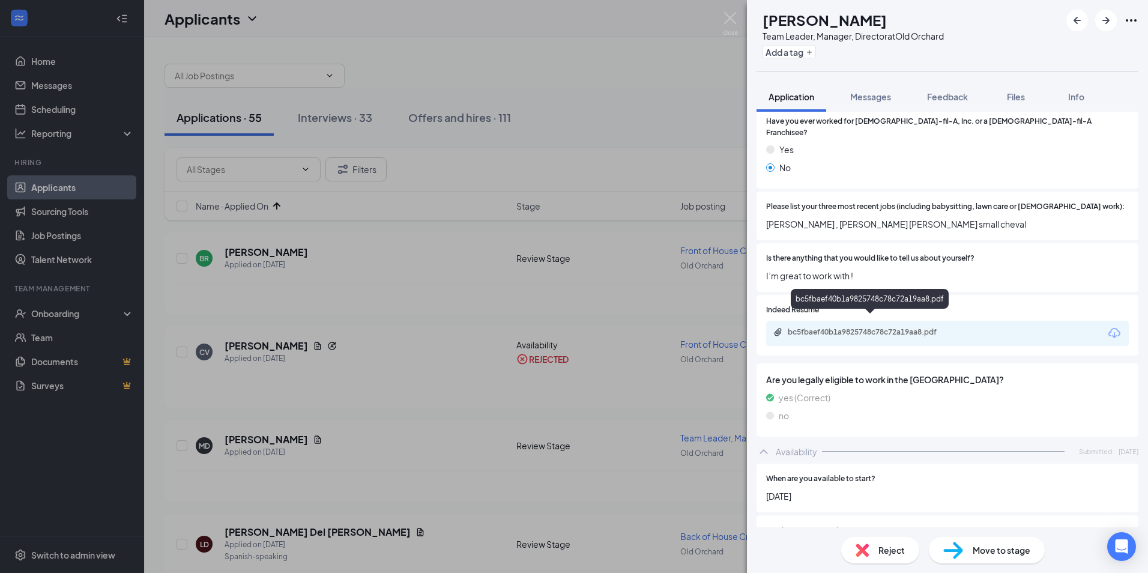
click at [823, 327] on div "bc5fbaef40b1a9825748c78c72a19aa8.pdf" at bounding box center [872, 332] width 168 height 10
click at [873, 558] on div "Reject" at bounding box center [881, 550] width 78 height 26
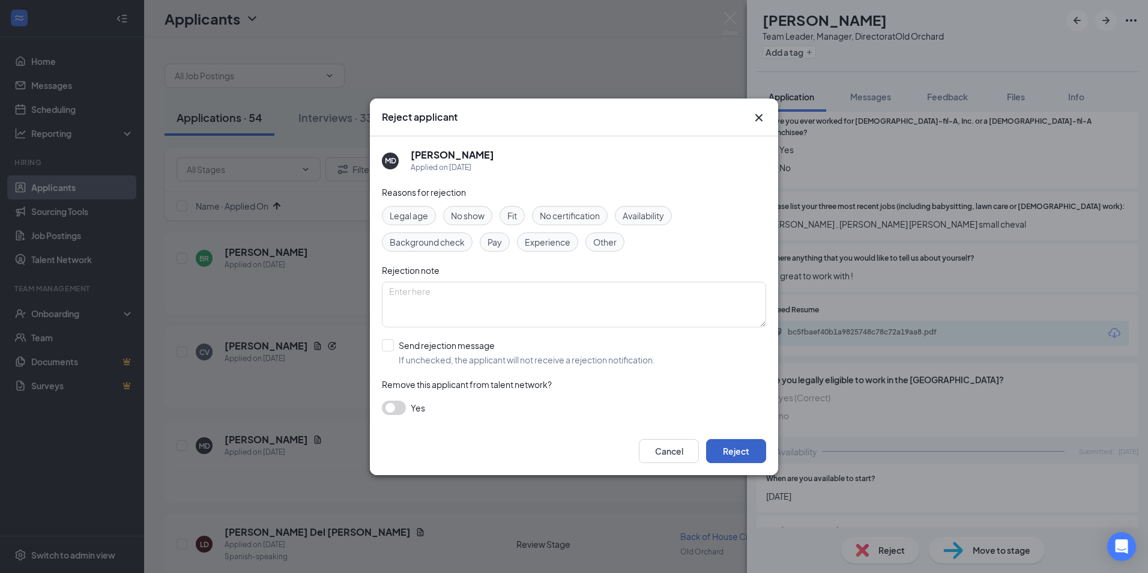
click at [721, 444] on button "Reject" at bounding box center [736, 451] width 60 height 24
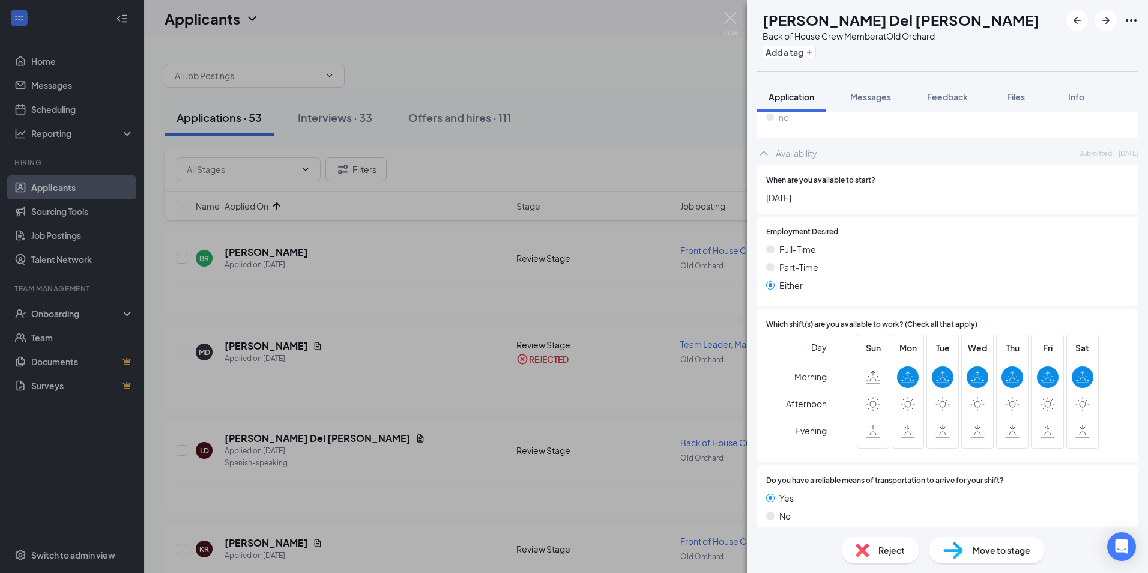
scroll to position [760, 0]
click at [868, 548] on img at bounding box center [862, 550] width 13 height 13
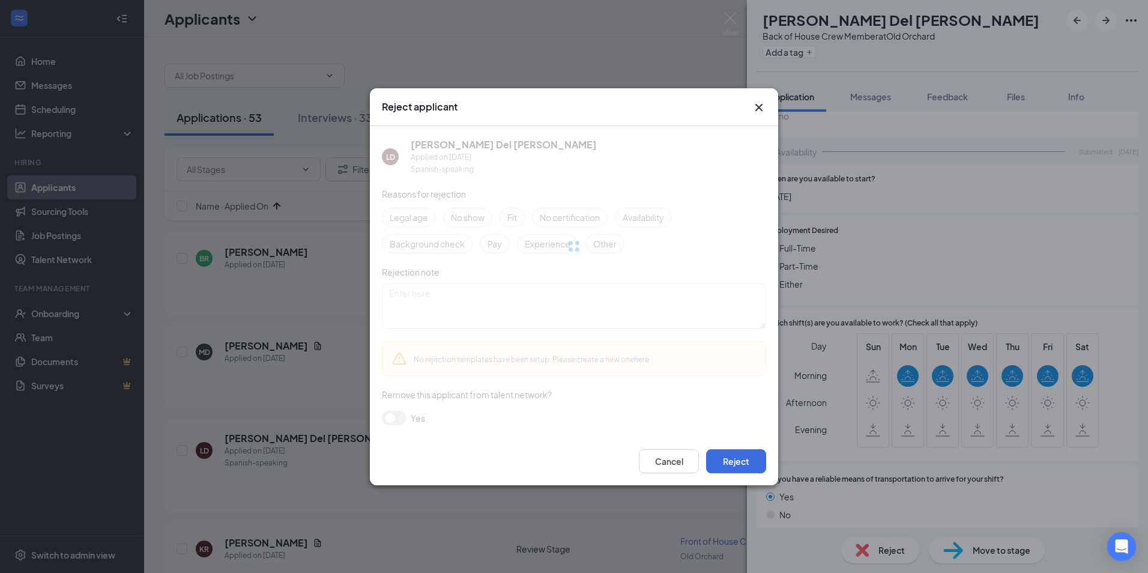
scroll to position [756, 0]
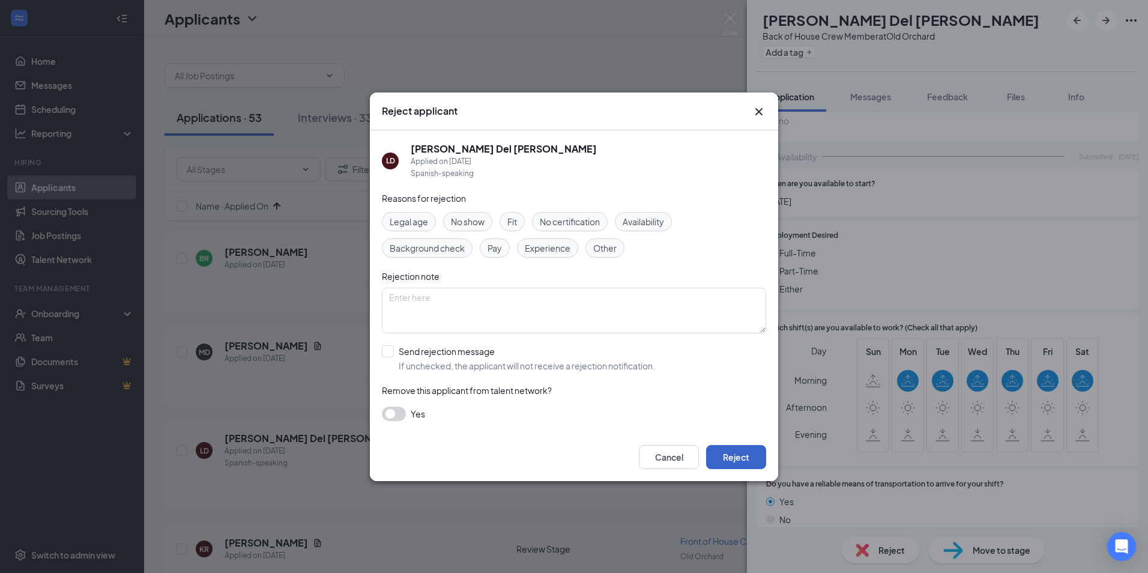
click at [750, 463] on button "Reject" at bounding box center [736, 457] width 60 height 24
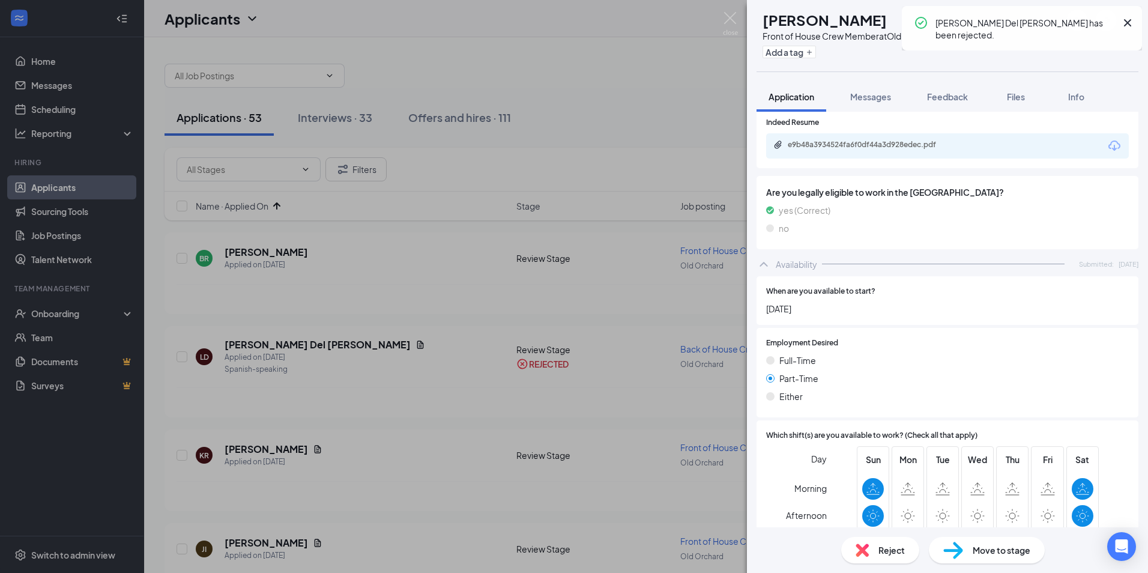
scroll to position [601, 0]
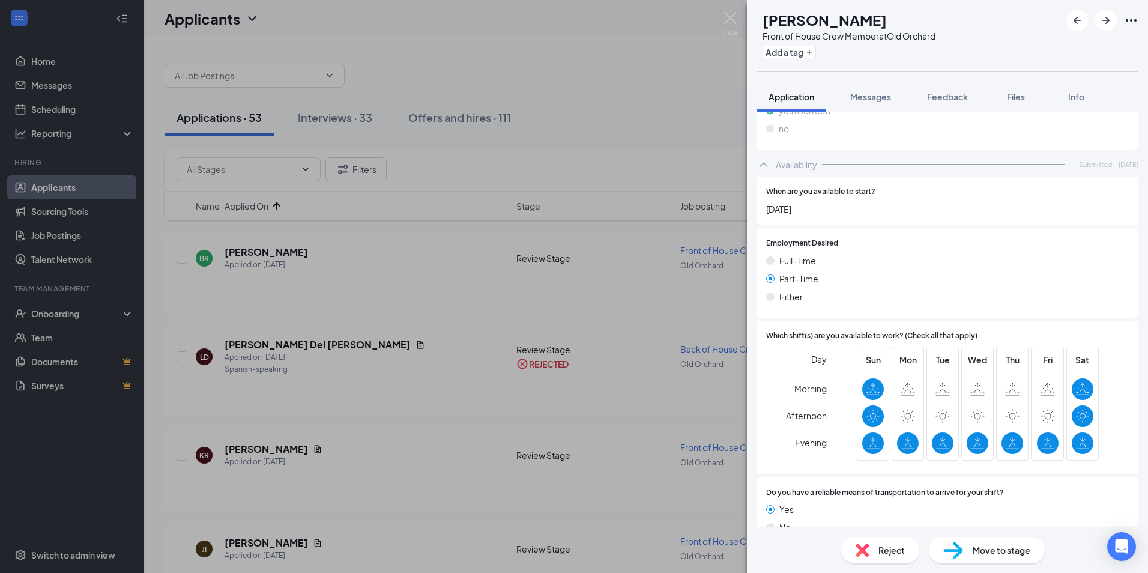
click at [869, 552] on div "Reject" at bounding box center [881, 550] width 78 height 26
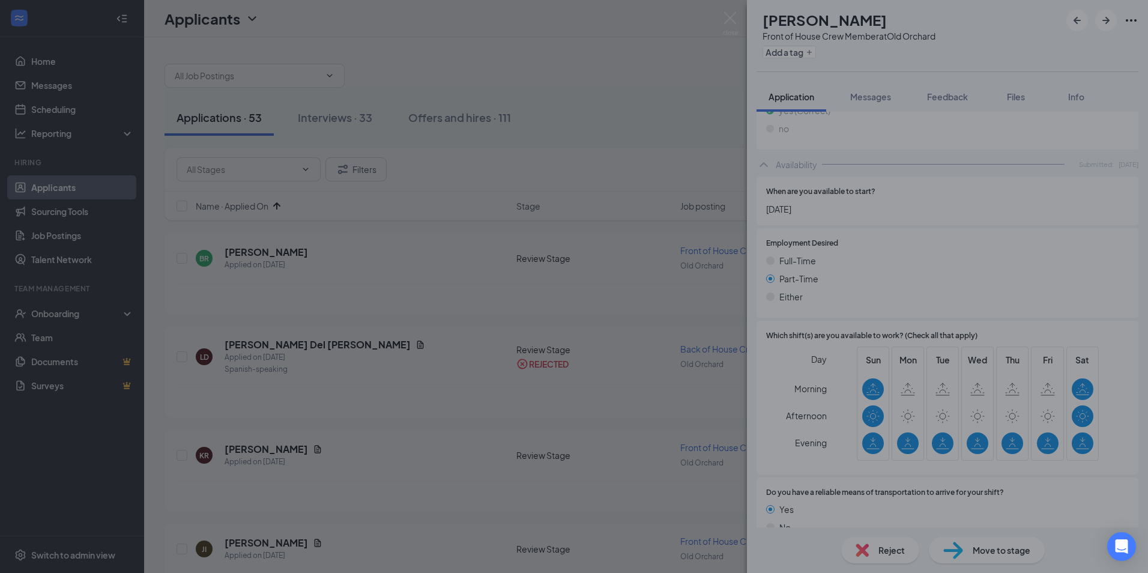
scroll to position [678, 0]
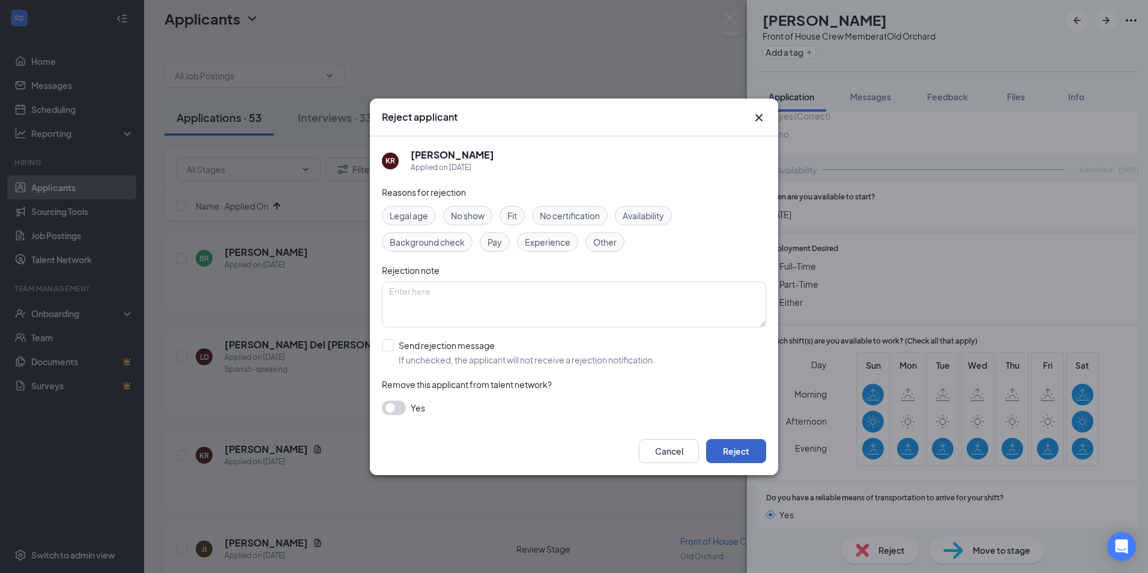
click at [726, 454] on button "Reject" at bounding box center [736, 451] width 60 height 24
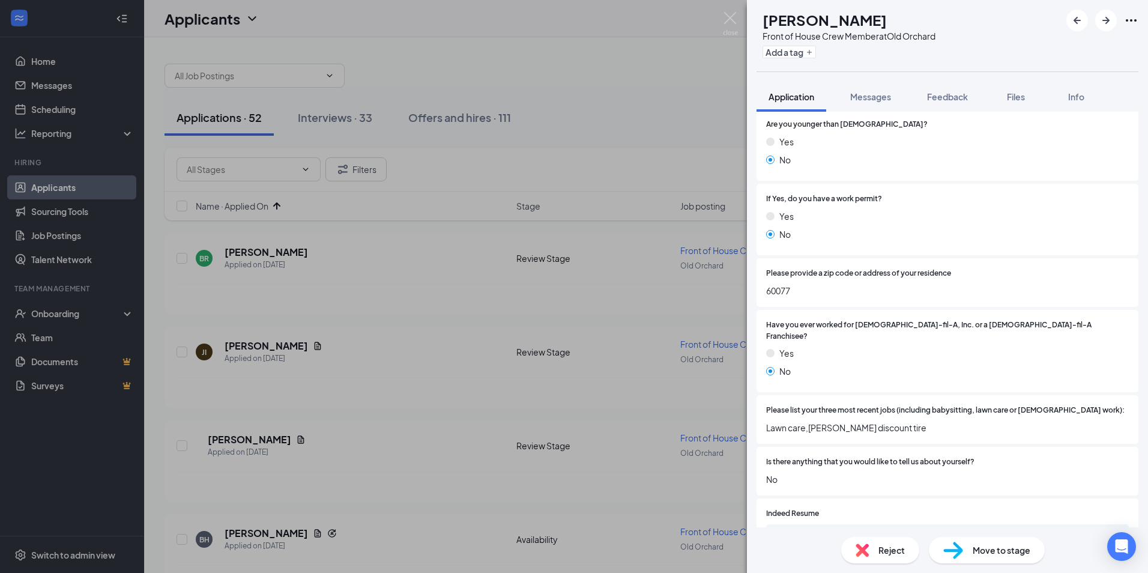
scroll to position [300, 0]
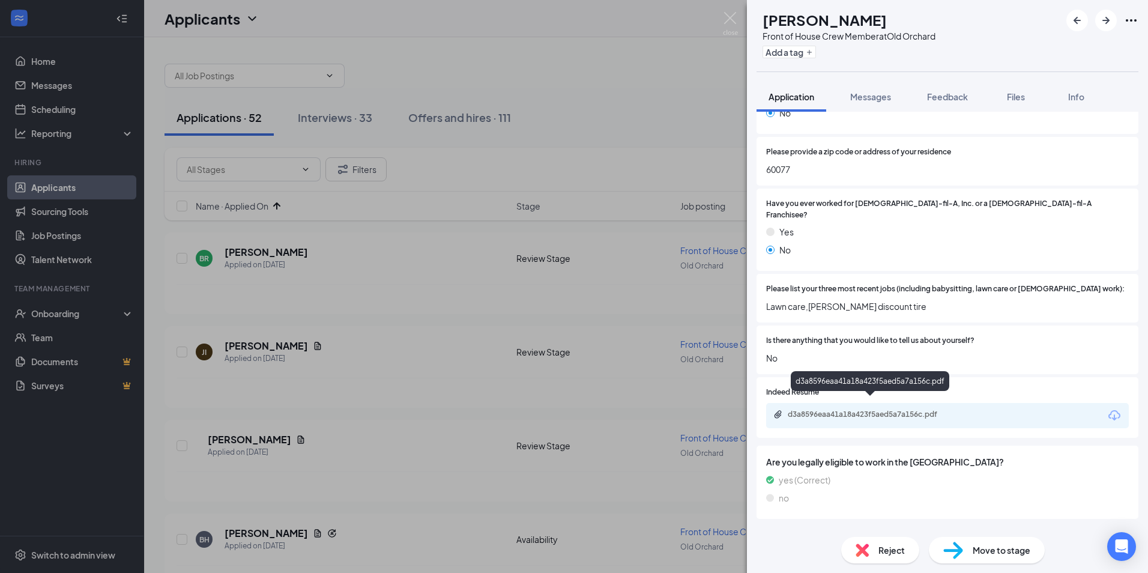
click at [833, 410] on div "d3a8596eaa41a18a423f5aed5a7a156c.pdf" at bounding box center [872, 415] width 168 height 10
click at [860, 560] on div "Reject" at bounding box center [881, 550] width 78 height 26
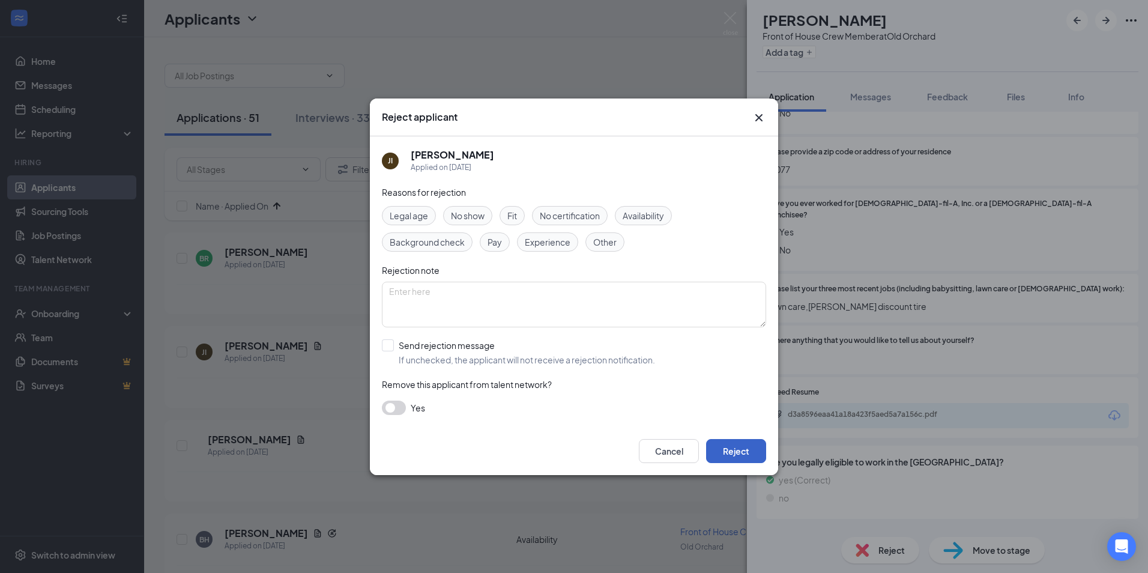
click at [717, 448] on button "Reject" at bounding box center [736, 451] width 60 height 24
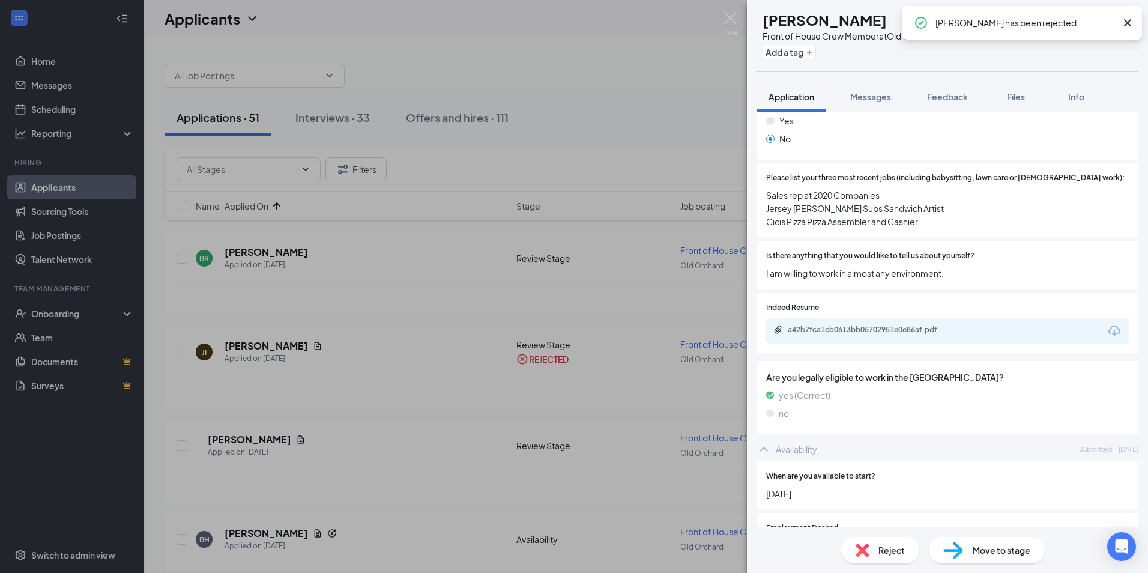
scroll to position [420, 0]
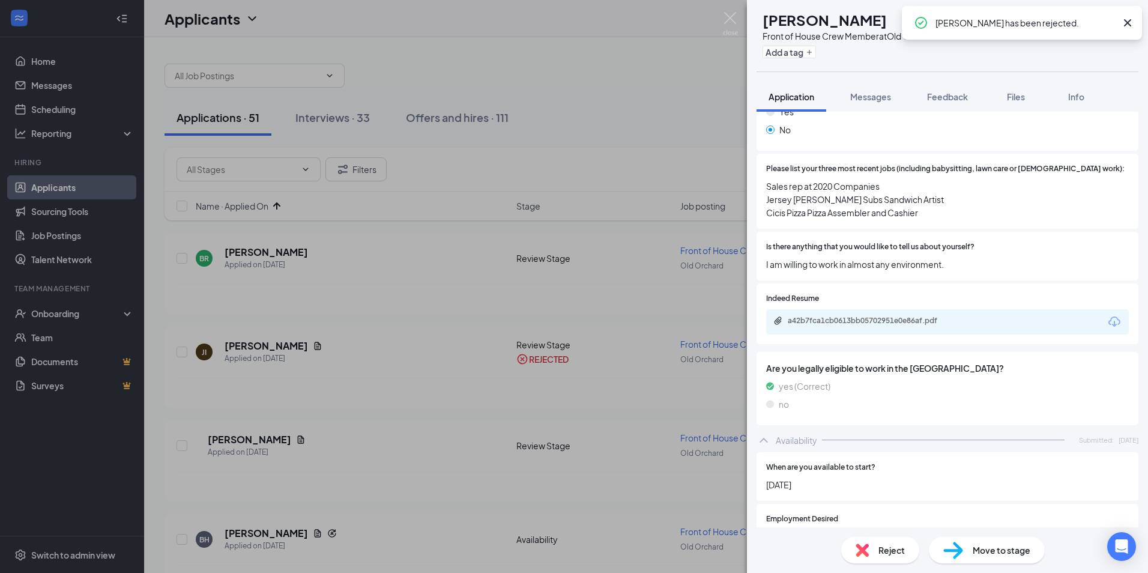
click at [848, 543] on div "Reject" at bounding box center [881, 550] width 78 height 26
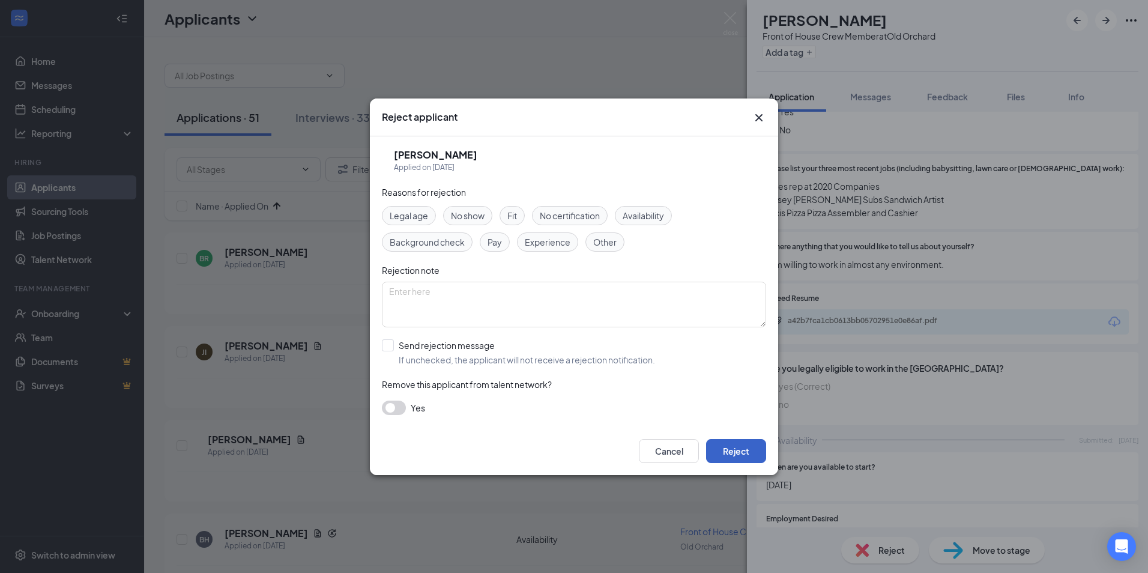
click at [738, 452] on button "Reject" at bounding box center [736, 451] width 60 height 24
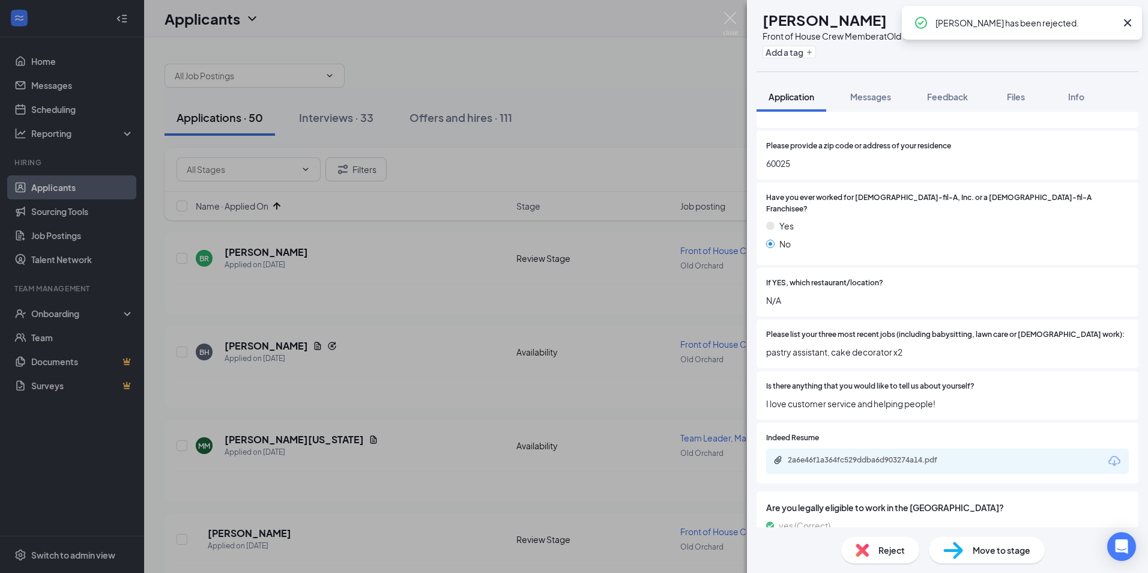
scroll to position [393, 0]
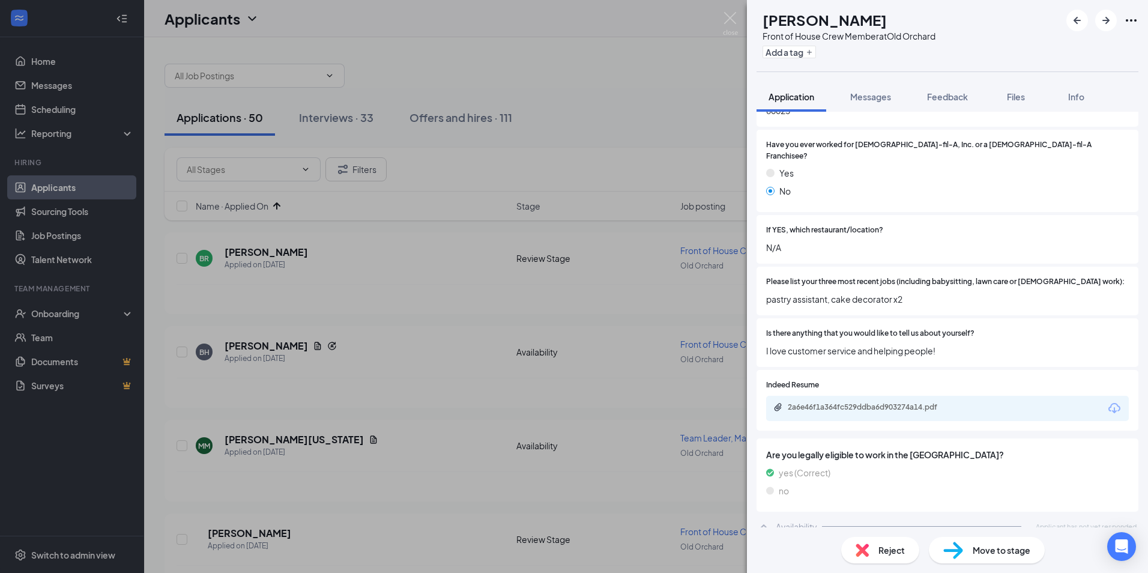
click at [840, 548] on div "Reject Move to stage" at bounding box center [947, 550] width 401 height 46
click at [867, 535] on div "Reject Move to stage" at bounding box center [947, 550] width 401 height 46
click at [861, 543] on div "Reject" at bounding box center [881, 550] width 78 height 26
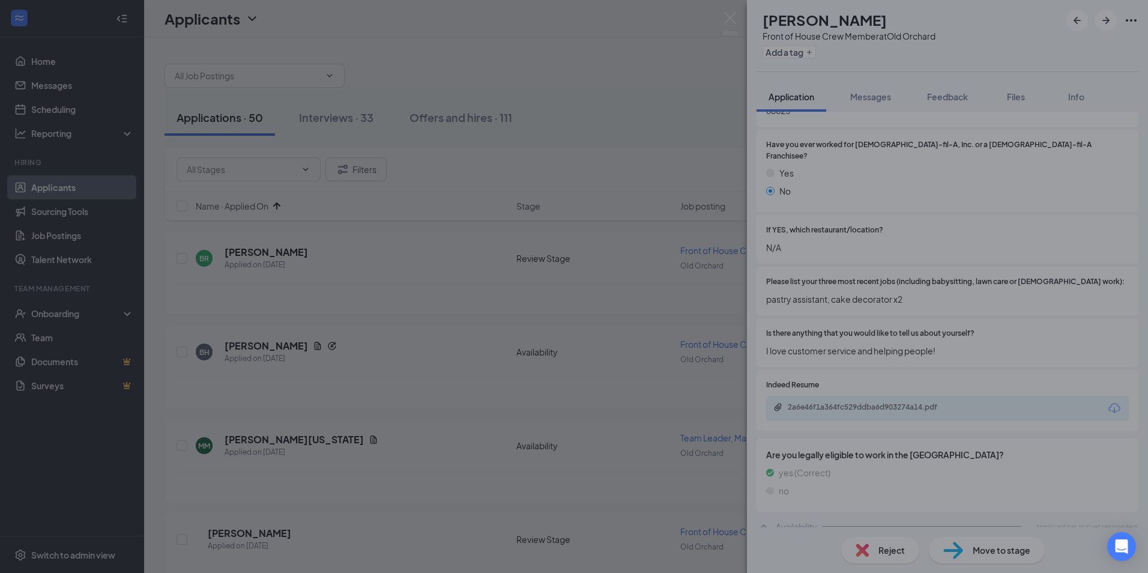
scroll to position [388, 0]
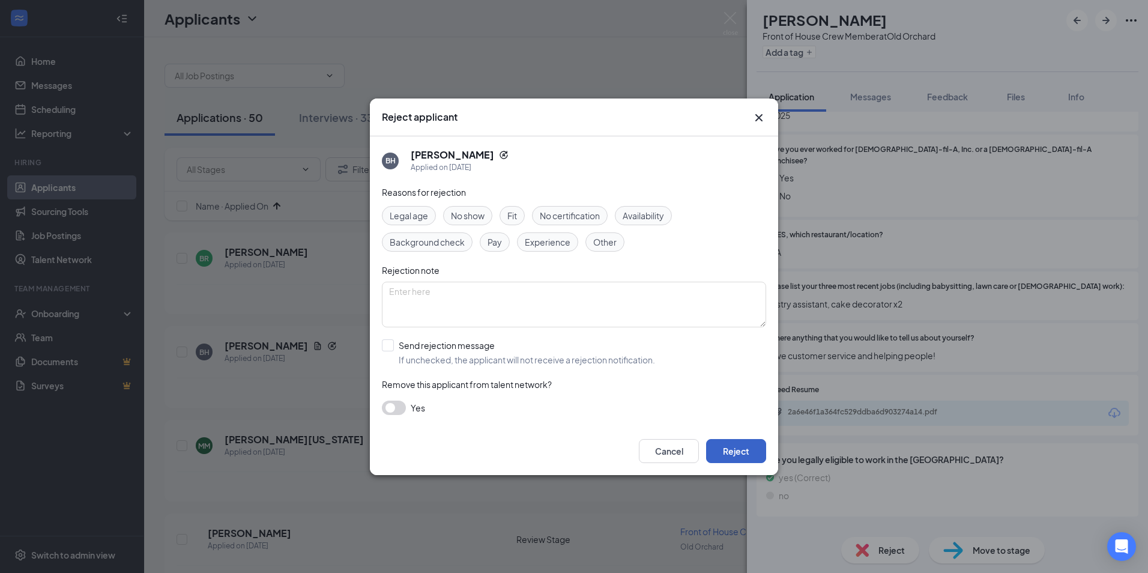
click at [738, 444] on button "Reject" at bounding box center [736, 451] width 60 height 24
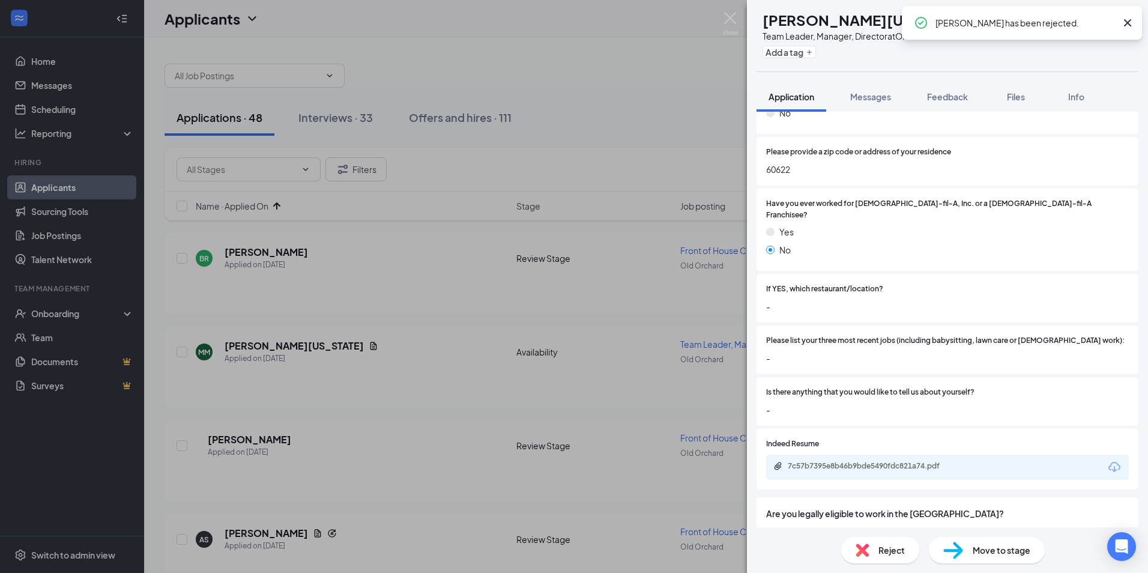
scroll to position [359, 0]
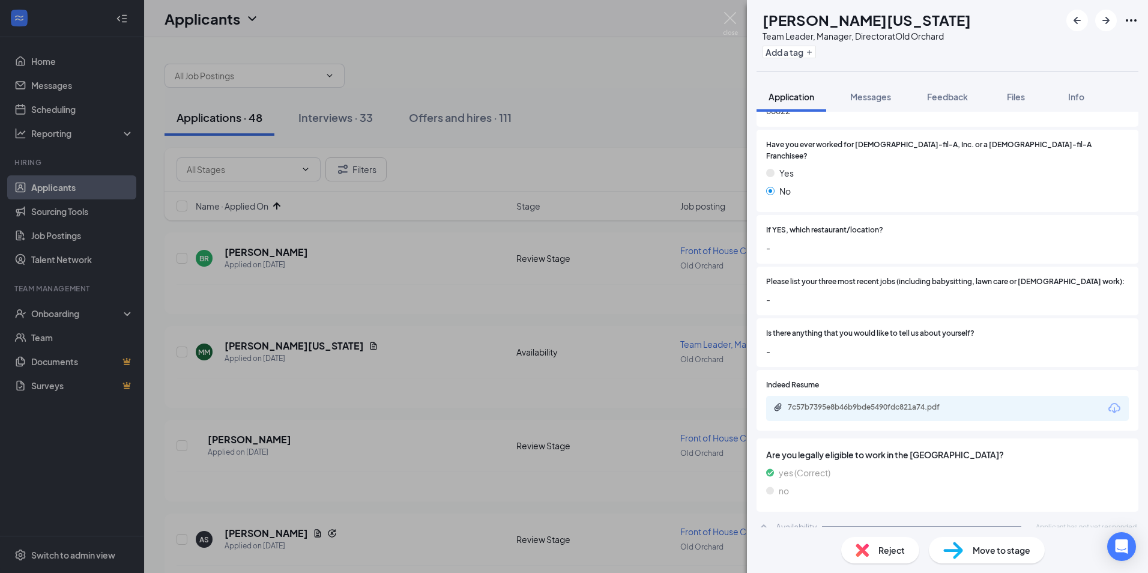
click at [870, 550] on div "Reject" at bounding box center [881, 550] width 78 height 26
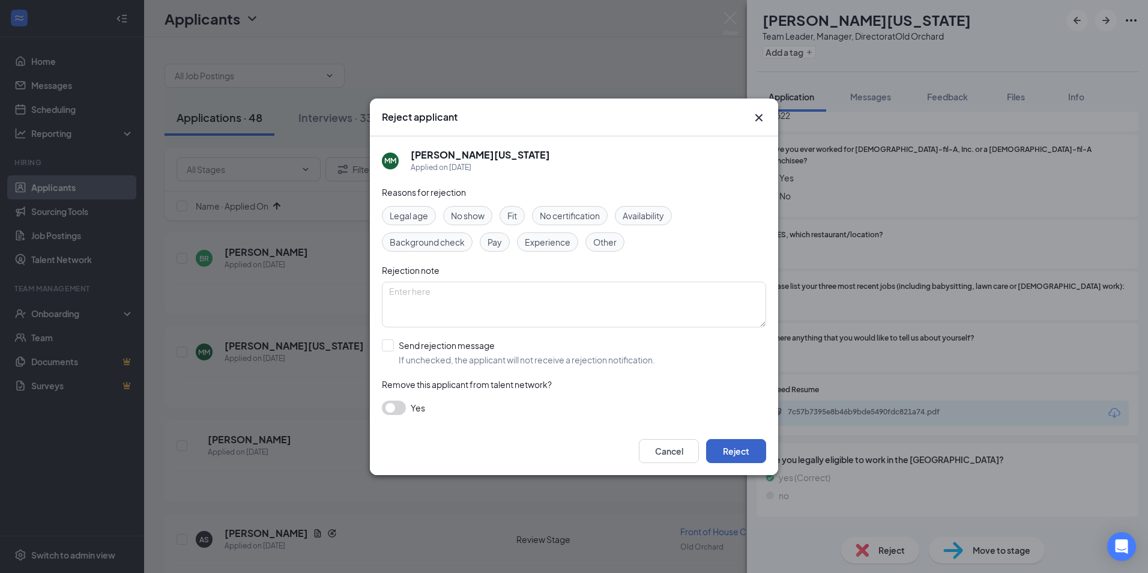
click at [728, 450] on button "Reject" at bounding box center [736, 451] width 60 height 24
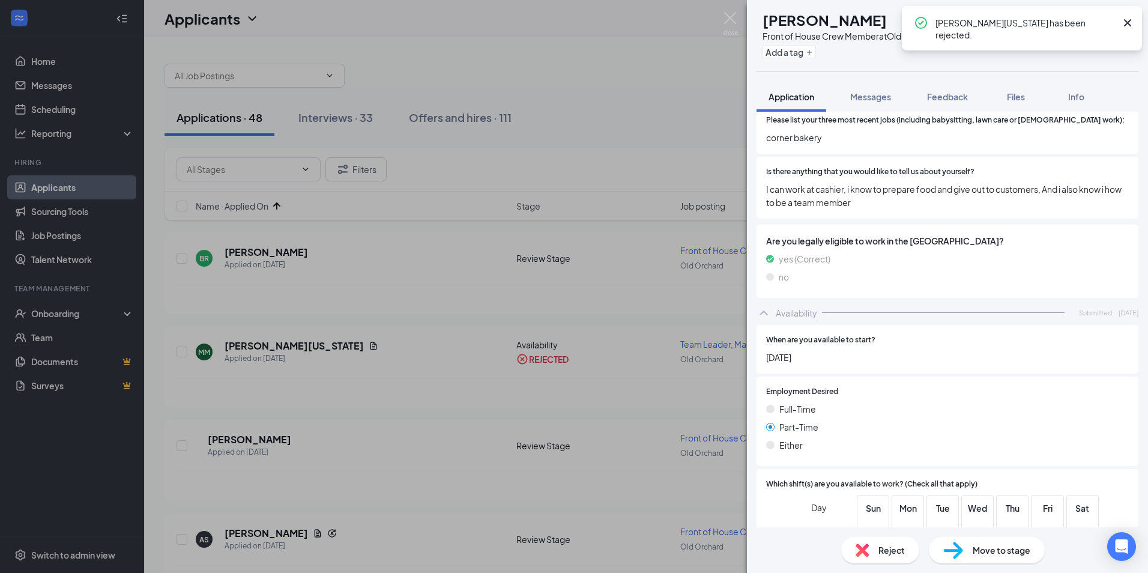
scroll to position [669, 0]
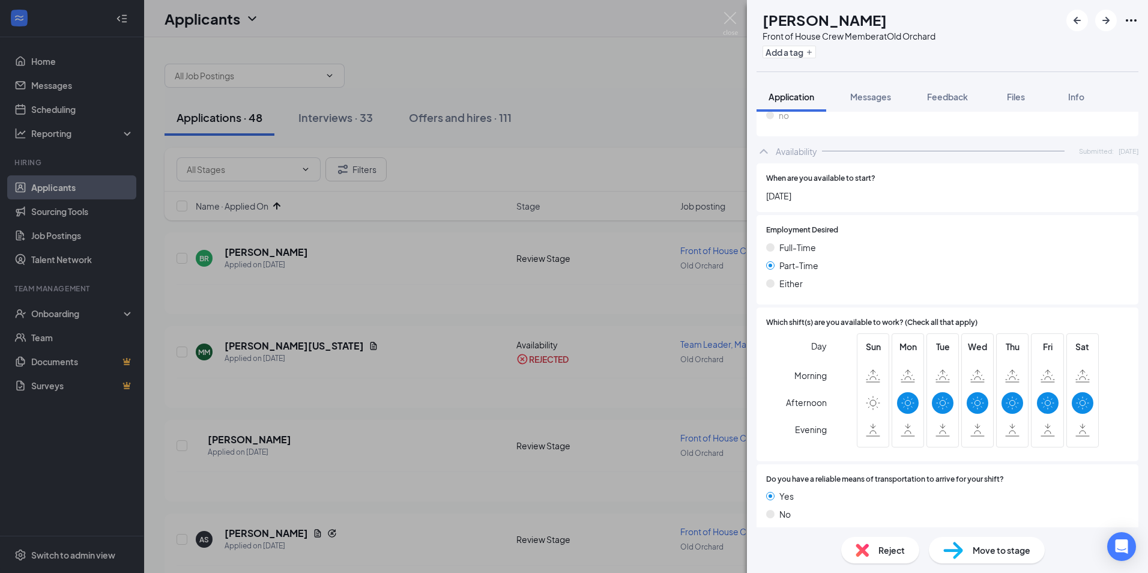
click at [867, 548] on img at bounding box center [862, 550] width 13 height 13
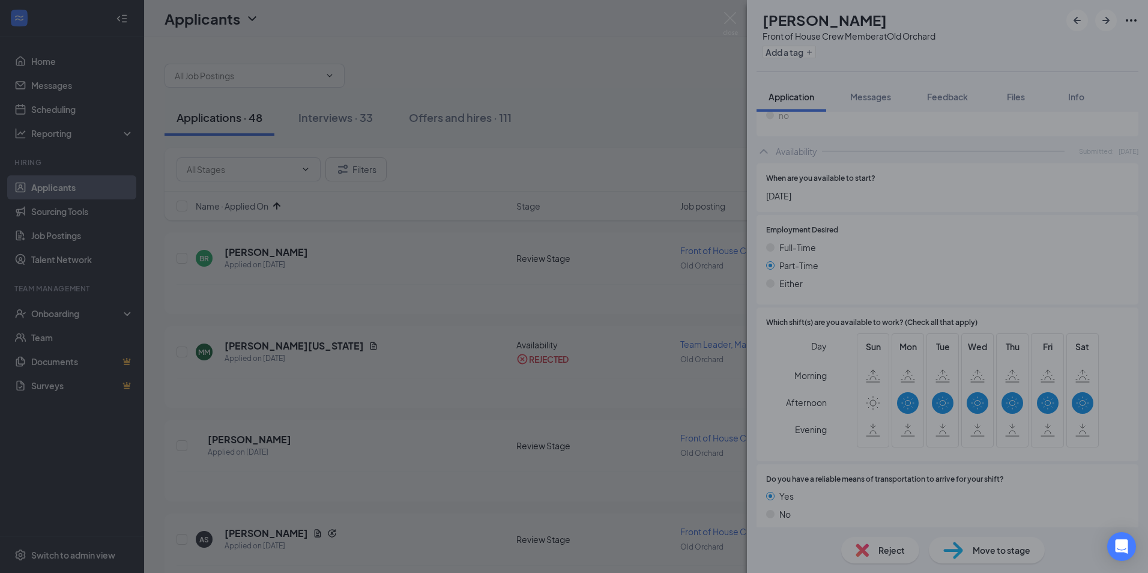
scroll to position [664, 0]
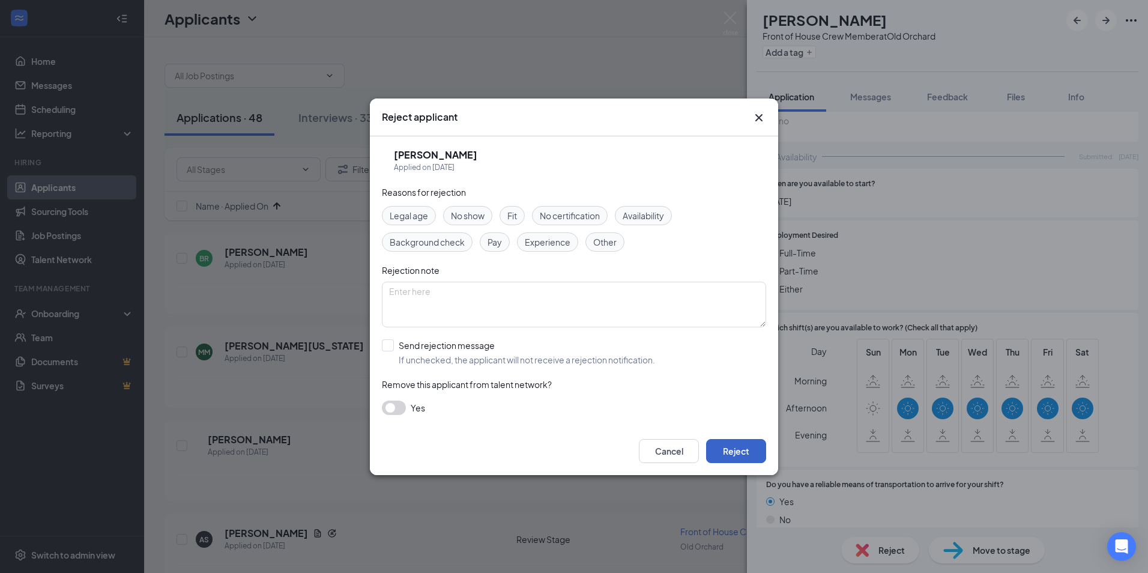
click at [722, 455] on button "Reject" at bounding box center [736, 451] width 60 height 24
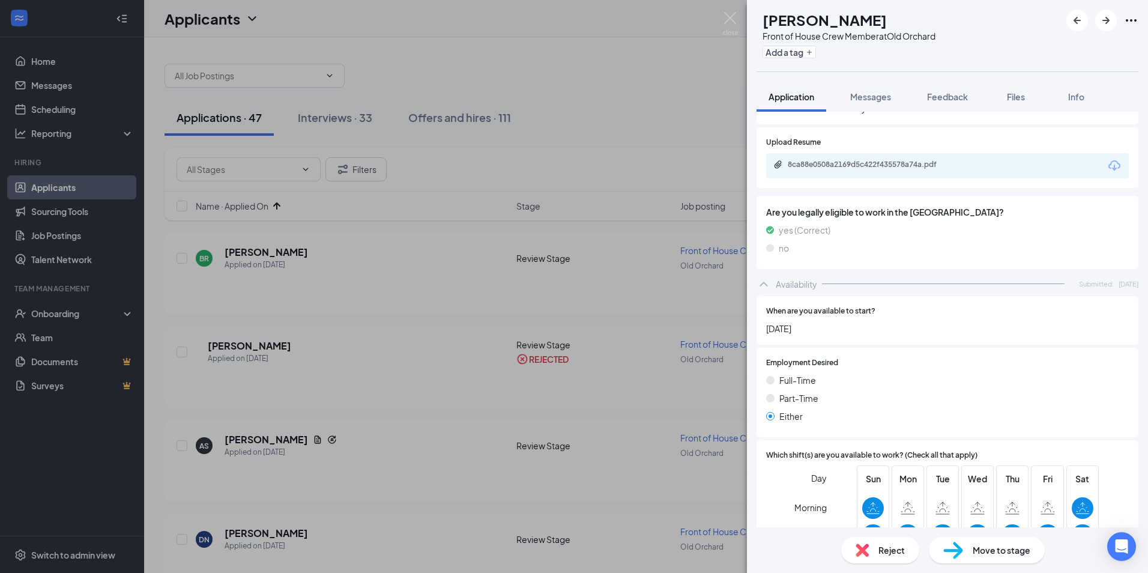
scroll to position [754, 0]
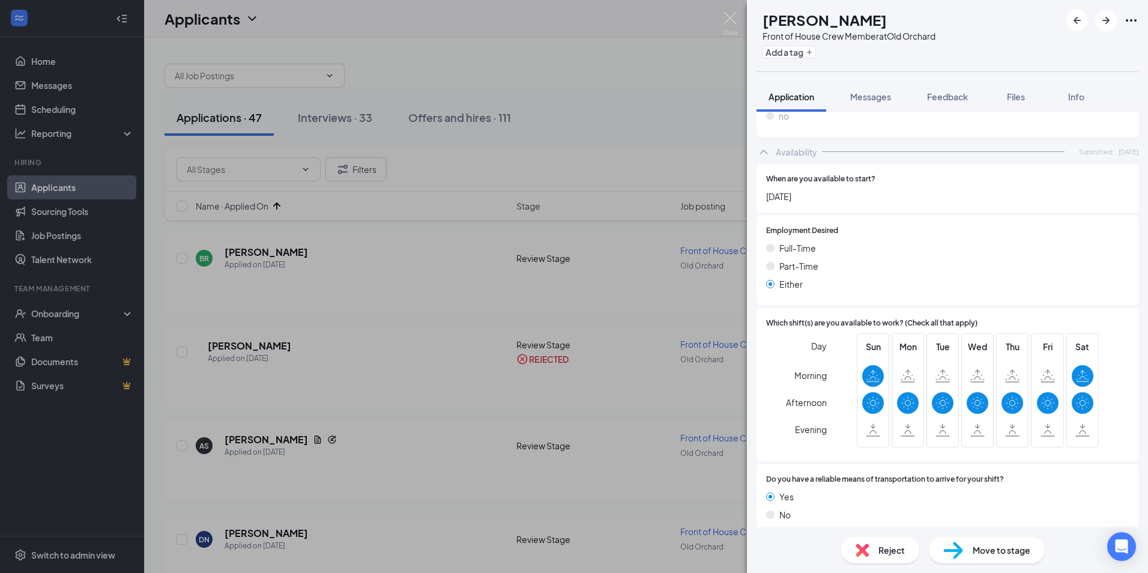
click at [886, 558] on div "Reject" at bounding box center [881, 550] width 78 height 26
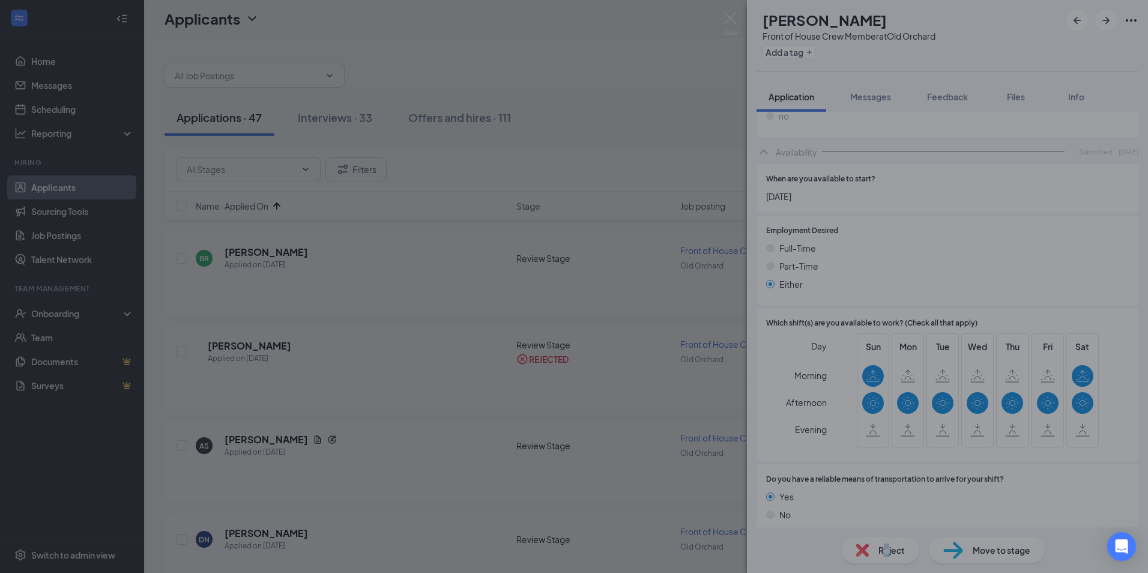
scroll to position [750, 0]
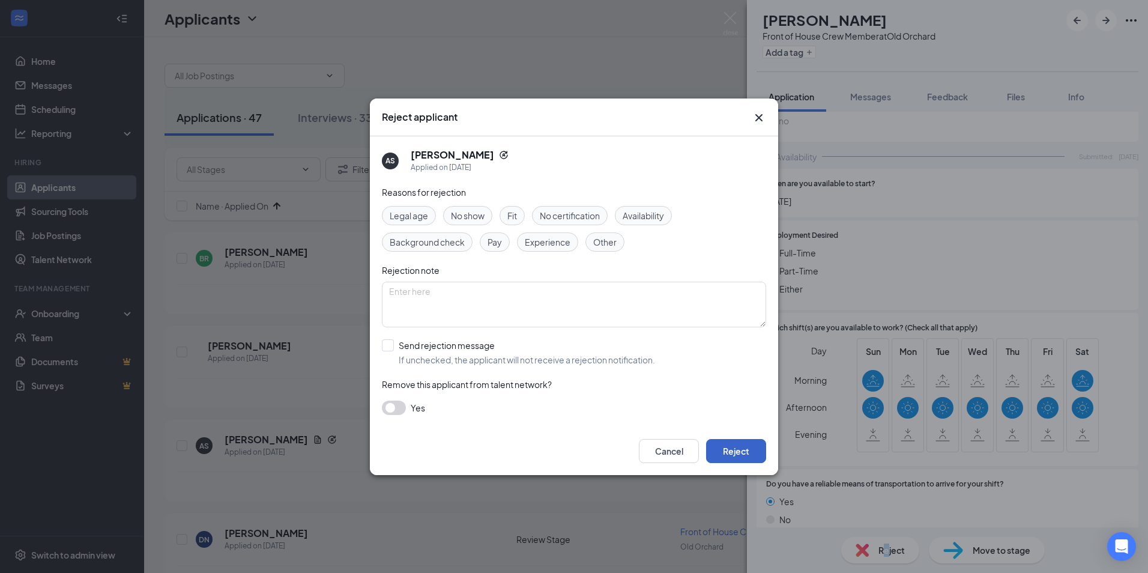
click at [742, 458] on button "Reject" at bounding box center [736, 451] width 60 height 24
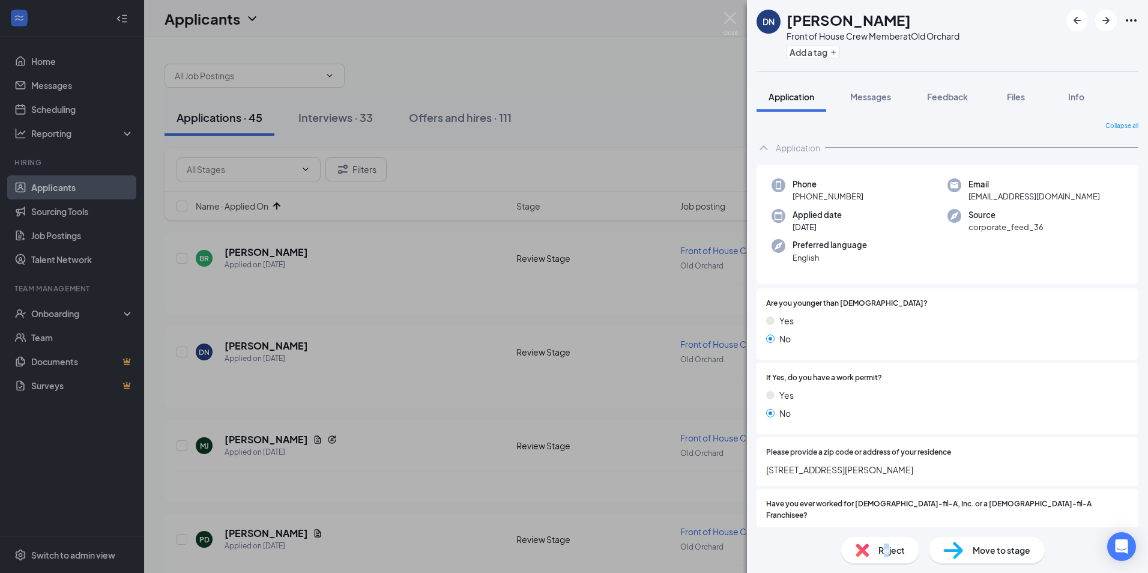
click at [867, 549] on img at bounding box center [862, 550] width 13 height 13
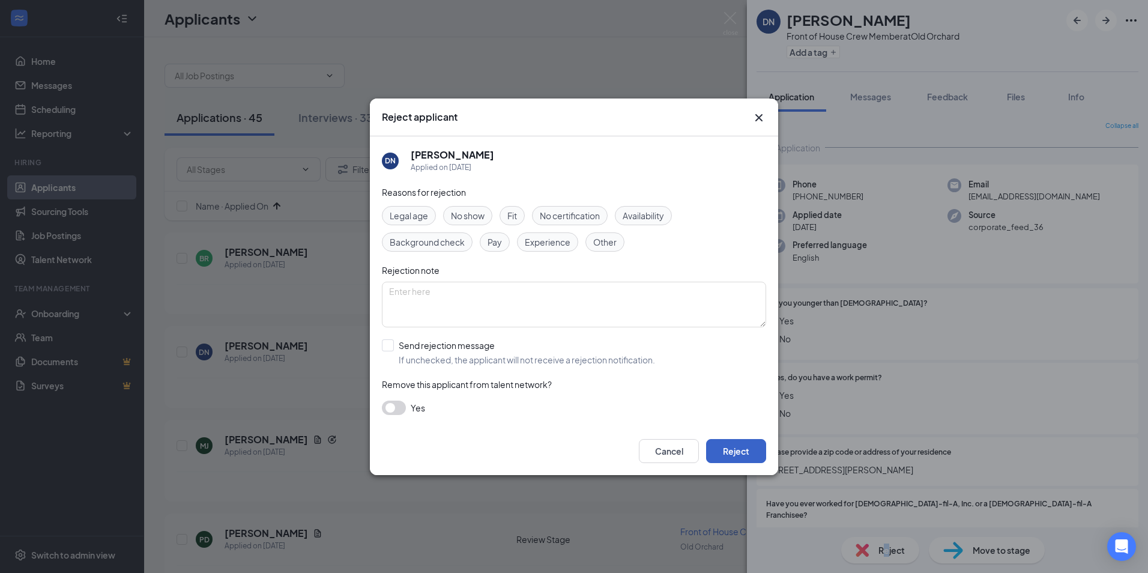
click at [742, 448] on button "Reject" at bounding box center [736, 451] width 60 height 24
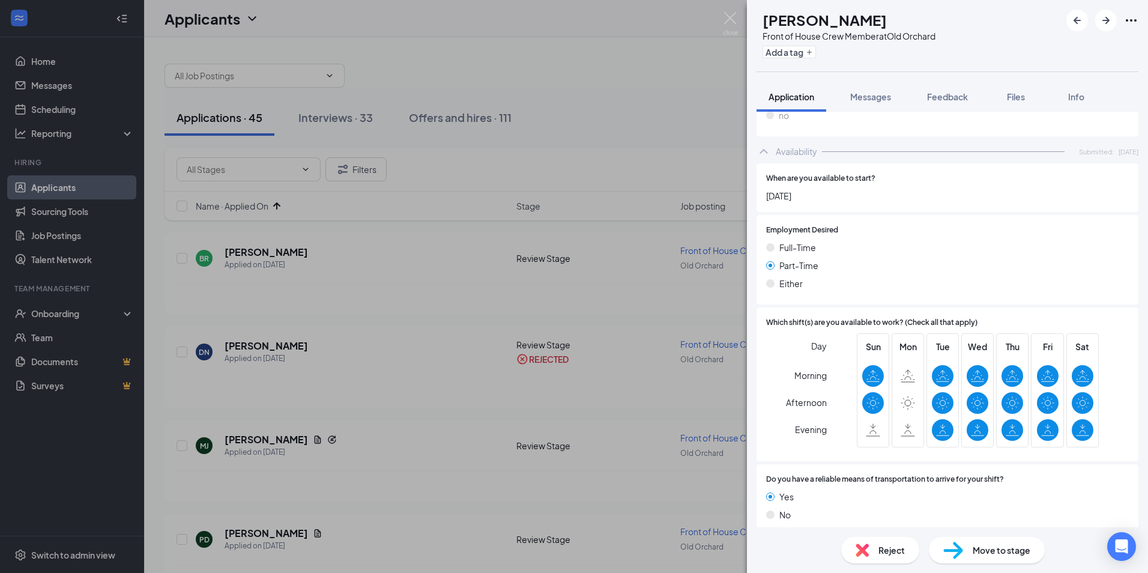
click at [869, 539] on div "Reject" at bounding box center [881, 550] width 78 height 26
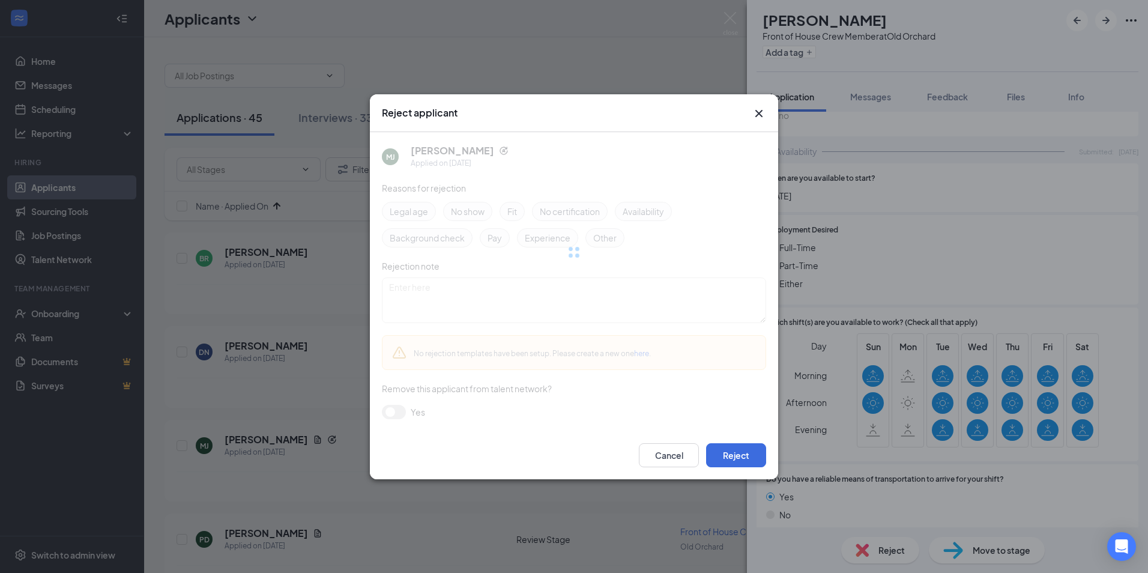
scroll to position [608, 0]
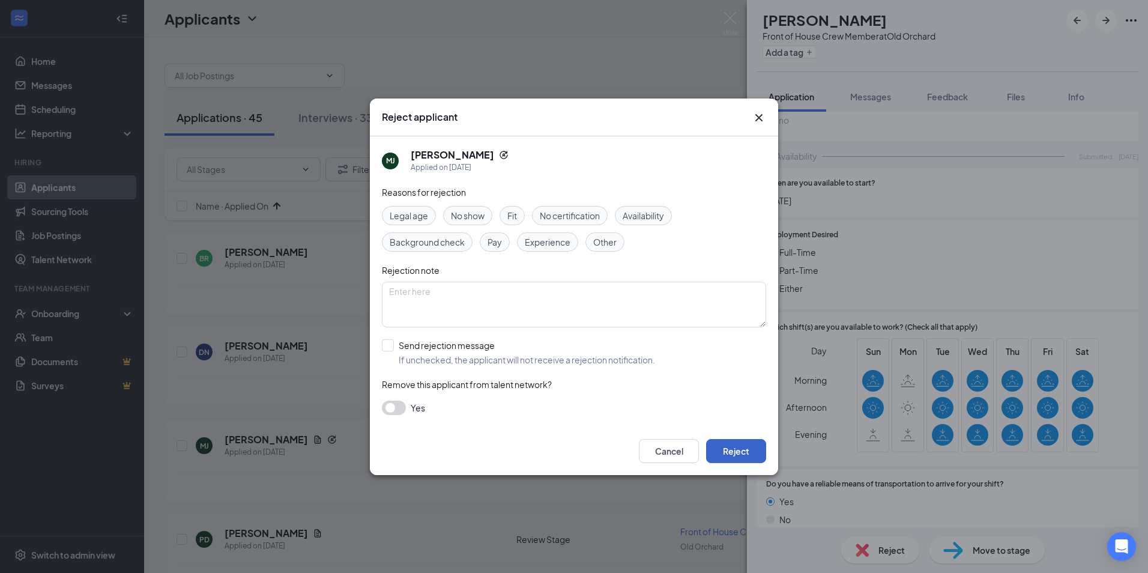
click at [735, 451] on button "Reject" at bounding box center [736, 451] width 60 height 24
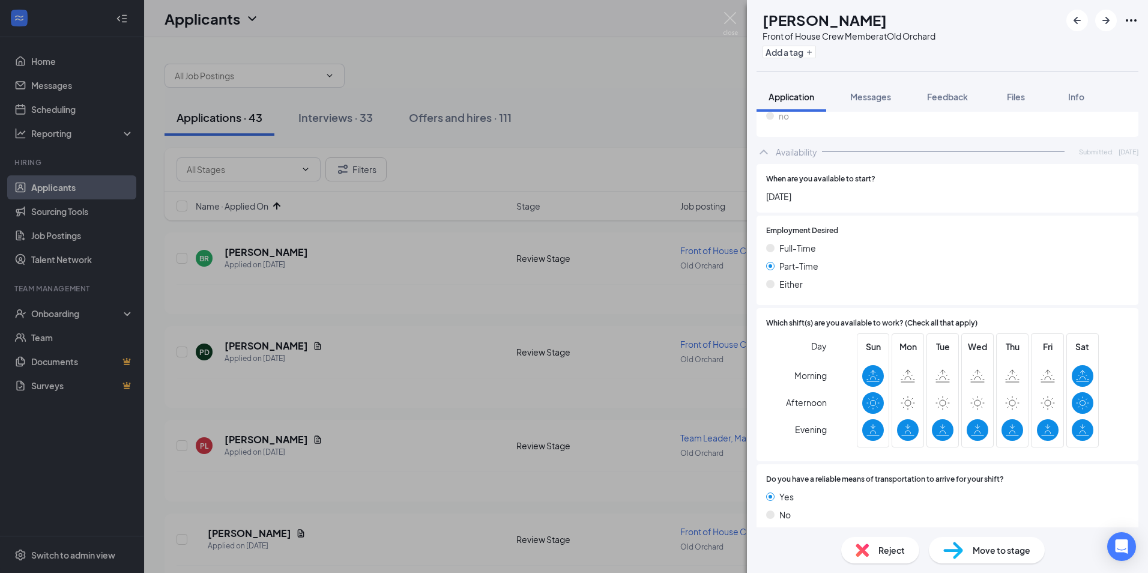
click at [893, 555] on span "Reject" at bounding box center [892, 550] width 26 height 13
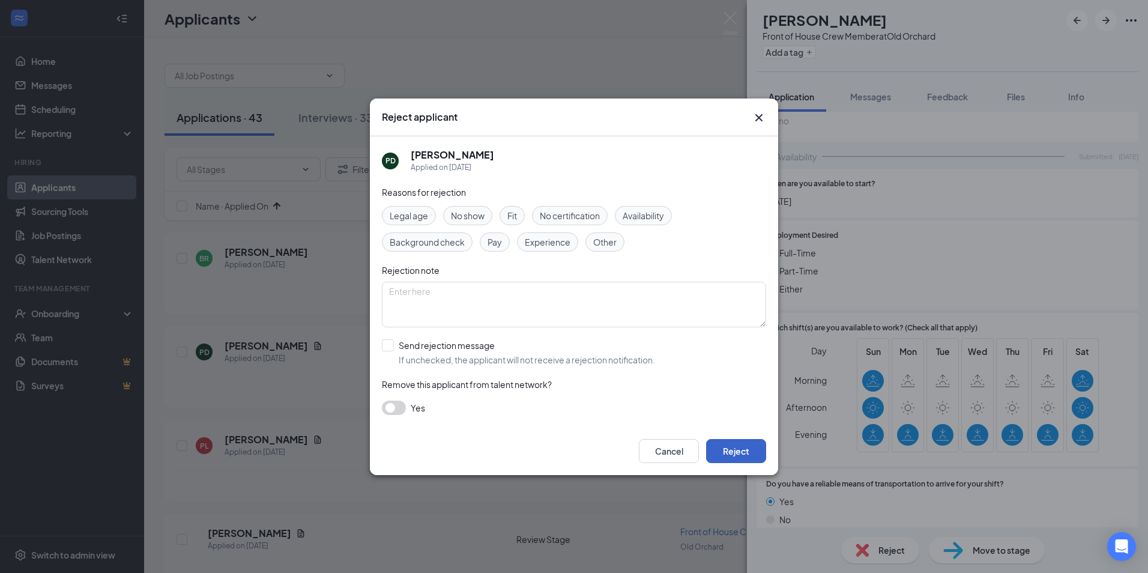
click at [718, 439] on button "Reject" at bounding box center [736, 451] width 60 height 24
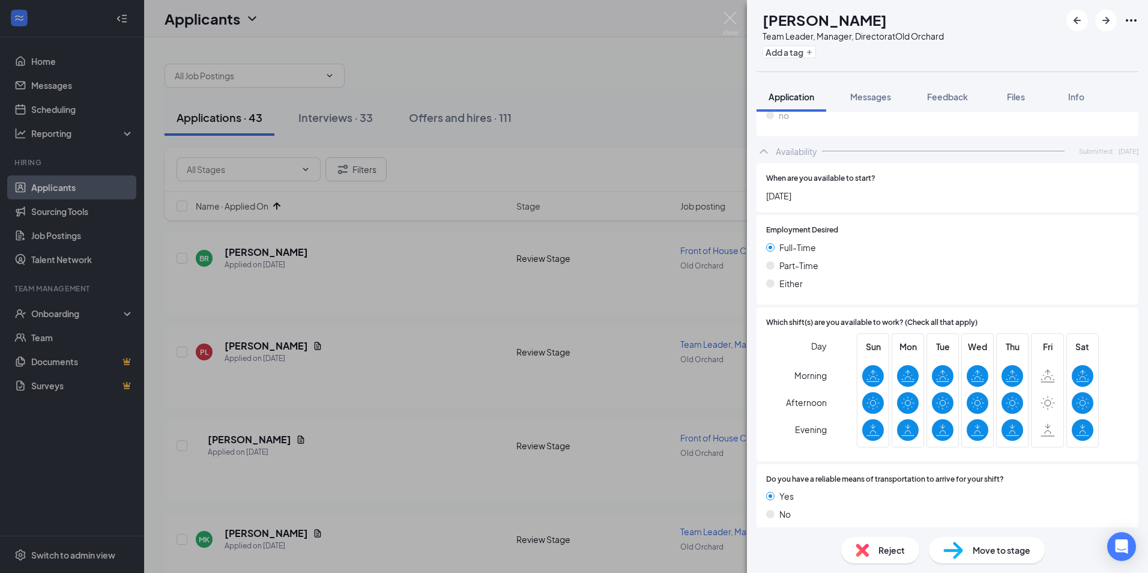
click at [864, 543] on div "Reject" at bounding box center [881, 550] width 78 height 26
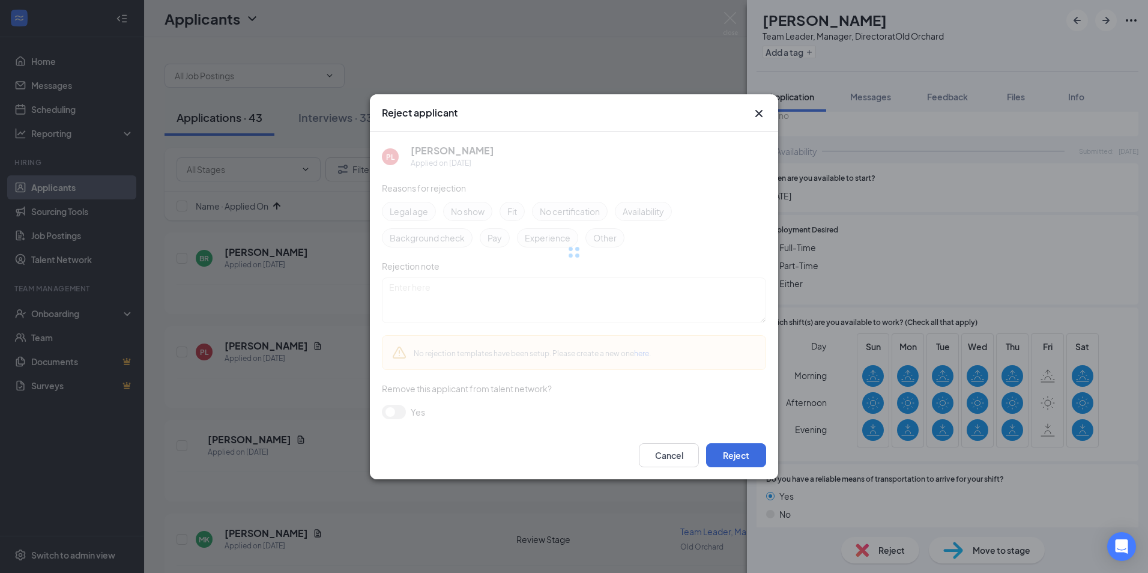
scroll to position [730, 0]
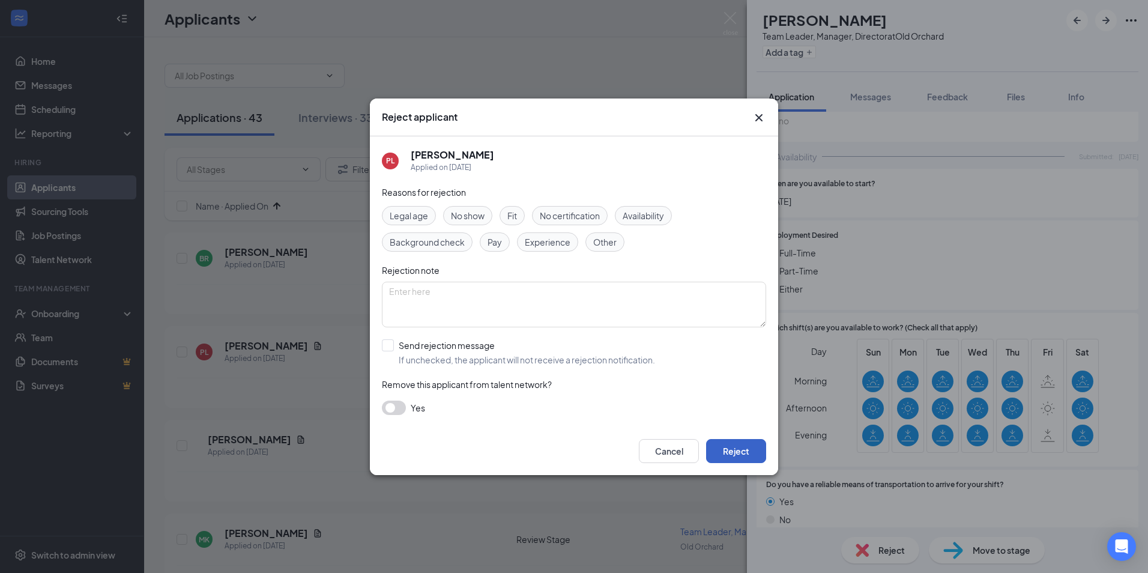
click at [745, 449] on button "Reject" at bounding box center [736, 451] width 60 height 24
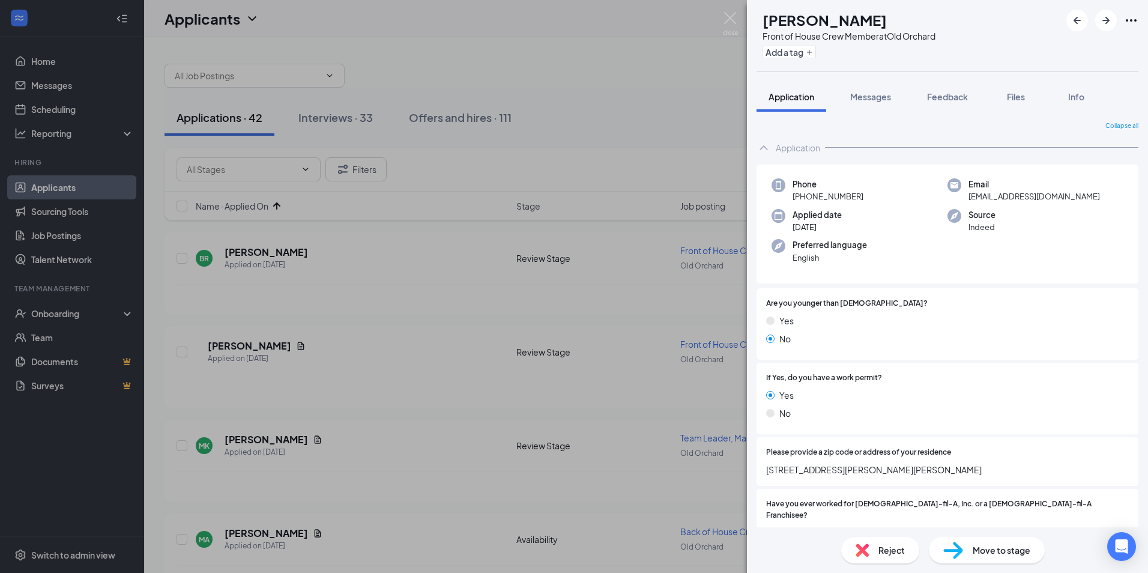
scroll to position [360, 0]
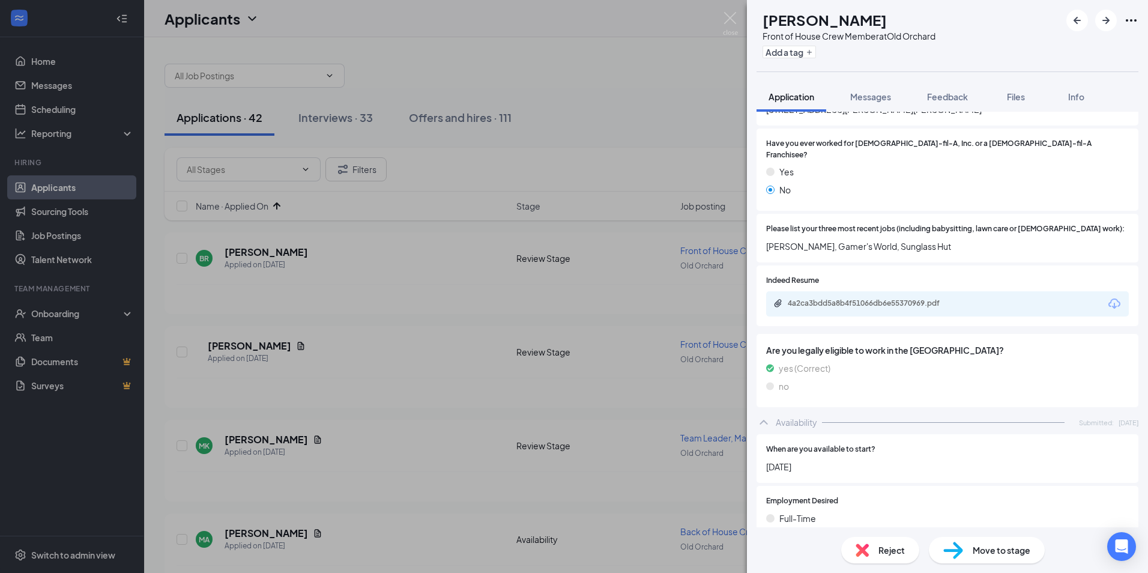
click at [804, 279] on div "Indeed Resume 4a2ca3bdd5a8b4f51066db6e55370969.pdf" at bounding box center [947, 295] width 363 height 41
click at [804, 299] on div "4a2ca3bdd5a8b4f51066db6e55370969.pdf" at bounding box center [872, 304] width 168 height 10
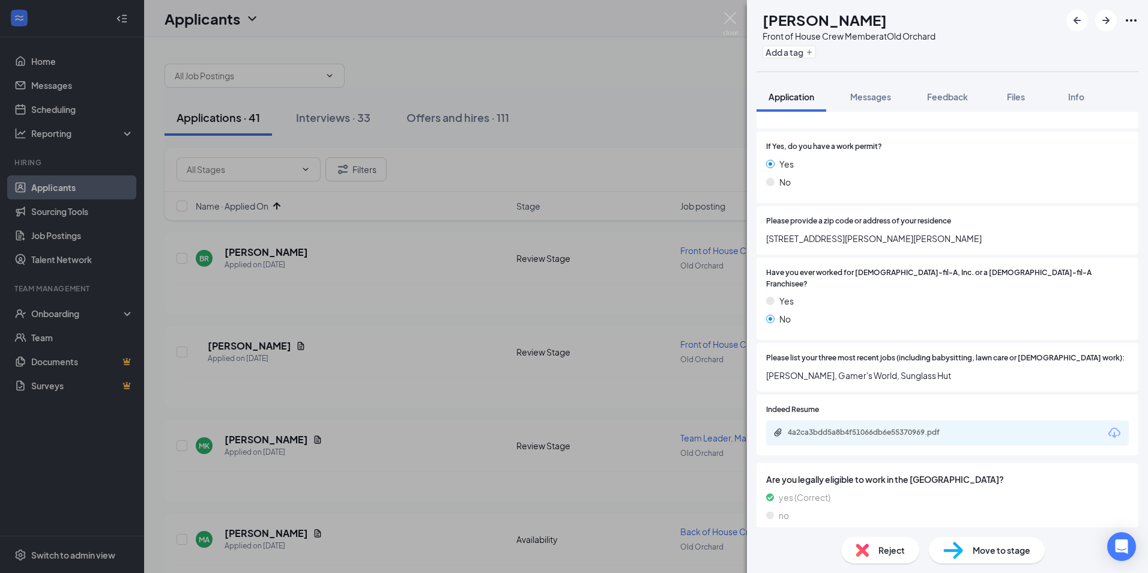
scroll to position [271, 0]
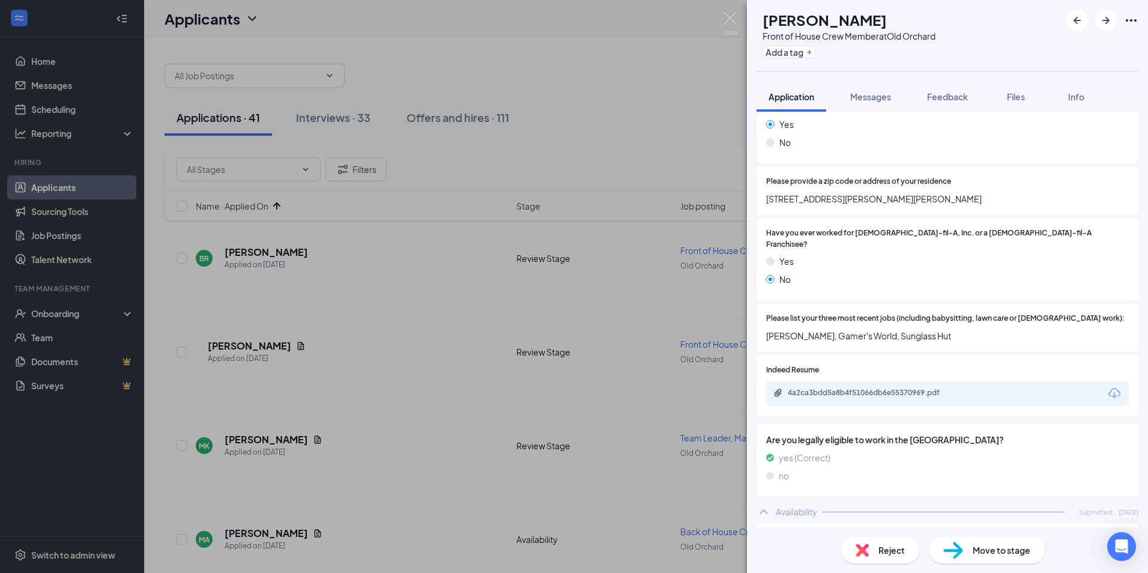
click at [945, 544] on img at bounding box center [954, 550] width 20 height 17
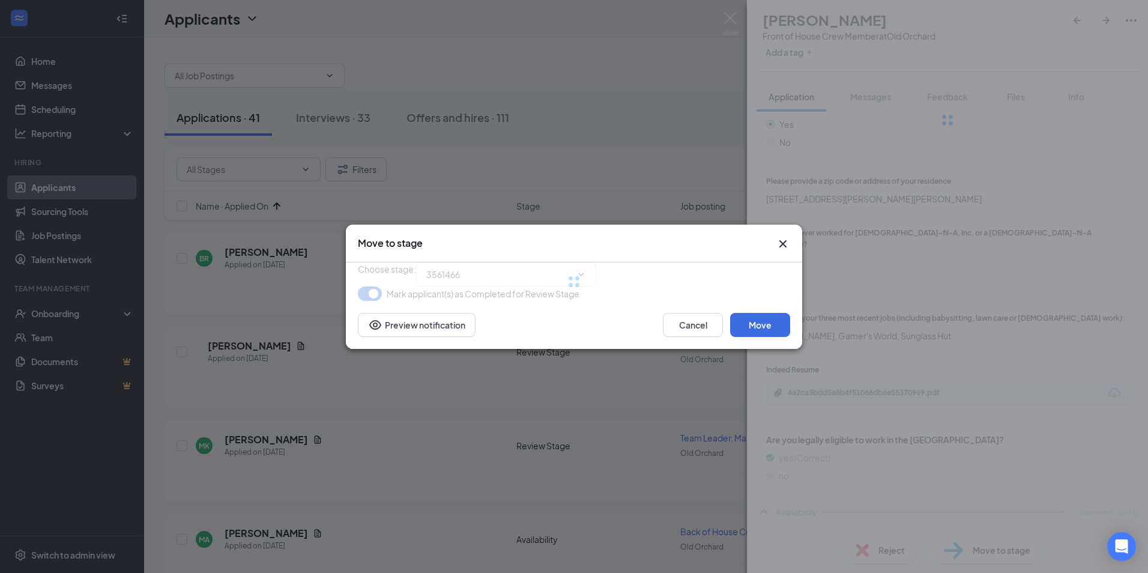
type input "Onsite Interview (next stage)"
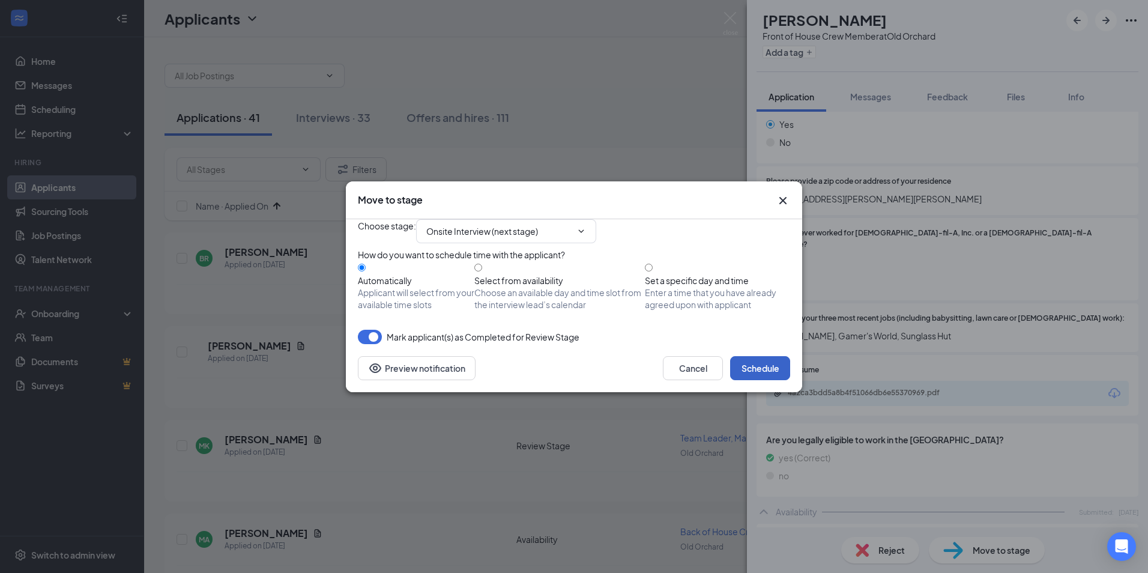
click at [752, 380] on button "Schedule" at bounding box center [760, 368] width 60 height 24
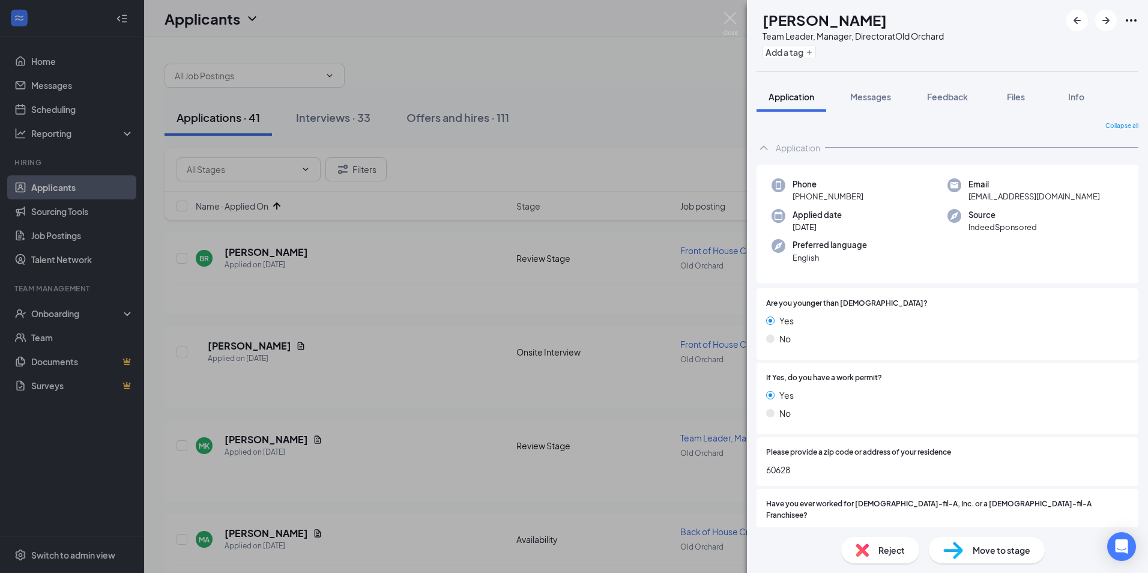
click at [894, 553] on span "Reject" at bounding box center [892, 550] width 26 height 13
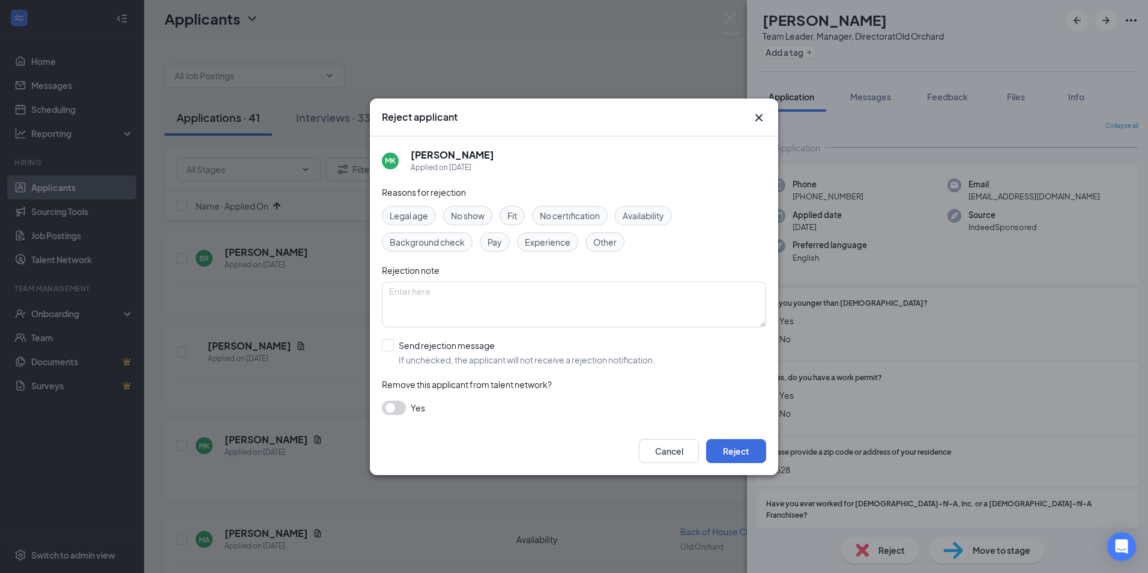
click at [712, 432] on div "Cancel Reject" at bounding box center [574, 451] width 408 height 48
click at [714, 449] on button "Reject" at bounding box center [736, 451] width 60 height 24
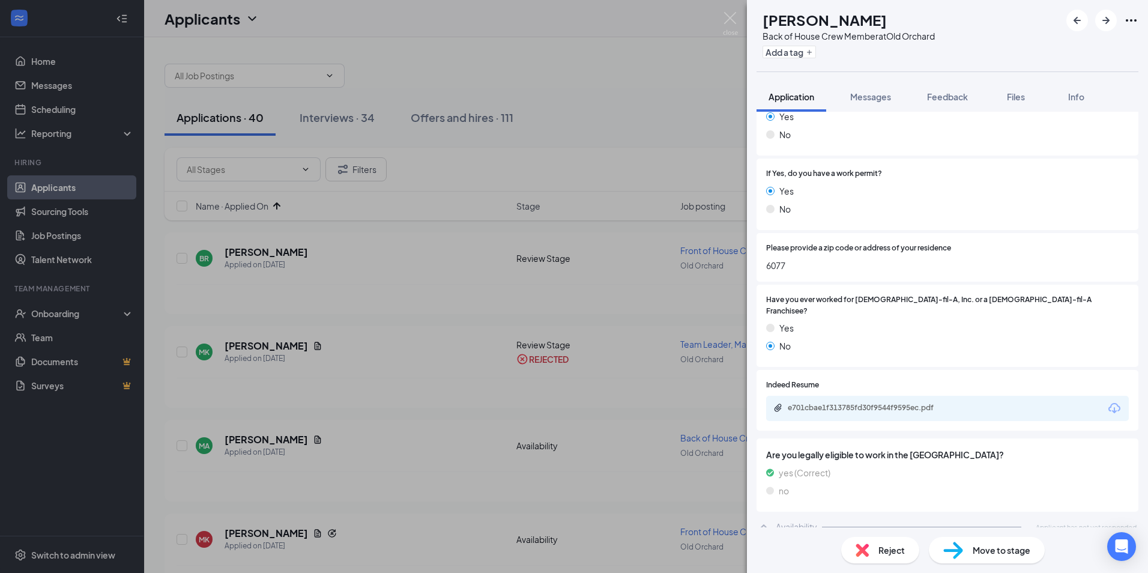
click at [908, 553] on div "Reject" at bounding box center [881, 550] width 78 height 26
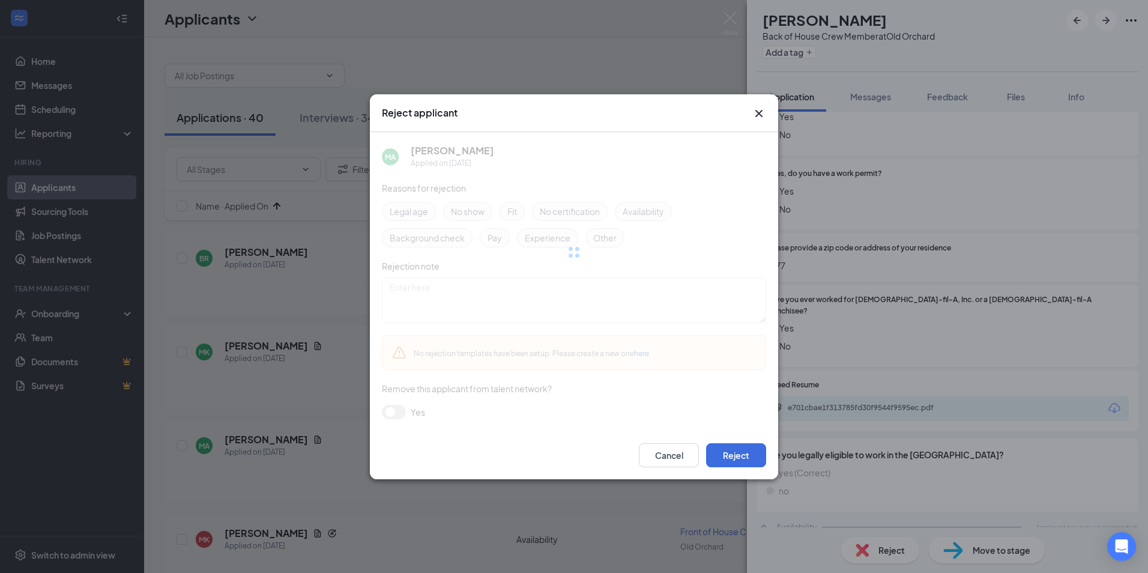
scroll to position [200, 0]
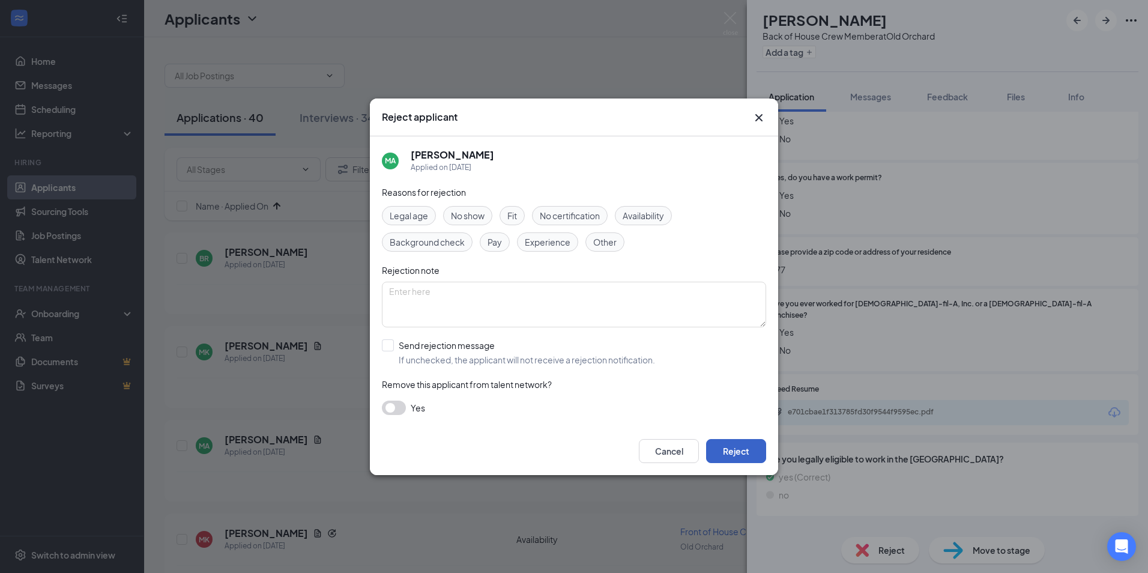
click at [745, 448] on button "Reject" at bounding box center [736, 451] width 60 height 24
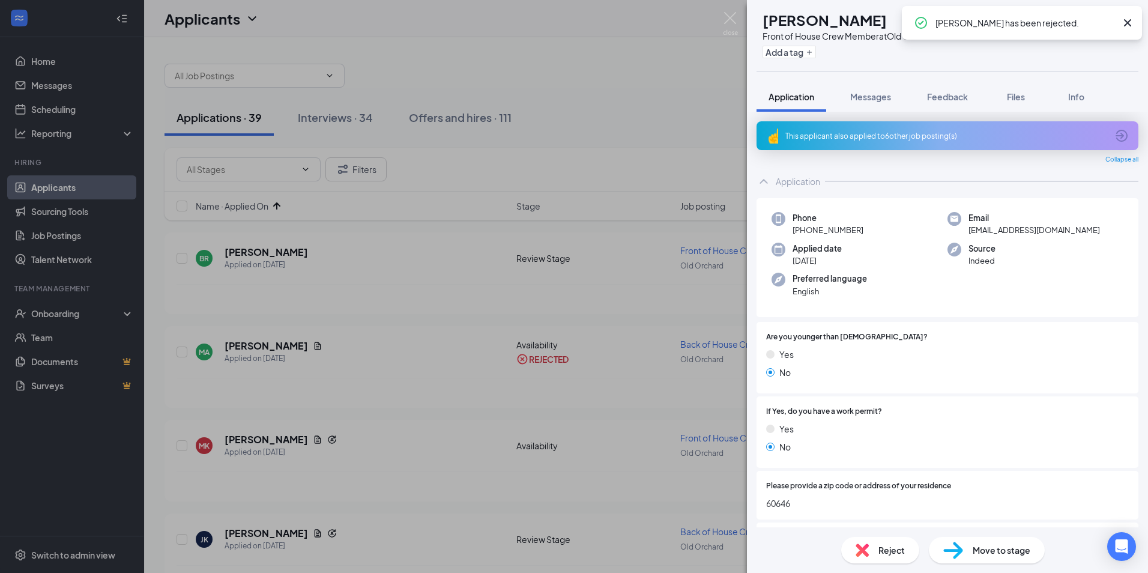
click at [873, 551] on div "Reject" at bounding box center [881, 550] width 78 height 26
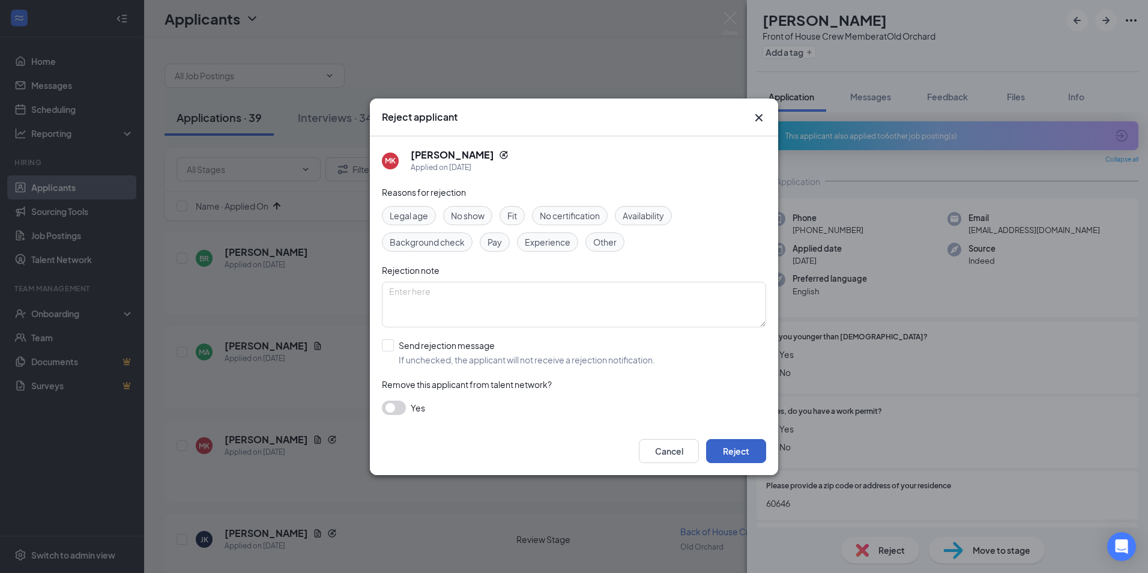
click at [726, 448] on button "Reject" at bounding box center [736, 451] width 60 height 24
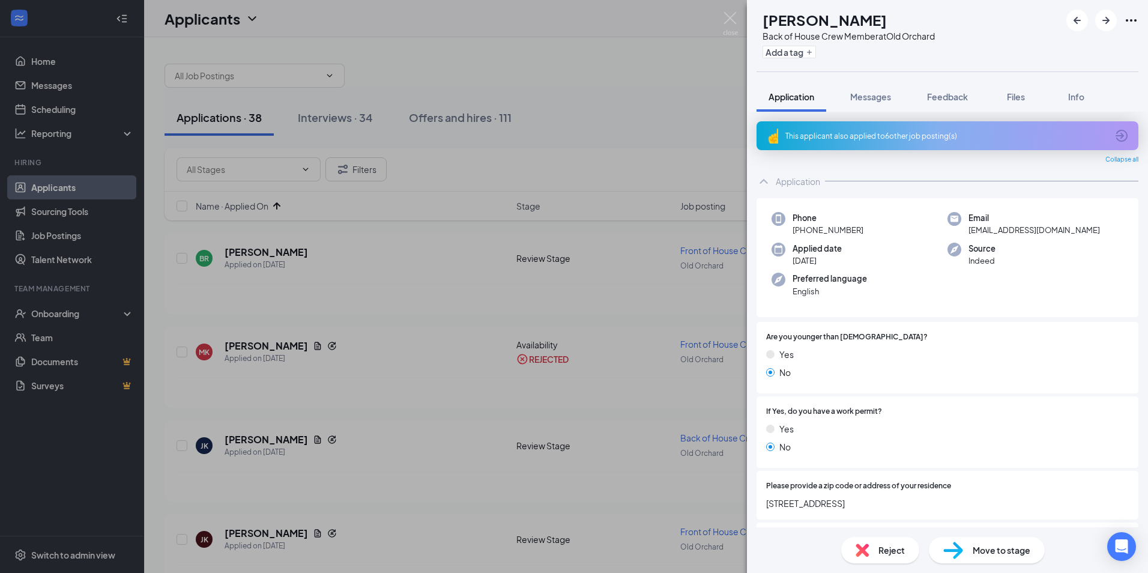
drag, startPoint x: 440, startPoint y: 414, endPoint x: 425, endPoint y: 420, distance: 16.2
click at [437, 416] on div "[PERSON_NAME] [PERSON_NAME] Back of House Crew Member at [GEOGRAPHIC_DATA] Add …" at bounding box center [574, 286] width 1148 height 573
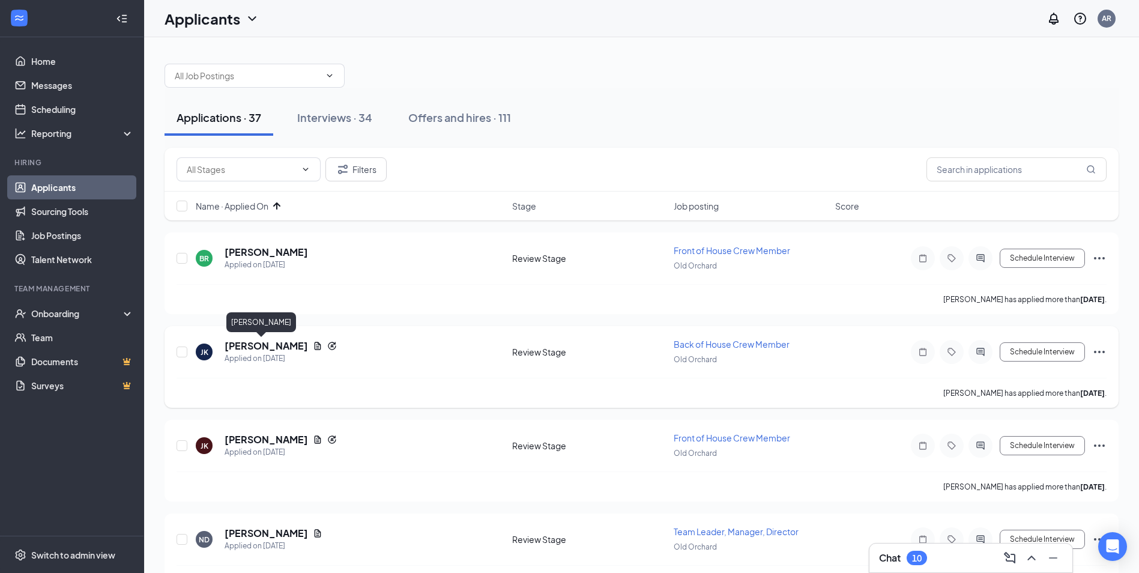
click at [239, 347] on h5 "[PERSON_NAME]" at bounding box center [266, 345] width 83 height 13
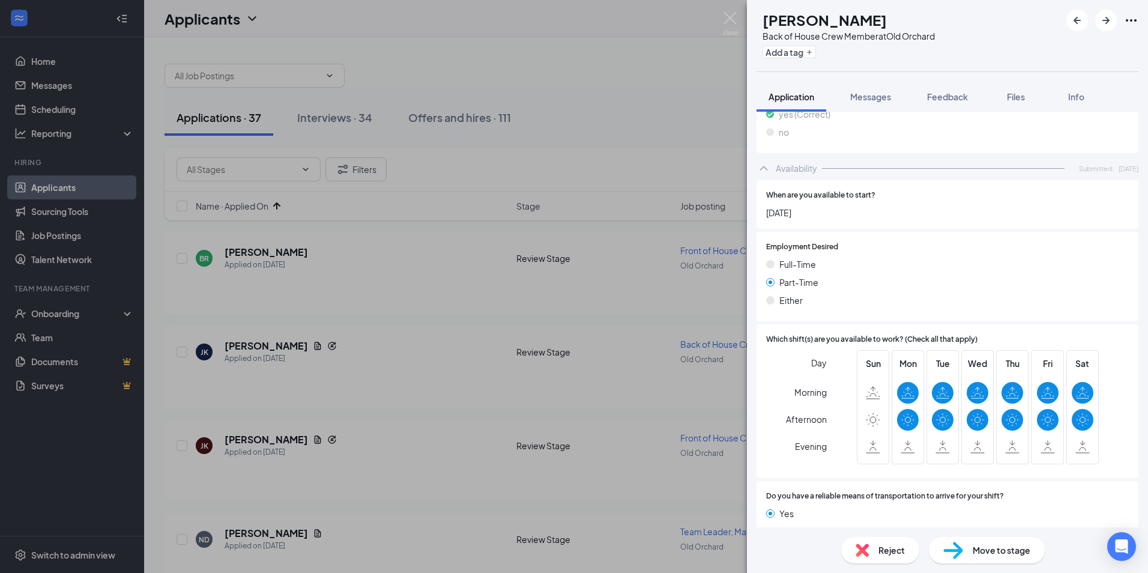
scroll to position [665, 0]
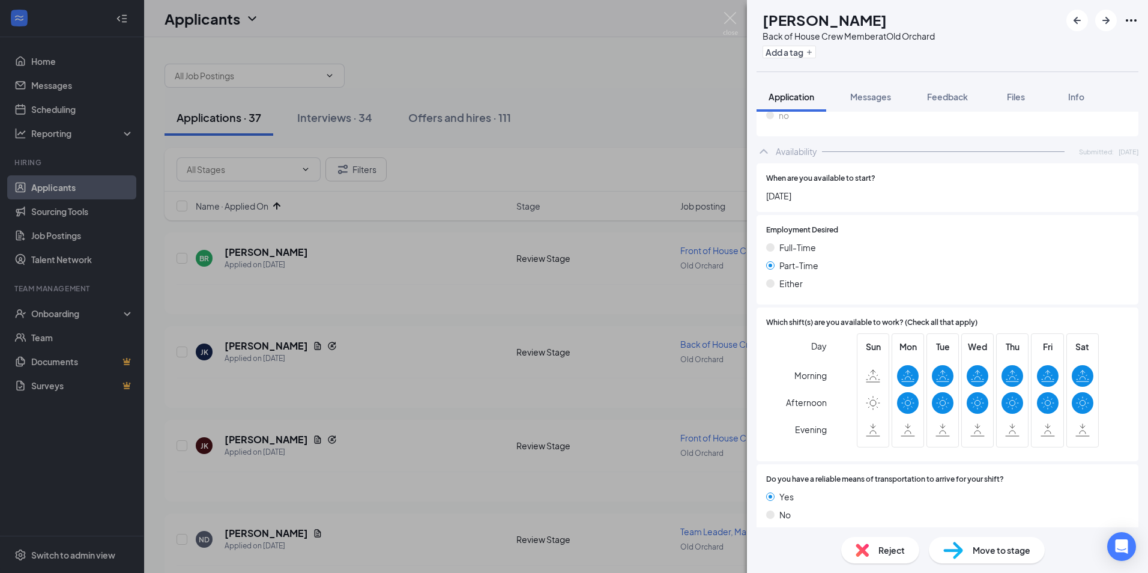
click at [863, 550] on img at bounding box center [862, 550] width 13 height 13
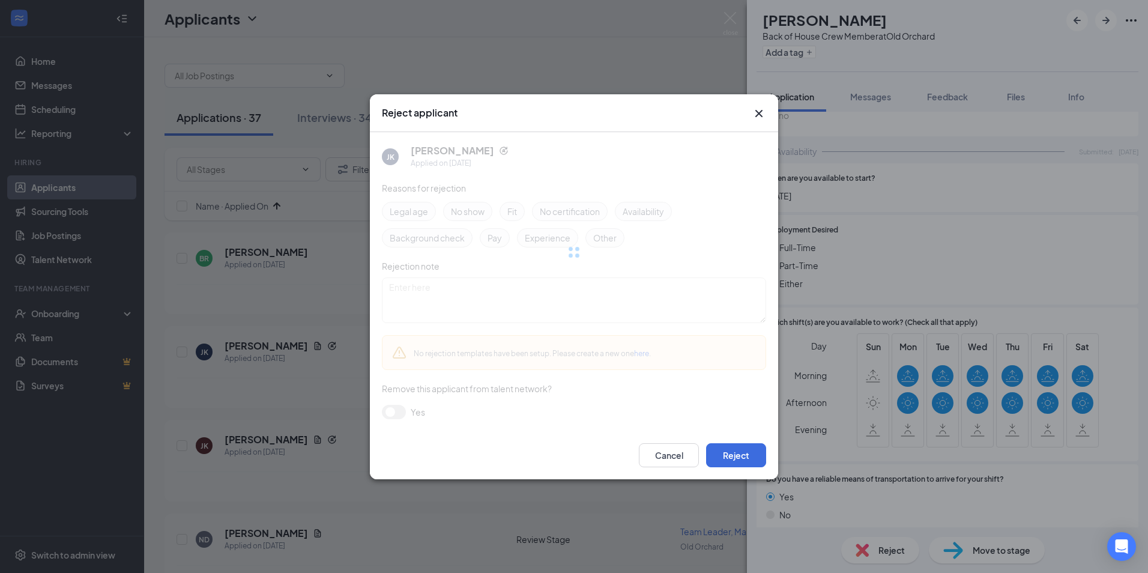
scroll to position [660, 0]
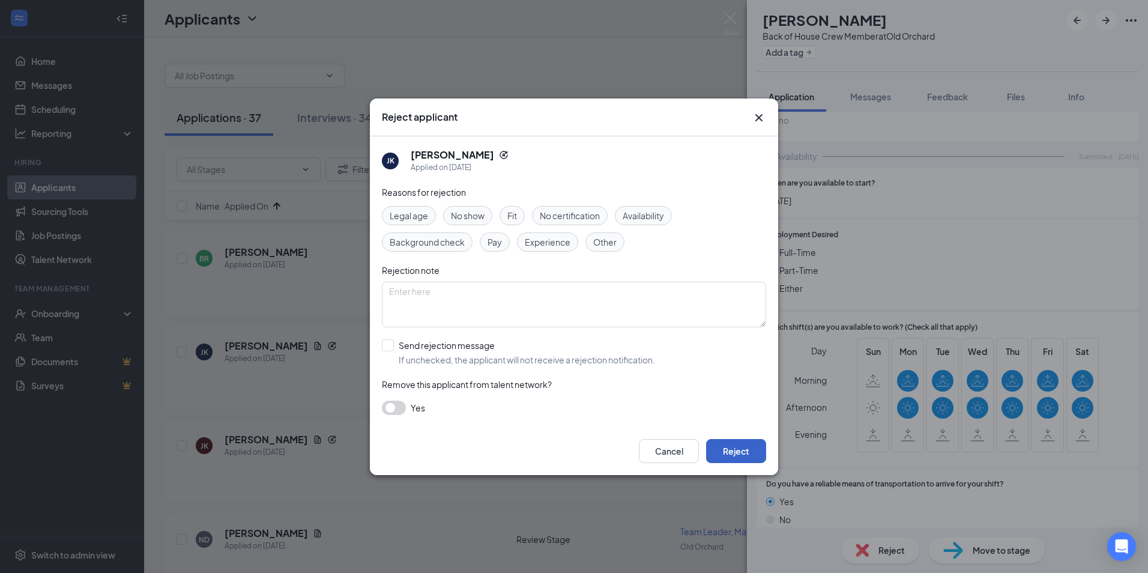
click at [754, 454] on button "Reject" at bounding box center [736, 451] width 60 height 24
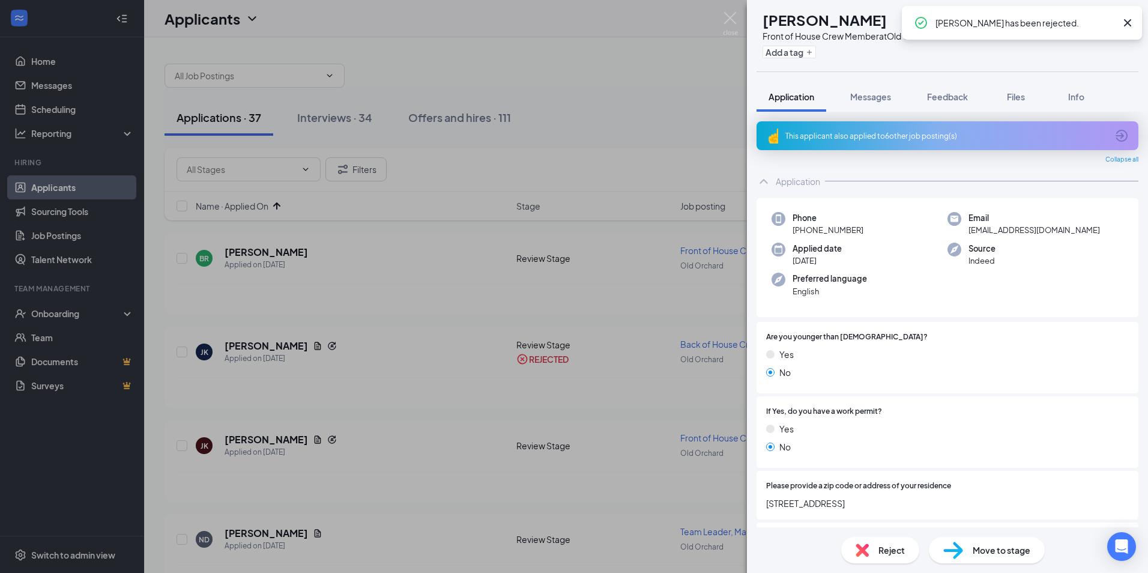
click at [967, 548] on div "Move to stage" at bounding box center [987, 550] width 116 height 26
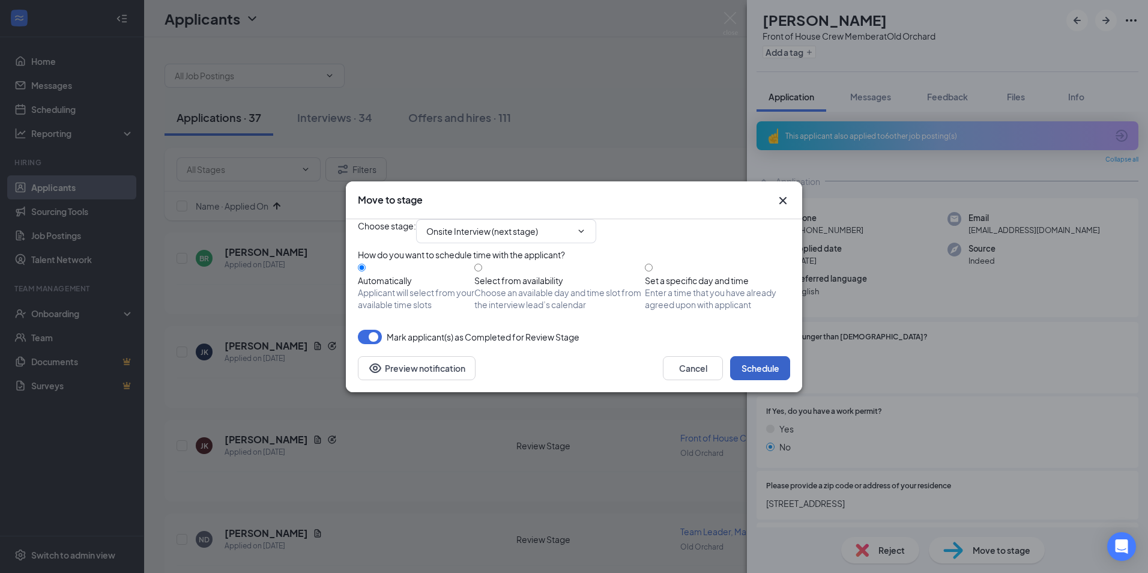
click at [760, 380] on button "Schedule" at bounding box center [760, 368] width 60 height 24
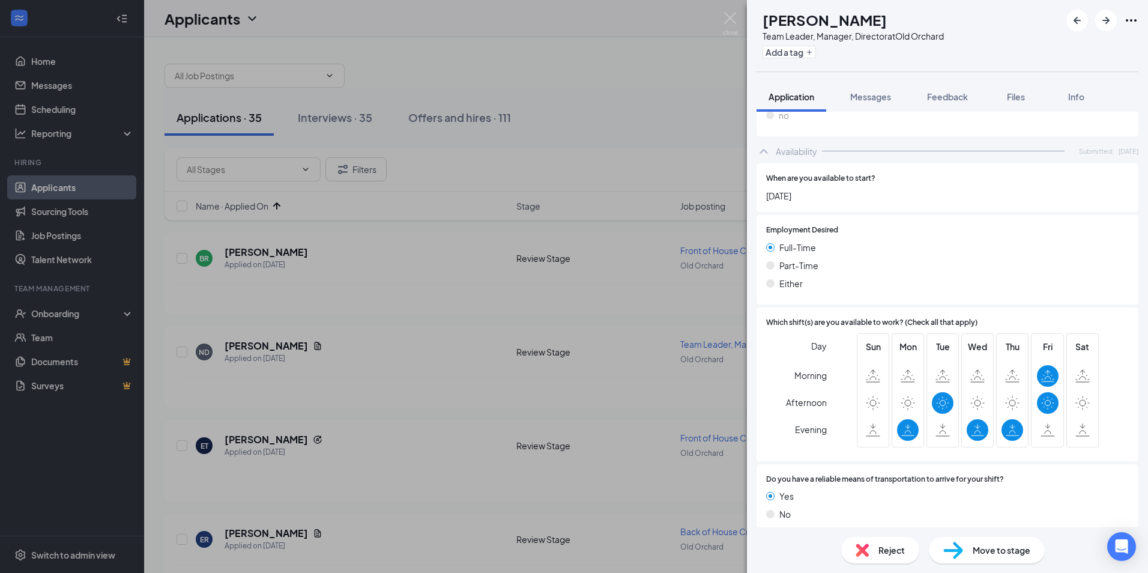
click at [863, 542] on div "Reject" at bounding box center [881, 550] width 78 height 26
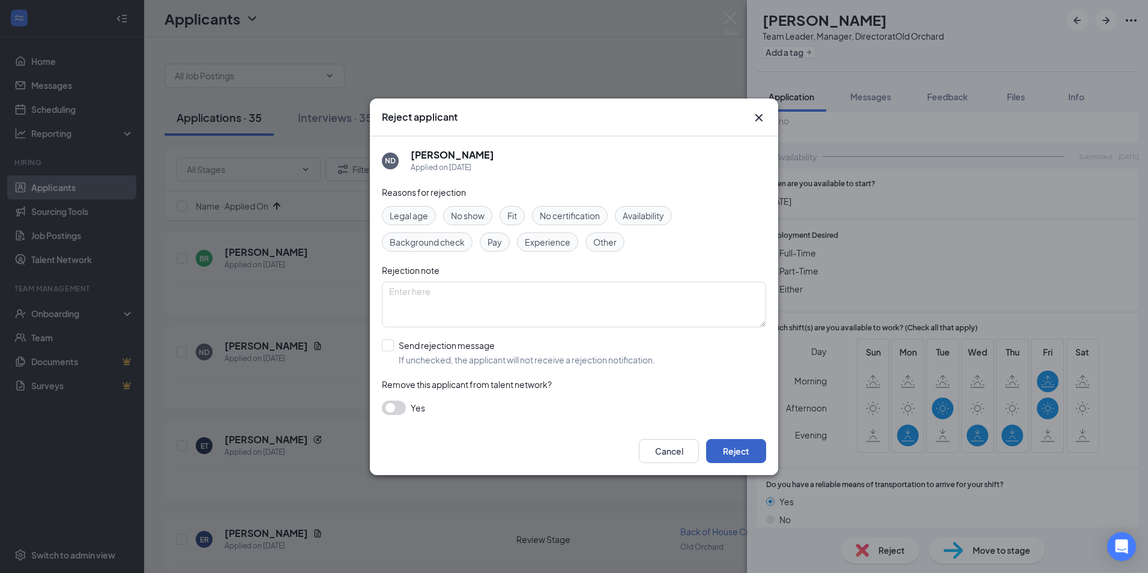
click at [721, 446] on button "Reject" at bounding box center [736, 451] width 60 height 24
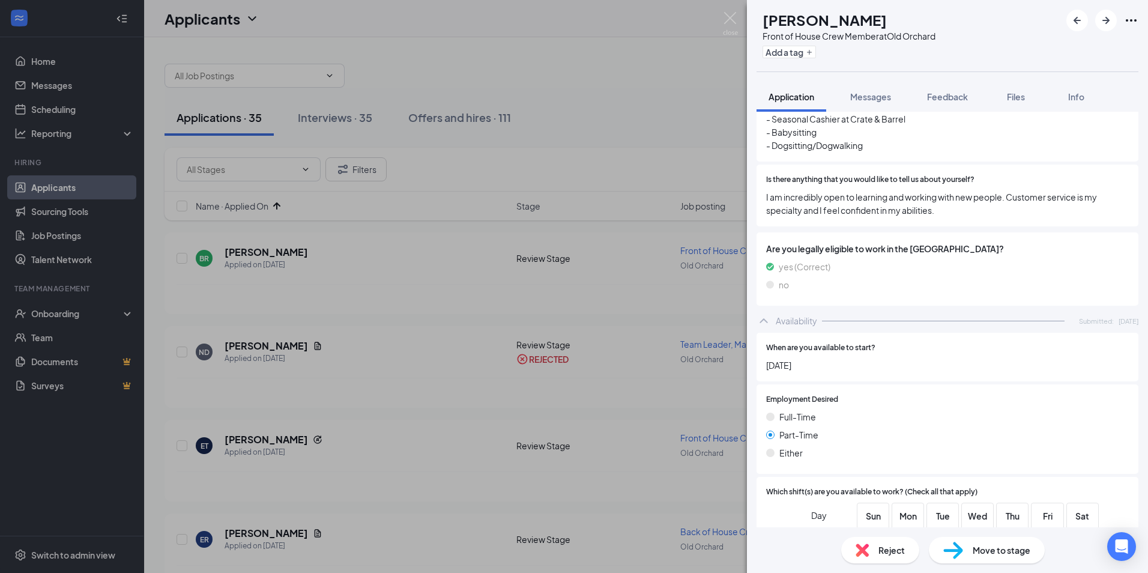
scroll to position [330, 0]
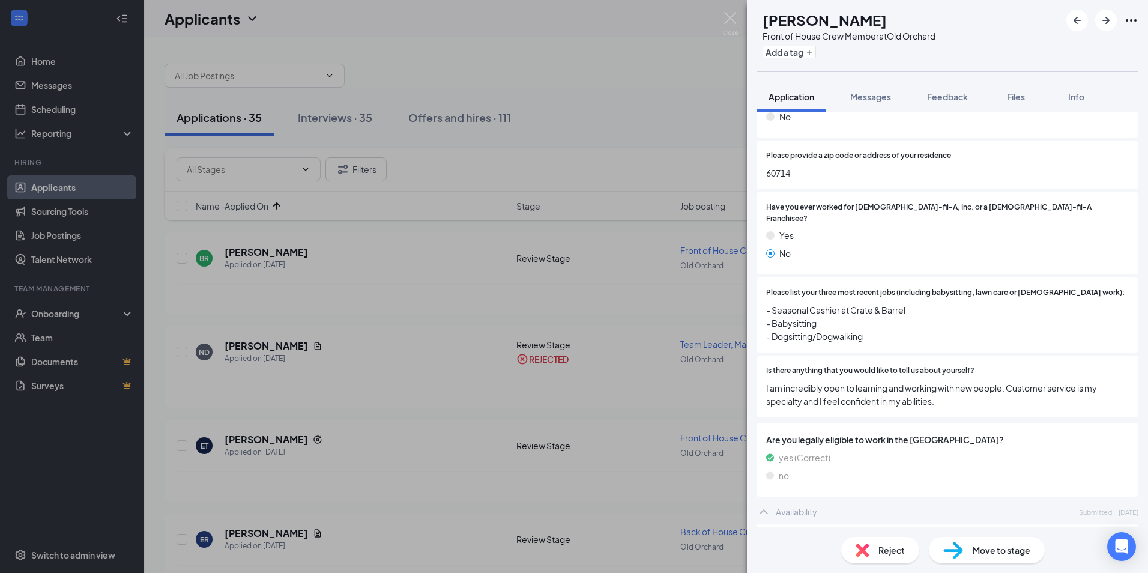
click at [872, 545] on div "Reject" at bounding box center [881, 550] width 78 height 26
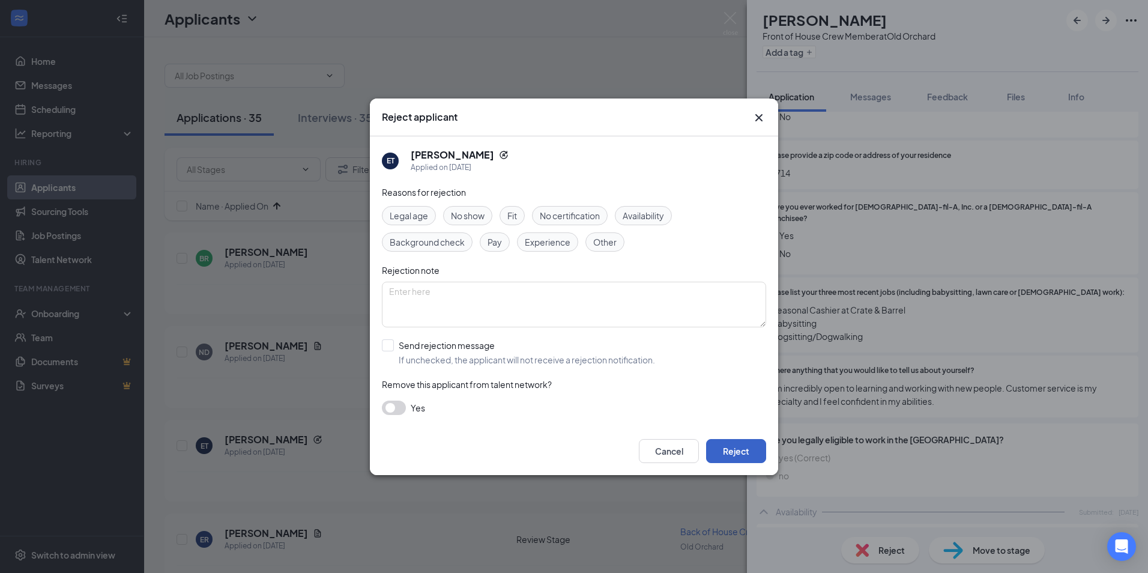
click at [752, 439] on button "Reject" at bounding box center [736, 451] width 60 height 24
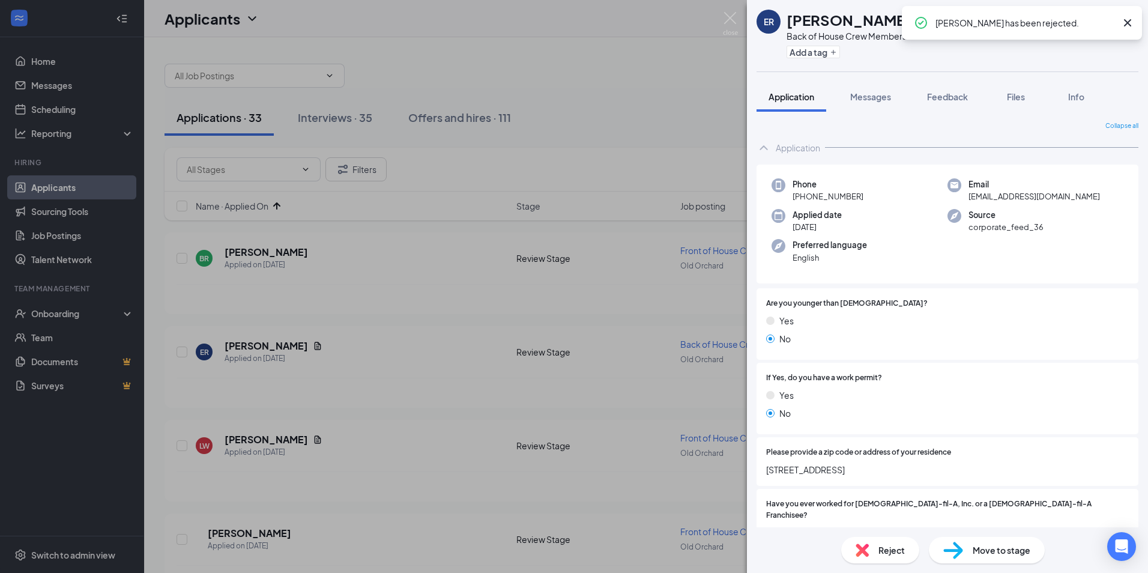
click at [884, 563] on div "Reject Move to stage" at bounding box center [947, 550] width 401 height 46
click at [880, 553] on span "Reject" at bounding box center [892, 550] width 26 height 13
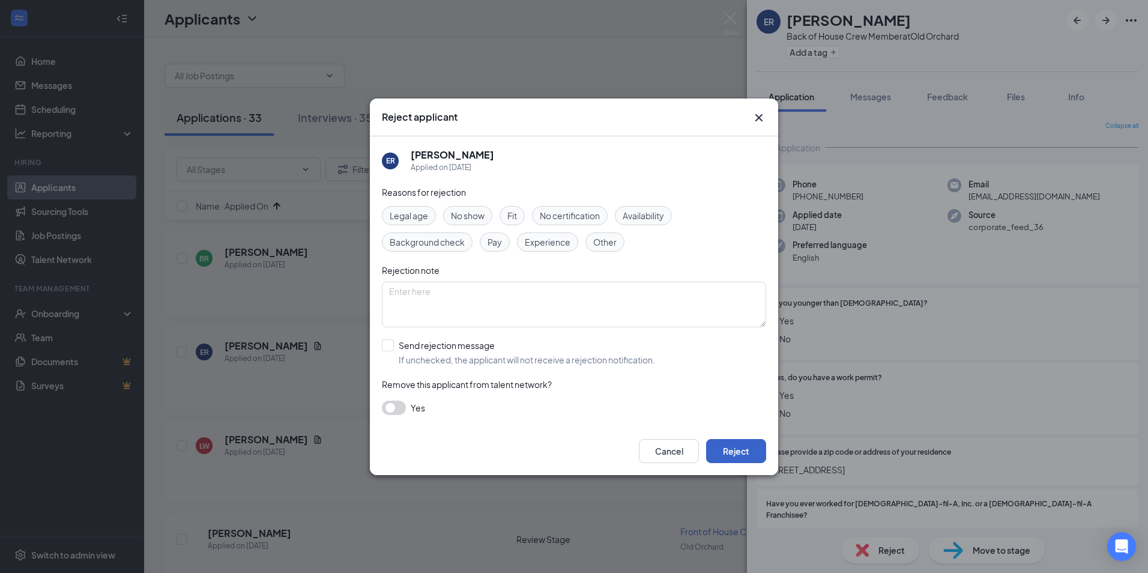
click at [742, 449] on button "Reject" at bounding box center [736, 451] width 60 height 24
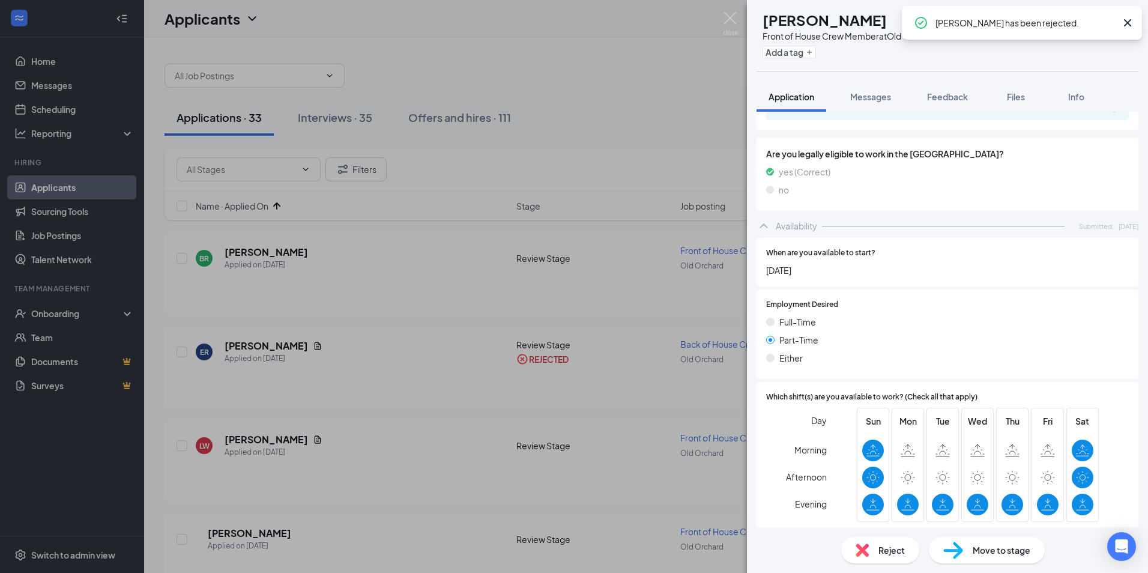
scroll to position [580, 0]
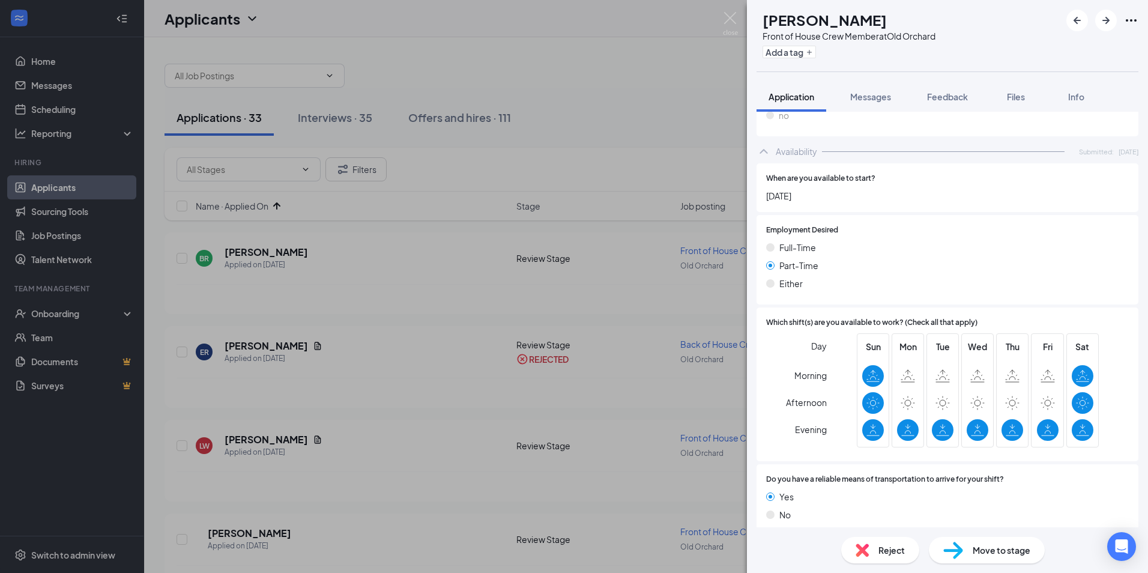
click at [866, 539] on div "Reject" at bounding box center [881, 550] width 78 height 26
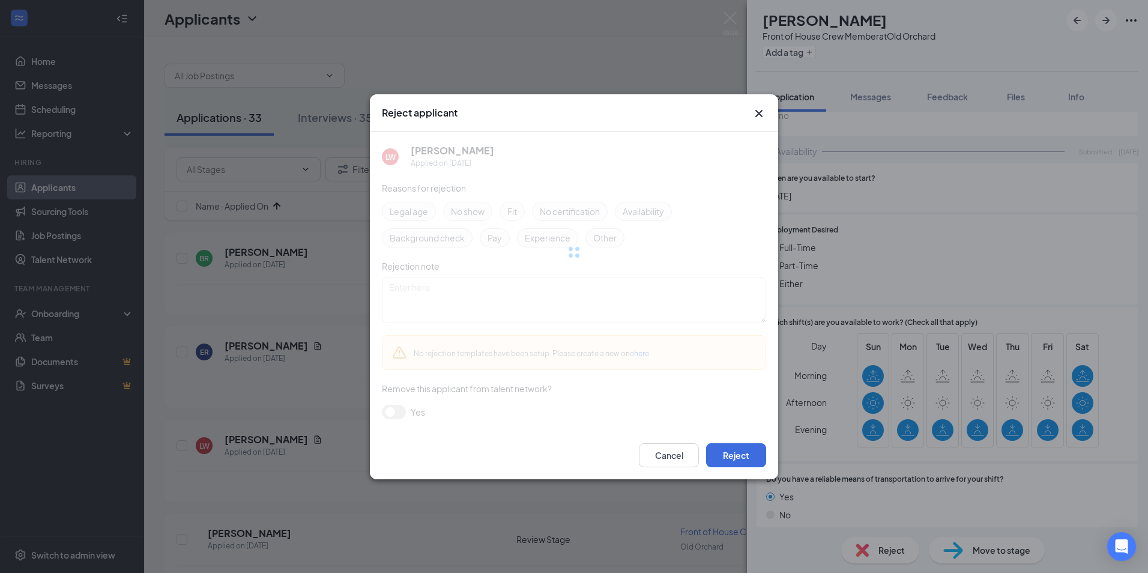
scroll to position [575, 0]
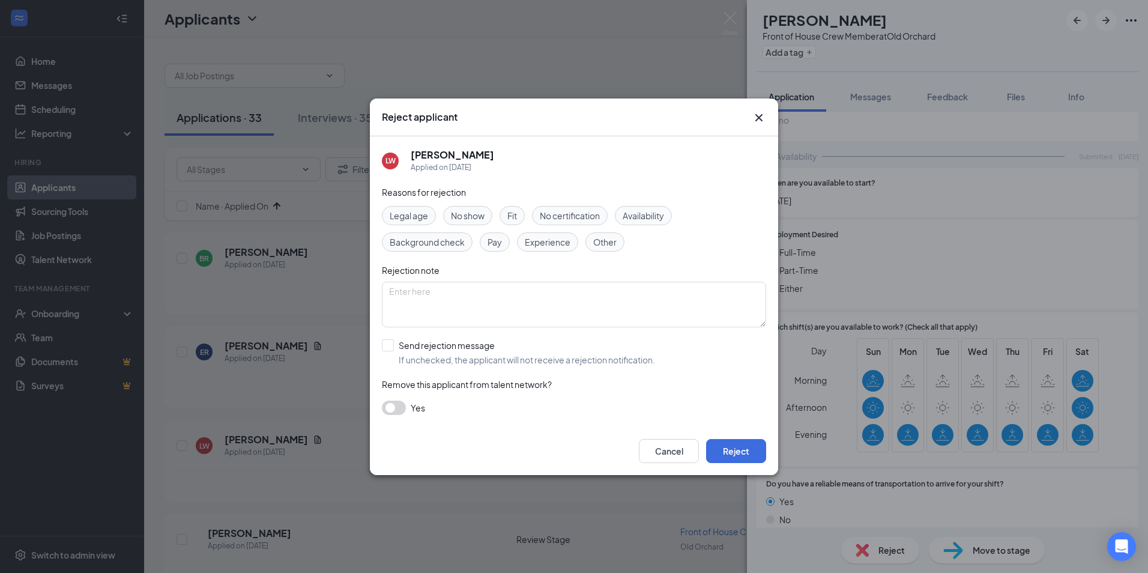
click at [771, 452] on div "Cancel Reject" at bounding box center [574, 451] width 408 height 48
click at [759, 451] on button "Reject" at bounding box center [736, 451] width 60 height 24
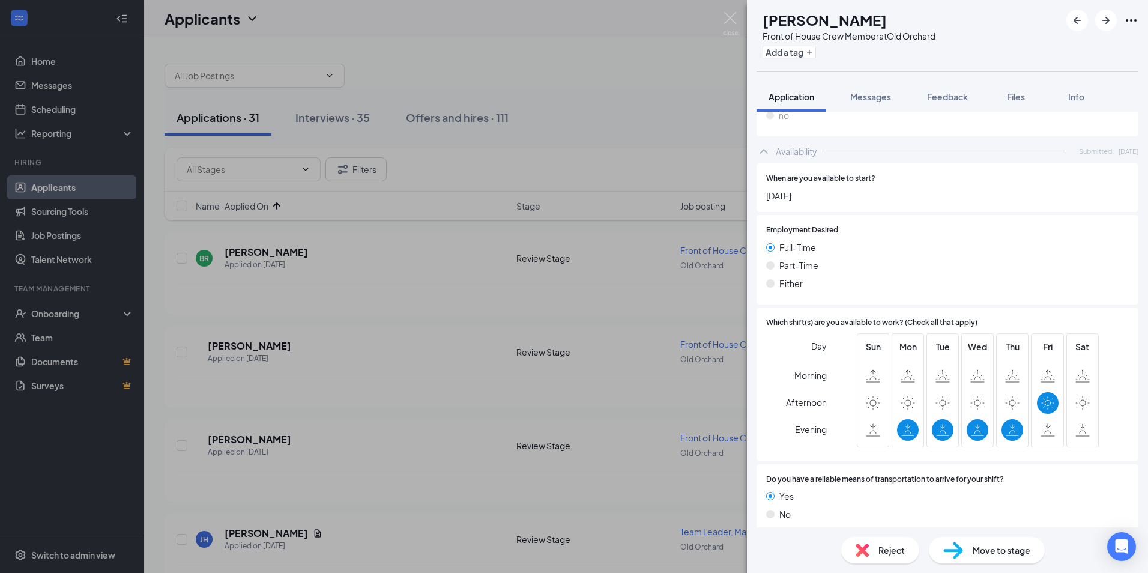
click at [881, 540] on div "Reject" at bounding box center [881, 550] width 78 height 26
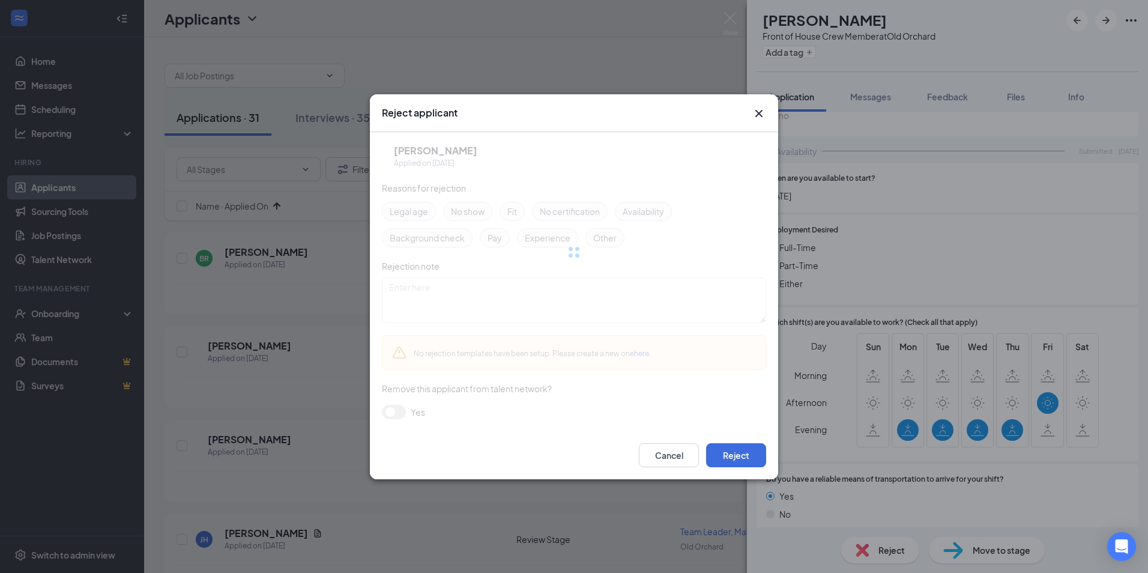
scroll to position [677, 0]
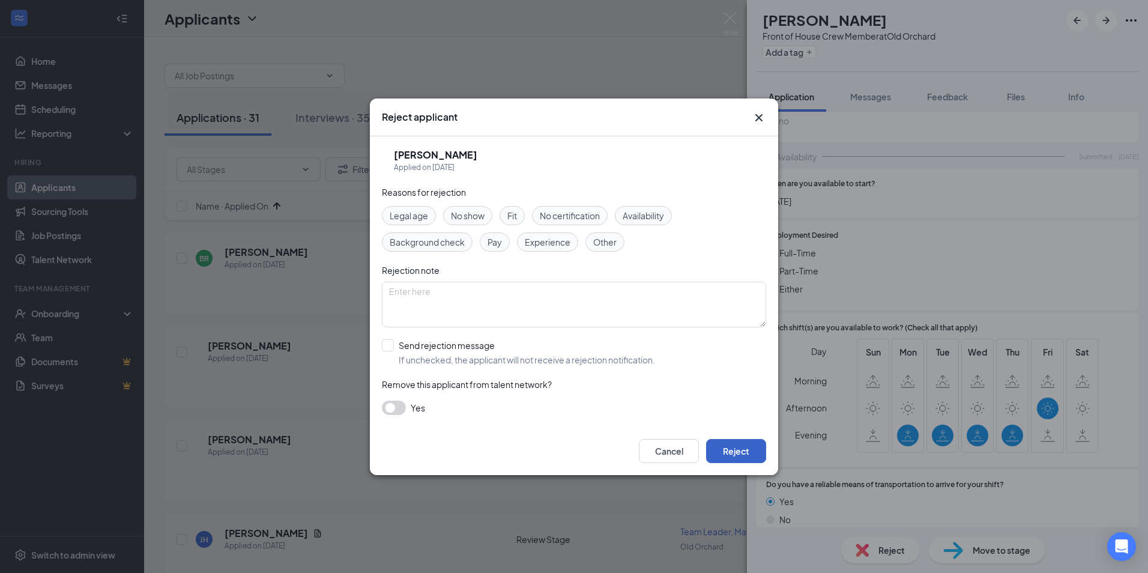
click at [751, 449] on button "Reject" at bounding box center [736, 451] width 60 height 24
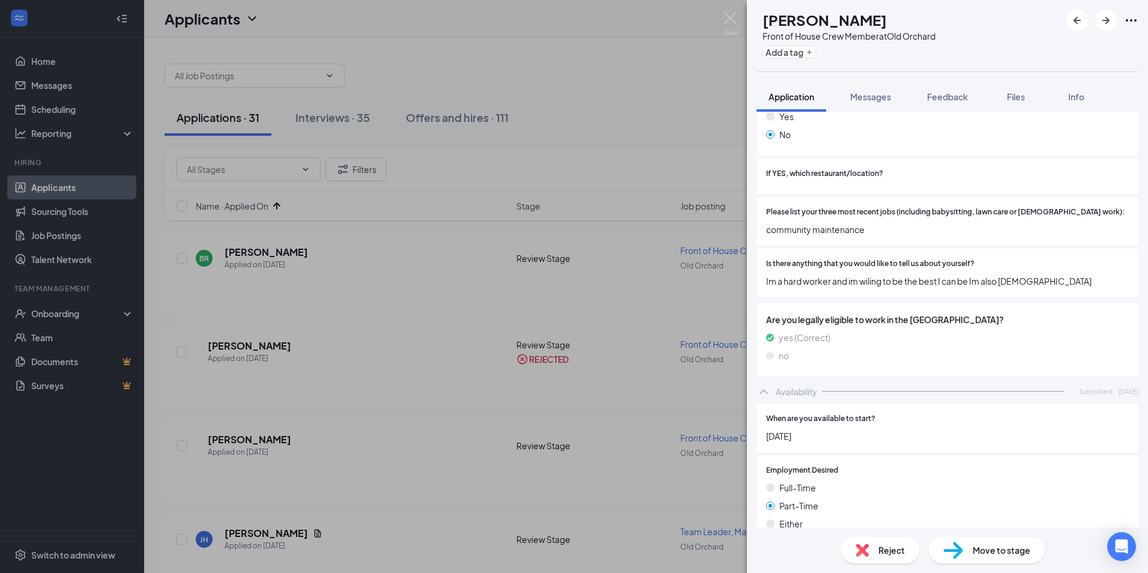
scroll to position [356, 0]
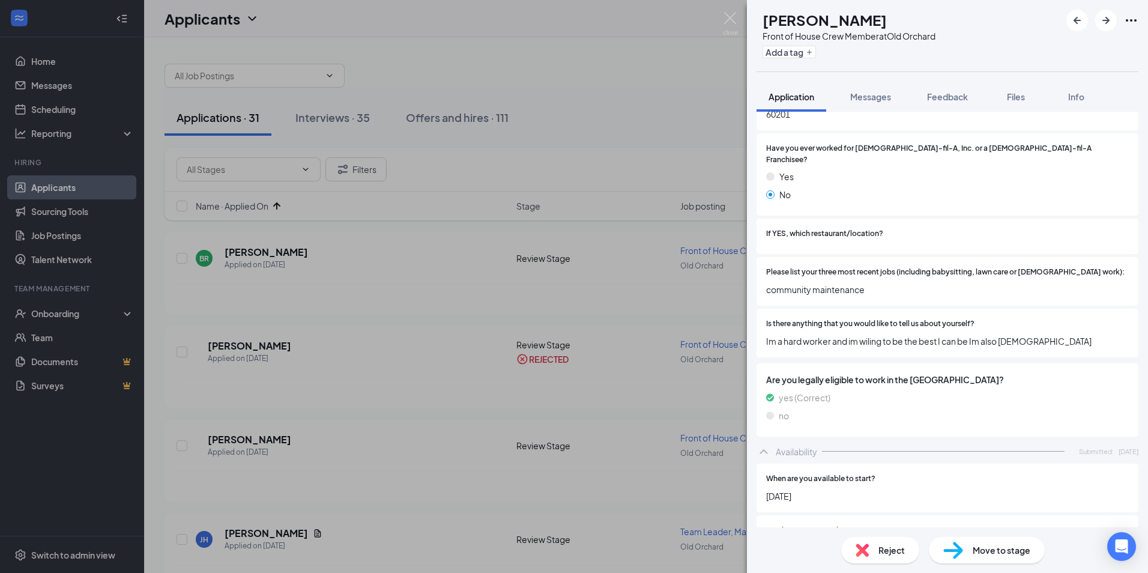
click at [969, 541] on div "Move to stage" at bounding box center [987, 550] width 116 height 26
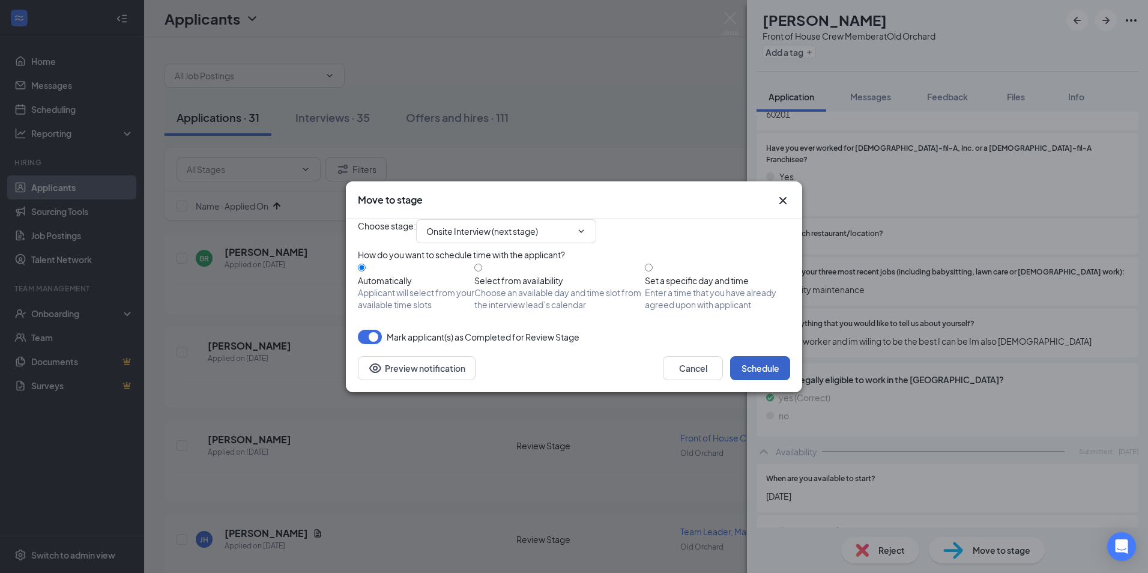
click at [754, 380] on button "Schedule" at bounding box center [760, 368] width 60 height 24
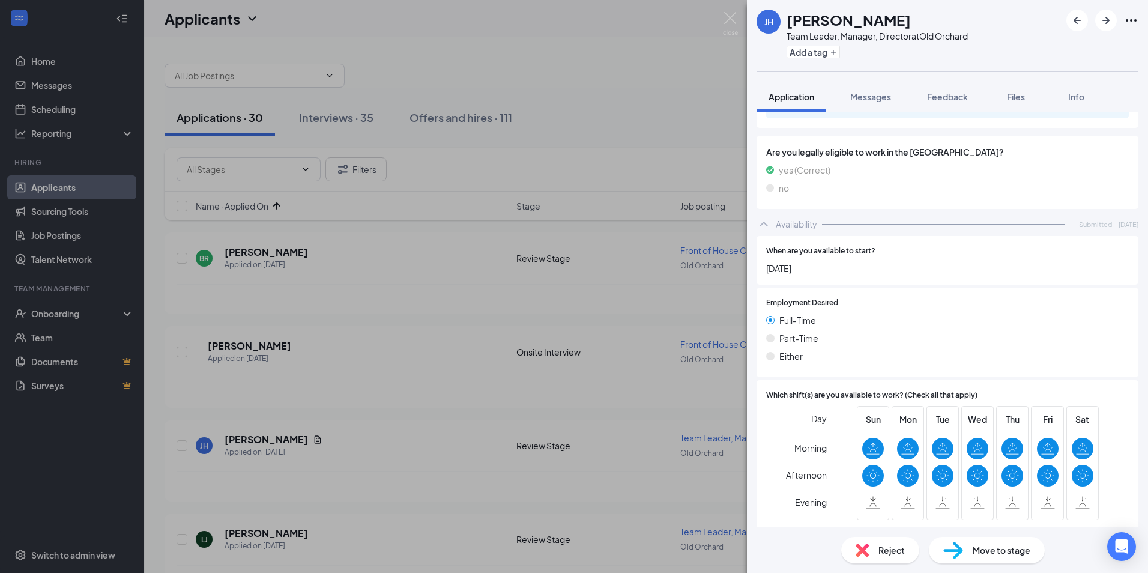
scroll to position [601, 0]
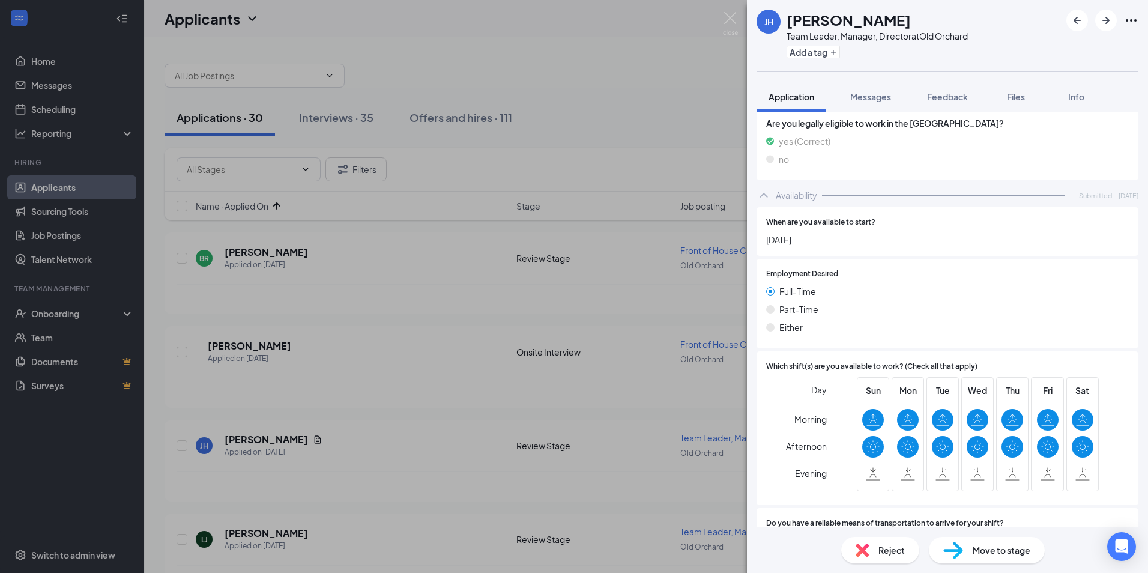
click at [859, 544] on img at bounding box center [862, 550] width 13 height 13
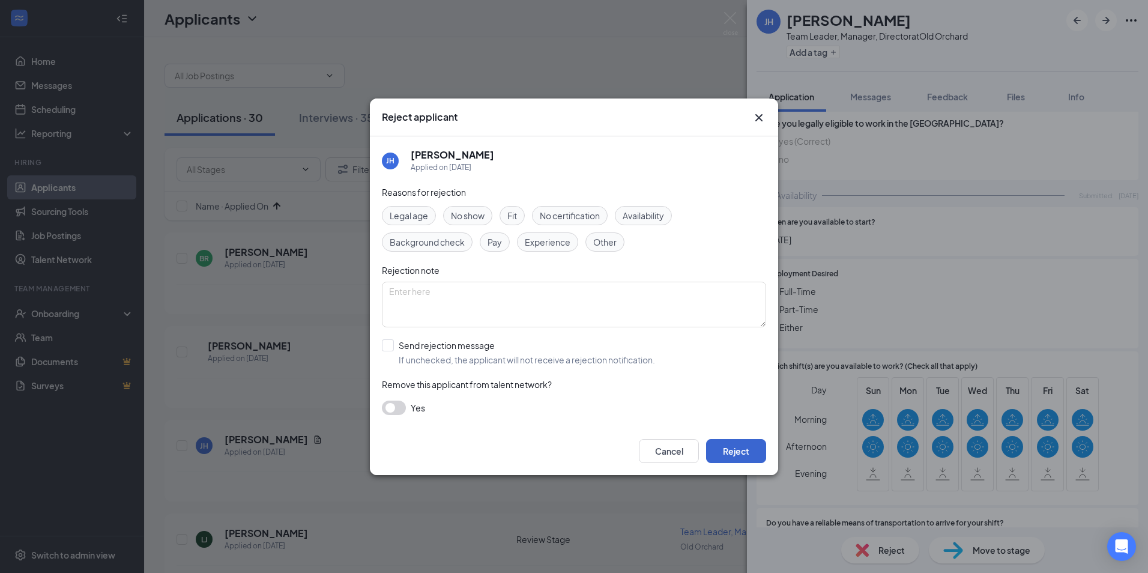
drag, startPoint x: 768, startPoint y: 465, endPoint x: 757, endPoint y: 460, distance: 12.6
click at [768, 465] on div "Cancel Reject" at bounding box center [574, 451] width 408 height 48
click at [748, 456] on button "Reject" at bounding box center [736, 451] width 60 height 24
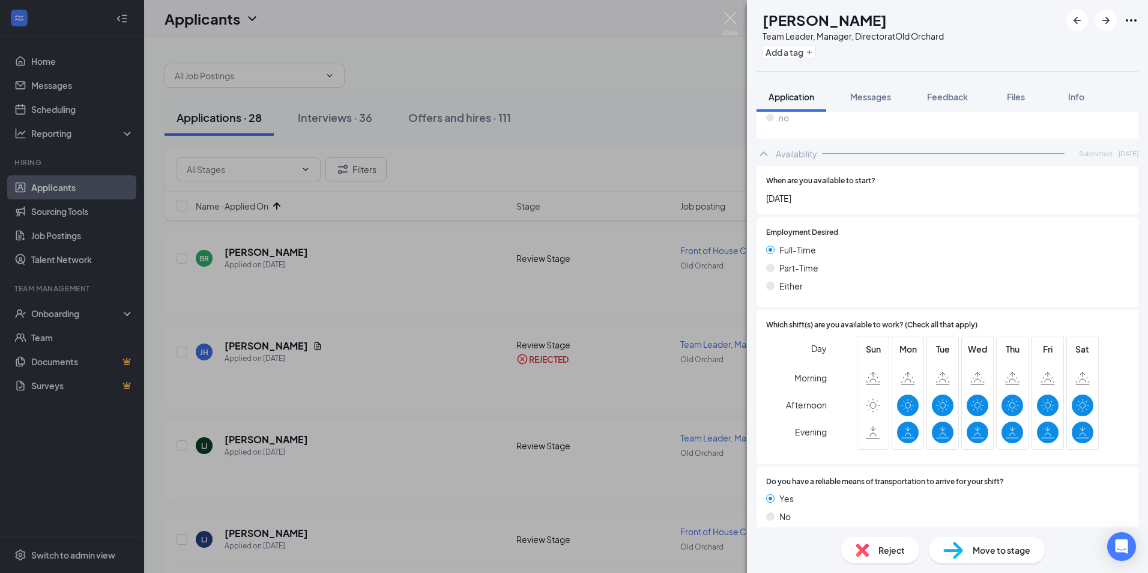
scroll to position [729, 0]
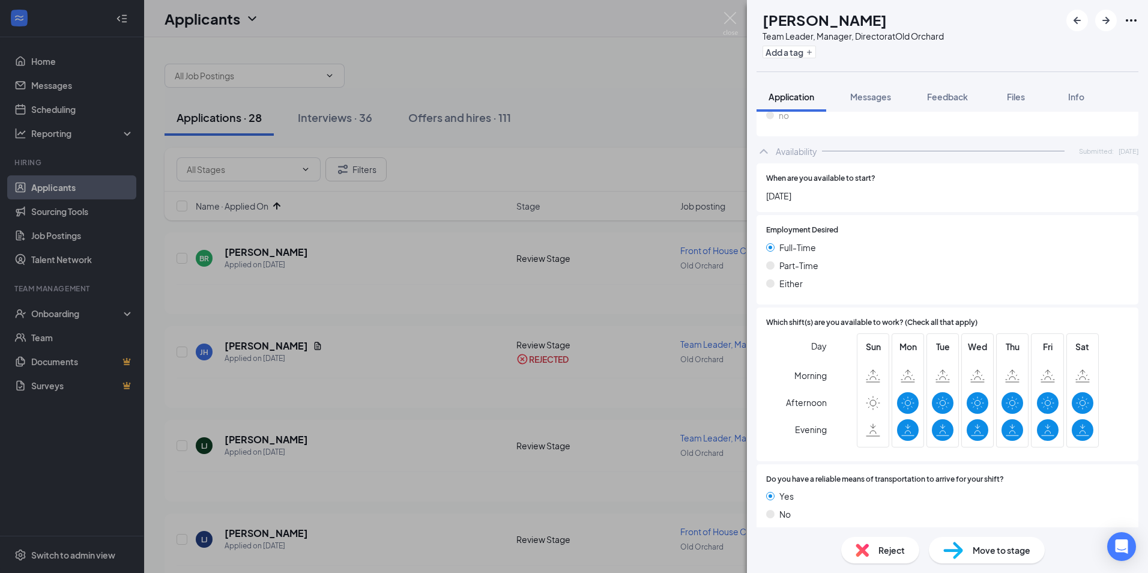
click at [874, 544] on div "Reject" at bounding box center [881, 550] width 78 height 26
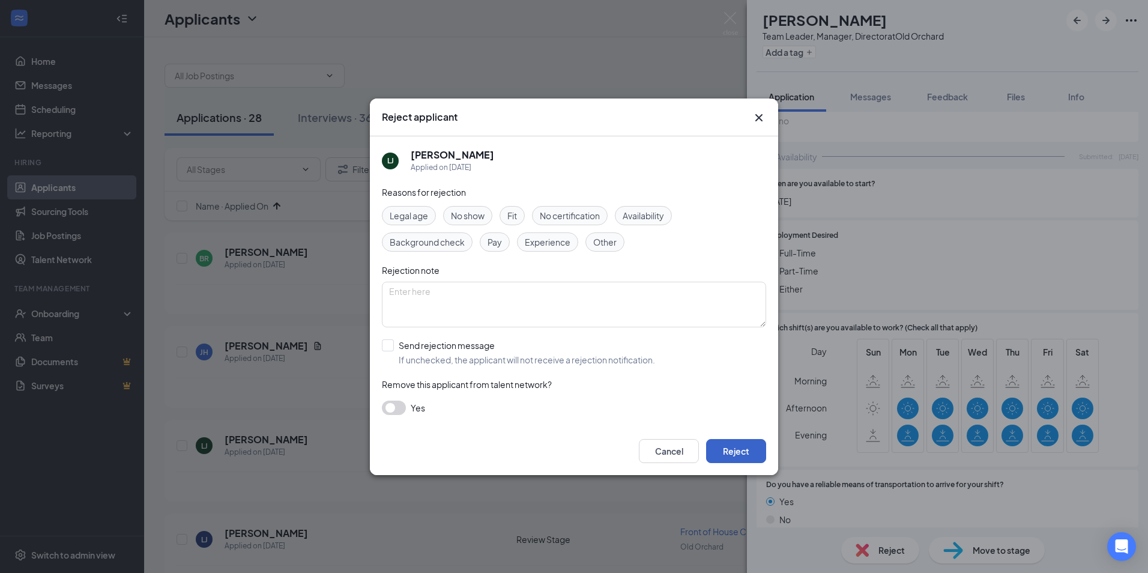
click at [717, 446] on button "Reject" at bounding box center [736, 451] width 60 height 24
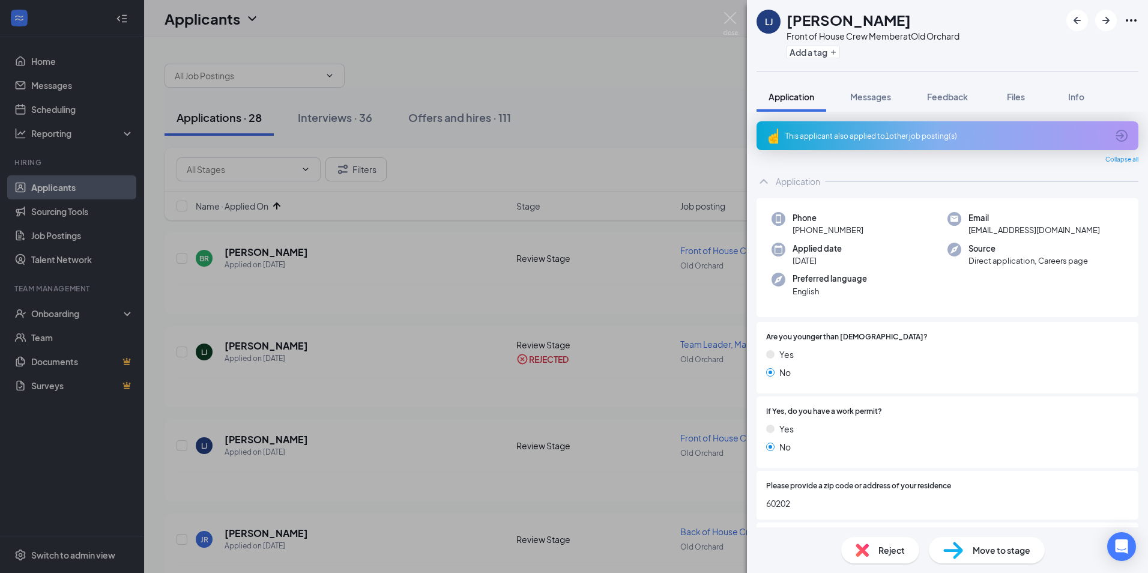
click at [899, 558] on div "Reject" at bounding box center [881, 550] width 78 height 26
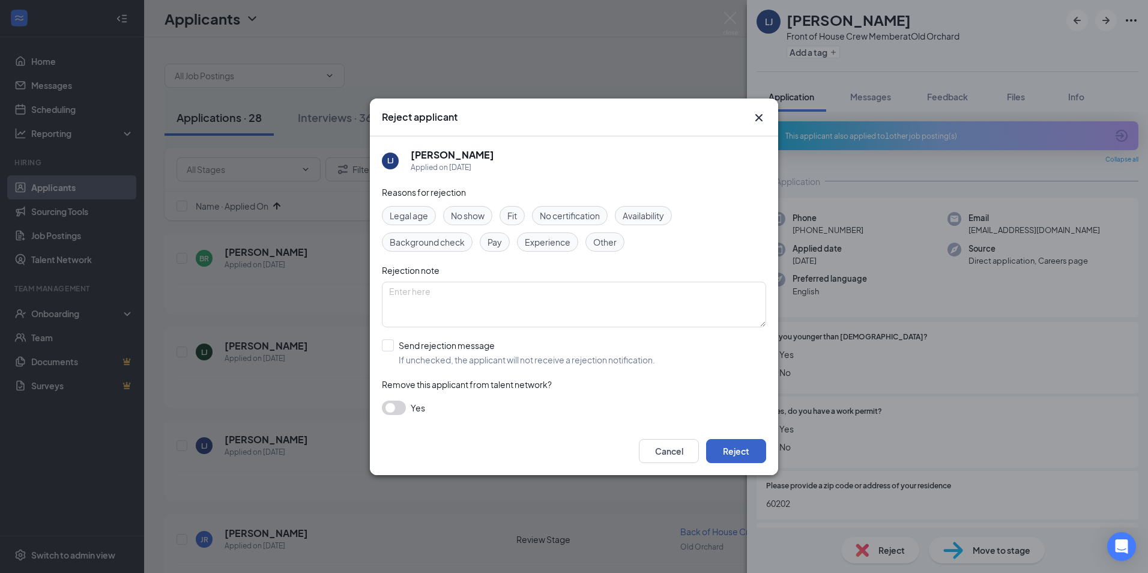
click at [725, 449] on button "Reject" at bounding box center [736, 451] width 60 height 24
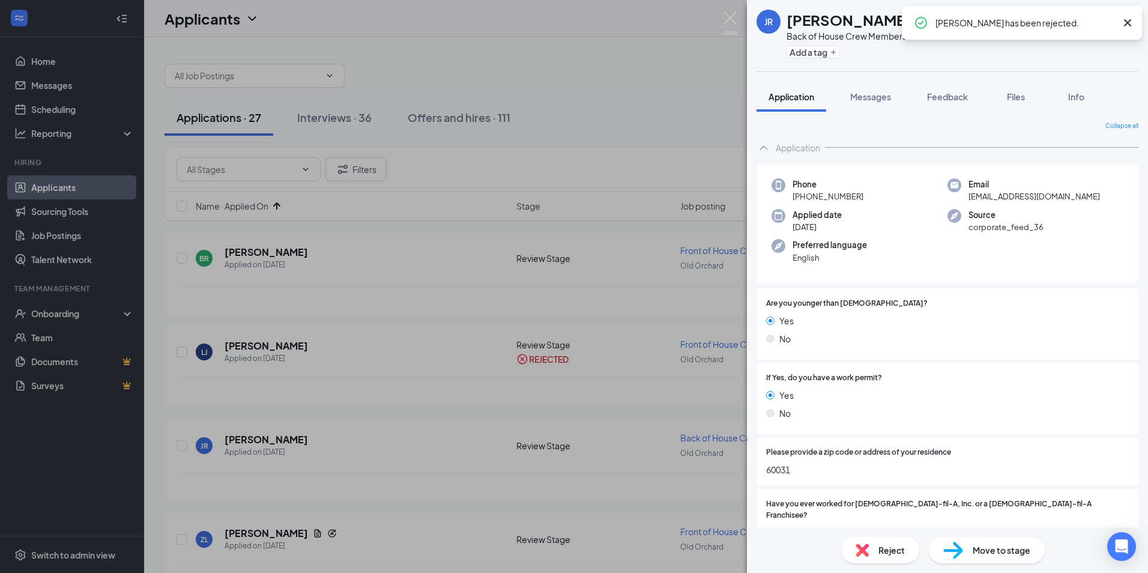
click at [884, 549] on span "Reject" at bounding box center [892, 550] width 26 height 13
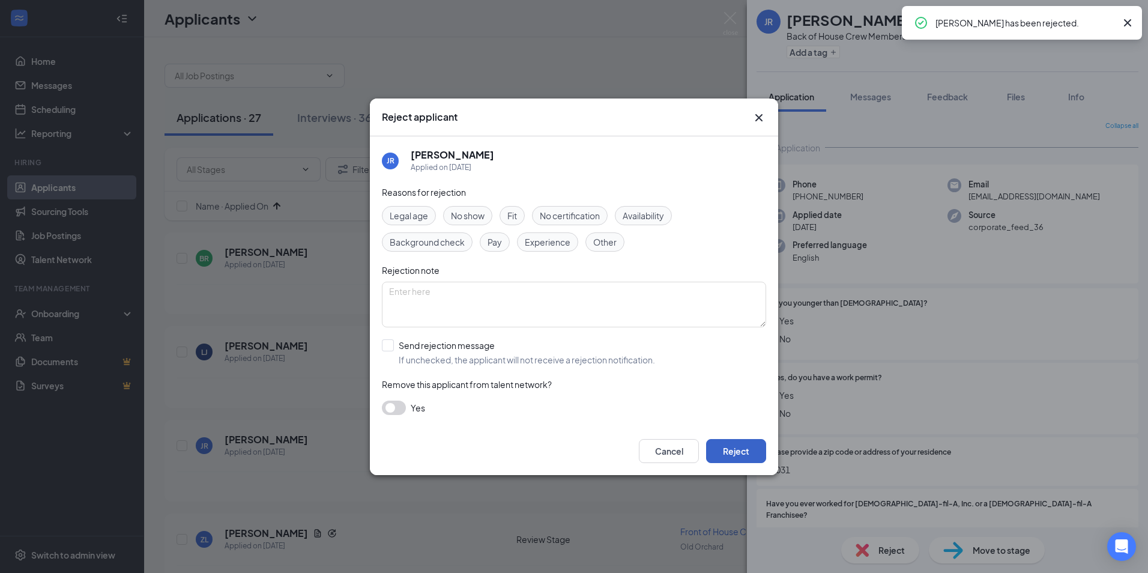
click at [753, 452] on button "Reject" at bounding box center [736, 451] width 60 height 24
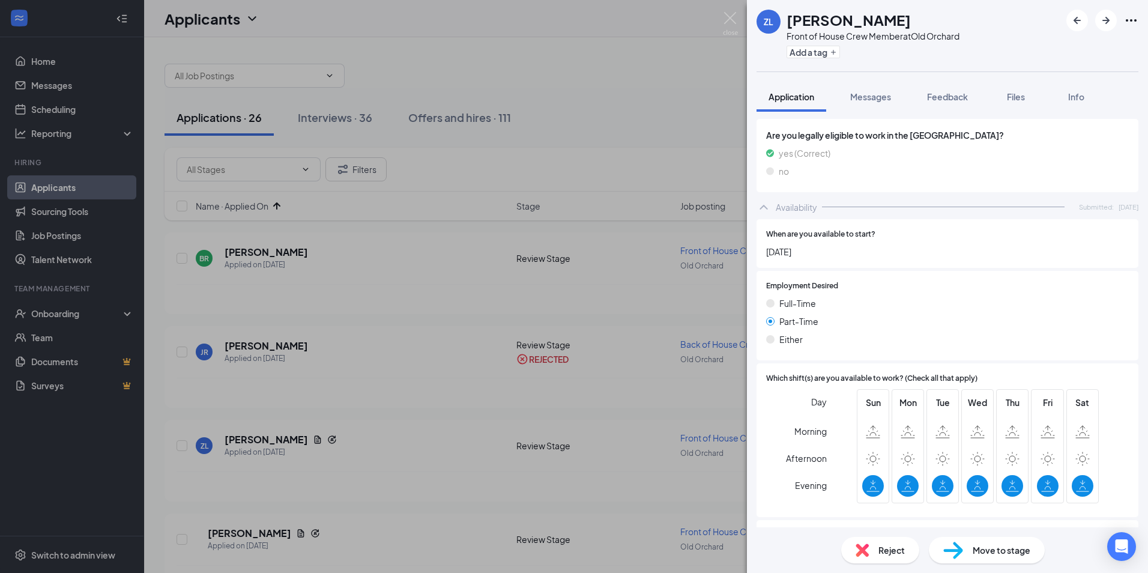
scroll to position [717, 0]
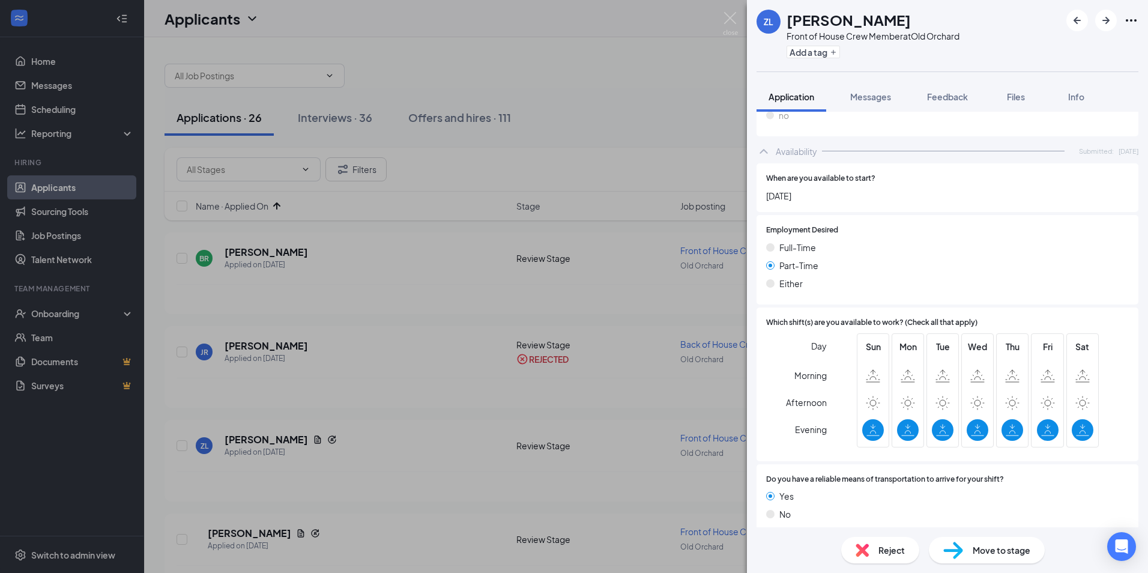
click at [887, 544] on div "Reject" at bounding box center [881, 550] width 78 height 26
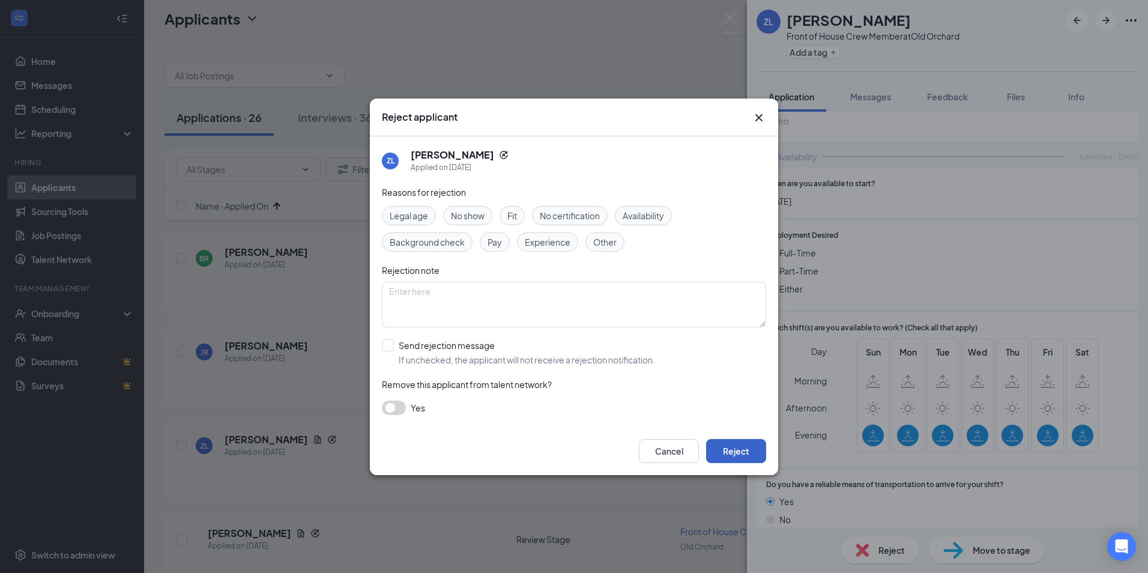
click at [748, 444] on button "Reject" at bounding box center [736, 451] width 60 height 24
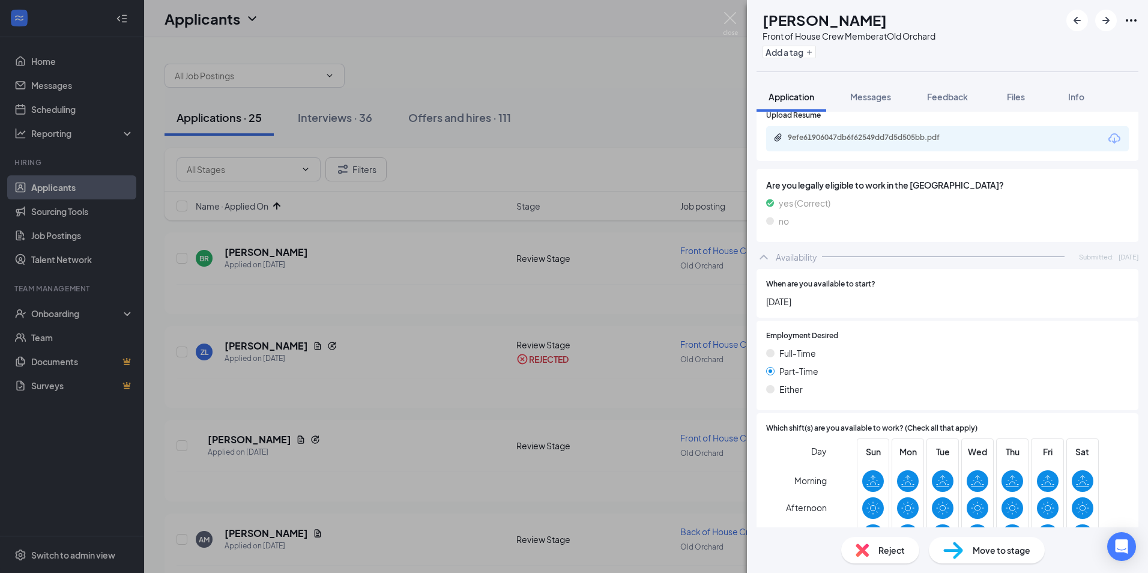
scroll to position [541, 0]
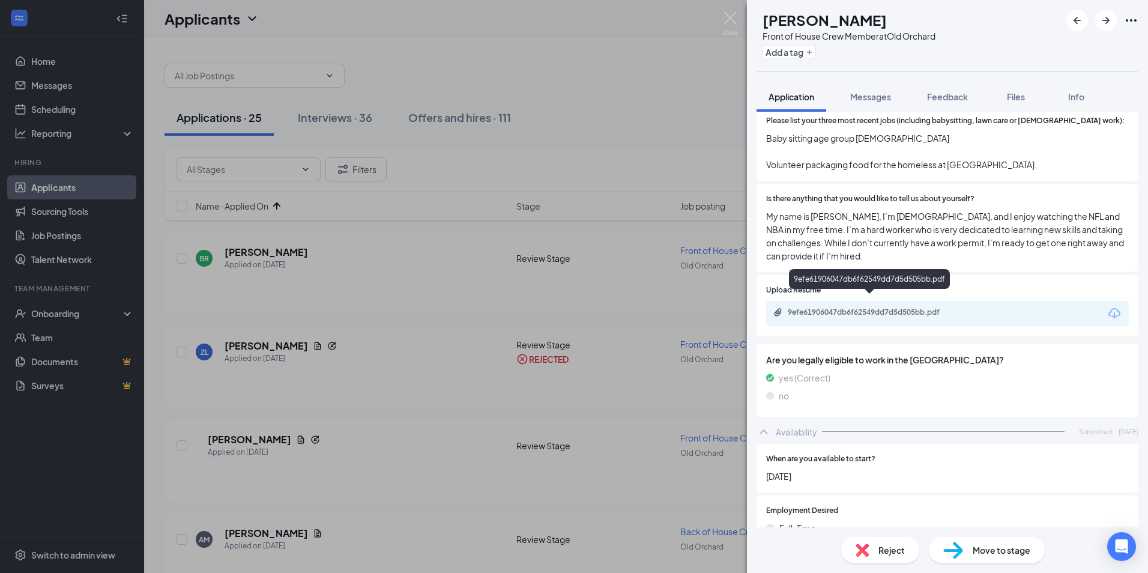
click at [804, 308] on div "9efe61906047db6f62549dd7d5d505bb.pdf" at bounding box center [872, 313] width 168 height 10
click at [886, 551] on span "Reject" at bounding box center [892, 550] width 26 height 13
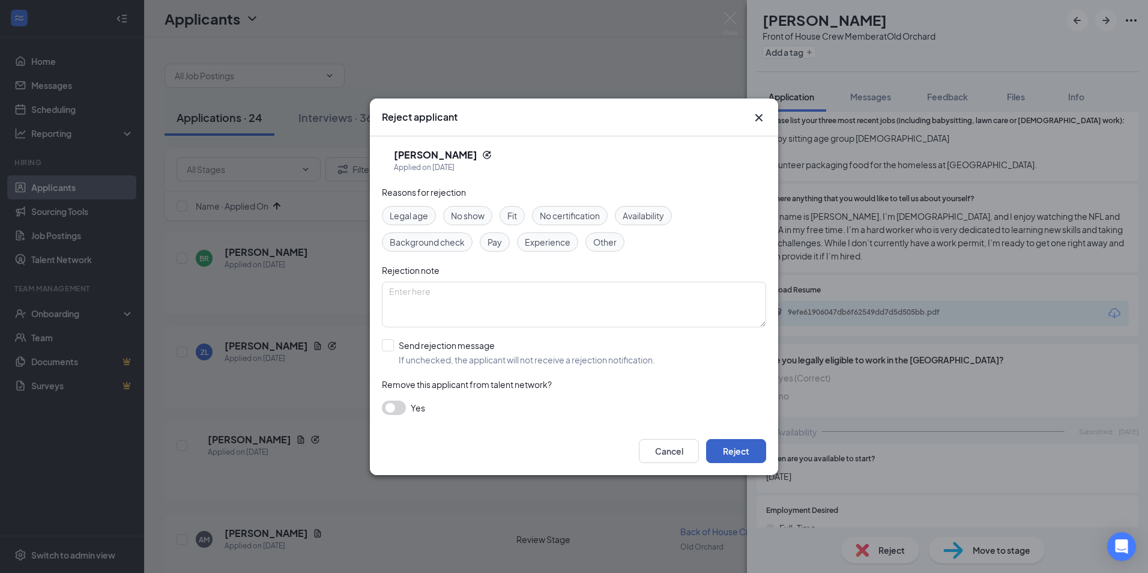
click at [727, 446] on button "Reject" at bounding box center [736, 451] width 60 height 24
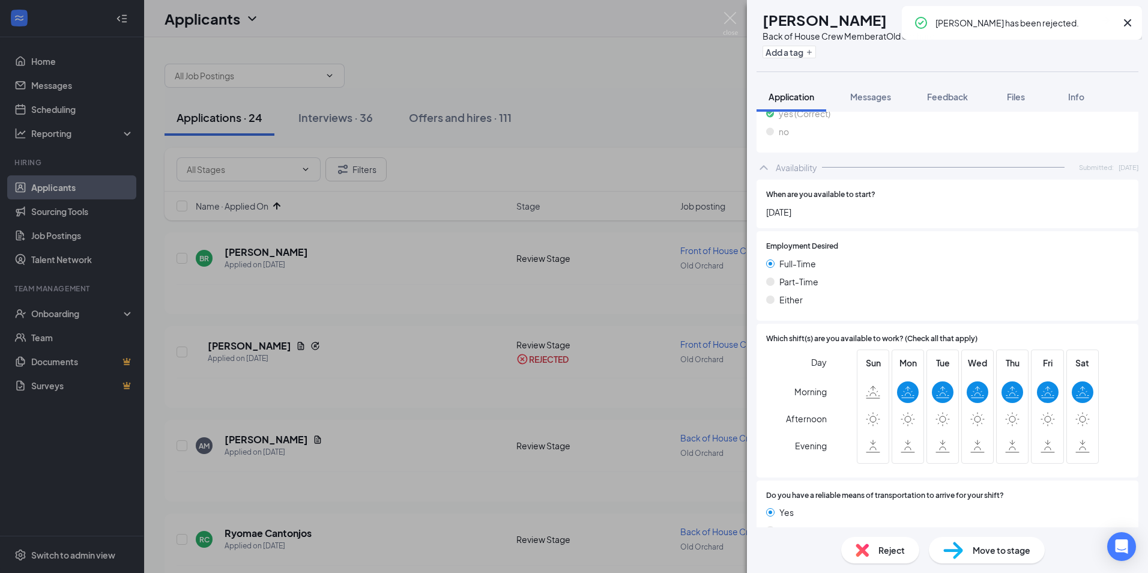
scroll to position [709, 0]
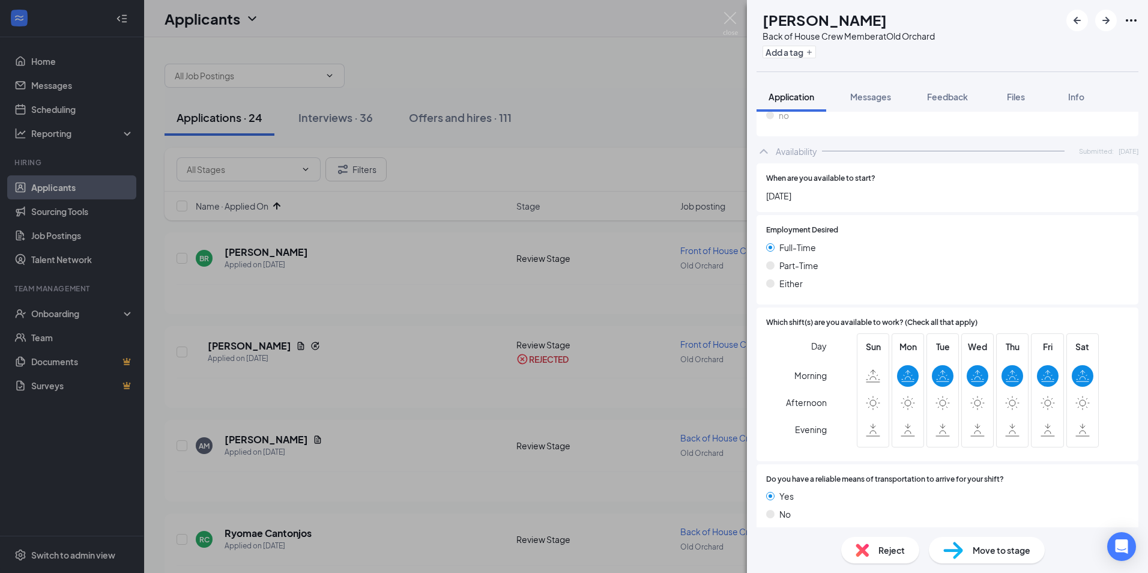
click at [869, 558] on div "Reject" at bounding box center [881, 550] width 78 height 26
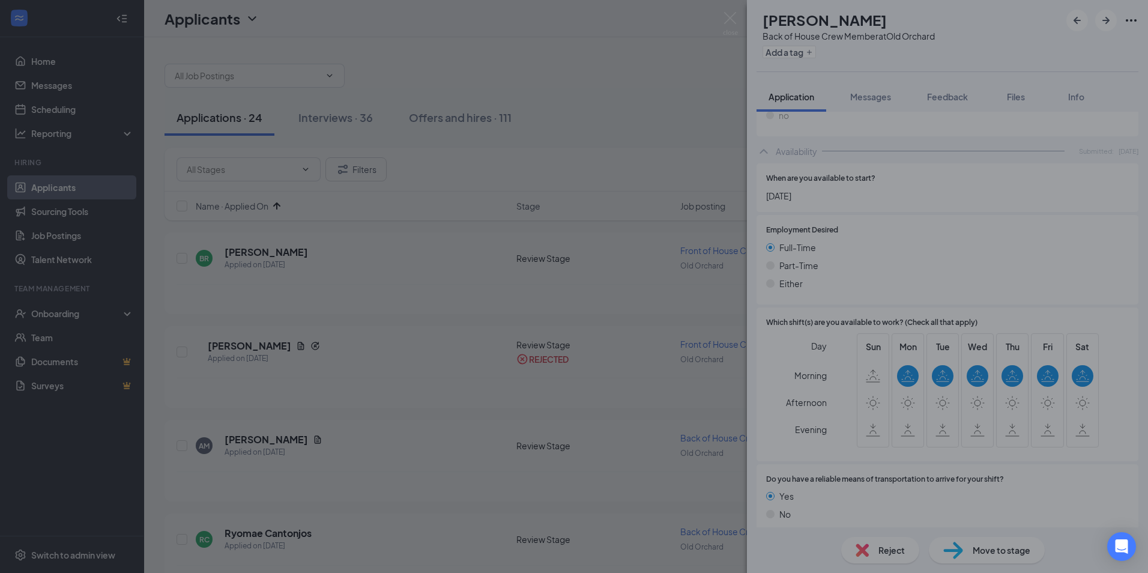
scroll to position [704, 0]
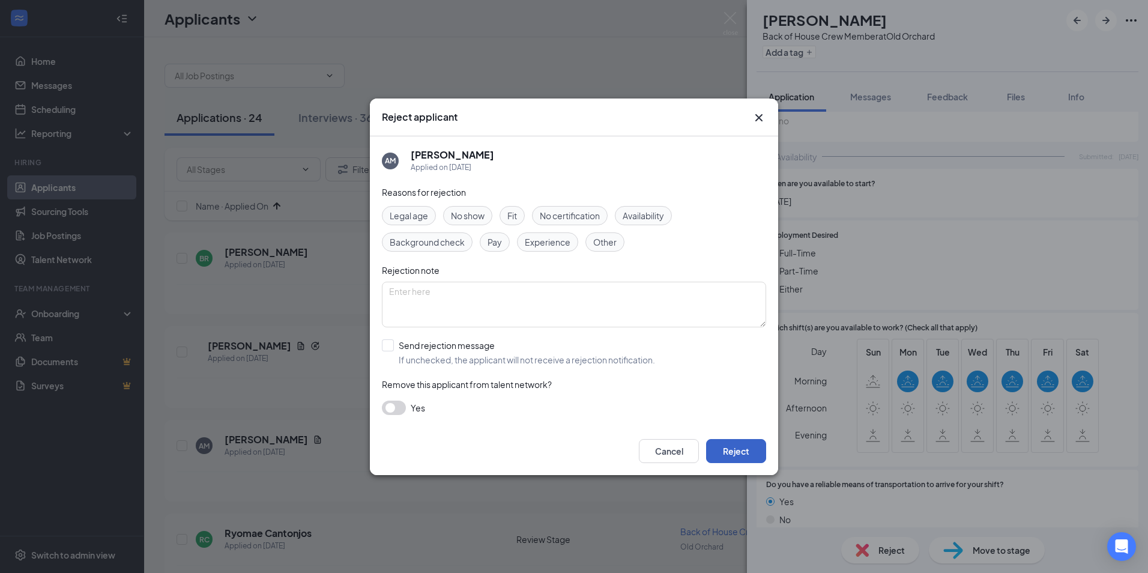
click at [715, 454] on button "Reject" at bounding box center [736, 451] width 60 height 24
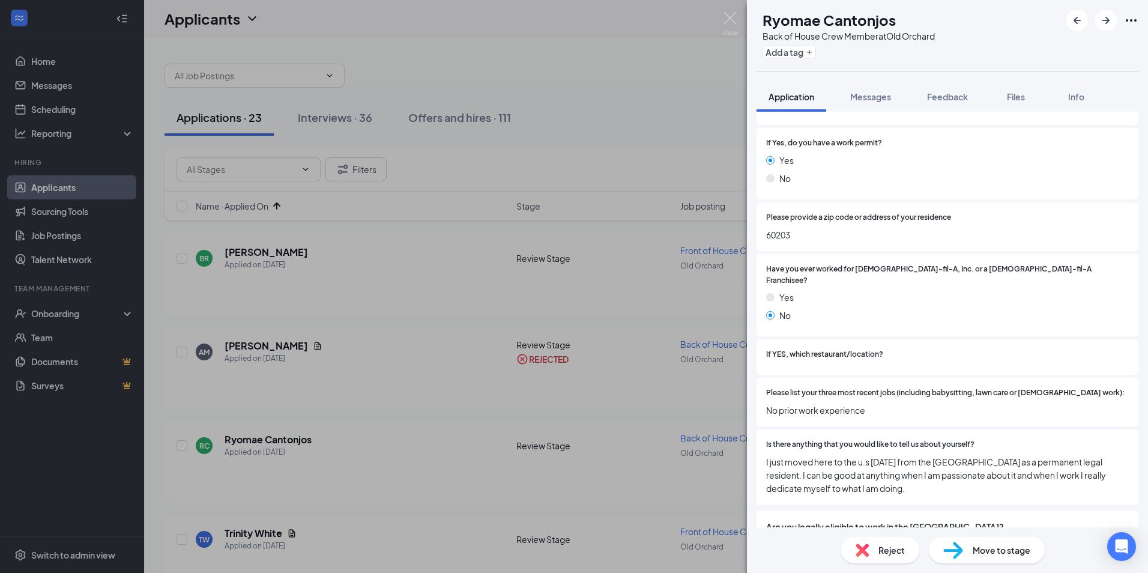
scroll to position [175, 0]
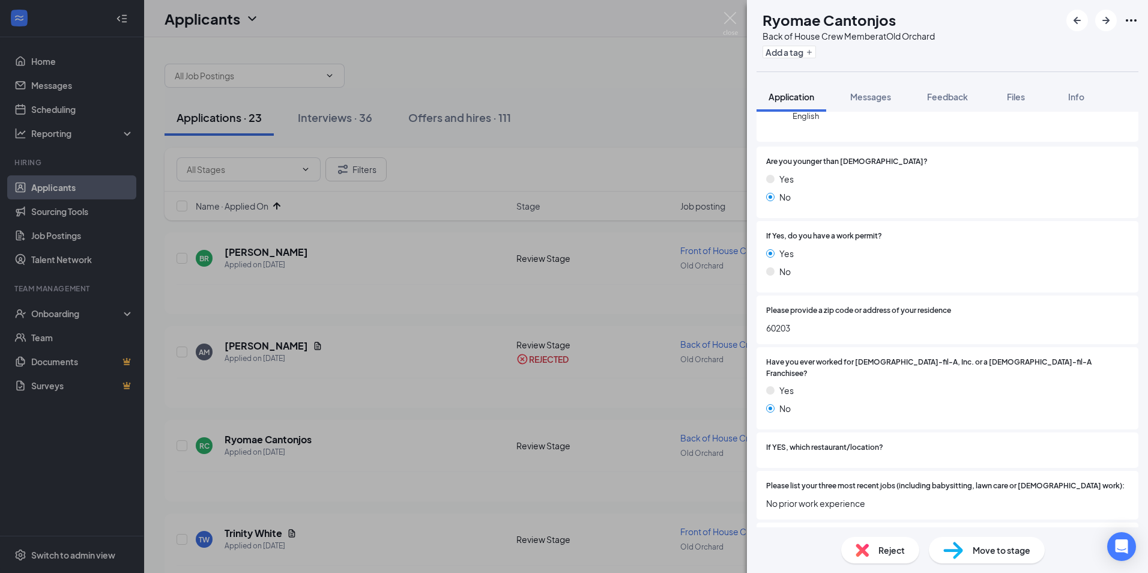
click at [870, 539] on div "Reject" at bounding box center [881, 550] width 78 height 26
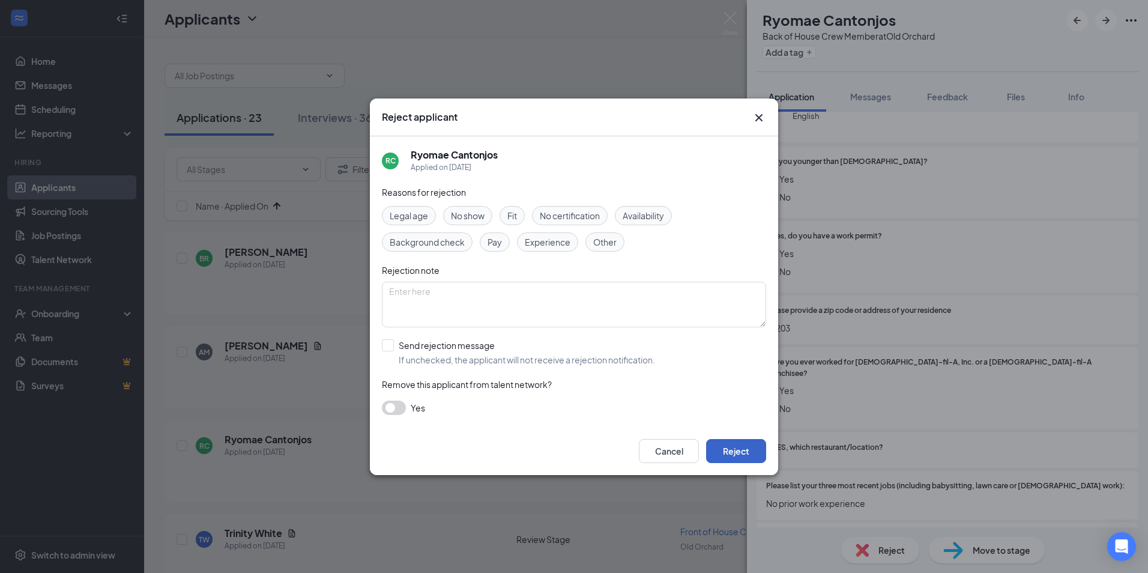
click at [721, 460] on button "Reject" at bounding box center [736, 451] width 60 height 24
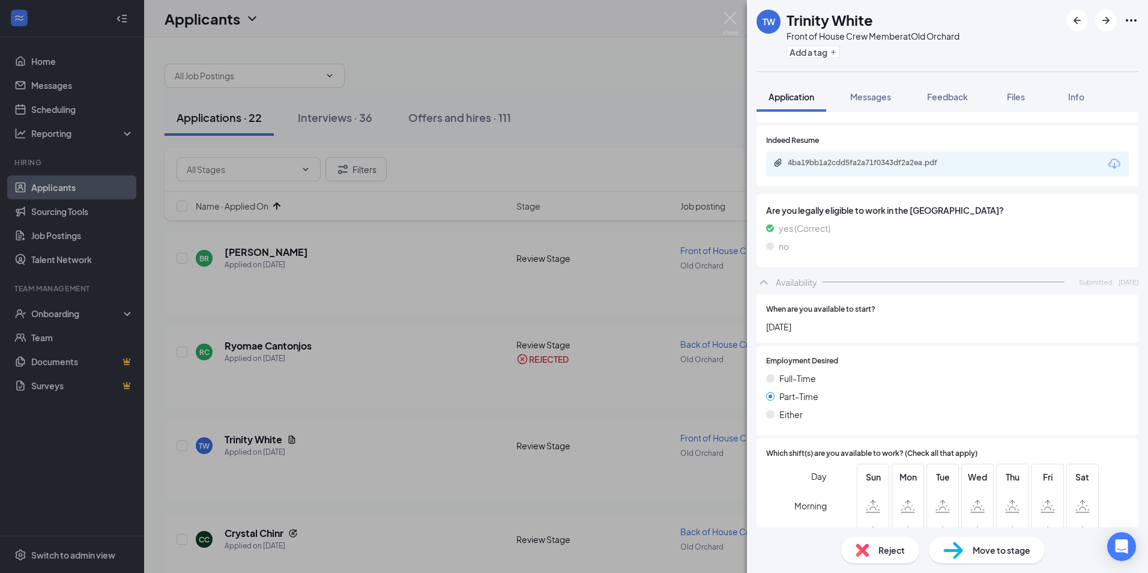
scroll to position [794, 0]
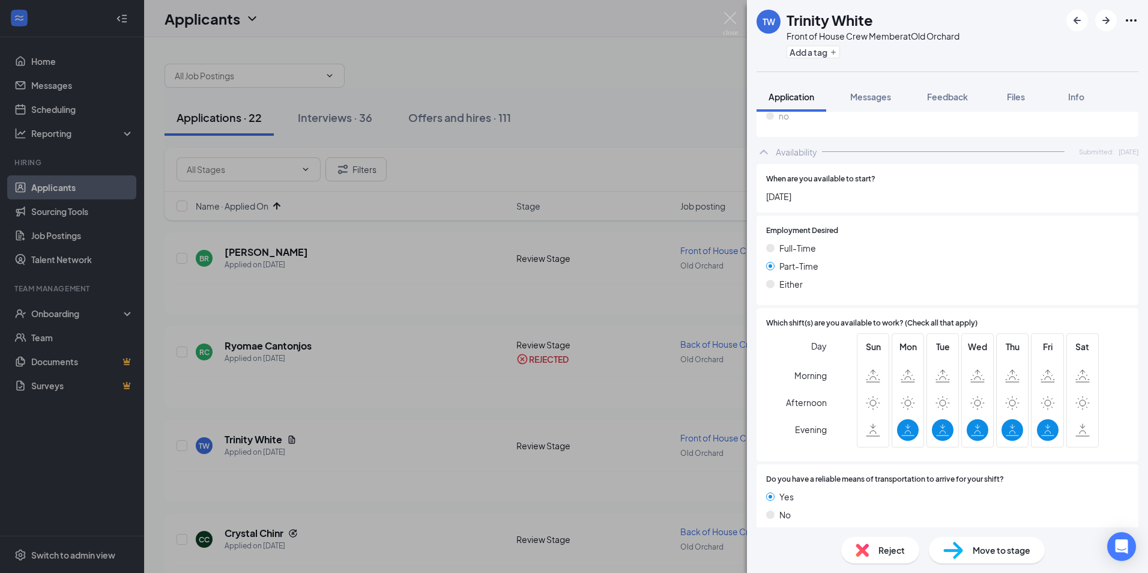
click at [902, 547] on span "Reject" at bounding box center [892, 550] width 26 height 13
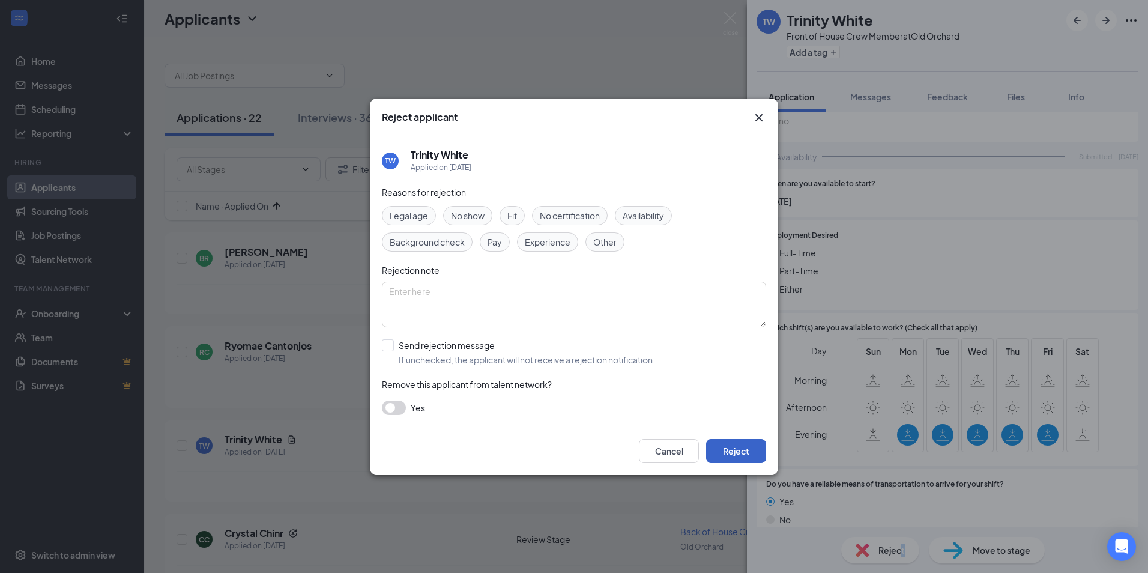
click at [747, 449] on button "Reject" at bounding box center [736, 451] width 60 height 24
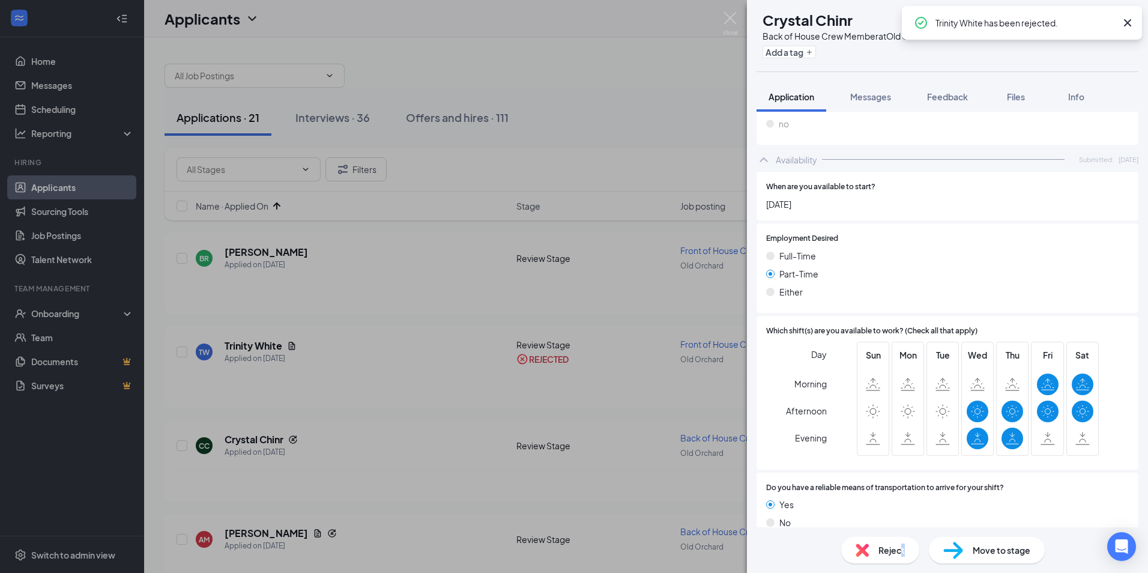
scroll to position [703, 0]
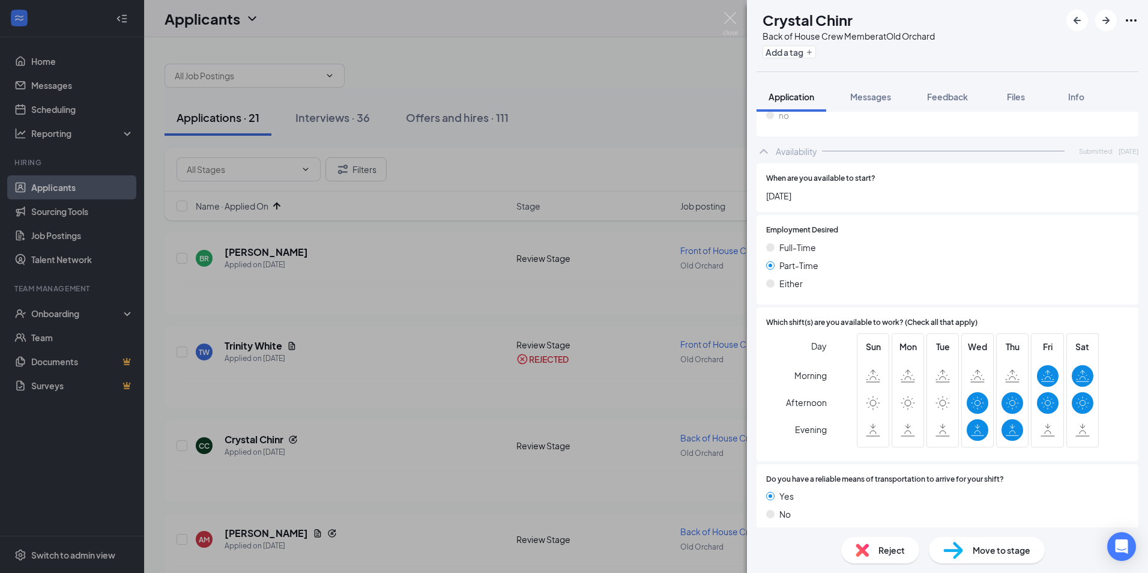
click at [894, 548] on span "Reject" at bounding box center [892, 550] width 26 height 13
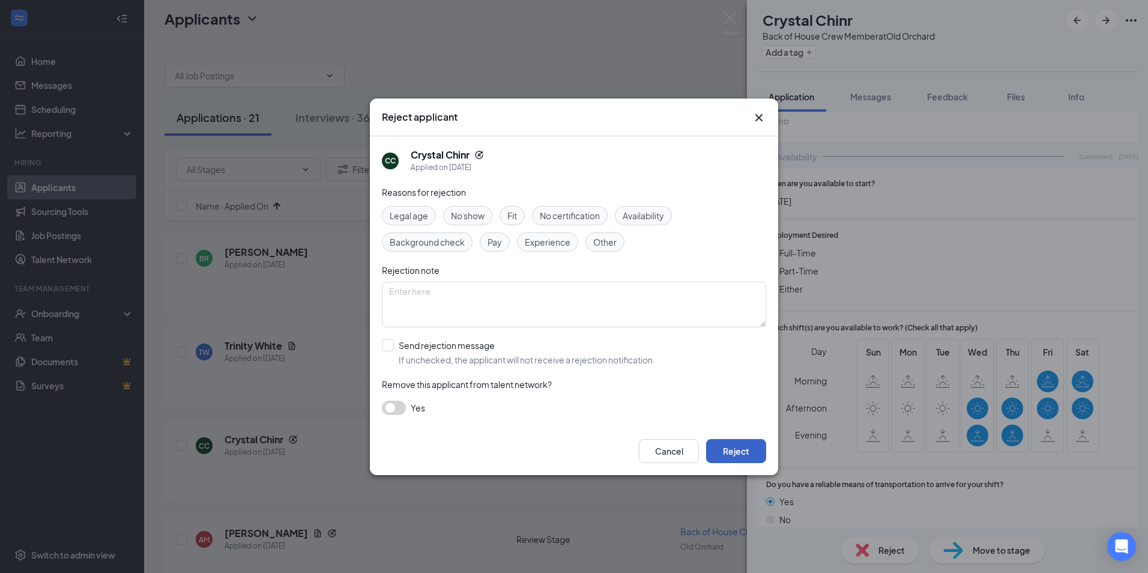
click at [739, 450] on button "Reject" at bounding box center [736, 451] width 60 height 24
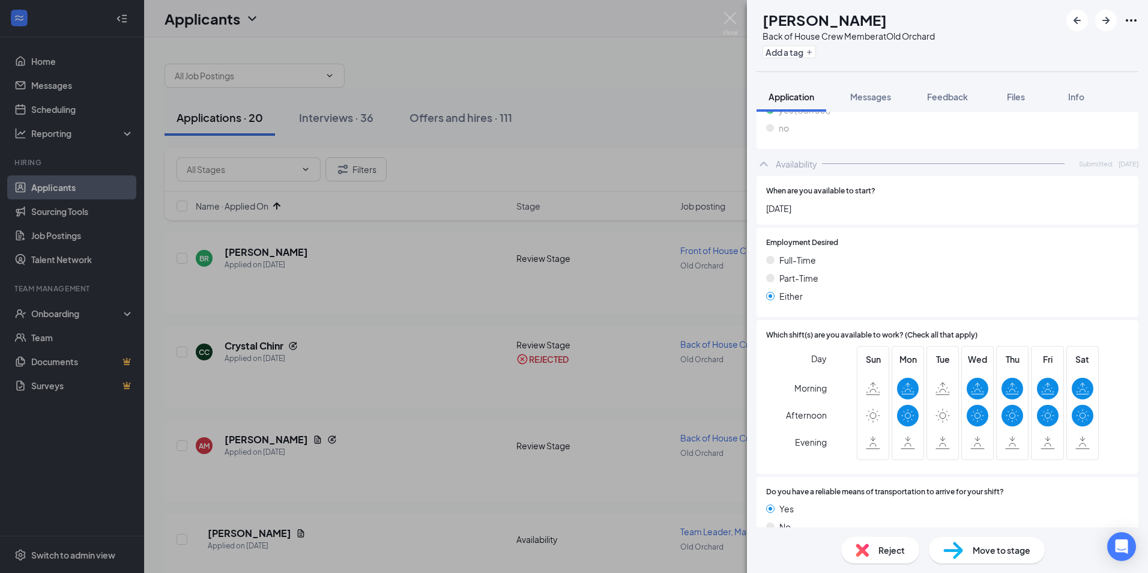
scroll to position [756, 0]
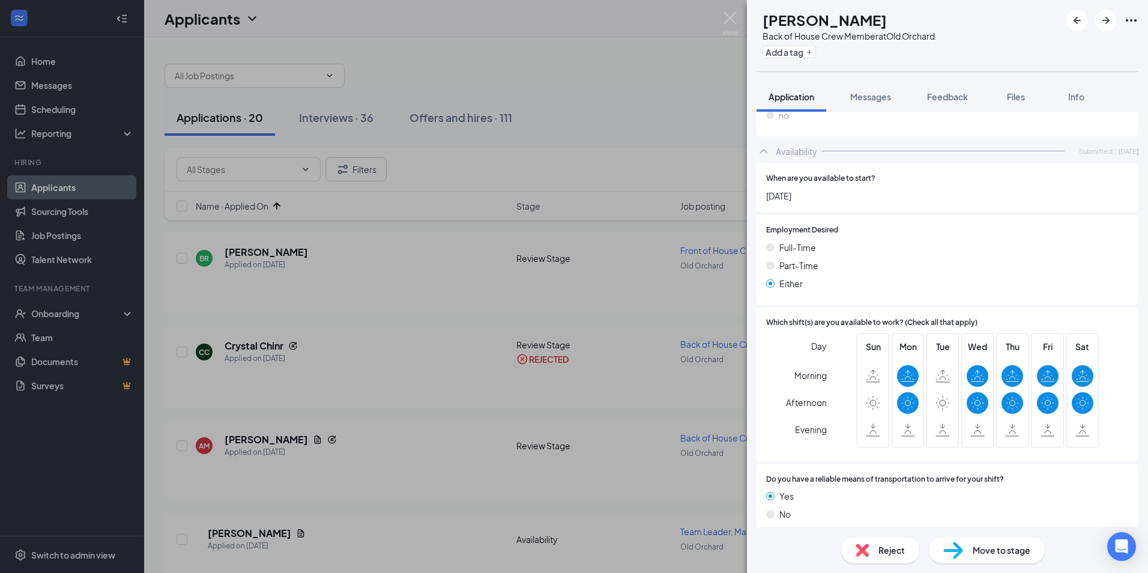
click at [855, 548] on div "Reject" at bounding box center [881, 550] width 78 height 26
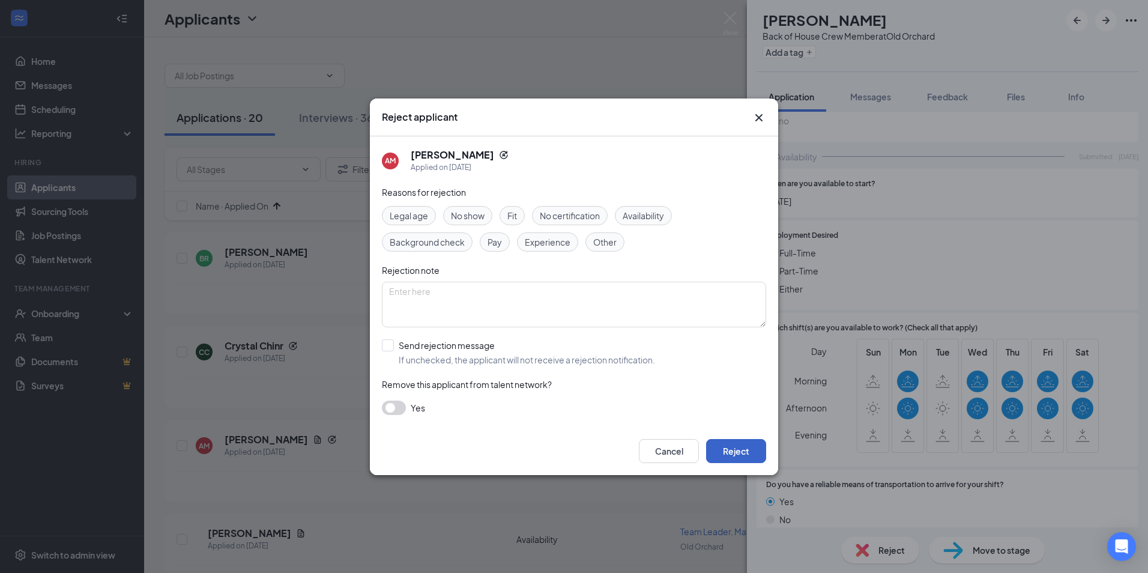
click at [714, 449] on button "Reject" at bounding box center [736, 451] width 60 height 24
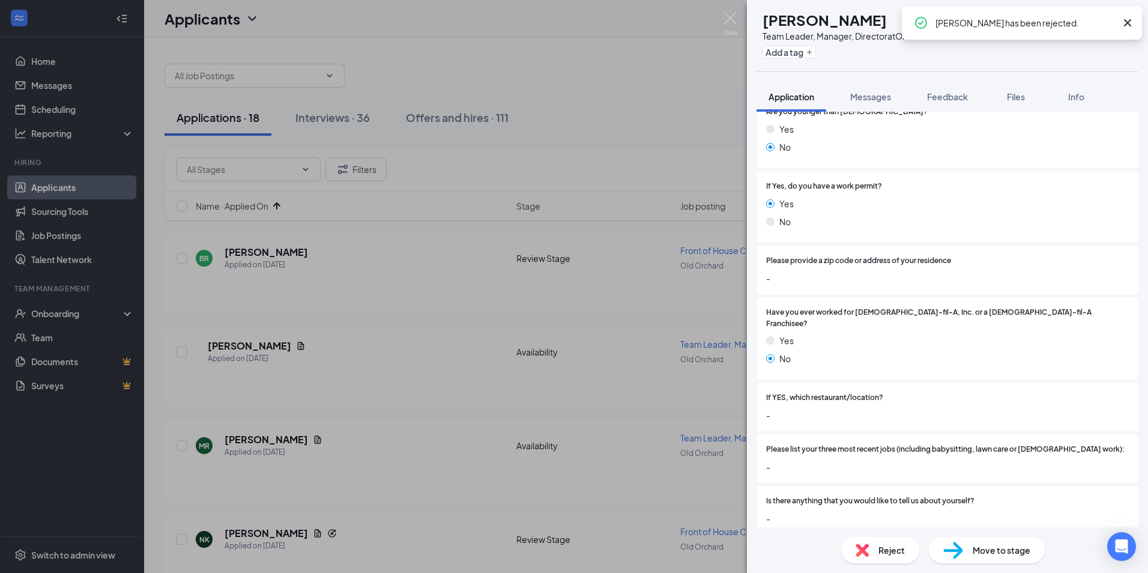
scroll to position [359, 0]
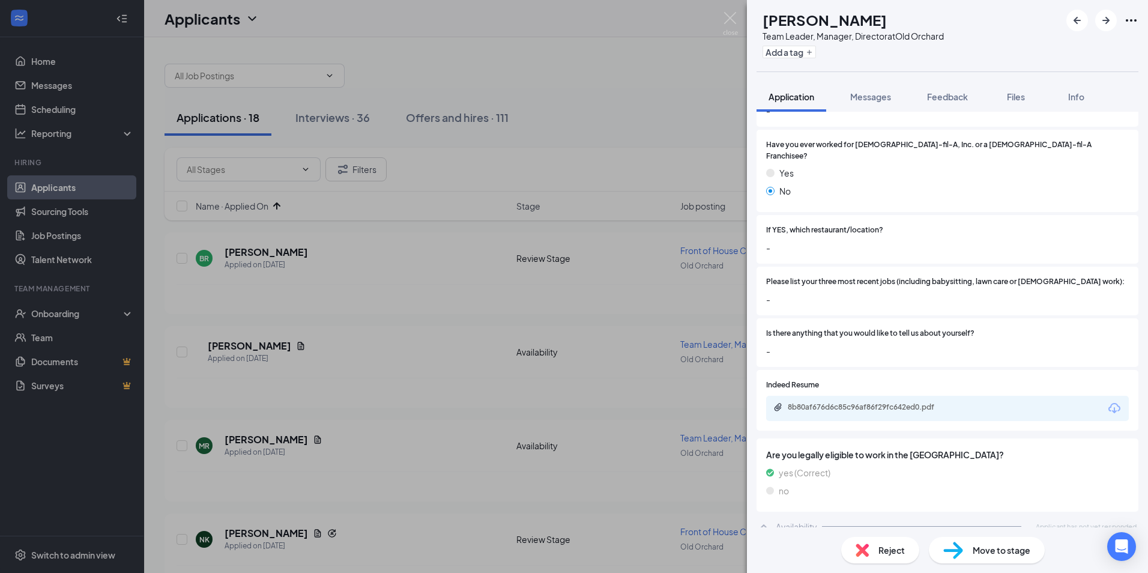
click at [890, 545] on span "Reject" at bounding box center [892, 550] width 26 height 13
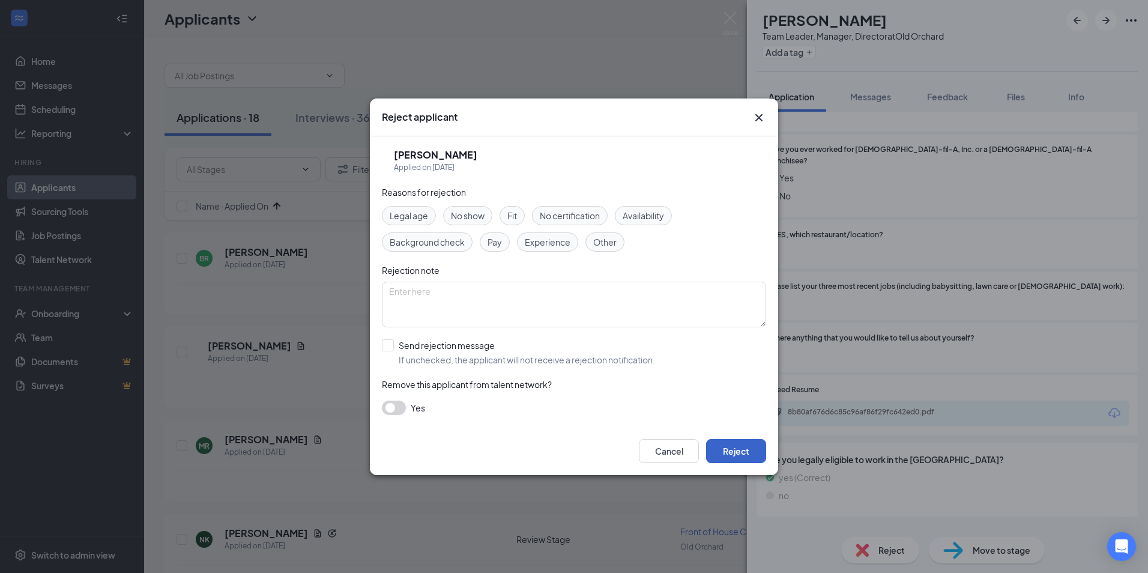
click at [735, 443] on button "Reject" at bounding box center [736, 451] width 60 height 24
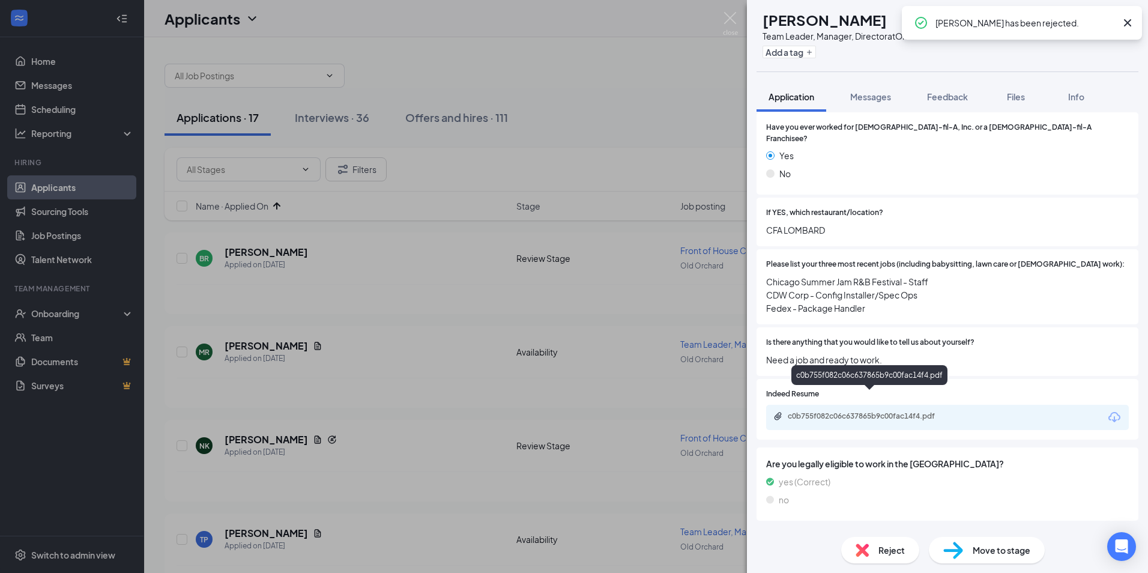
scroll to position [386, 0]
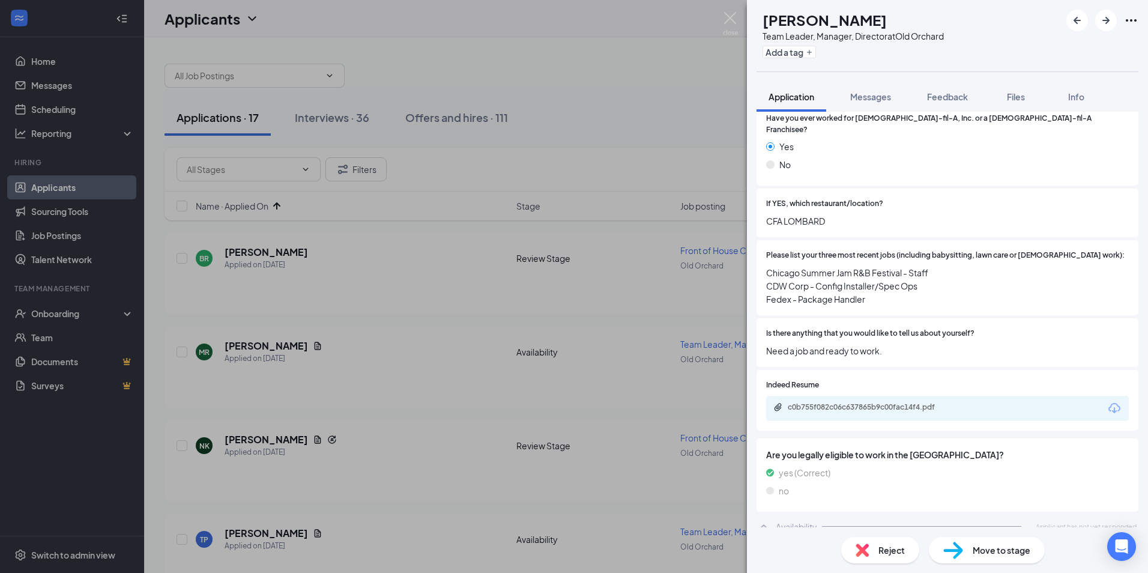
click at [860, 547] on img at bounding box center [862, 550] width 13 height 13
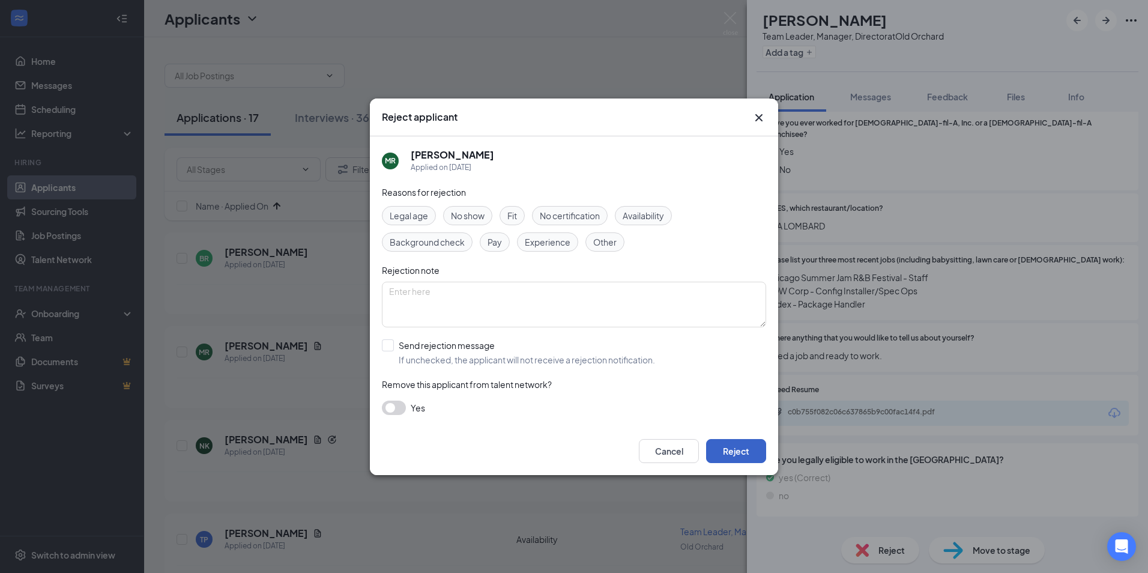
click at [727, 452] on button "Reject" at bounding box center [736, 451] width 60 height 24
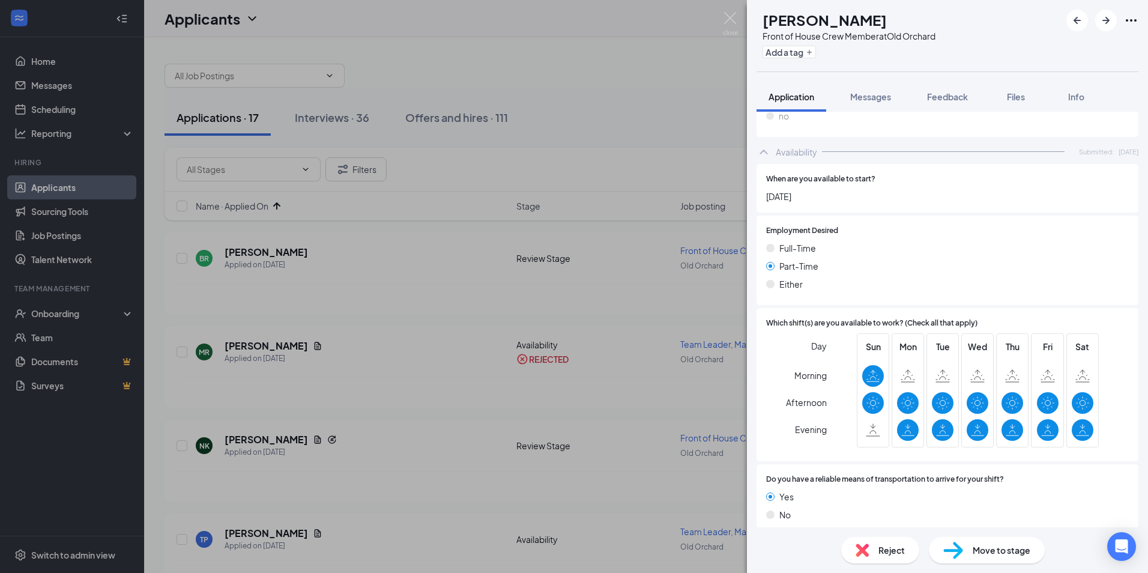
scroll to position [334, 0]
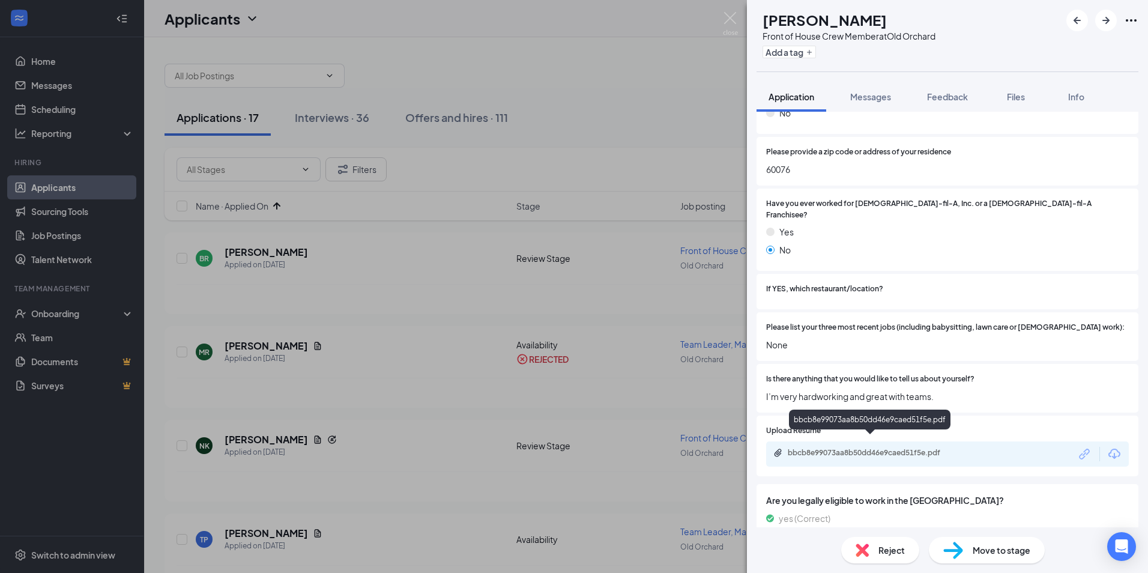
click at [834, 448] on div "bbcb8e99073aa8b50dd46e9caed51f5e.pdf" at bounding box center [872, 453] width 168 height 10
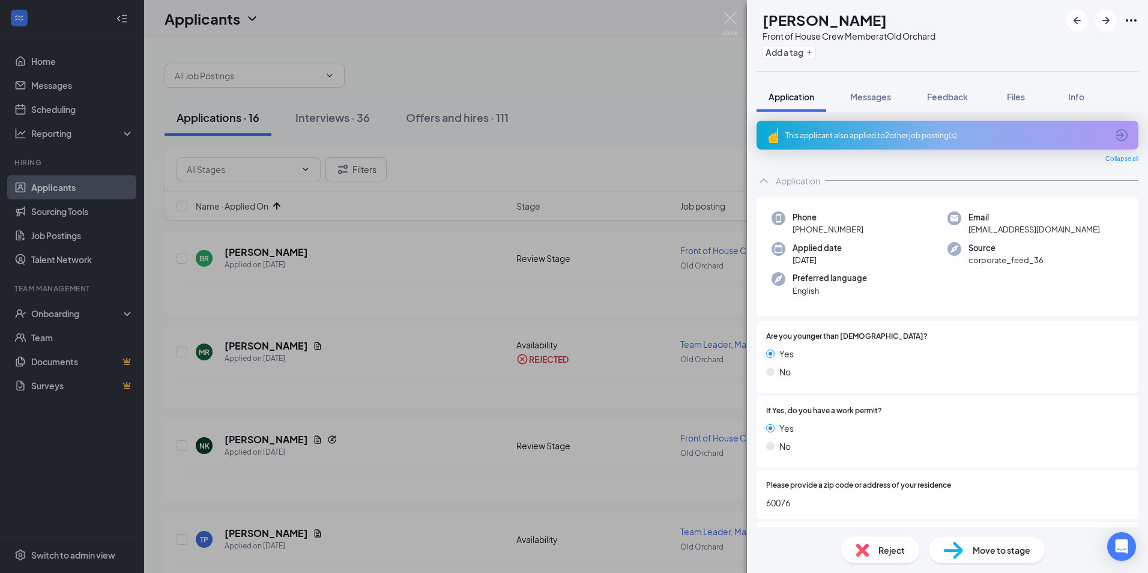
scroll to position [0, 0]
click at [944, 550] on img at bounding box center [954, 550] width 20 height 17
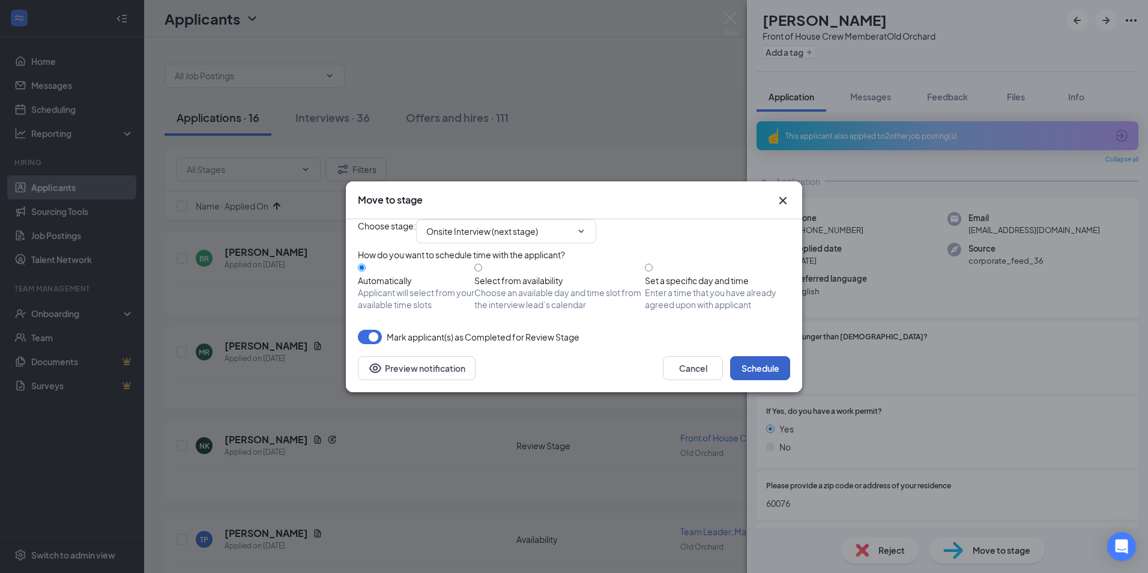
click at [750, 380] on button "Schedule" at bounding box center [760, 368] width 60 height 24
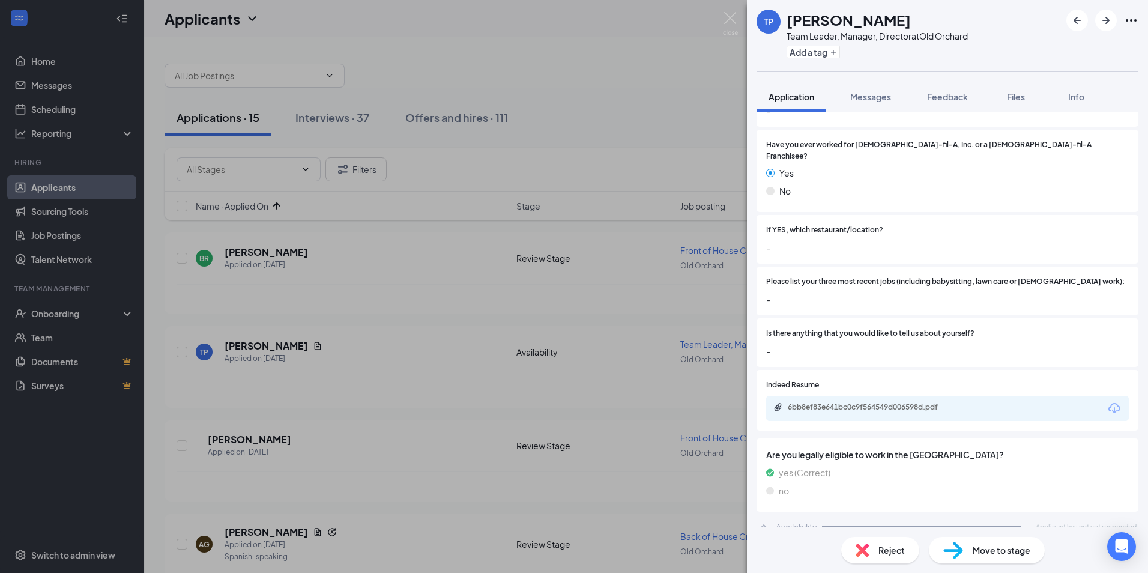
click at [884, 558] on div "Reject" at bounding box center [881, 550] width 78 height 26
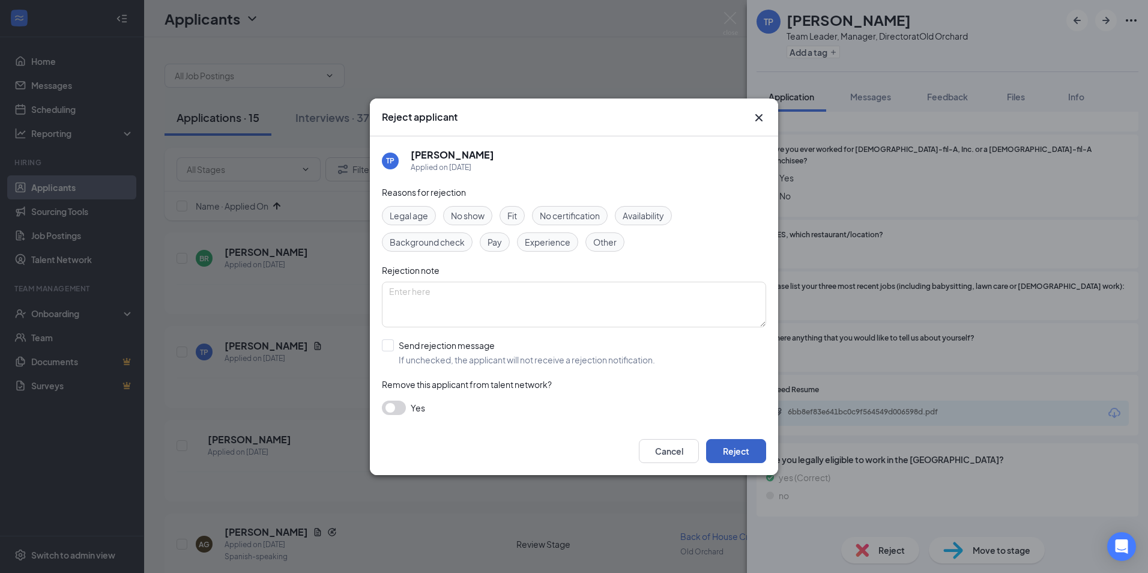
click at [727, 458] on button "Reject" at bounding box center [736, 451] width 60 height 24
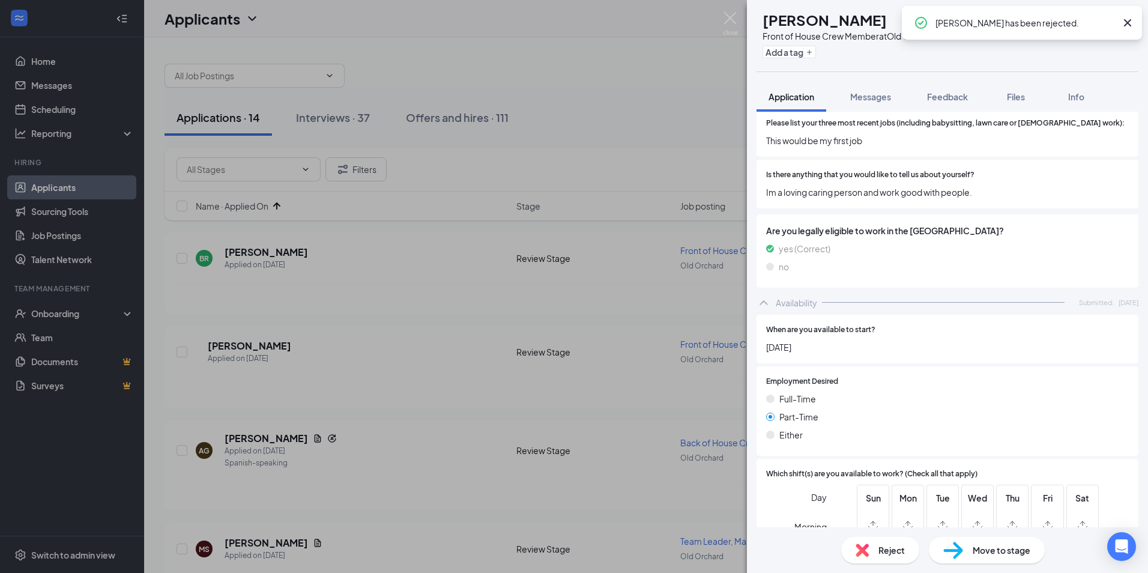
scroll to position [669, 0]
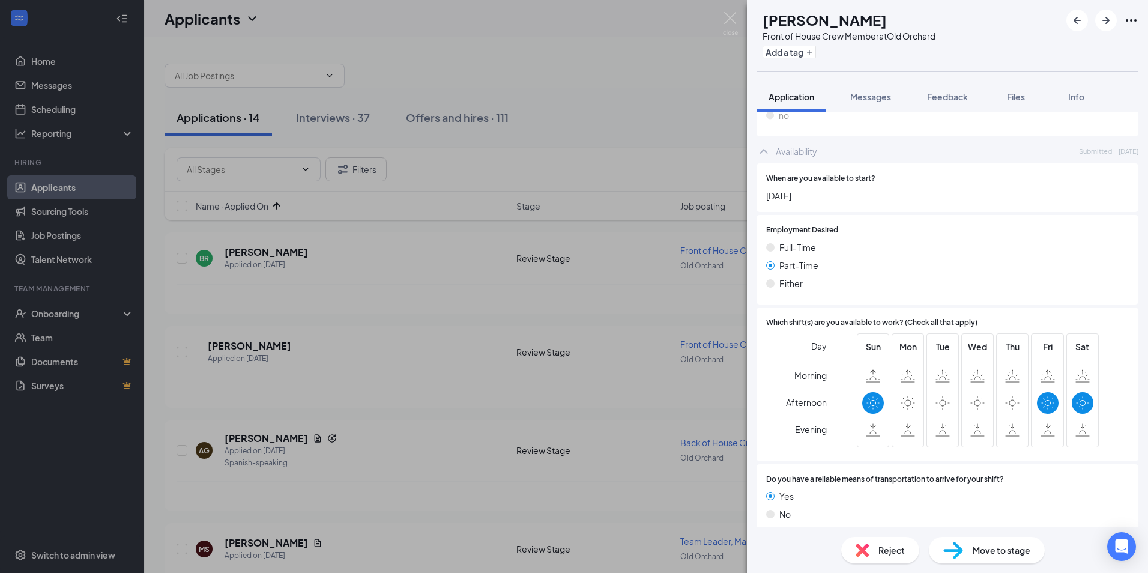
click at [881, 554] on span "Reject" at bounding box center [892, 550] width 26 height 13
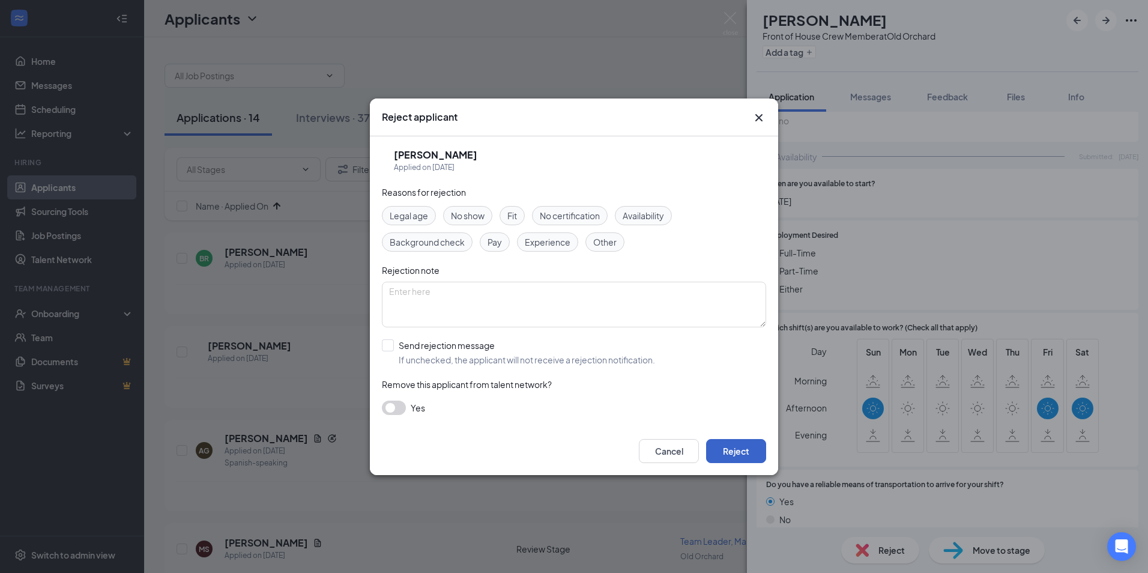
click at [742, 461] on button "Reject" at bounding box center [736, 451] width 60 height 24
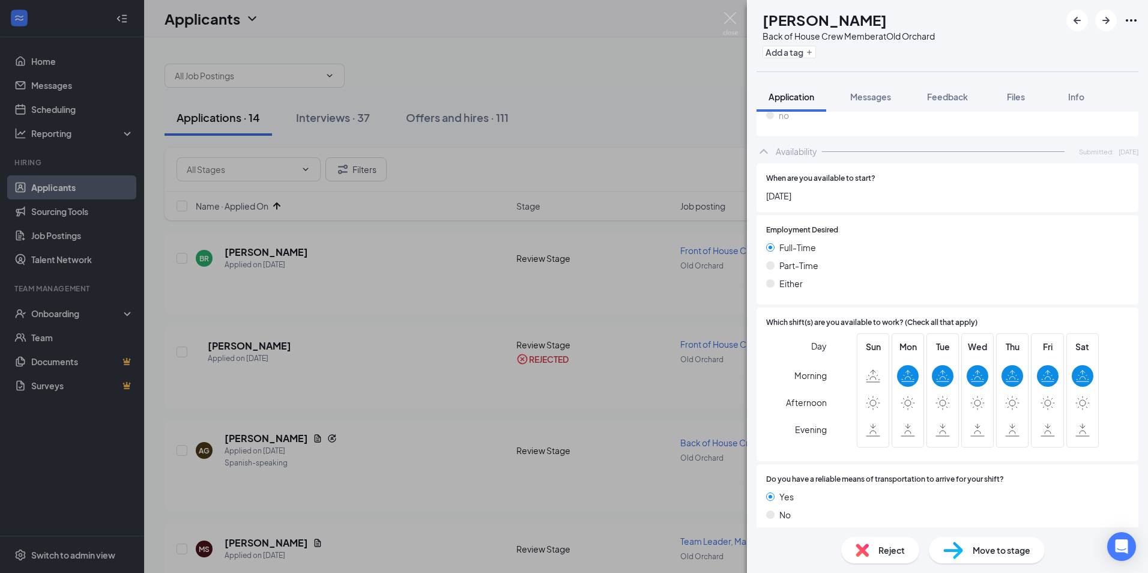
click at [878, 552] on div "Reject" at bounding box center [881, 550] width 78 height 26
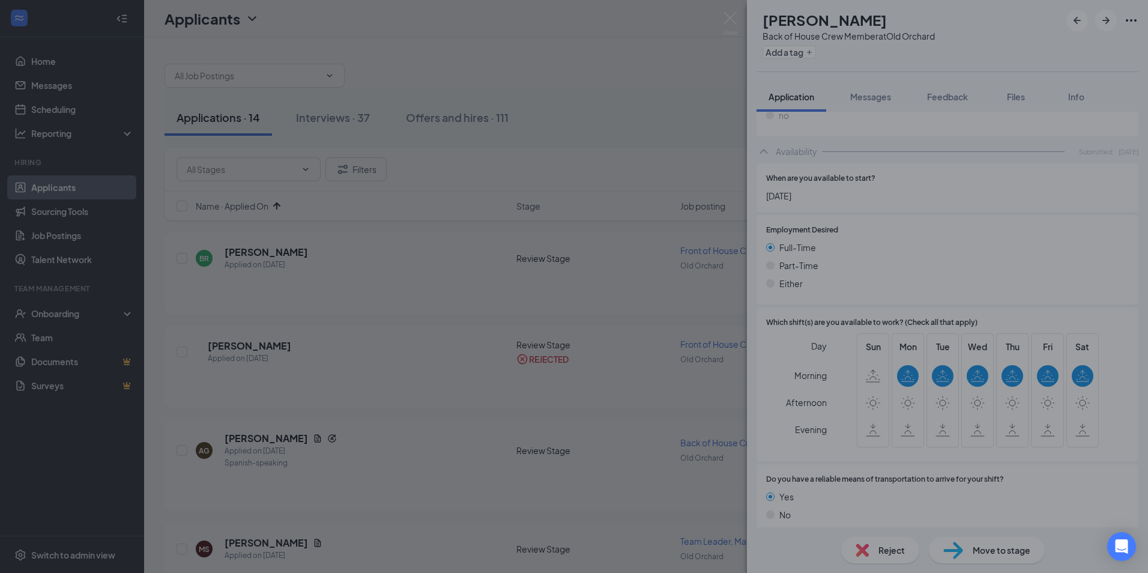
scroll to position [673, 0]
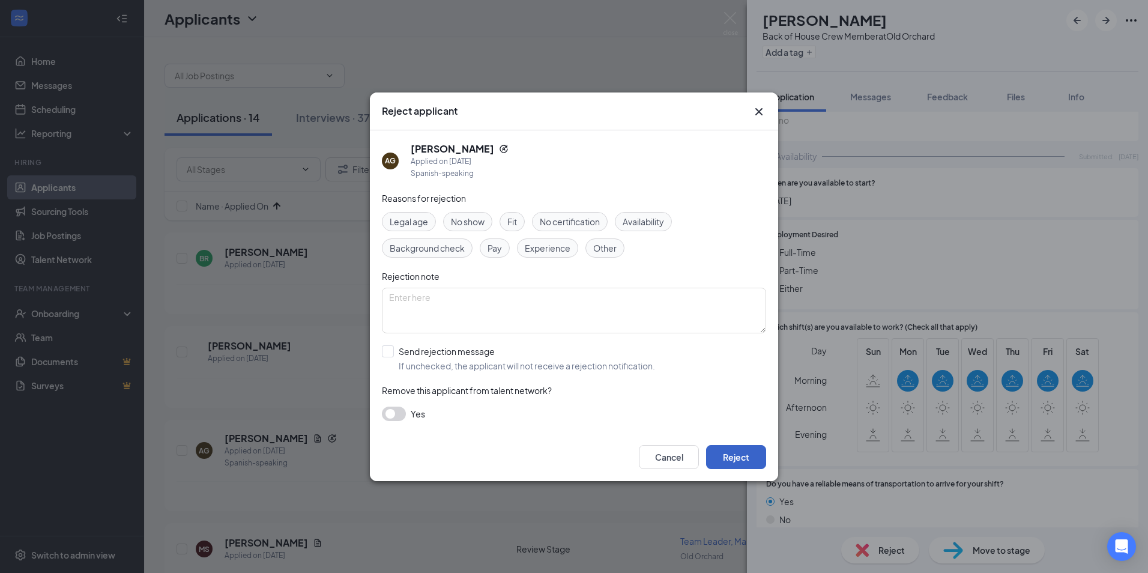
click at [740, 455] on button "Reject" at bounding box center [736, 457] width 60 height 24
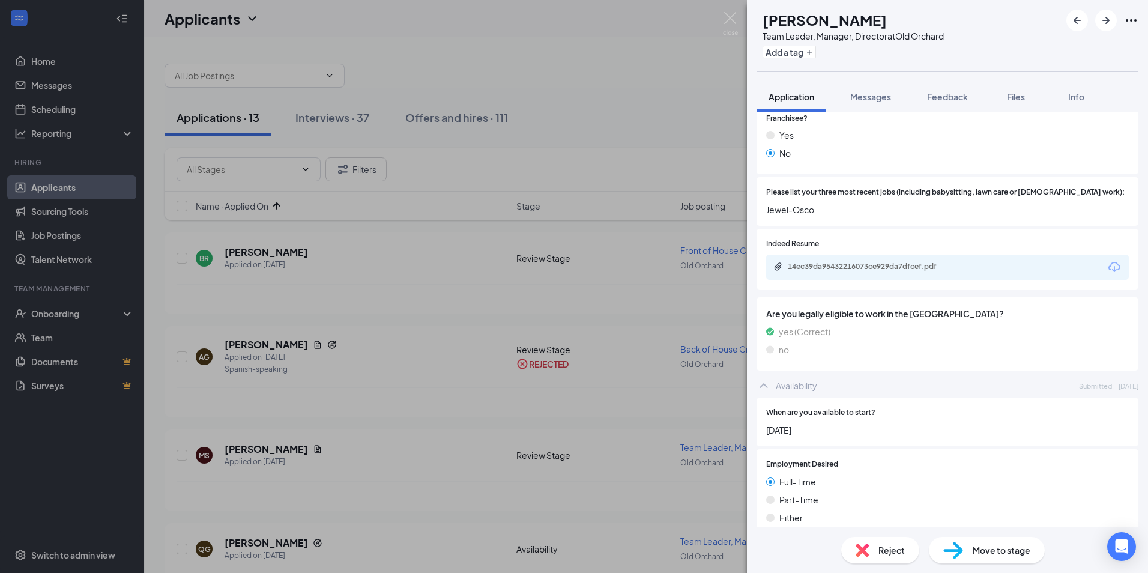
scroll to position [391, 0]
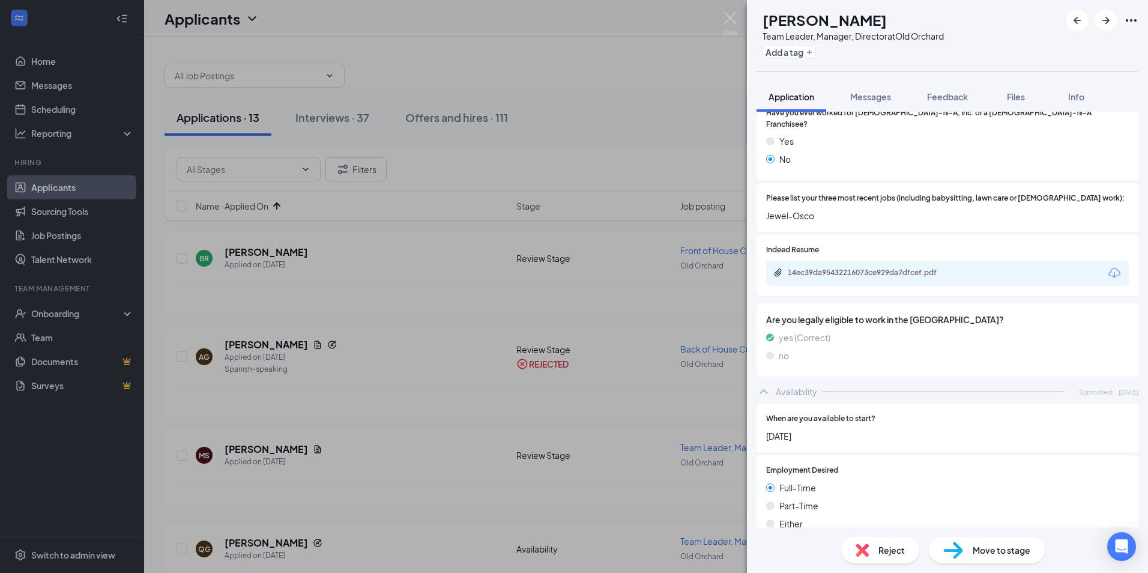
click at [896, 549] on span "Reject" at bounding box center [892, 550] width 26 height 13
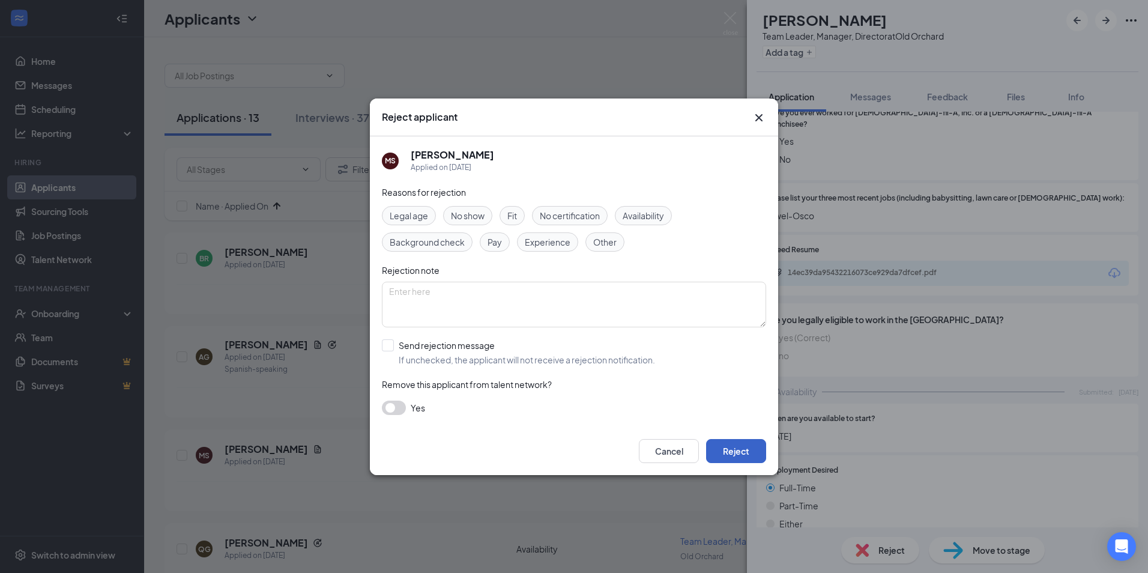
click at [754, 460] on button "Reject" at bounding box center [736, 451] width 60 height 24
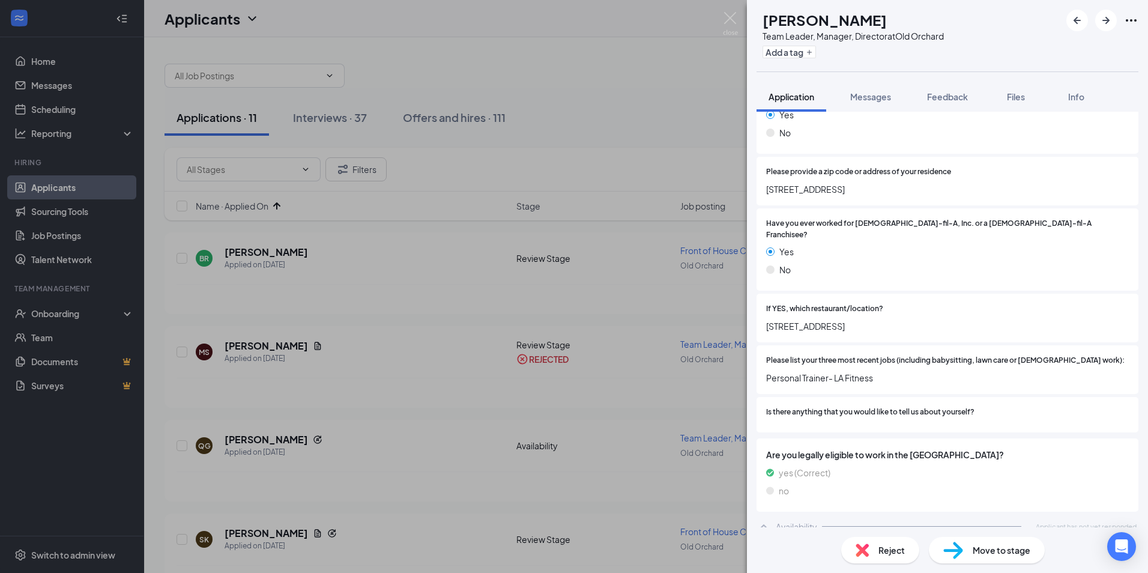
scroll to position [309, 0]
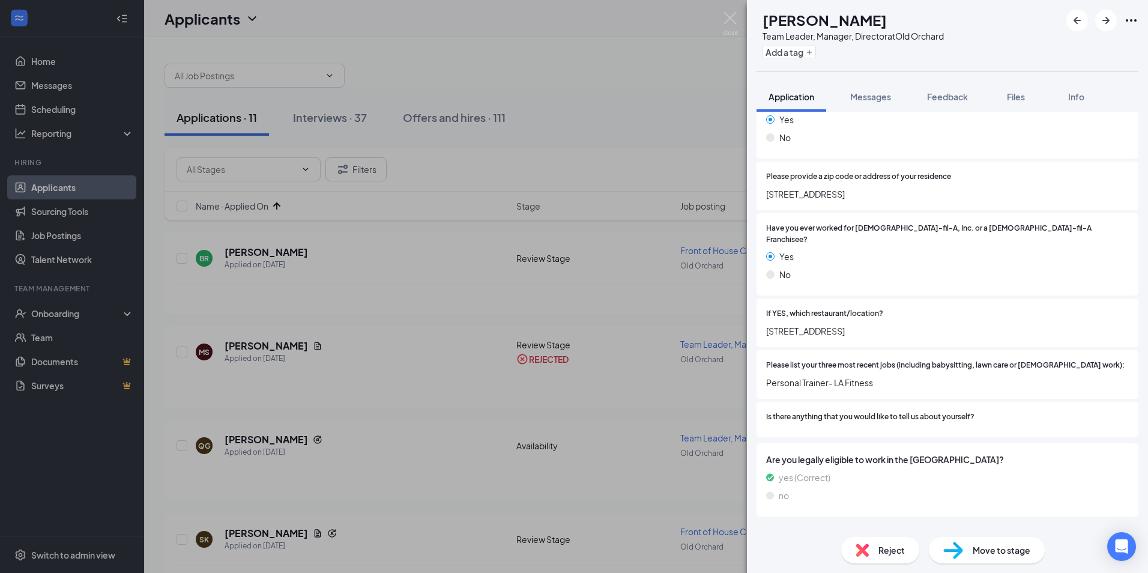
click at [868, 553] on img at bounding box center [862, 550] width 13 height 13
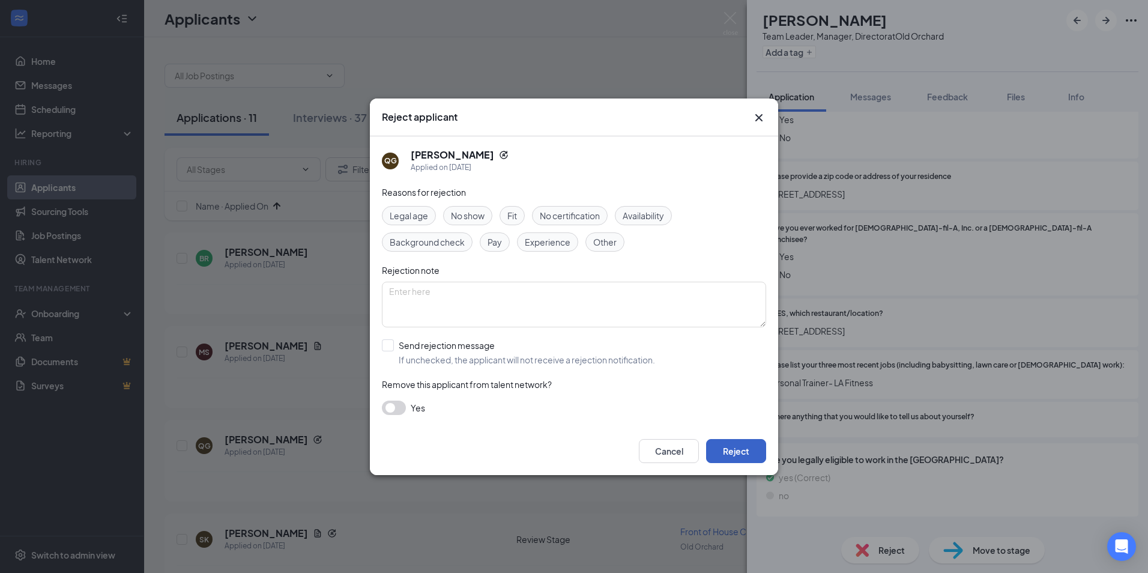
click at [751, 457] on button "Reject" at bounding box center [736, 451] width 60 height 24
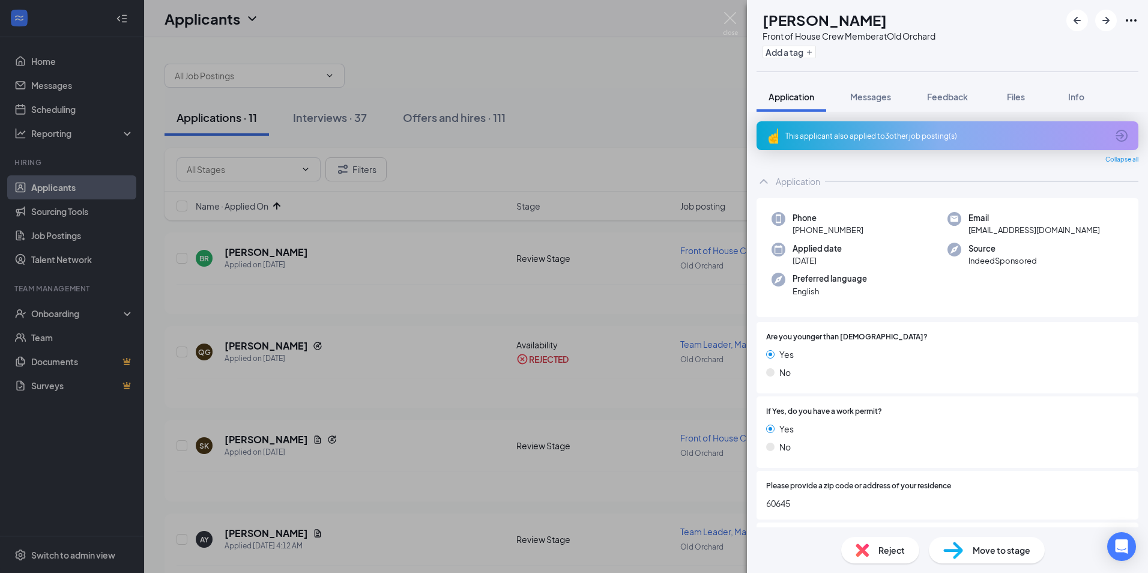
scroll to position [300, 0]
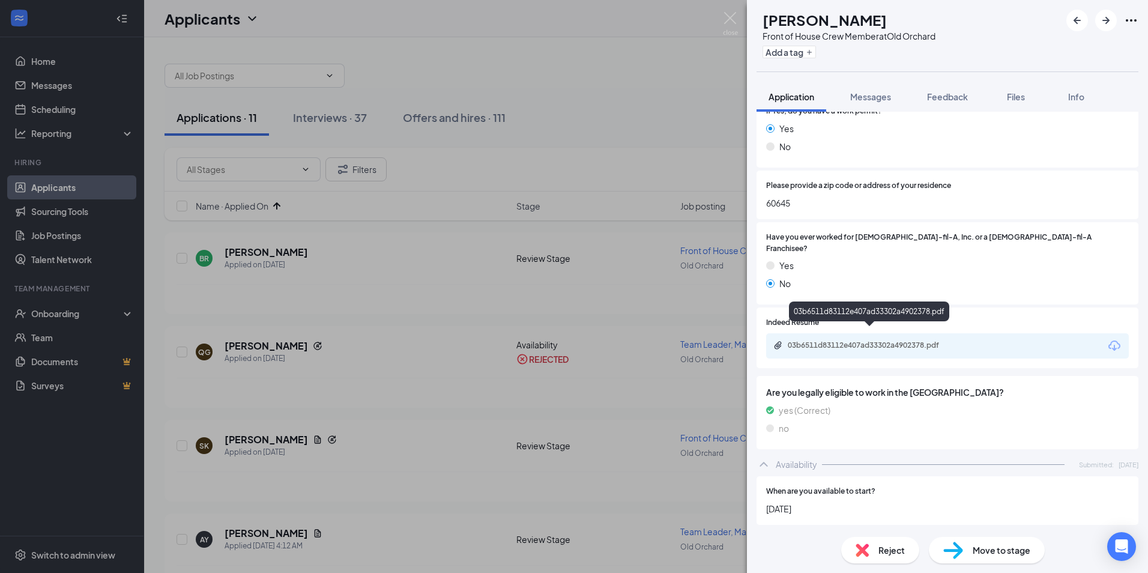
click at [810, 341] on div "03b6511d83112e407ad33302a4902378.pdf" at bounding box center [872, 346] width 168 height 10
click at [944, 554] on img at bounding box center [954, 550] width 20 height 17
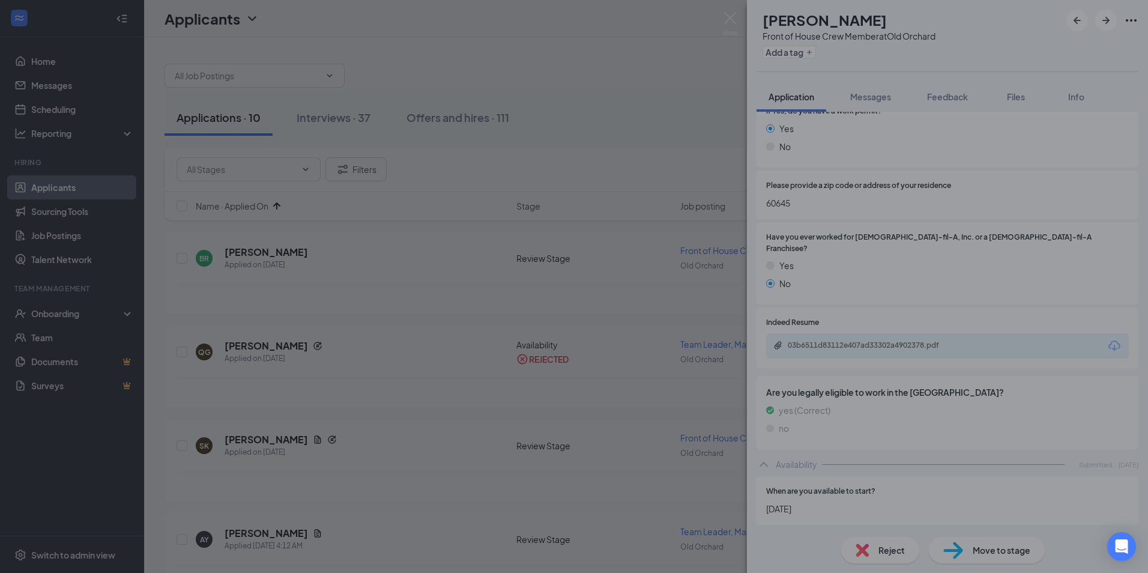
type input "Onsite Interview (next stage)"
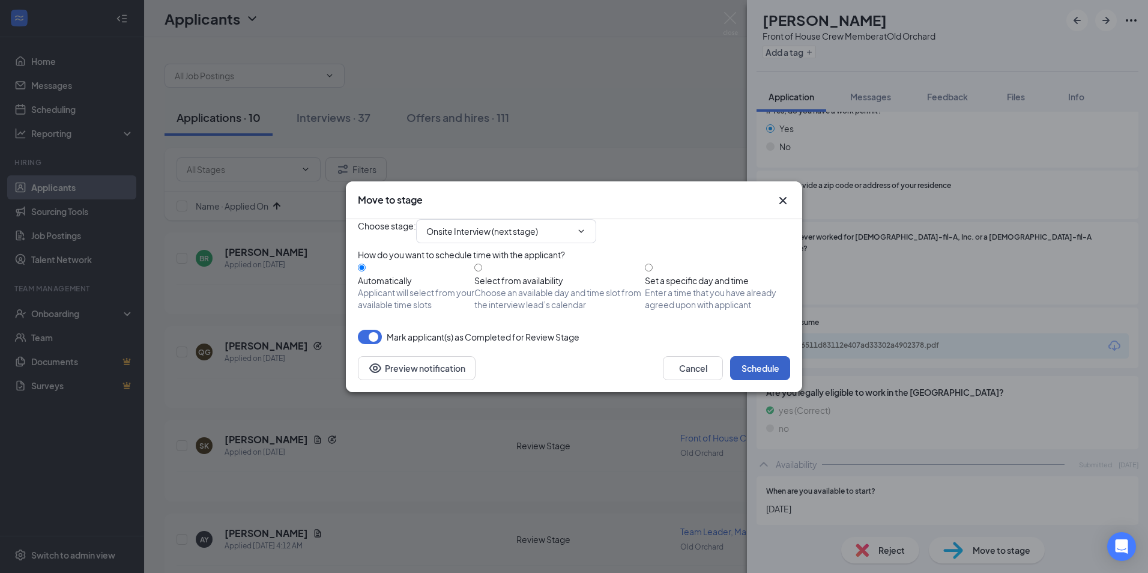
click at [742, 380] on button "Schedule" at bounding box center [760, 368] width 60 height 24
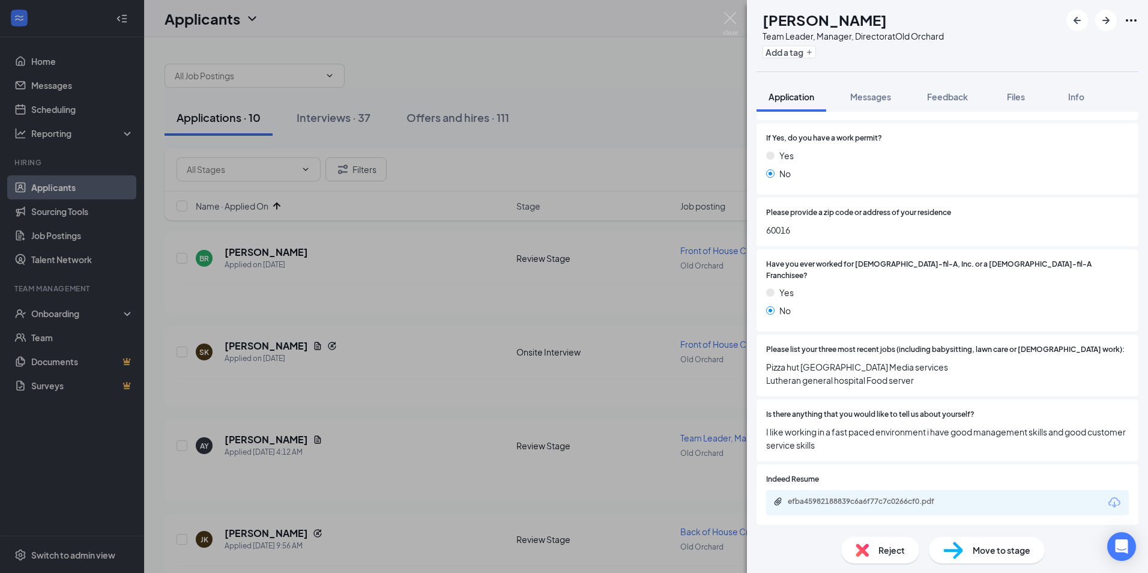
scroll to position [240, 0]
click at [867, 506] on div "efba45982188839c6a6f77c7c0266cf0.pdf" at bounding box center [872, 501] width 168 height 10
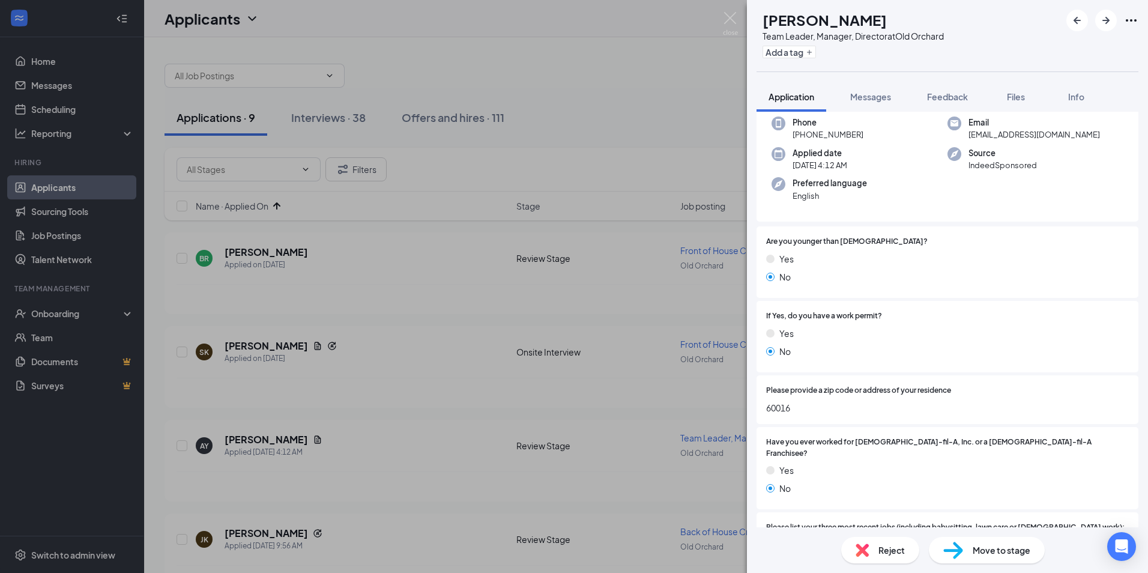
scroll to position [302, 0]
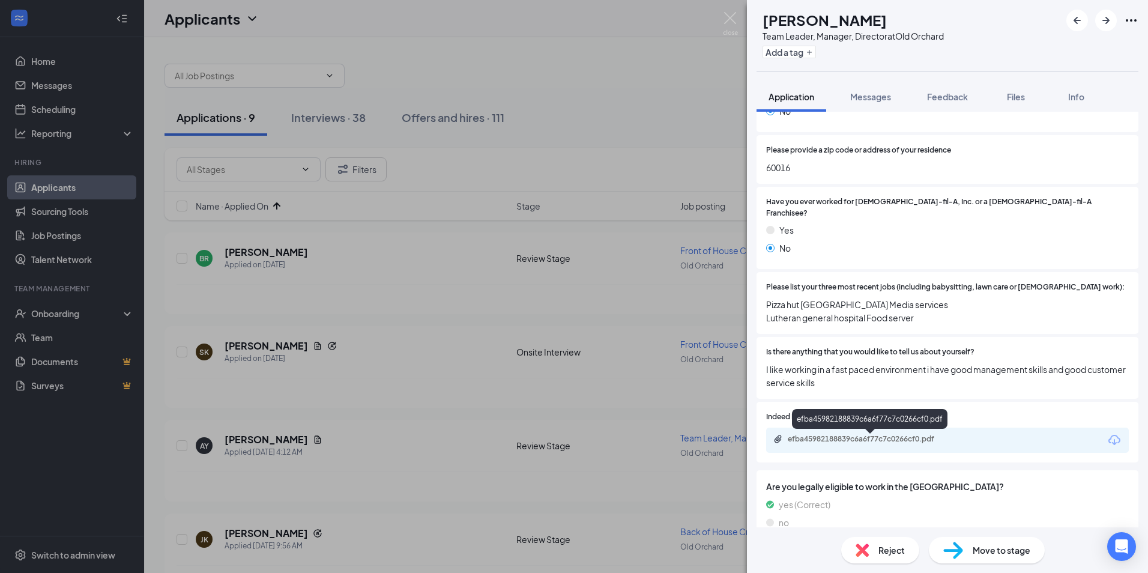
click at [828, 444] on div "efba45982188839c6a6f77c7c0266cf0.pdf" at bounding box center [872, 439] width 168 height 10
click at [885, 558] on div "Reject" at bounding box center [881, 550] width 78 height 26
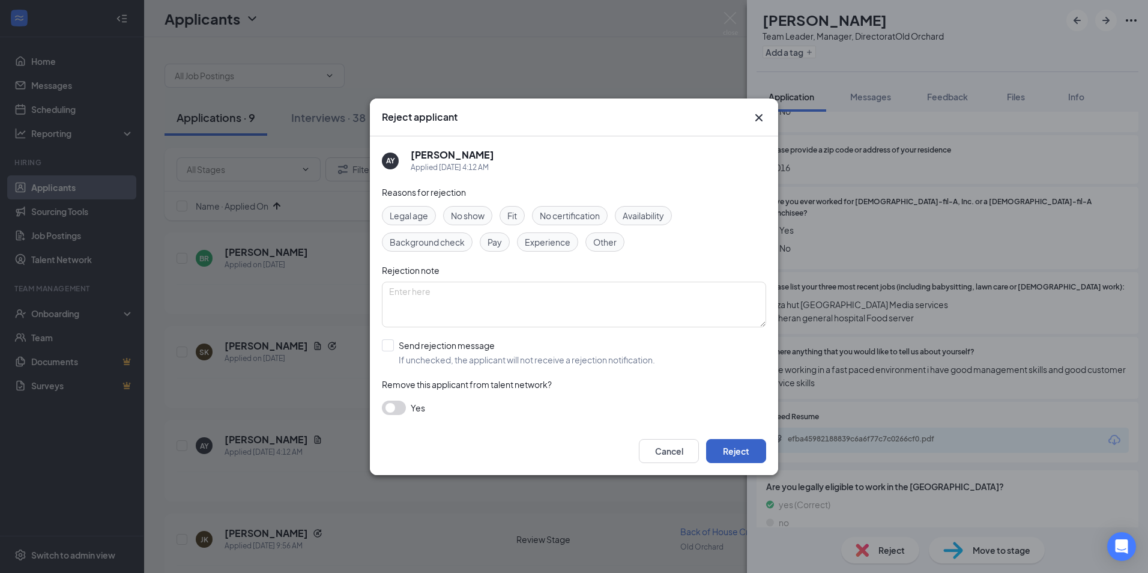
click at [754, 448] on button "Reject" at bounding box center [736, 451] width 60 height 24
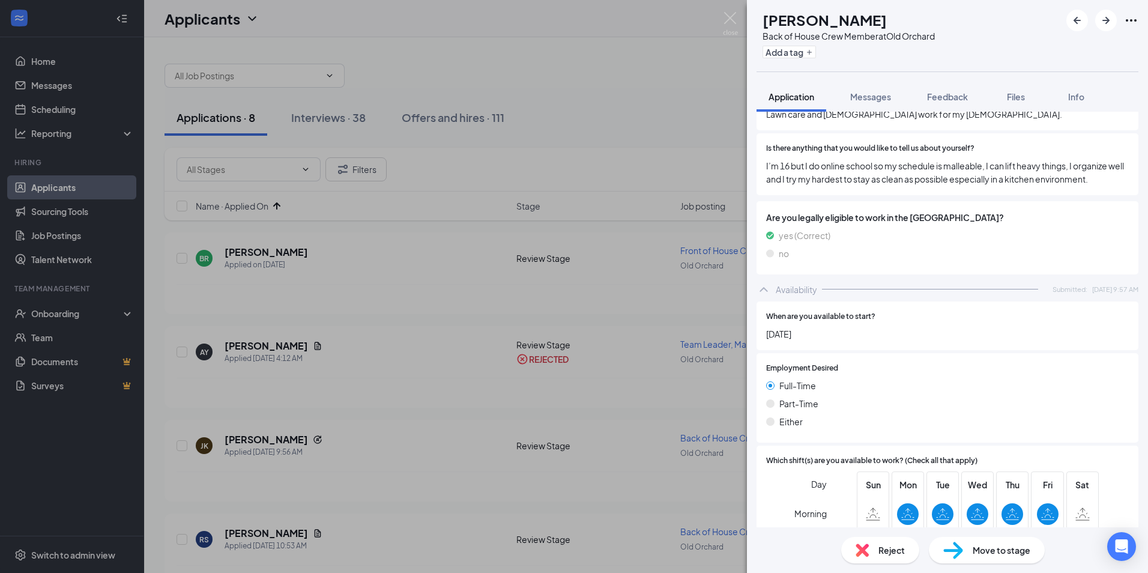
scroll to position [463, 0]
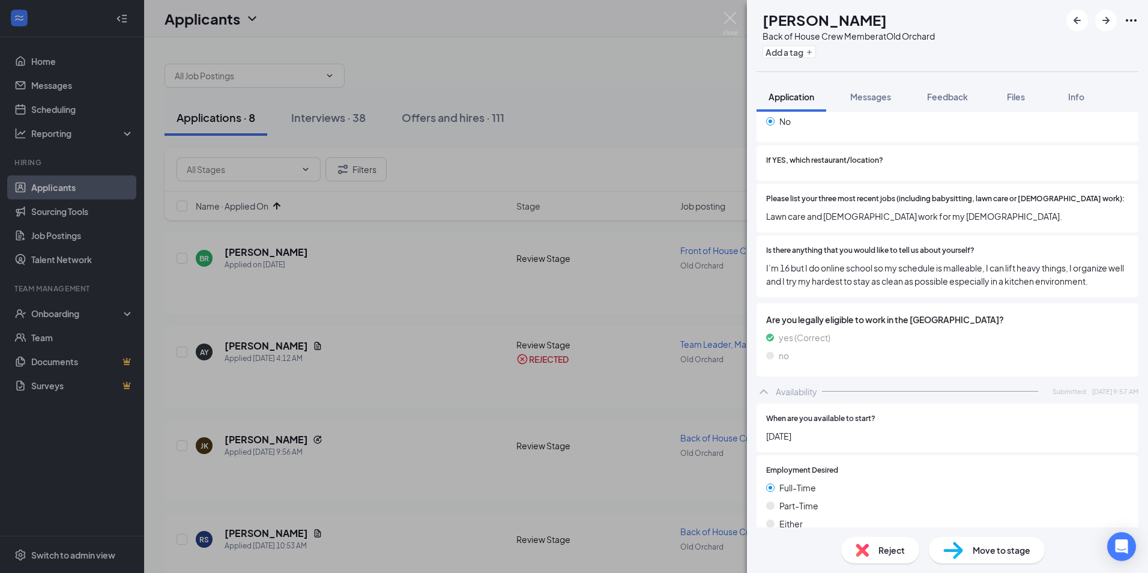
click at [894, 562] on div "Reject" at bounding box center [881, 550] width 78 height 26
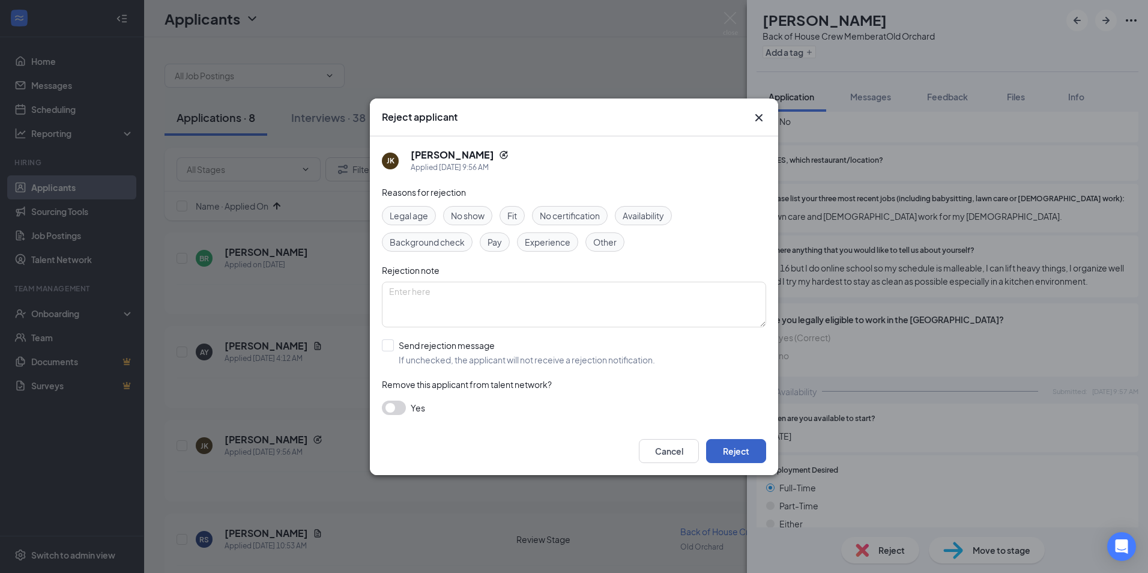
click at [731, 457] on button "Reject" at bounding box center [736, 451] width 60 height 24
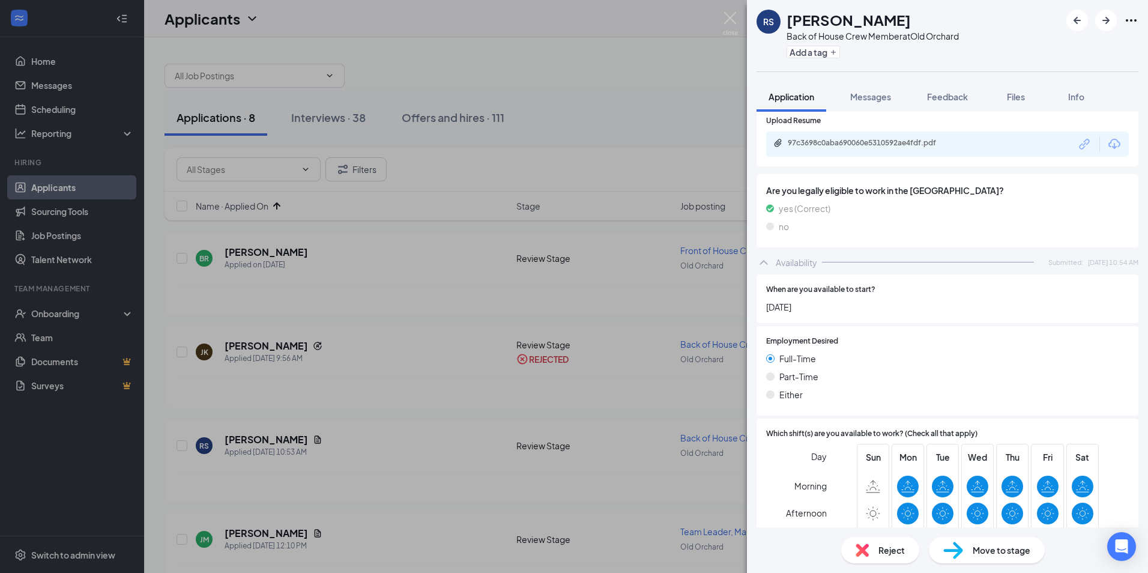
scroll to position [467, 0]
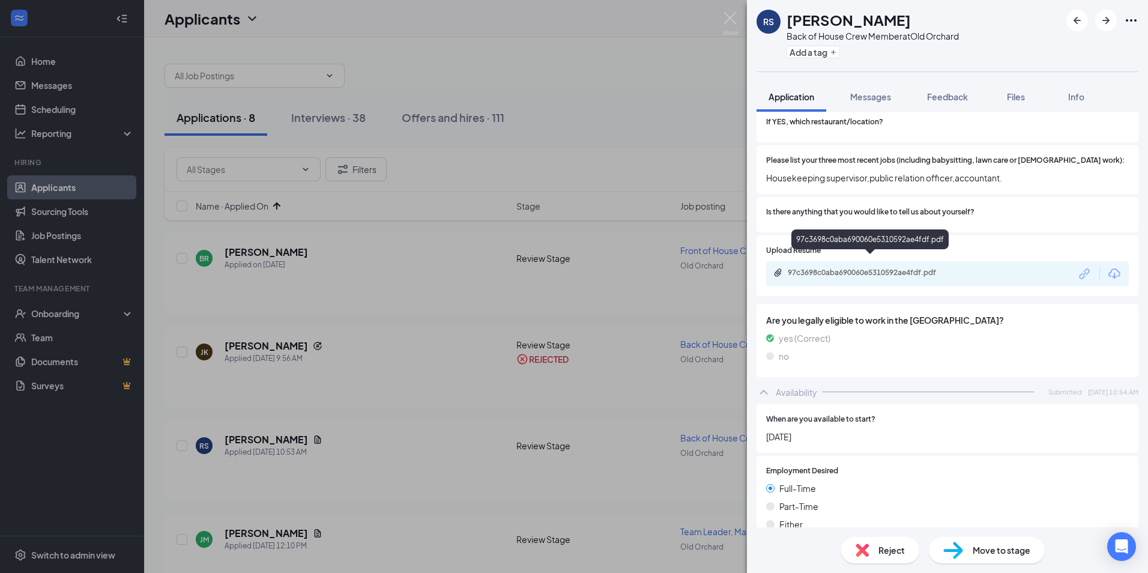
click at [849, 268] on div "97c3698c0aba690060e5310592ae4fdf.pdf" at bounding box center [872, 273] width 168 height 10
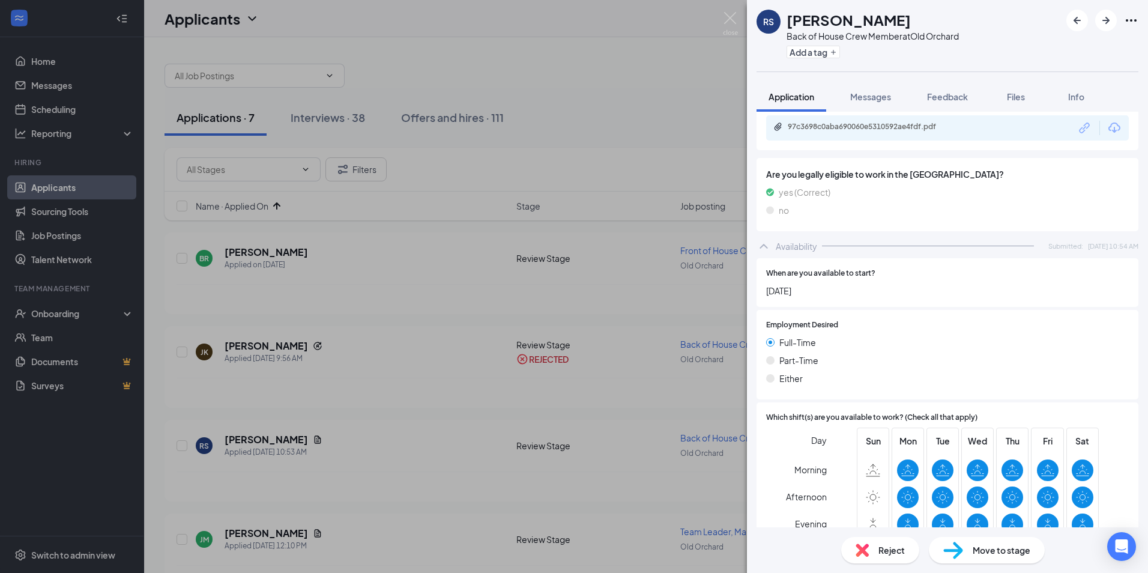
scroll to position [708, 0]
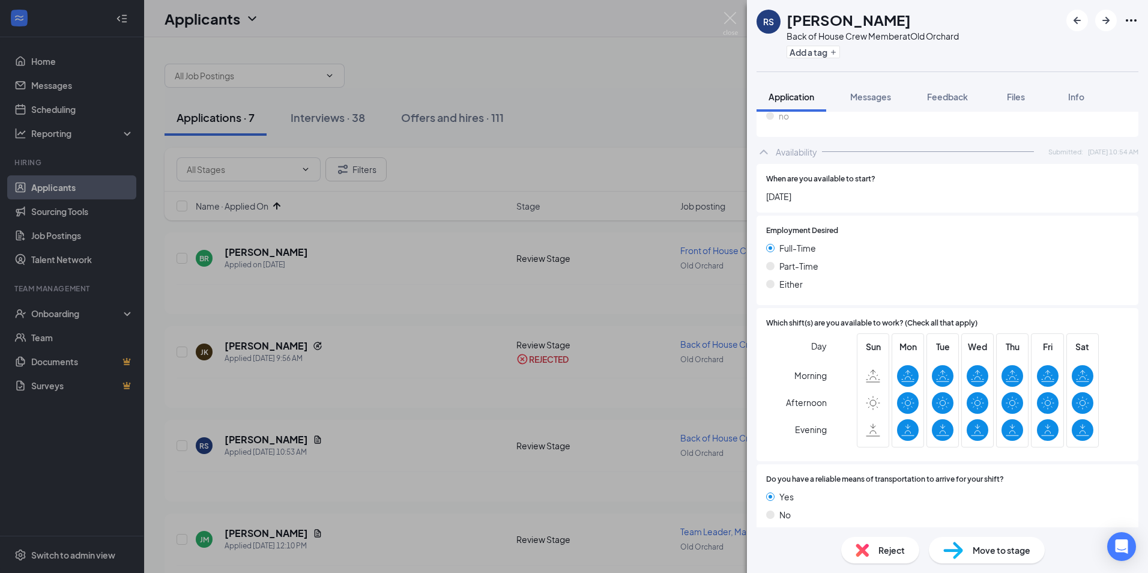
click at [885, 547] on span "Reject" at bounding box center [892, 550] width 26 height 13
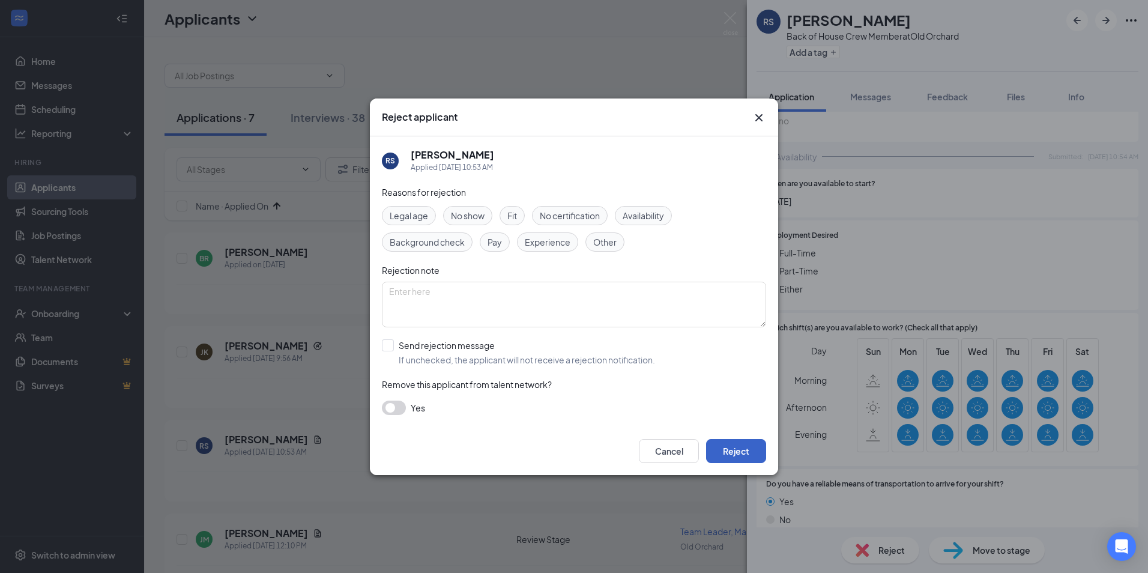
click at [756, 451] on button "Reject" at bounding box center [736, 451] width 60 height 24
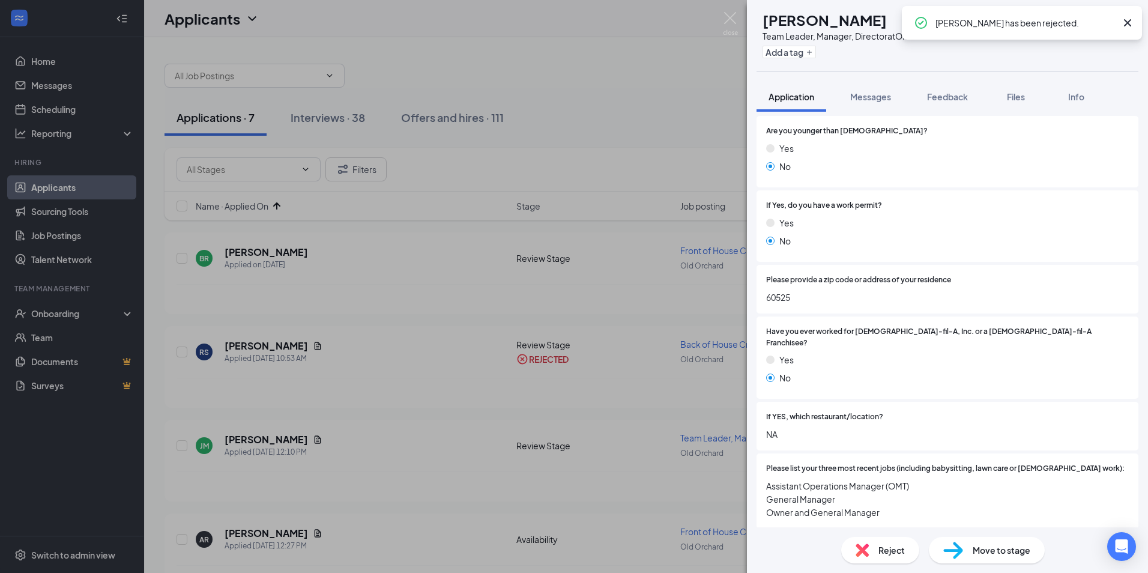
scroll to position [180, 0]
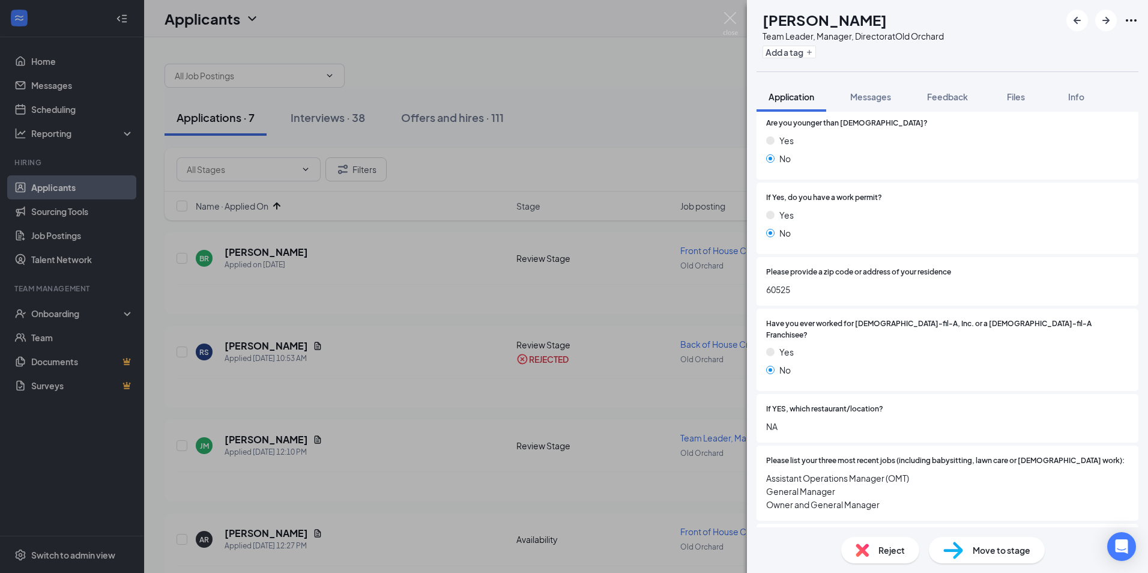
click at [893, 552] on span "Reject" at bounding box center [892, 550] width 26 height 13
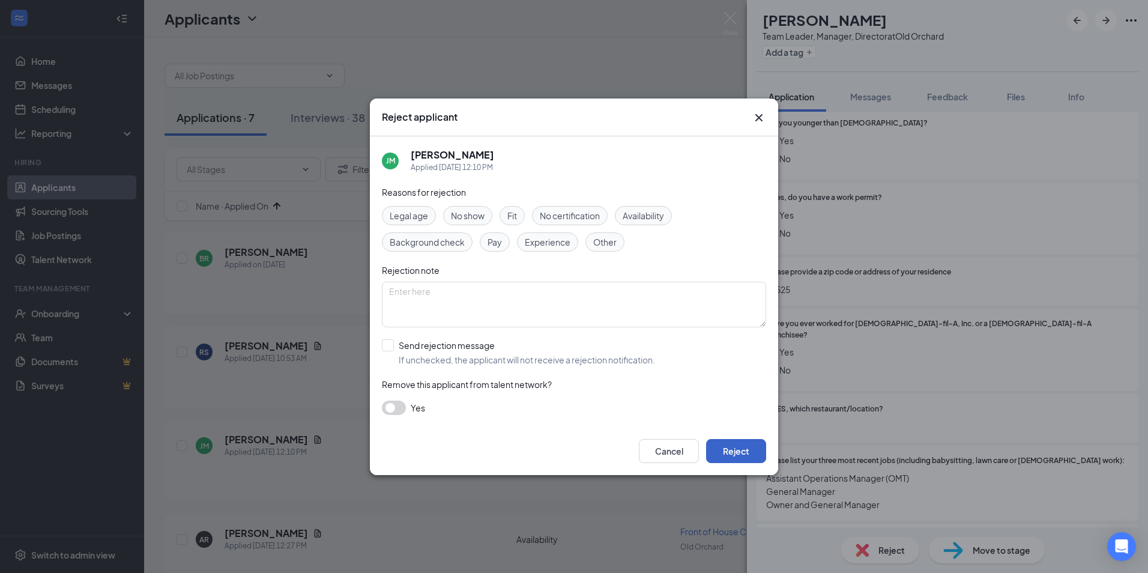
click at [750, 447] on button "Reject" at bounding box center [736, 451] width 60 height 24
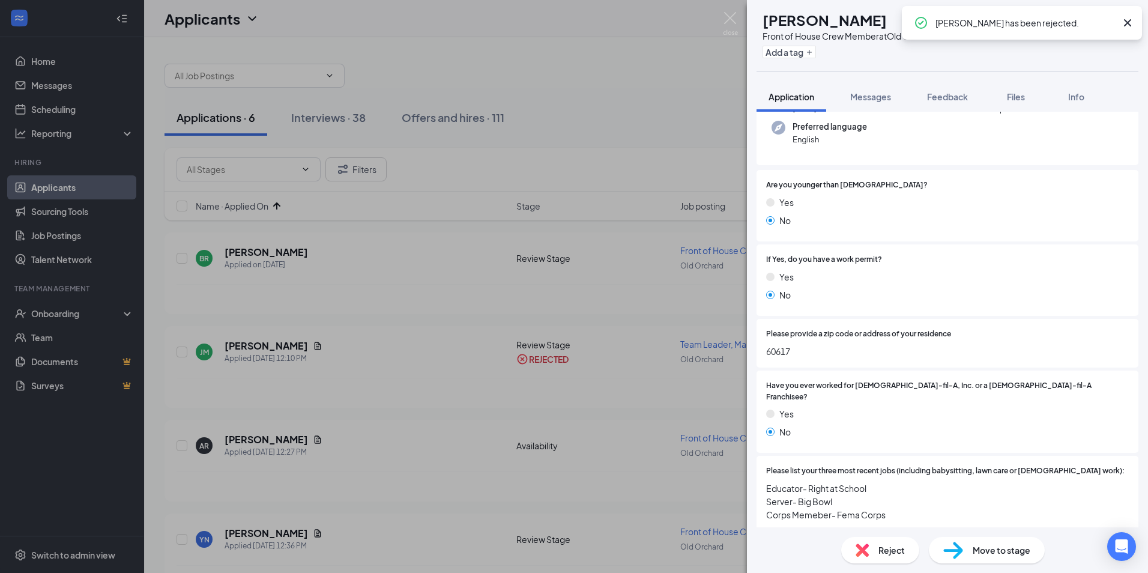
scroll to position [360, 0]
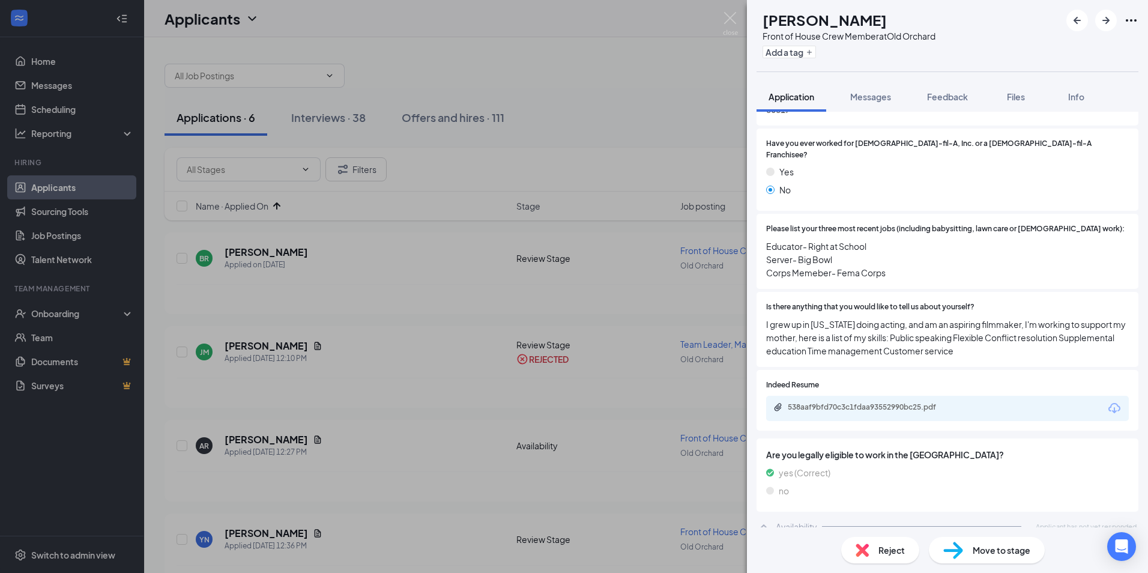
click at [887, 547] on span "Reject" at bounding box center [892, 550] width 26 height 13
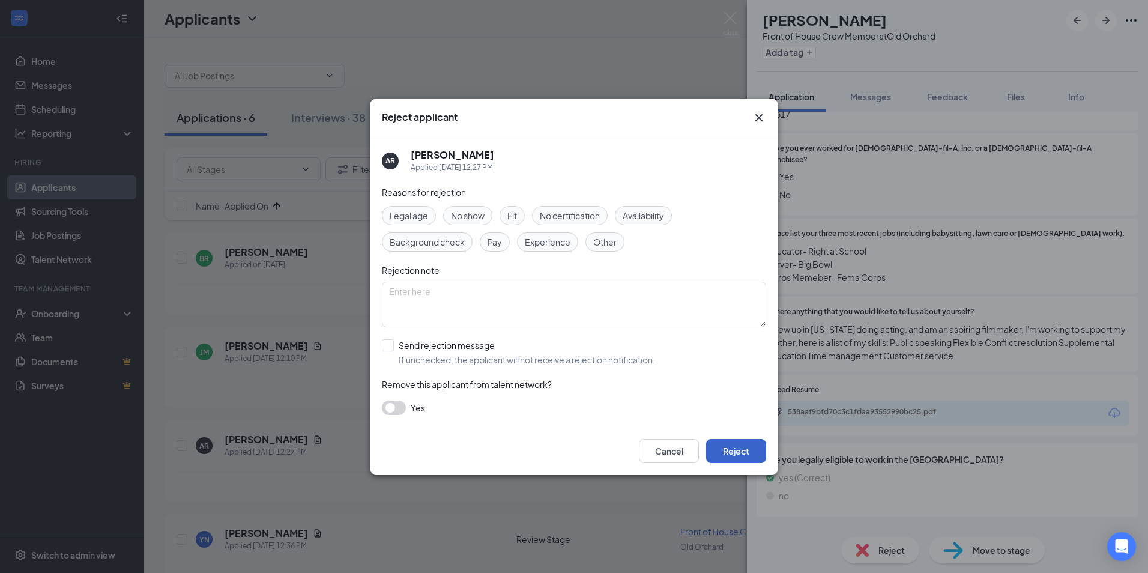
click at [727, 448] on button "Reject" at bounding box center [736, 451] width 60 height 24
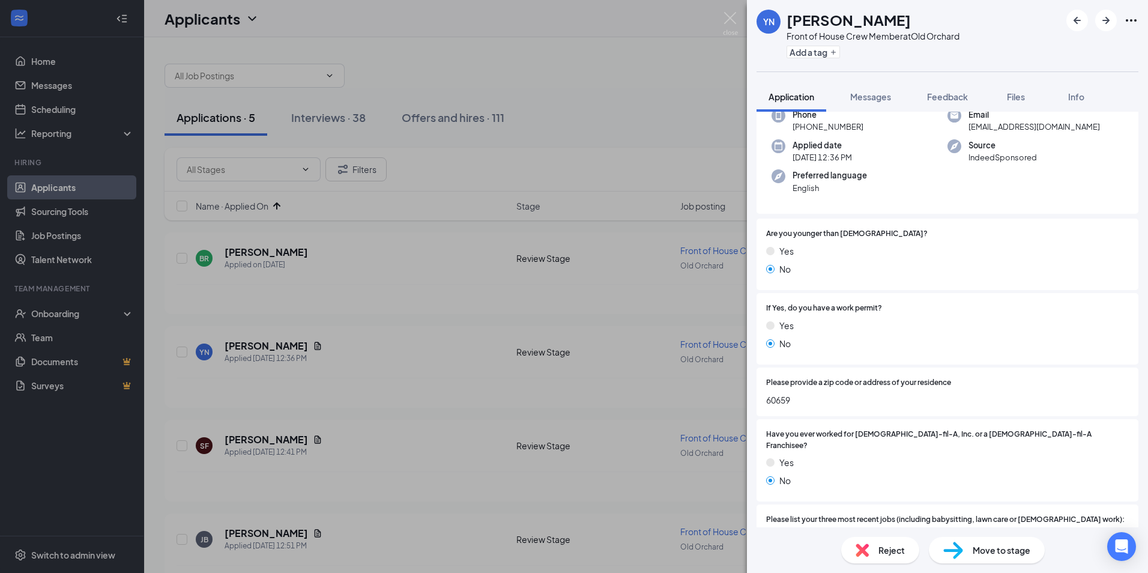
scroll to position [300, 0]
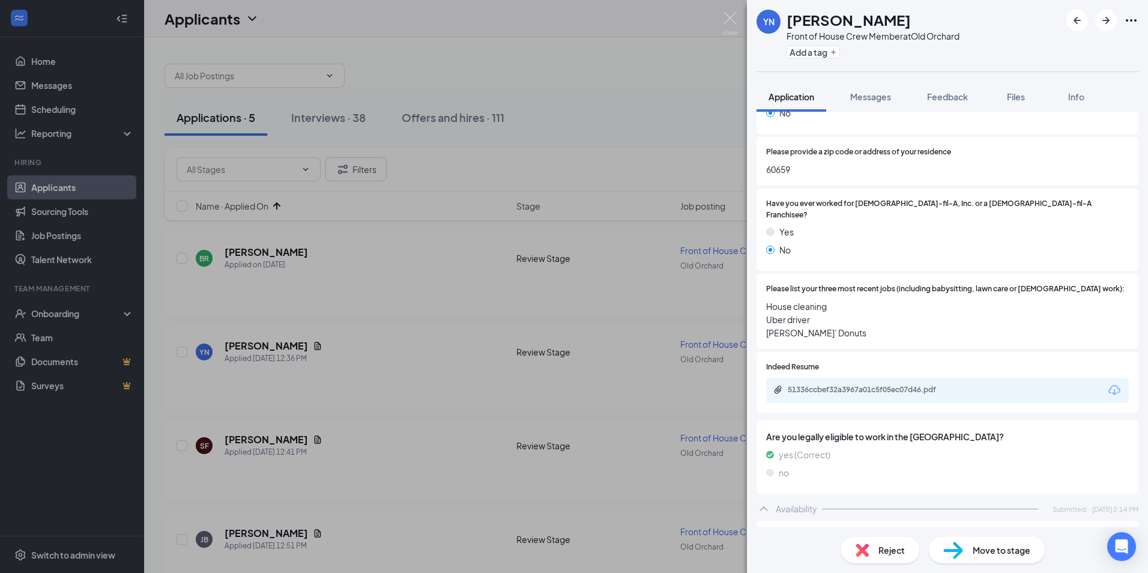
click at [891, 545] on span "Reject" at bounding box center [892, 550] width 26 height 13
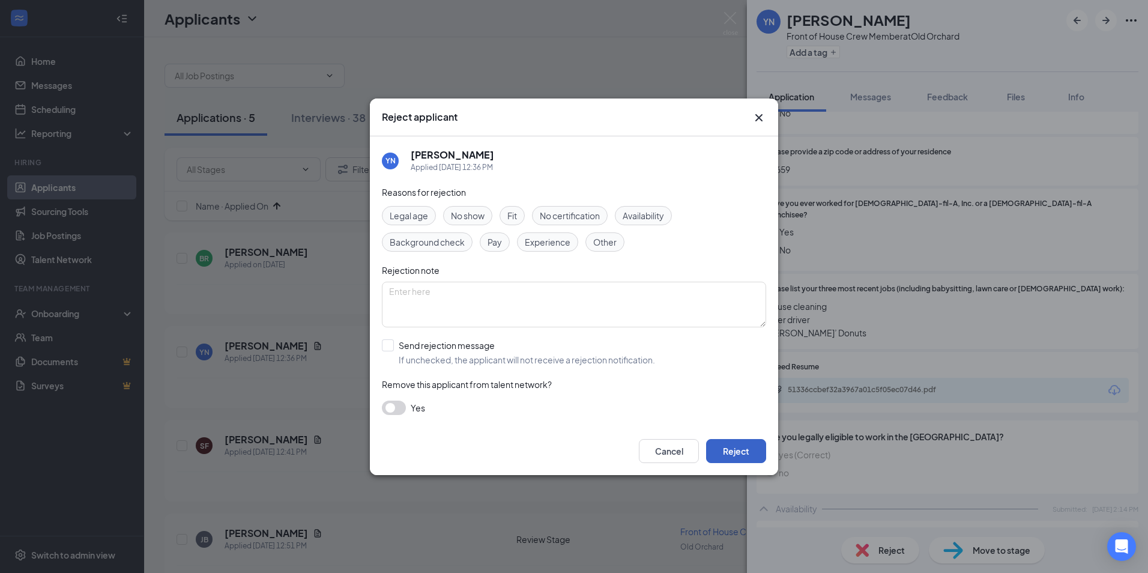
click at [763, 461] on button "Reject" at bounding box center [736, 451] width 60 height 24
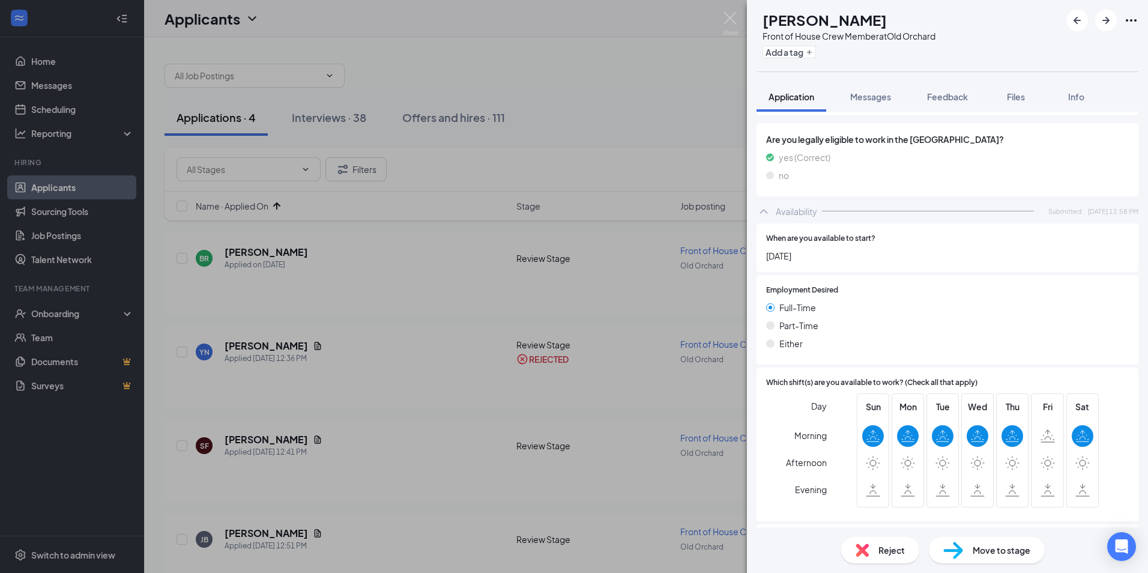
scroll to position [683, 0]
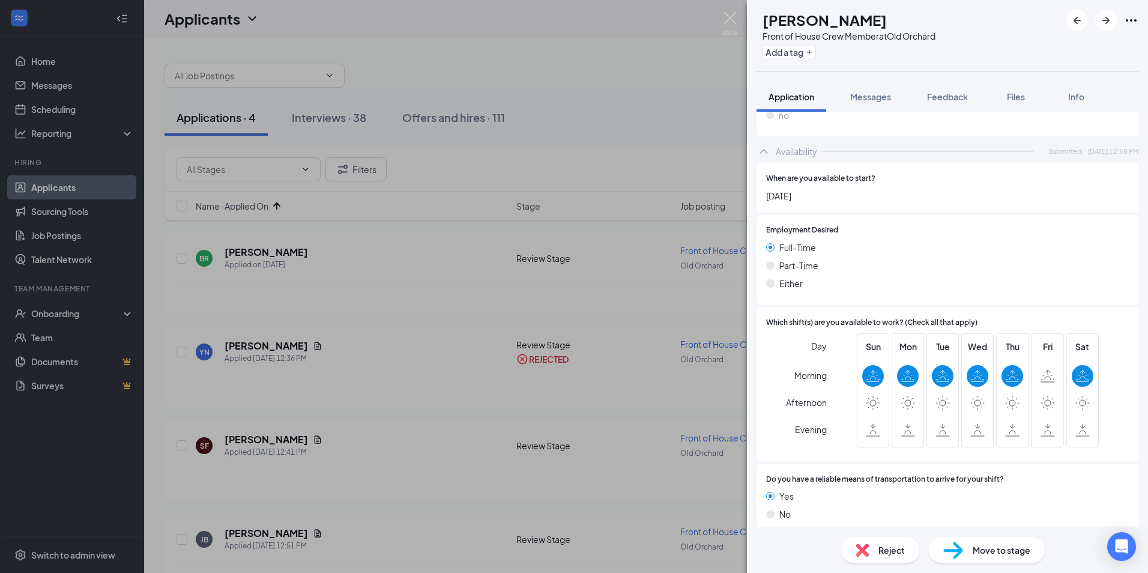
click at [874, 557] on div "Reject" at bounding box center [881, 550] width 78 height 26
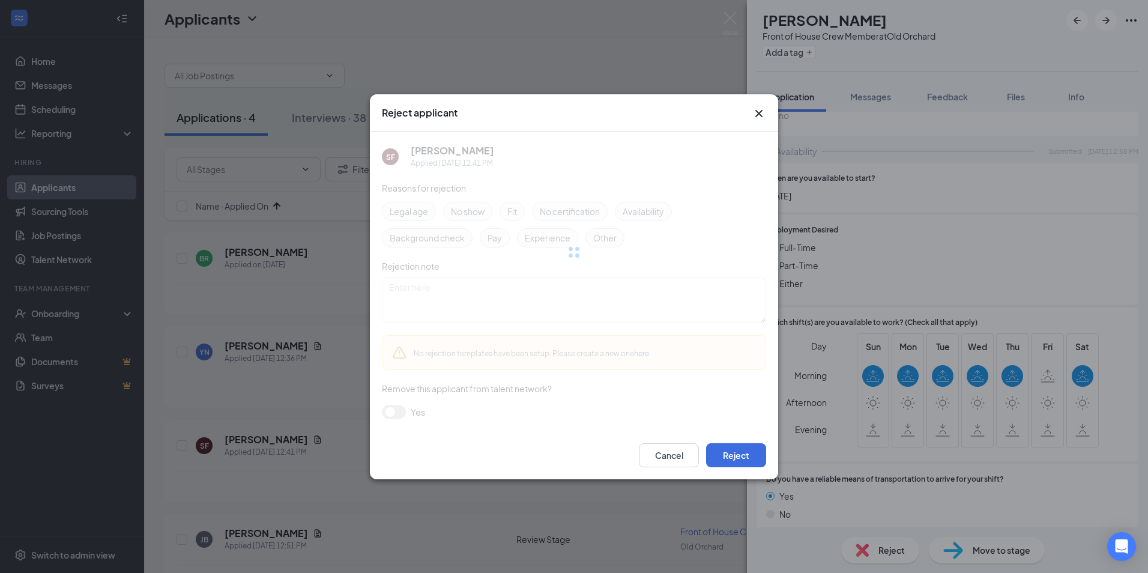
scroll to position [678, 0]
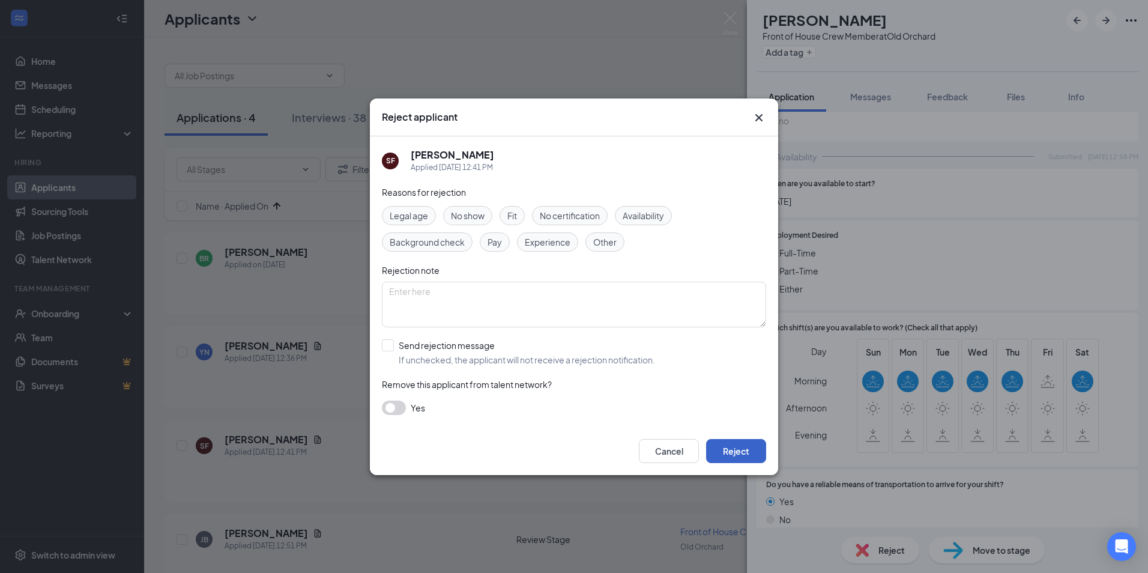
click at [746, 458] on button "Reject" at bounding box center [736, 451] width 60 height 24
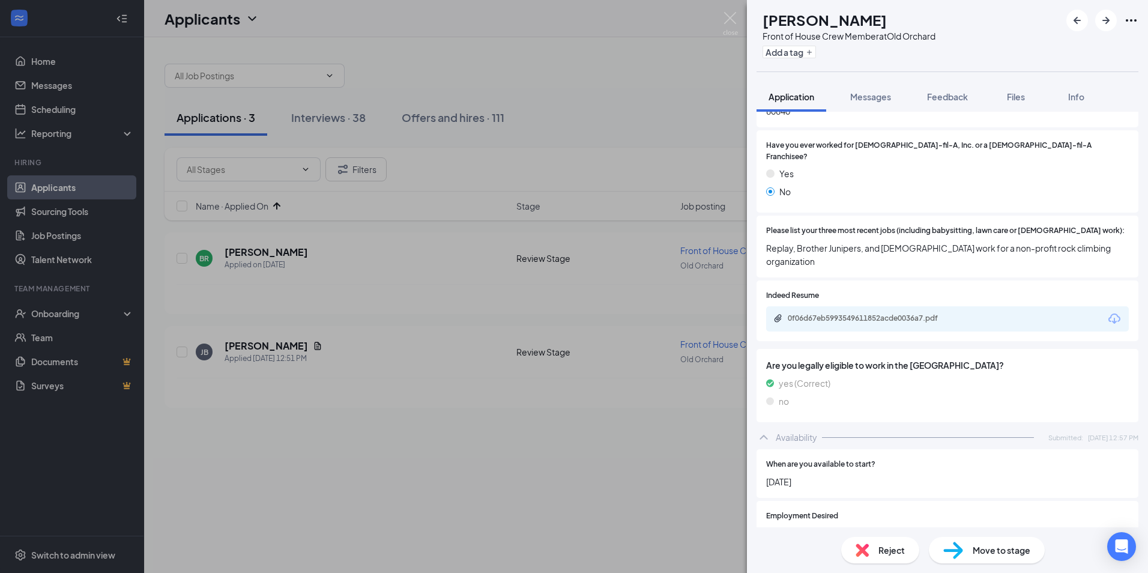
scroll to position [271, 0]
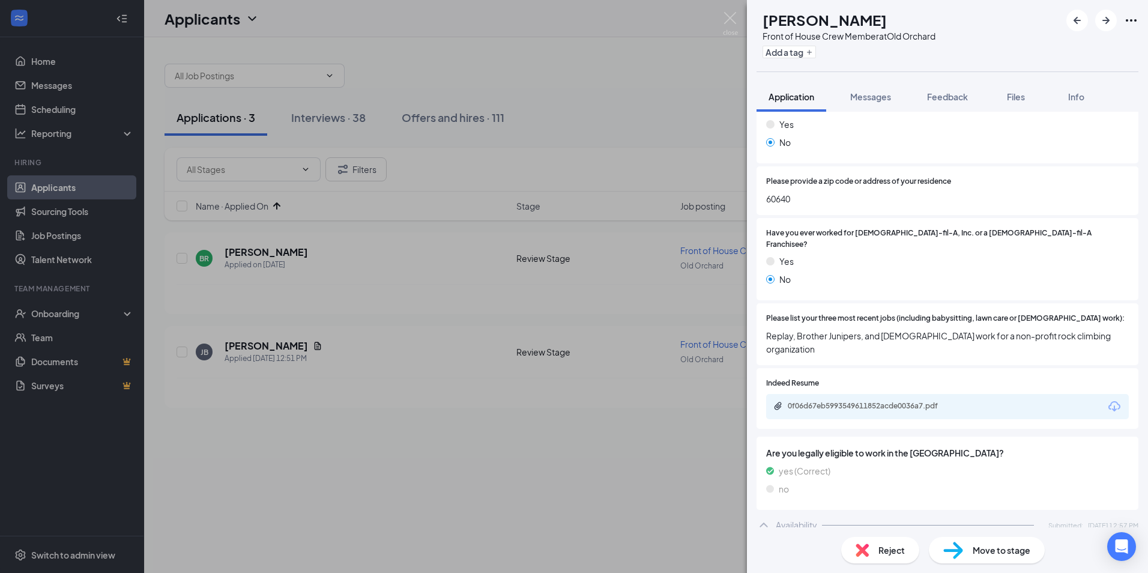
click at [866, 553] on img at bounding box center [862, 550] width 13 height 13
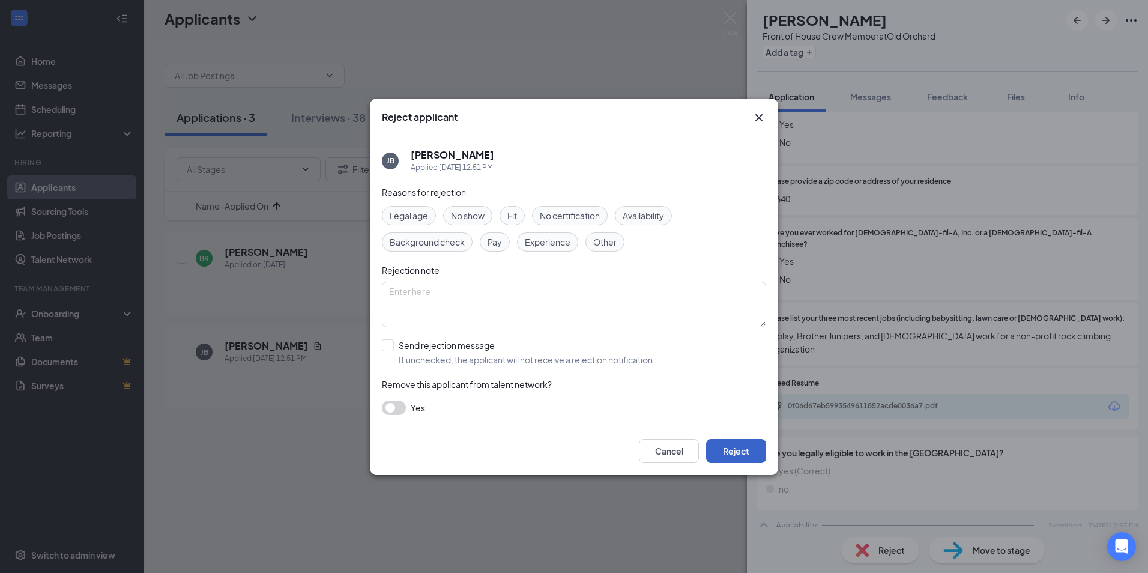
click at [754, 459] on button "Reject" at bounding box center [736, 451] width 60 height 24
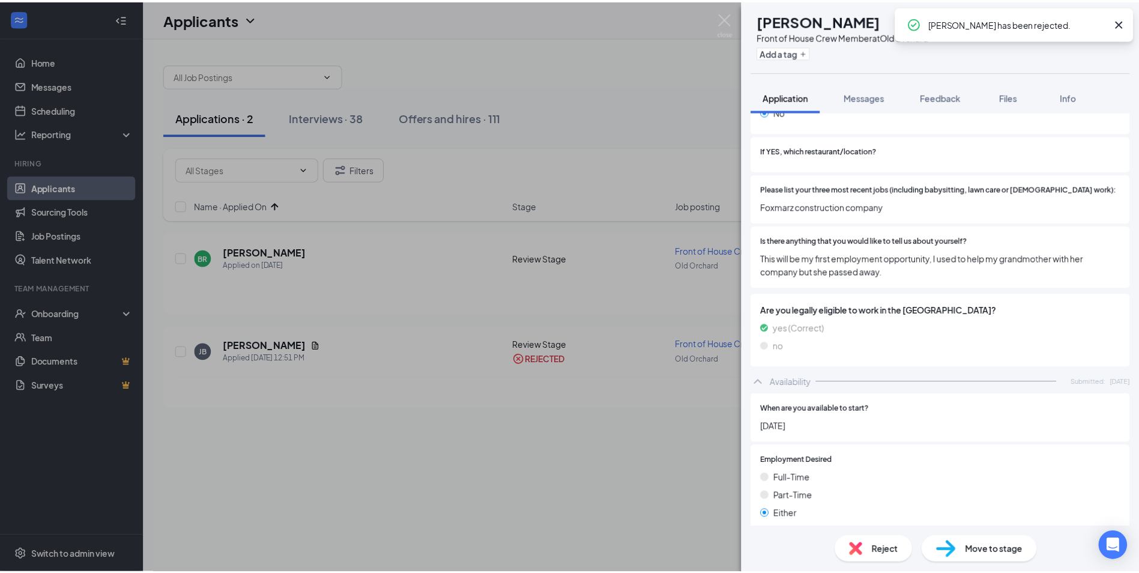
scroll to position [481, 0]
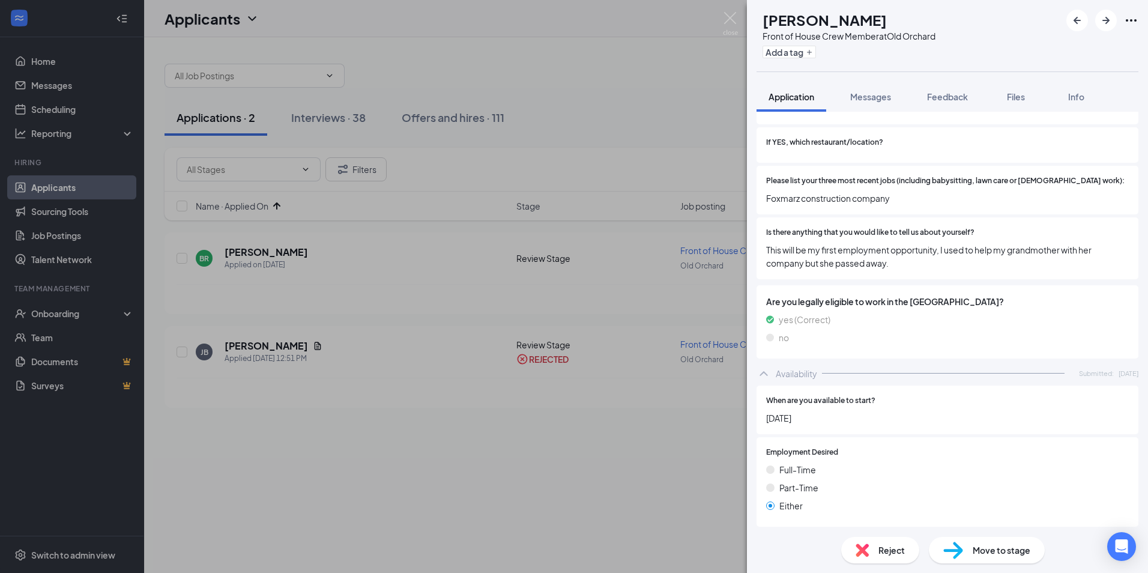
click at [868, 553] on div "Reject" at bounding box center [881, 550] width 78 height 26
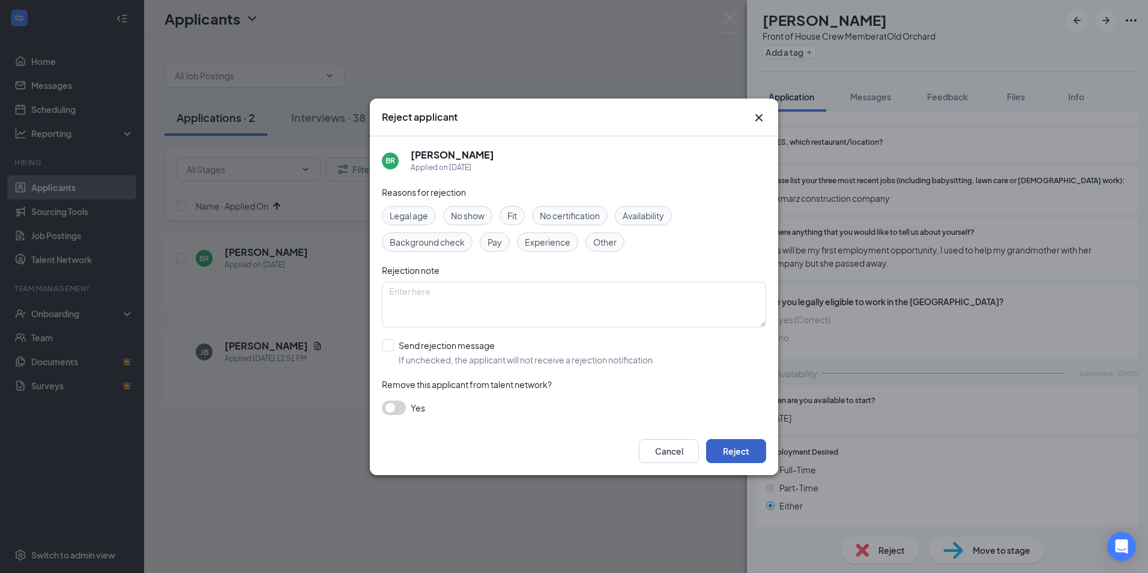
click at [717, 452] on button "Reject" at bounding box center [736, 451] width 60 height 24
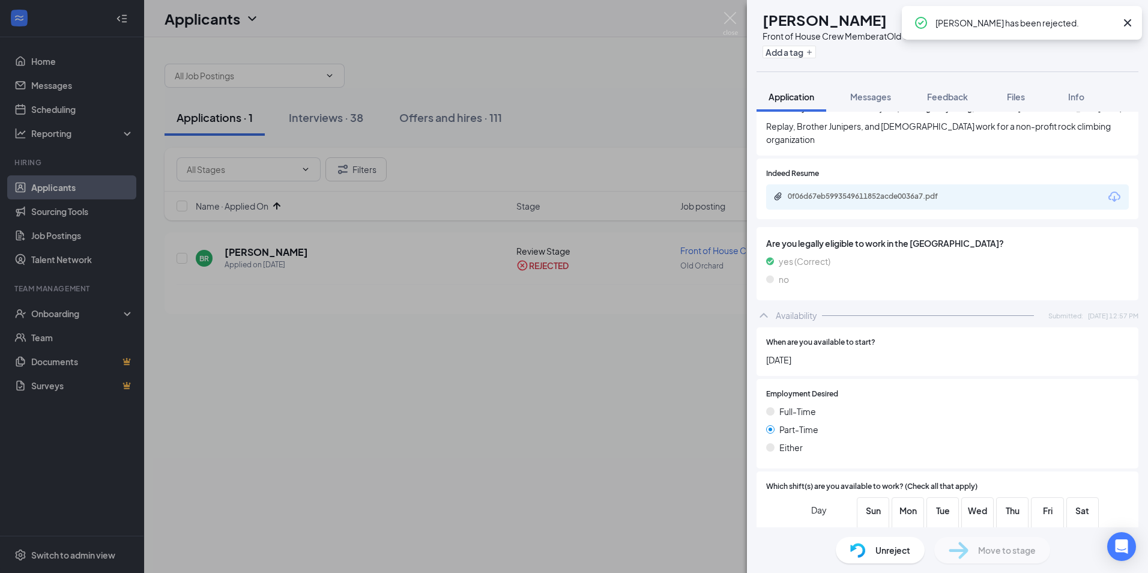
click at [369, 347] on div "[PERSON_NAME] [PERSON_NAME] Front of House Crew Member at [GEOGRAPHIC_DATA] Add…" at bounding box center [574, 286] width 1148 height 573
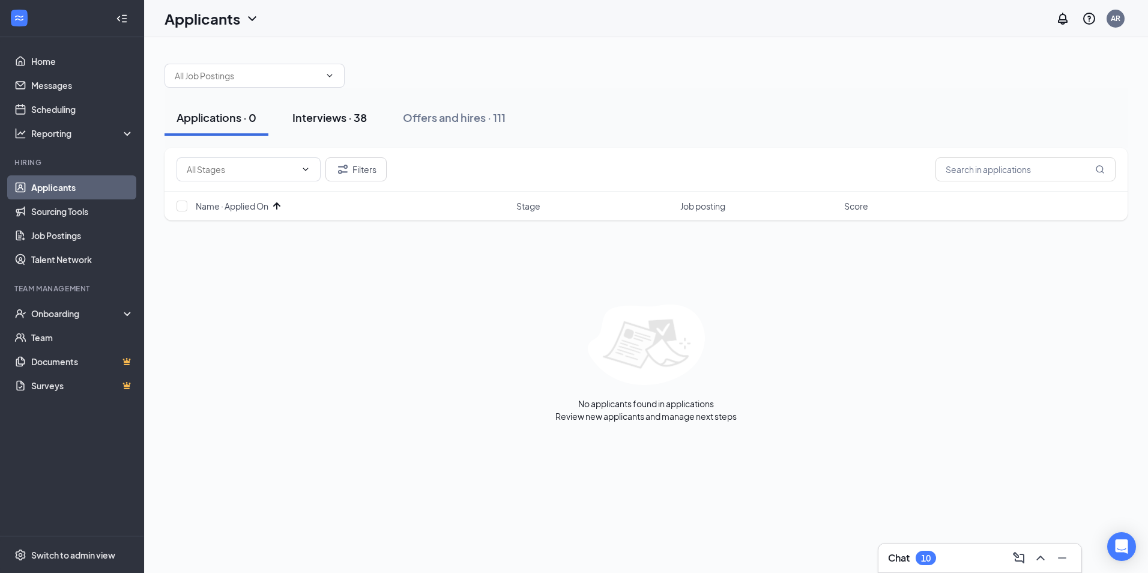
click at [343, 118] on div "Interviews · 38" at bounding box center [330, 117] width 74 height 15
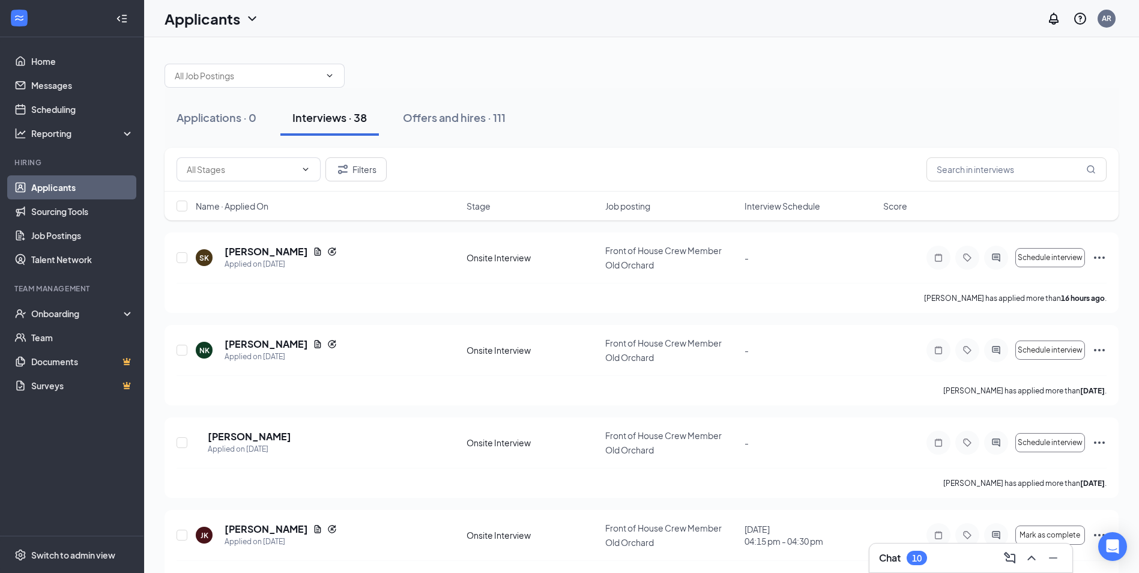
click at [775, 204] on span "Interview Schedule" at bounding box center [783, 206] width 76 height 12
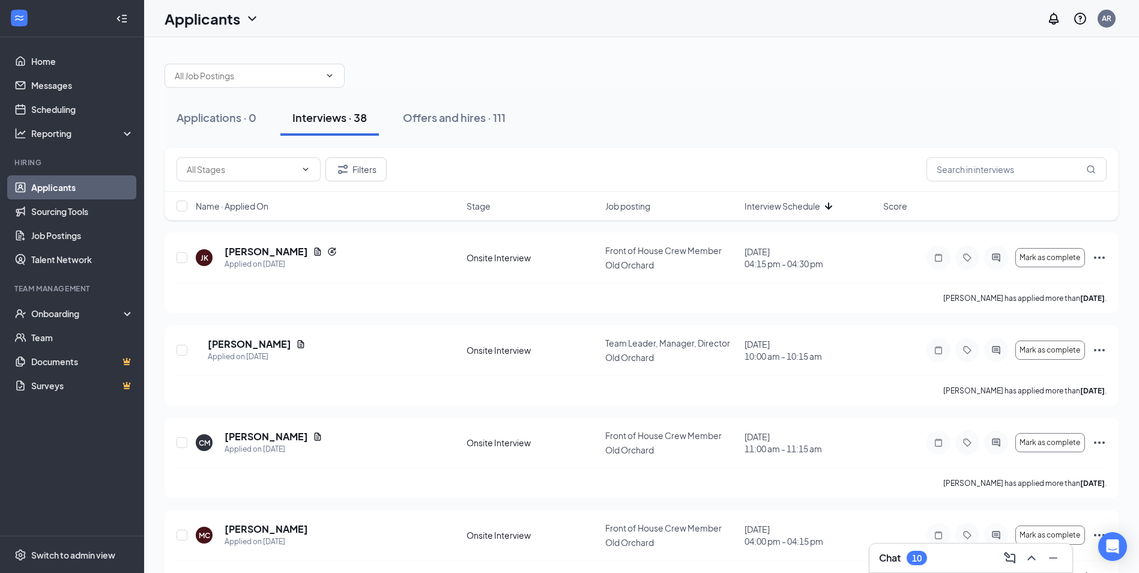
click at [775, 204] on span "Interview Schedule" at bounding box center [783, 206] width 76 height 12
click at [930, 557] on div "Chat 10" at bounding box center [971, 557] width 184 height 19
